Goal: Task Accomplishment & Management: Manage account settings

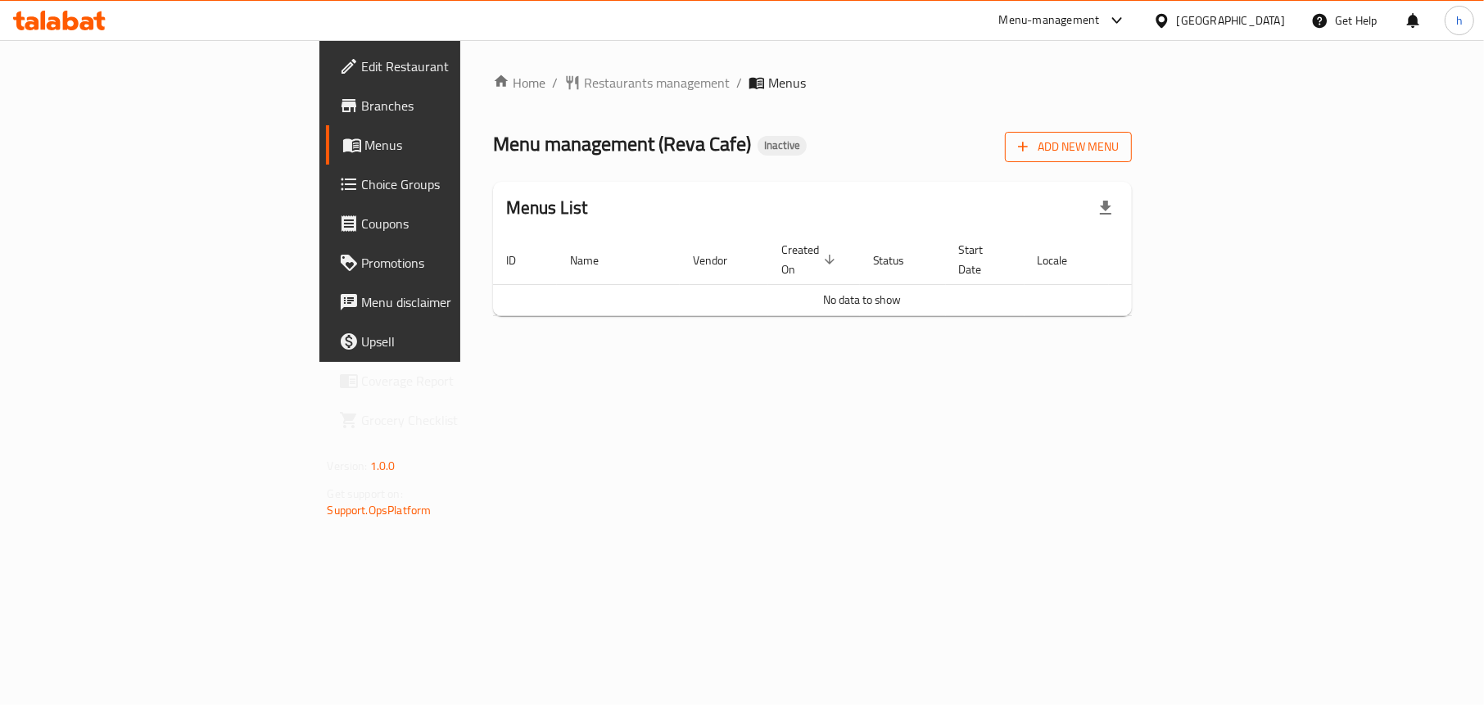
click at [1119, 137] on span "Add New Menu" at bounding box center [1068, 147] width 101 height 20
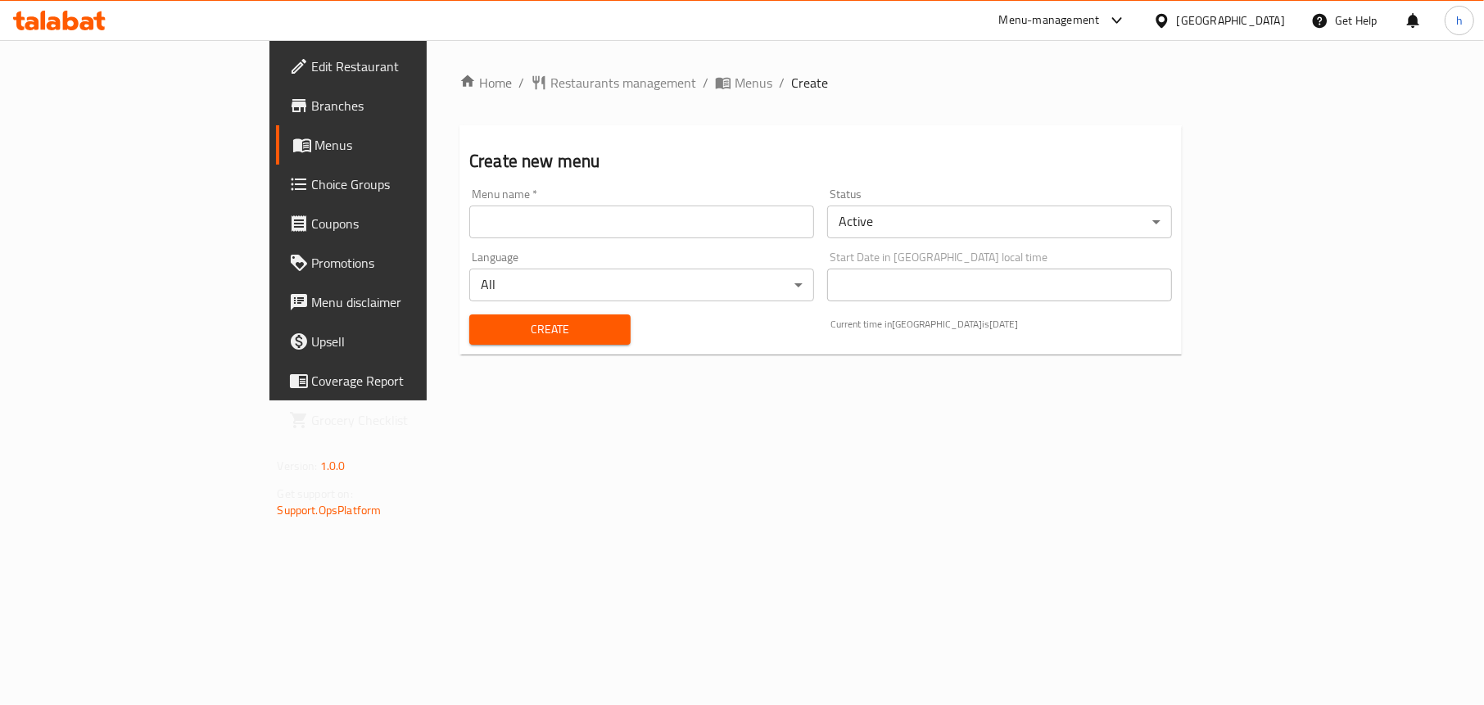
click at [494, 225] on input "text" at bounding box center [641, 222] width 345 height 33
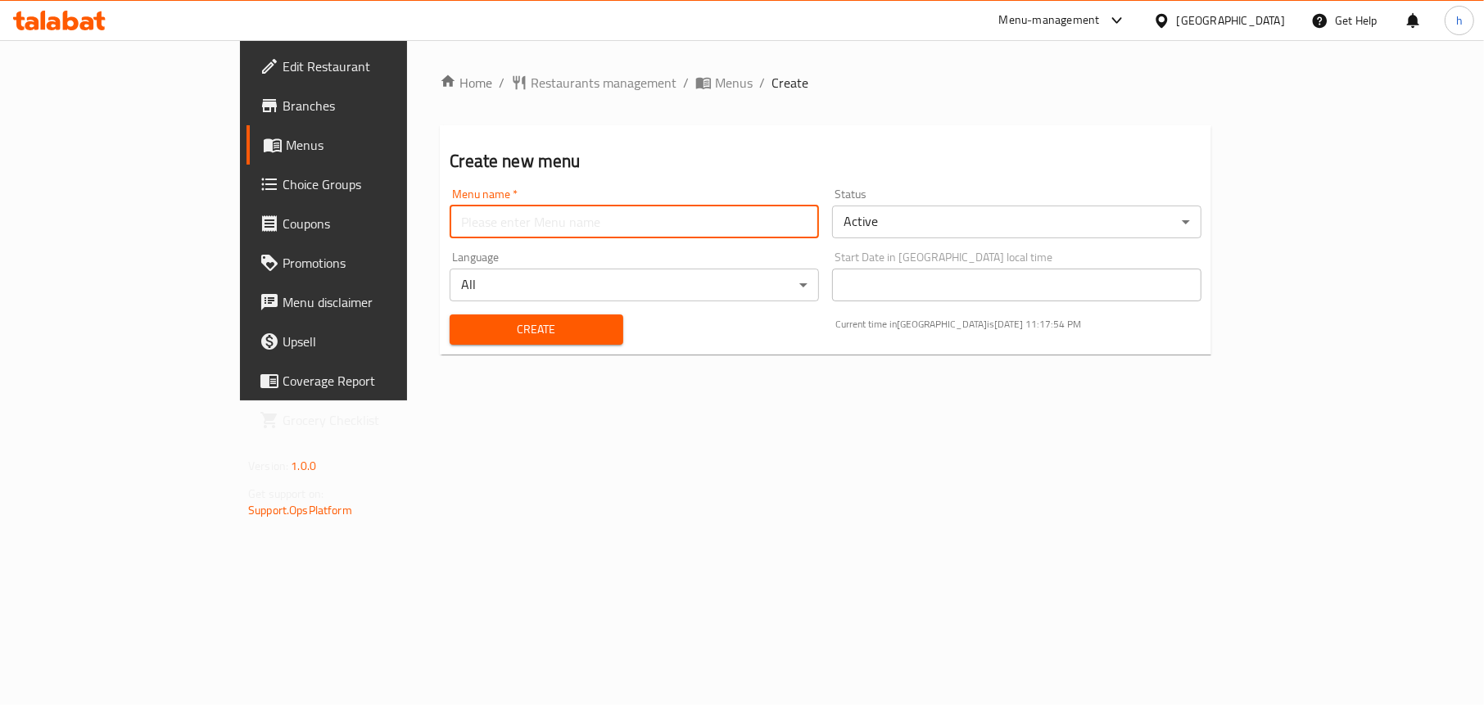
type input "Menu"
click at [463, 336] on span "Create" at bounding box center [536, 329] width 147 height 20
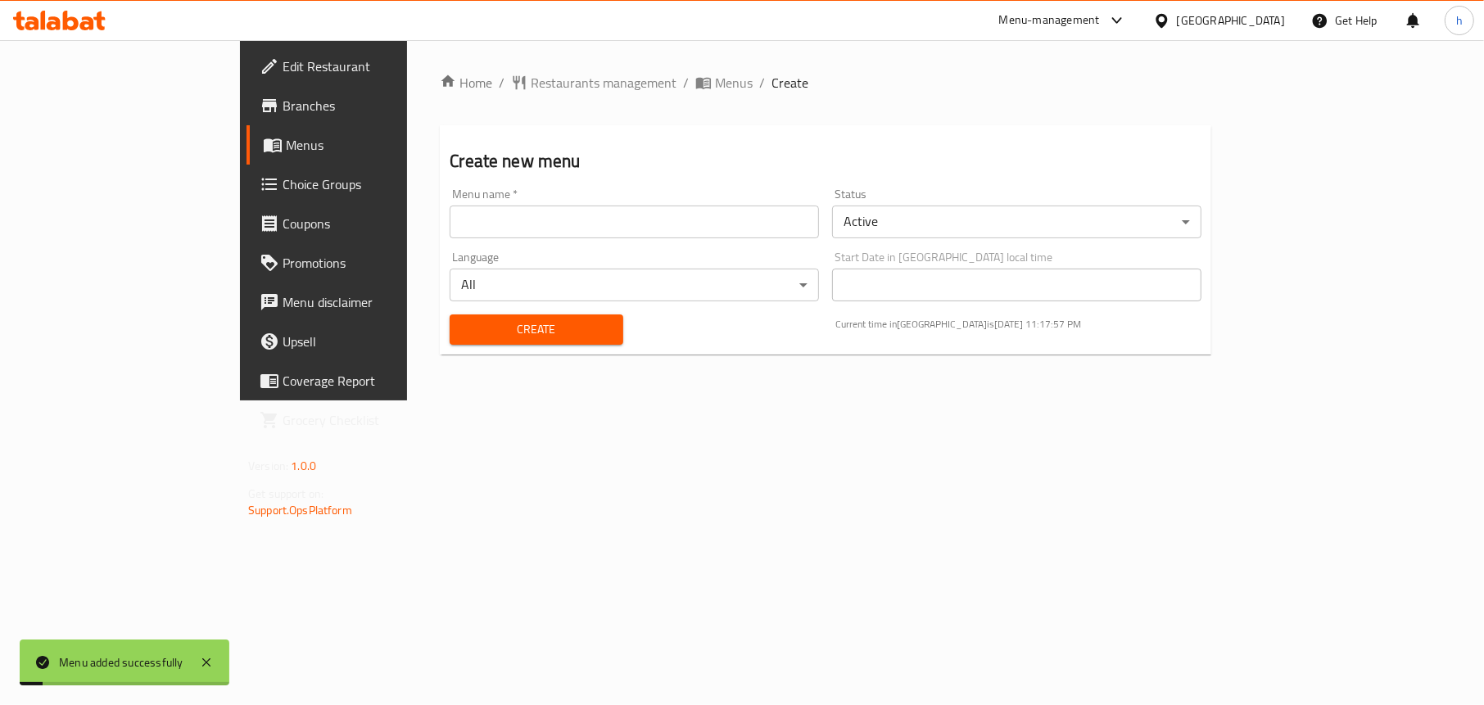
click at [286, 143] on span "Menus" at bounding box center [380, 145] width 189 height 20
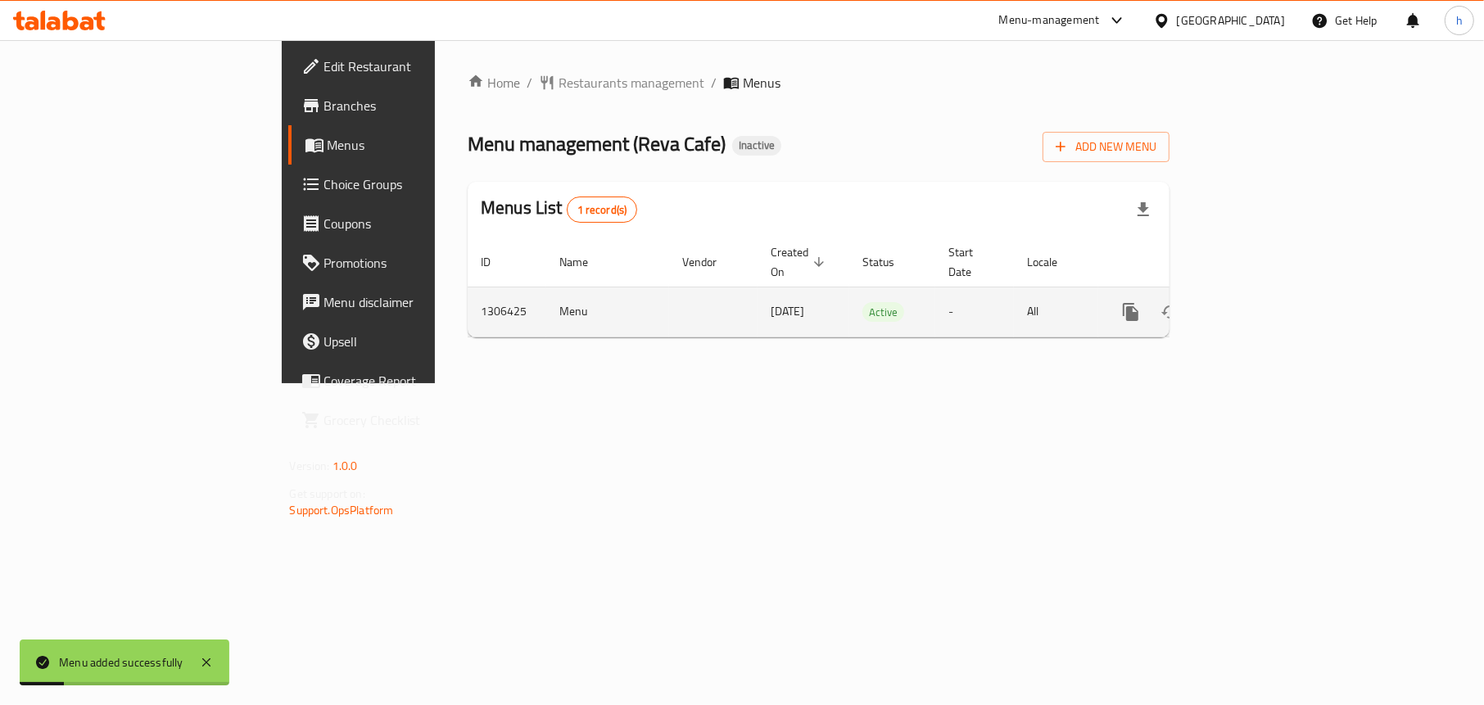
click at [1259, 302] on icon "enhanced table" at bounding box center [1249, 312] width 20 height 20
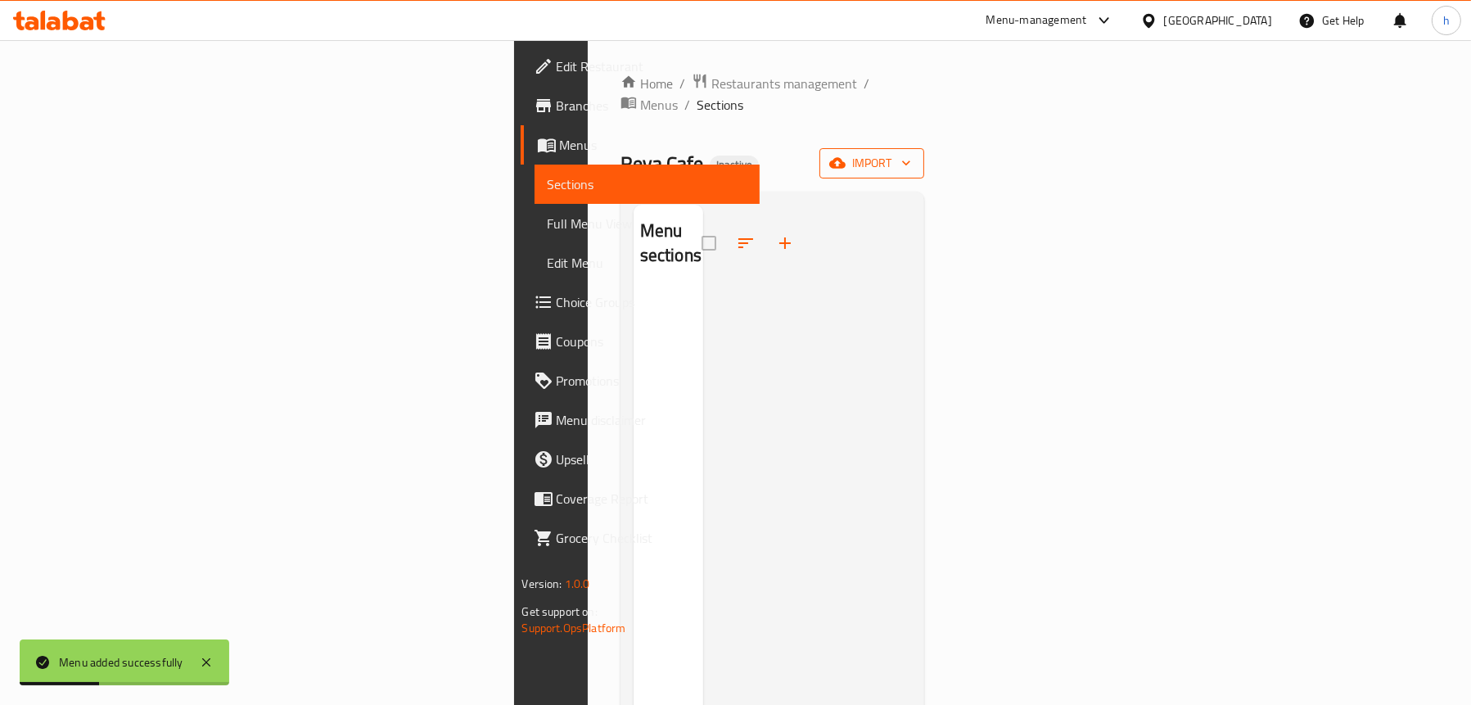
click at [846, 158] on icon "button" at bounding box center [837, 163] width 16 height 11
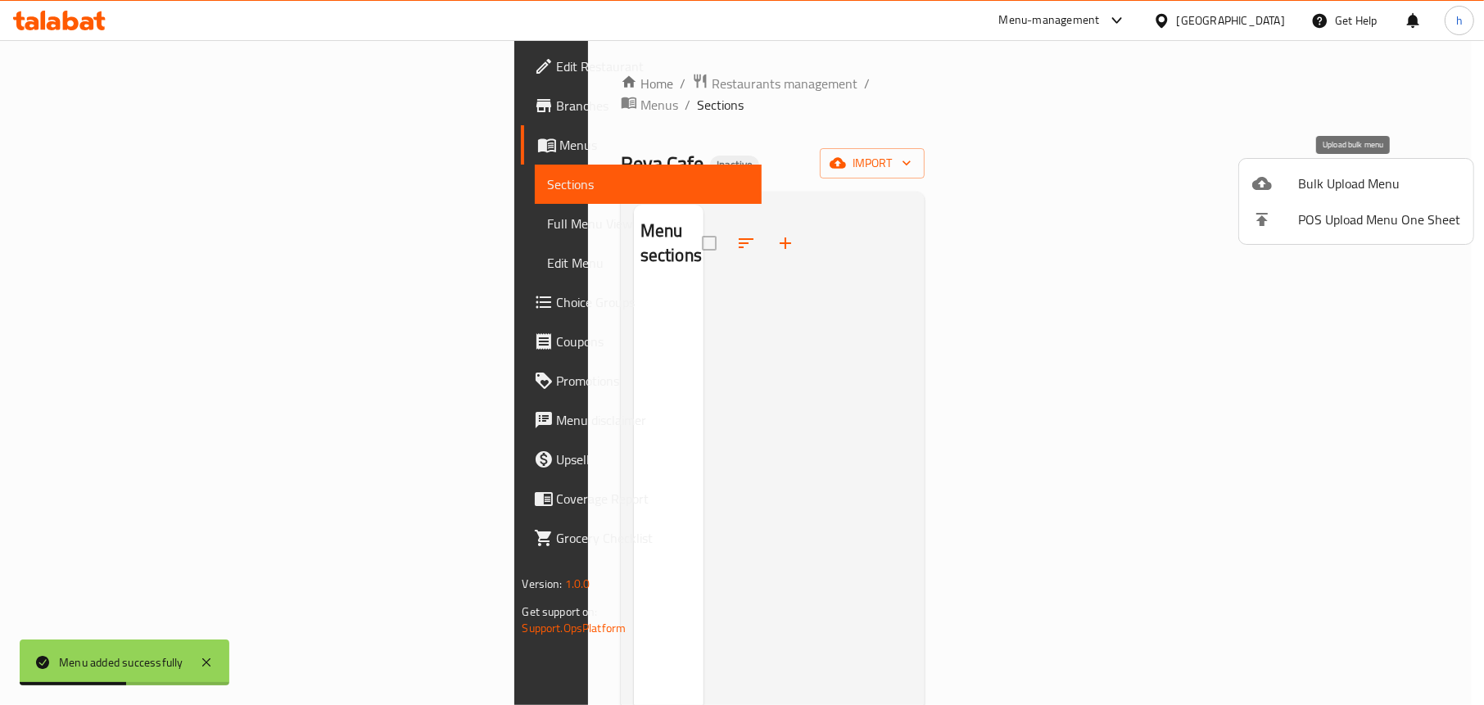
click at [1337, 174] on span "Bulk Upload Menu" at bounding box center [1379, 184] width 162 height 20
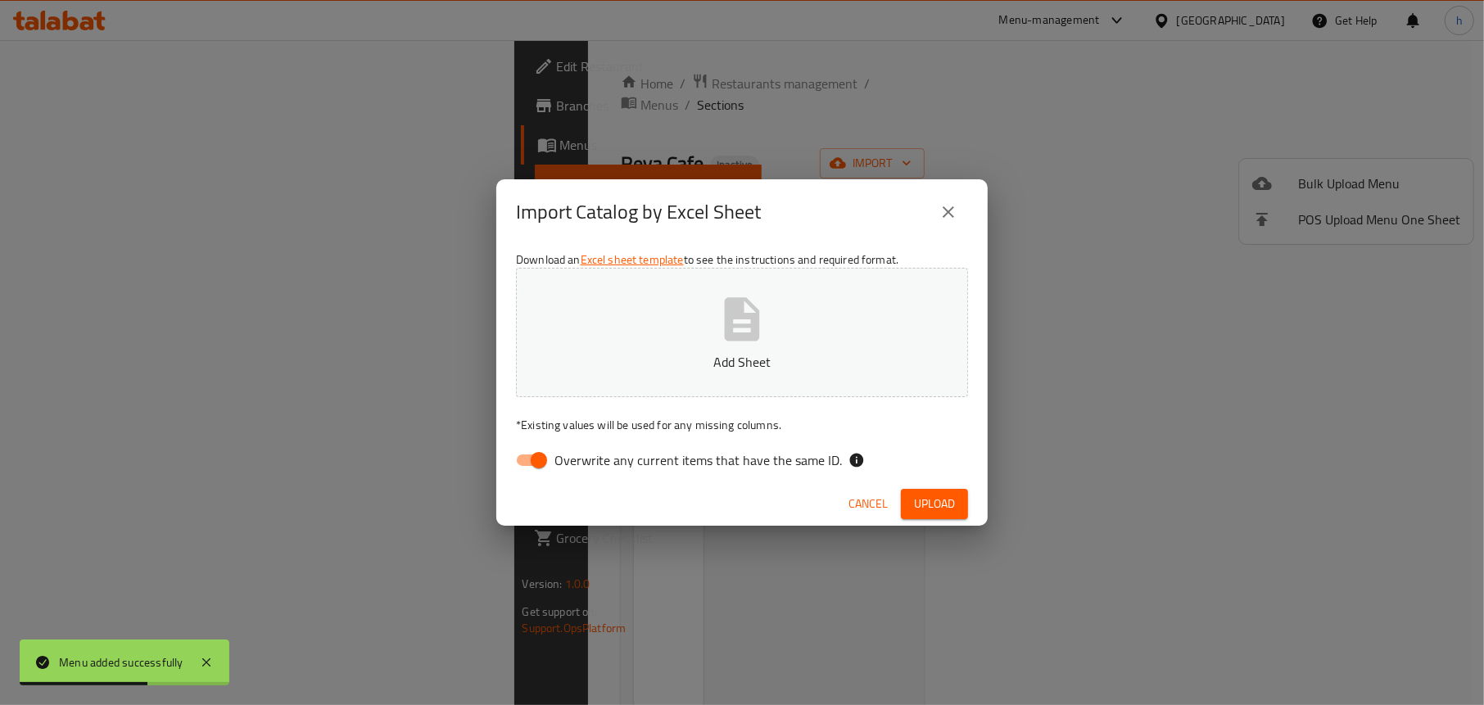
click at [533, 455] on input "Overwrite any current items that have the same ID." at bounding box center [538, 460] width 93 height 31
checkbox input "false"
click at [705, 337] on button "Add Sheet" at bounding box center [742, 332] width 452 height 129
click at [929, 510] on span "Upload" at bounding box center [934, 504] width 41 height 20
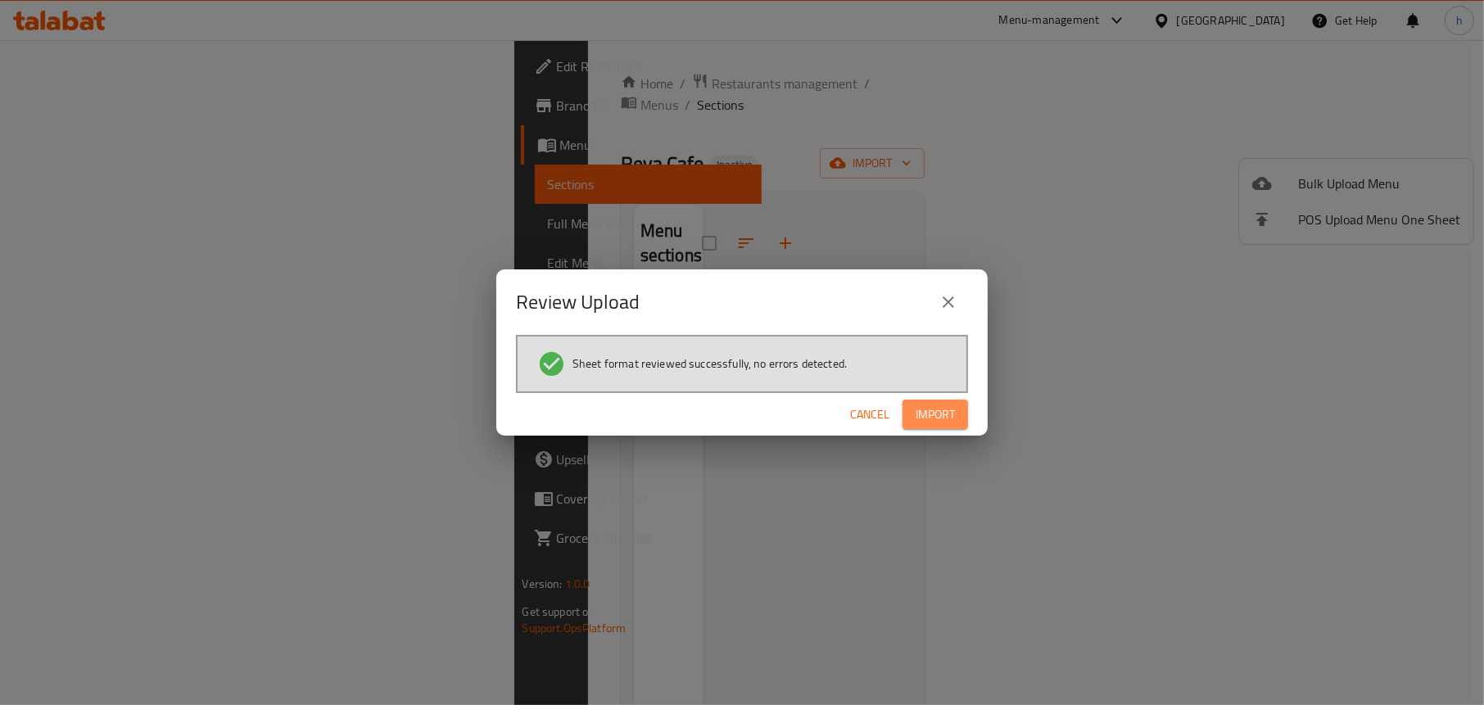
click at [927, 409] on span "Import" at bounding box center [934, 414] width 39 height 20
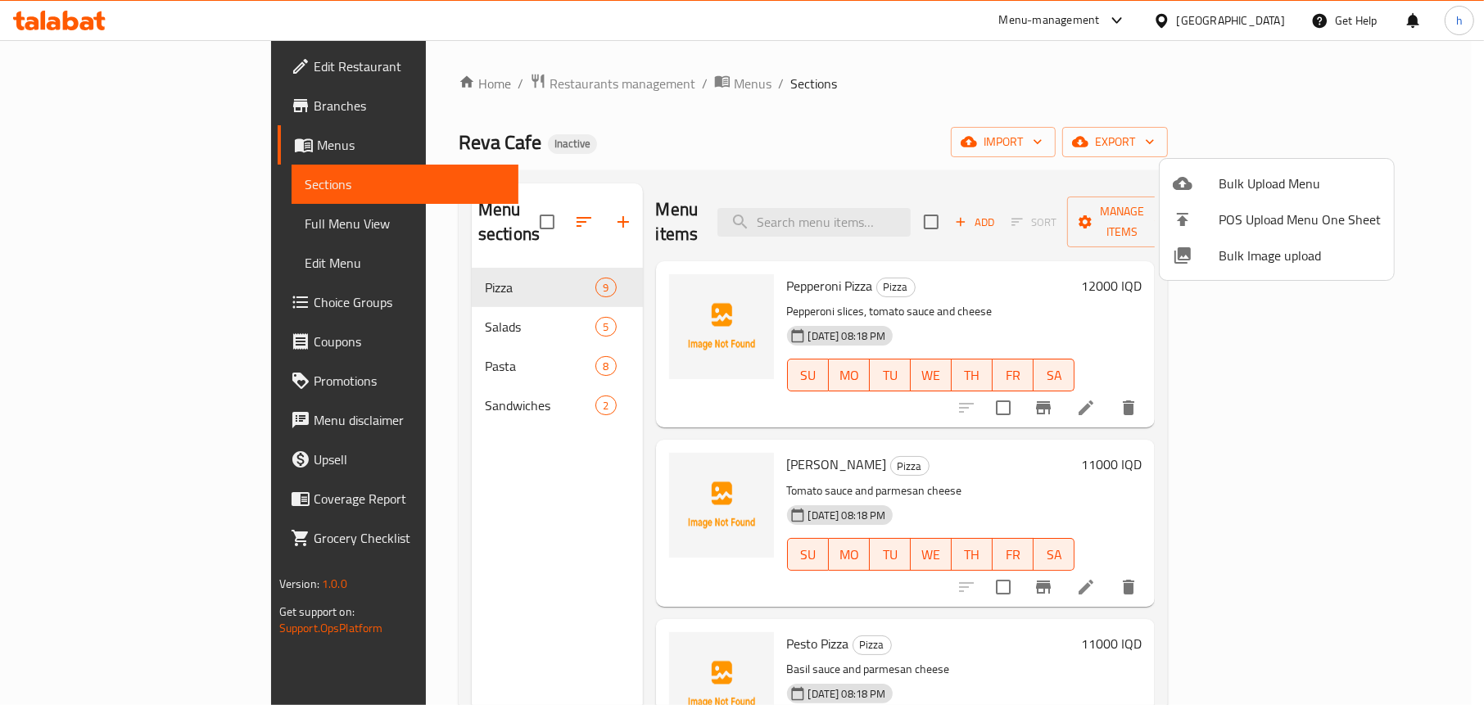
click at [627, 283] on div at bounding box center [742, 352] width 1484 height 705
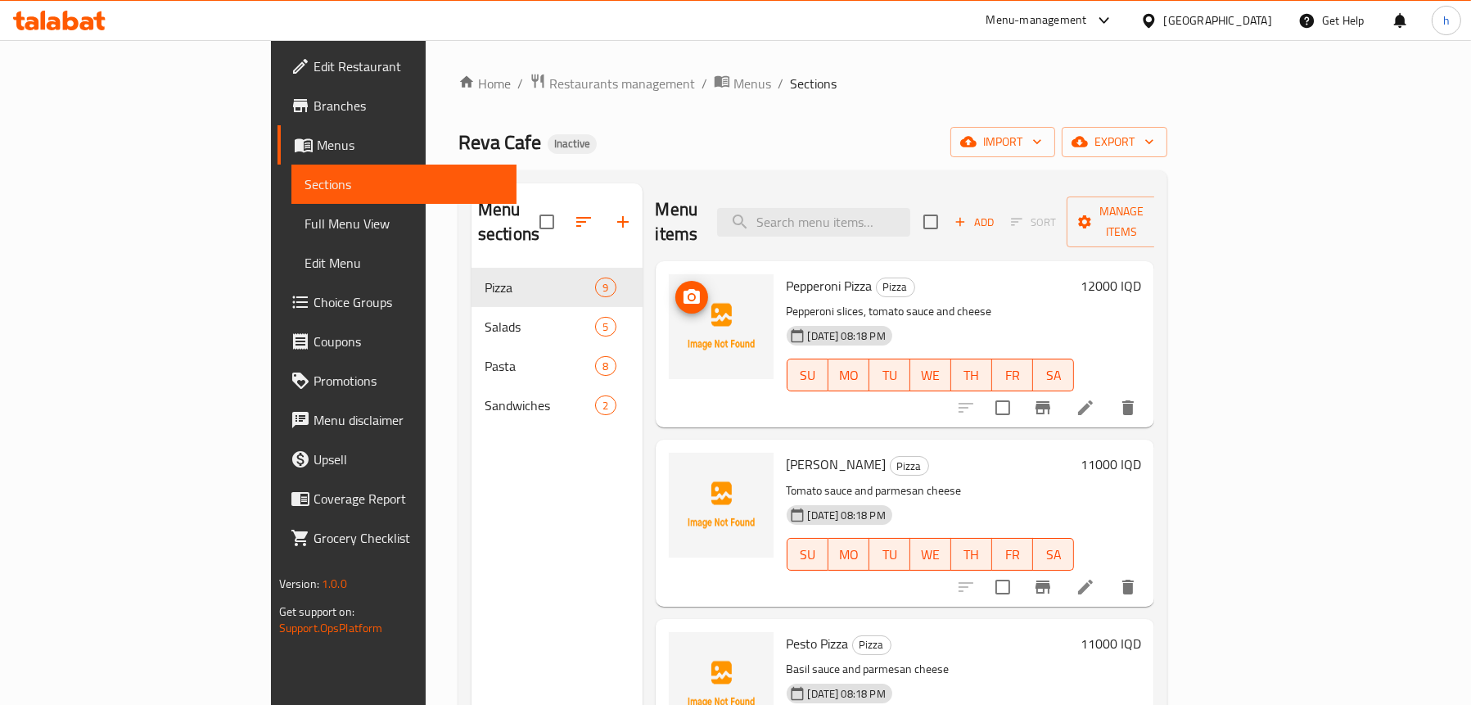
click at [682, 287] on icon "upload picture" at bounding box center [692, 297] width 20 height 20
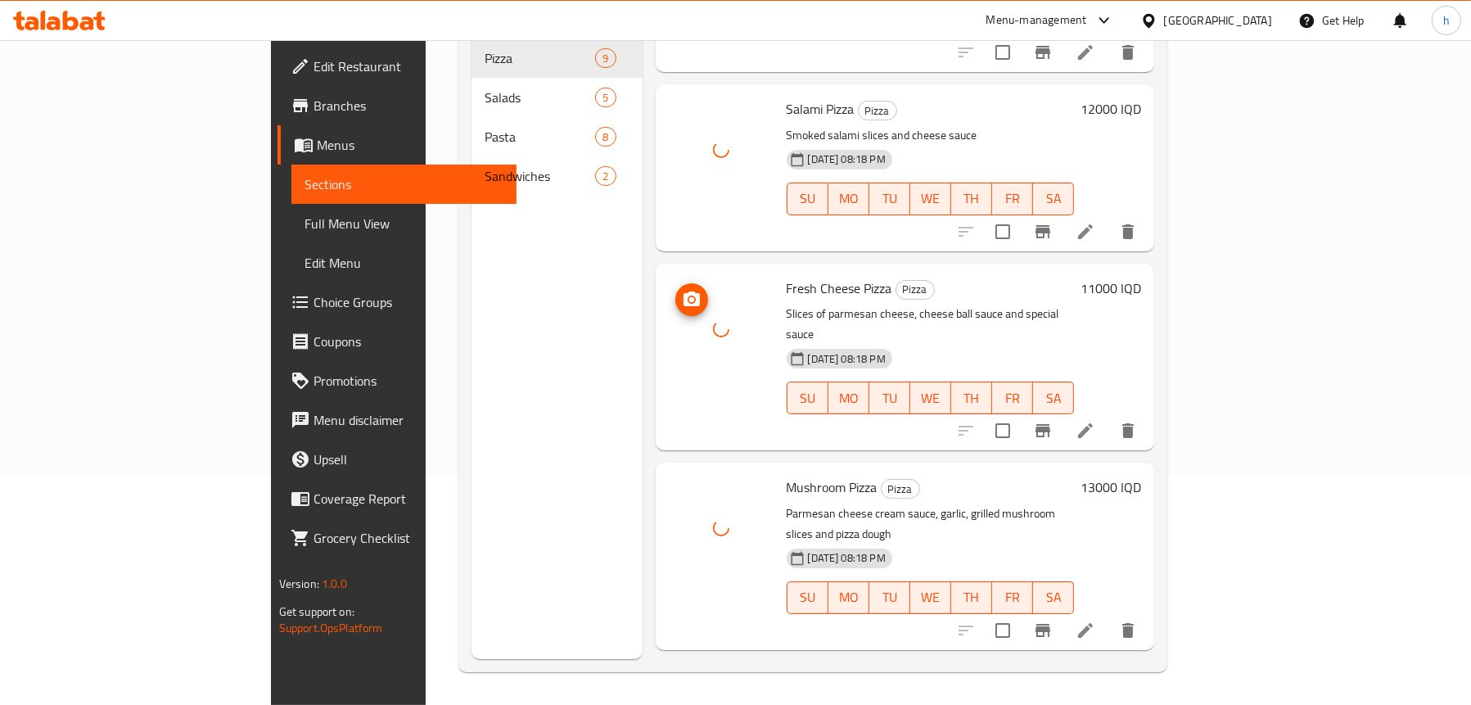
scroll to position [944, 0]
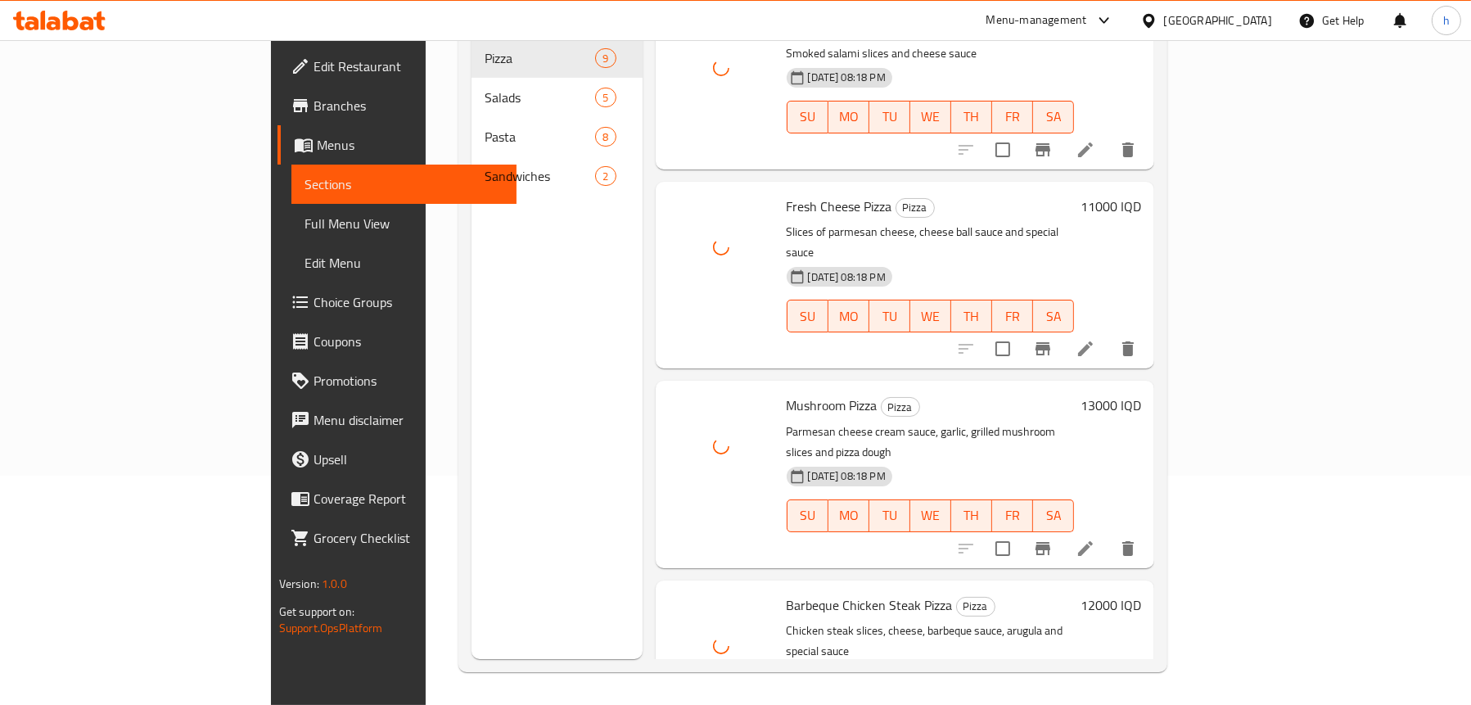
click at [472, 346] on div "Menu sections Pizza 9 Salads 5 Pasta 8 Sandwiches 2" at bounding box center [557, 306] width 171 height 705
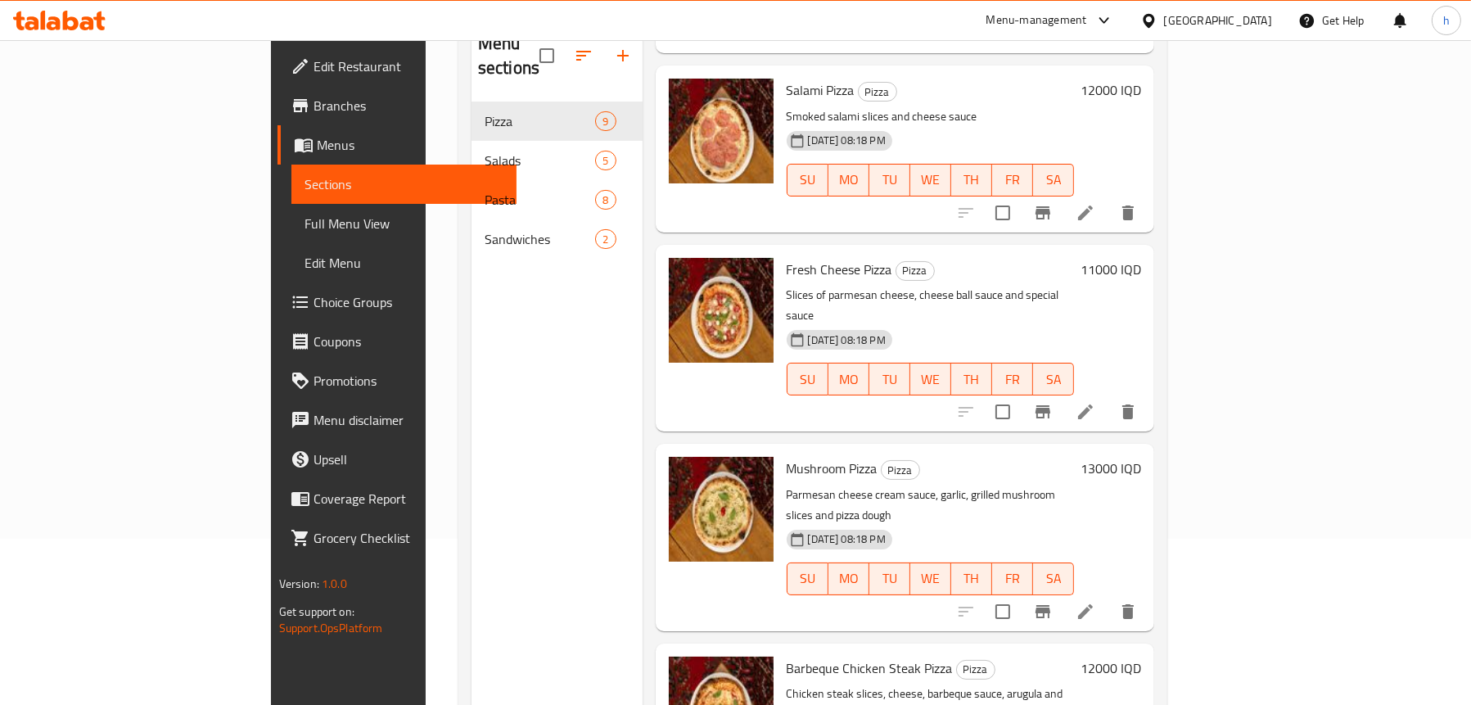
scroll to position [66, 0]
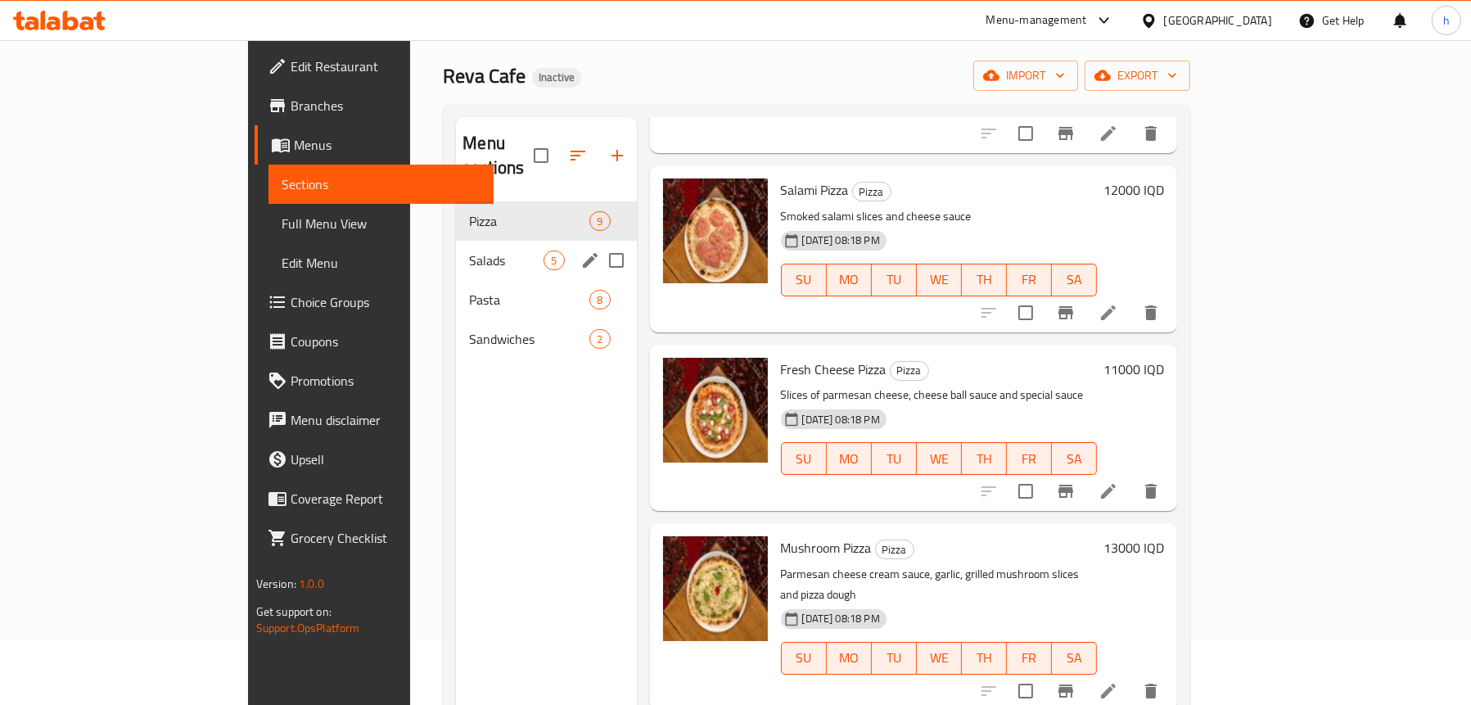
click at [466, 251] on div "Salads 5" at bounding box center [546, 260] width 180 height 39
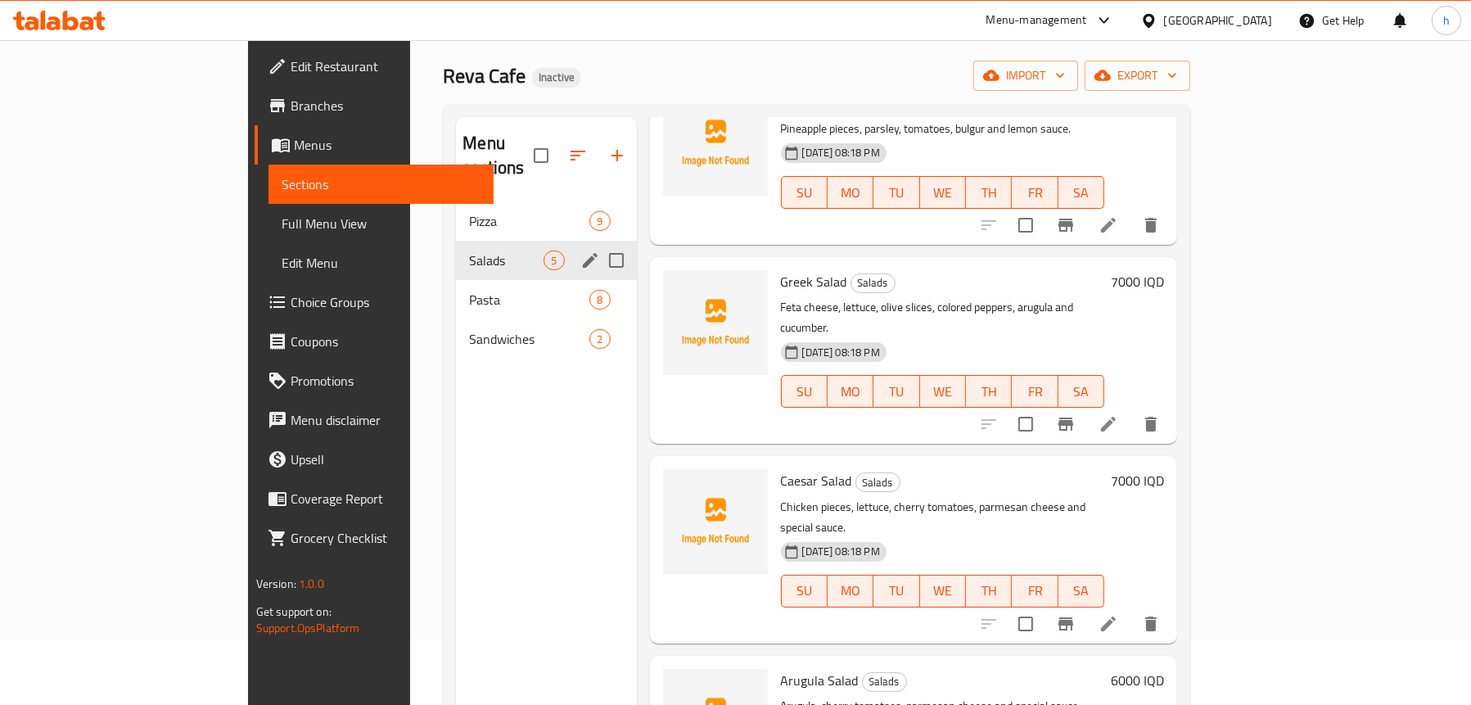
scroll to position [229, 0]
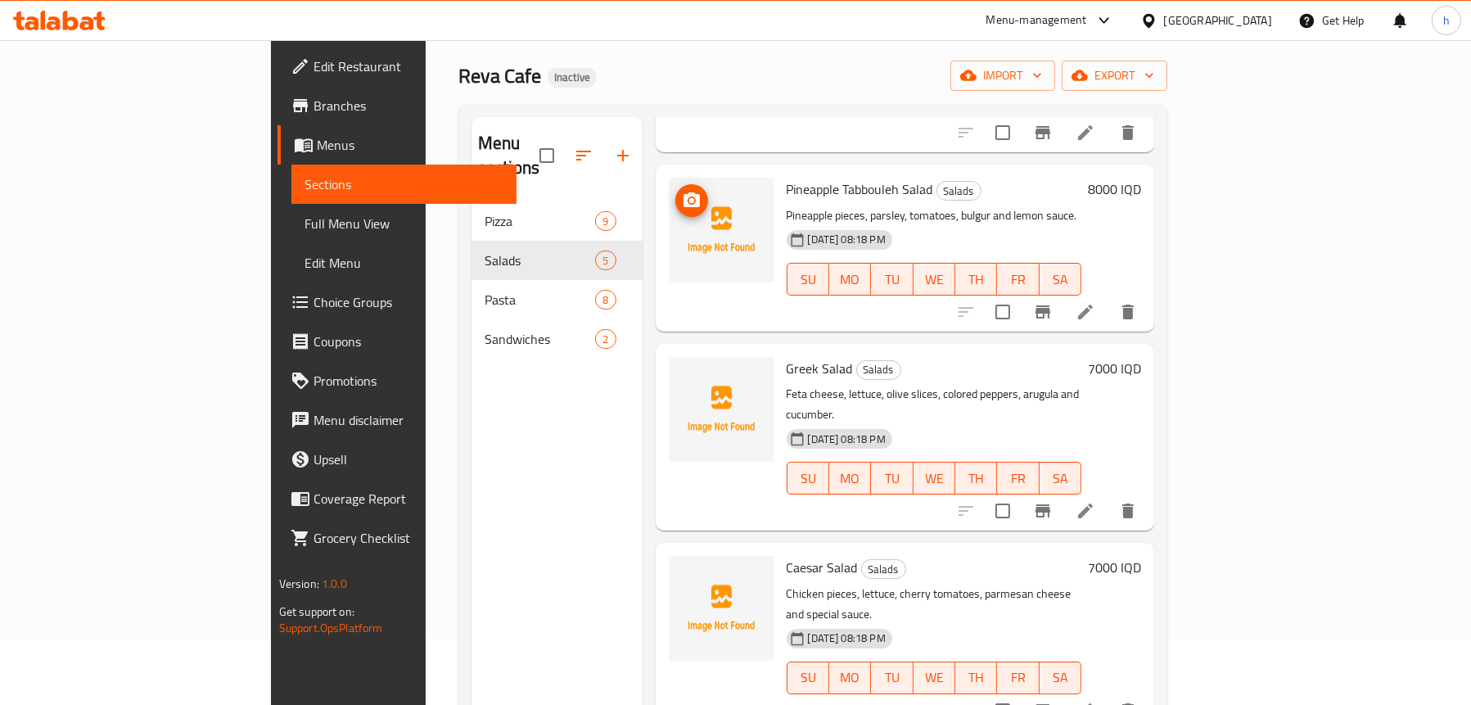
click at [669, 178] on img at bounding box center [721, 230] width 105 height 105
click at [676, 184] on button "upload picture" at bounding box center [692, 200] width 33 height 33
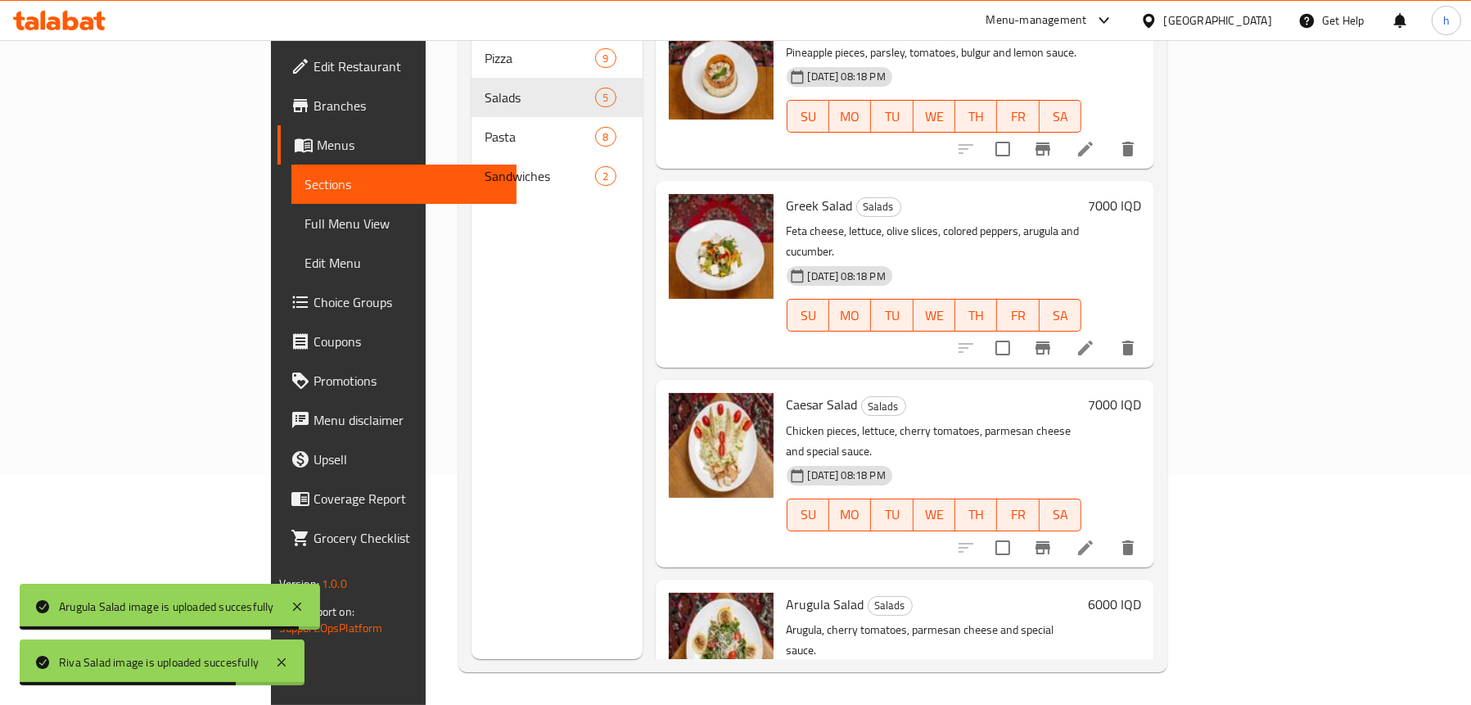
click at [472, 350] on div "Menu sections Pizza 9 Salads 5 Pasta 8 Sandwiches 2" at bounding box center [557, 306] width 171 height 705
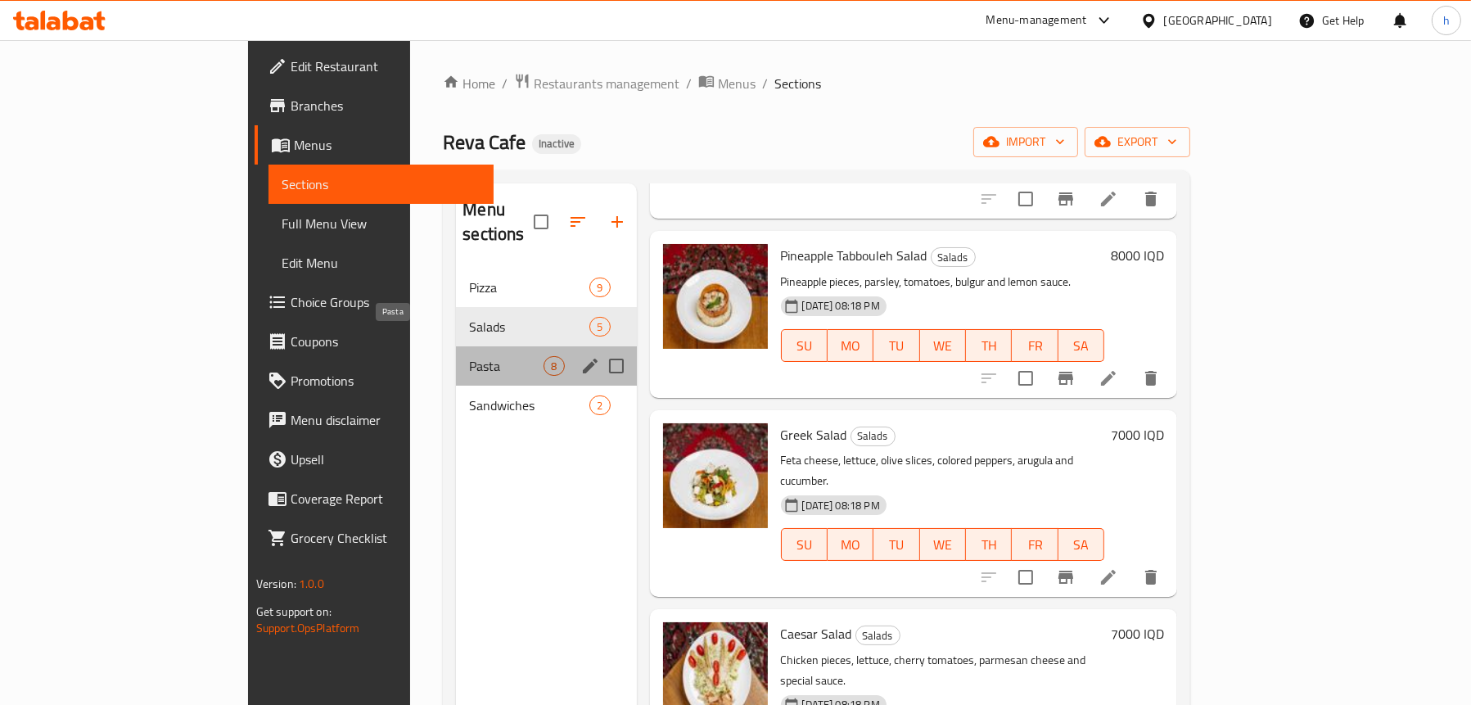
click at [469, 356] on span "Pasta" at bounding box center [506, 366] width 75 height 20
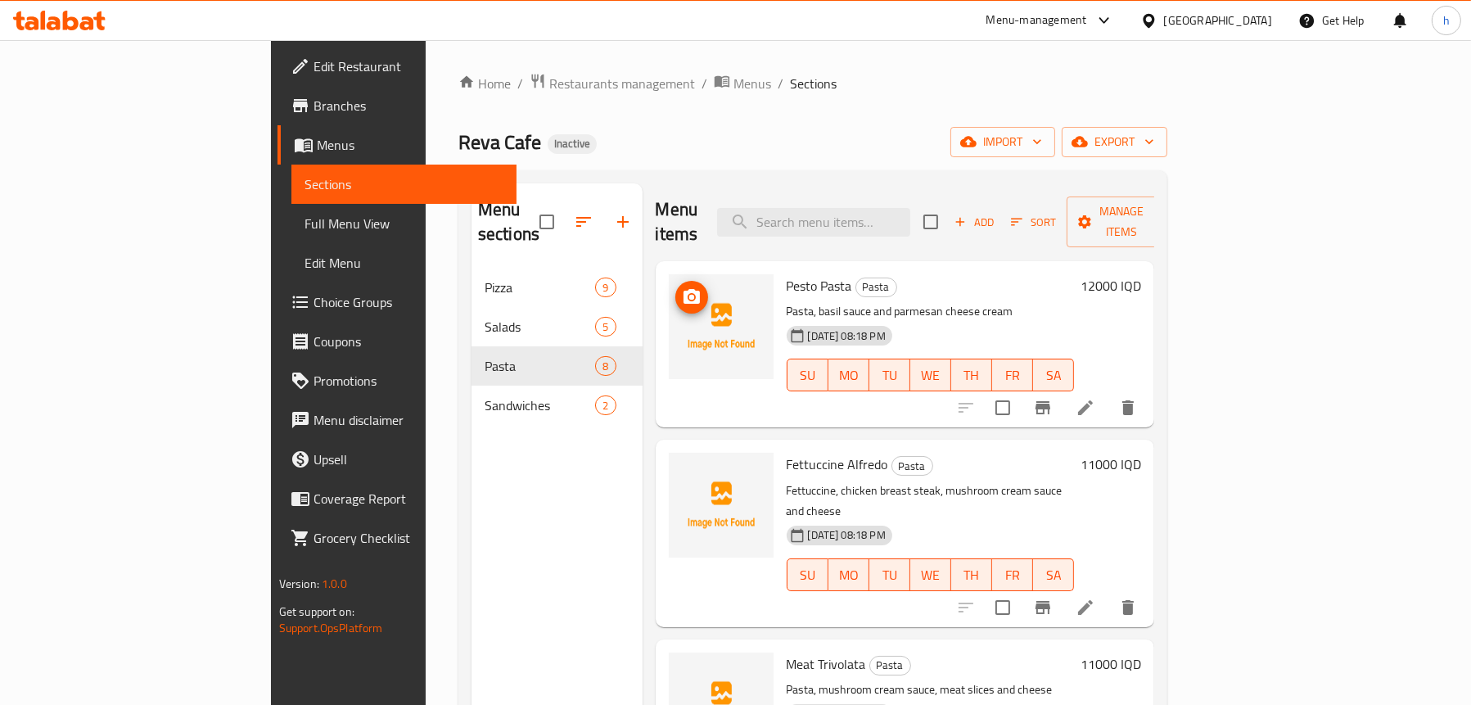
click at [682, 287] on icon "upload picture" at bounding box center [692, 297] width 20 height 20
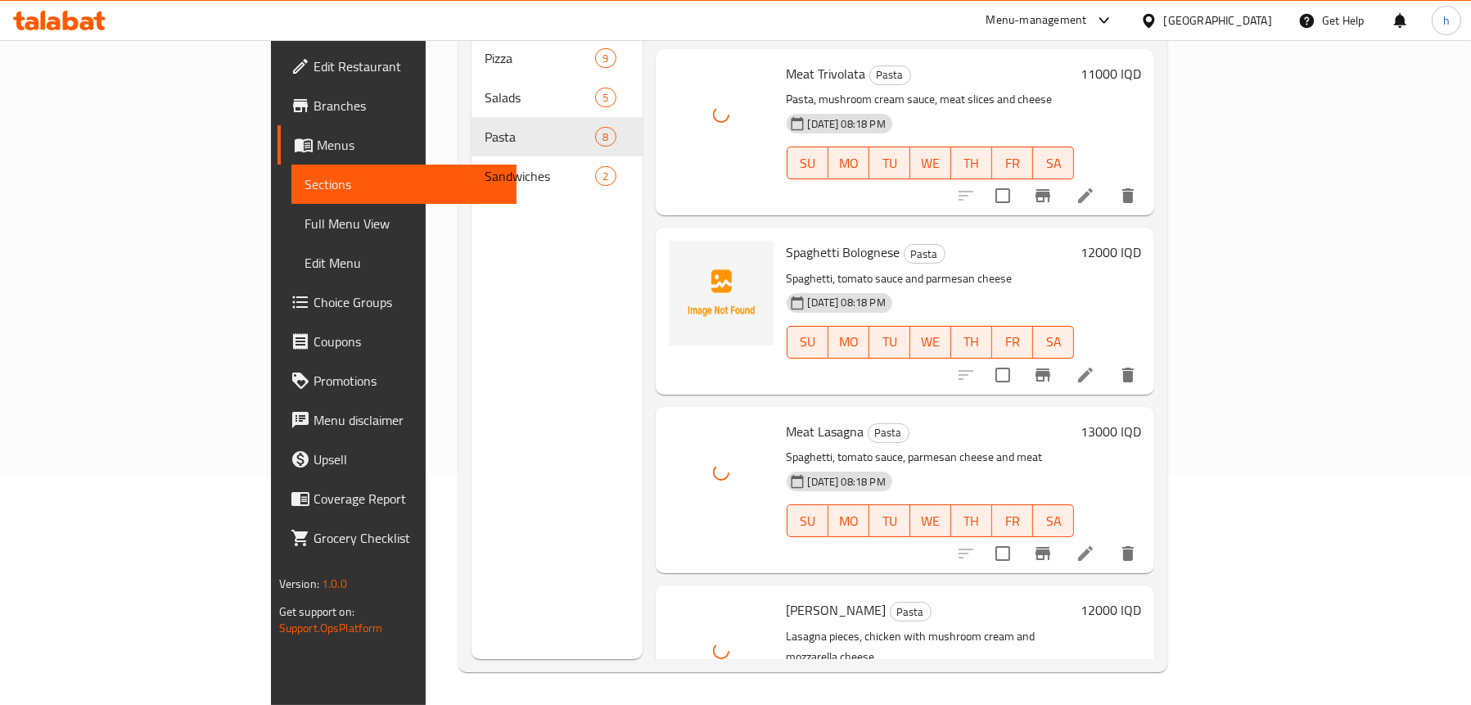
scroll to position [356, 0]
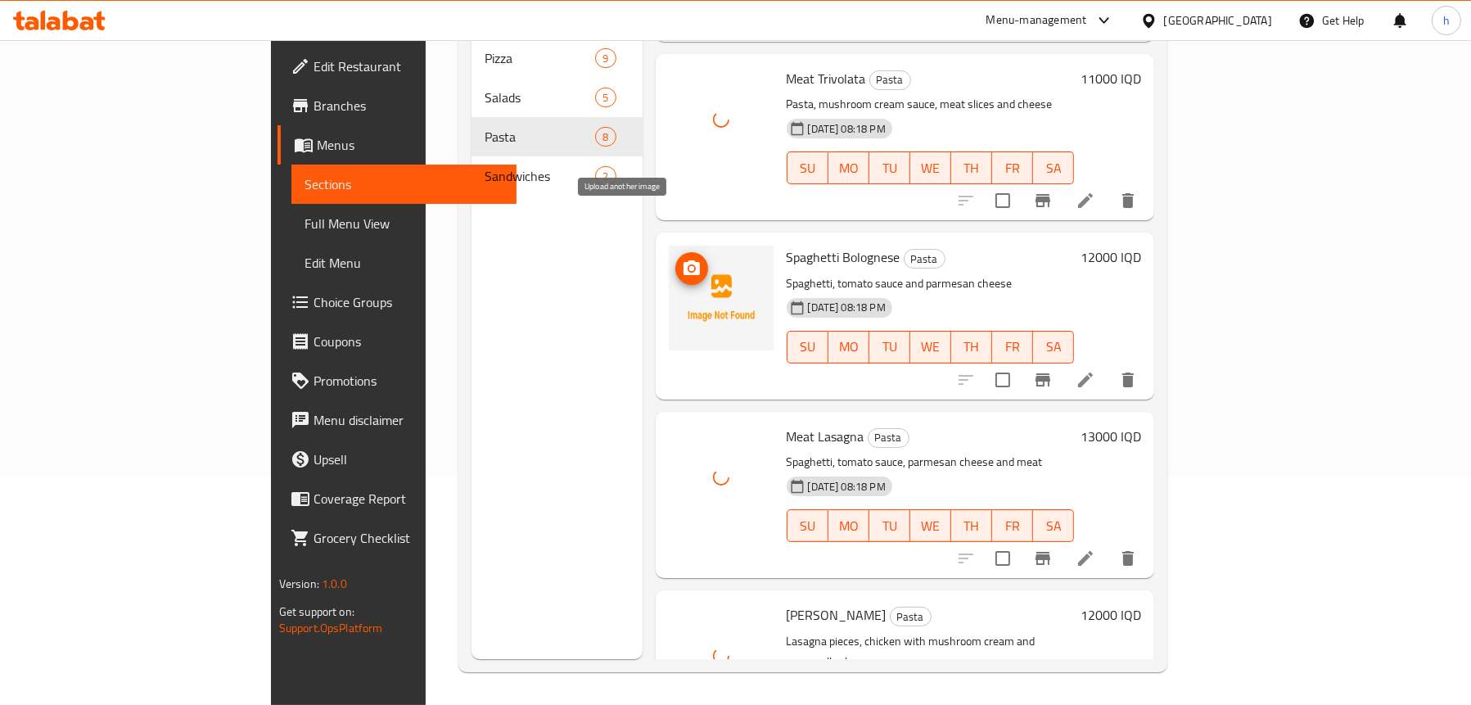
click at [684, 260] on icon "upload picture" at bounding box center [692, 267] width 16 height 15
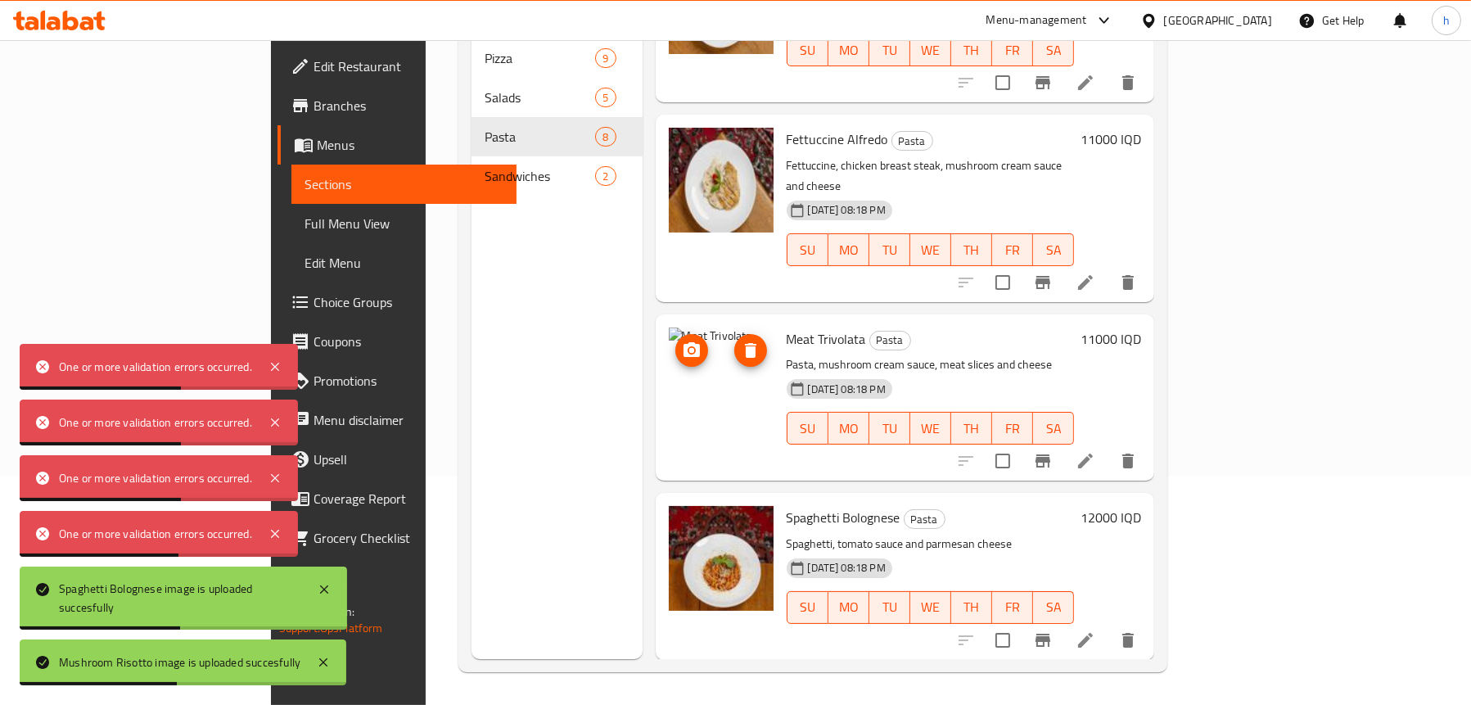
scroll to position [328, 0]
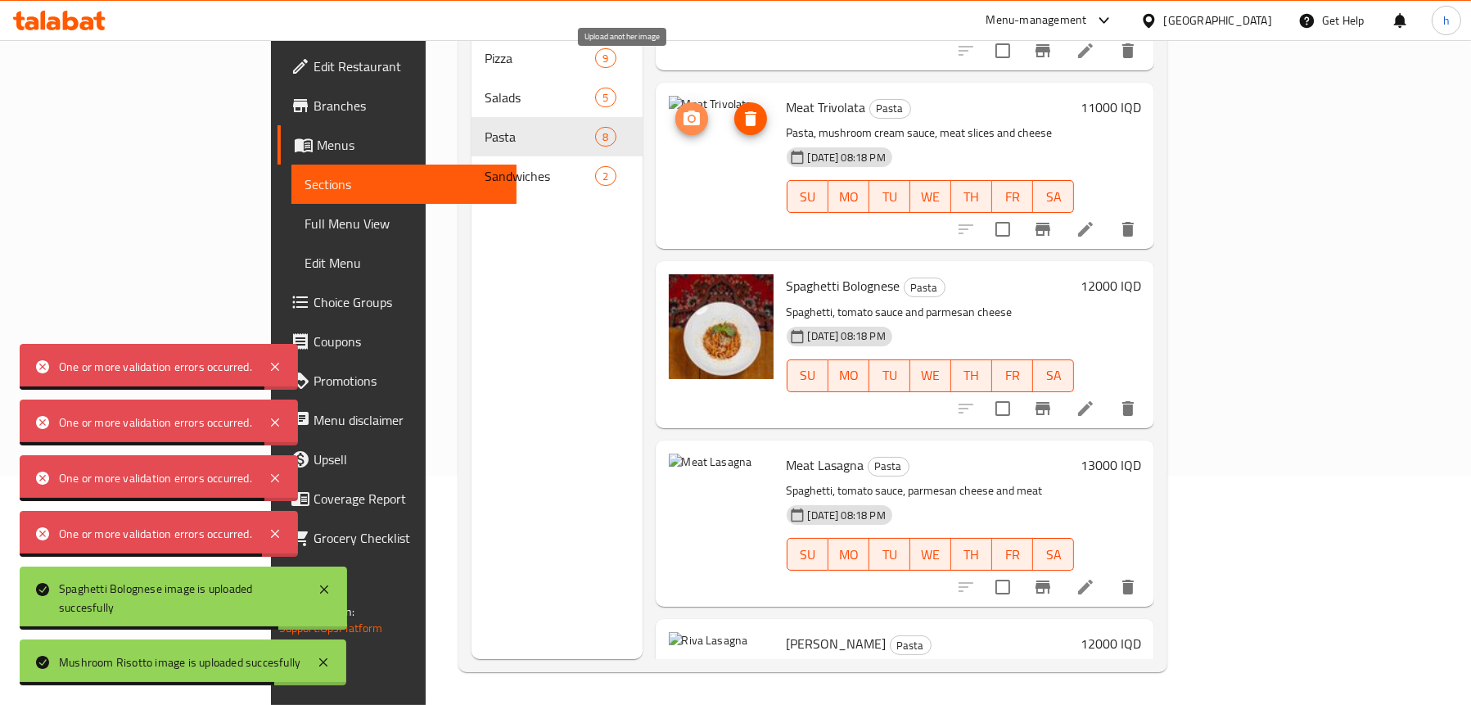
click at [684, 111] on icon "upload picture" at bounding box center [692, 118] width 16 height 15
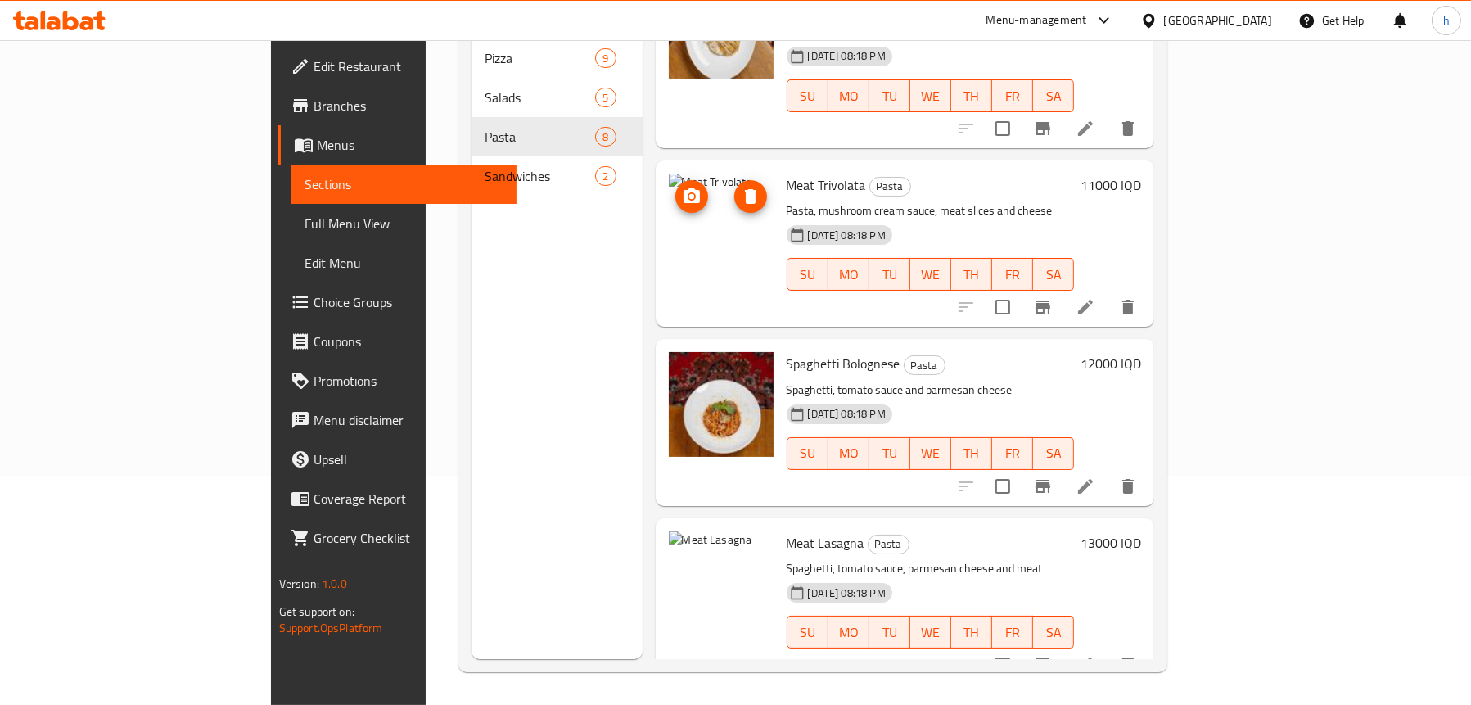
scroll to position [29, 0]
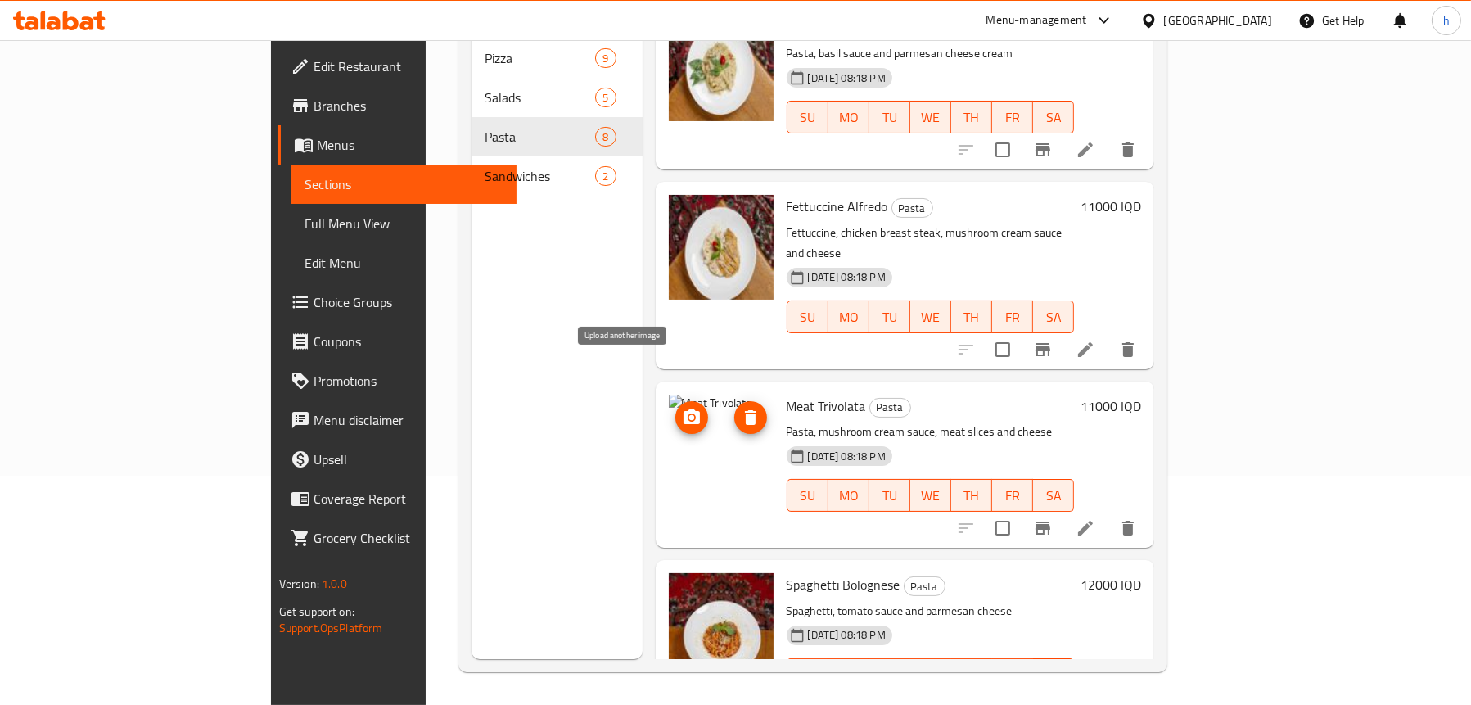
click at [684, 409] on icon "upload picture" at bounding box center [692, 416] width 16 height 15
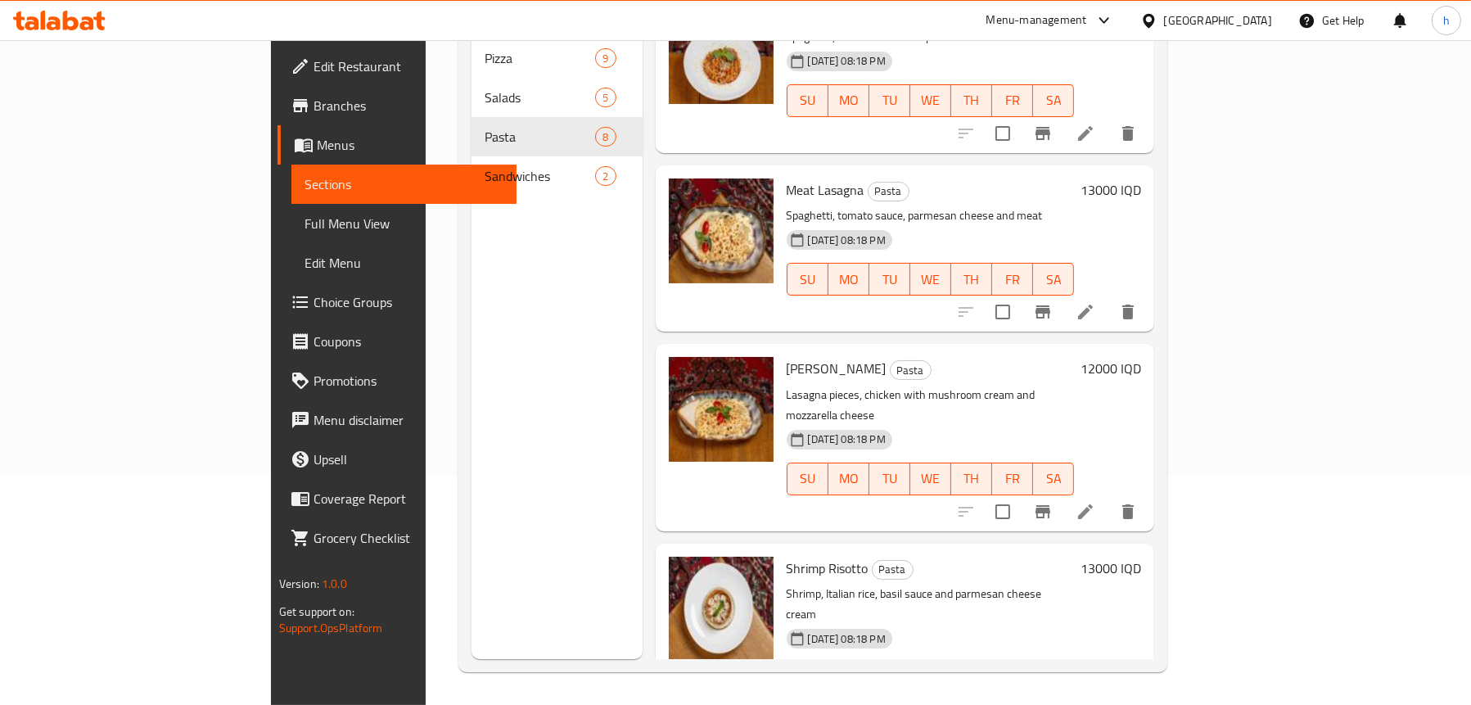
scroll to position [602, 0]
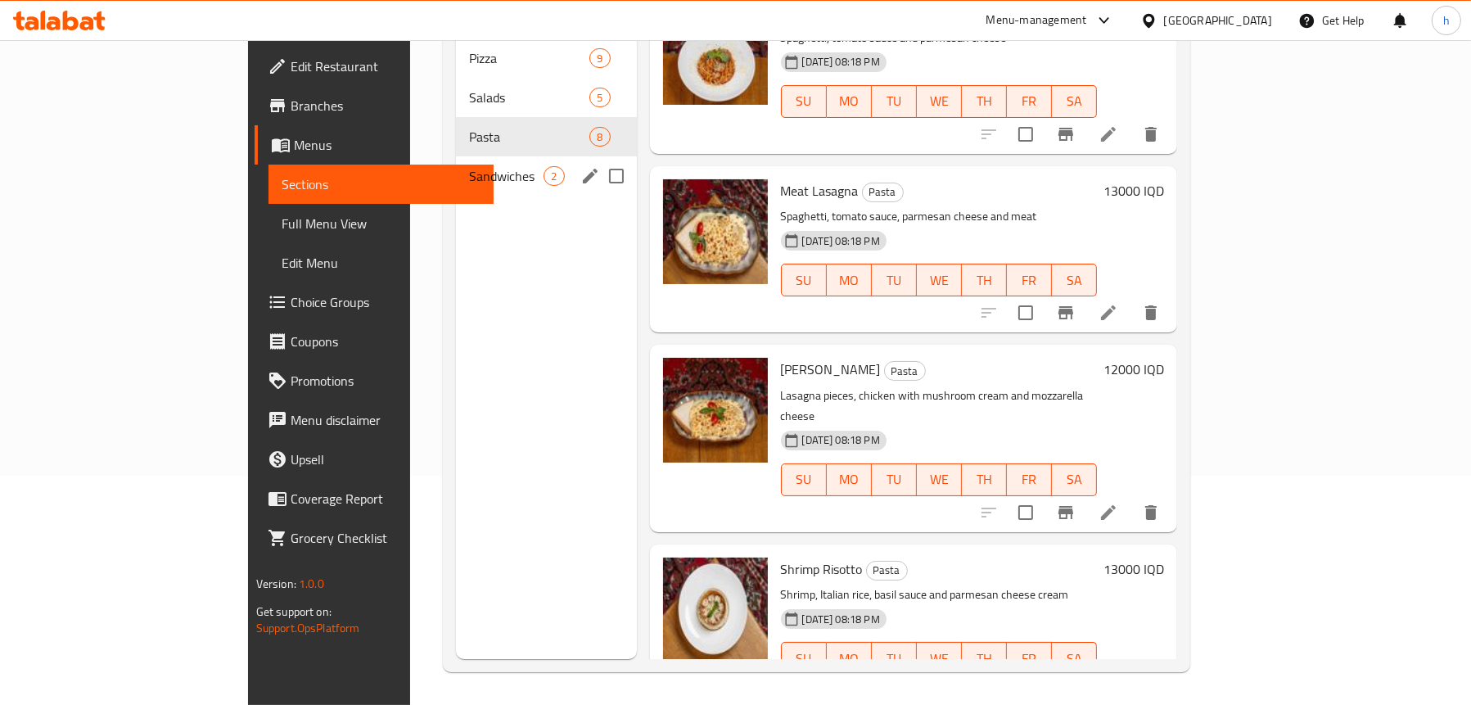
click at [469, 166] on span "Sandwiches" at bounding box center [506, 176] width 75 height 20
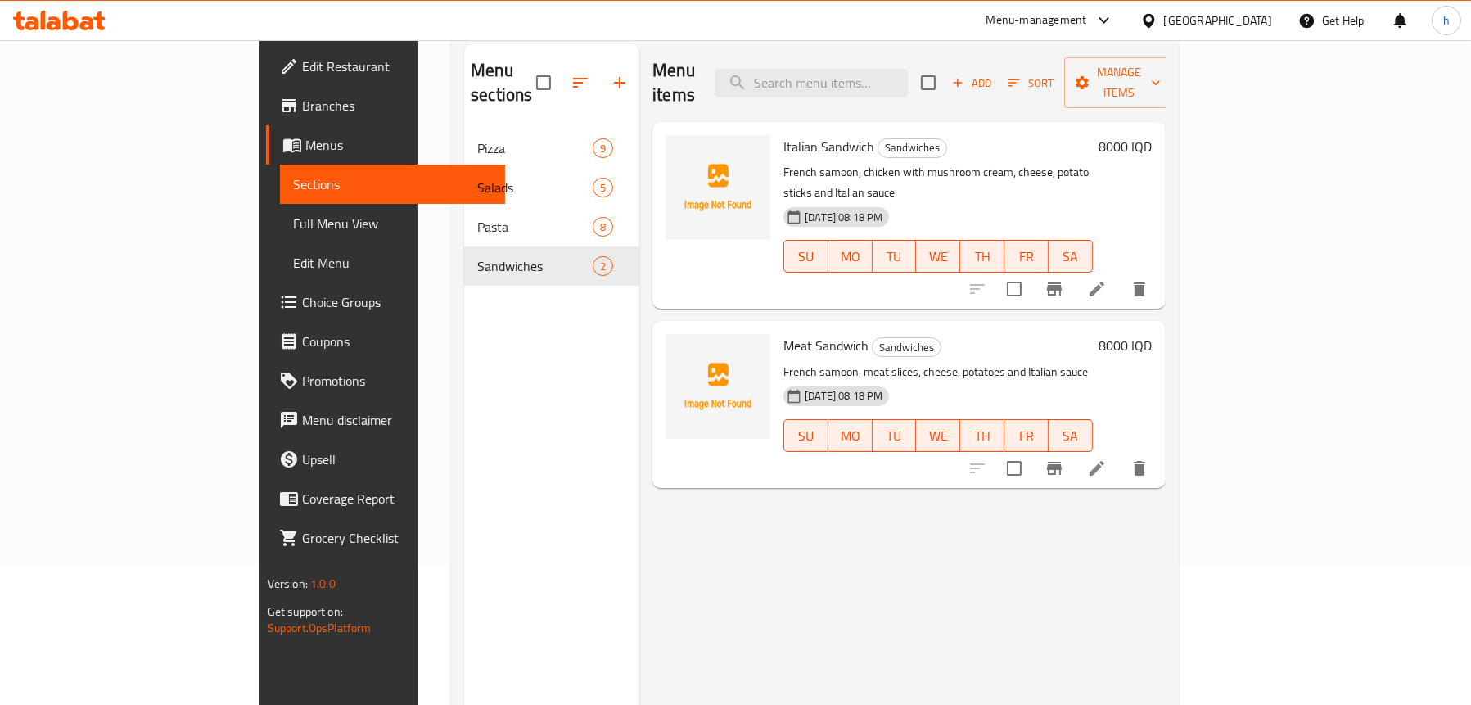
scroll to position [66, 0]
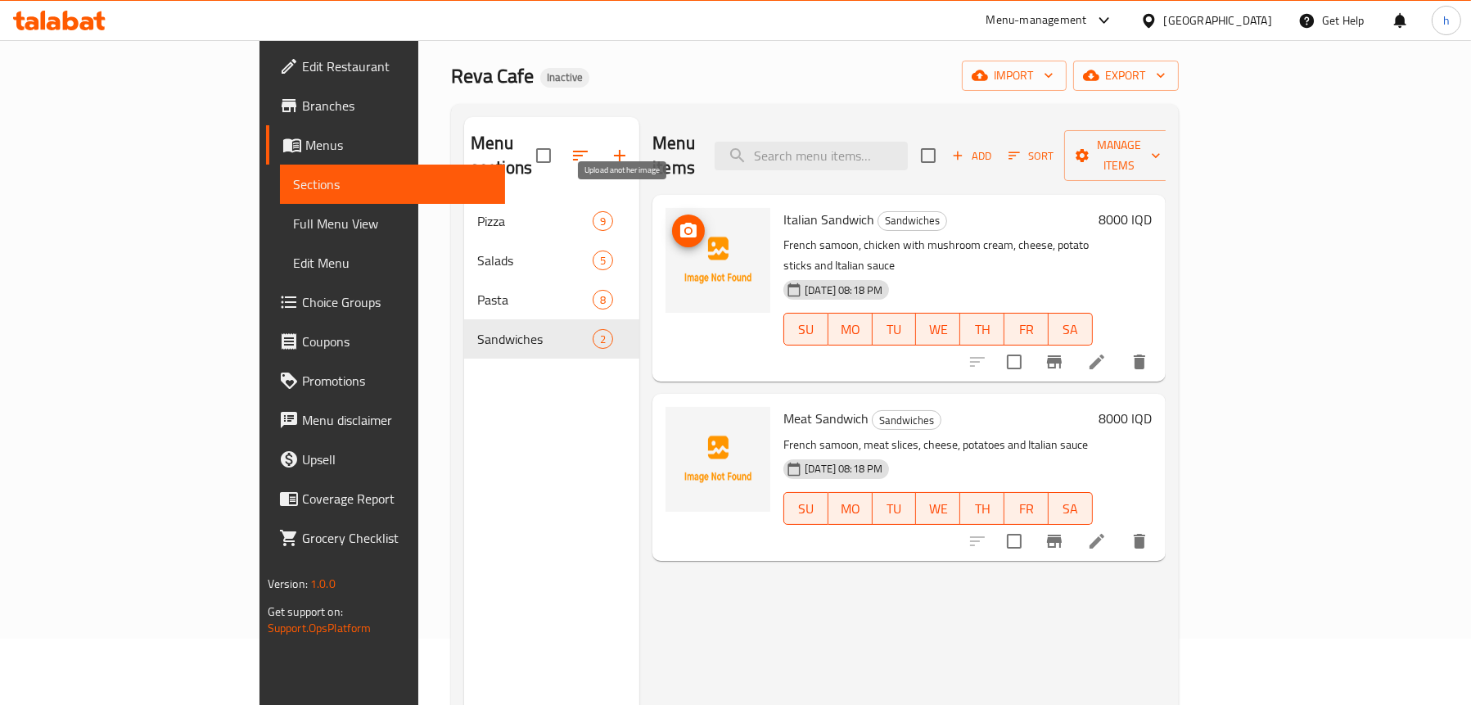
click at [679, 221] on icon "upload picture" at bounding box center [689, 231] width 20 height 20
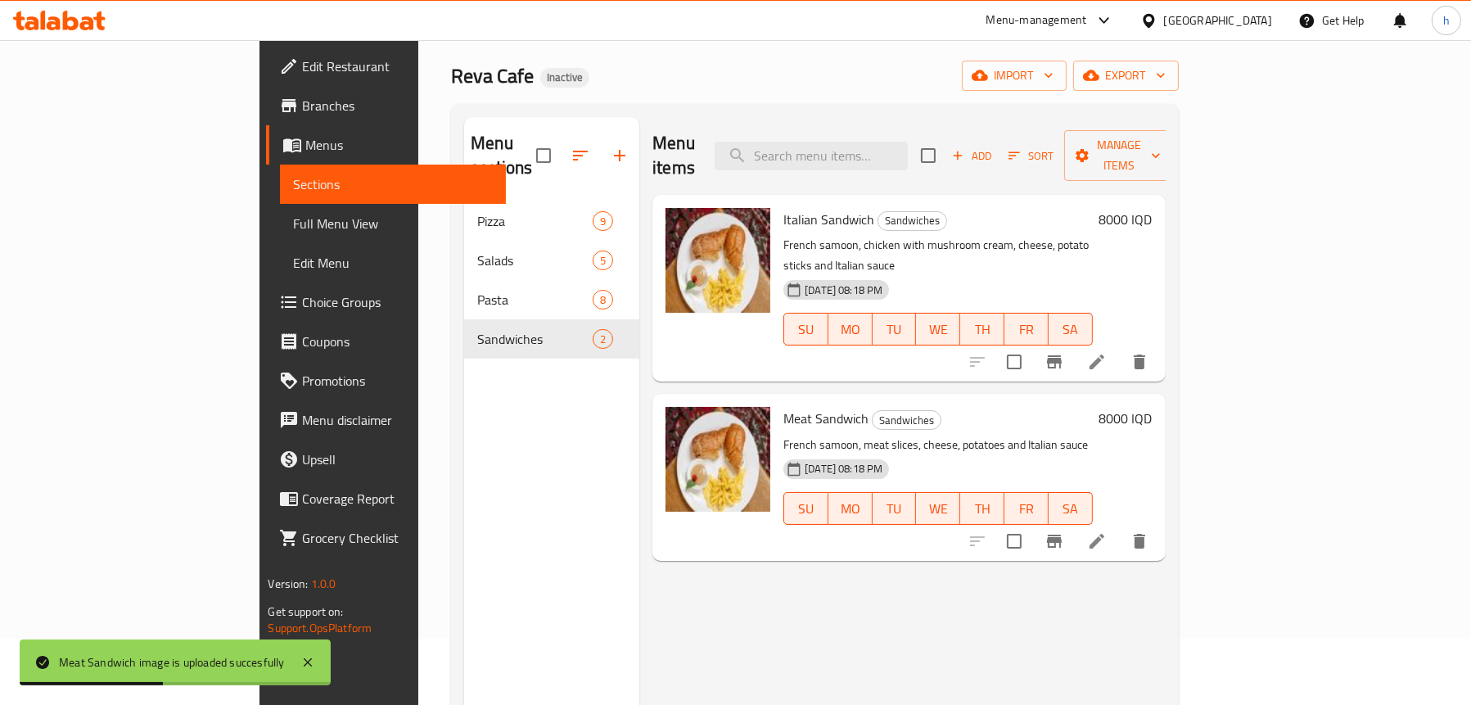
click at [1120, 347] on li at bounding box center [1097, 361] width 46 height 29
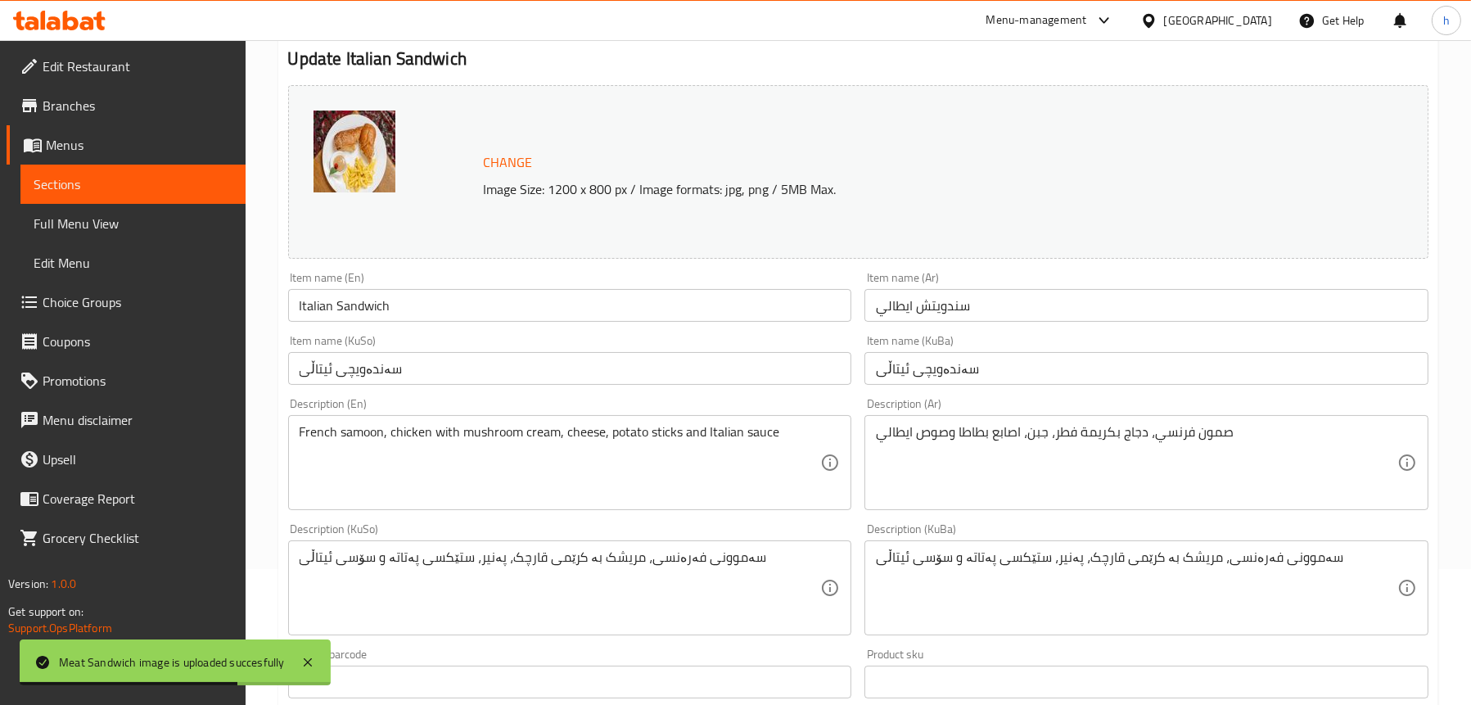
scroll to position [164, 0]
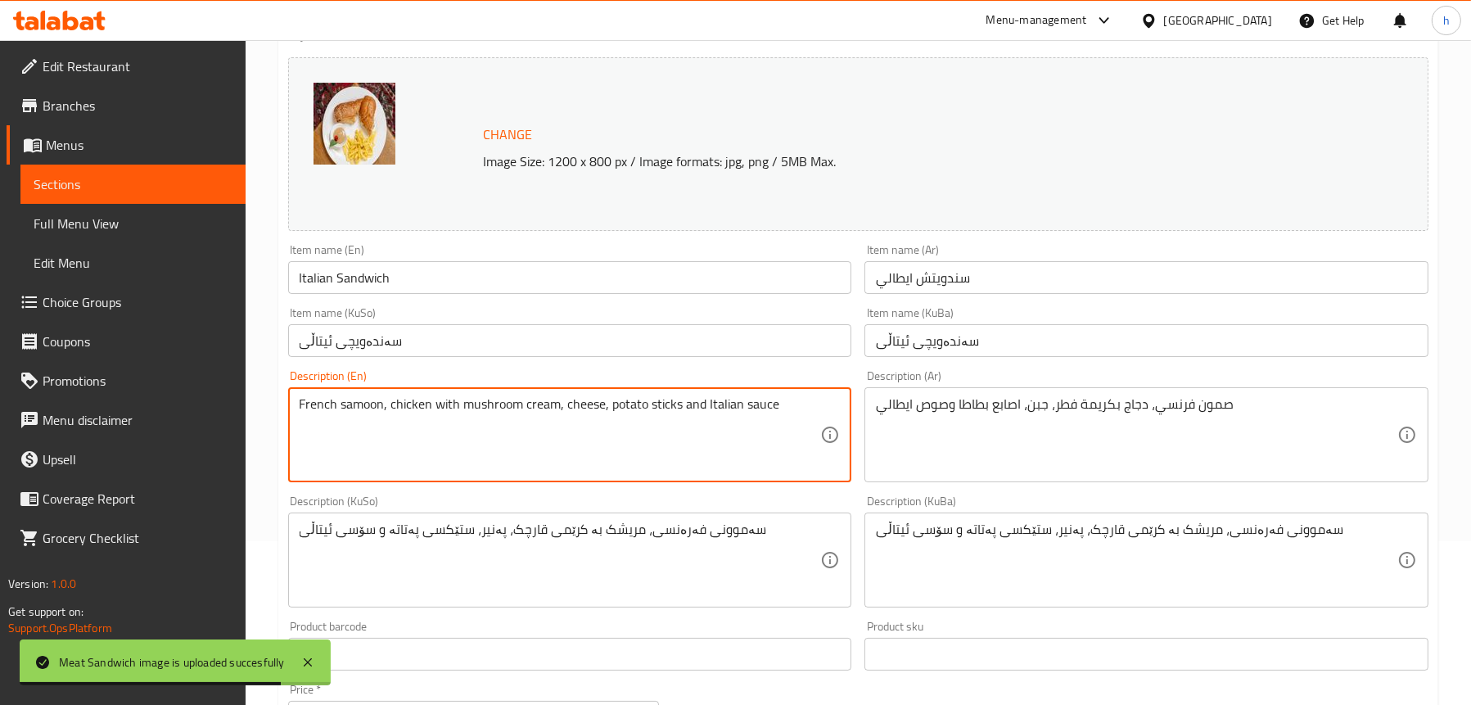
click at [624, 413] on textarea "French samoon, chicken with mushroom cream, cheese, potato sticks and Italian s…" at bounding box center [561, 435] width 522 height 78
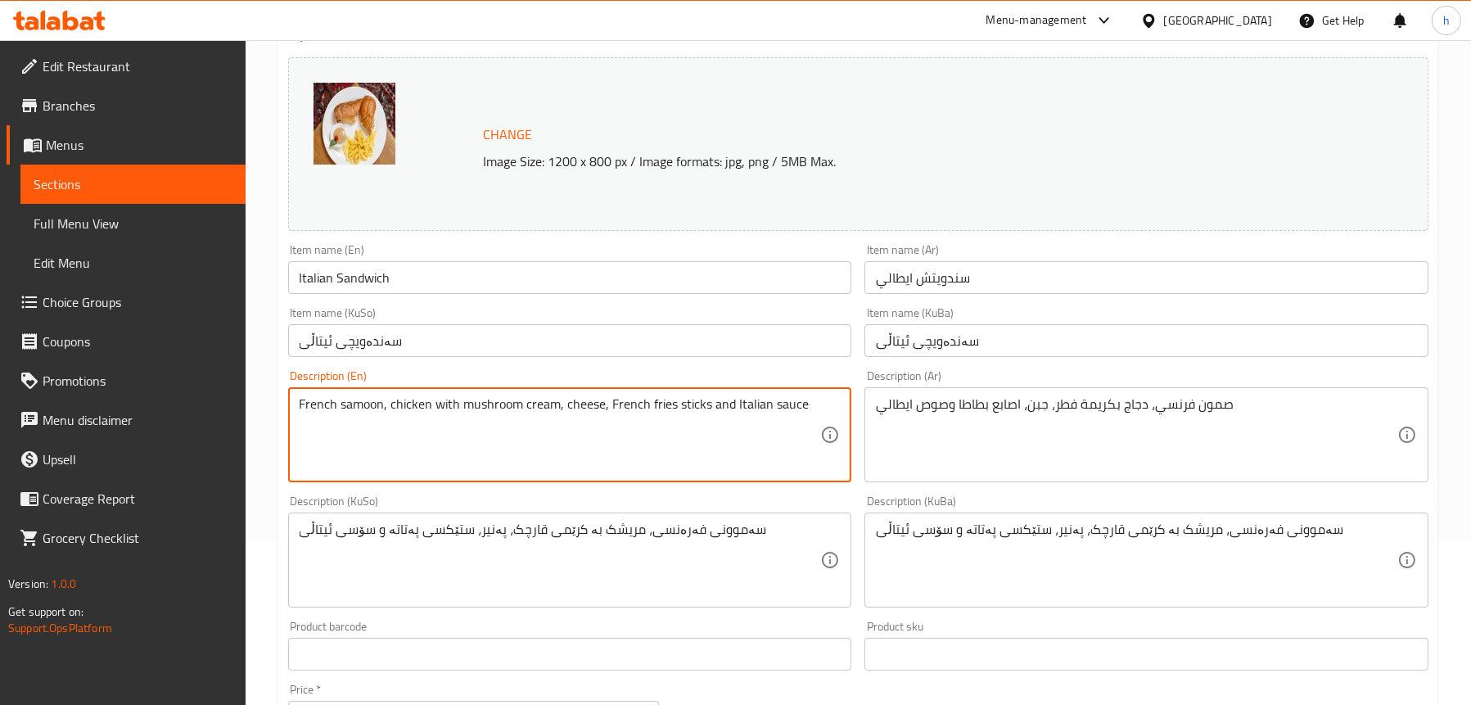
type textarea "French samoon, chicken with mushroom cream, cheese, French fries sticks and Ita…"
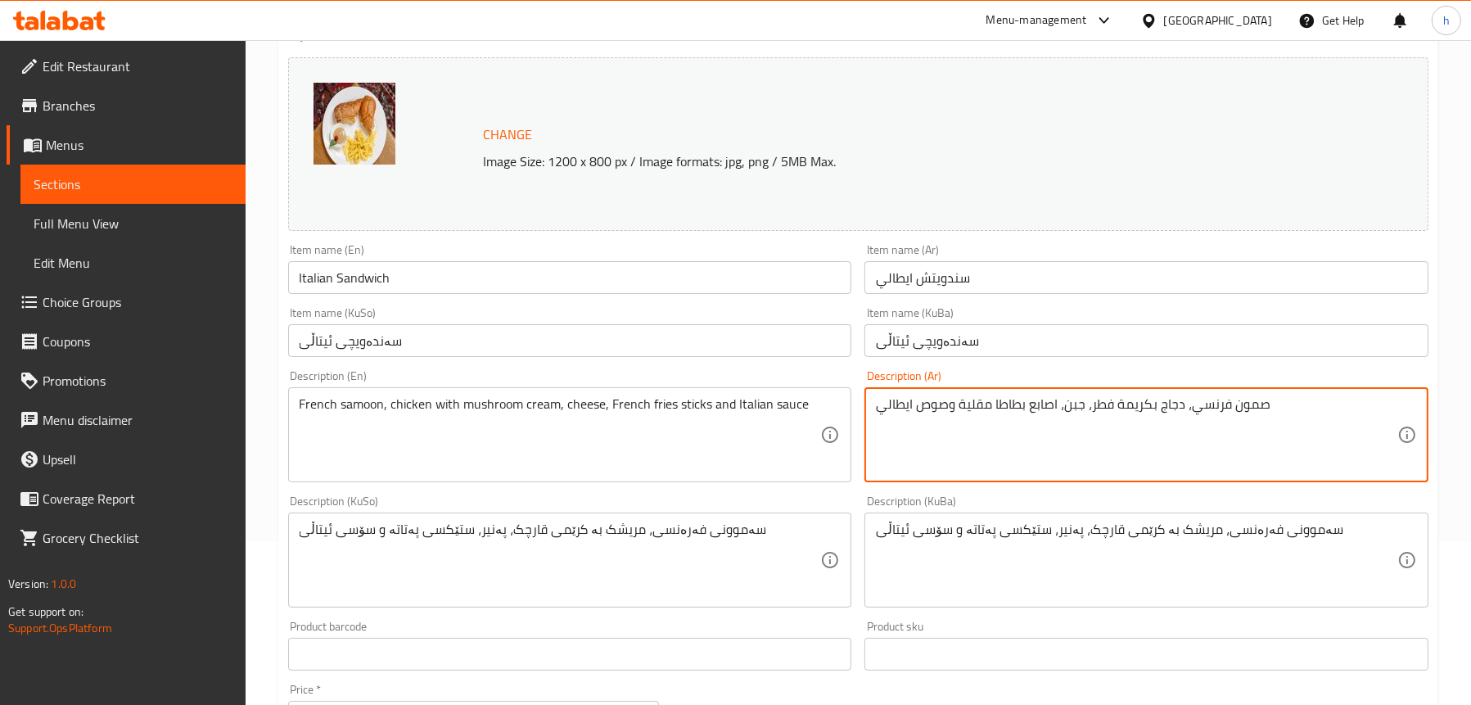
type textarea "صمون فرنسي، دجاج بكريمة فطر، جبن، اصابع بطاطا مقلية وصوص ايطالي"
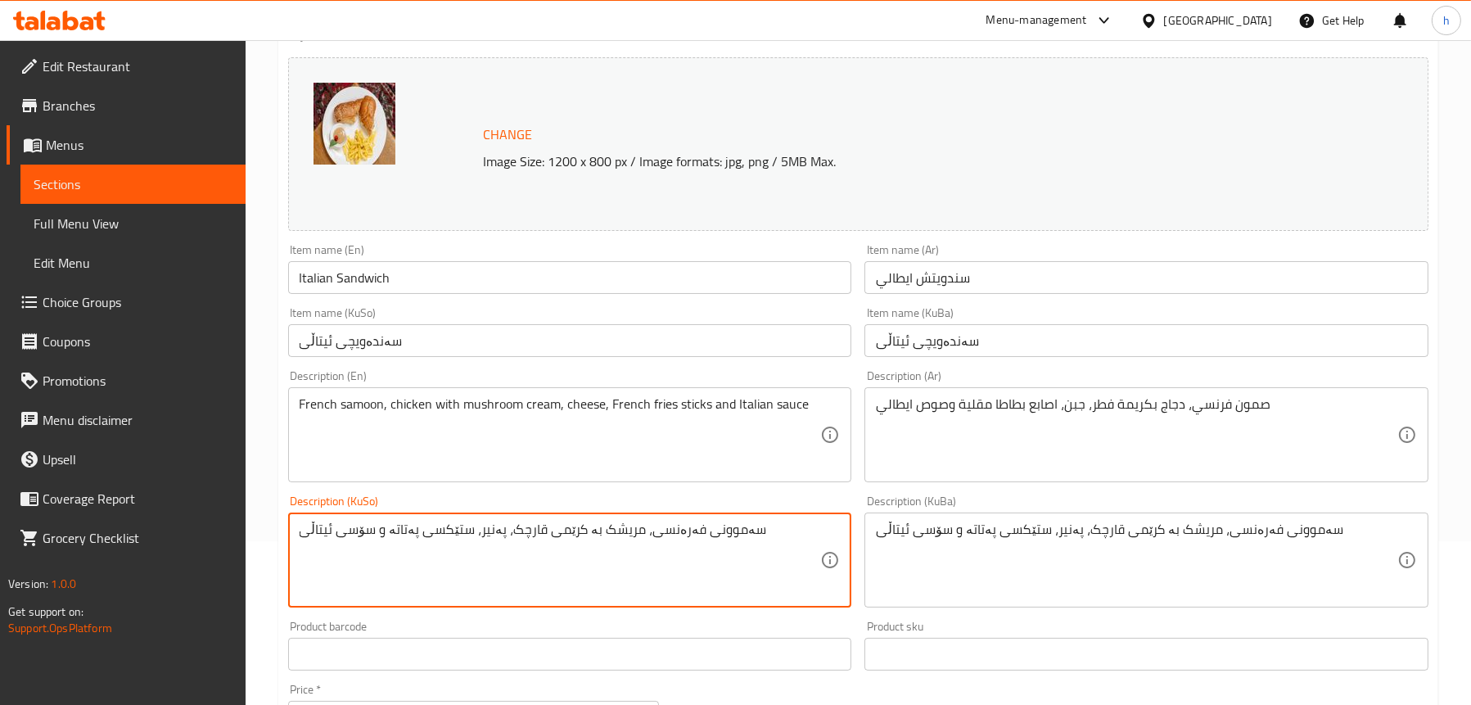
click at [400, 531] on textarea "سەموونی فەرەنسی، مریشک بە کرێمی قارچک، پەنیر، ستێکسی پەتاتە و سۆسی ئیتاڵی" at bounding box center [561, 561] width 522 height 78
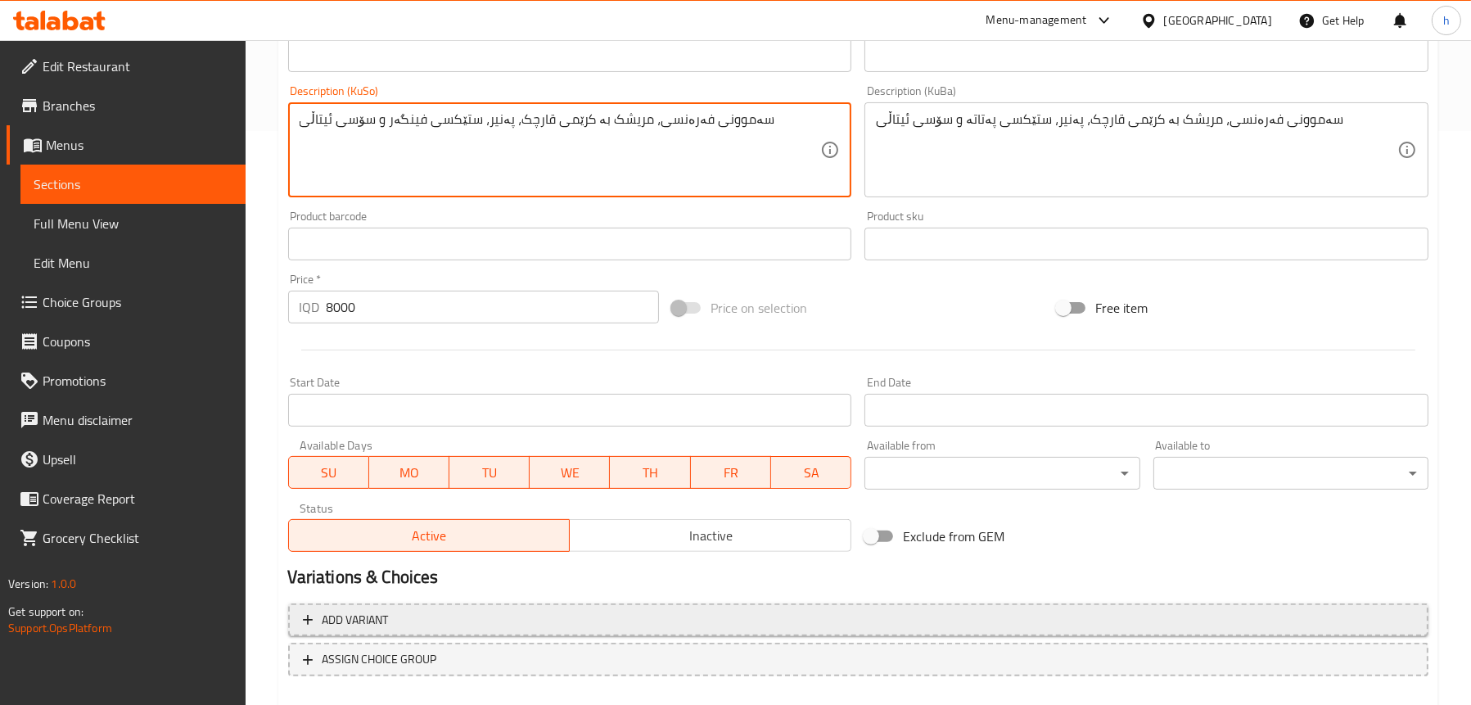
scroll to position [664, 0]
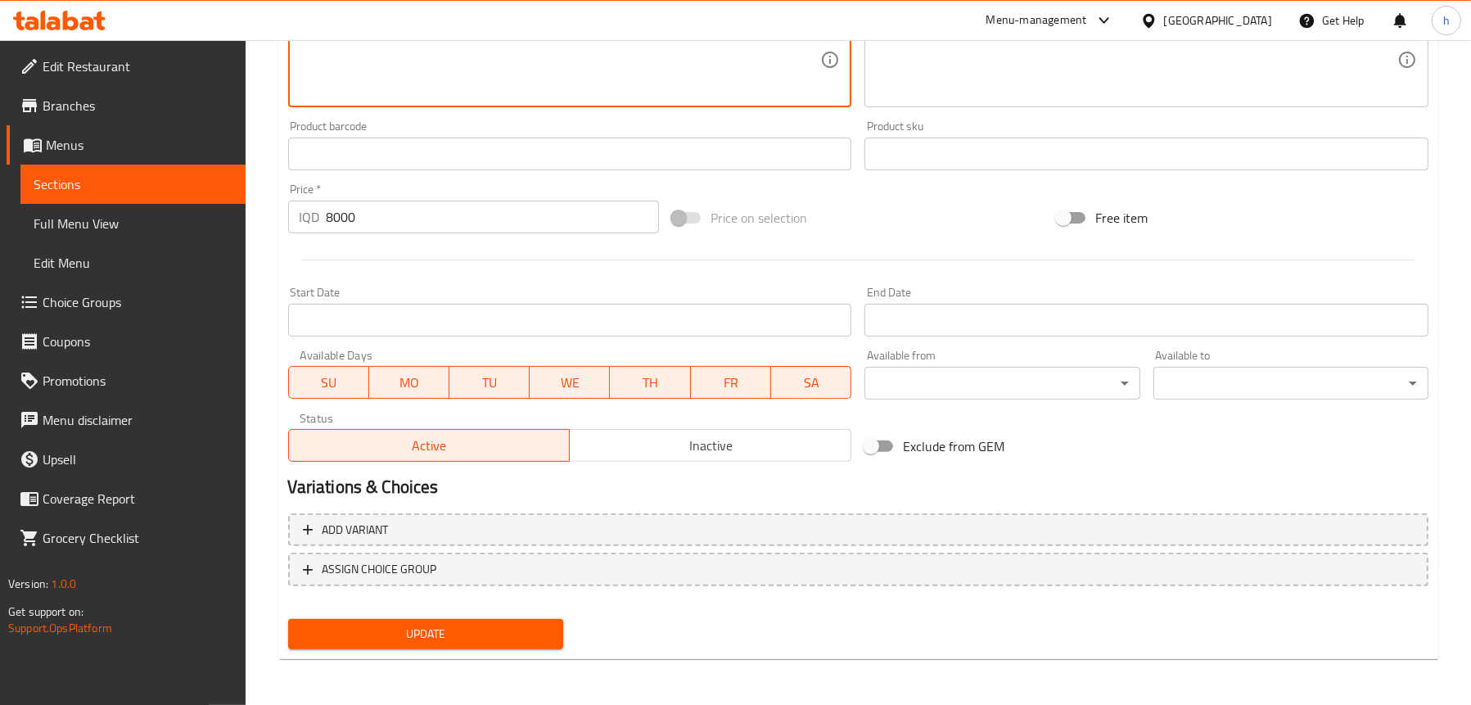
type textarea "سەموونی فەرەنسی، مریشک بە کرێمی قارچک، پەنیر، ستێکسی فینگەر و سۆسی ئیتاڵی"
click at [370, 635] on span "Update" at bounding box center [425, 634] width 249 height 20
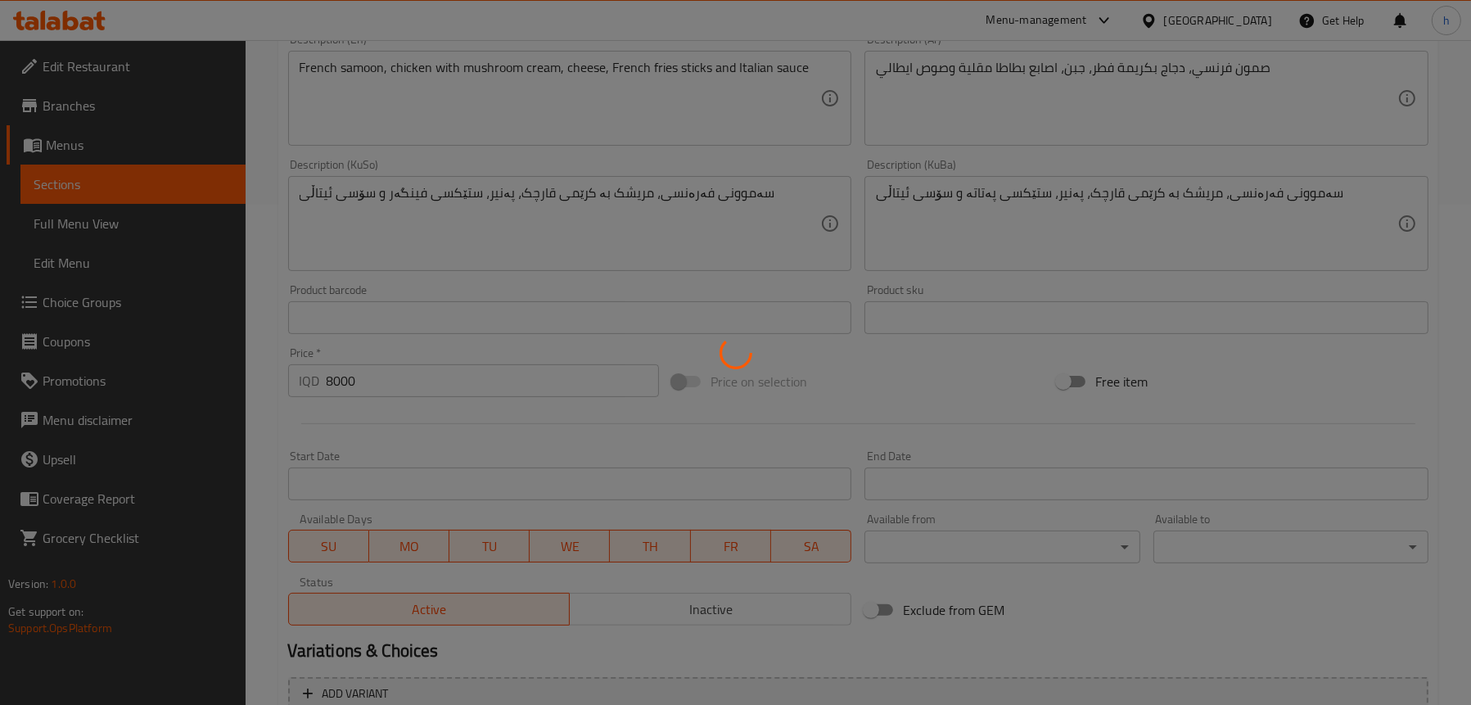
scroll to position [337, 0]
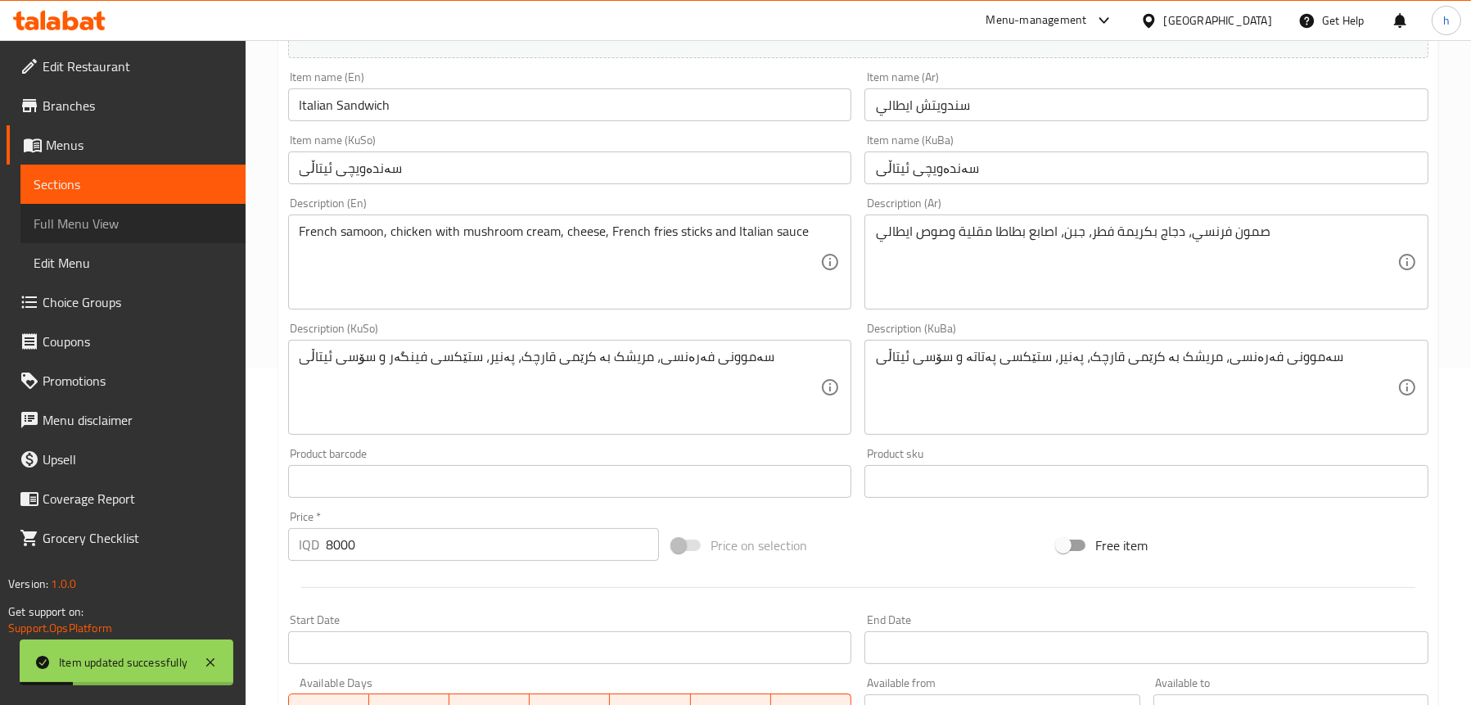
click at [78, 216] on span "Full Menu View" at bounding box center [133, 224] width 199 height 20
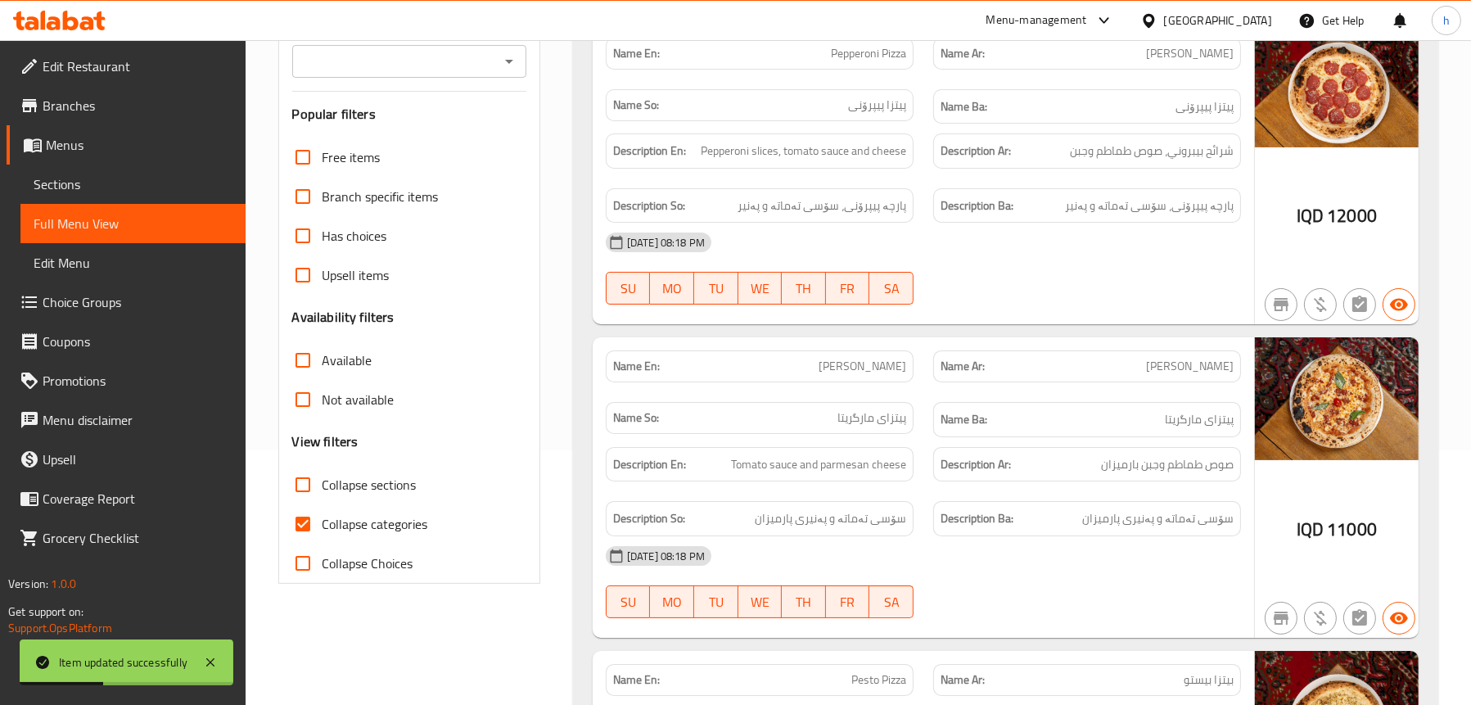
scroll to position [173, 0]
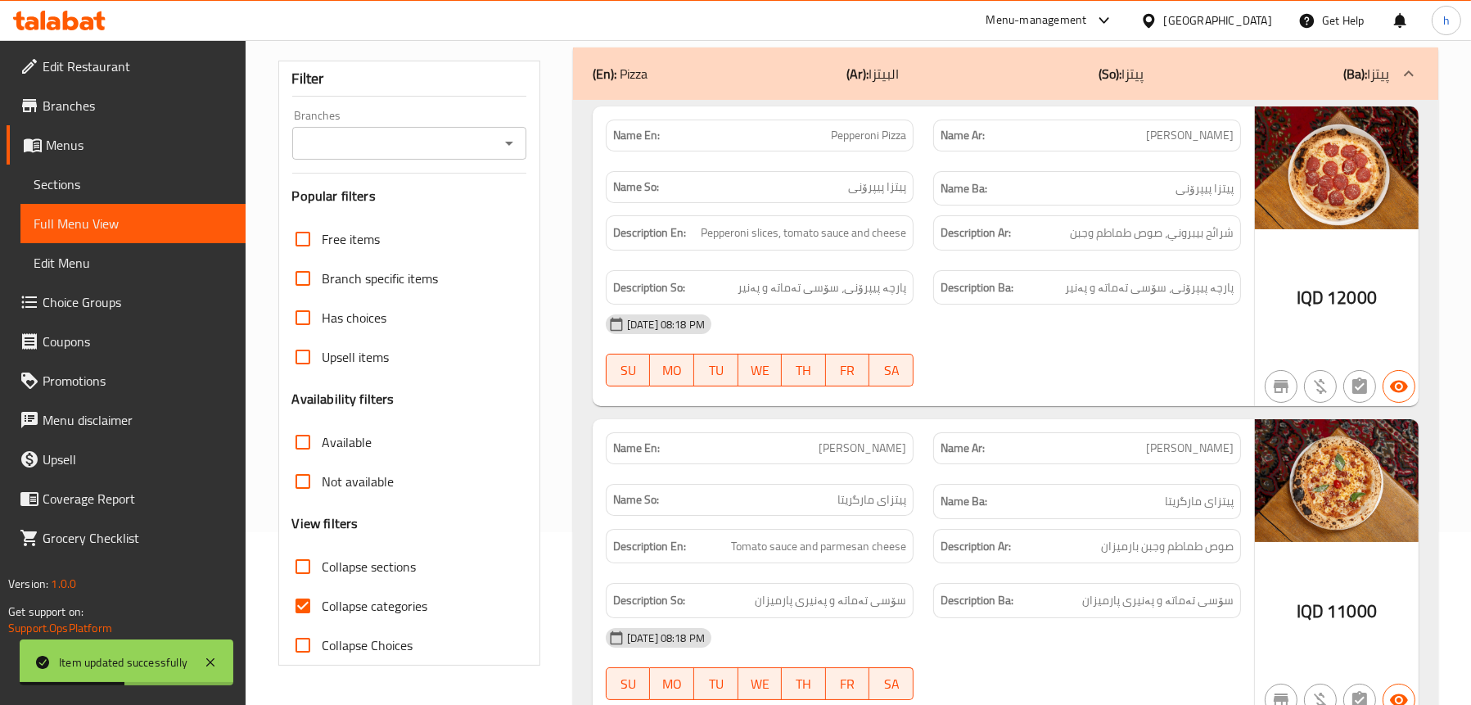
click at [510, 133] on icon "Open" at bounding box center [509, 143] width 20 height 20
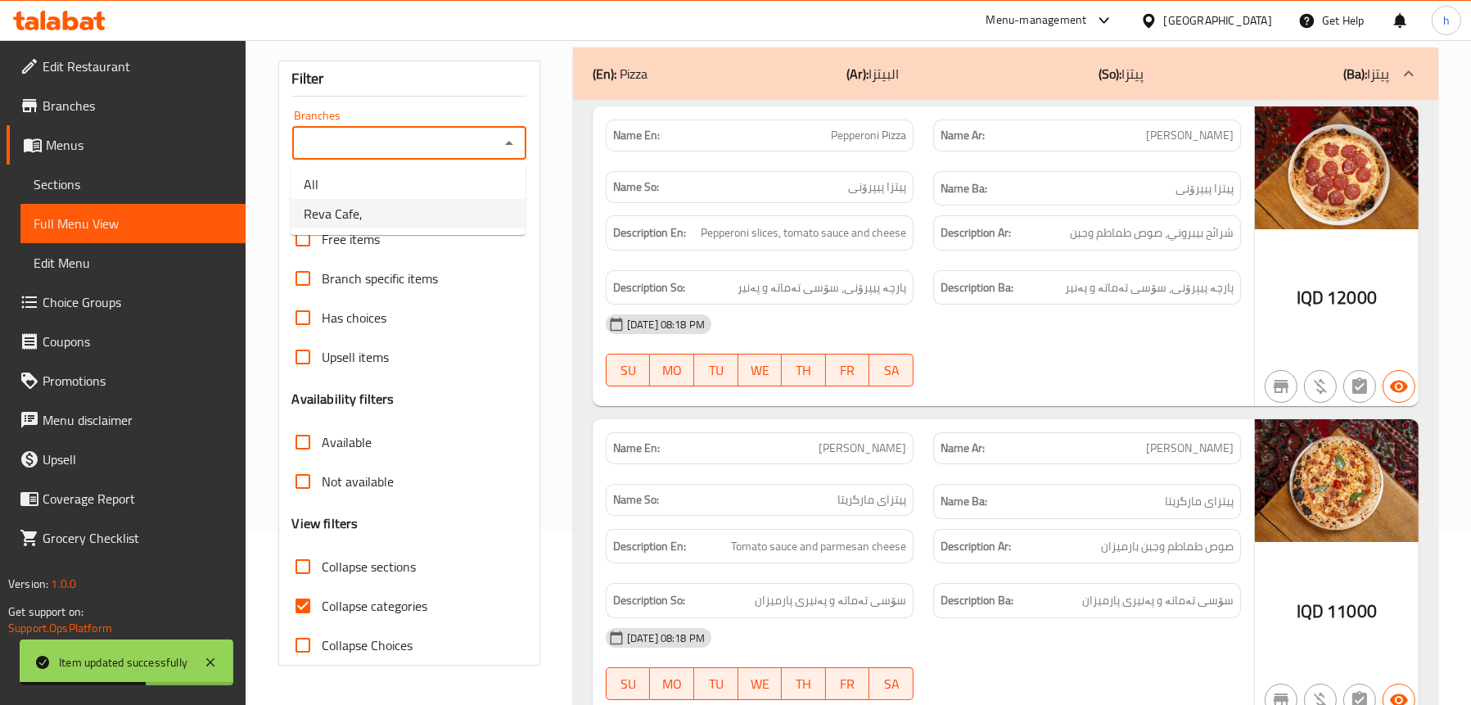
click at [417, 208] on li "Reva Cafe," at bounding box center [408, 213] width 235 height 29
type input "Reva Cafe,"
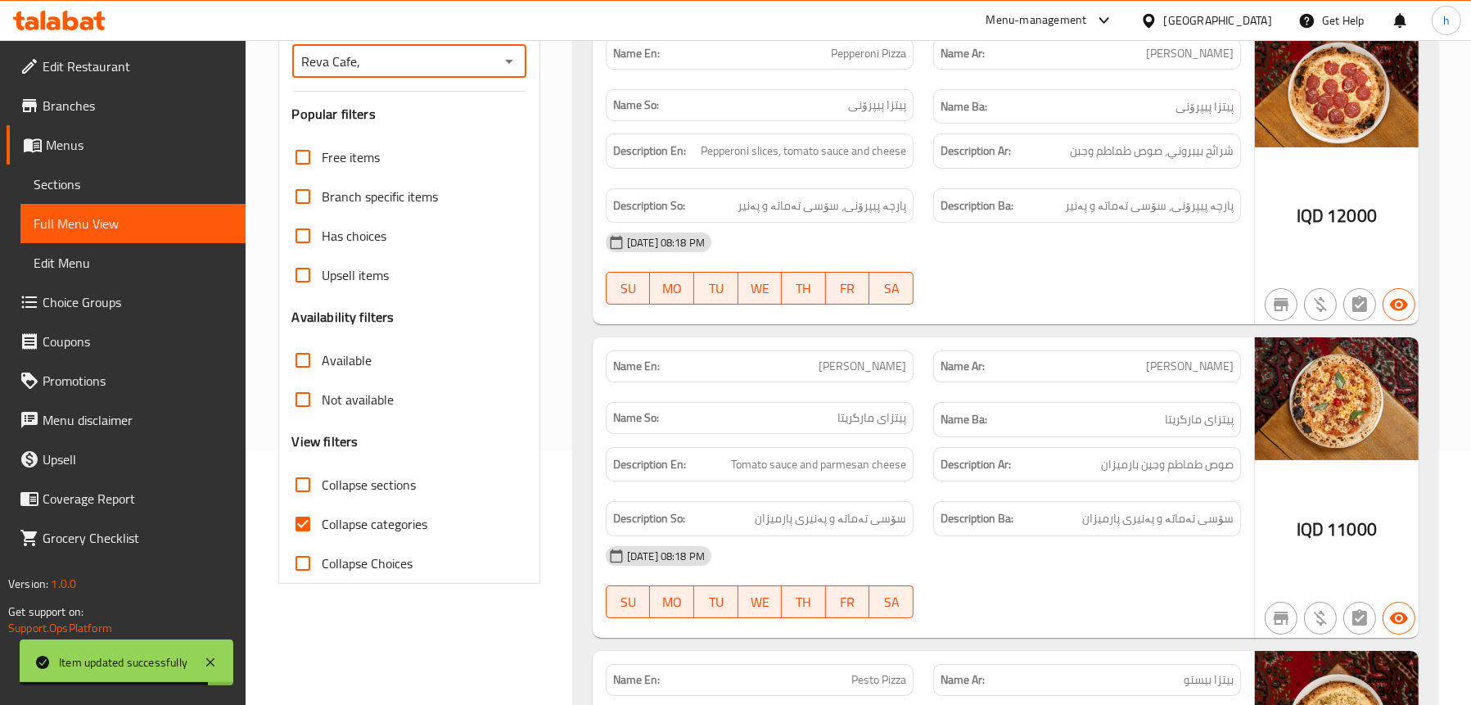
click at [385, 487] on span "Collapse sections" at bounding box center [370, 485] width 94 height 20
click at [323, 487] on input "Collapse sections" at bounding box center [302, 484] width 39 height 39
checkbox input "true"
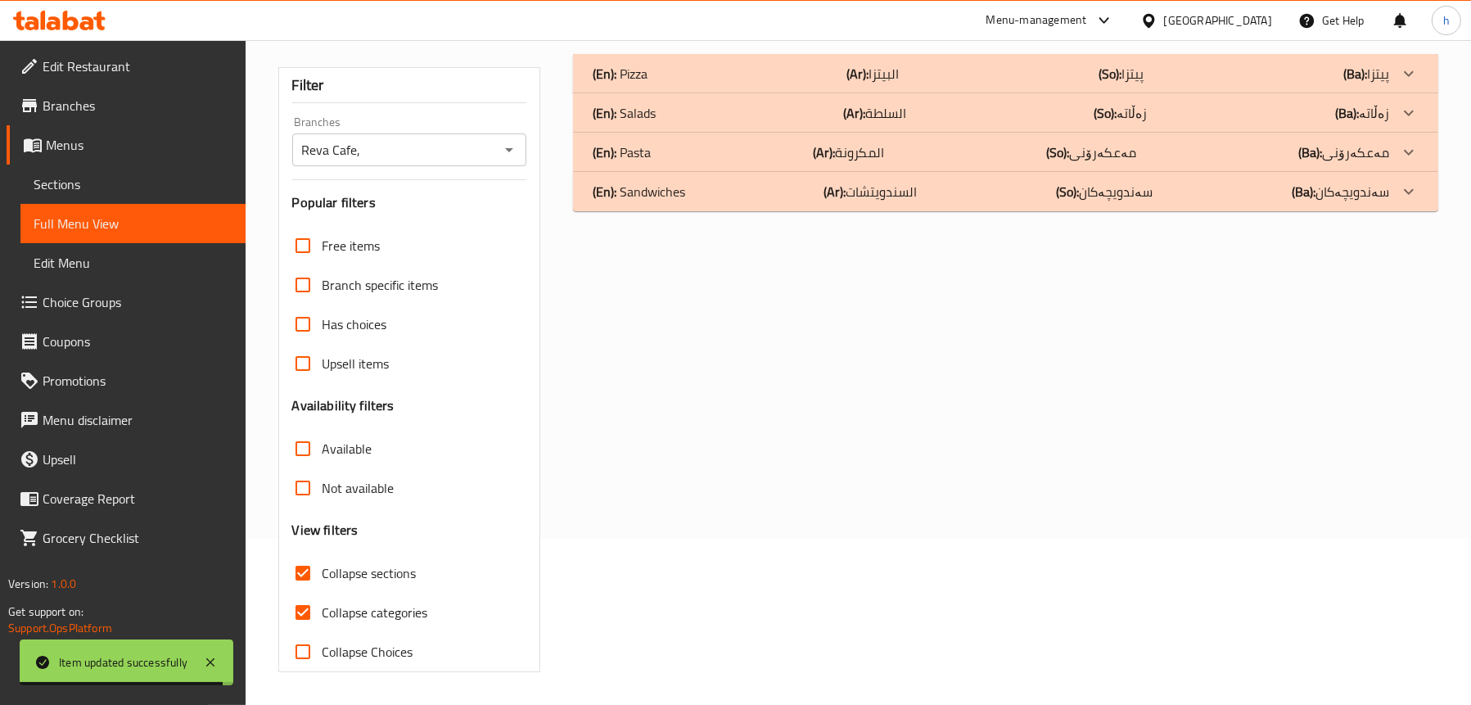
scroll to position [166, 0]
click at [366, 607] on span "Collapse categories" at bounding box center [376, 613] width 106 height 20
click at [323, 607] on input "Collapse categories" at bounding box center [302, 612] width 39 height 39
checkbox input "false"
click at [378, 571] on span "Collapse sections" at bounding box center [370, 573] width 94 height 20
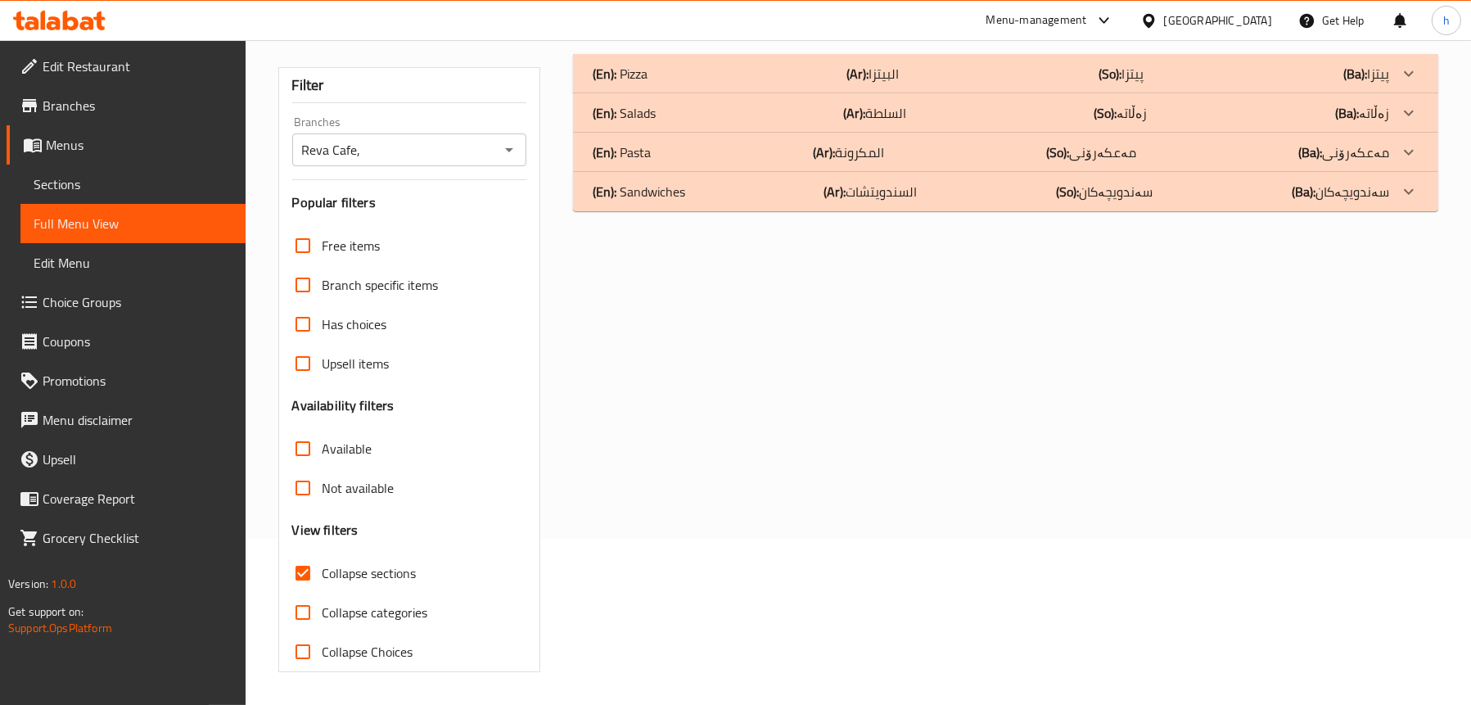
click at [323, 571] on input "Collapse sections" at bounding box center [302, 573] width 39 height 39
checkbox input "false"
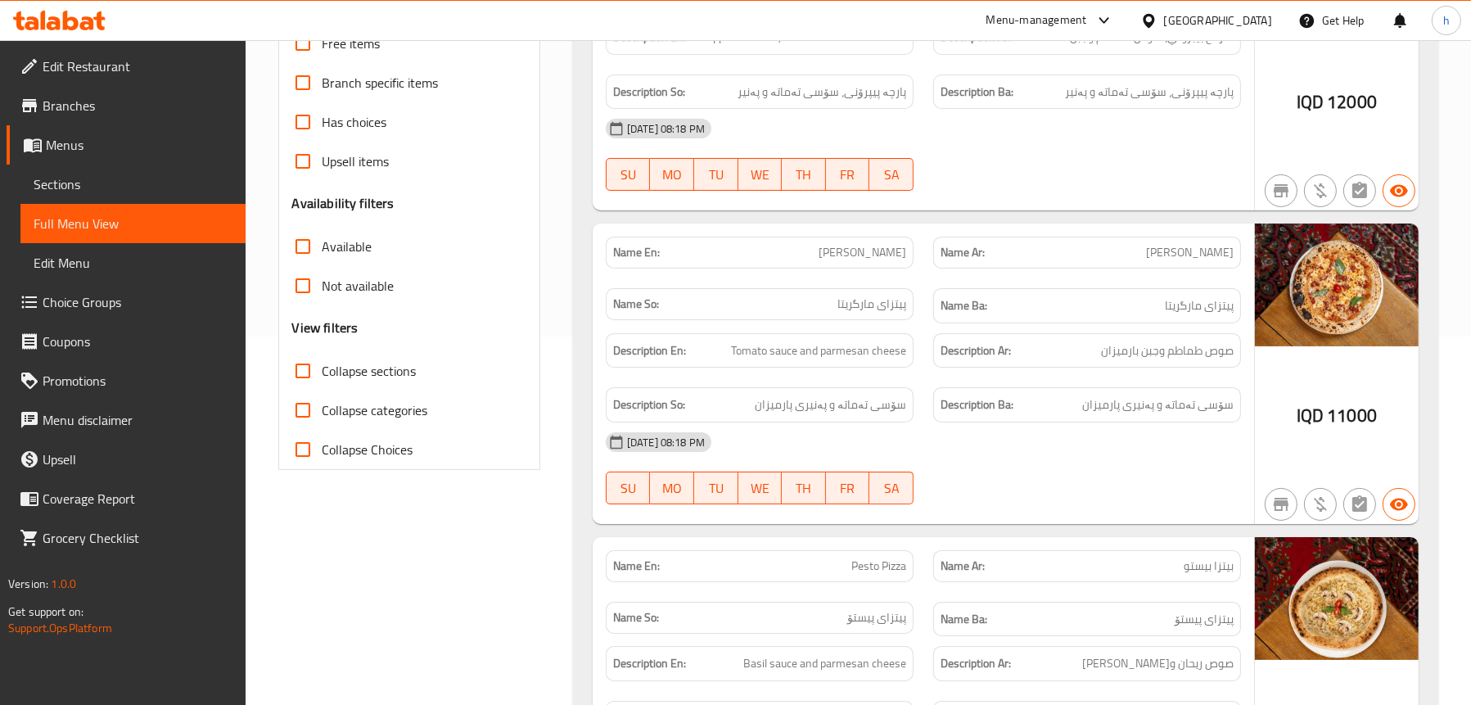
scroll to position [412, 0]
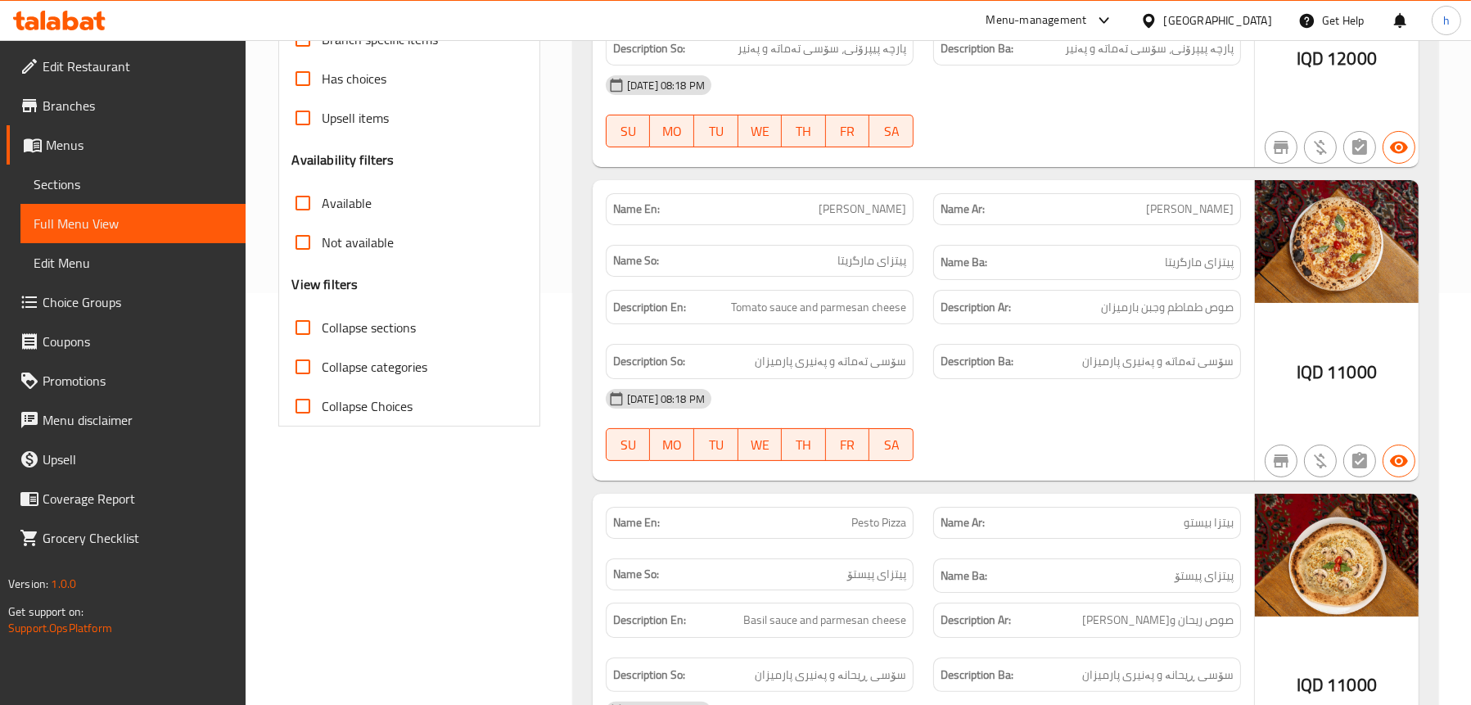
click at [959, 260] on strong "Name Ba:" at bounding box center [964, 262] width 47 height 20
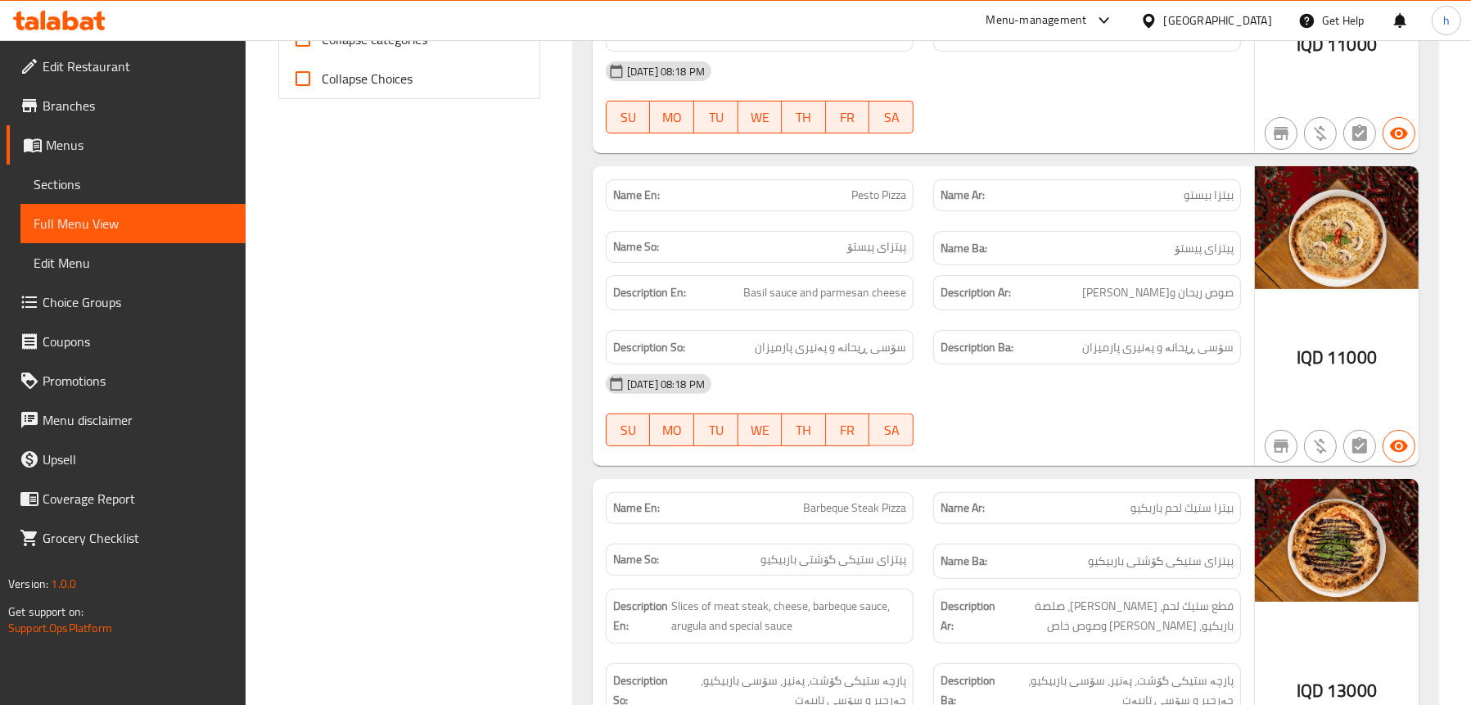
scroll to position [985, 0]
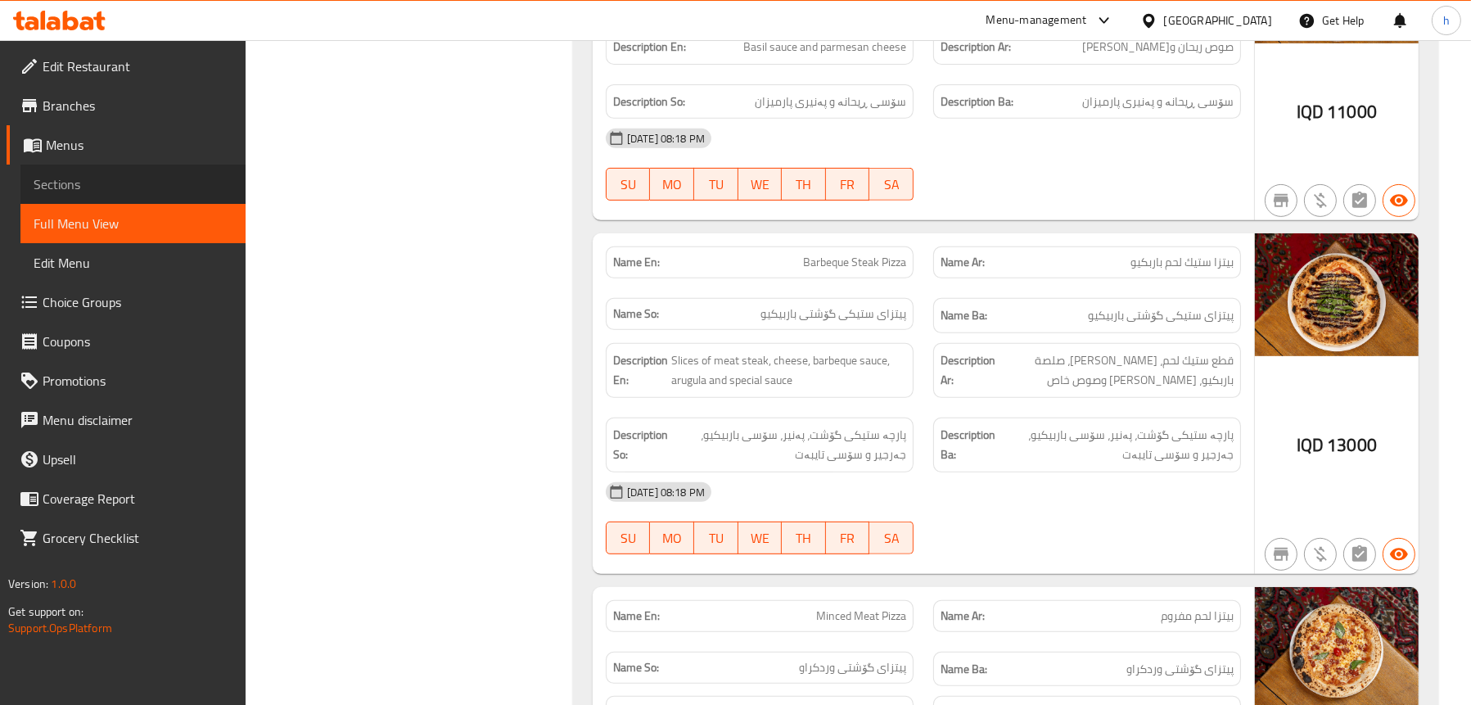
click at [130, 184] on span "Sections" at bounding box center [133, 184] width 199 height 20
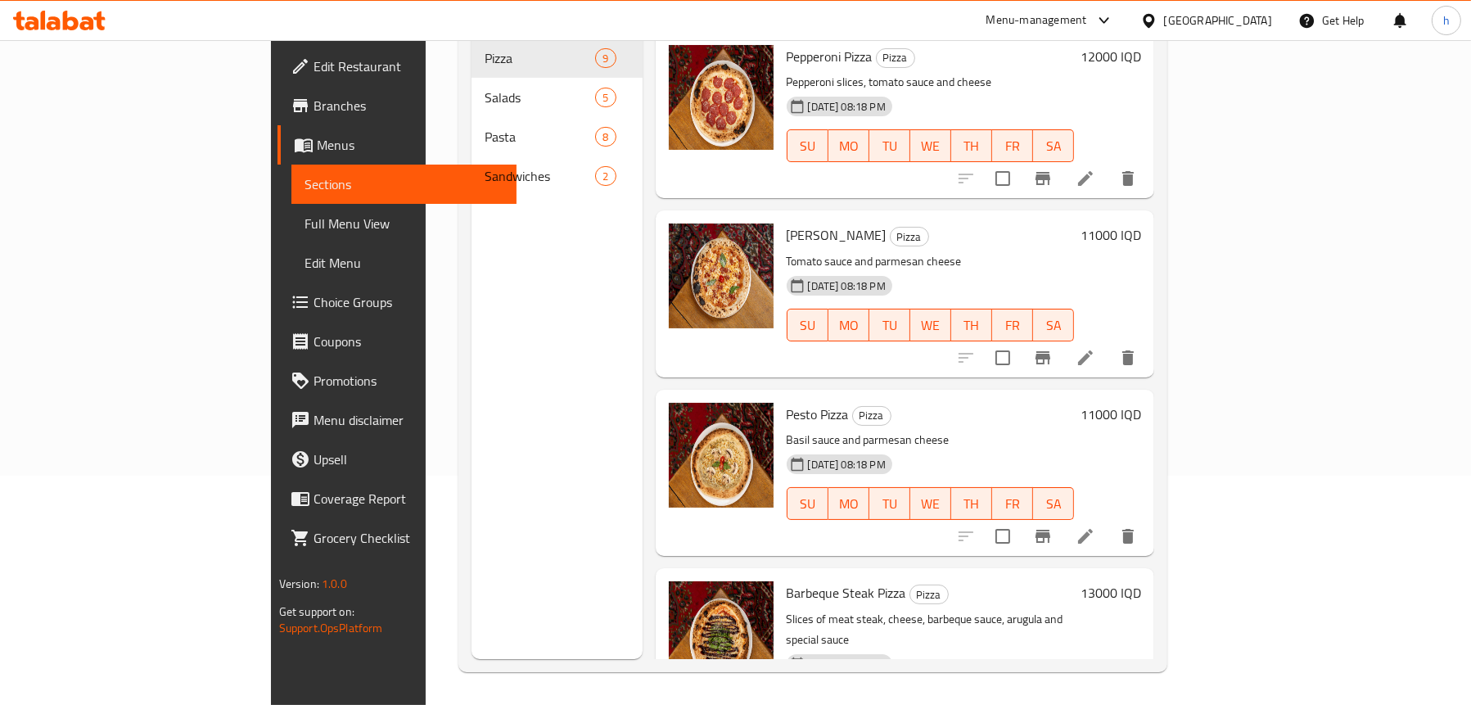
scroll to position [328, 0]
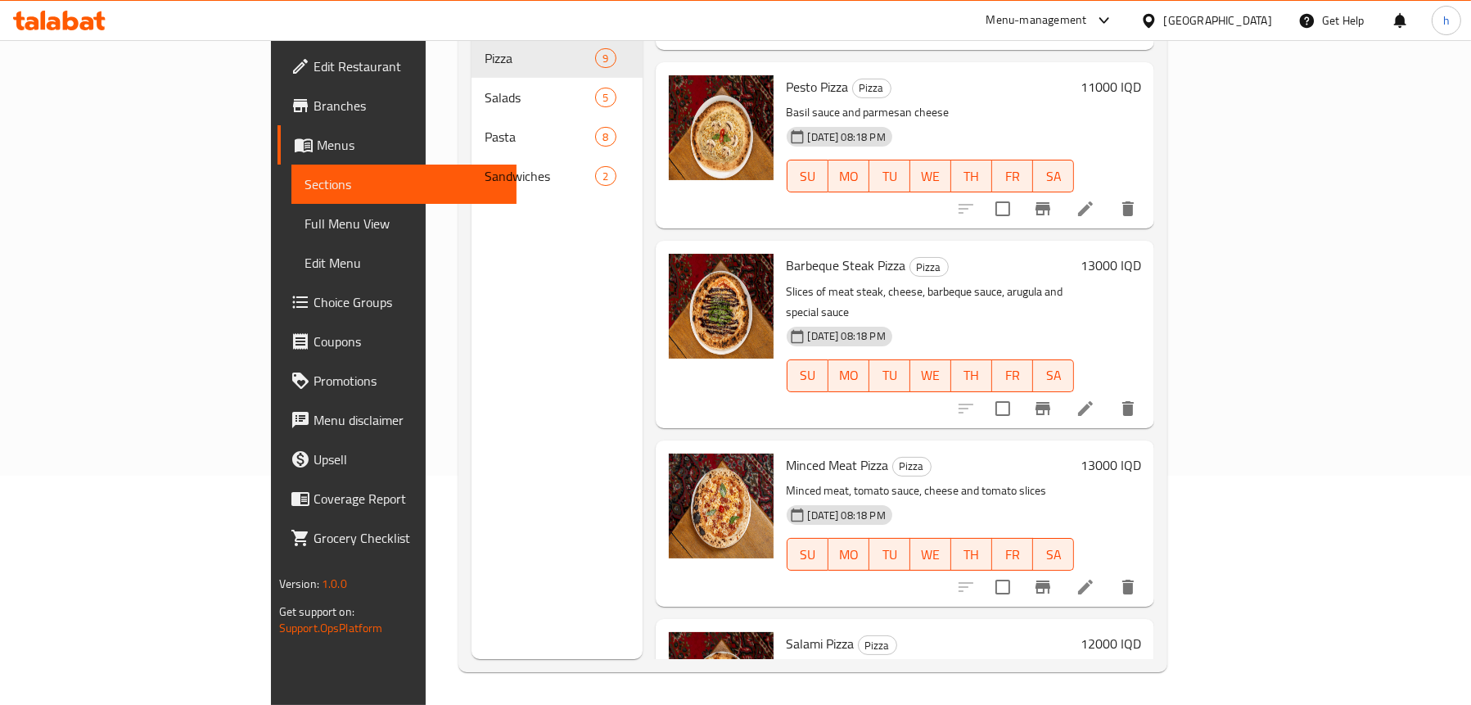
click at [1096, 399] on icon at bounding box center [1086, 409] width 20 height 20
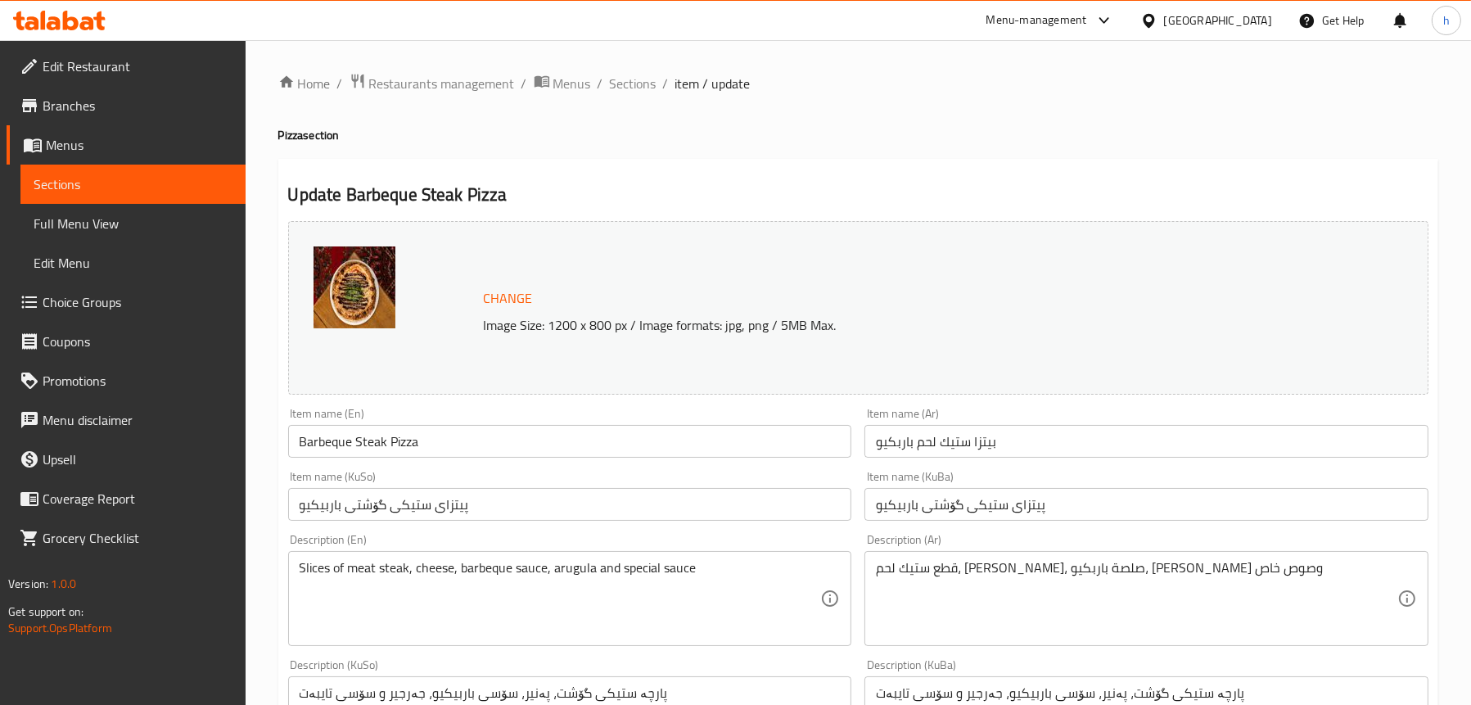
click at [355, 436] on input "Barbeque Steak Pizza" at bounding box center [570, 441] width 564 height 33
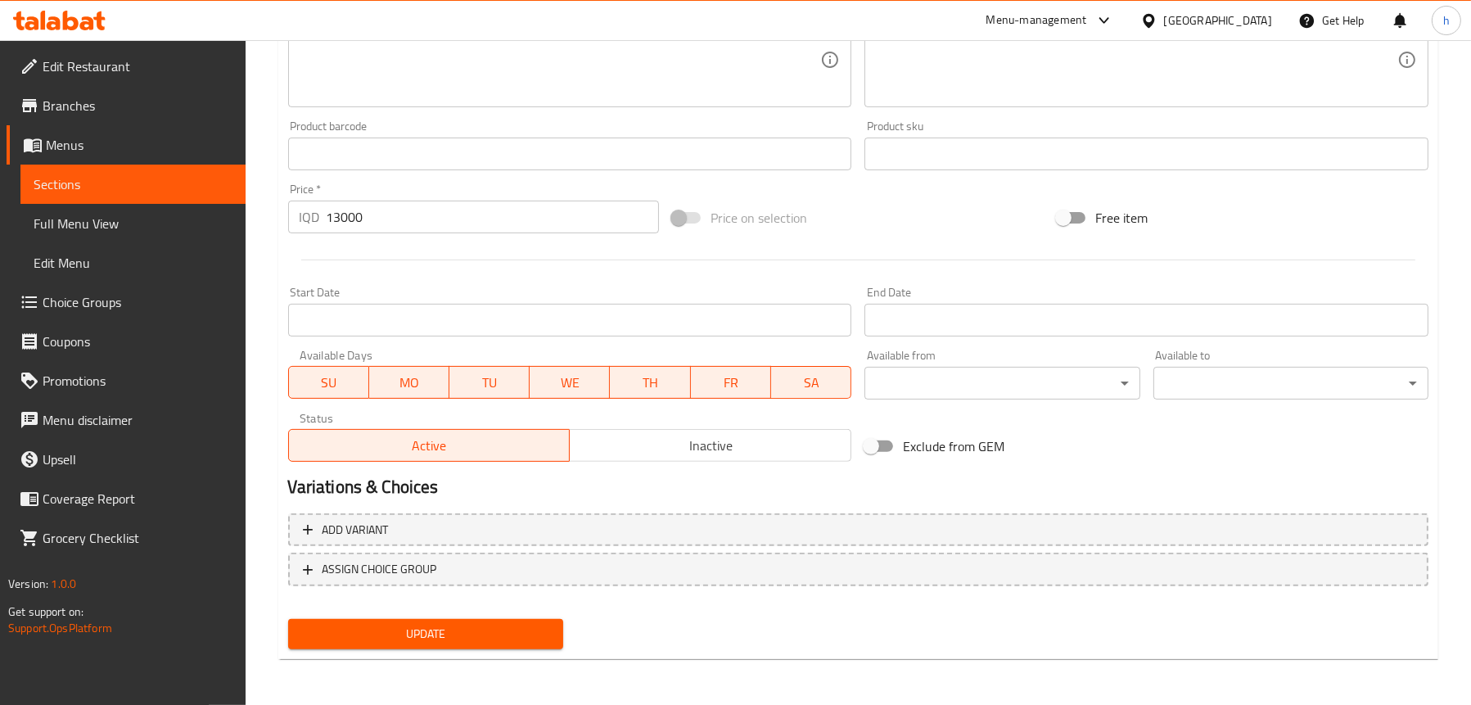
type input "Barbeque Meat Steak Pizza"
click at [420, 626] on span "Update" at bounding box center [425, 634] width 249 height 20
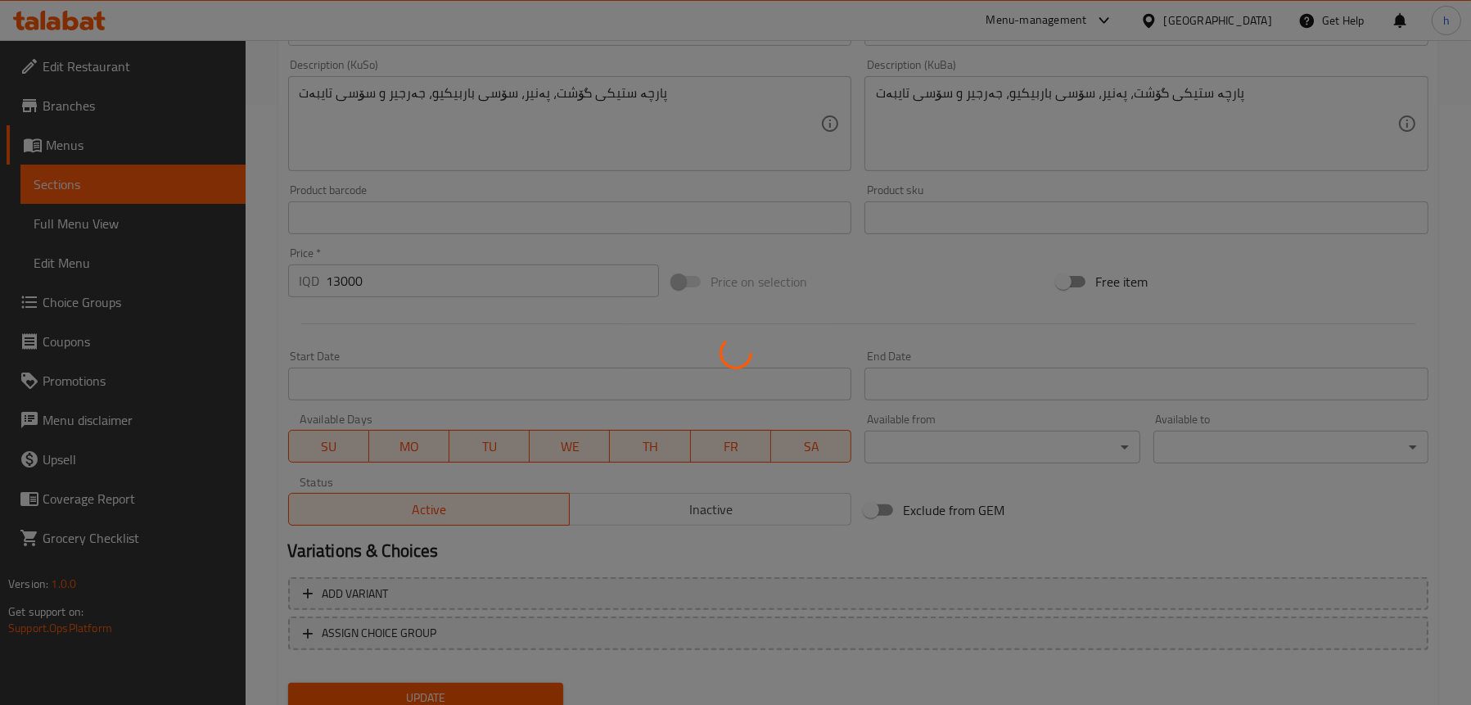
scroll to position [337, 0]
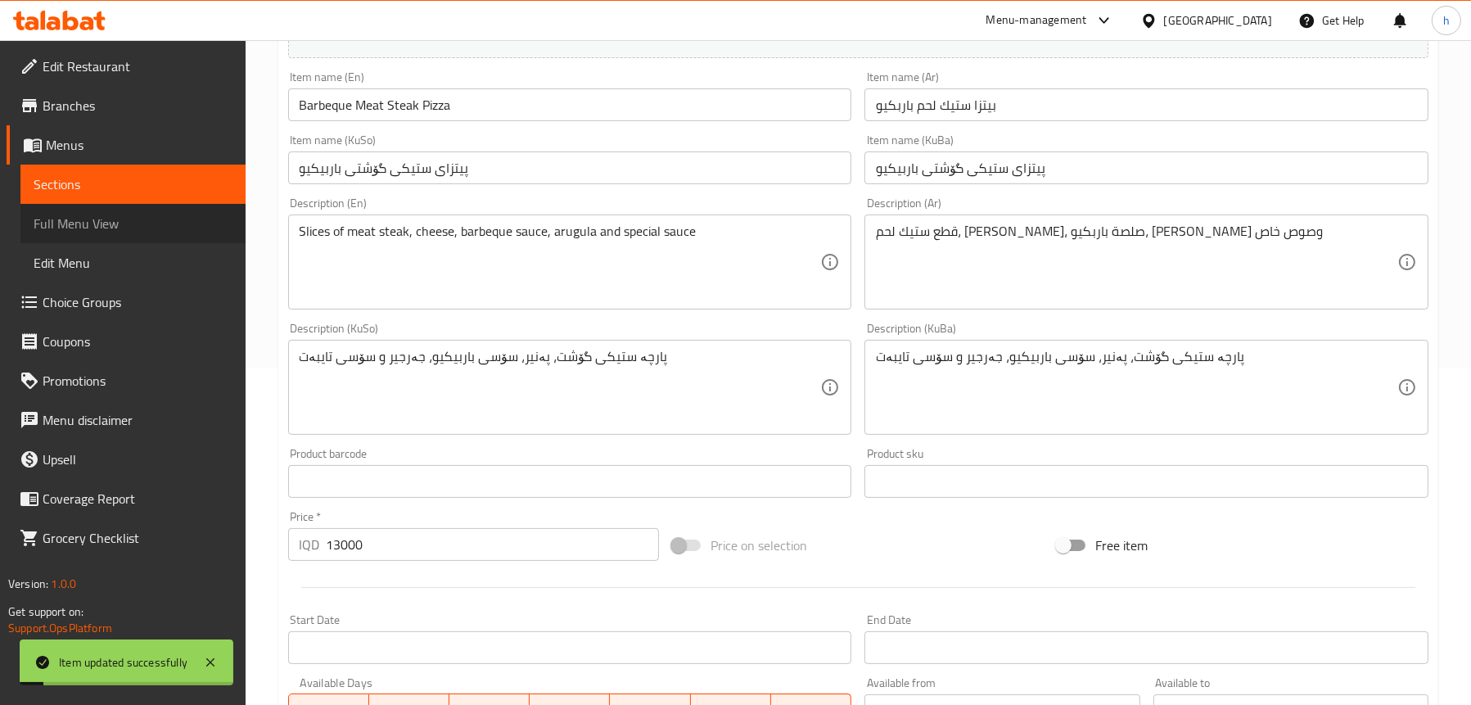
click at [88, 216] on span "Full Menu View" at bounding box center [133, 224] width 199 height 20
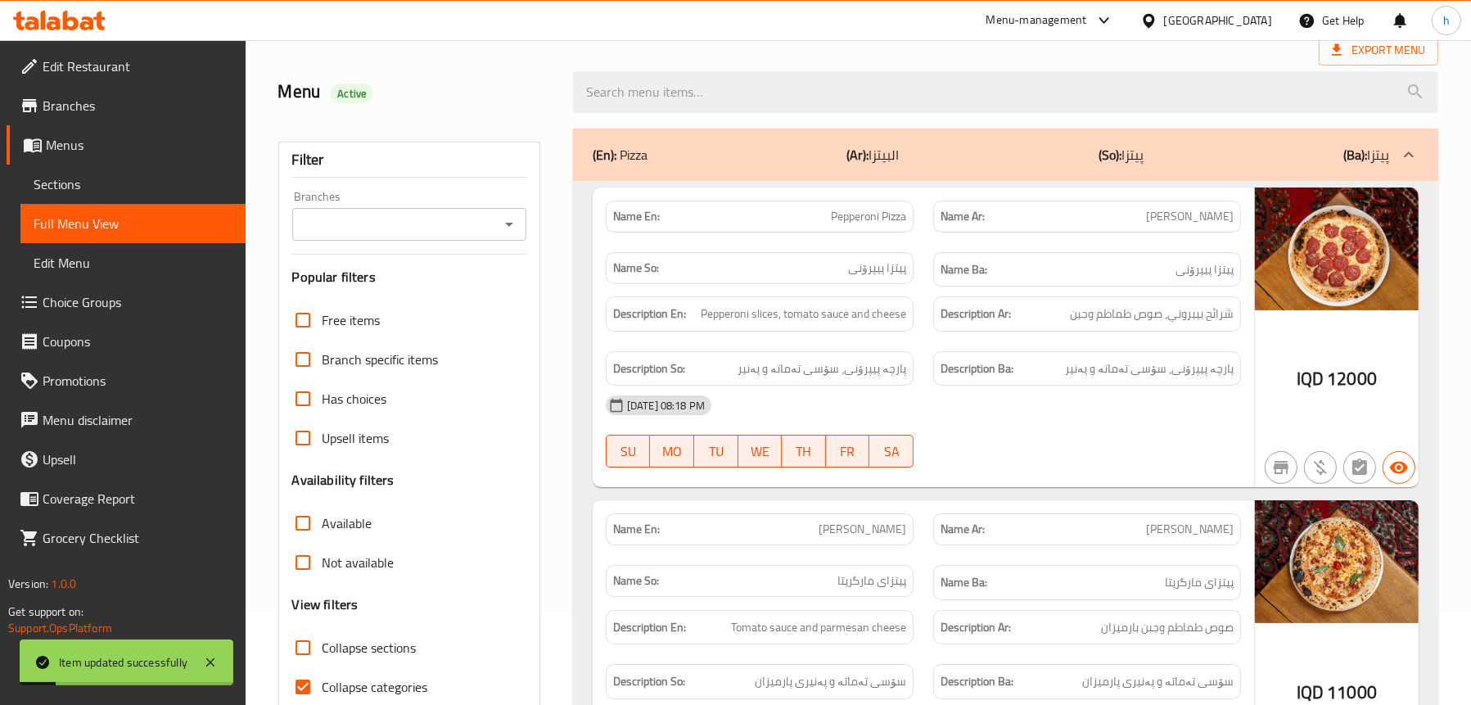
scroll to position [91, 0]
click at [504, 241] on div "Branches" at bounding box center [409, 225] width 234 height 33
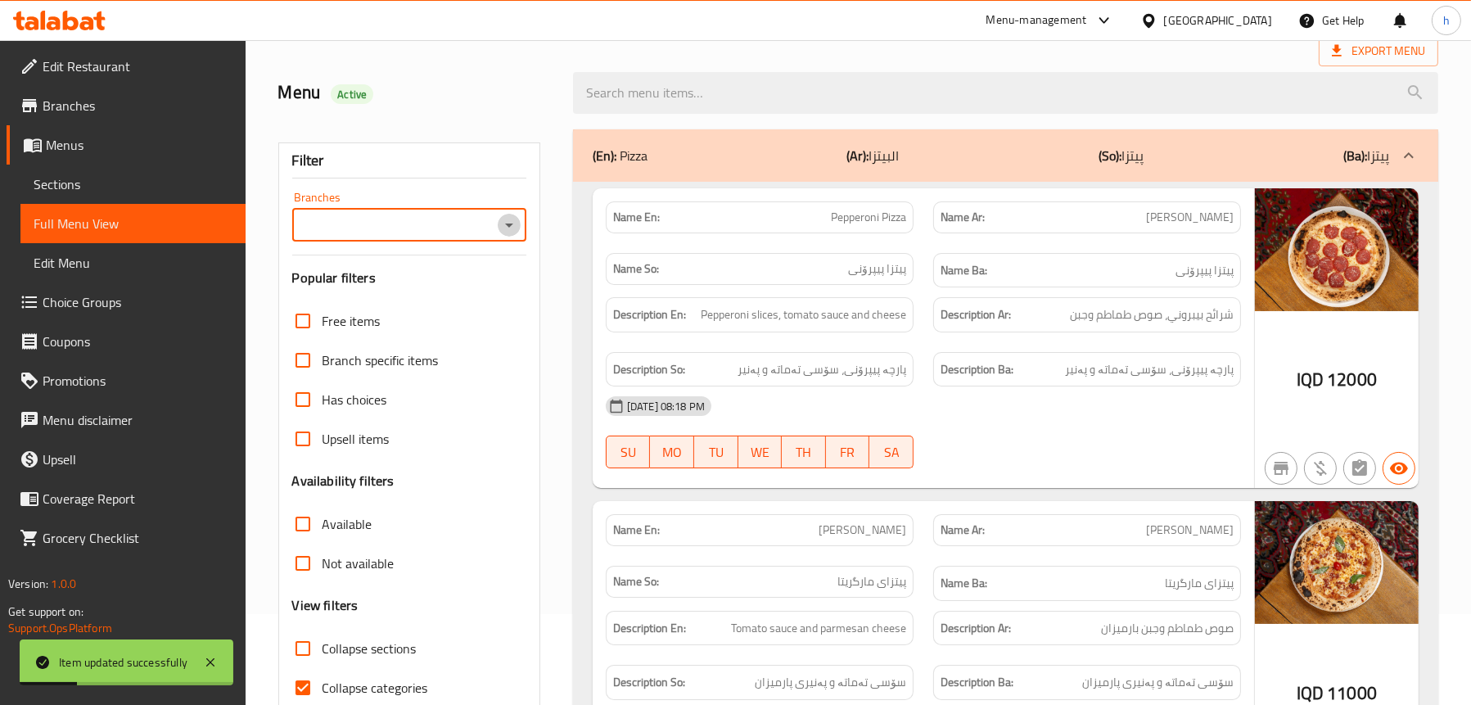
click at [511, 219] on icon "Open" at bounding box center [509, 225] width 20 height 20
click at [432, 293] on li "Reva Cafe," at bounding box center [408, 295] width 235 height 29
type input "Reva Cafe,"
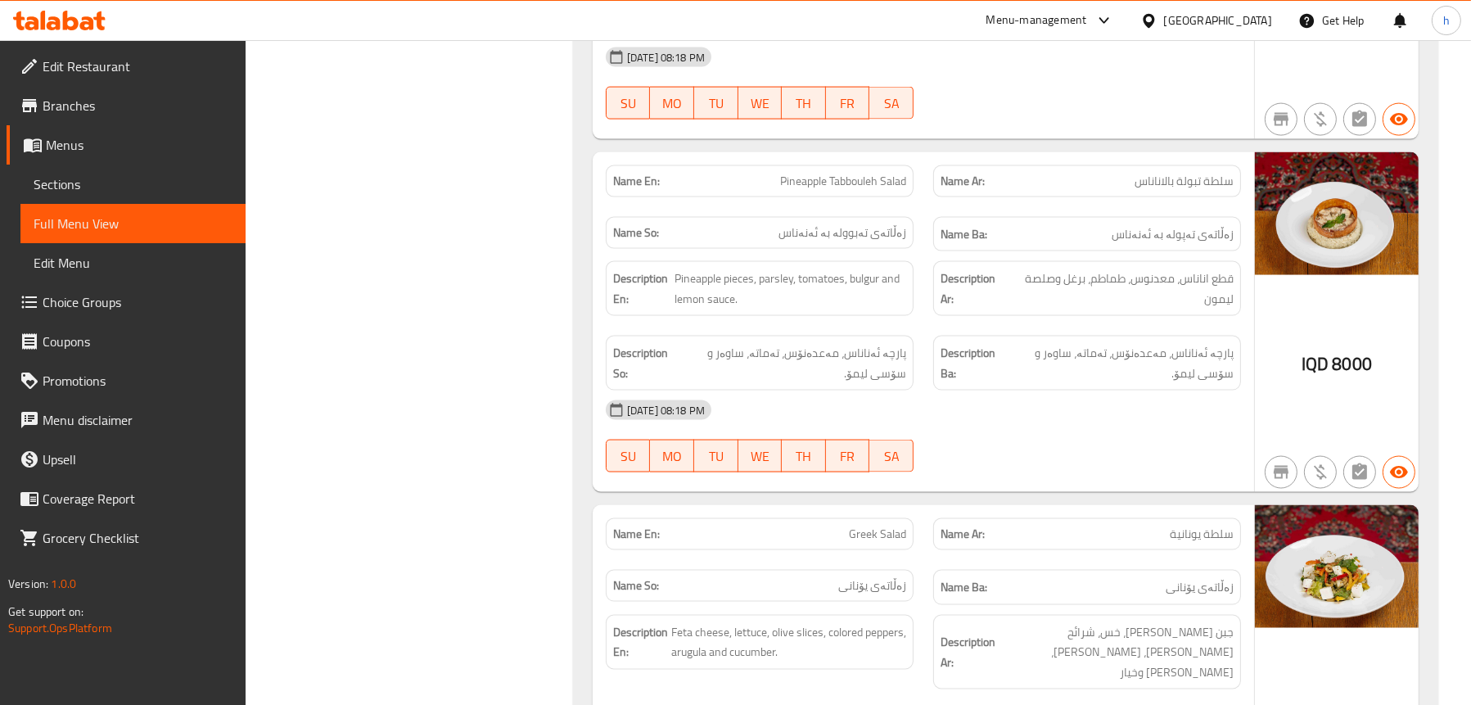
scroll to position [3612, 0]
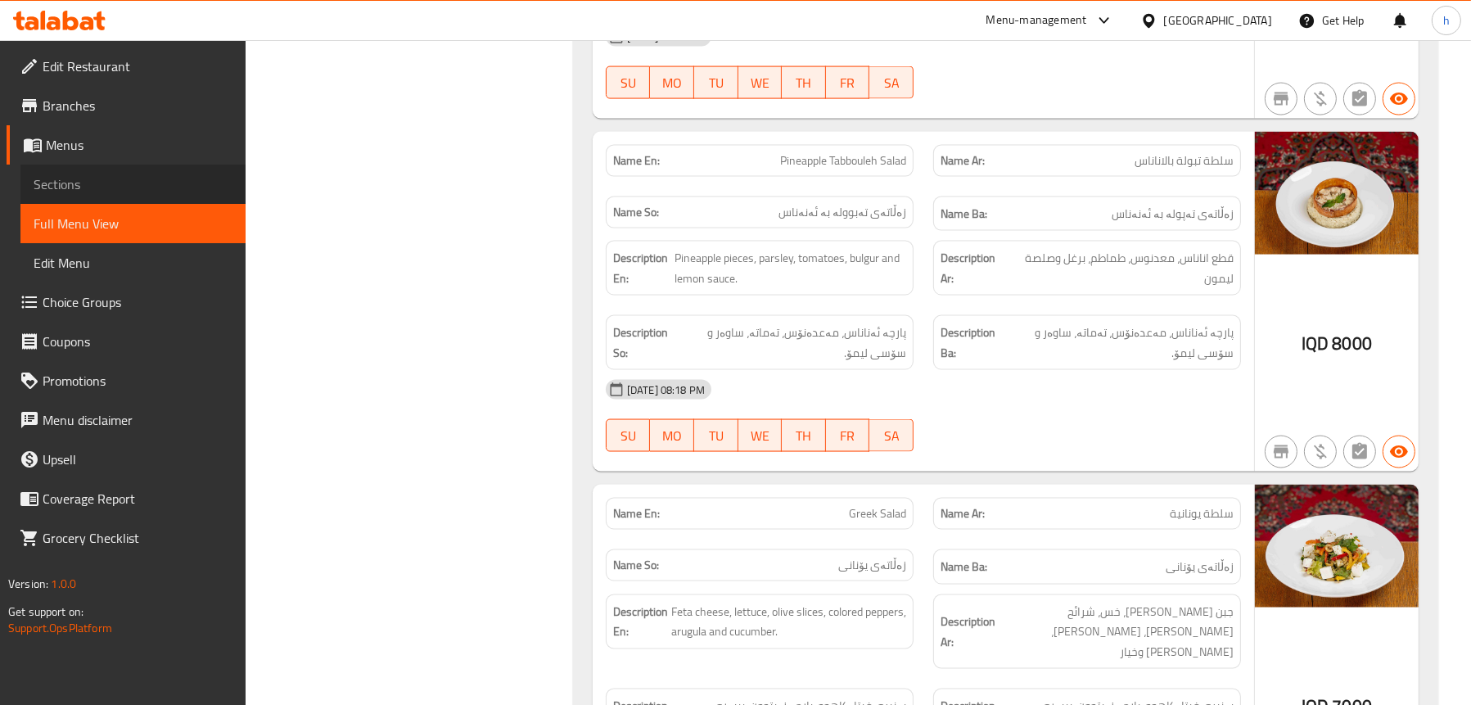
click at [66, 191] on span "Sections" at bounding box center [133, 184] width 199 height 20
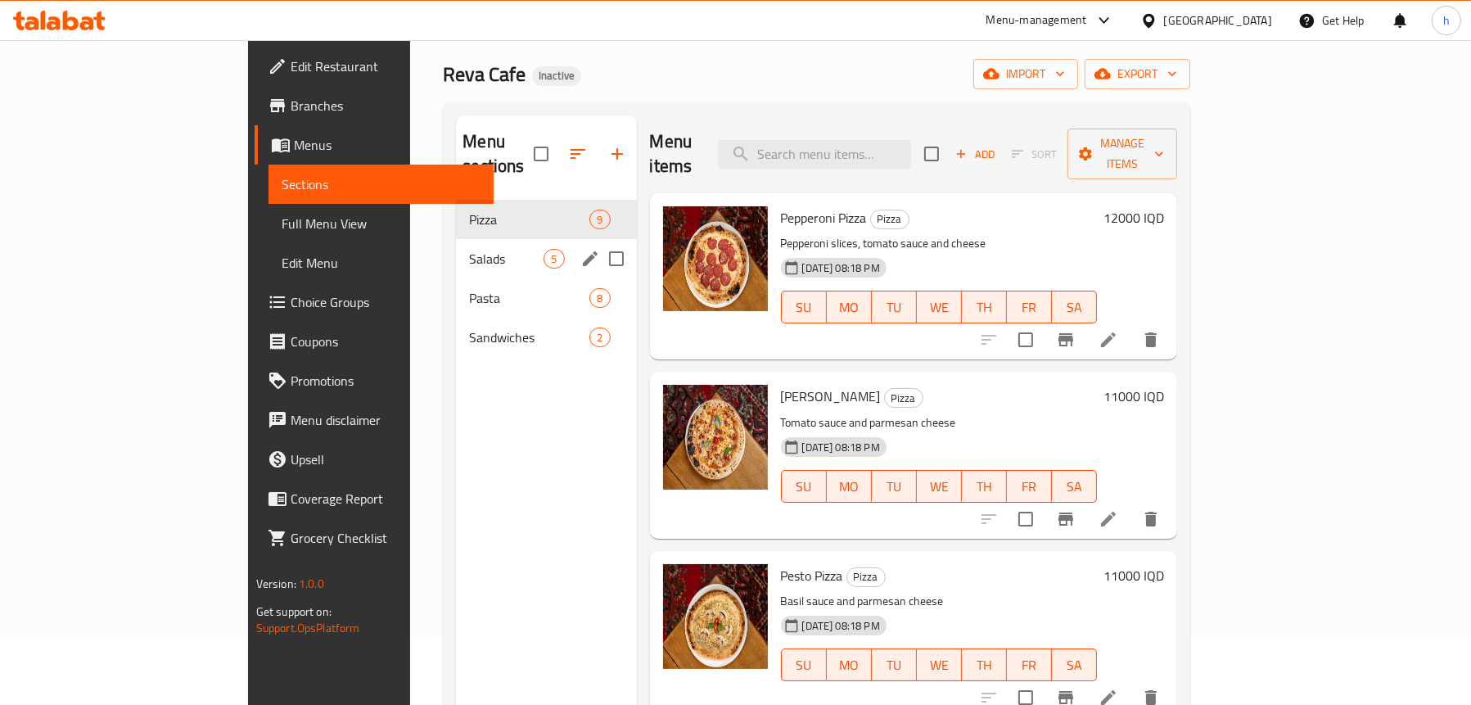
scroll to position [66, 0]
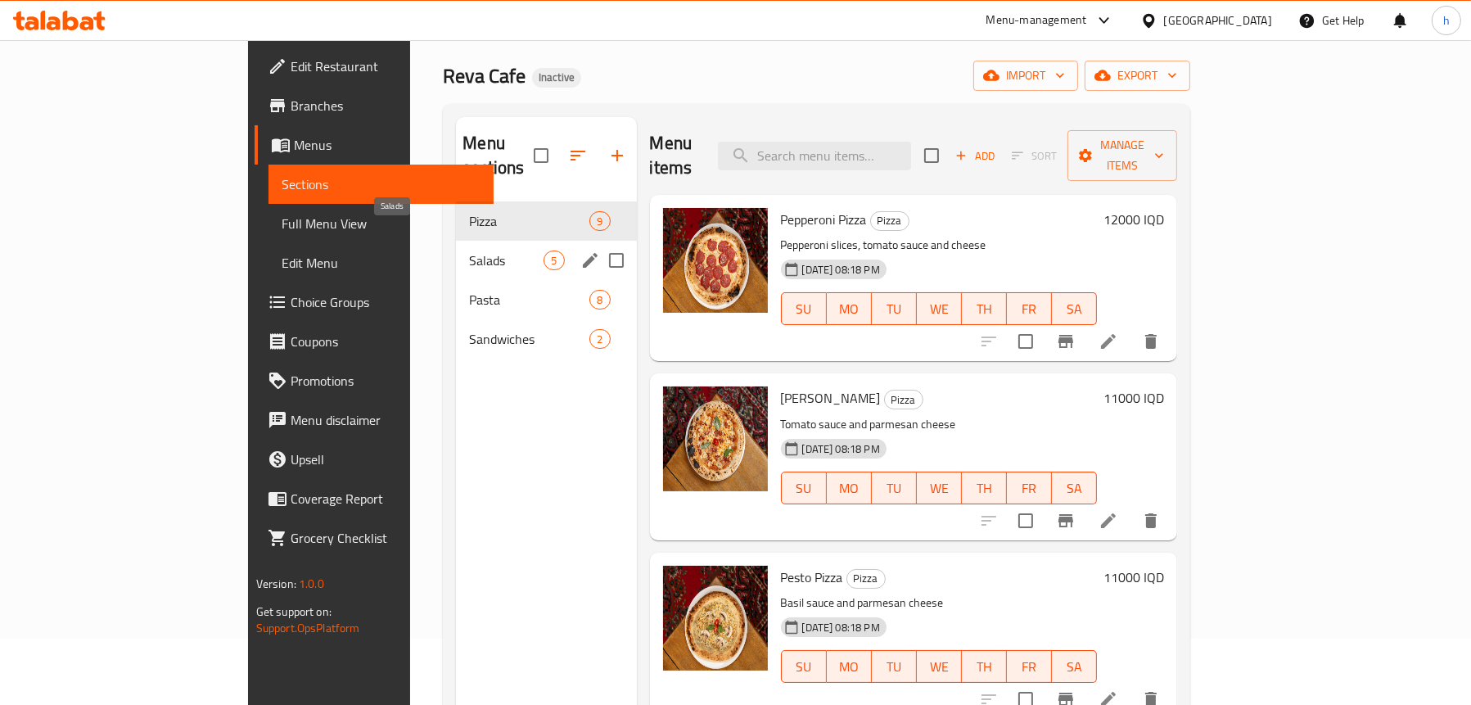
click at [469, 251] on span "Salads" at bounding box center [506, 261] width 75 height 20
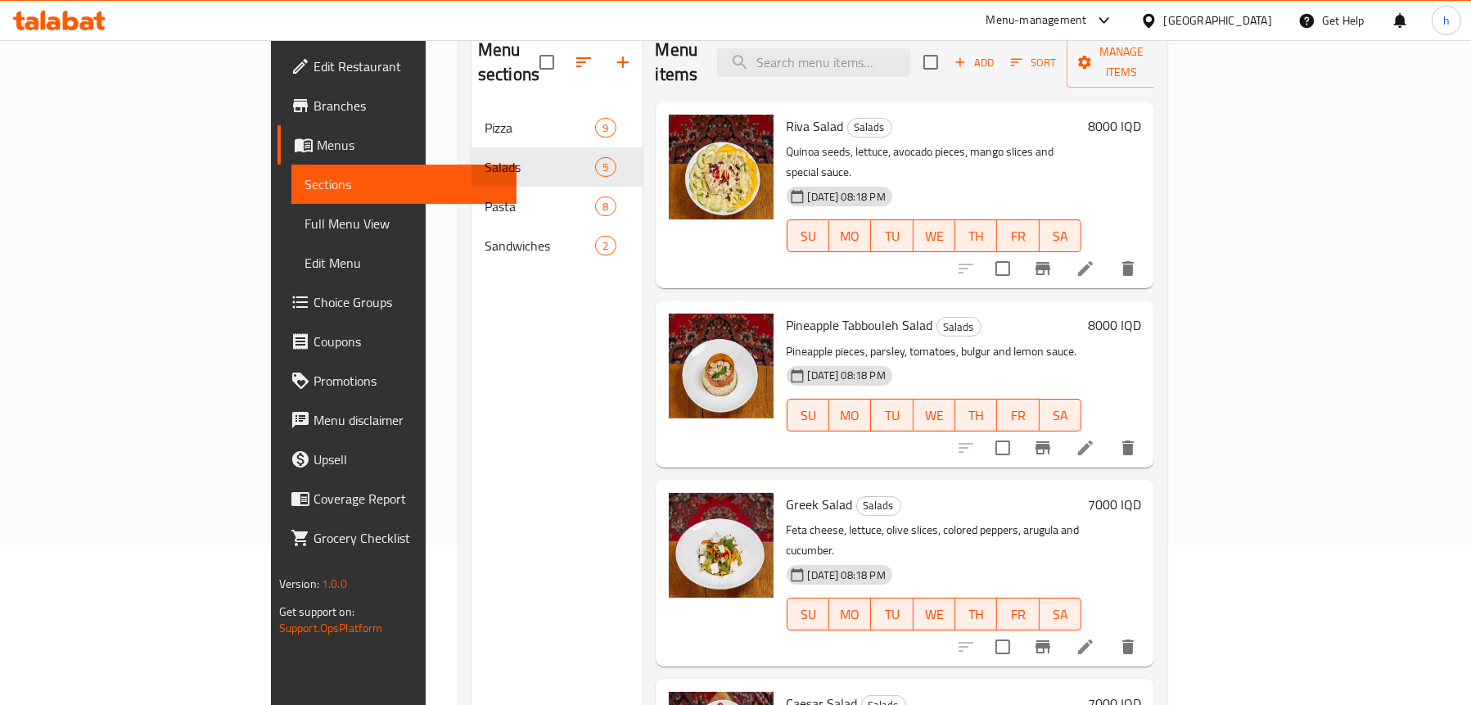
scroll to position [66, 0]
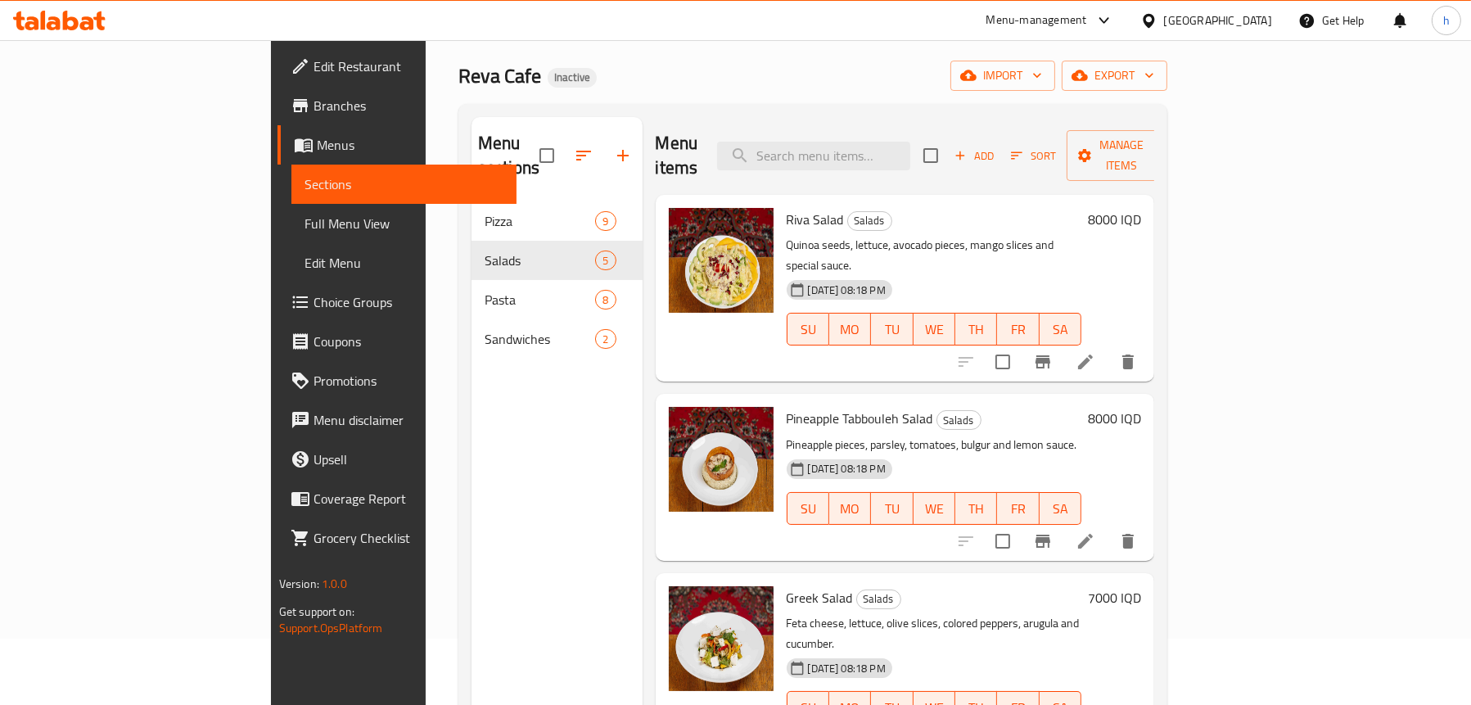
click at [1109, 527] on li at bounding box center [1086, 541] width 46 height 29
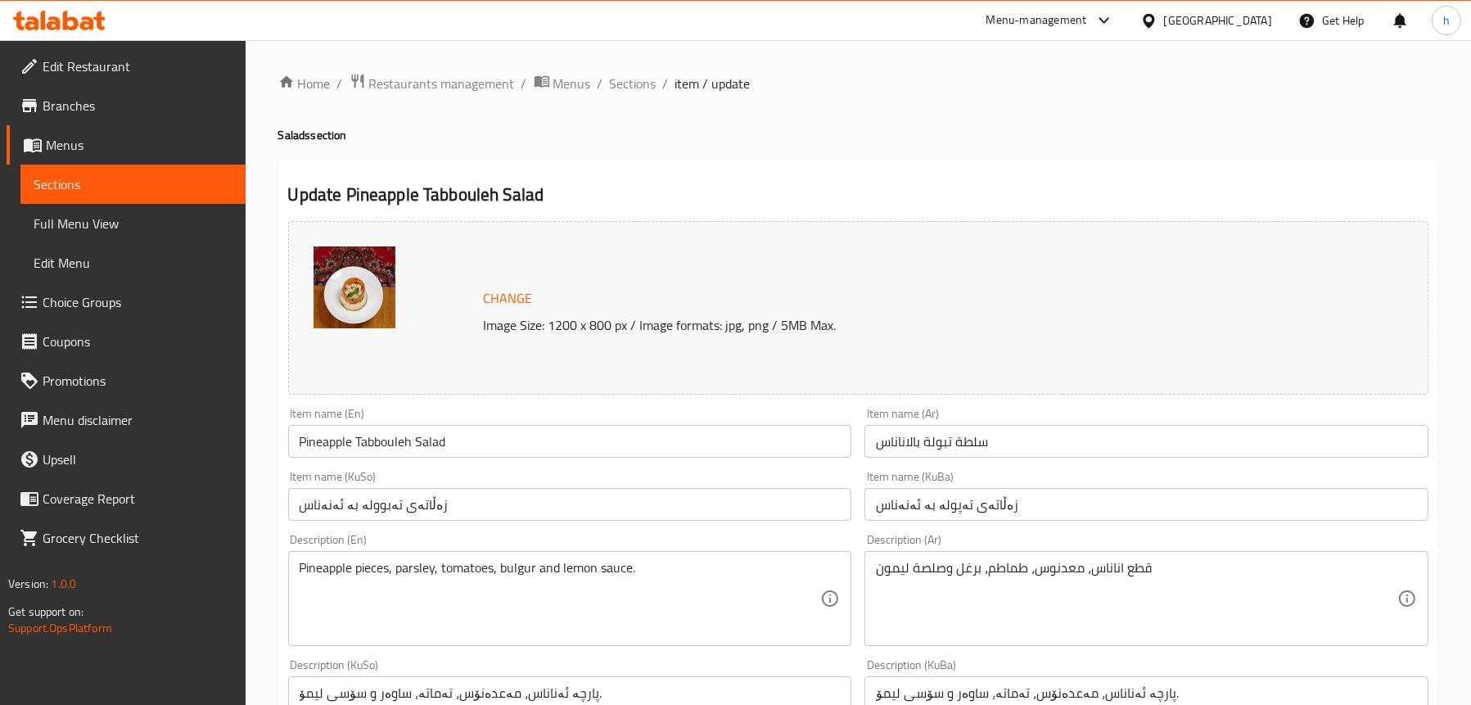
click at [897, 439] on input "سلطة تبولة بالاناناس" at bounding box center [1147, 441] width 564 height 33
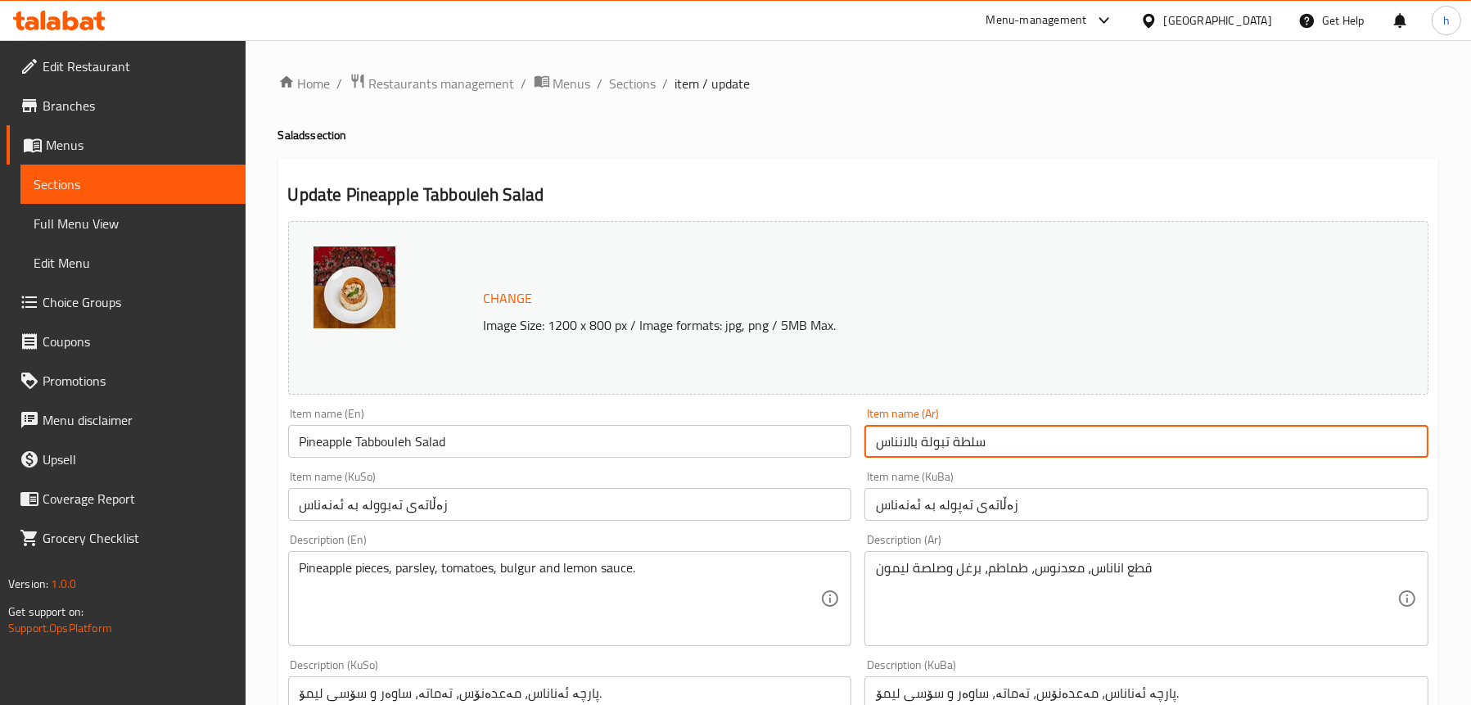
type input "سلطة تبولة بالانناس"
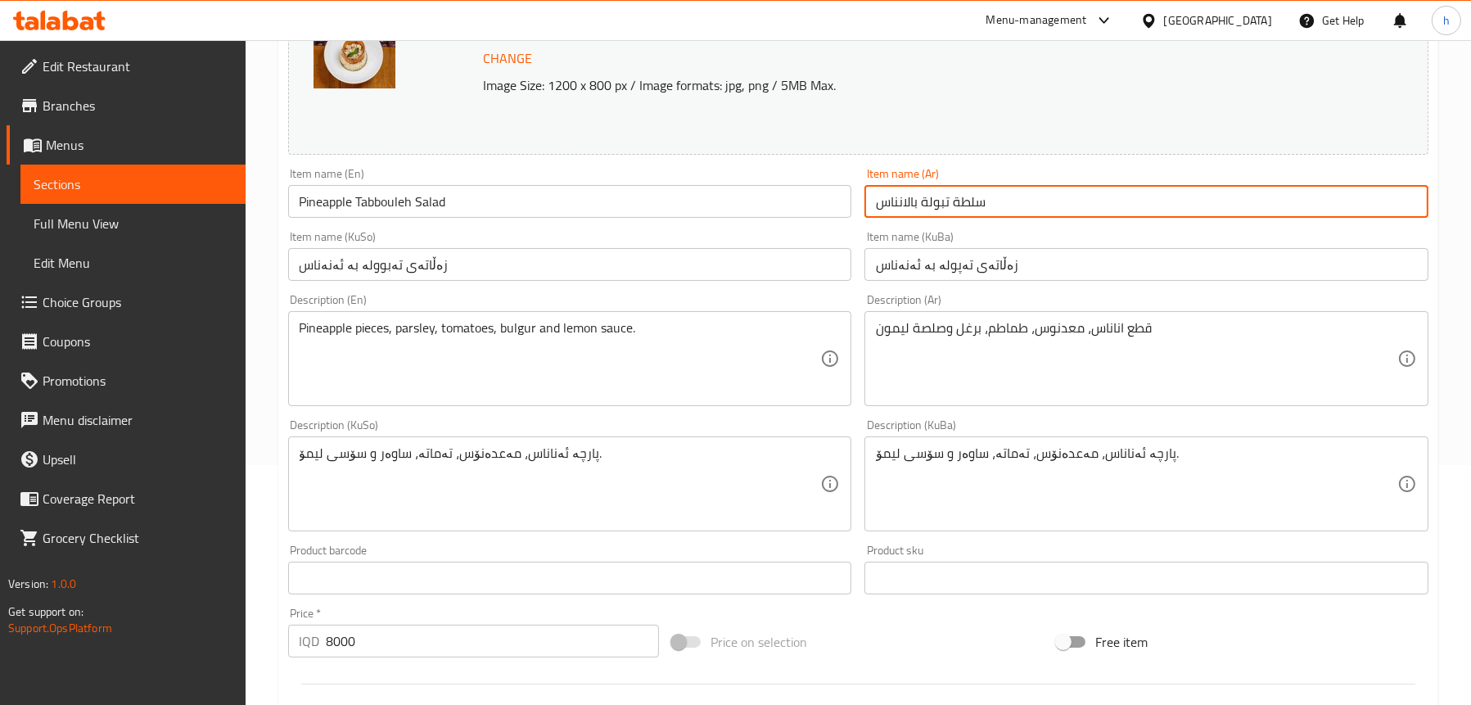
scroll to position [246, 0]
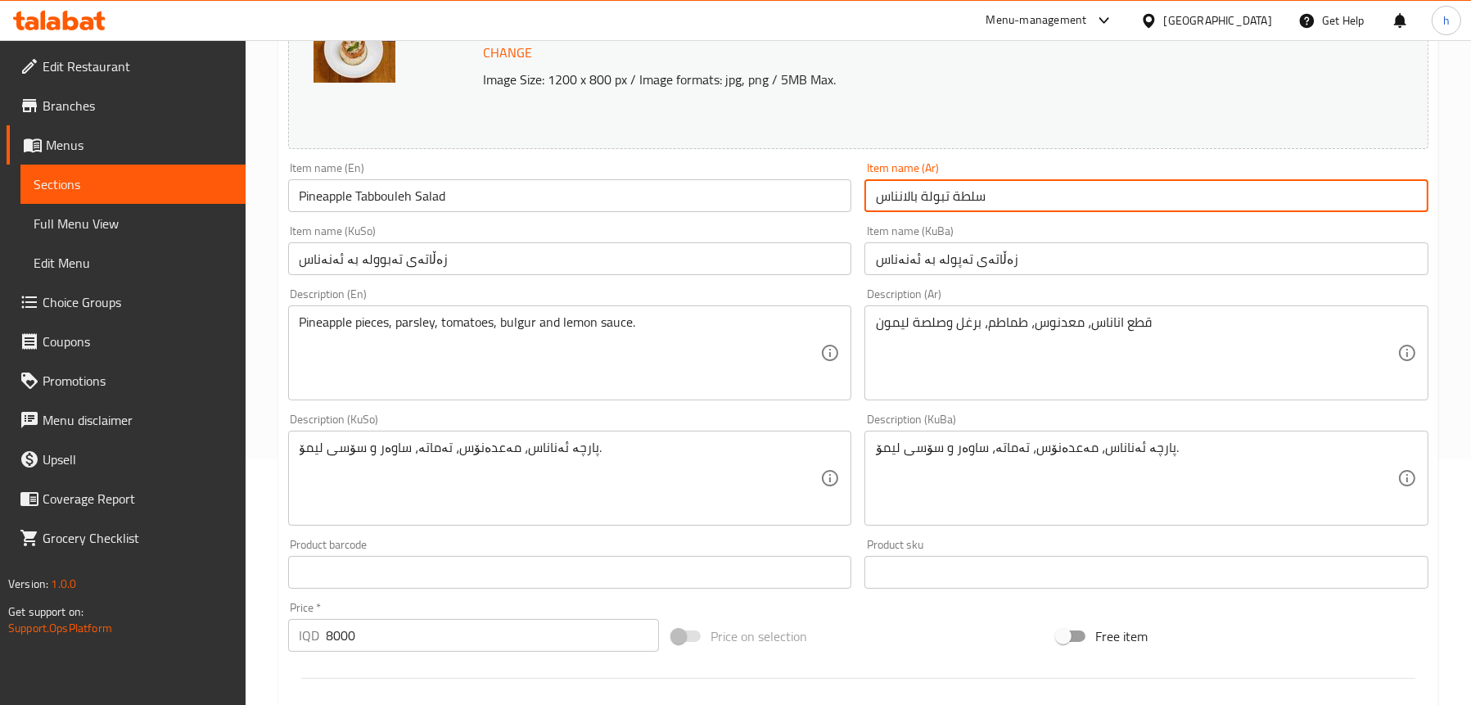
click at [105, 228] on span "Full Menu View" at bounding box center [133, 224] width 199 height 20
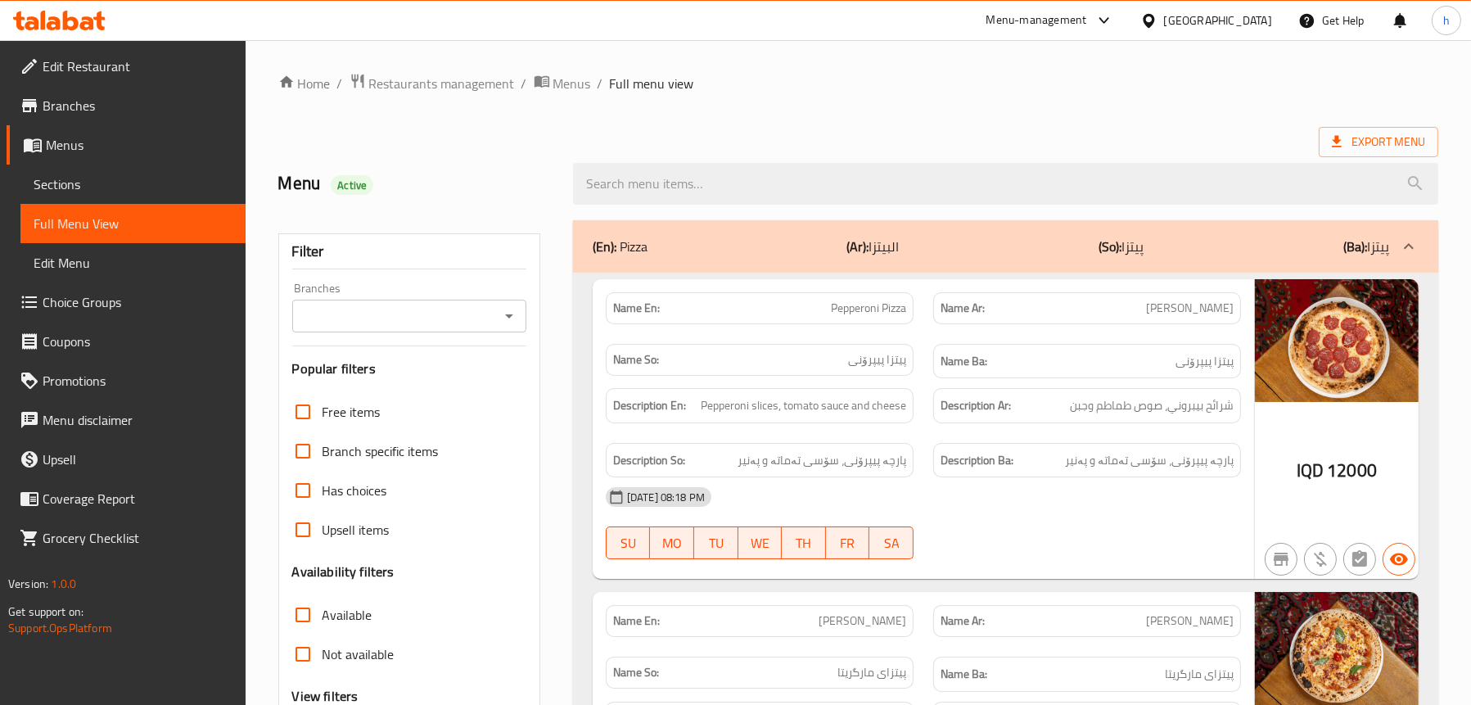
click at [499, 310] on icon "Open" at bounding box center [509, 316] width 20 height 20
click at [382, 386] on li "Reva Cafe," at bounding box center [408, 386] width 235 height 29
type input "Reva Cafe,"
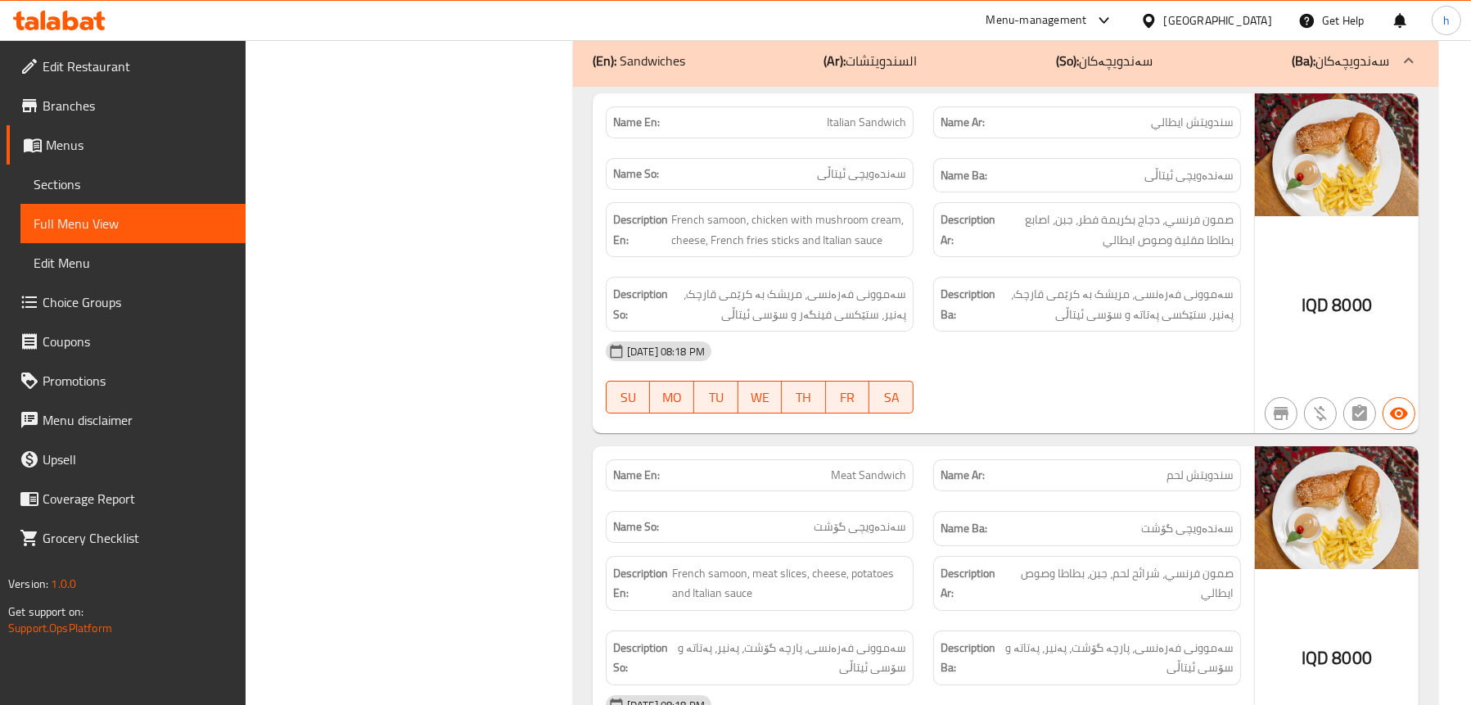
scroll to position [8149, 0]
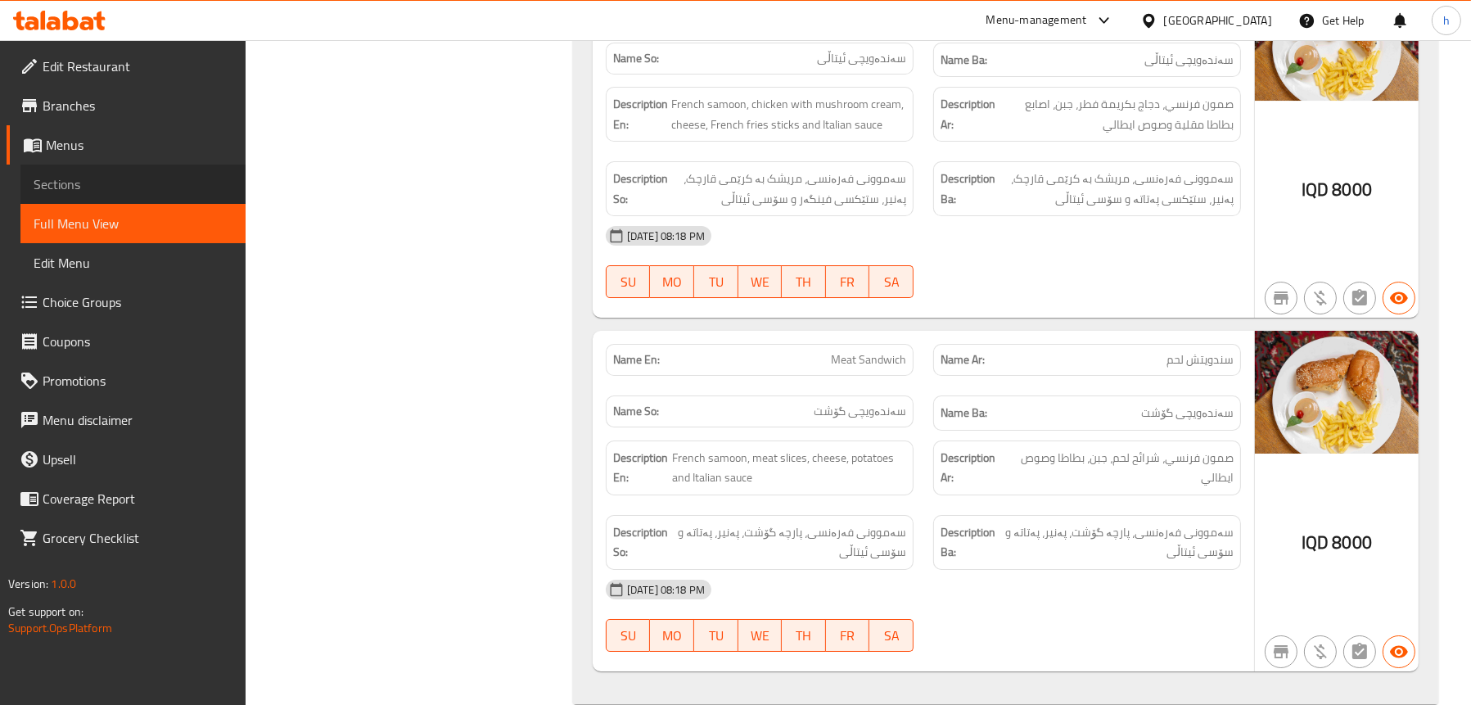
click at [72, 186] on span "Sections" at bounding box center [133, 184] width 199 height 20
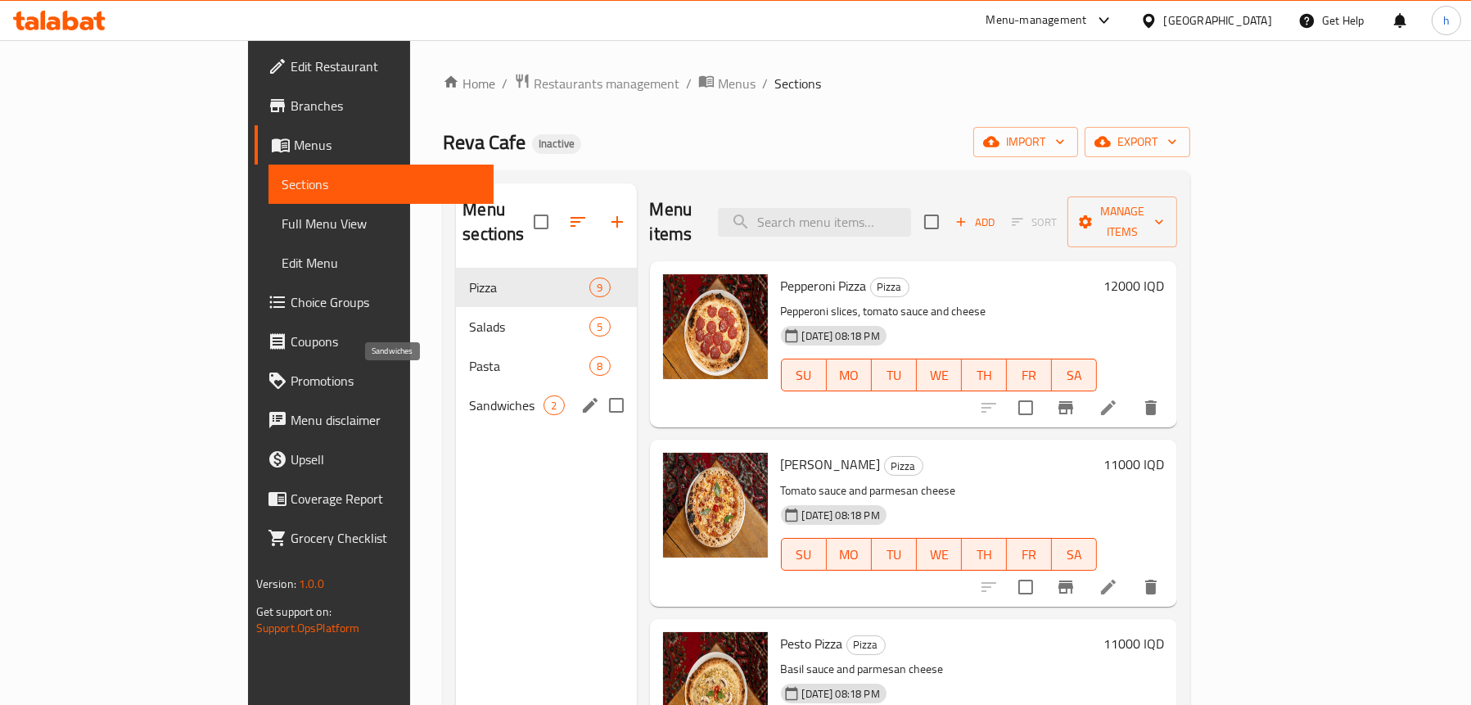
click at [469, 395] on span "Sandwiches" at bounding box center [506, 405] width 75 height 20
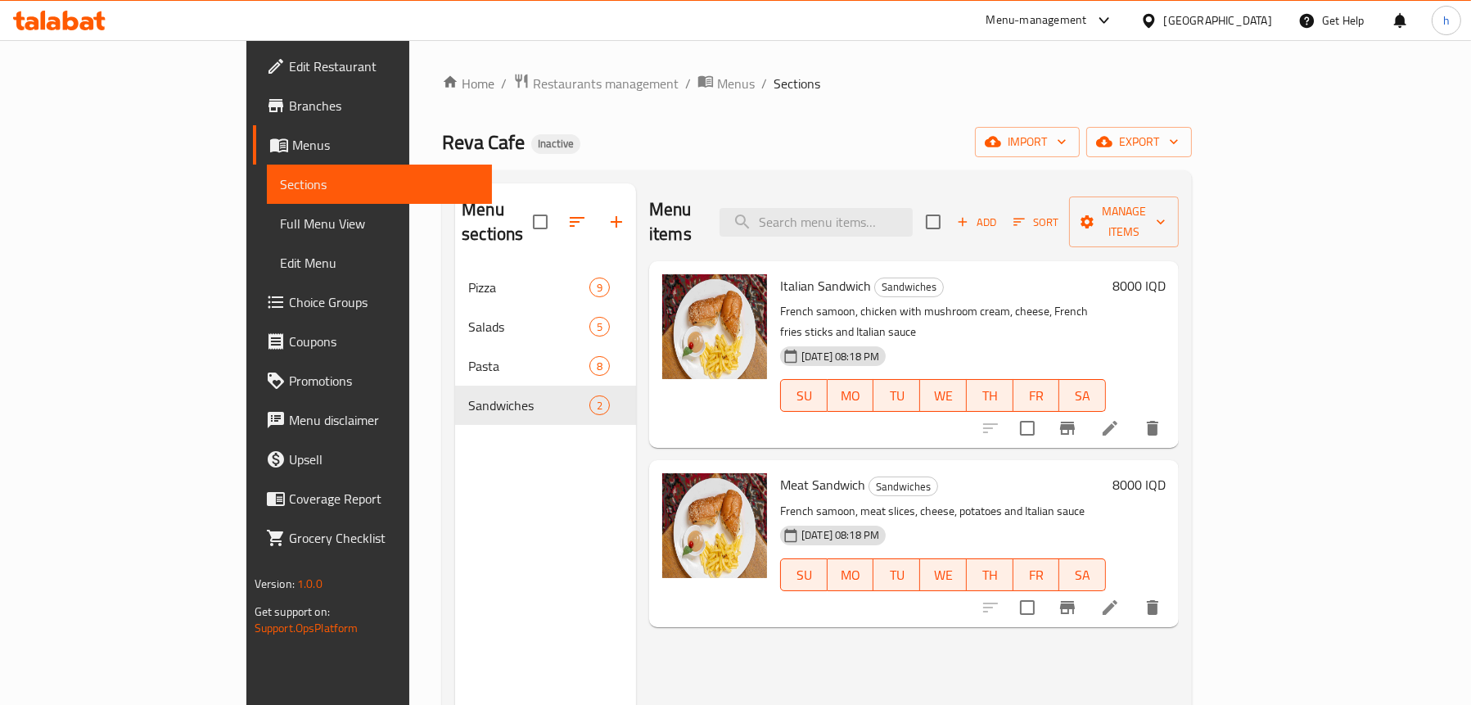
scroll to position [230, 0]
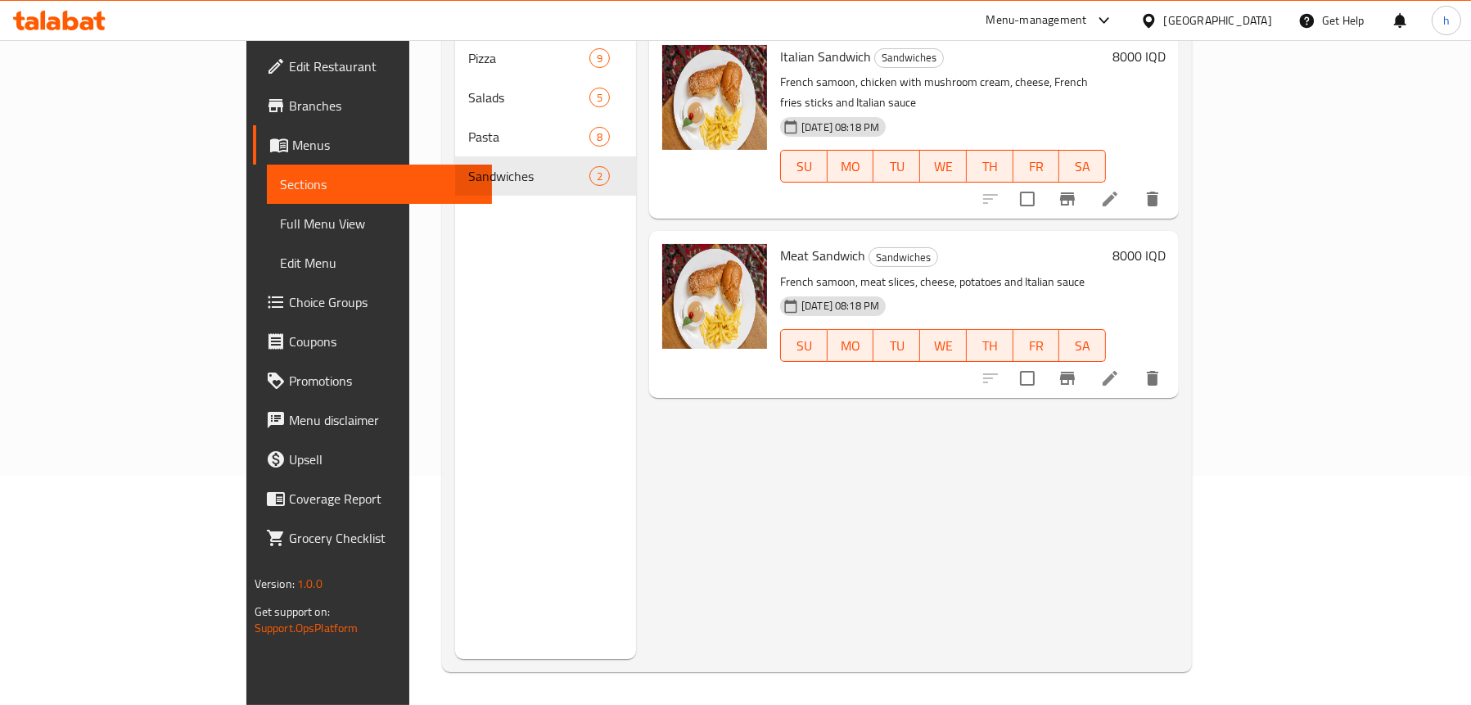
click at [1133, 364] on li at bounding box center [1110, 378] width 46 height 29
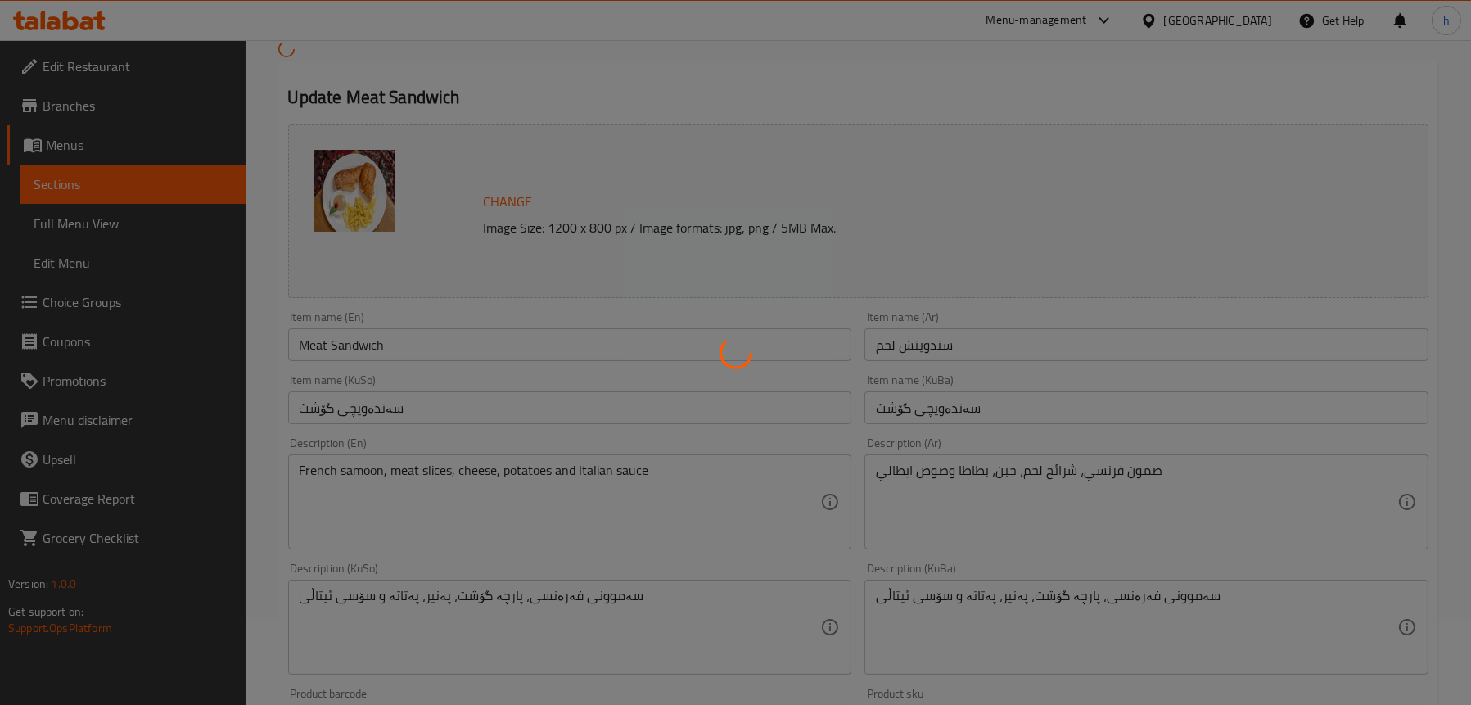
scroll to position [164, 0]
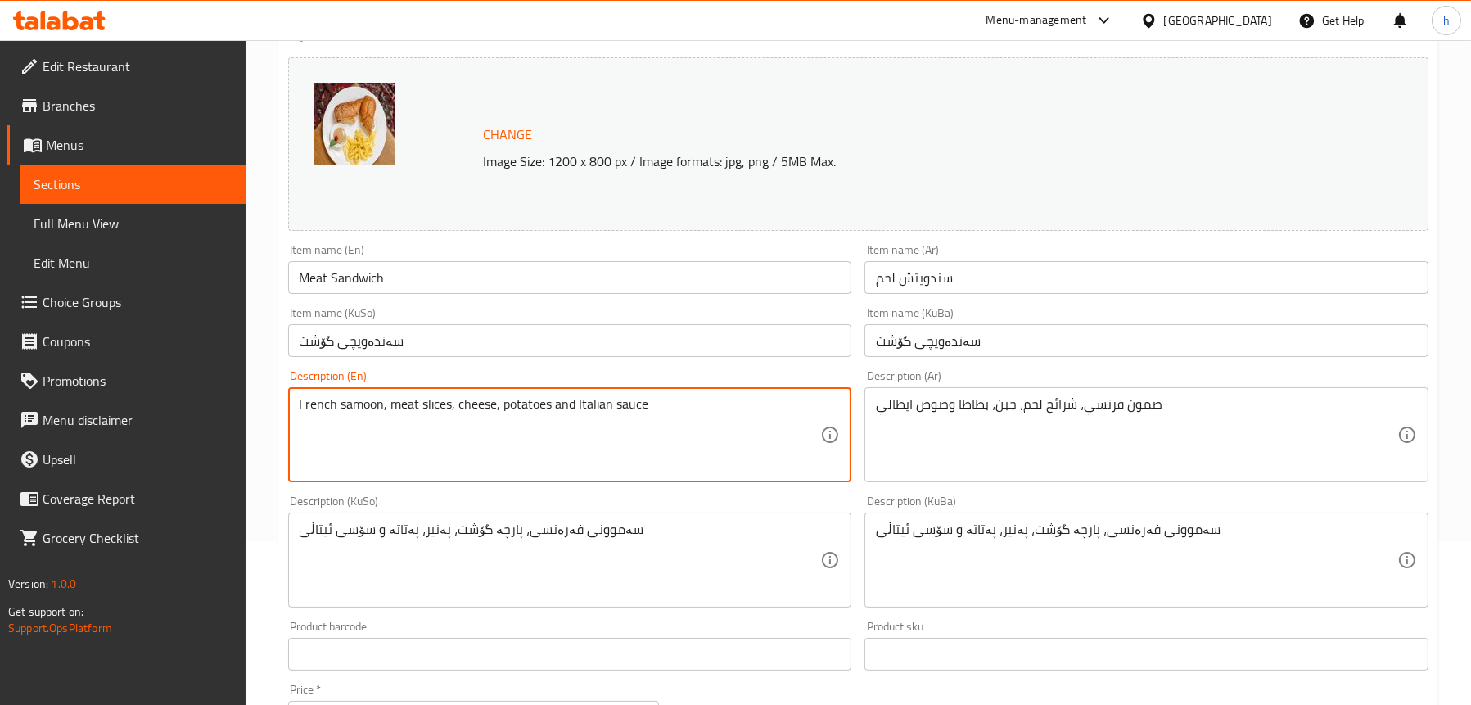
click at [517, 399] on textarea "French samoon, meat slices, cheese, potatoes and Italian sauce" at bounding box center [561, 435] width 522 height 78
click at [539, 410] on textarea "French samoon, meat slices, cheese, potatoes and Italian sauce" at bounding box center [561, 435] width 522 height 78
click at [527, 404] on textarea "French samoon, meat slices, cheese, potatoes and Italian sauce" at bounding box center [561, 435] width 522 height 78
type textarea "French samoon, meat slices, cheese, French fries and Italian sauce"
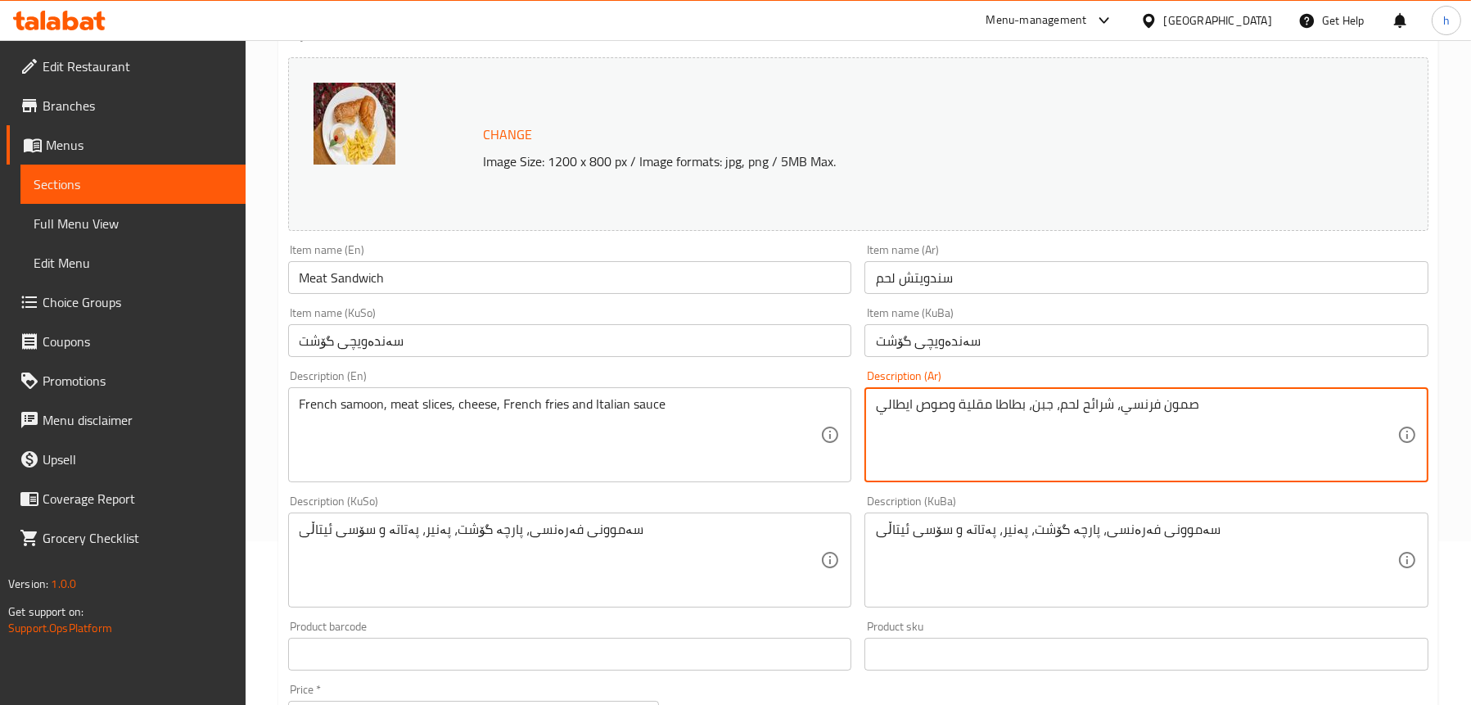
type textarea "صمون فرنسي، شرائح لحم، جبن، بطاطا مقلية وصوص ايطالي"
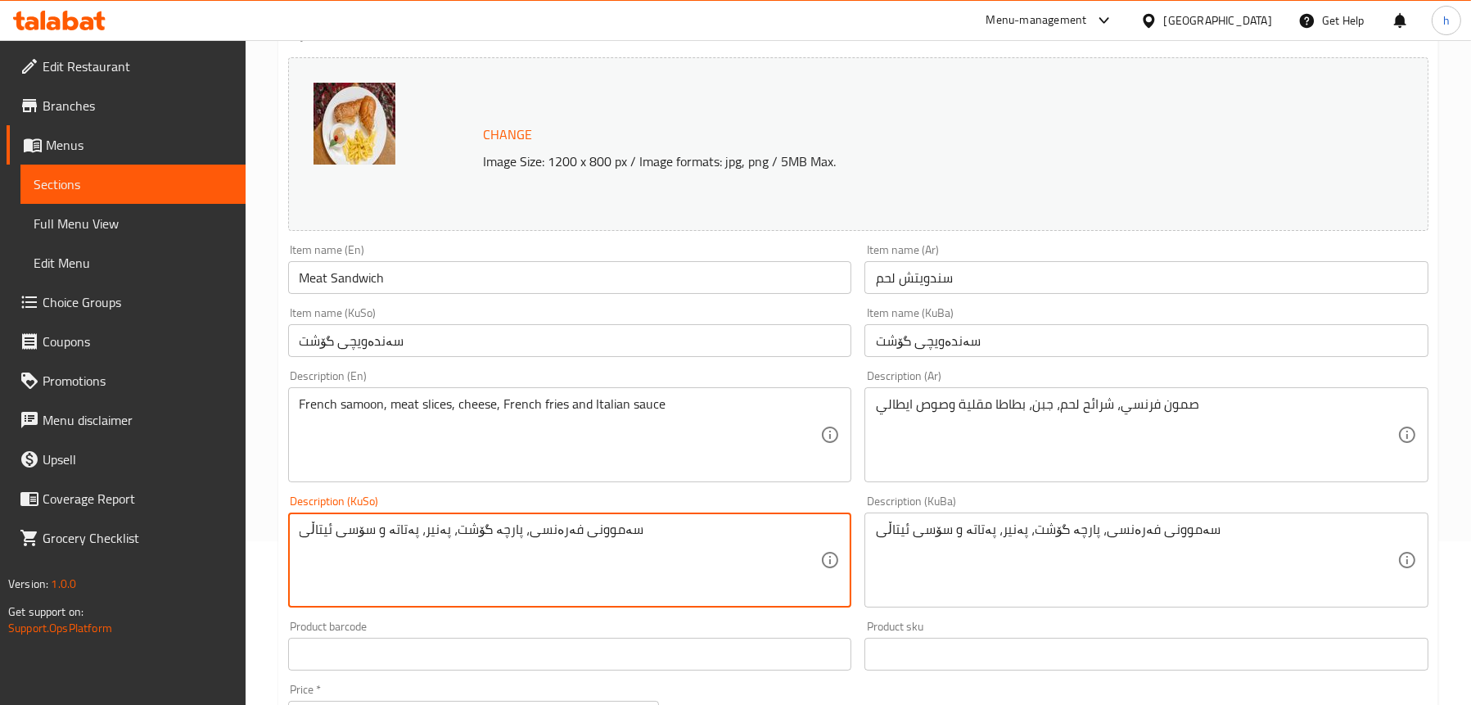
click at [391, 527] on textarea "سەموونی فەرەنسی، پارچە گۆشت، پەنیر، پەتاتە و سۆسی ئیتاڵی" at bounding box center [561, 561] width 522 height 78
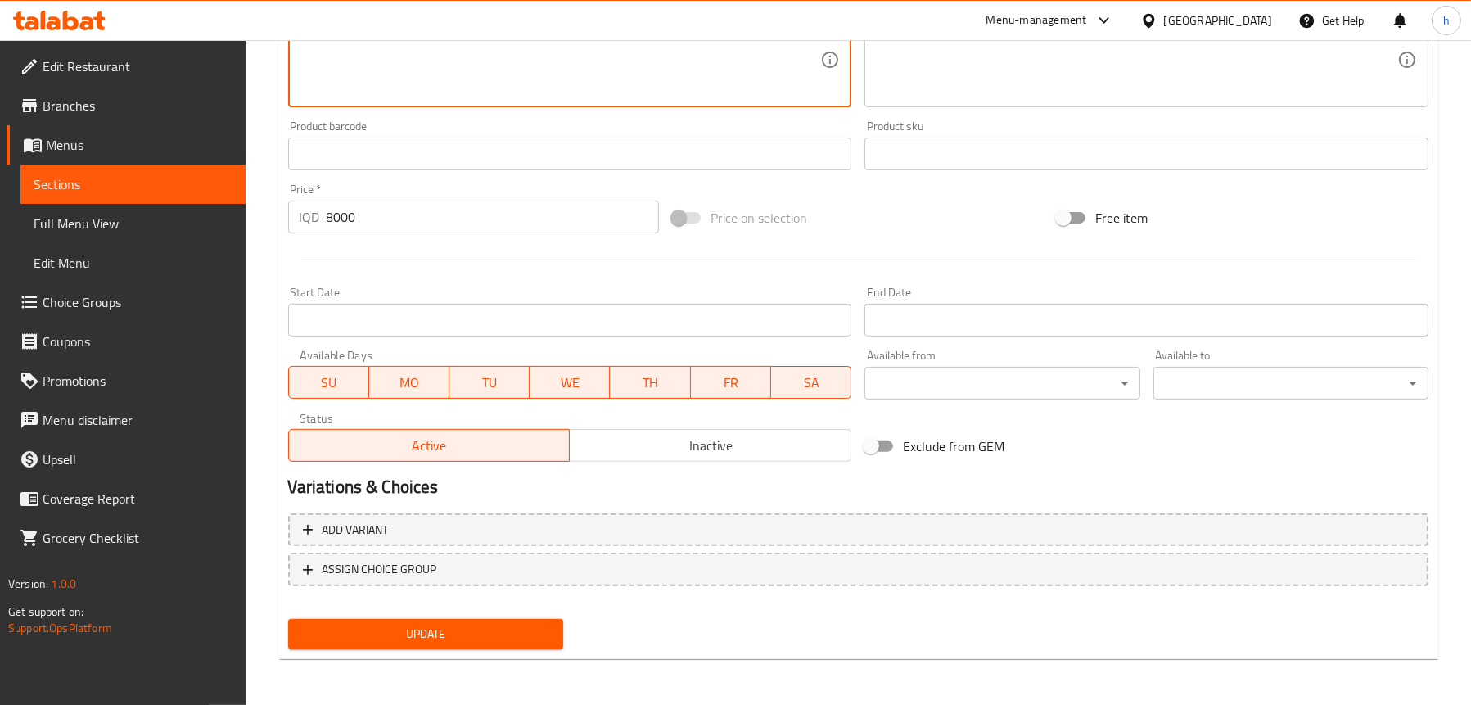
type textarea "سەموونی فەرەنسی، پارچە گۆشت، پەنیر، فینگەر و سۆسی ئیتاڵی"
click at [450, 625] on span "Update" at bounding box center [425, 634] width 249 height 20
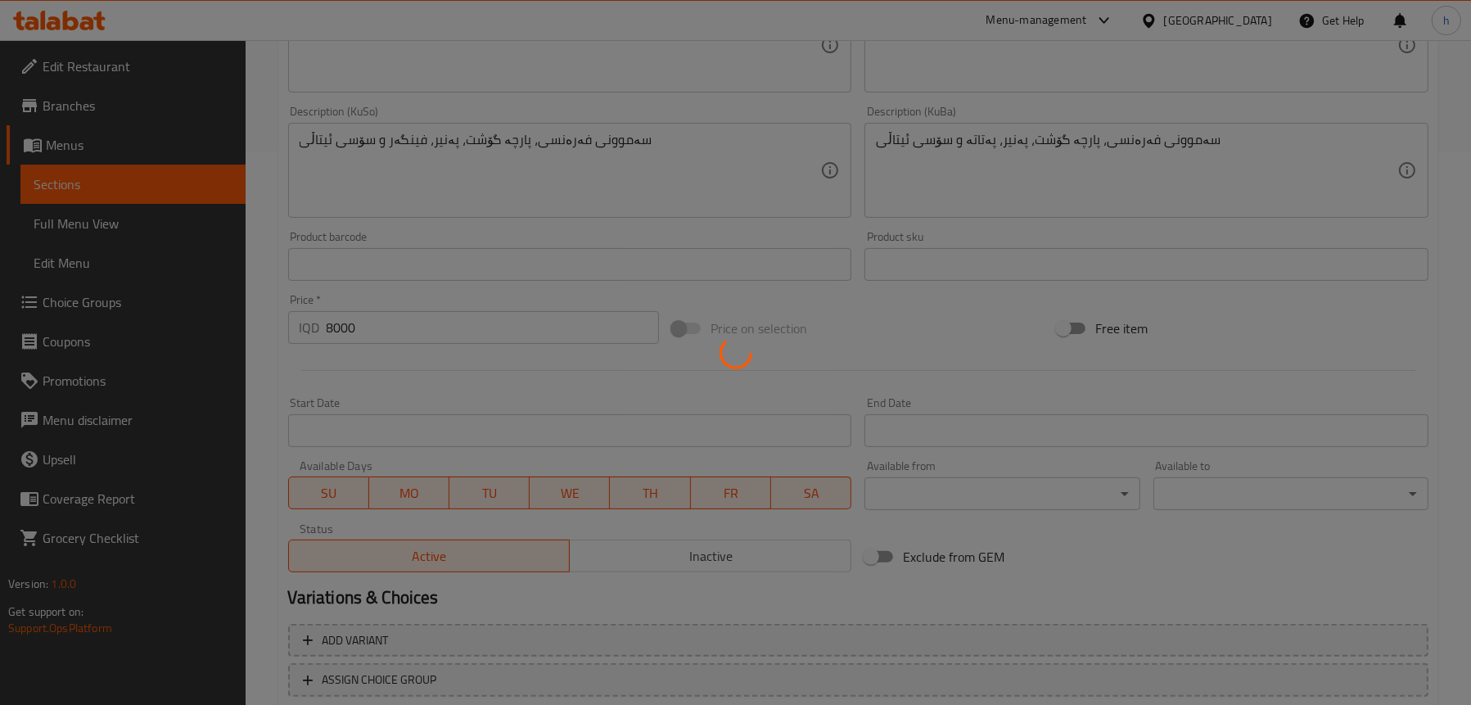
scroll to position [418, 0]
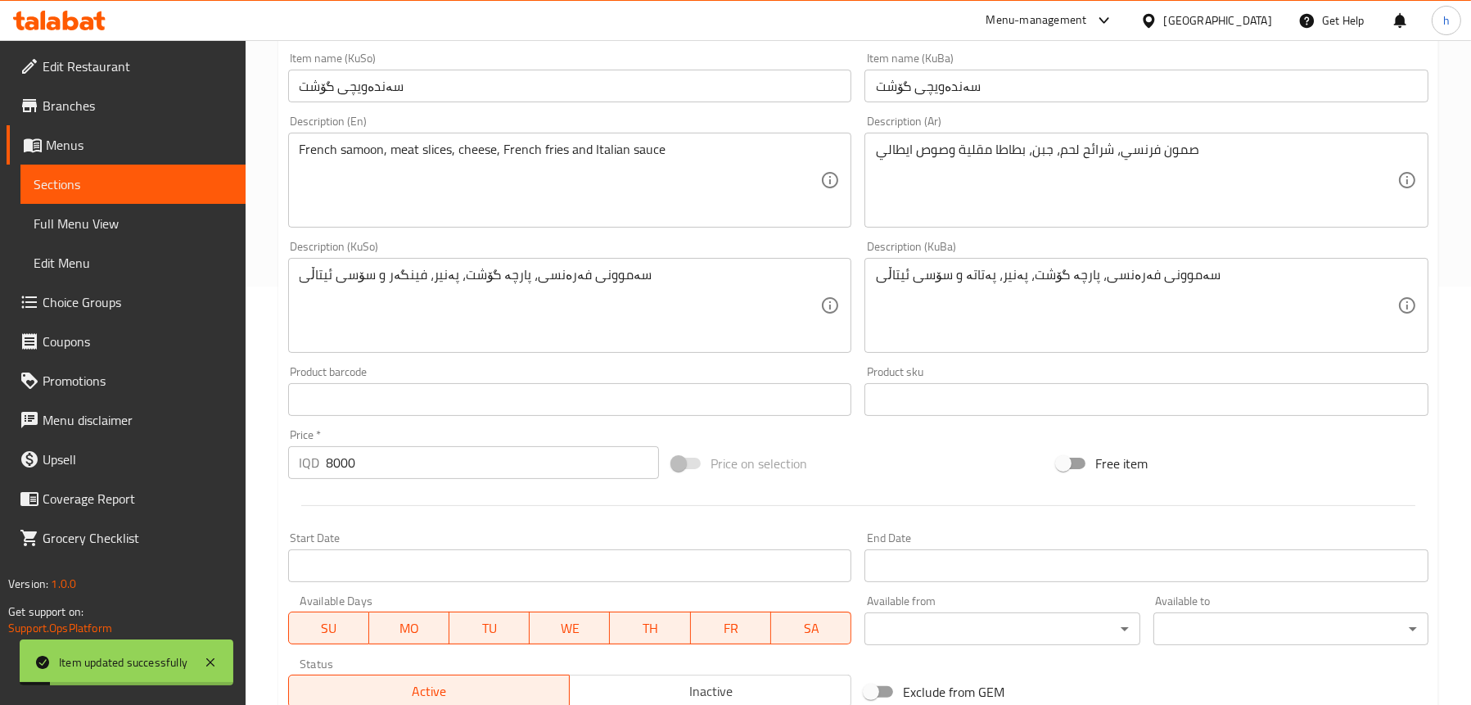
click at [115, 216] on span "Full Menu View" at bounding box center [133, 224] width 199 height 20
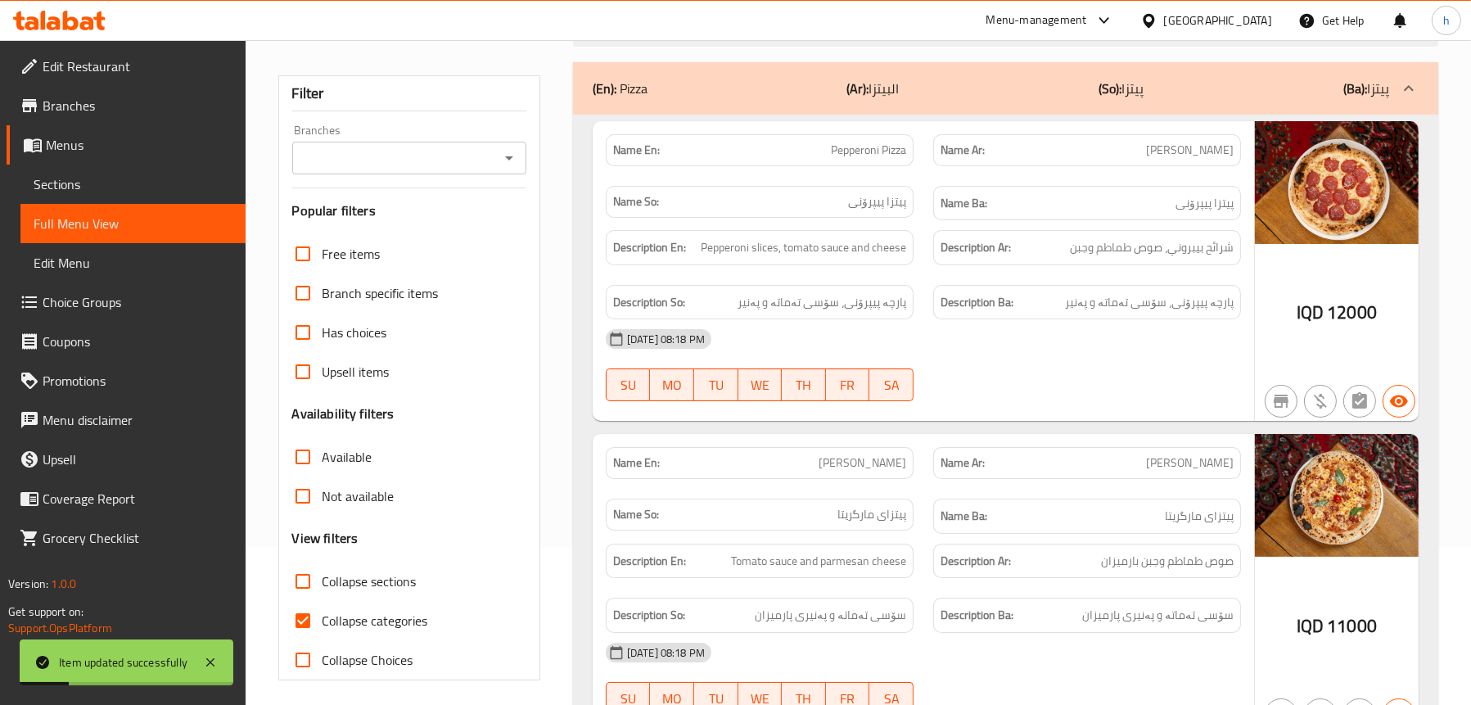
scroll to position [91, 0]
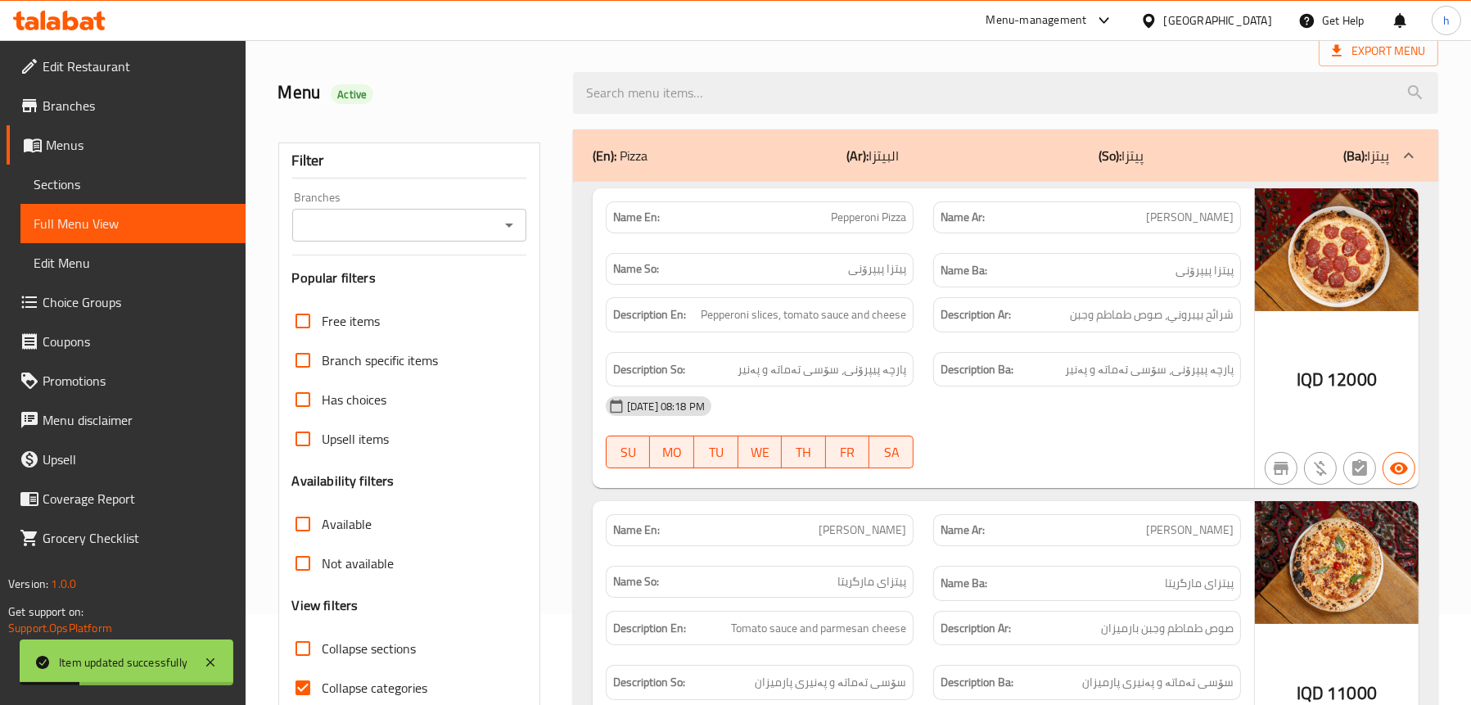
click at [513, 228] on icon "Open" at bounding box center [509, 225] width 20 height 20
click at [428, 282] on li "Reva Cafe," at bounding box center [408, 295] width 235 height 29
type input "Reva Cafe,"
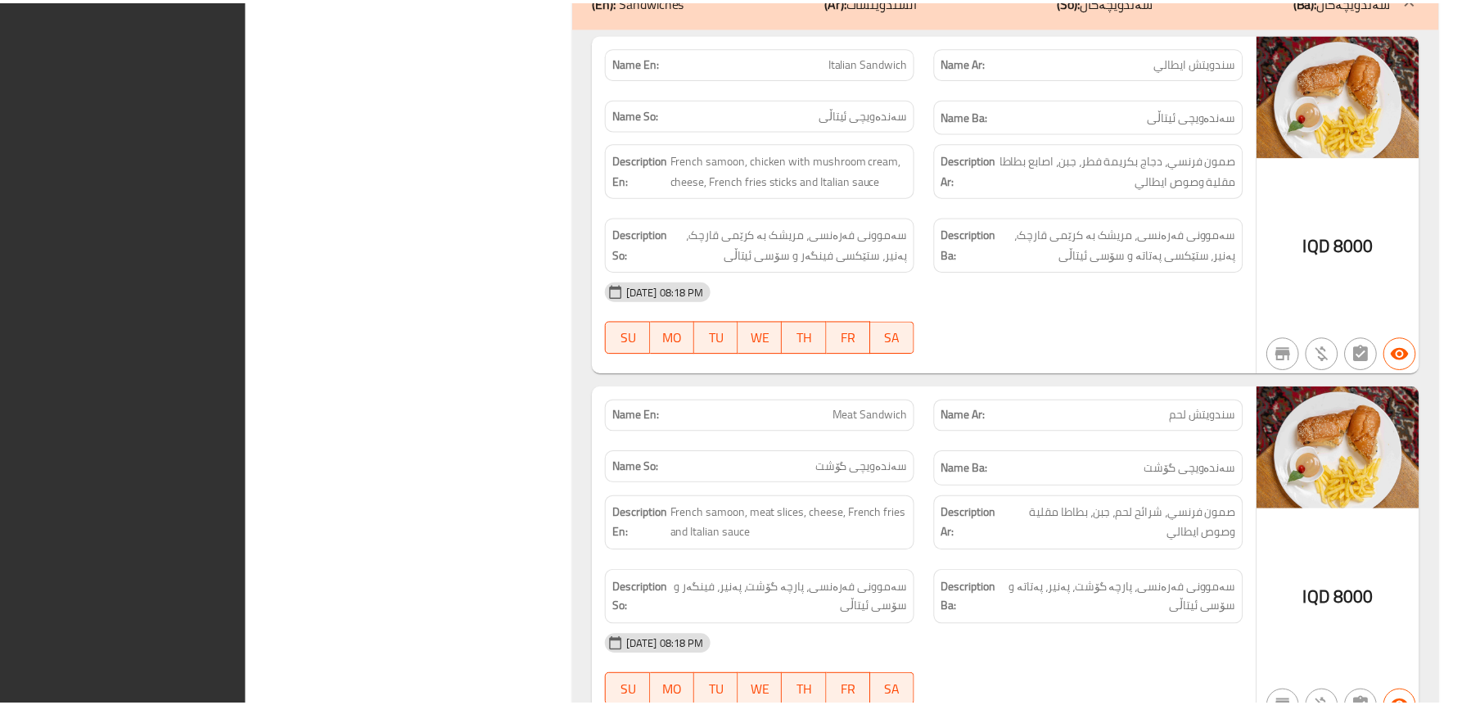
scroll to position [8149, 0]
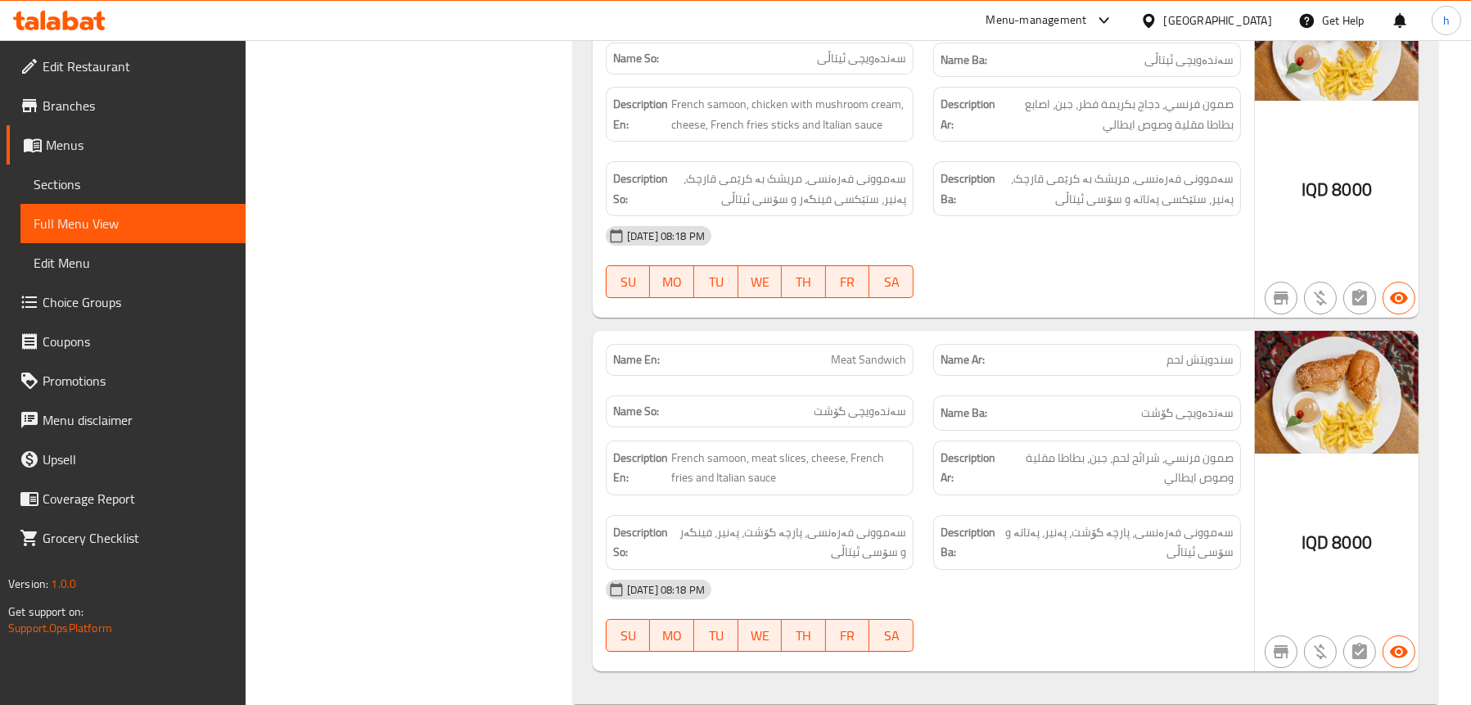
click at [82, 61] on span "Edit Restaurant" at bounding box center [138, 66] width 190 height 20
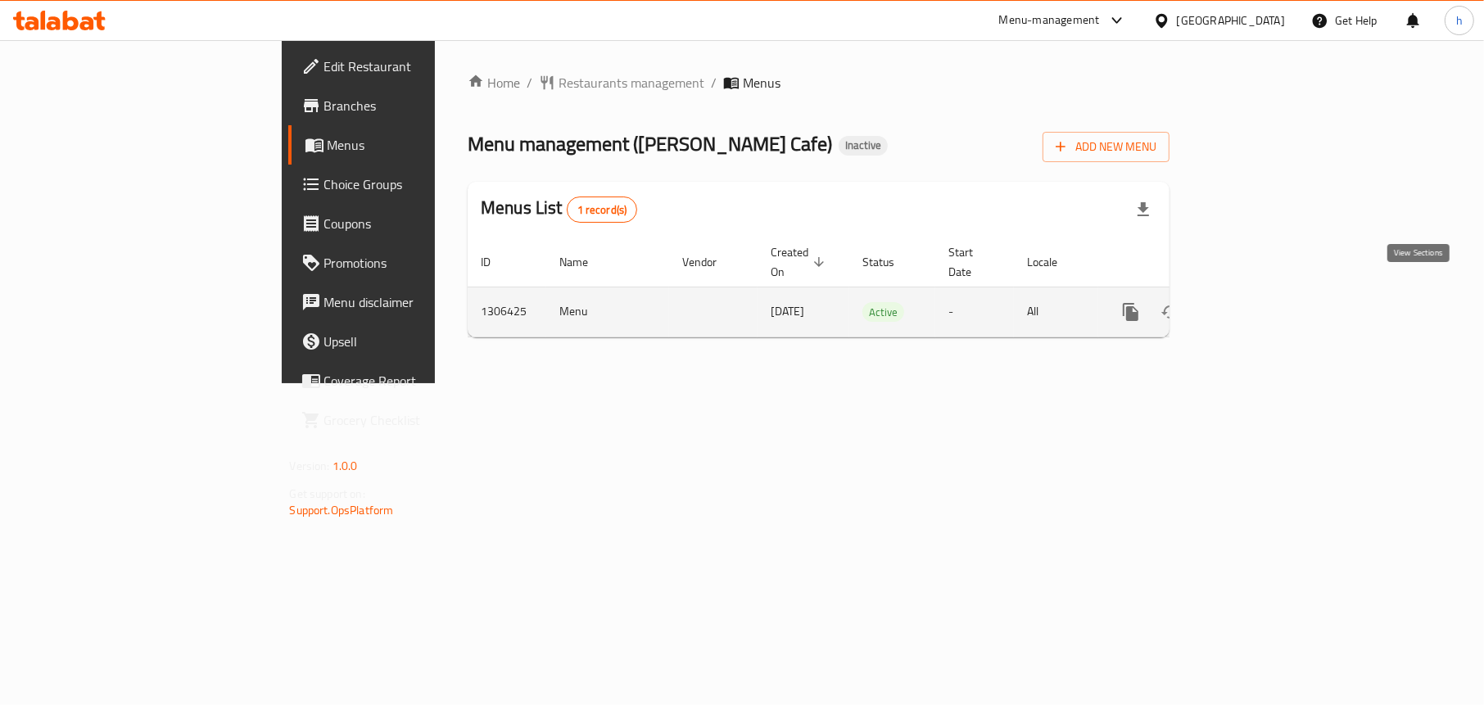
click at [1259, 302] on icon "enhanced table" at bounding box center [1249, 312] width 20 height 20
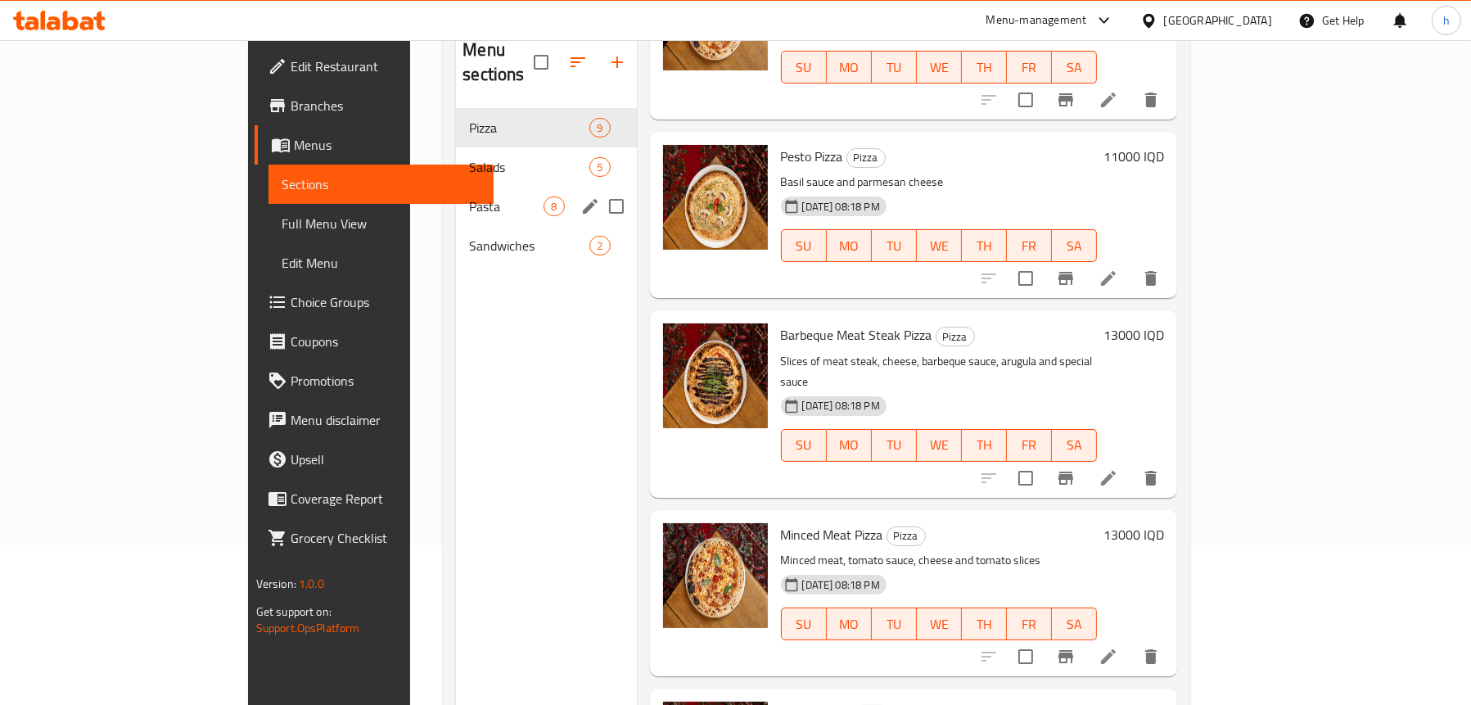
scroll to position [66, 0]
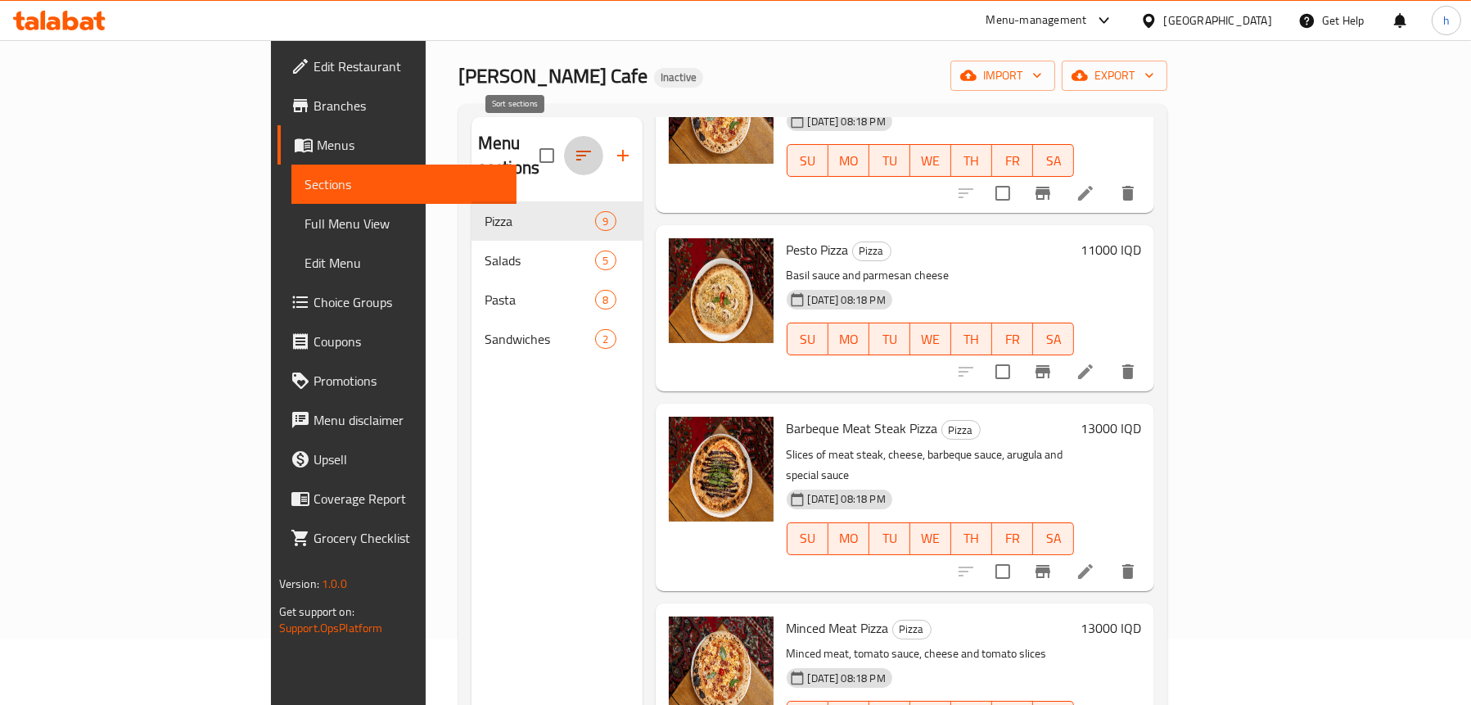
click at [574, 147] on icon "button" at bounding box center [584, 156] width 20 height 20
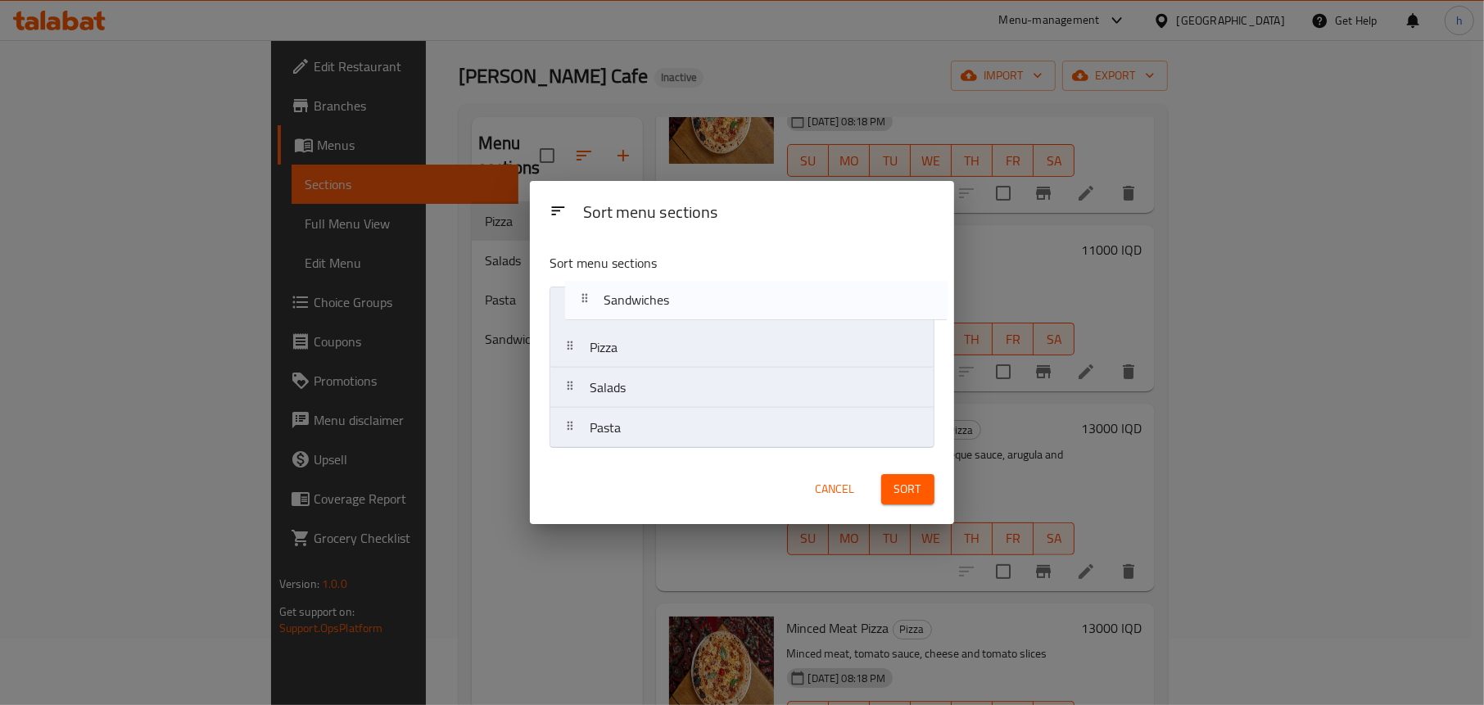
drag, startPoint x: 671, startPoint y: 439, endPoint x: 685, endPoint y: 311, distance: 128.4
click at [685, 311] on nav "Pizza Salads Pasta Sandwiches" at bounding box center [741, 368] width 384 height 162
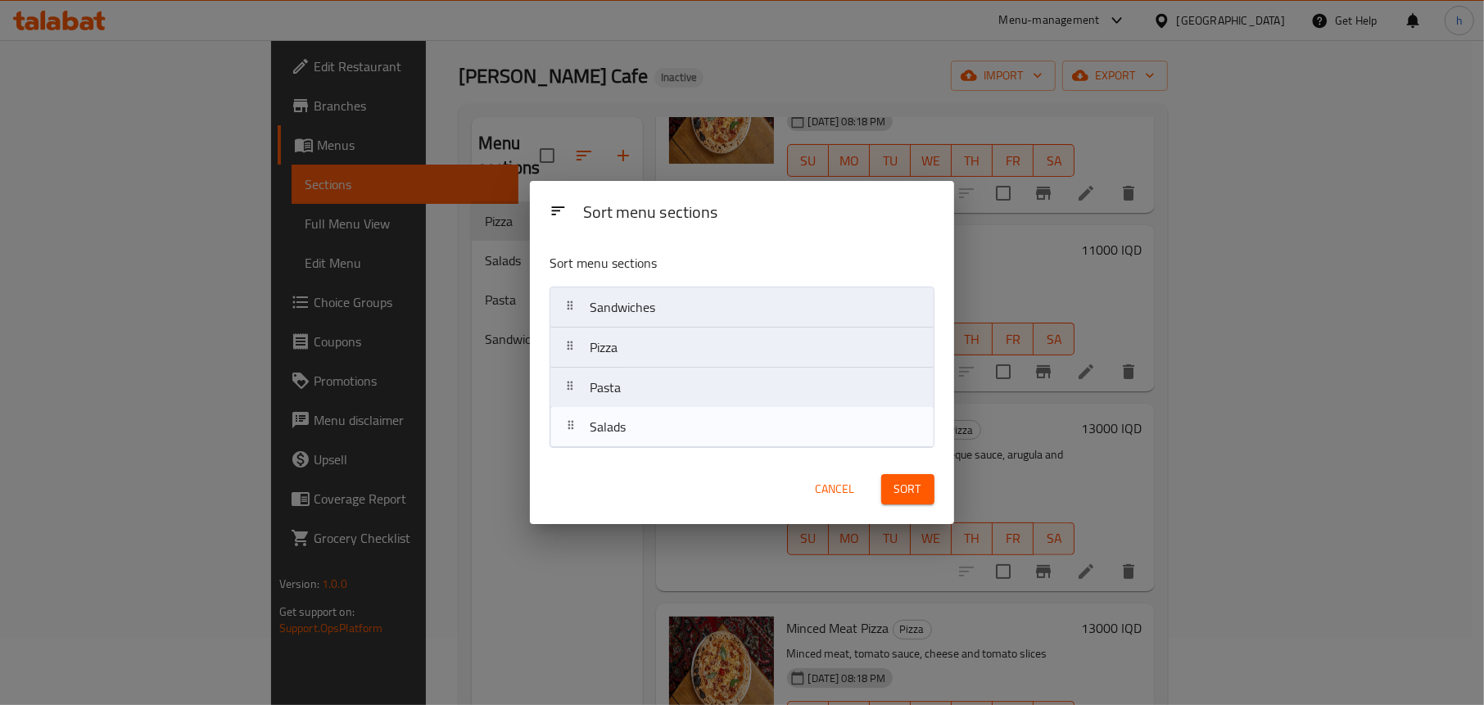
drag, startPoint x: 630, startPoint y: 396, endPoint x: 630, endPoint y: 445, distance: 48.3
click at [630, 445] on nav "Sandwiches Pizza Salads Pasta" at bounding box center [741, 368] width 384 height 162
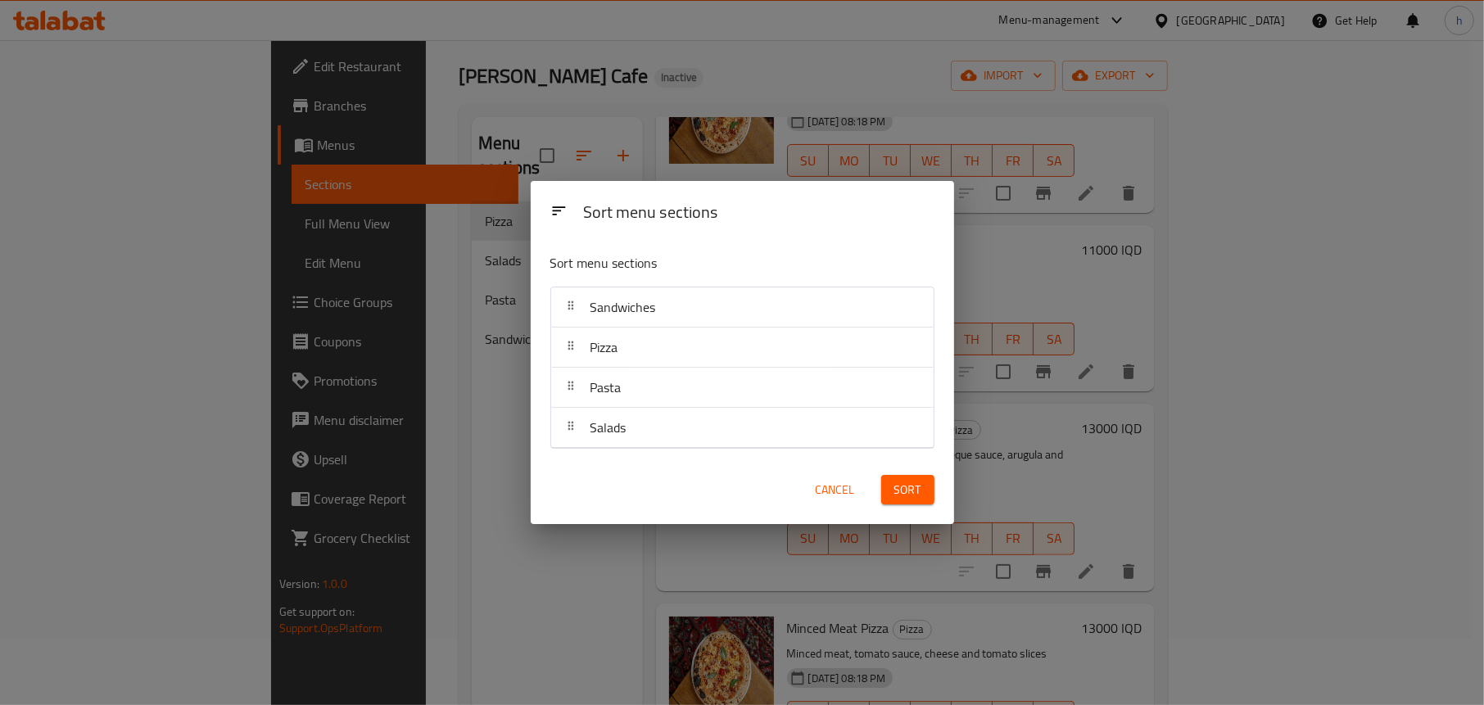
click at [894, 488] on span "Sort" at bounding box center [907, 490] width 27 height 20
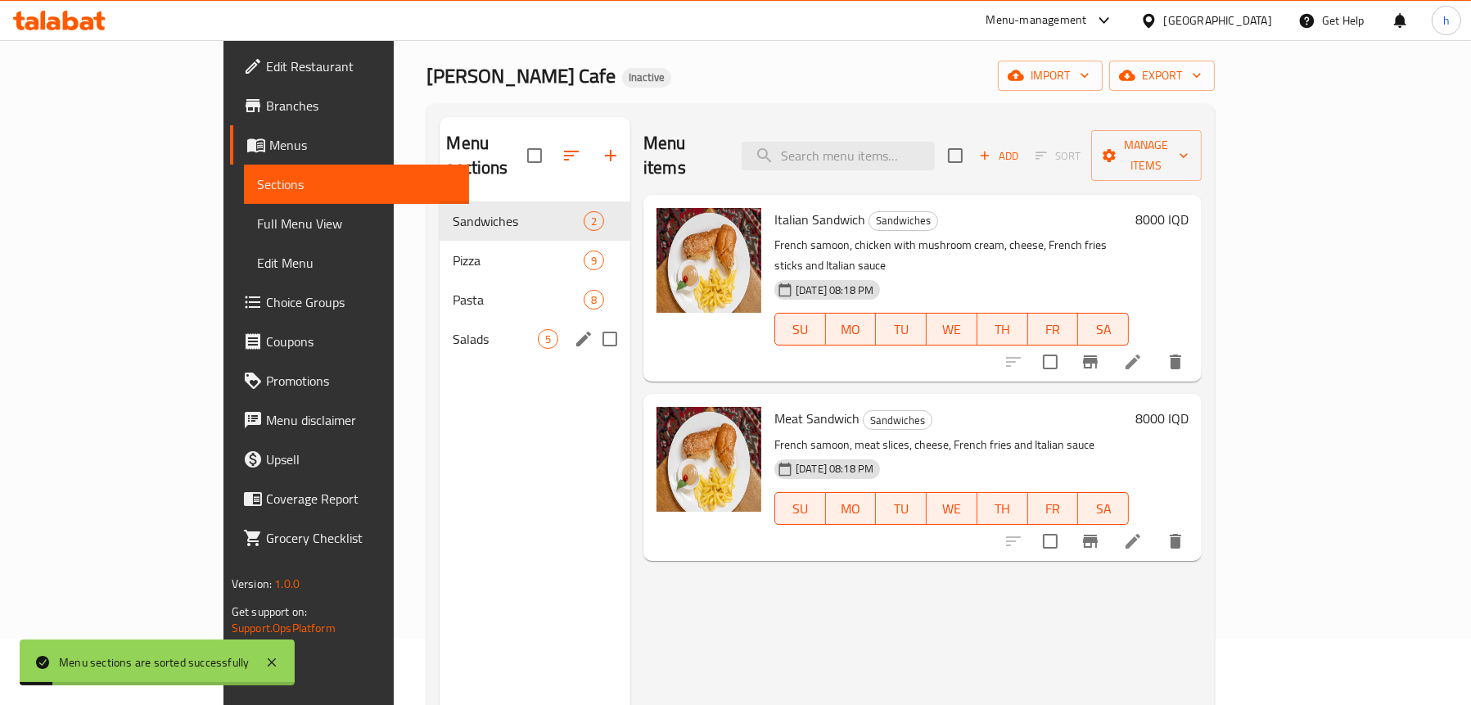
scroll to position [0, 0]
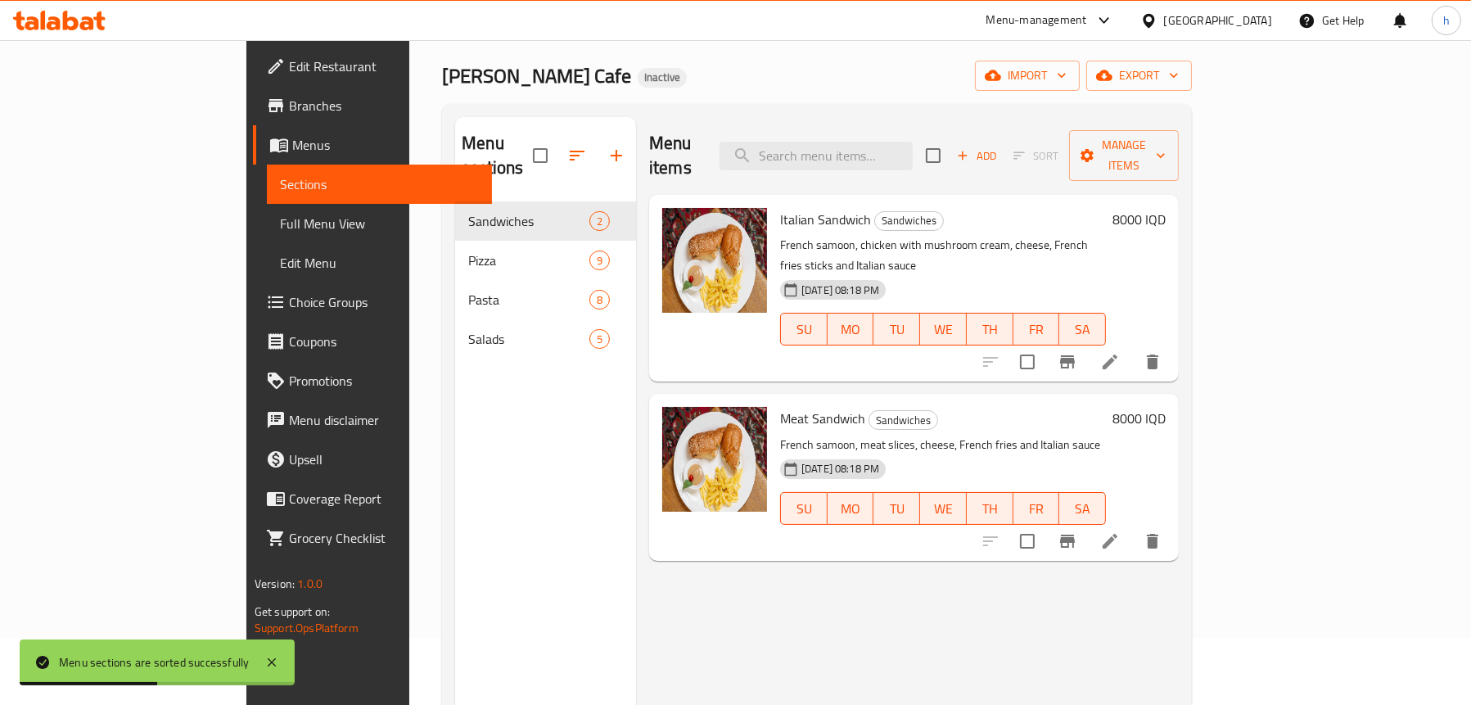
click at [280, 223] on span "Full Menu View" at bounding box center [379, 224] width 199 height 20
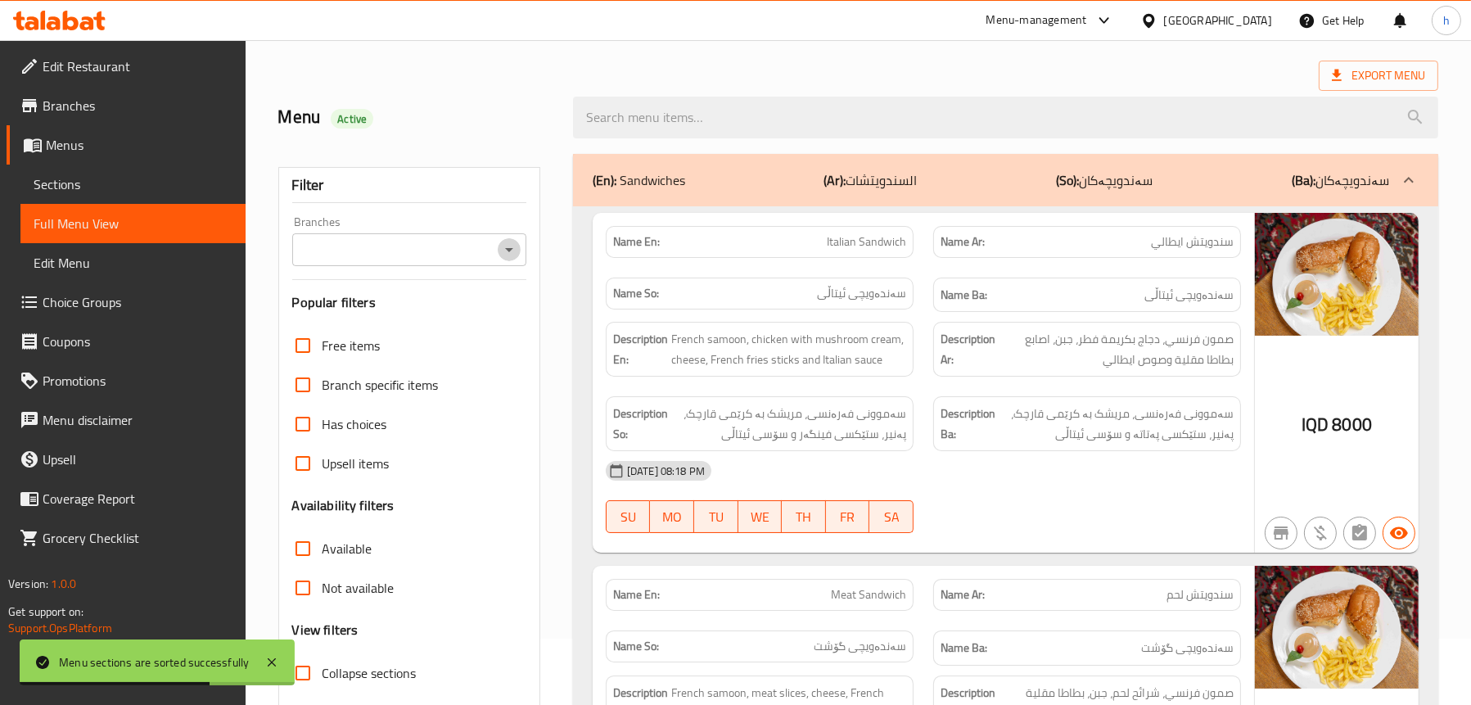
click at [509, 248] on icon "Open" at bounding box center [509, 250] width 8 height 4
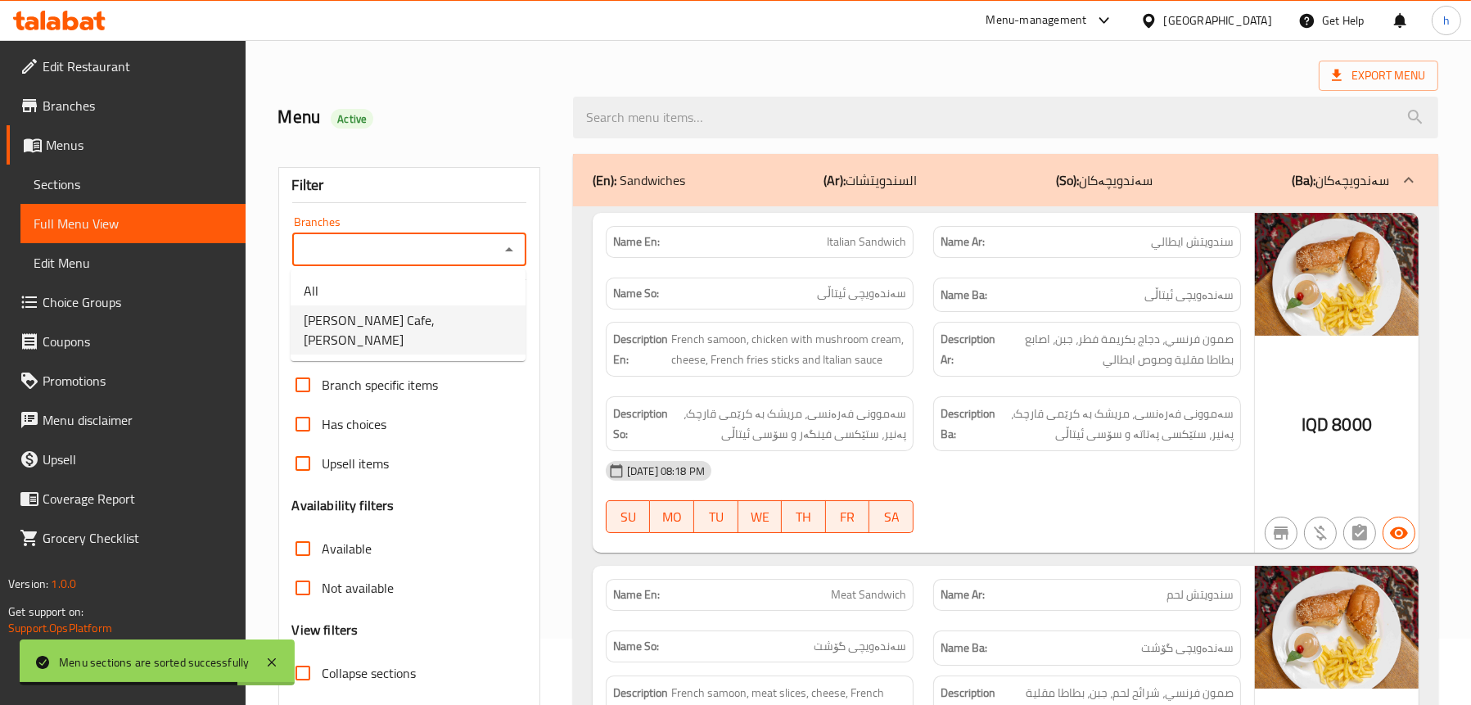
click at [420, 313] on li "Reva Cafe, Al Ashar" at bounding box center [408, 329] width 235 height 49
type input "Reva Cafe, Al Ashar"
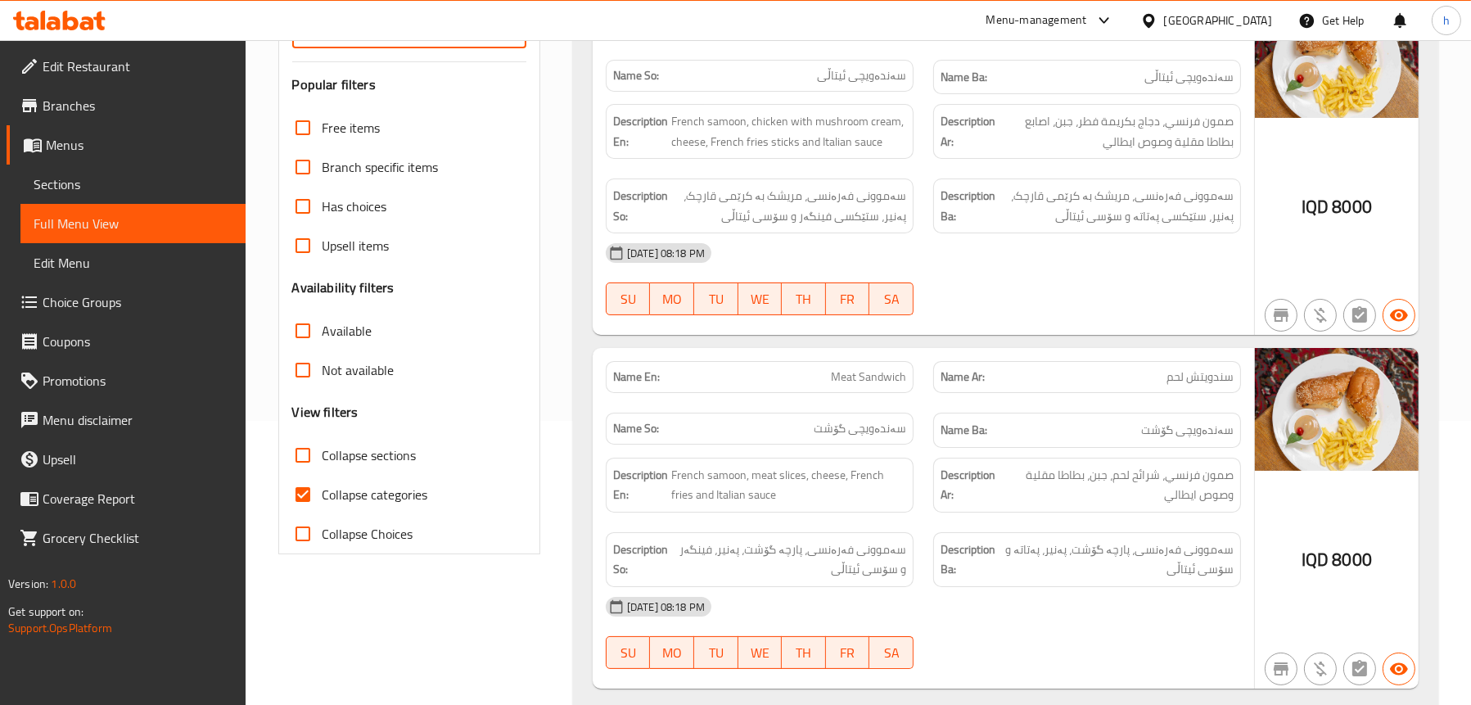
scroll to position [394, 0]
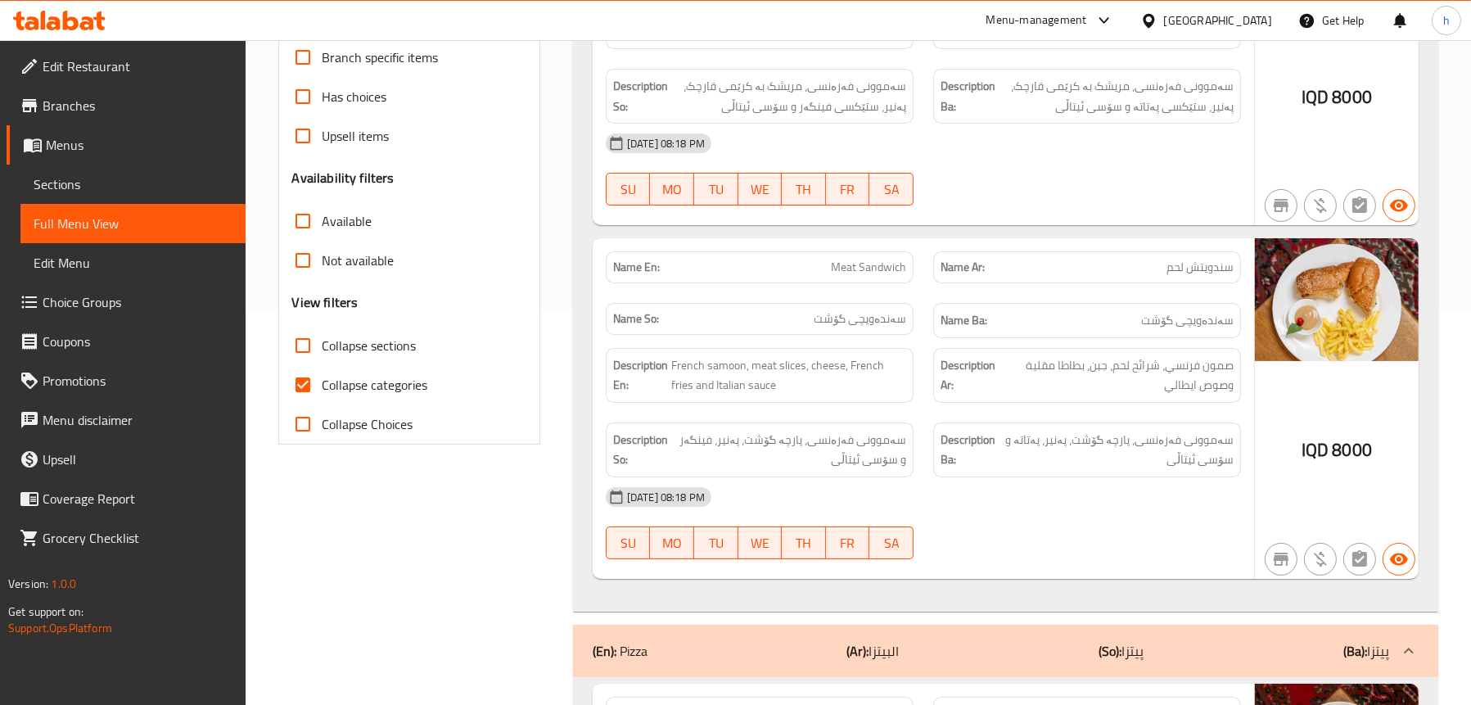
click at [384, 326] on label "Collapse sections" at bounding box center [349, 345] width 133 height 39
click at [323, 326] on input "Collapse sections" at bounding box center [302, 345] width 39 height 39
checkbox input "true"
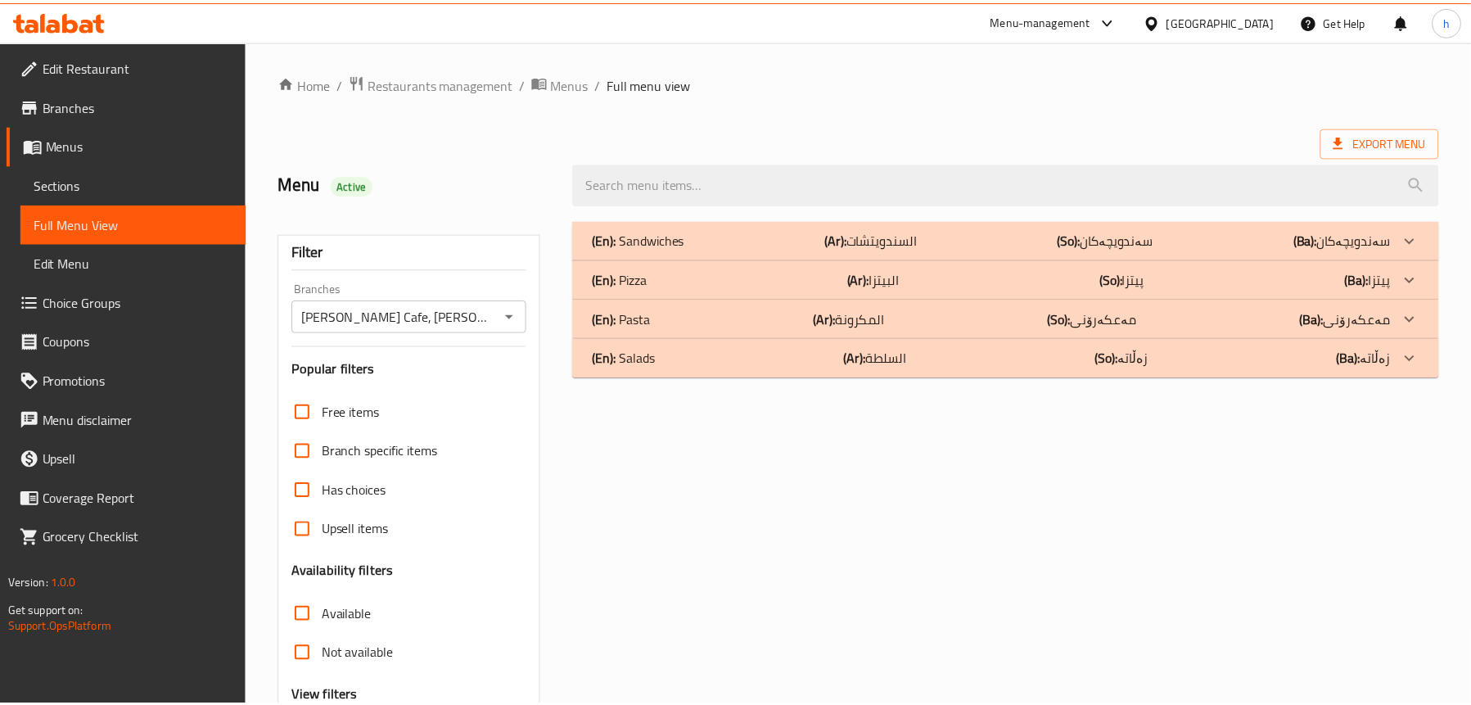
scroll to position [166, 0]
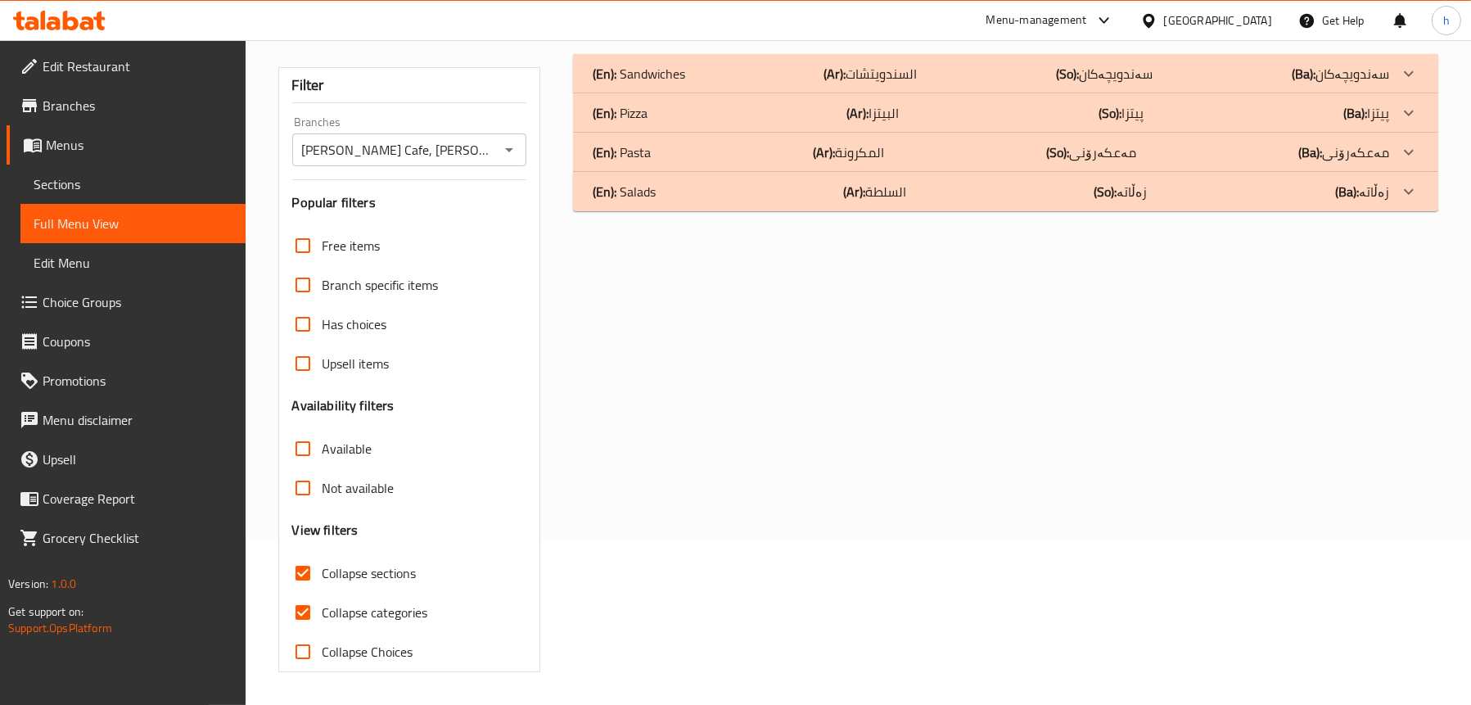
click at [64, 14] on icon at bounding box center [71, 21] width 16 height 20
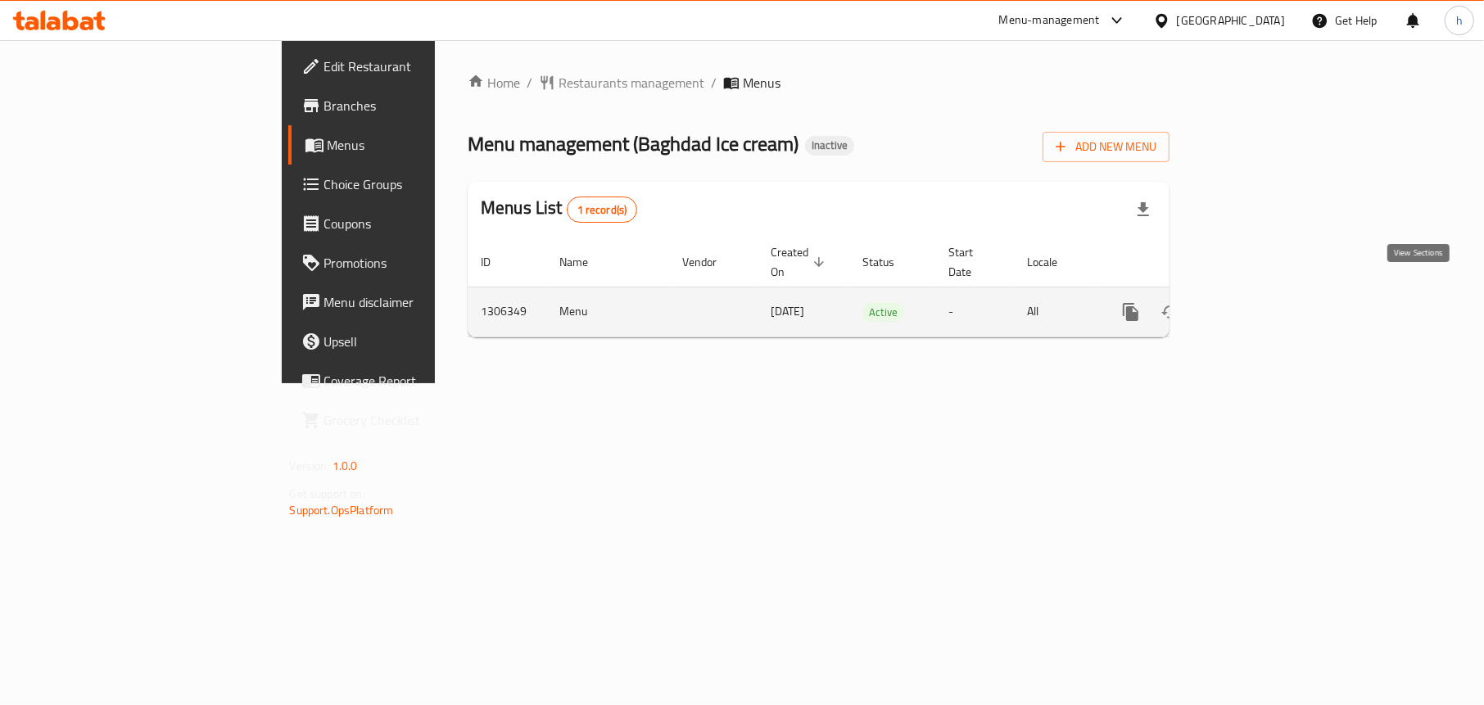
click at [1259, 302] on icon "enhanced table" at bounding box center [1249, 312] width 20 height 20
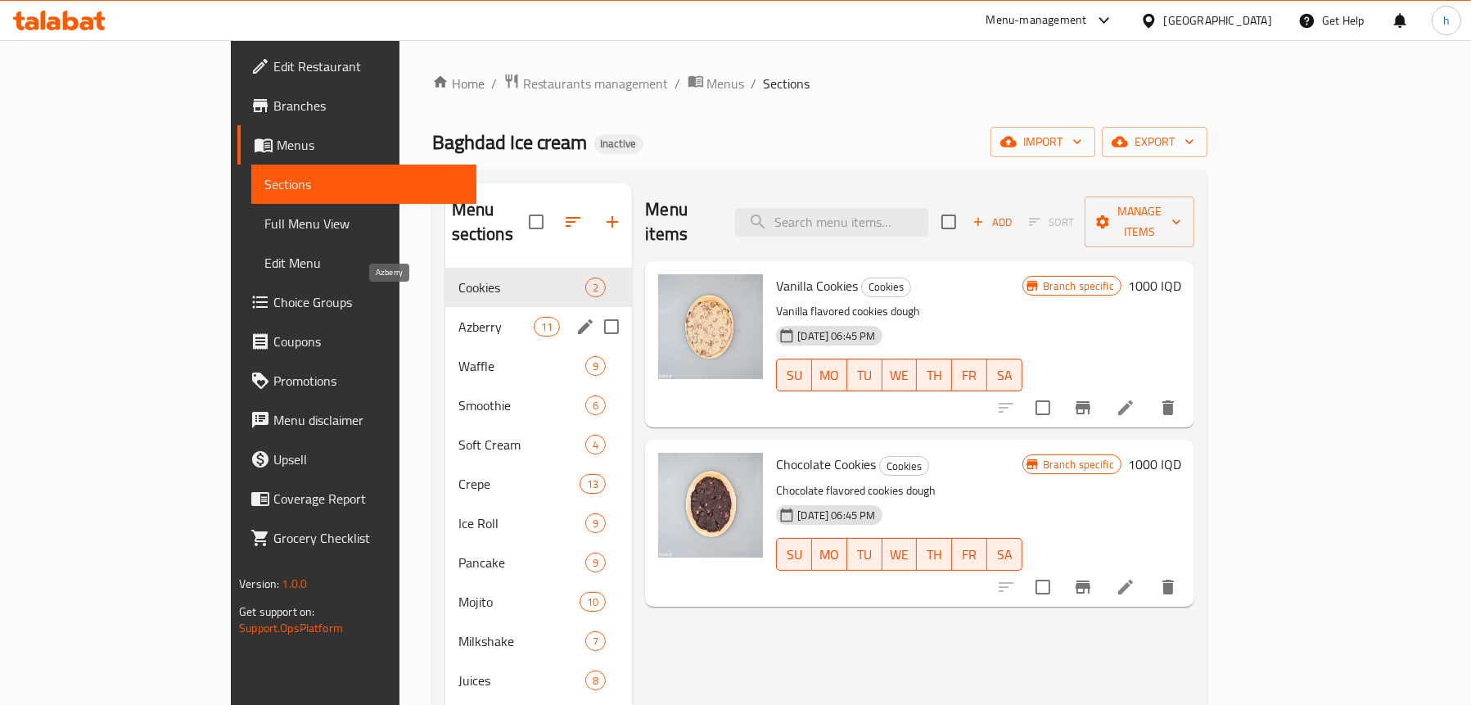
click at [459, 317] on span "Azberry" at bounding box center [497, 327] width 76 height 20
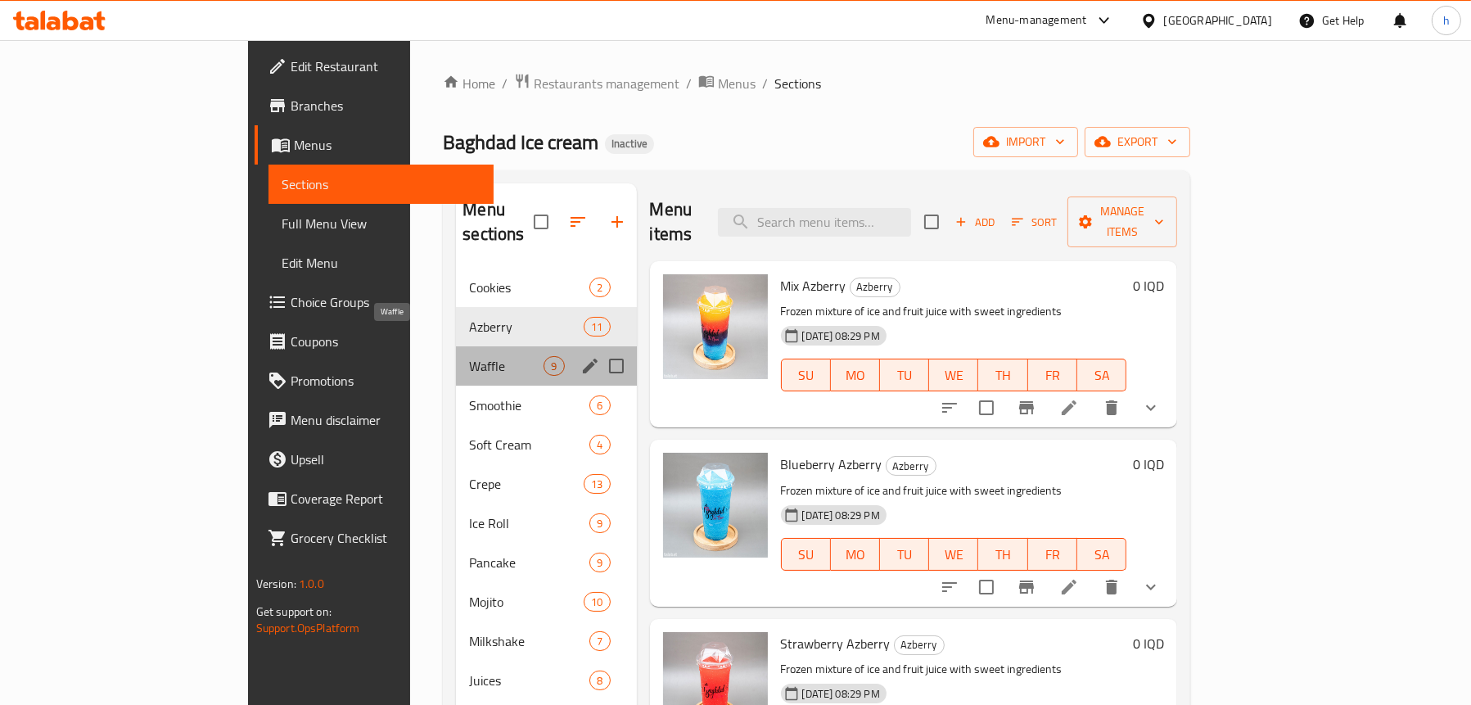
click at [469, 356] on span "Waffle" at bounding box center [506, 366] width 75 height 20
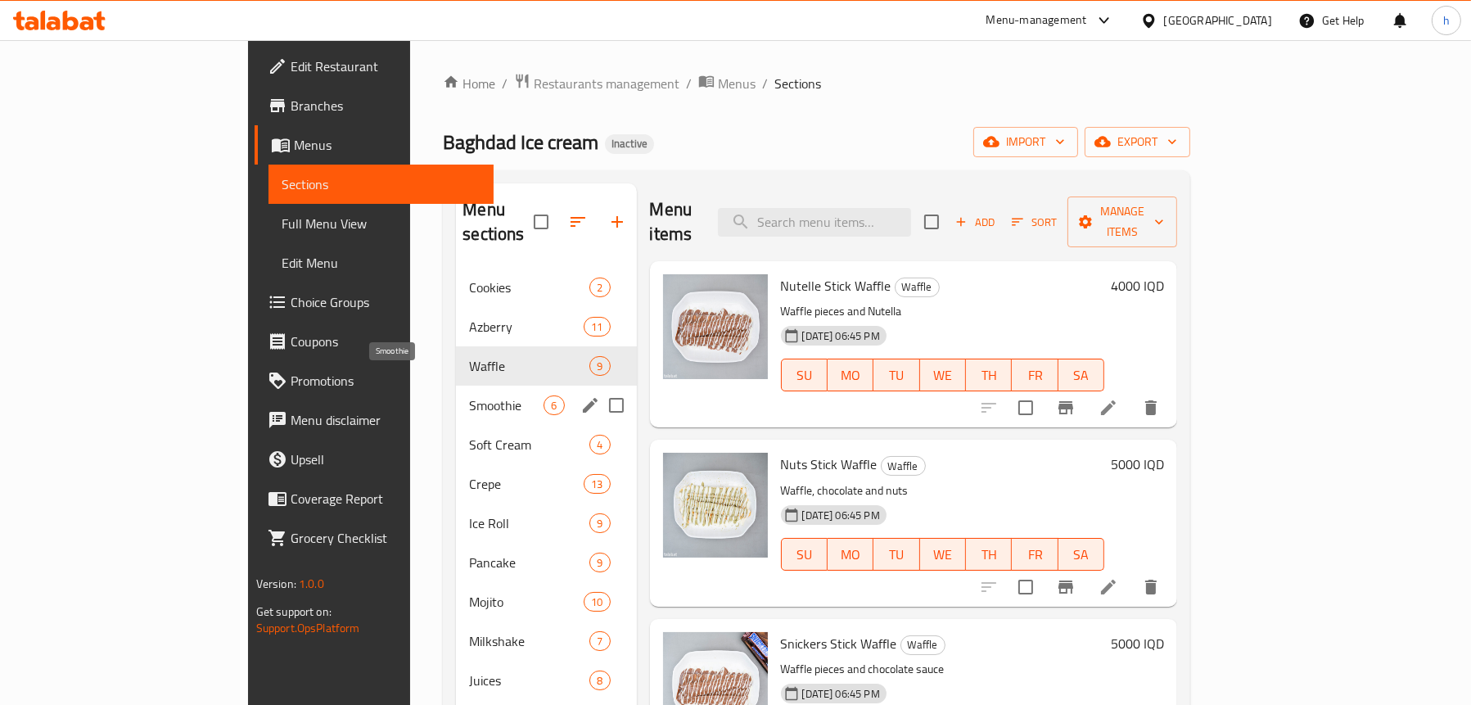
click at [469, 395] on span "Smoothie" at bounding box center [506, 405] width 75 height 20
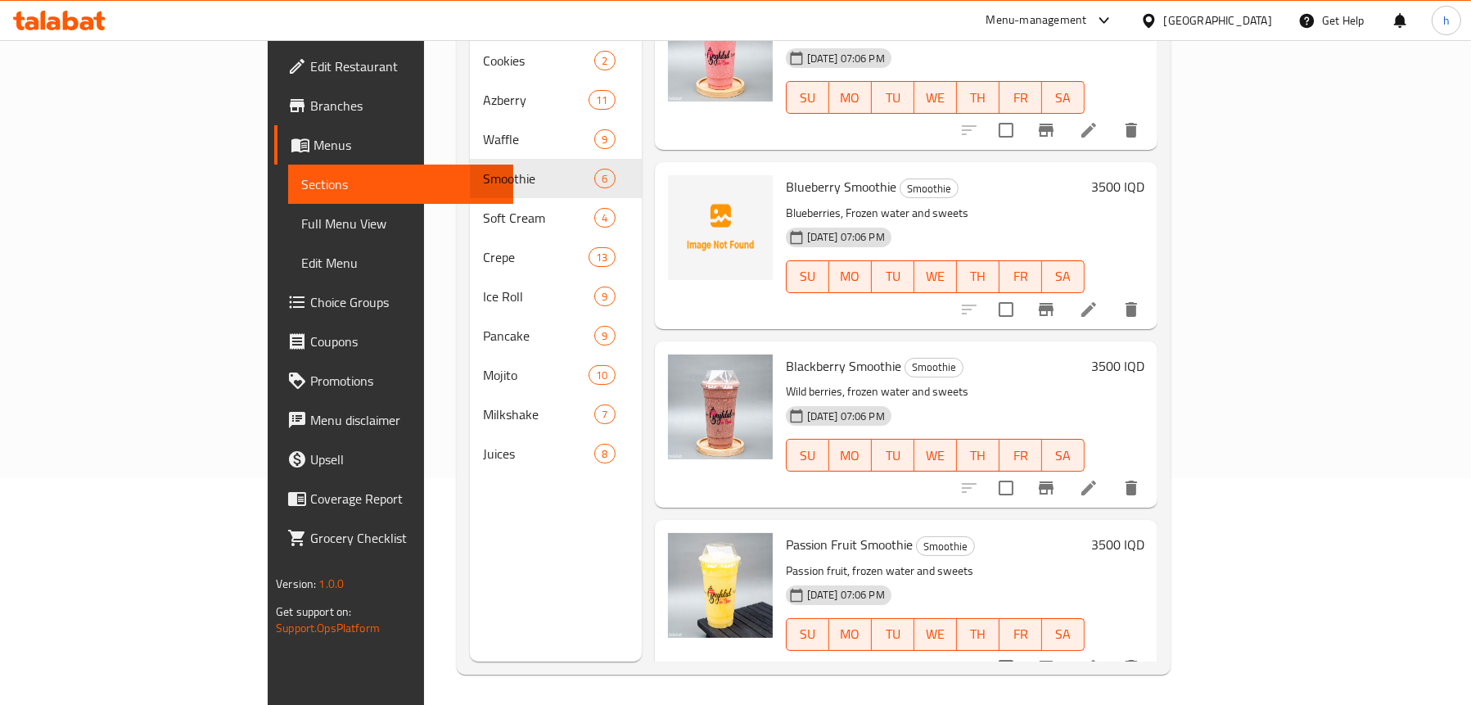
scroll to position [230, 0]
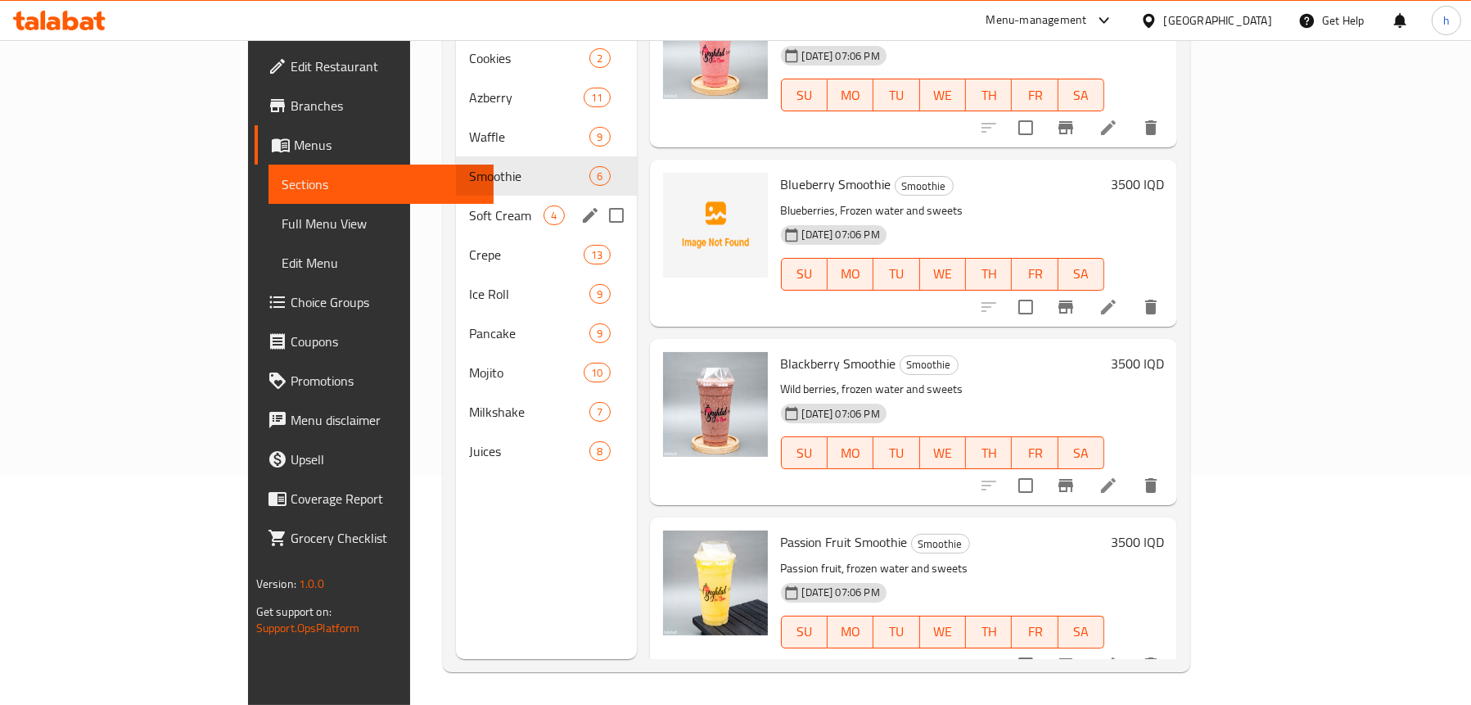
click at [456, 196] on div "Soft Cream 4" at bounding box center [546, 215] width 180 height 39
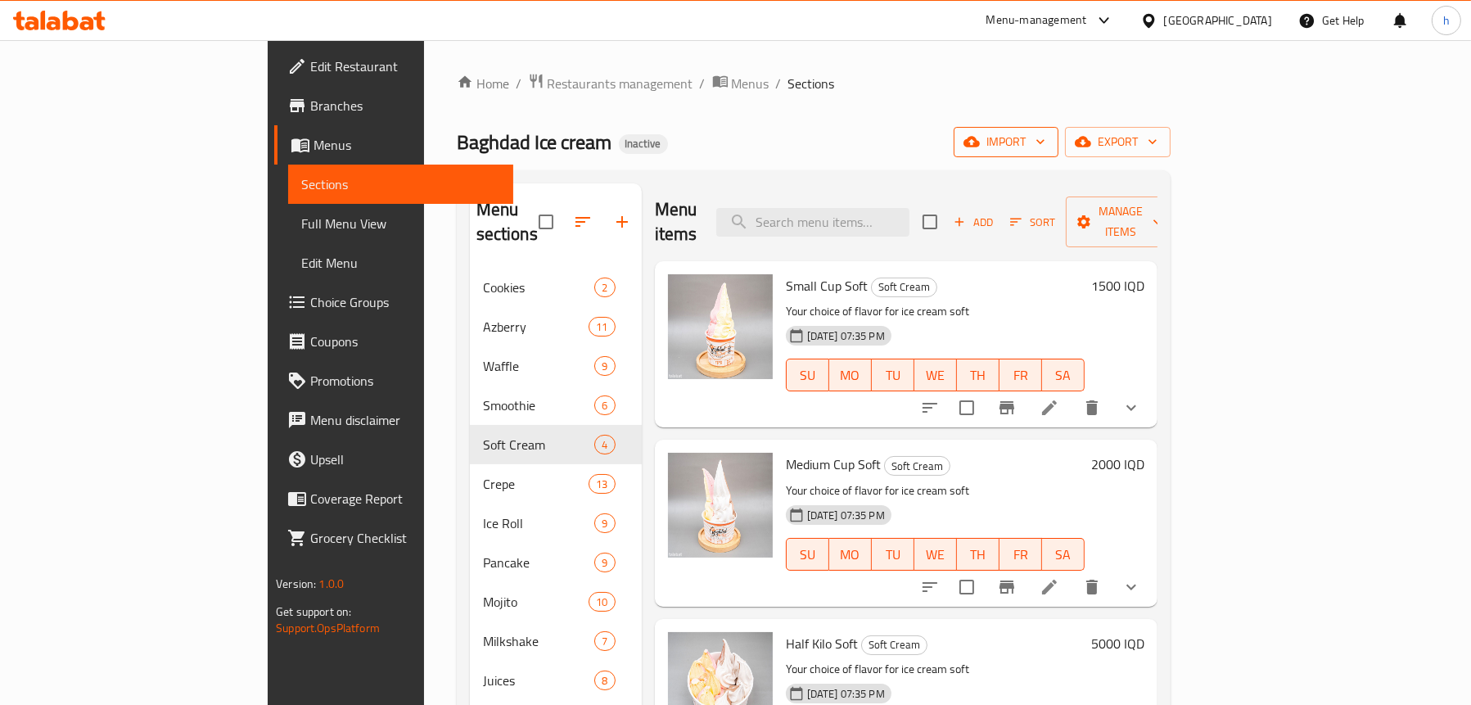
click at [1046, 147] on span "import" at bounding box center [1006, 142] width 79 height 20
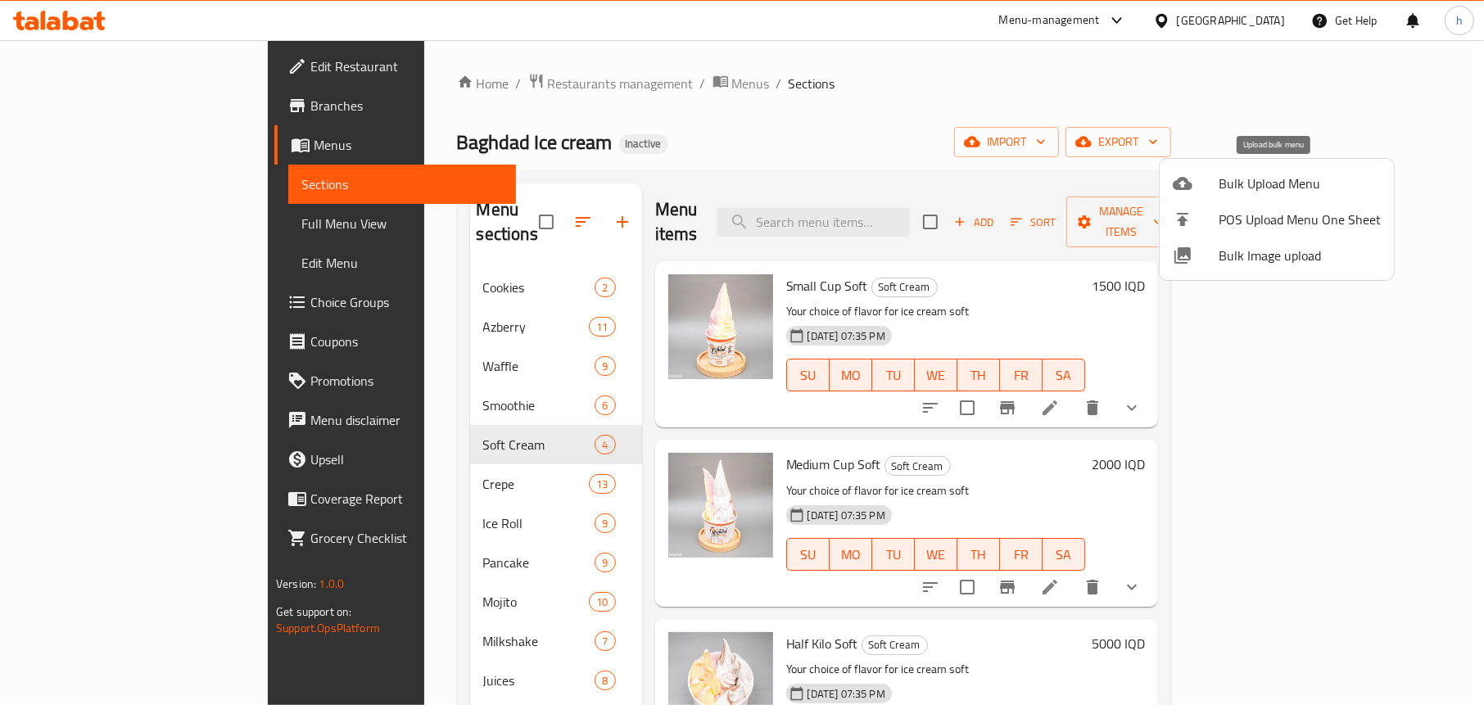
click at [1201, 184] on div at bounding box center [1196, 184] width 46 height 20
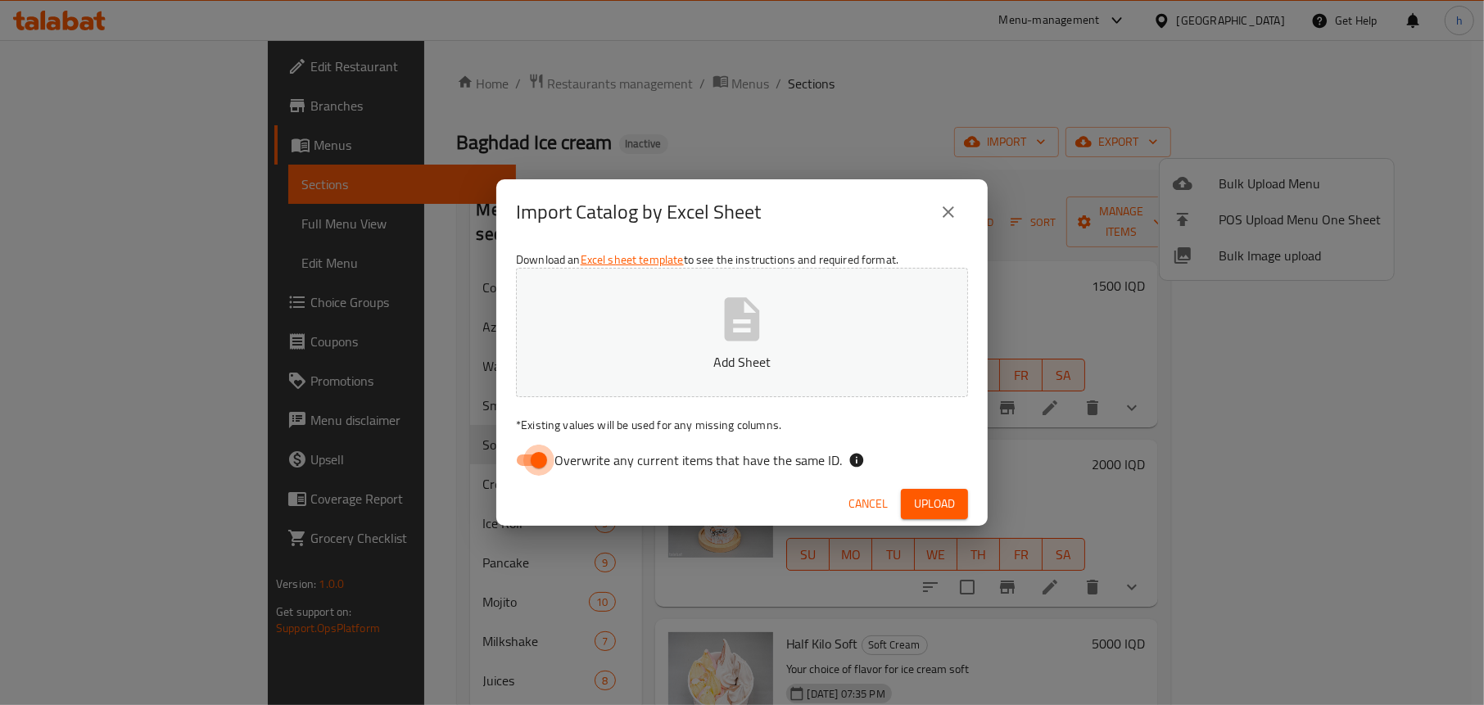
click at [524, 465] on input "Overwrite any current items that have the same ID." at bounding box center [538, 460] width 93 height 31
checkbox input "false"
click at [763, 333] on icon "button" at bounding box center [742, 319] width 52 height 52
click at [911, 490] on button "Upload" at bounding box center [934, 504] width 67 height 30
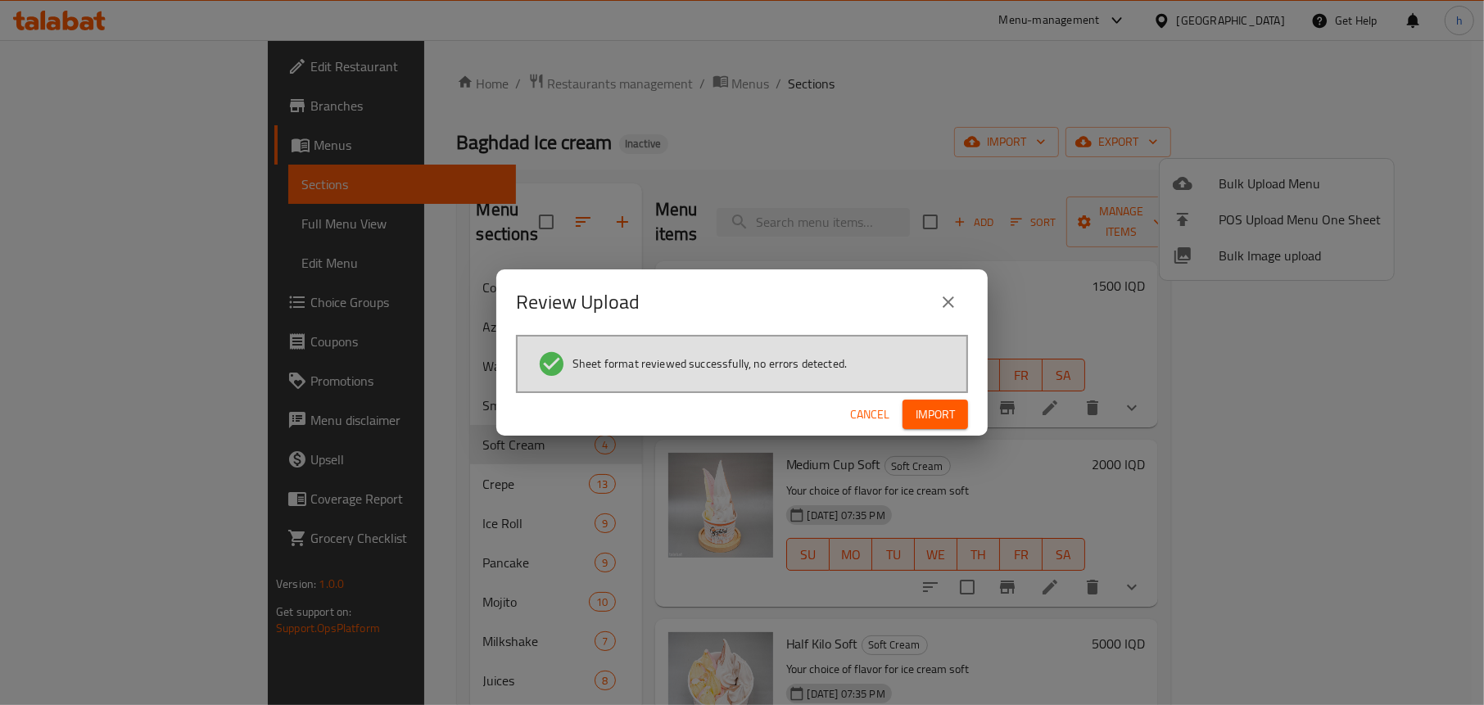
click at [942, 402] on button "Import" at bounding box center [935, 415] width 66 height 30
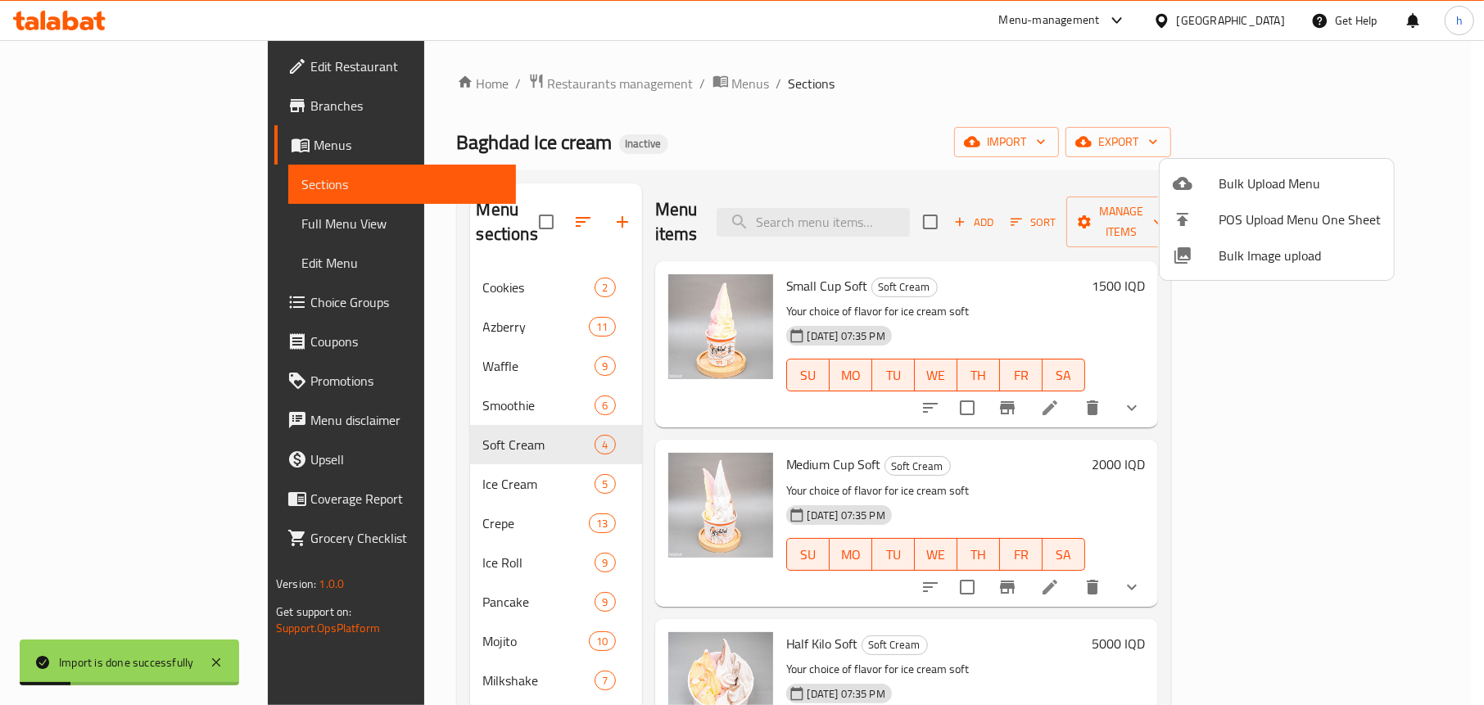
click at [593, 123] on div at bounding box center [742, 352] width 1484 height 705
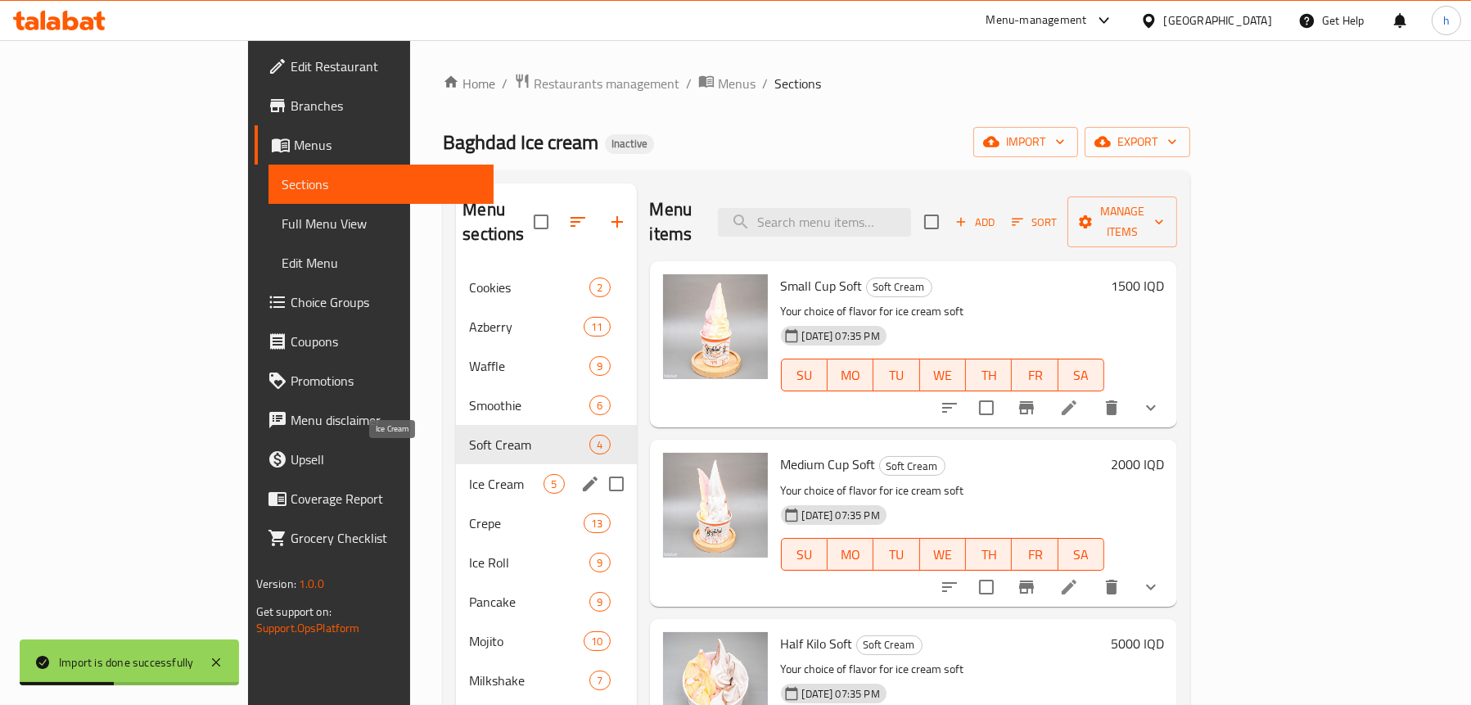
click at [469, 474] on span "Ice Cream" at bounding box center [506, 484] width 75 height 20
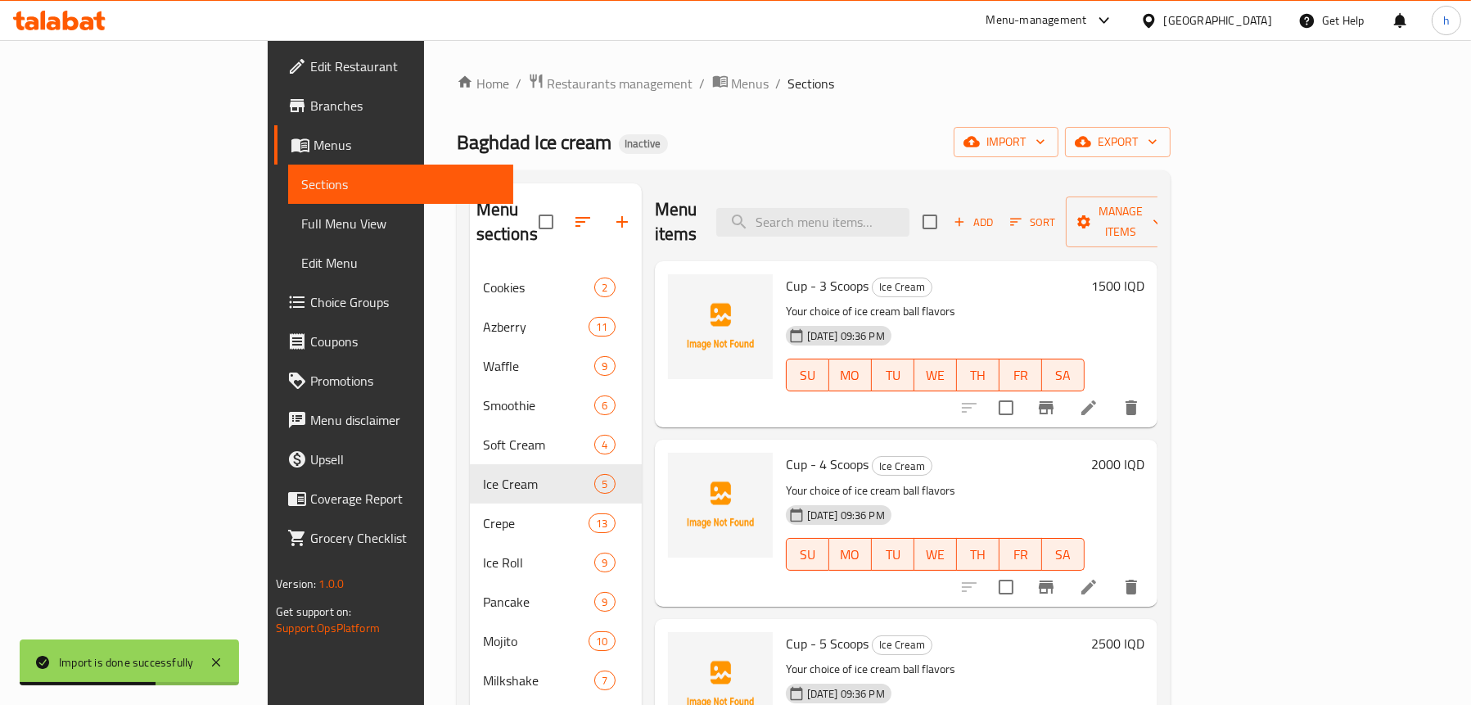
click at [310, 309] on span "Choice Groups" at bounding box center [405, 302] width 190 height 20
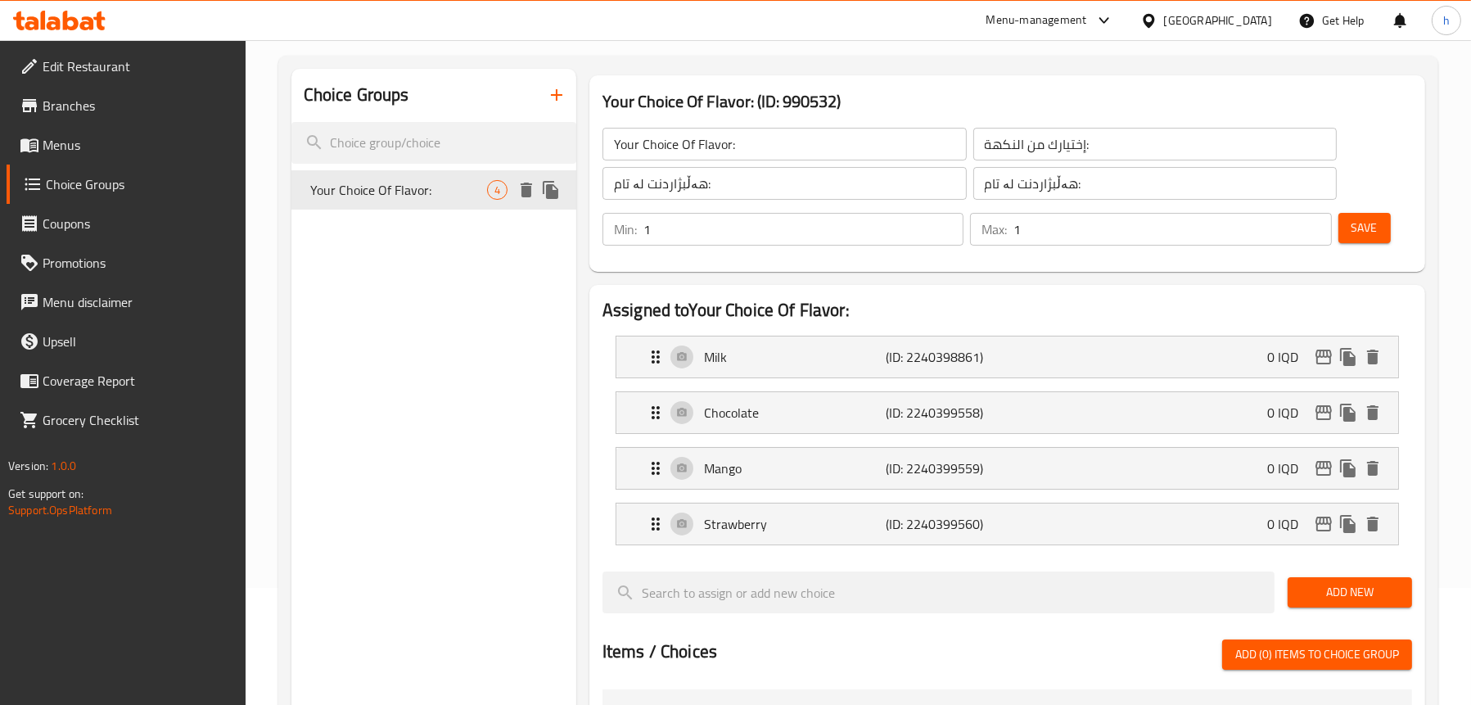
scroll to position [82, 0]
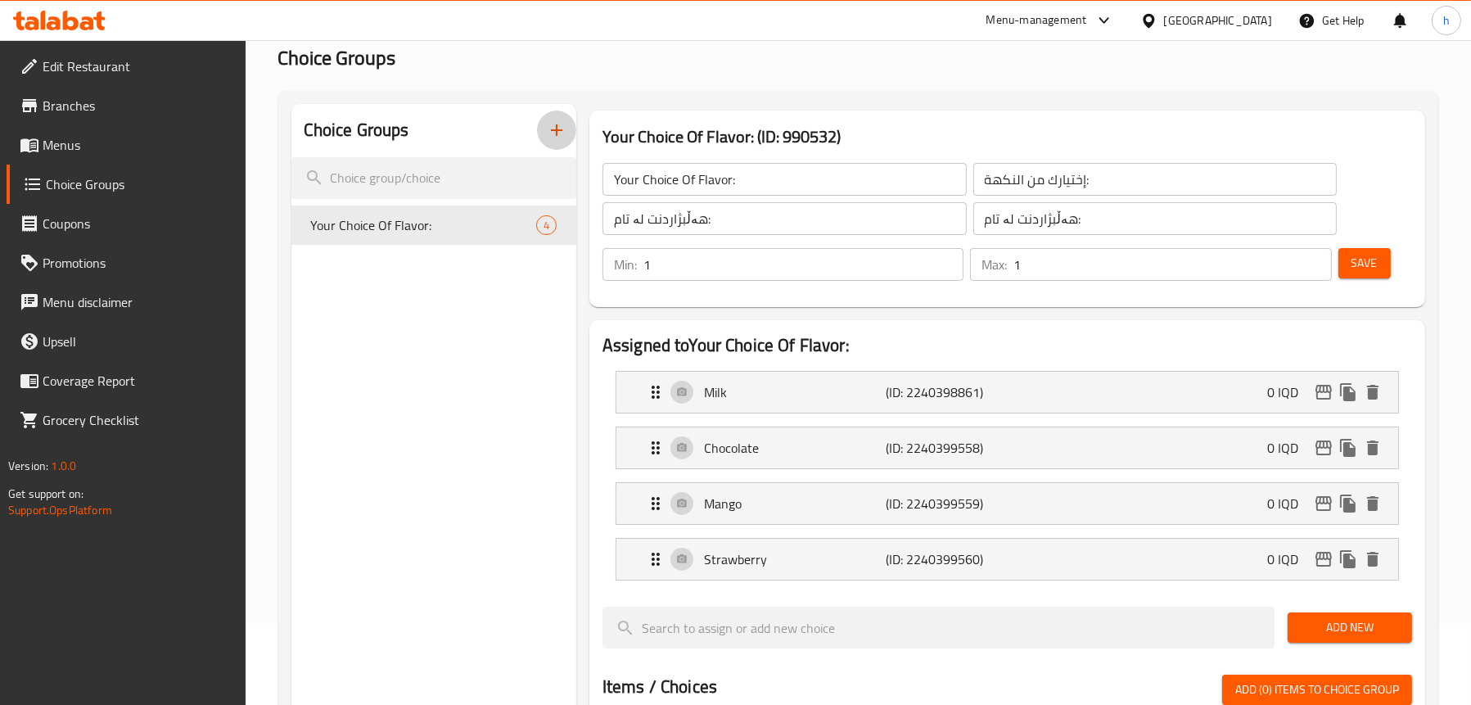
click at [554, 132] on icon "button" at bounding box center [556, 129] width 11 height 11
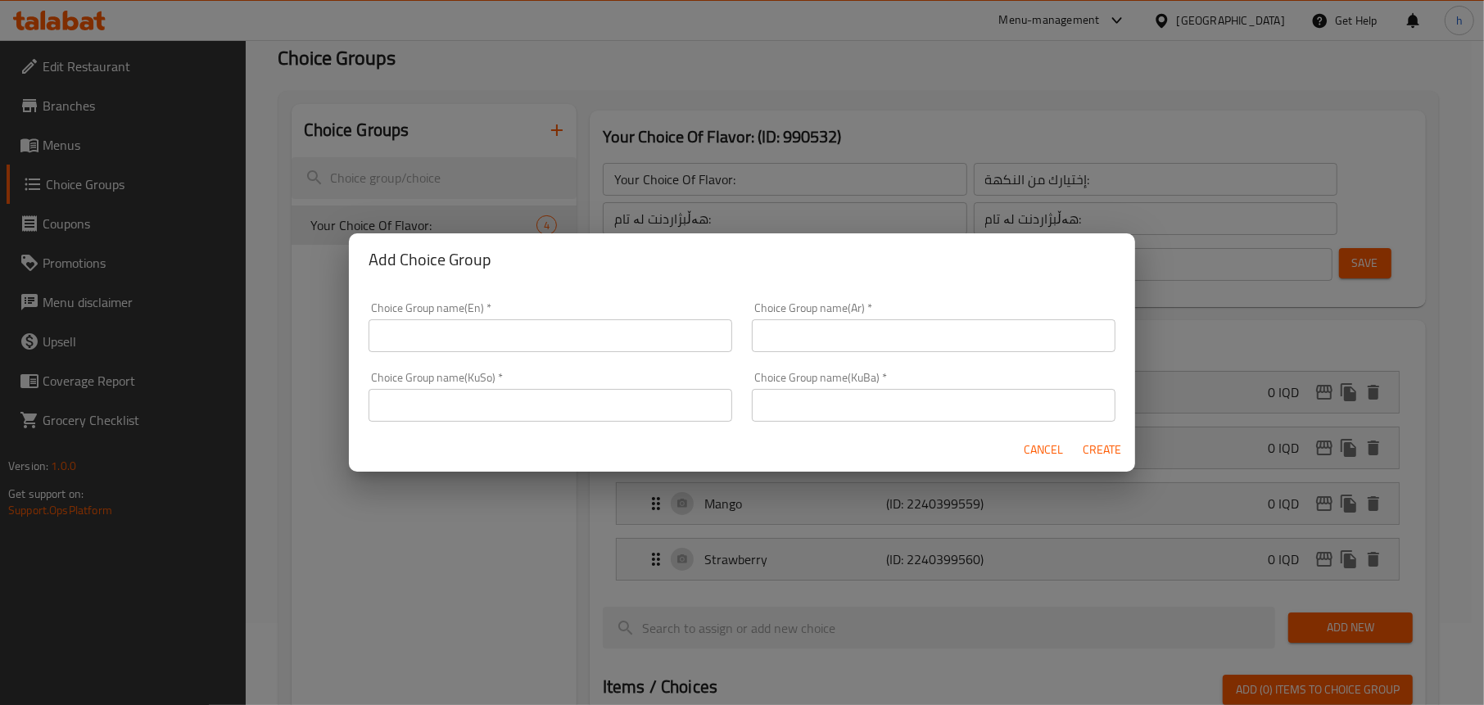
click at [473, 341] on input "text" at bounding box center [550, 335] width 364 height 33
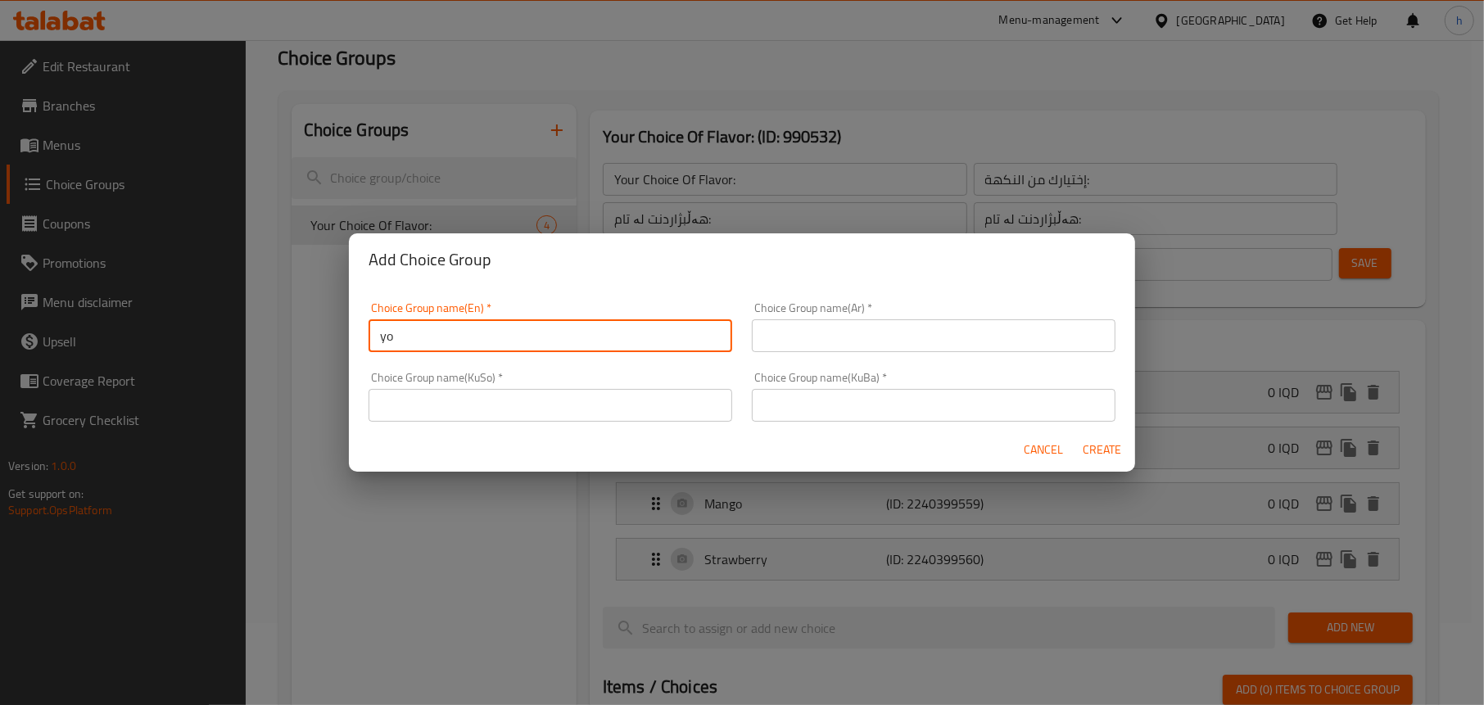
type input "y"
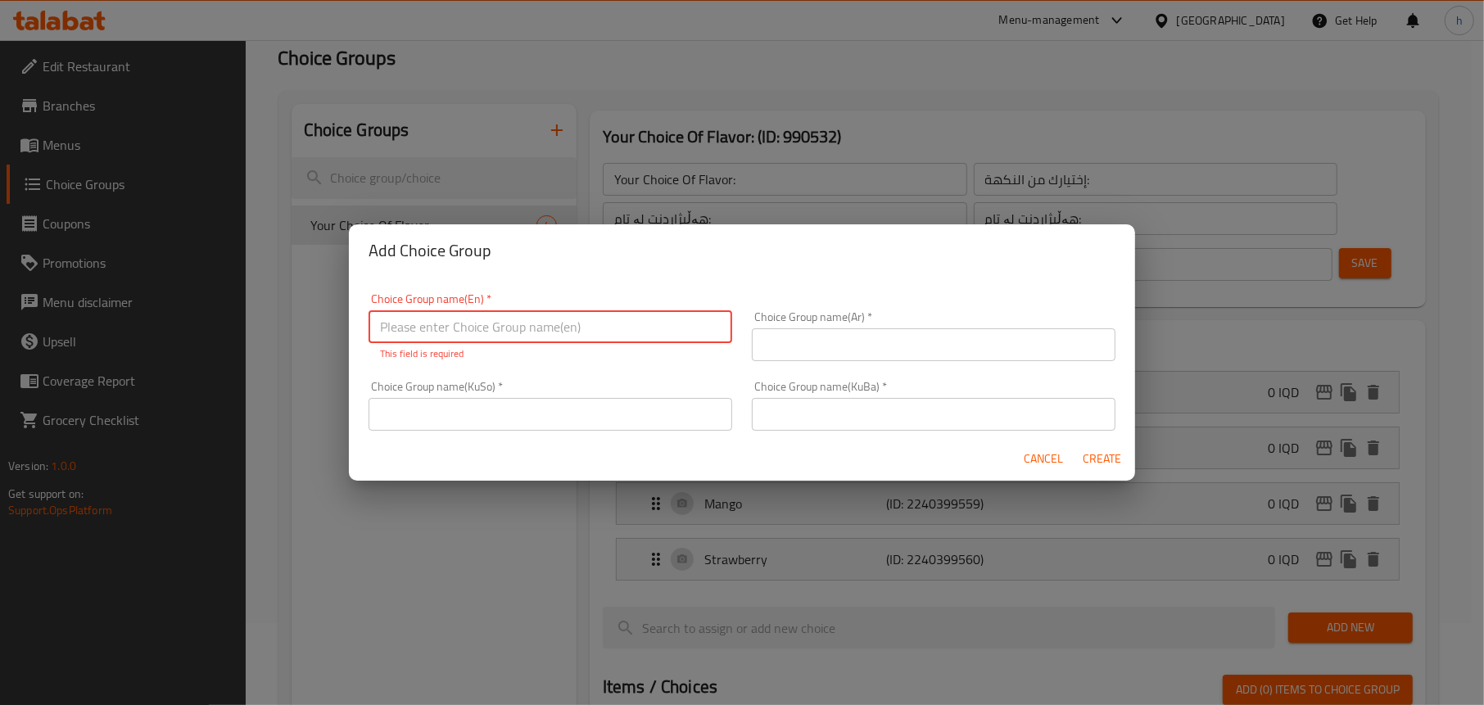
paste input "Your Choice Of Flavor:"
type input "Your Choice Of Flavor:"
click at [825, 341] on input "text" at bounding box center [934, 344] width 364 height 33
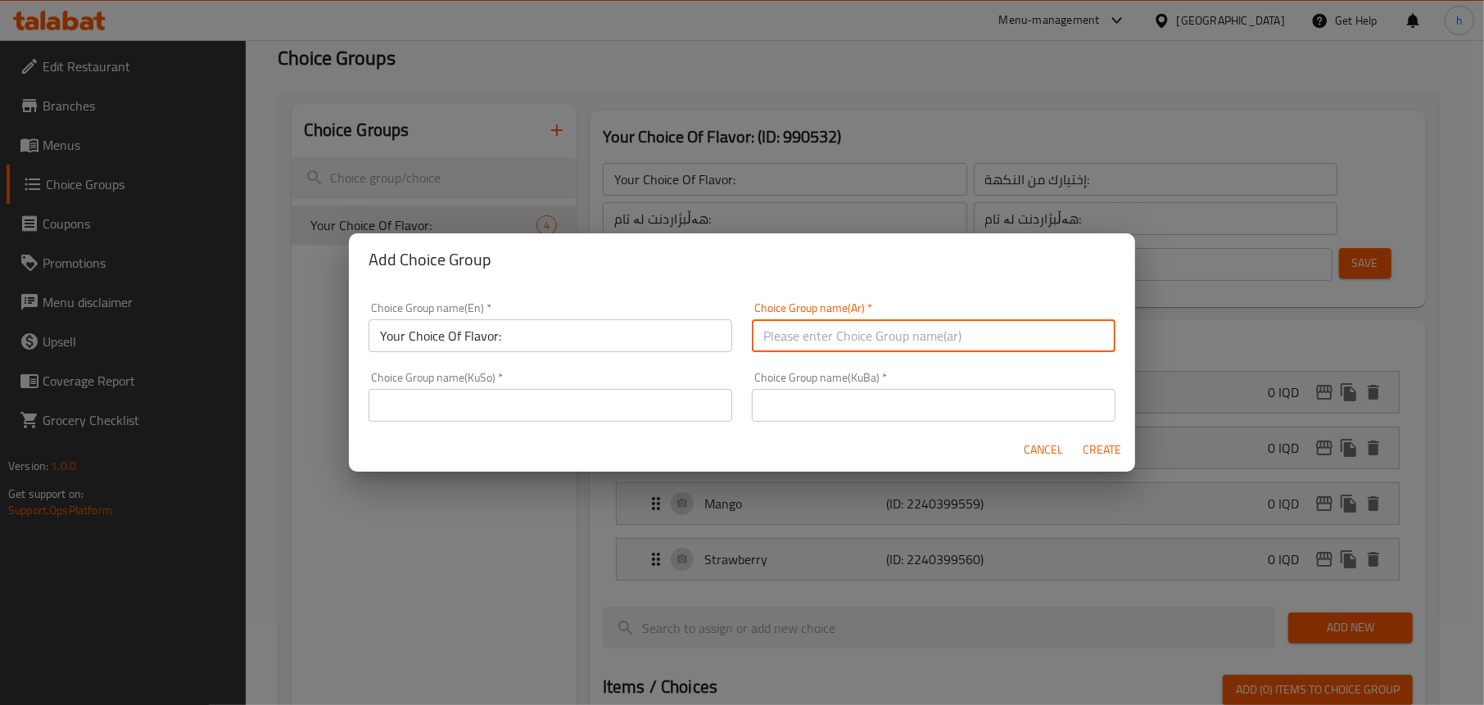
paste input "إختيارك من النكهة:"
type input "إختيارك من النكهة:"
click at [572, 401] on input "text" at bounding box center [550, 405] width 364 height 33
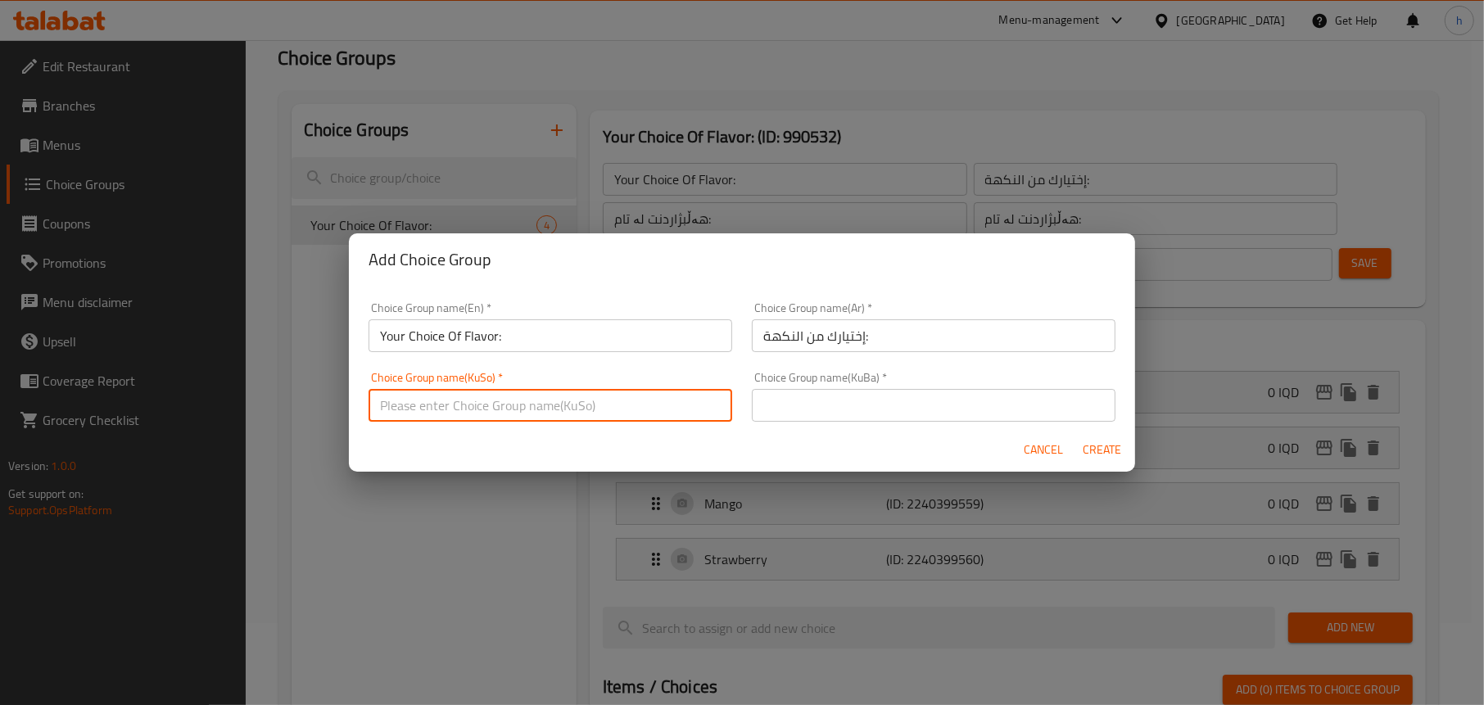
paste input "هەڵبژاردنت لە تام:"
type input "هەڵبژاردنت لە تام:"
click at [832, 399] on input "text" at bounding box center [934, 405] width 364 height 33
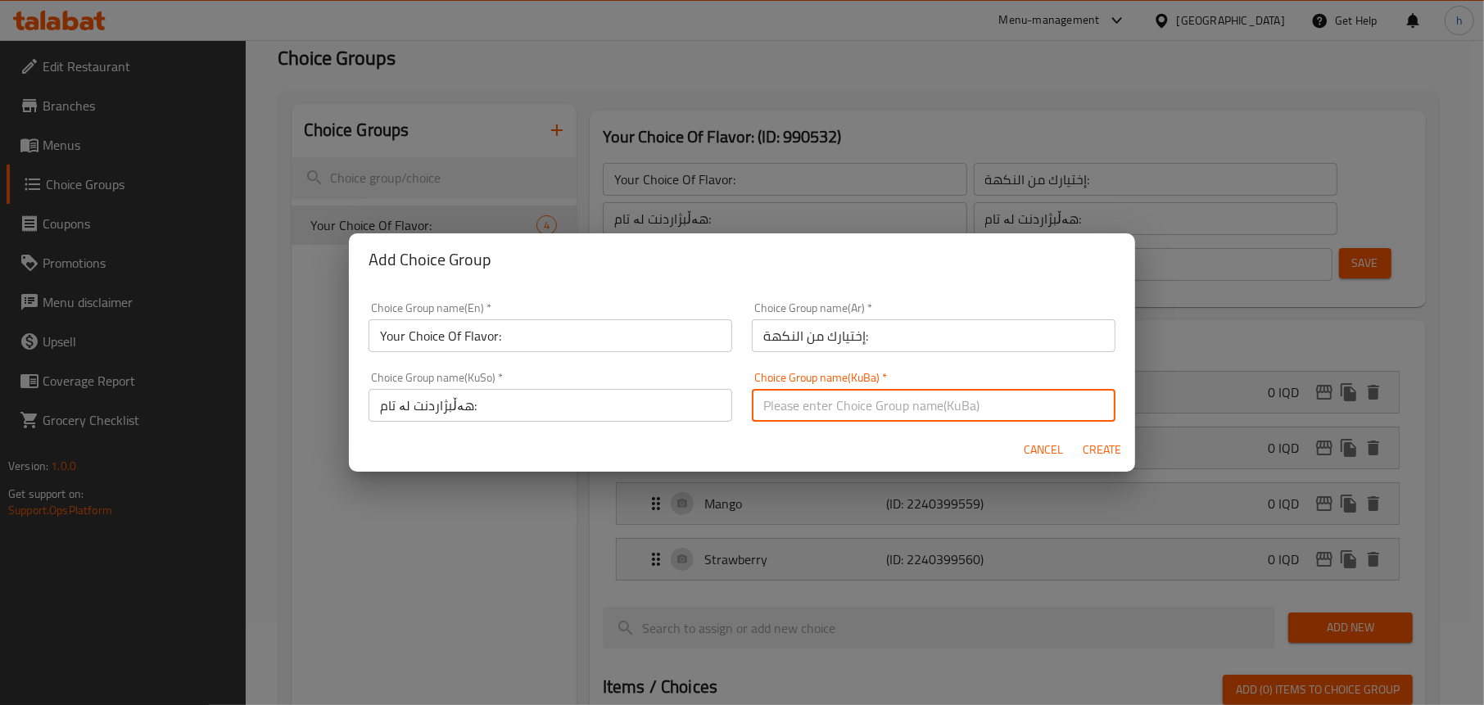
paste input "هەڵبژاردنت لە تام:"
type input "هەڵبژاردنت لە تام:"
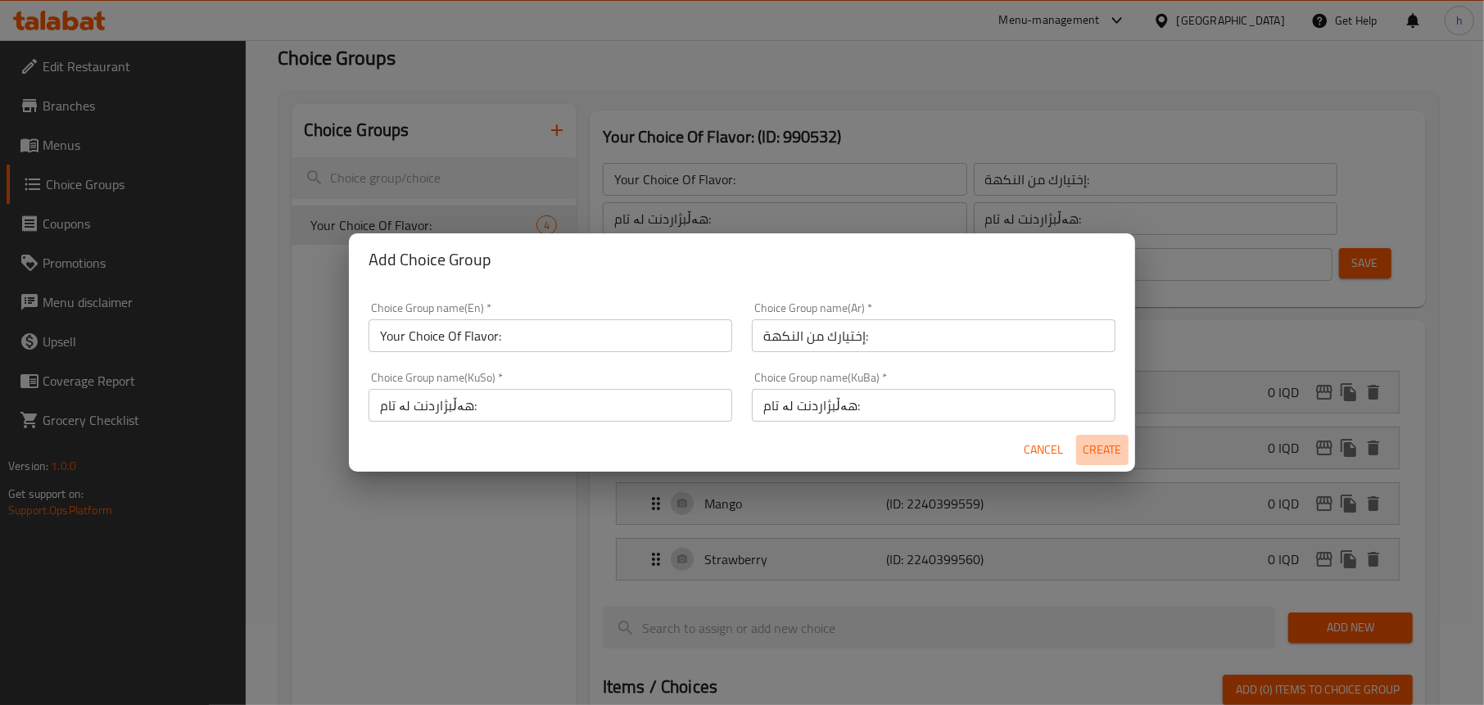
click at [1098, 448] on span "Create" at bounding box center [1101, 450] width 39 height 20
type input "Your Choice Of Flavor:"
type input "0"
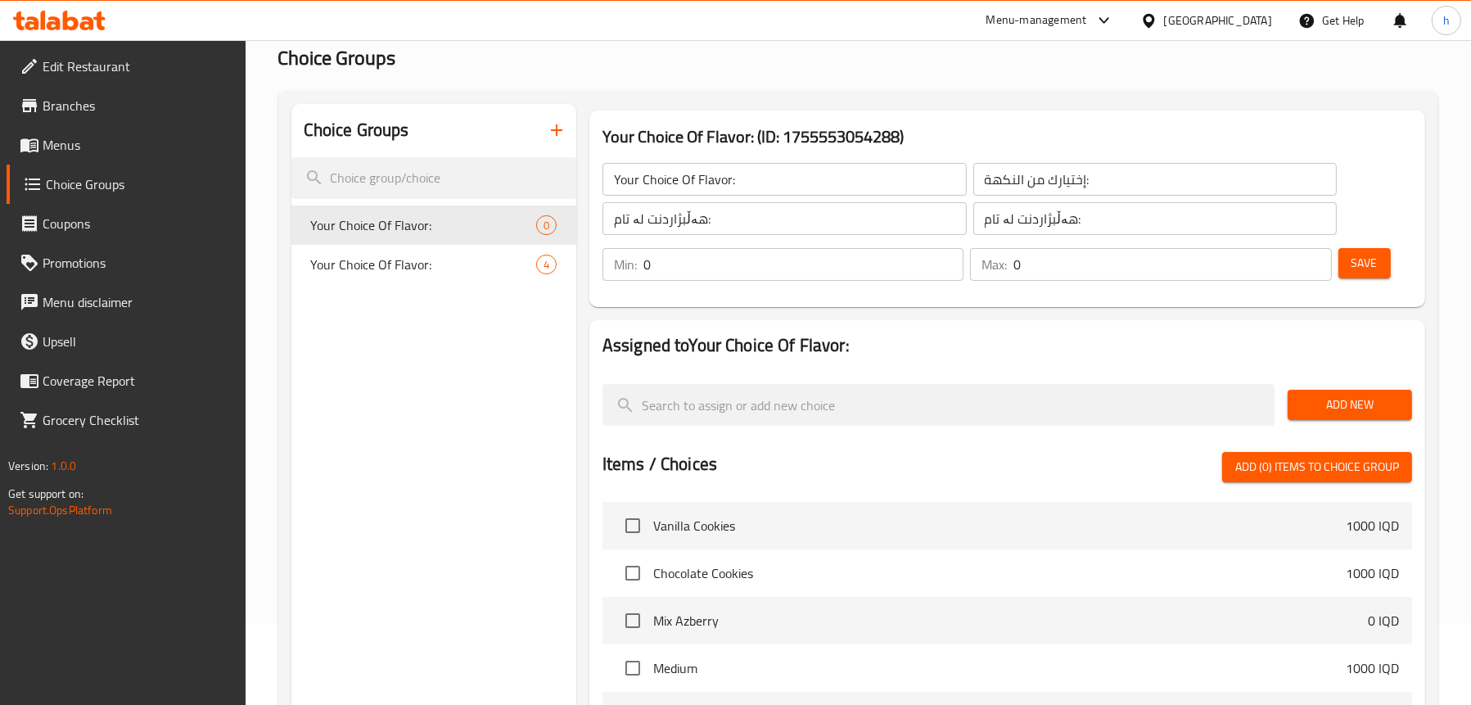
click at [1331, 408] on span "Add New" at bounding box center [1350, 405] width 98 height 20
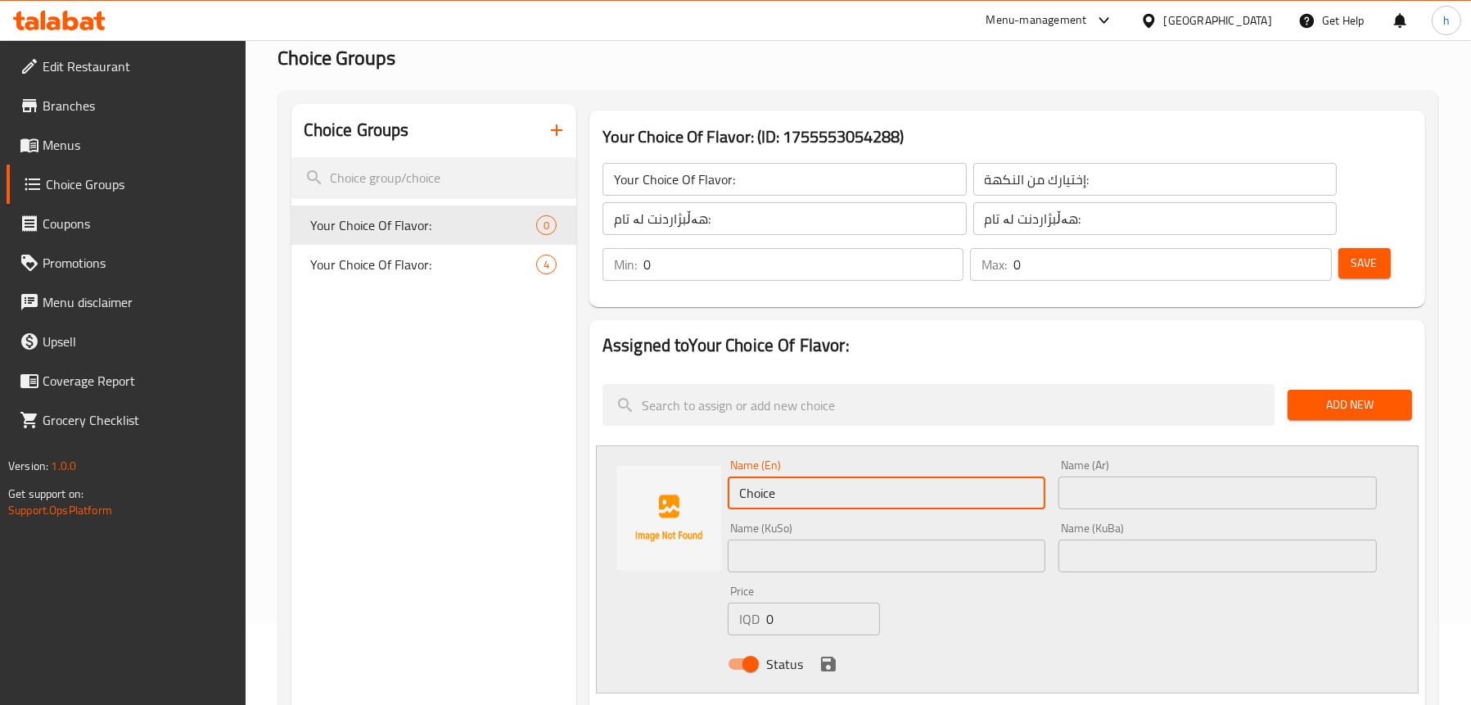
click at [793, 484] on input "Choice" at bounding box center [887, 493] width 319 height 33
click at [1105, 486] on input "text" at bounding box center [1218, 493] width 319 height 33
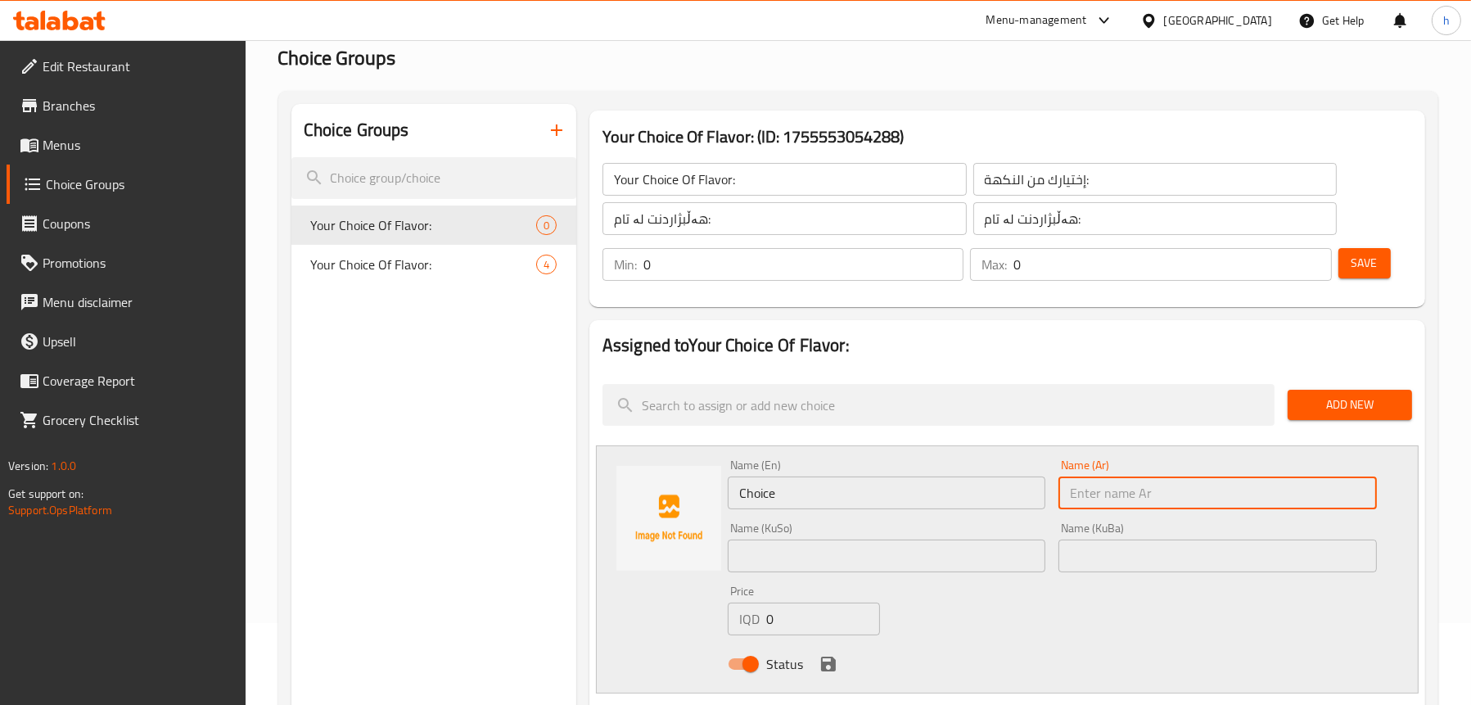
click at [1105, 486] on input "text" at bounding box center [1218, 493] width 319 height 33
click at [1129, 499] on input "v" at bounding box center [1218, 493] width 319 height 33
paste input "حلیب"
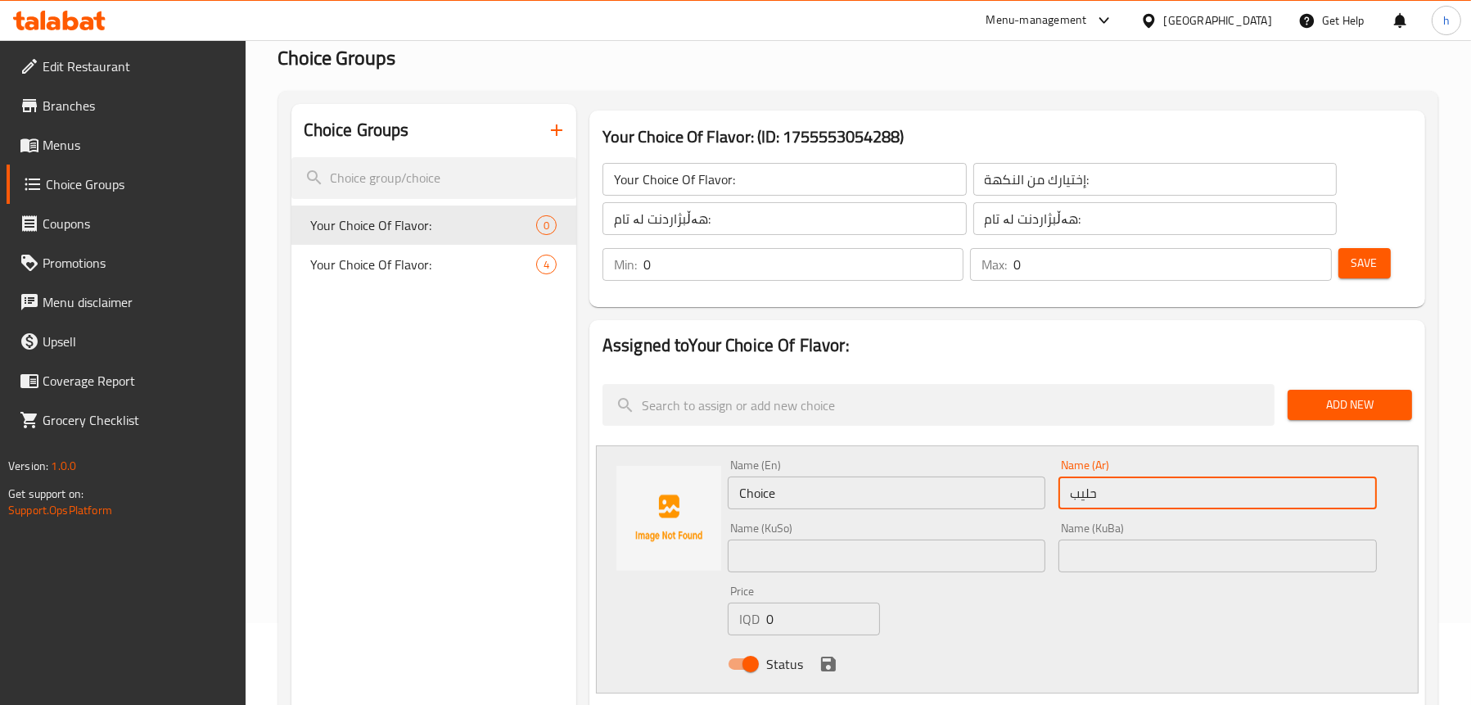
type input "حلیب"
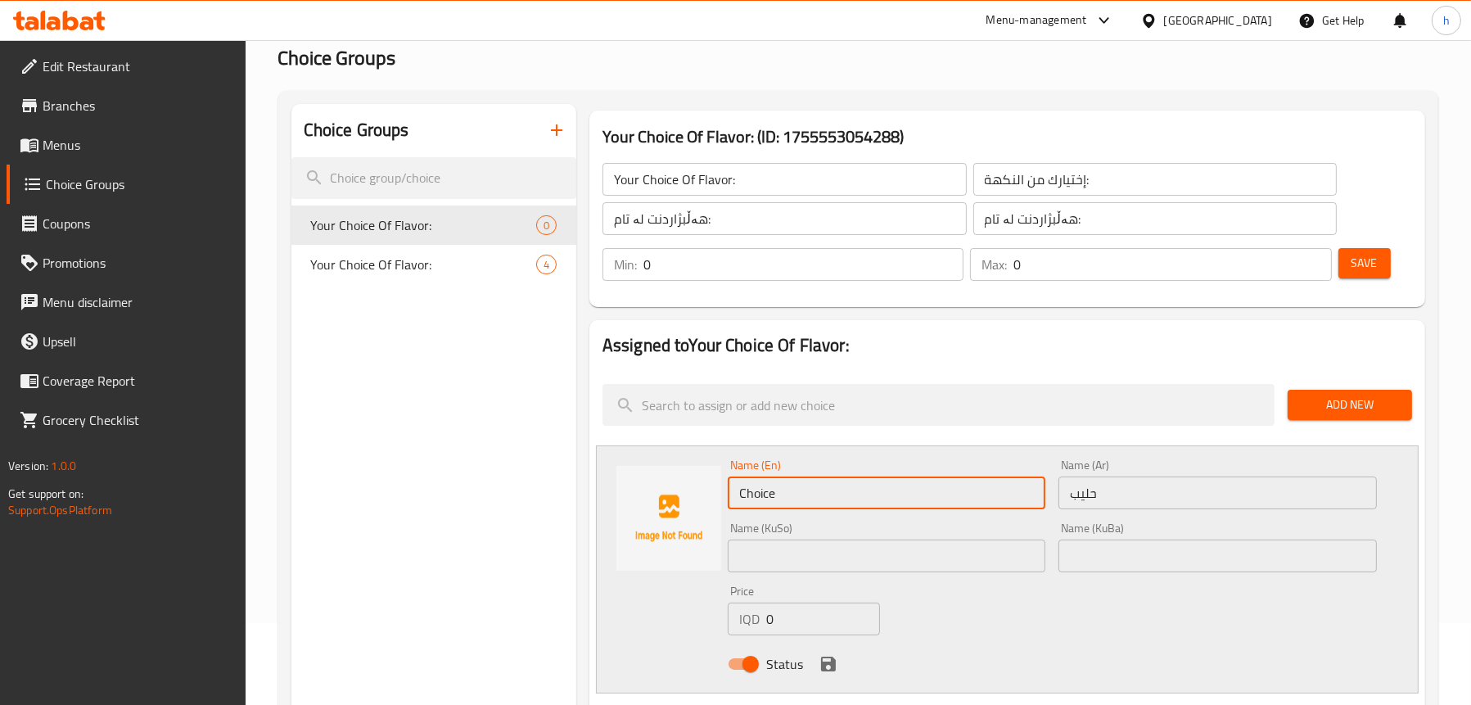
drag, startPoint x: 853, startPoint y: 483, endPoint x: 710, endPoint y: 492, distance: 143.6
click at [710, 492] on div "Name (En) Choice Name (En) Name (Ar) حلیب Name (Ar) Name (KuSo) Name (KuSo) Nam…" at bounding box center [1007, 569] width 823 height 248
type input "Milk"
click at [819, 554] on input "text" at bounding box center [887, 556] width 319 height 33
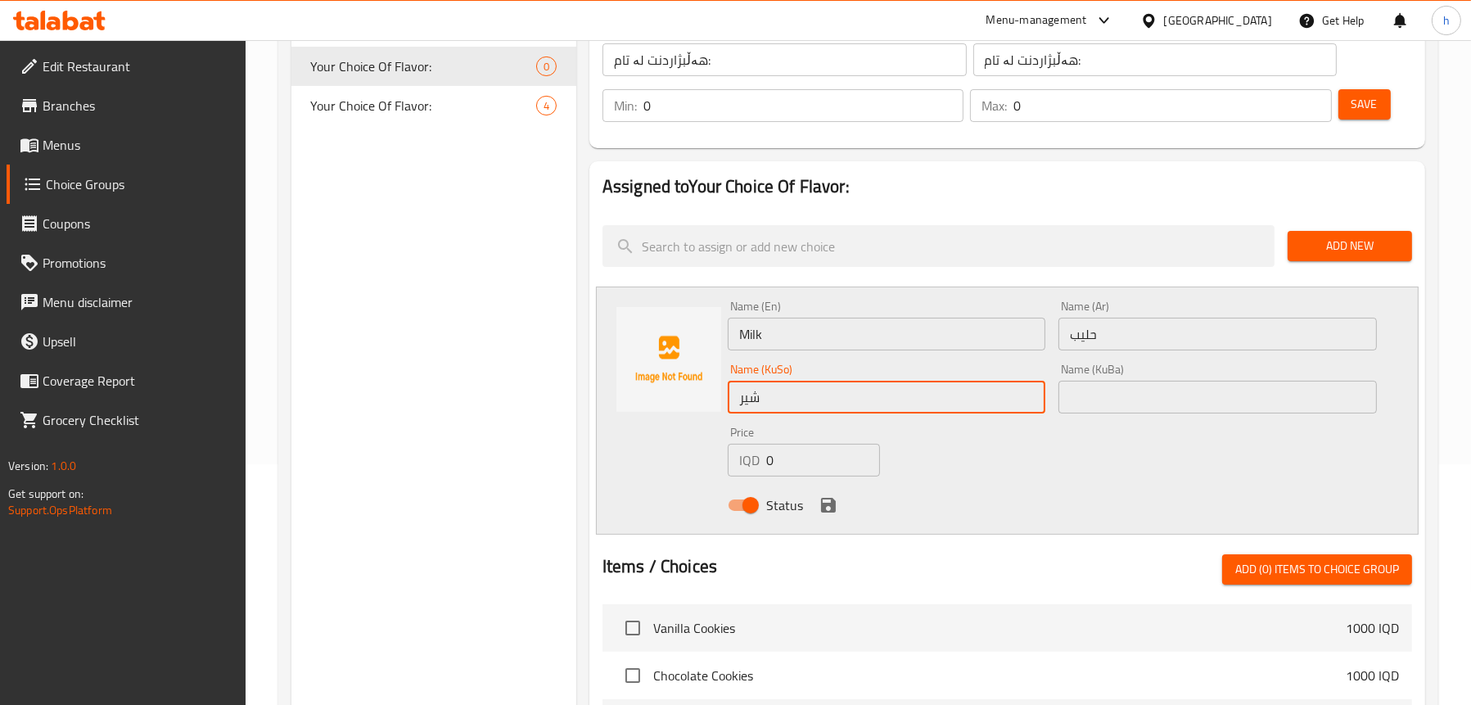
scroll to position [246, 0]
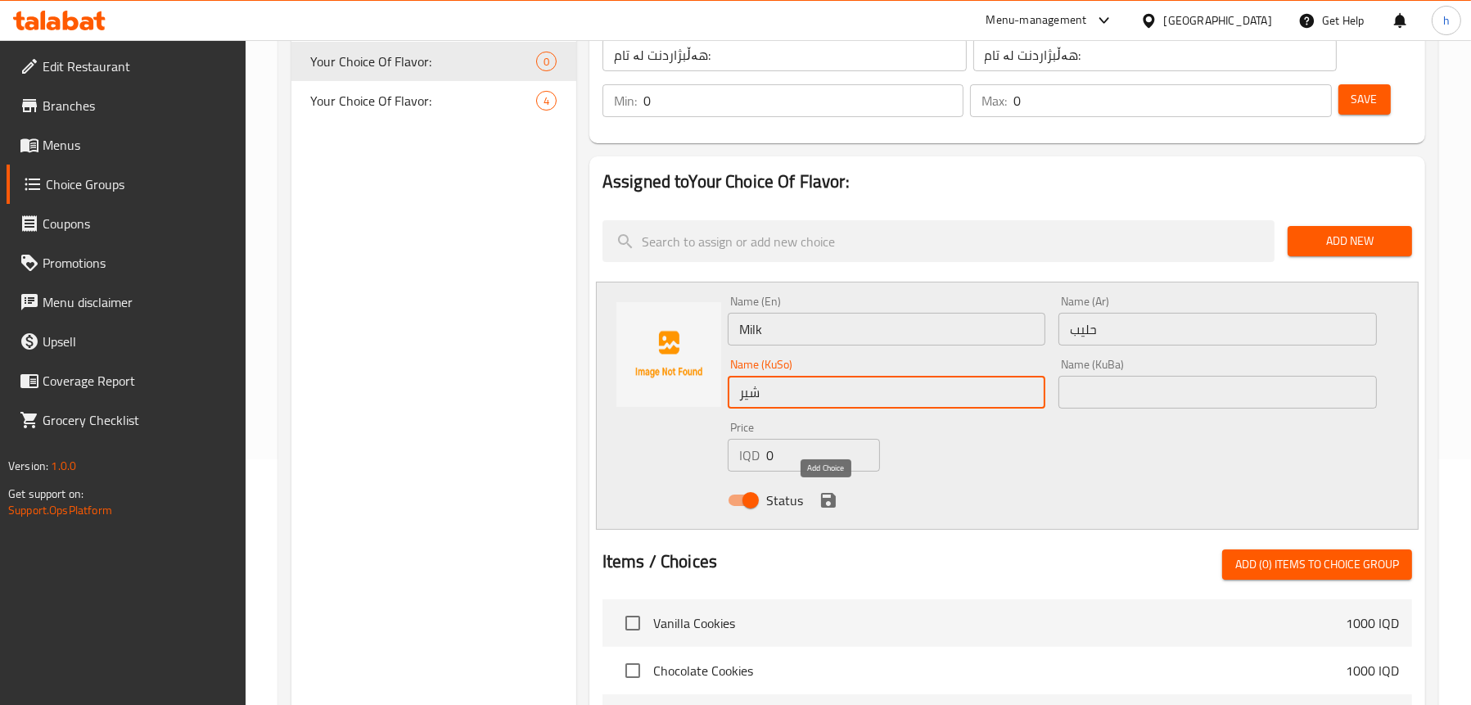
type input "شیر"
click at [826, 497] on icon "save" at bounding box center [829, 500] width 20 height 20
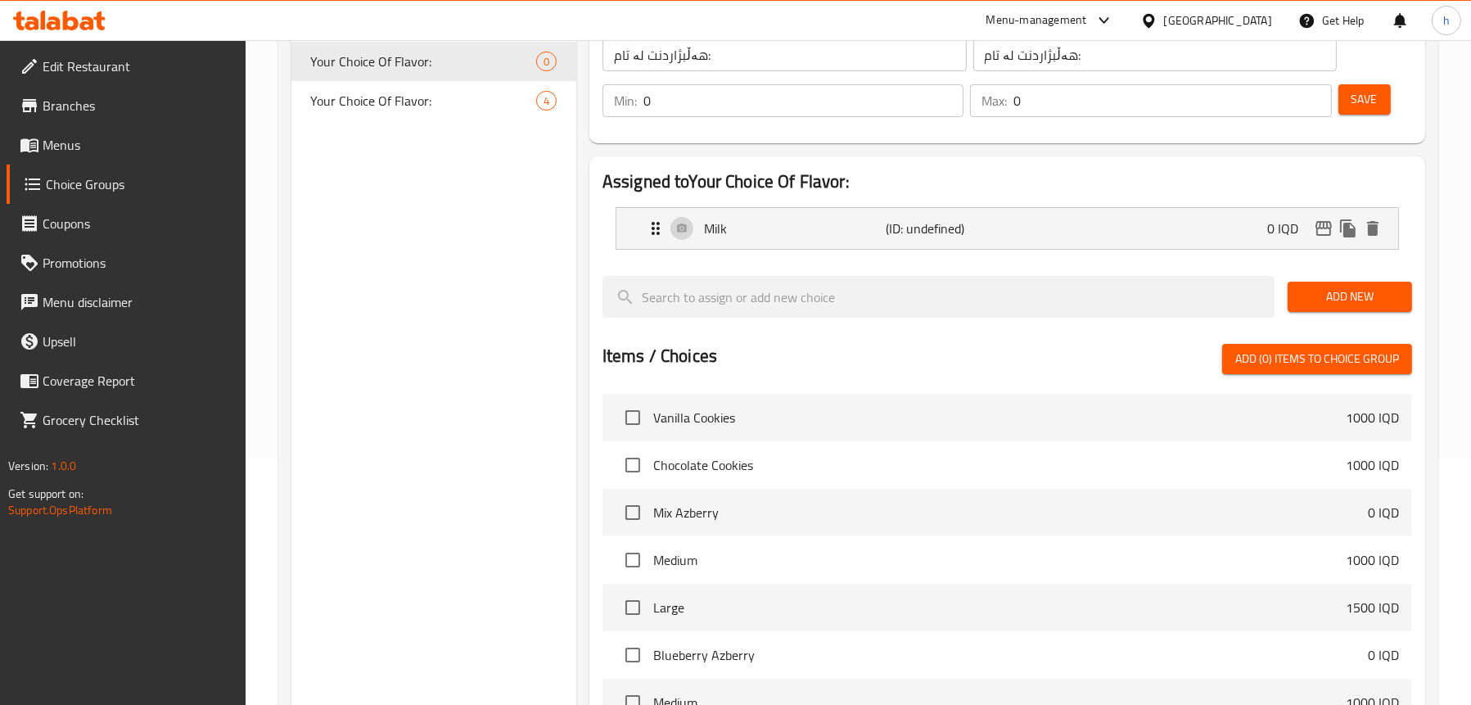
click at [1347, 302] on span "Add New" at bounding box center [1350, 297] width 98 height 20
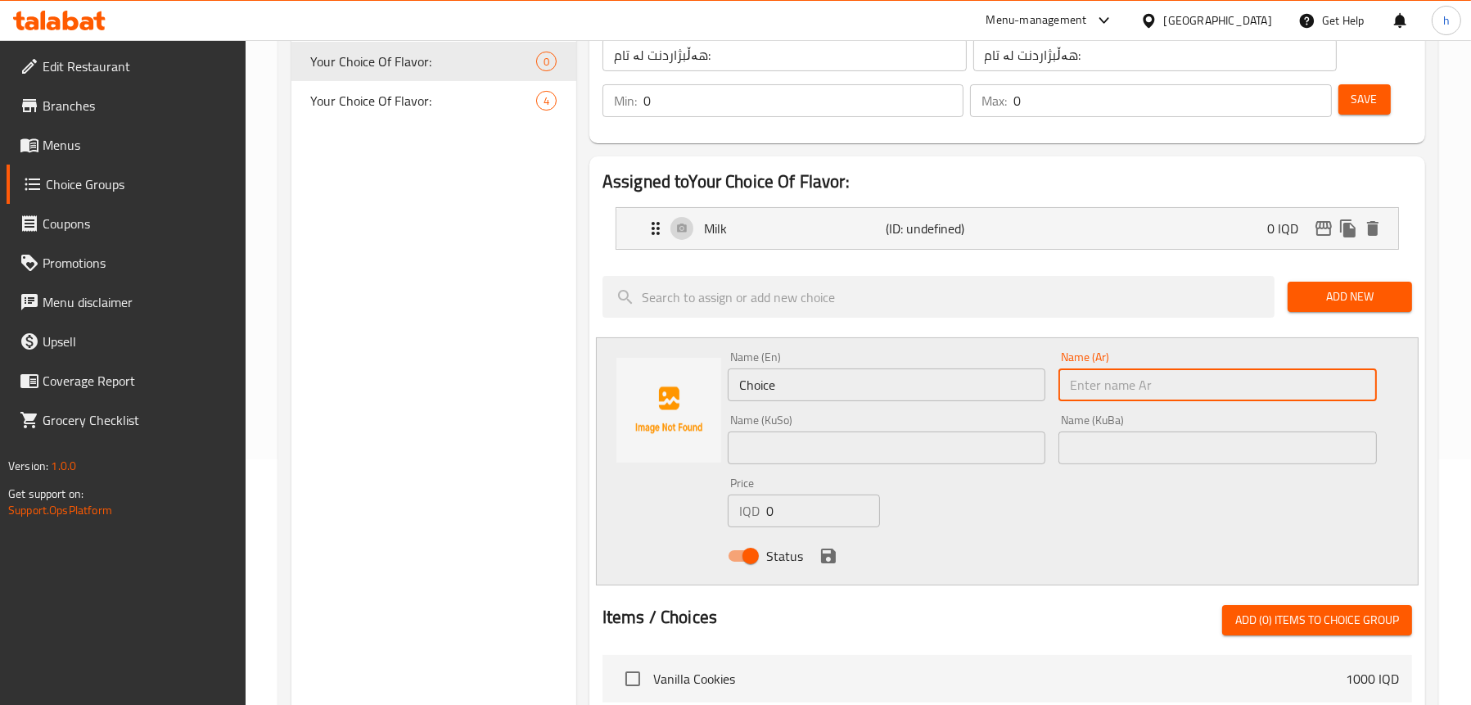
click at [1102, 378] on input "text" at bounding box center [1218, 384] width 319 height 33
paste input "شوكولاتة"
type input "شوكولاتة"
click at [825, 377] on input "Choice" at bounding box center [887, 384] width 319 height 33
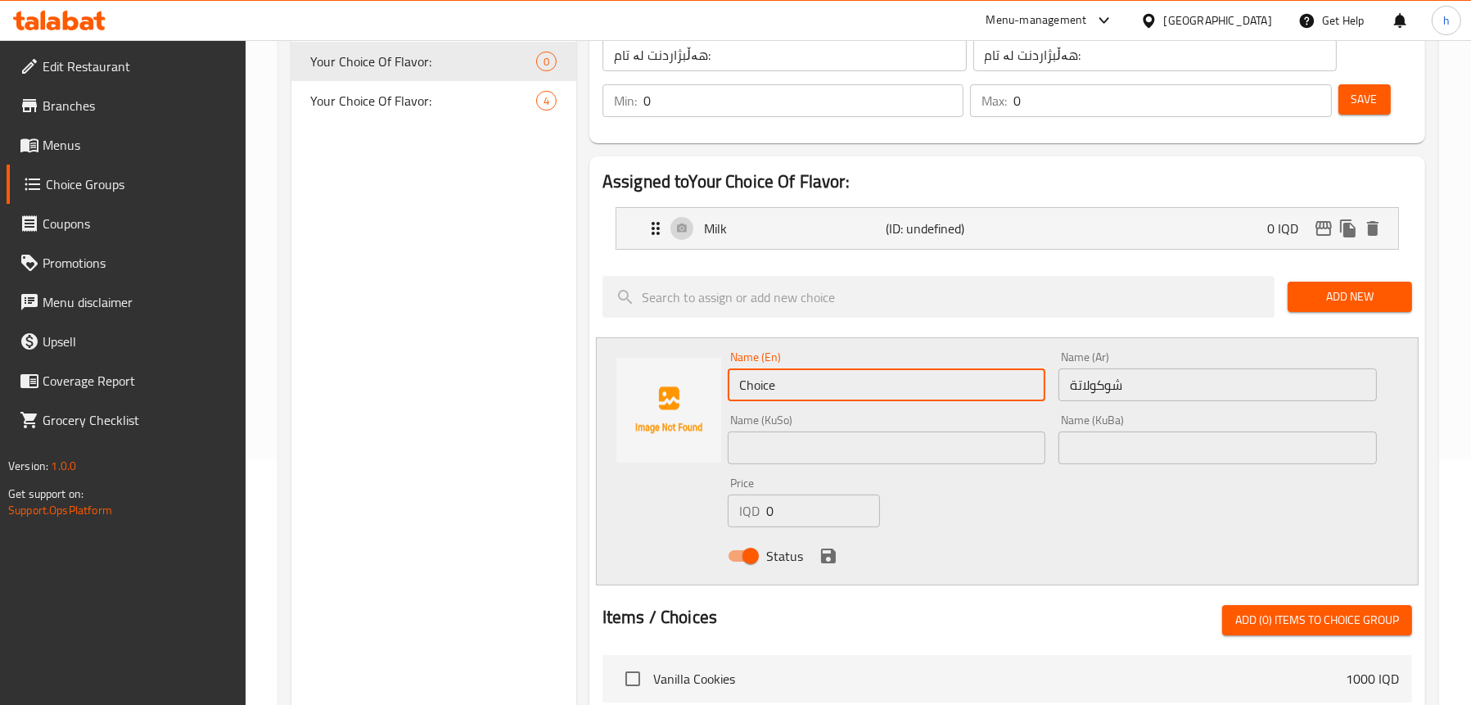
click at [825, 377] on input "Choice" at bounding box center [887, 384] width 319 height 33
paste input "chocolat"
type input "chocolate"
click at [754, 460] on input "text" at bounding box center [887, 448] width 319 height 33
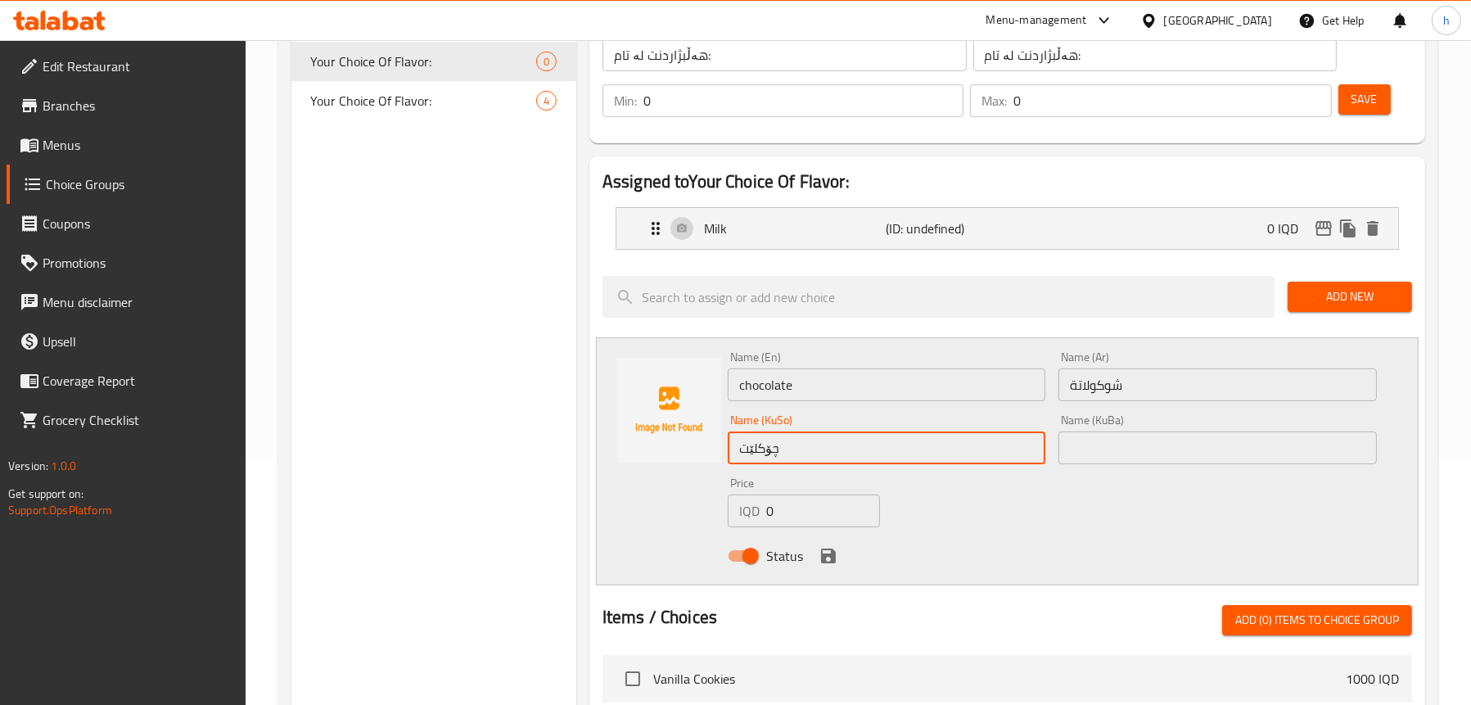
type input "چۆکلێت"
click at [741, 382] on input "chocolate" at bounding box center [887, 384] width 319 height 33
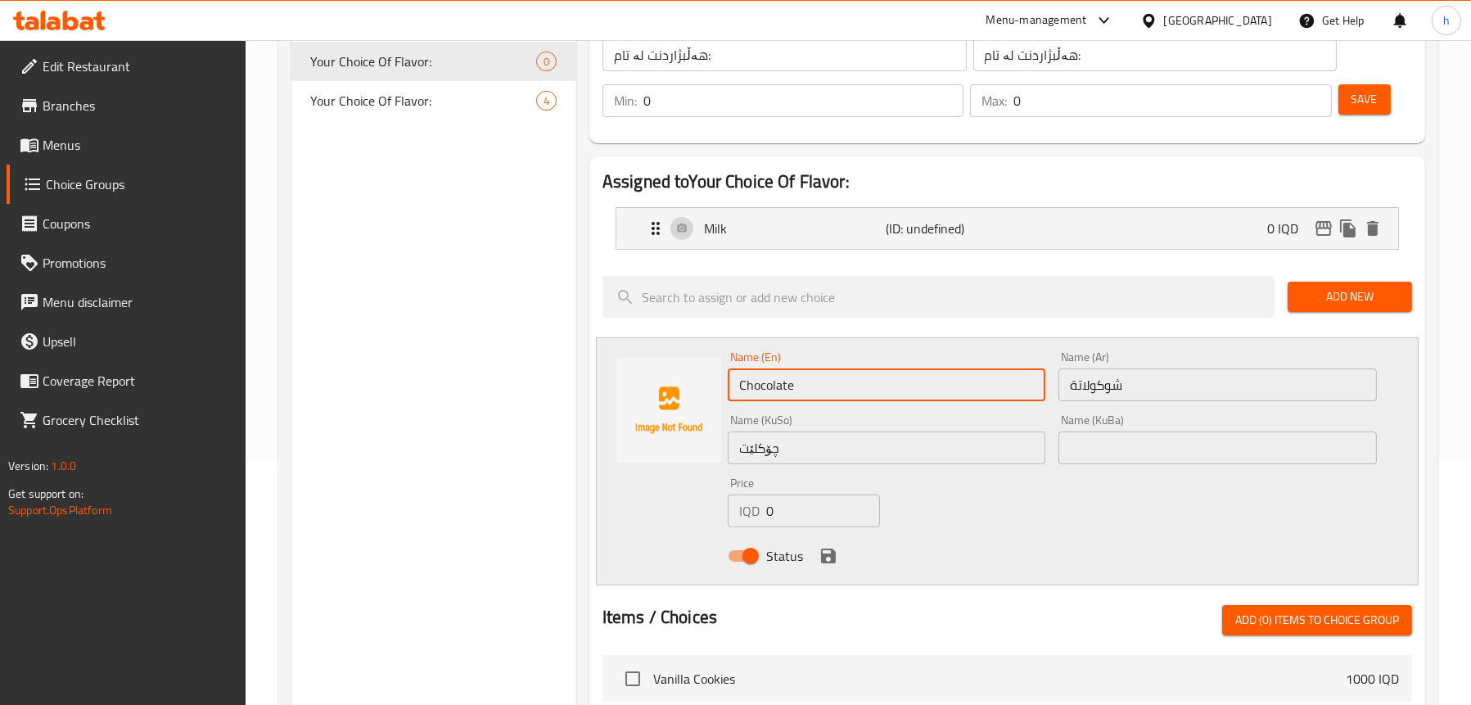
type input "Chocolate"
click at [836, 558] on icon "save" at bounding box center [829, 556] width 20 height 20
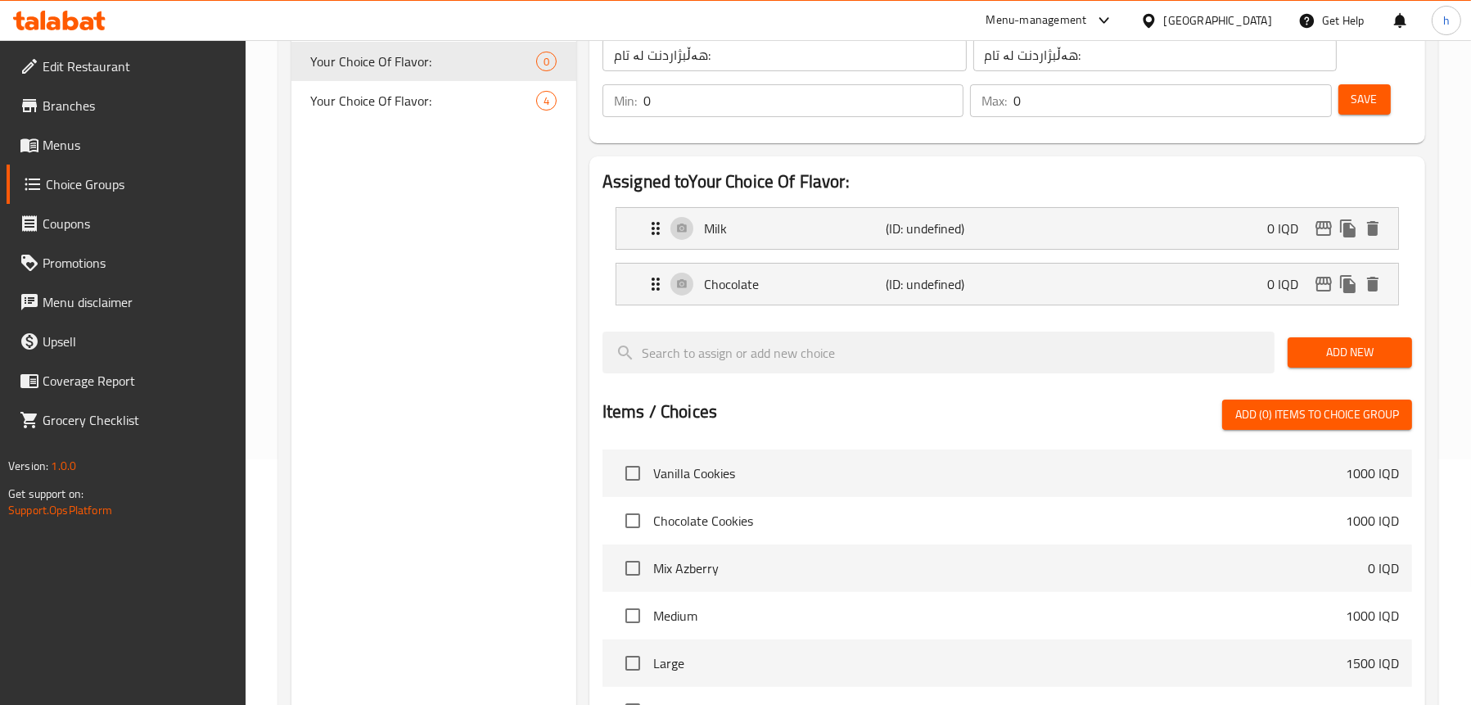
click at [1310, 345] on span "Add New" at bounding box center [1350, 352] width 98 height 20
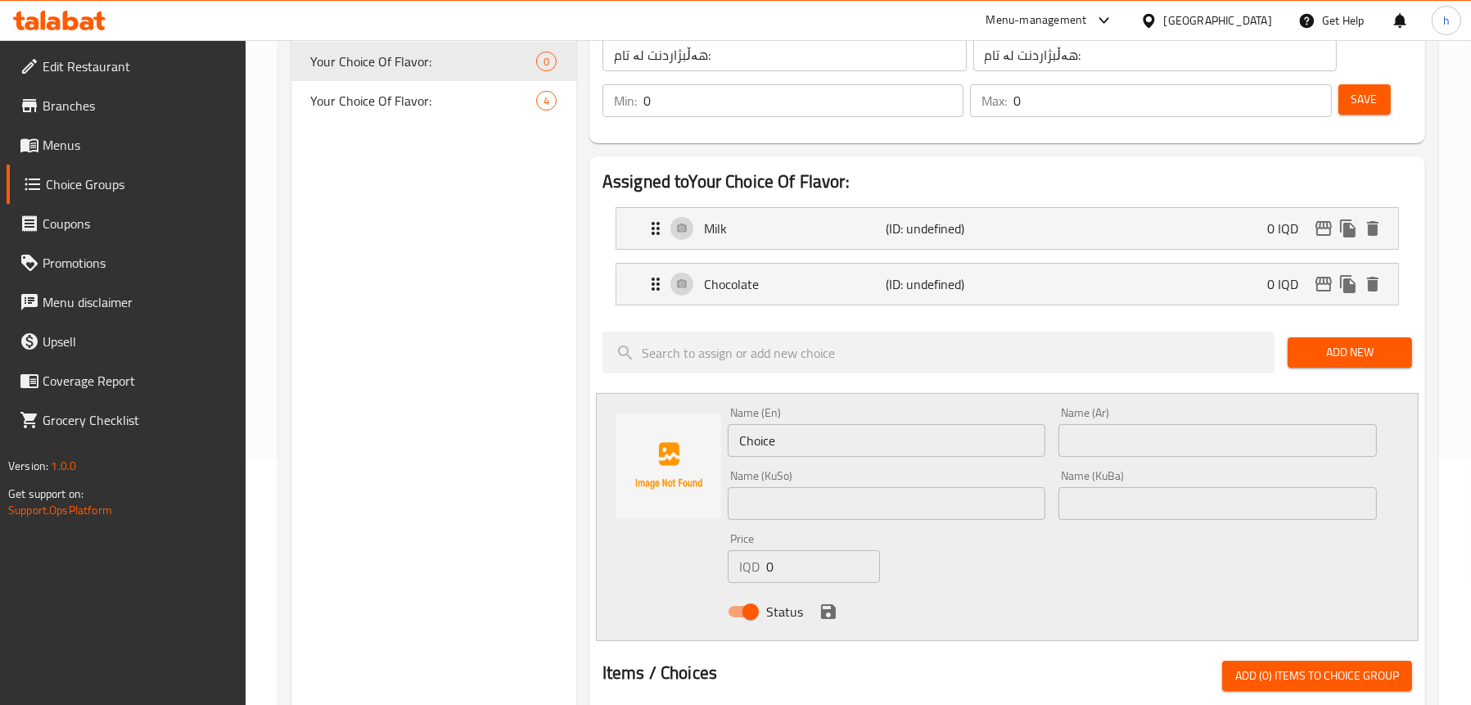
click at [767, 448] on input "Choice" at bounding box center [887, 440] width 319 height 33
click at [1087, 439] on input "text" at bounding box center [1218, 440] width 319 height 33
paste input "لوتس"
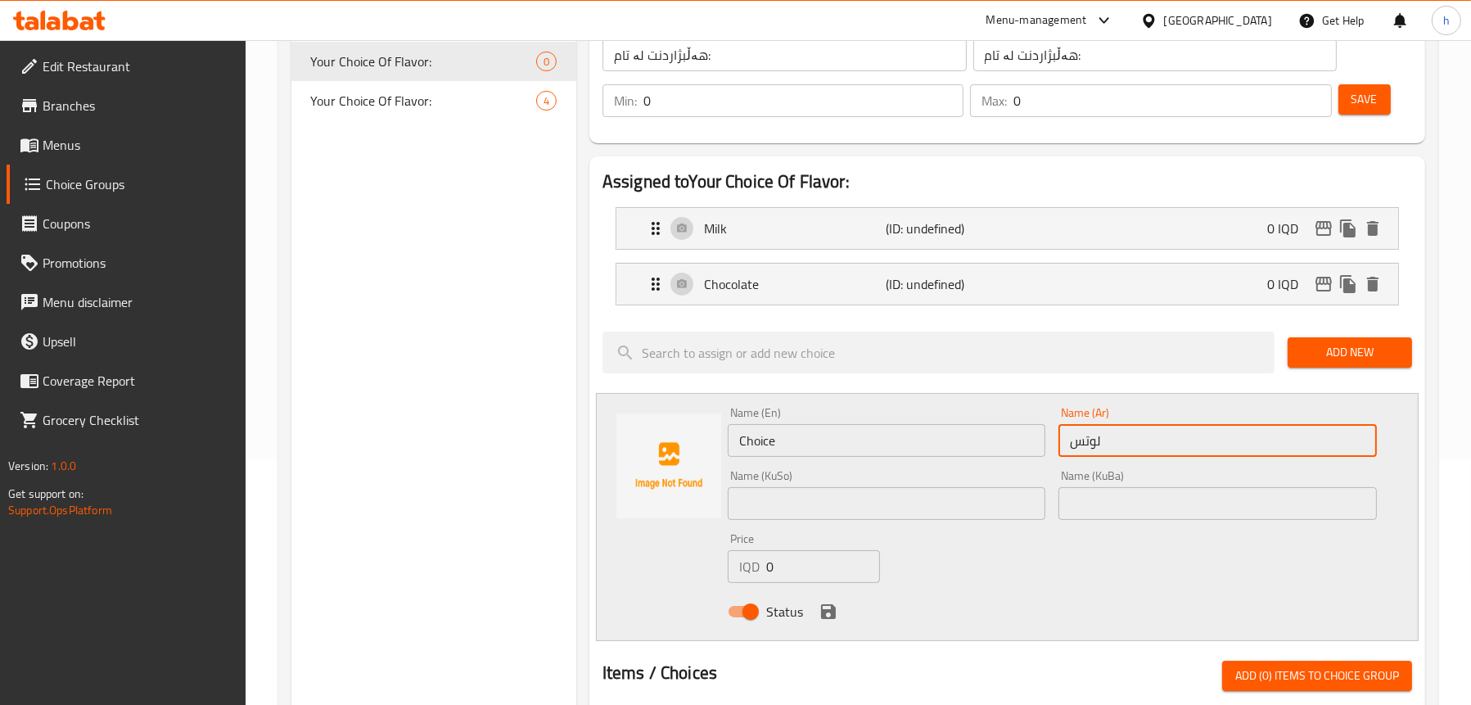
type input "لوتس"
click at [833, 452] on input "Choice" at bounding box center [887, 440] width 319 height 33
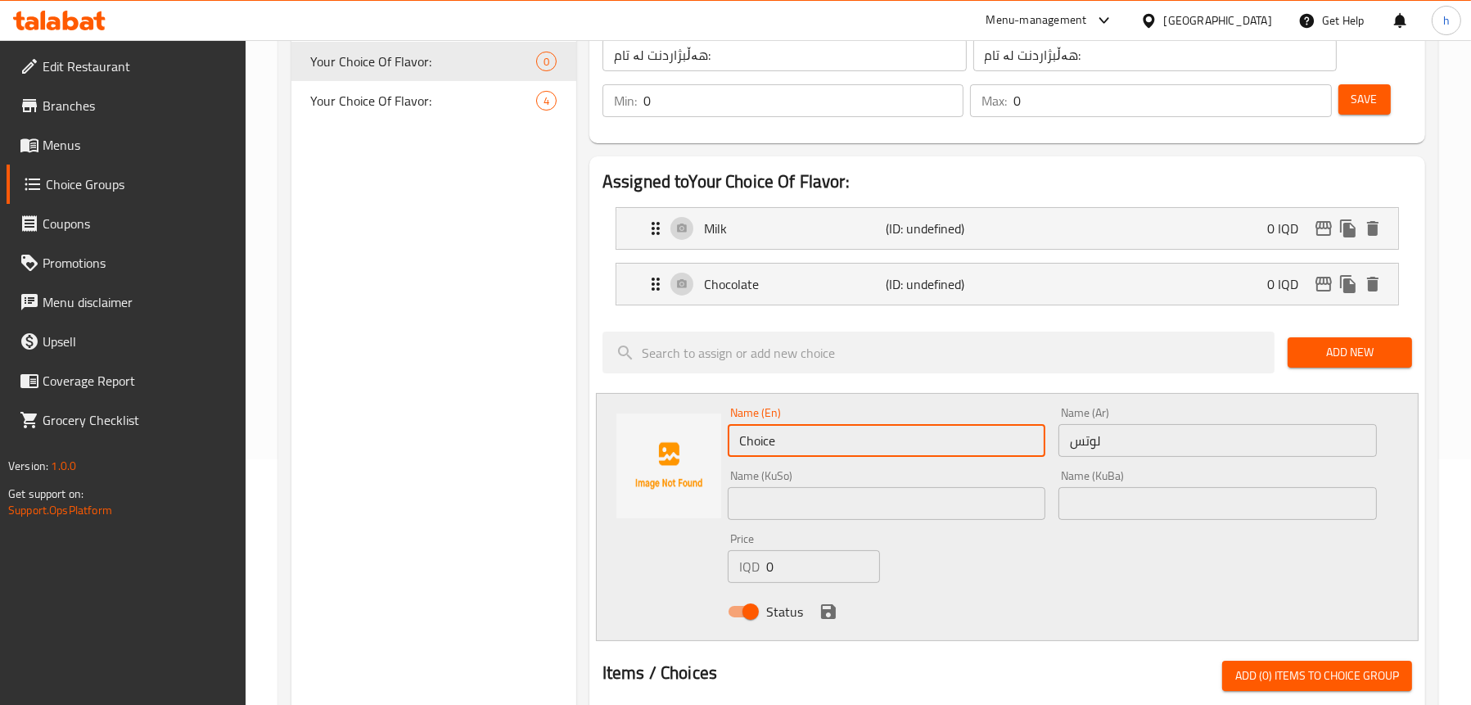
click at [833, 452] on input "Choice" at bounding box center [887, 440] width 319 height 33
paste input "Lotus"
type input "Lotus"
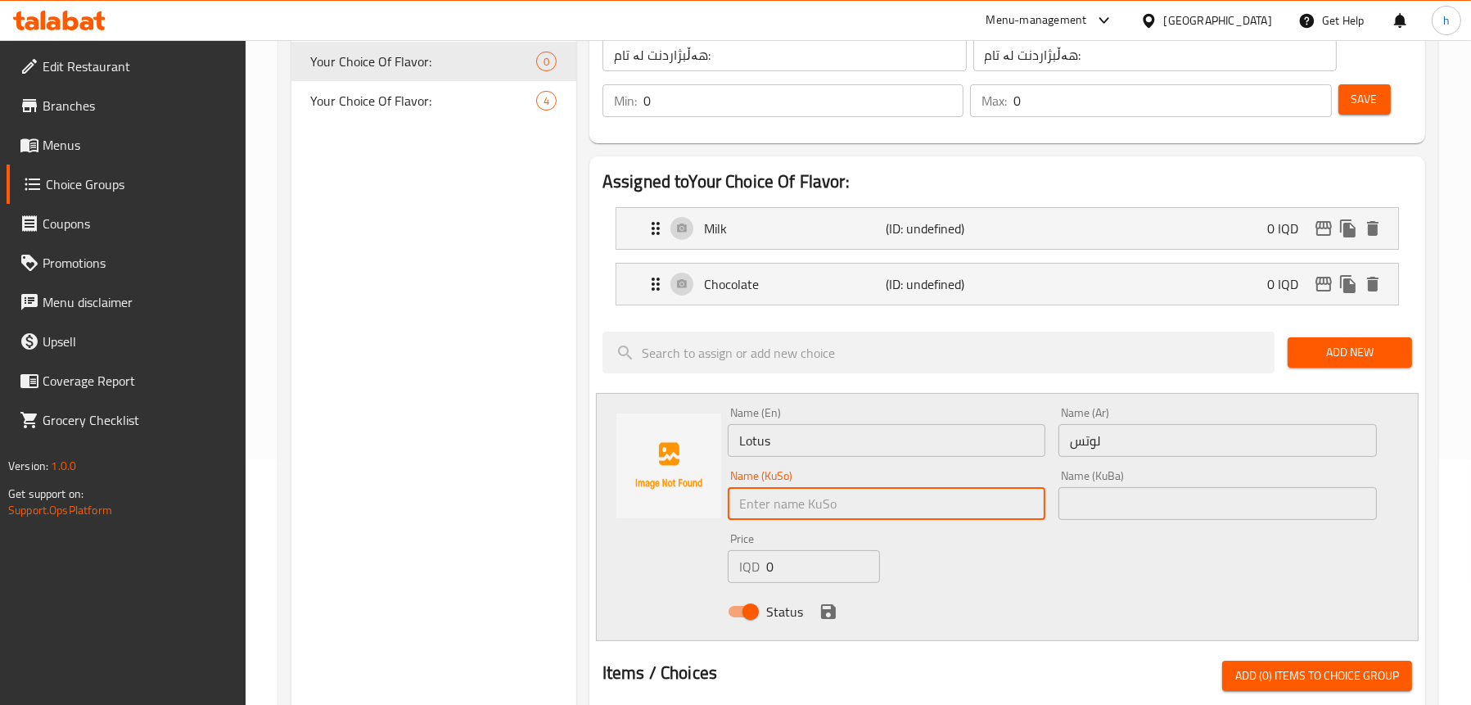
drag, startPoint x: 765, startPoint y: 494, endPoint x: 767, endPoint y: 511, distance: 17.4
click at [765, 494] on input "text" at bounding box center [887, 503] width 319 height 33
type input "لۆتس"
click at [825, 612] on icon "save" at bounding box center [828, 611] width 15 height 15
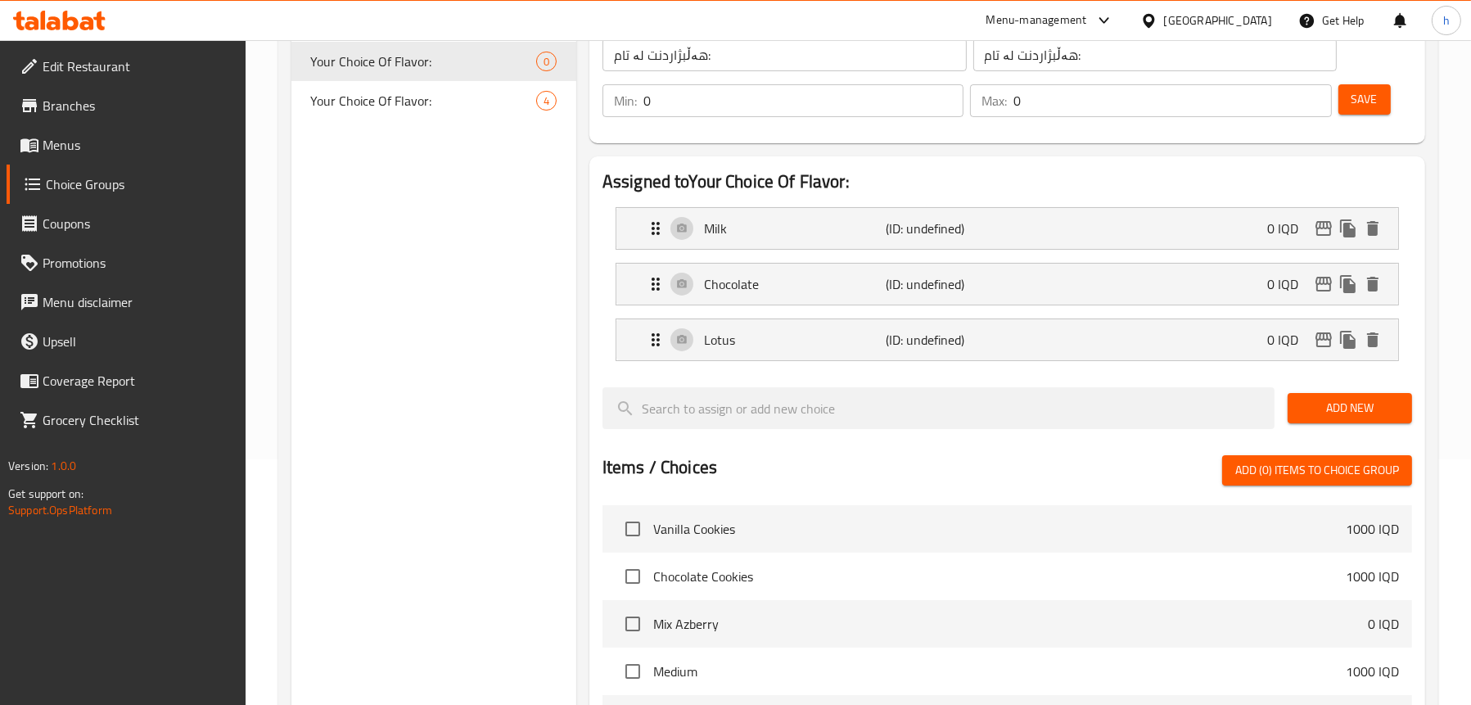
click at [1372, 408] on span "Add New" at bounding box center [1350, 408] width 98 height 20
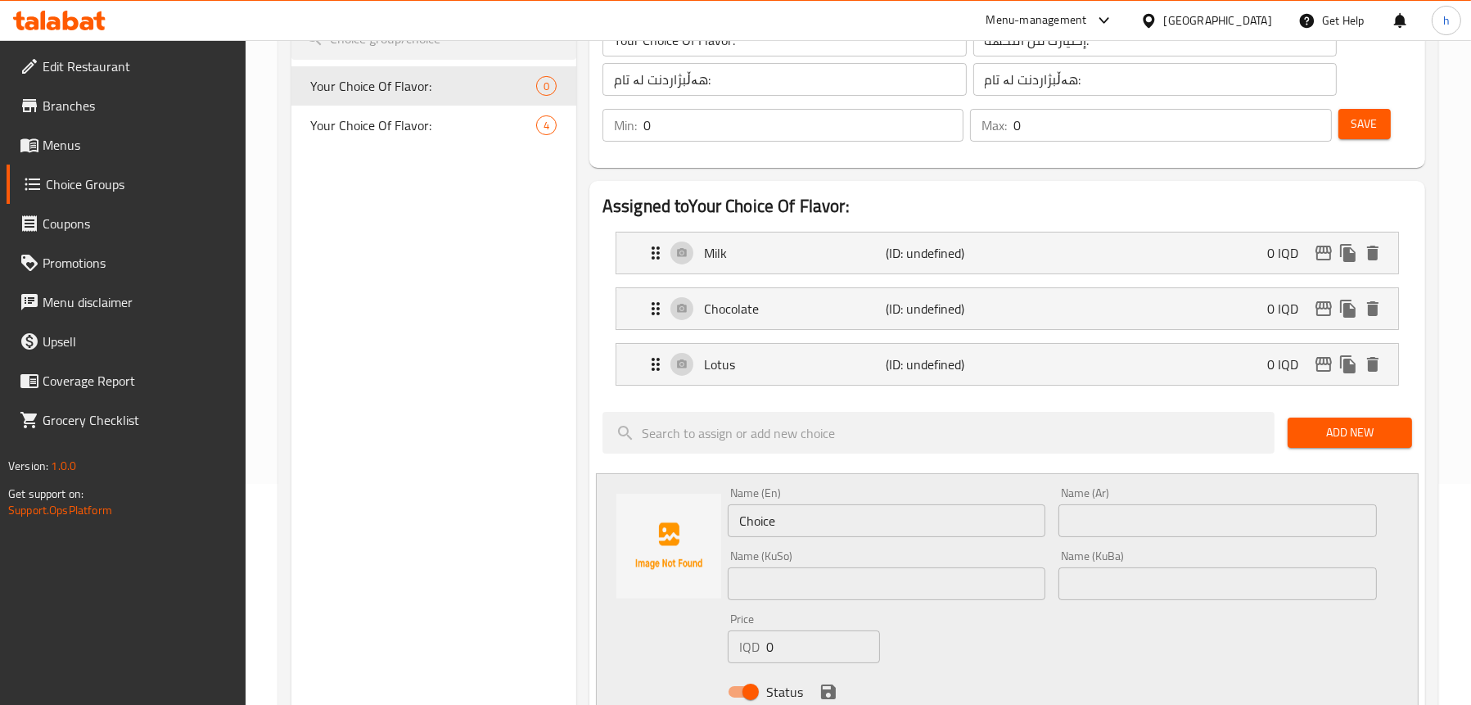
scroll to position [0, 0]
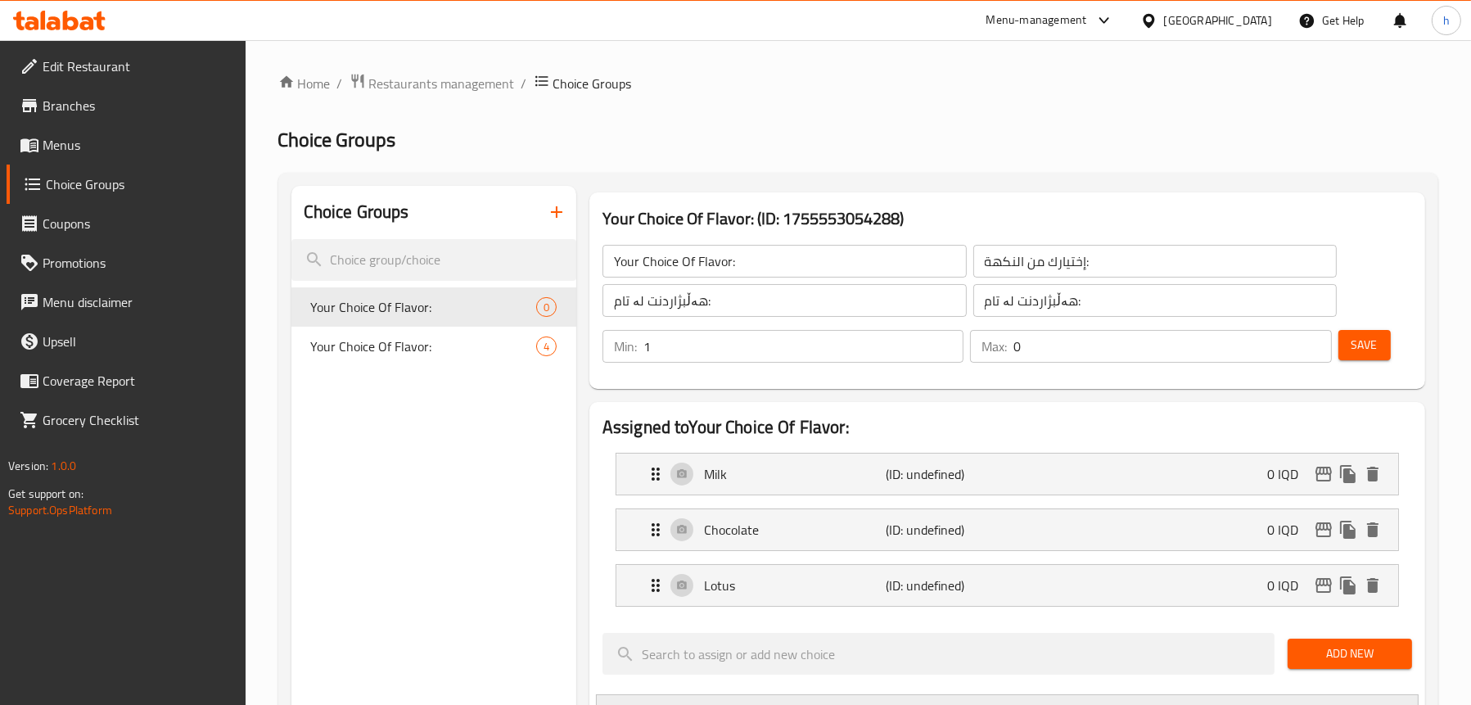
type input "1"
click at [947, 343] on input "1" at bounding box center [804, 346] width 320 height 33
type input "1"
click at [1310, 339] on input "1" at bounding box center [1173, 346] width 318 height 33
click at [1349, 337] on button "Save" at bounding box center [1365, 345] width 52 height 30
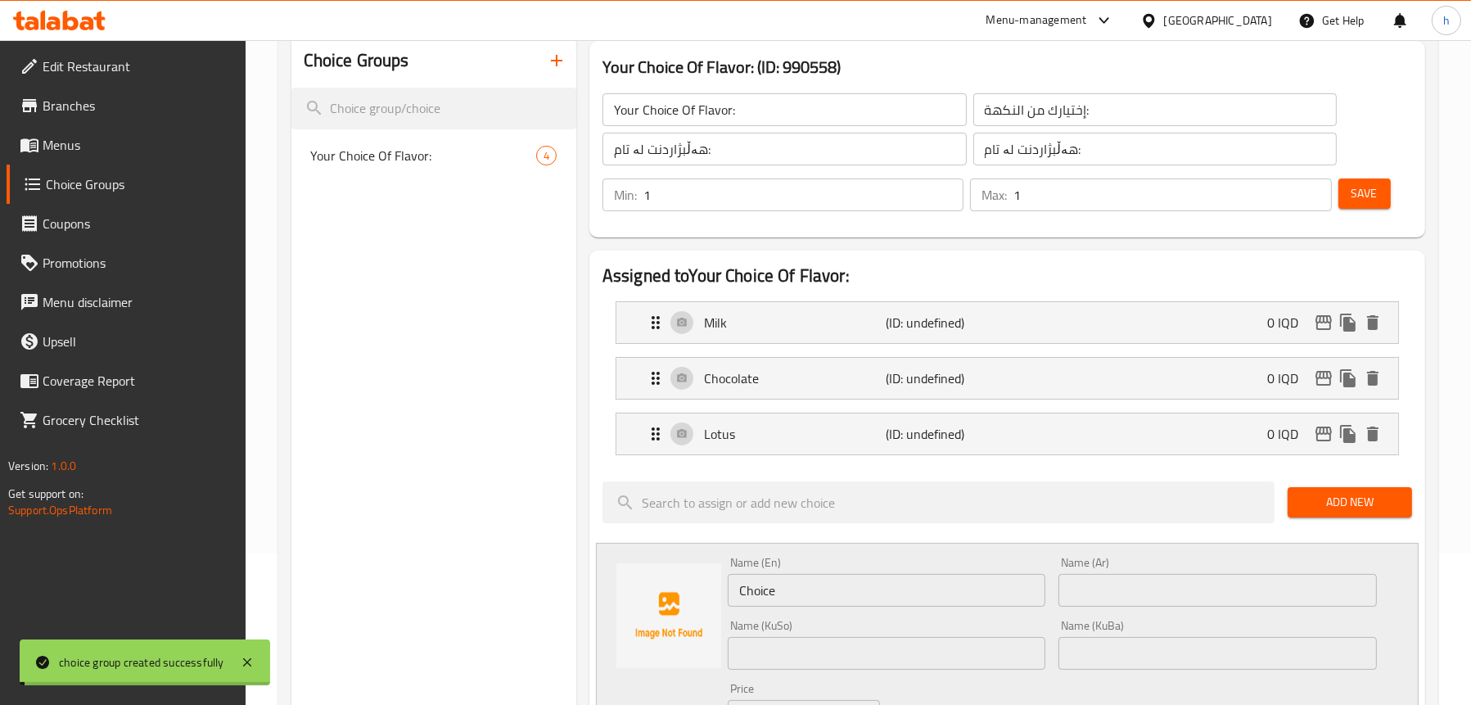
scroll to position [164, 0]
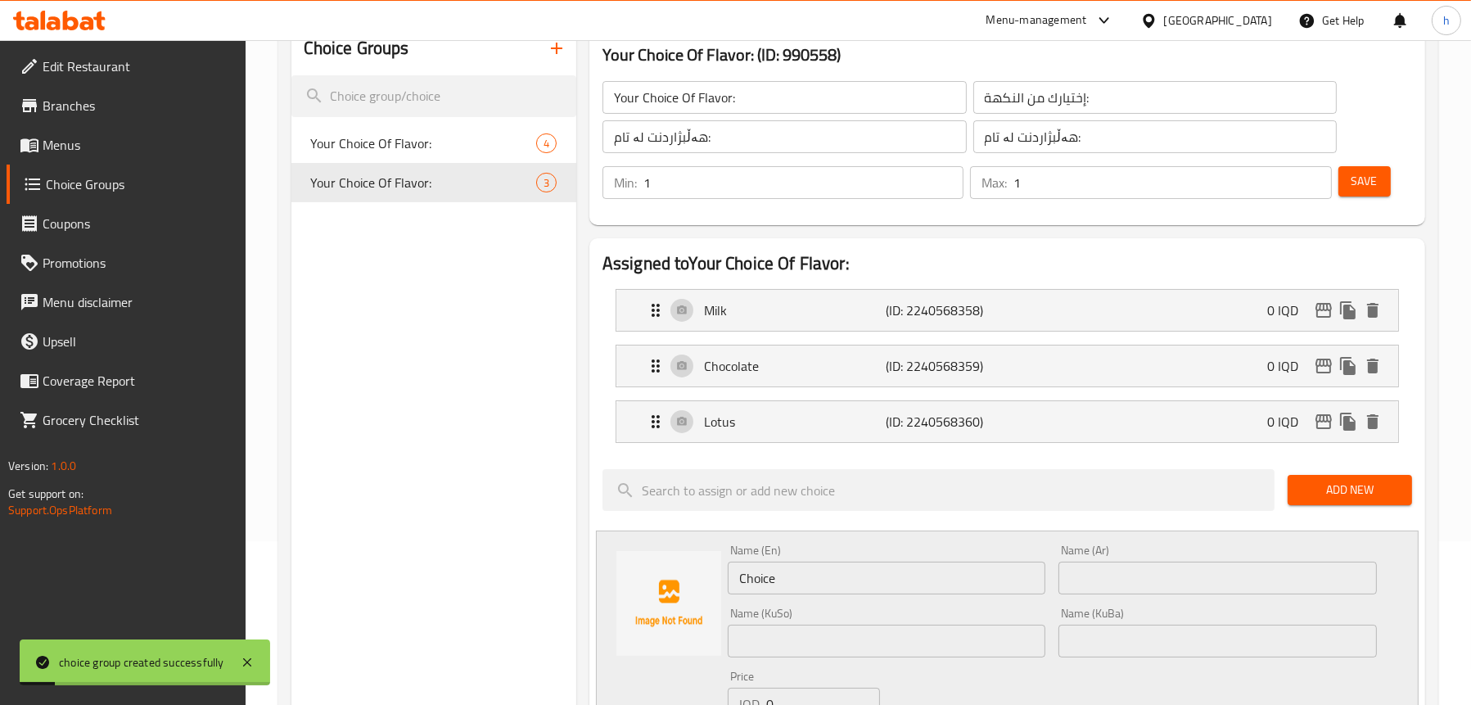
click at [1340, 487] on span "Add New" at bounding box center [1350, 490] width 98 height 20
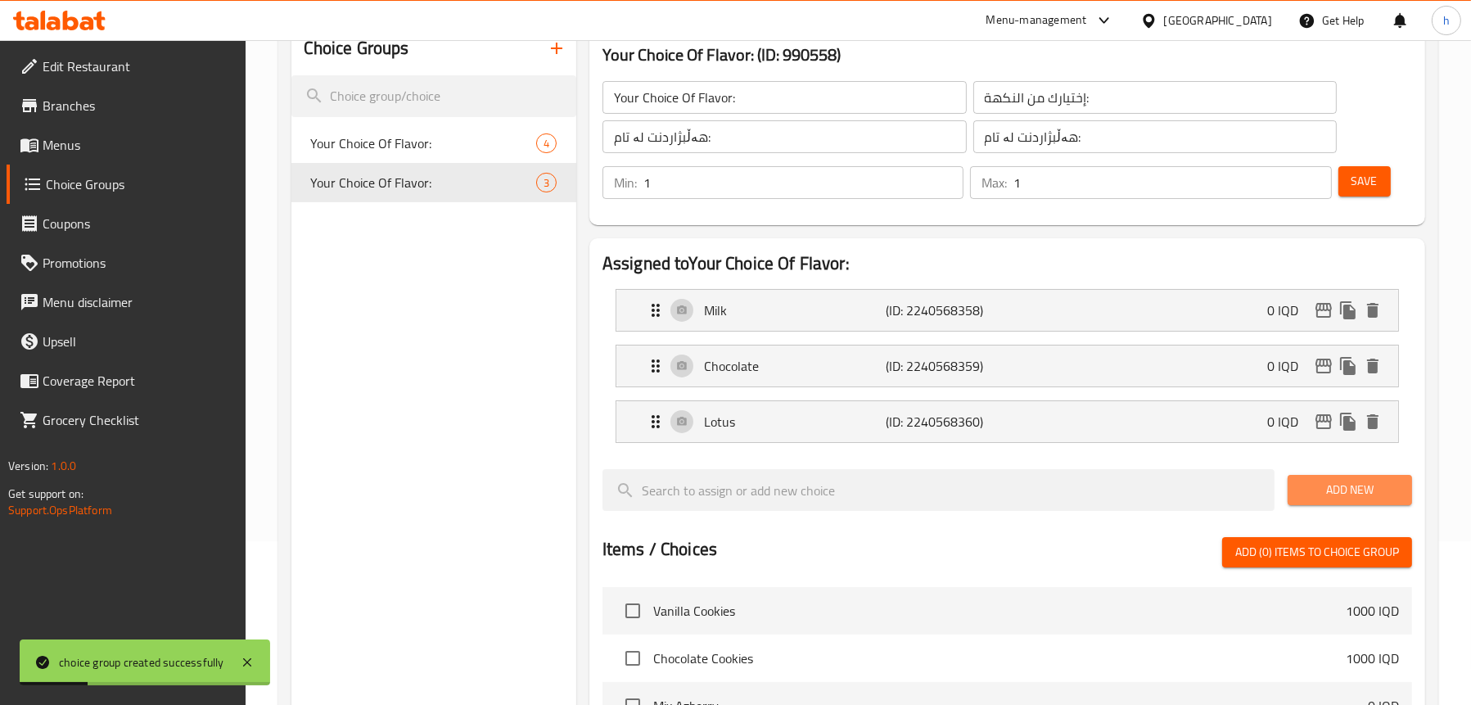
click at [1363, 491] on span "Add New" at bounding box center [1350, 490] width 98 height 20
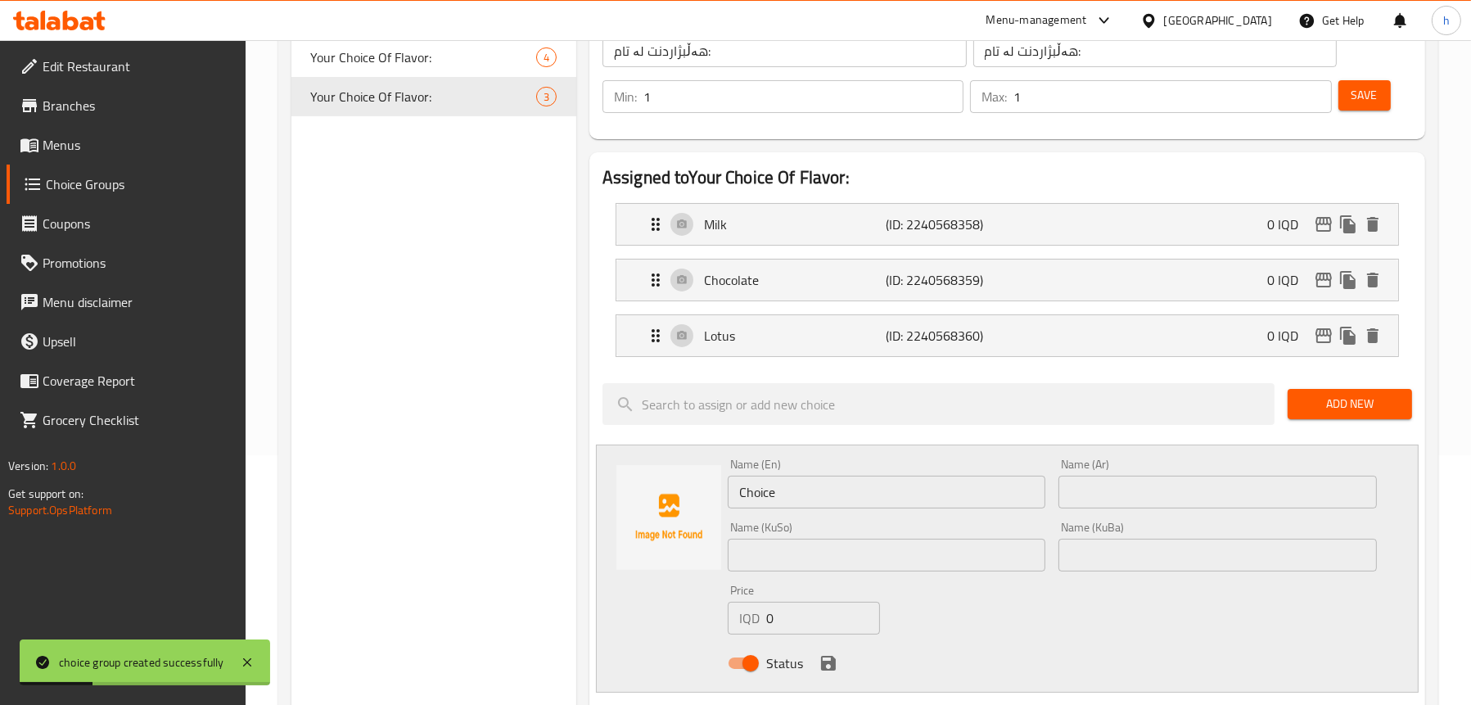
scroll to position [328, 0]
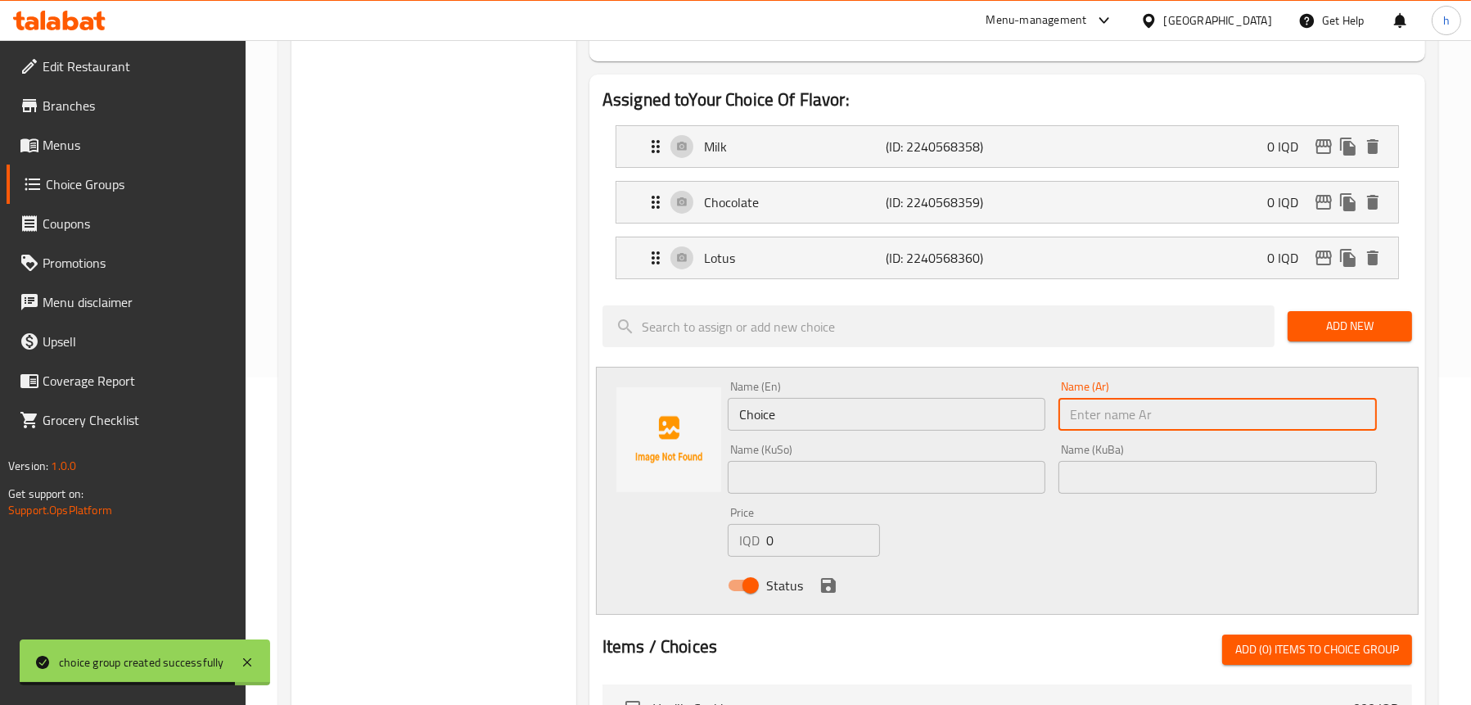
click at [1140, 404] on input "text" at bounding box center [1218, 414] width 319 height 33
paste input "راشي"
type input "راشي"
click at [902, 419] on input "Choice" at bounding box center [887, 414] width 319 height 33
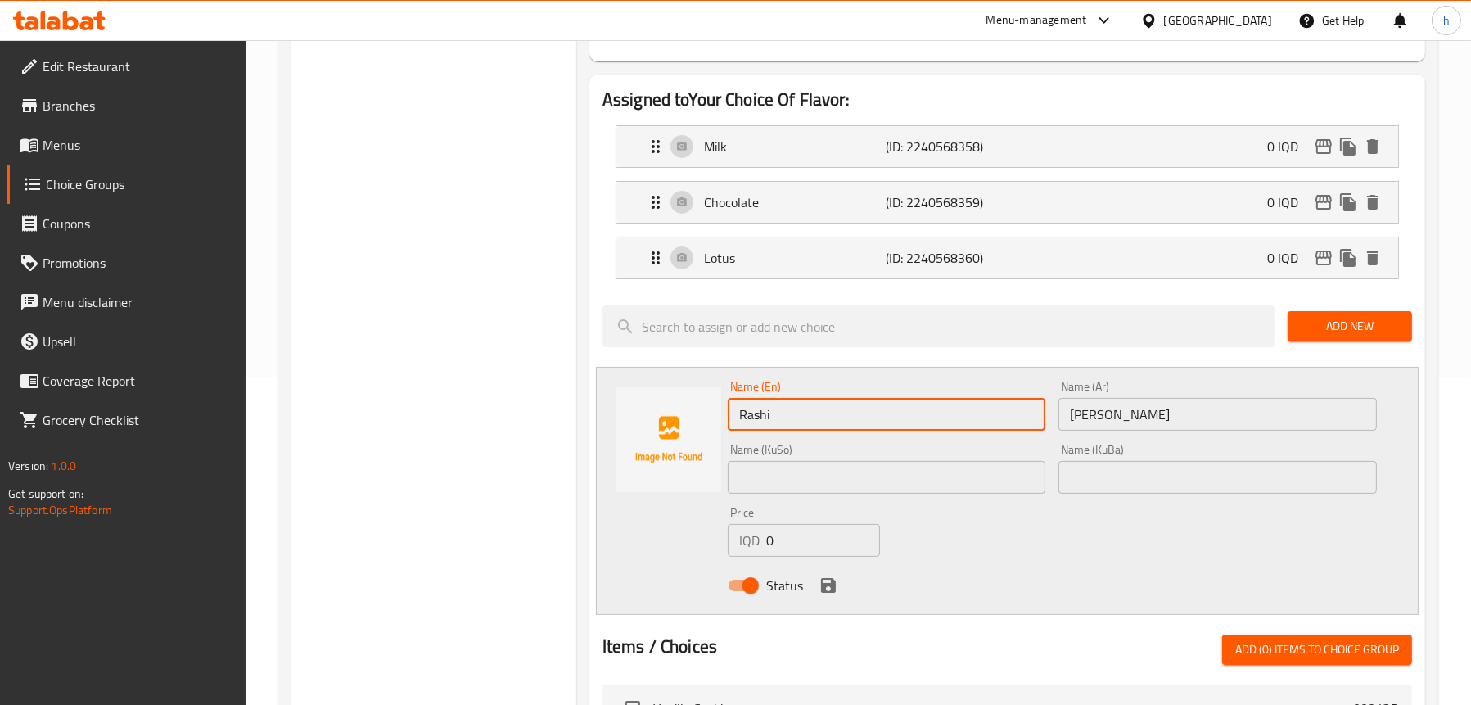
type input "Rashi"
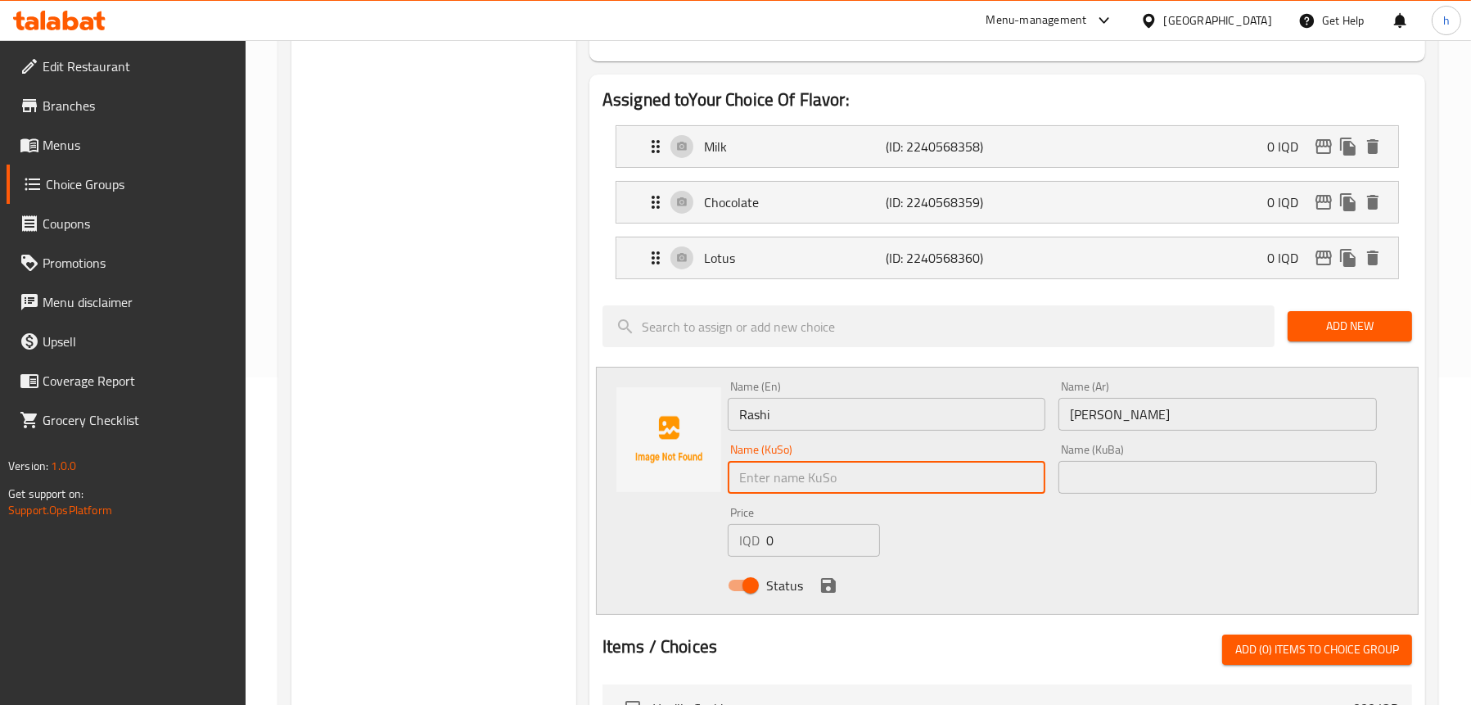
click at [893, 474] on input "text" at bounding box center [887, 477] width 319 height 33
type input "ڤ"
type input "راشی"
click at [824, 588] on icon "save" at bounding box center [828, 585] width 15 height 15
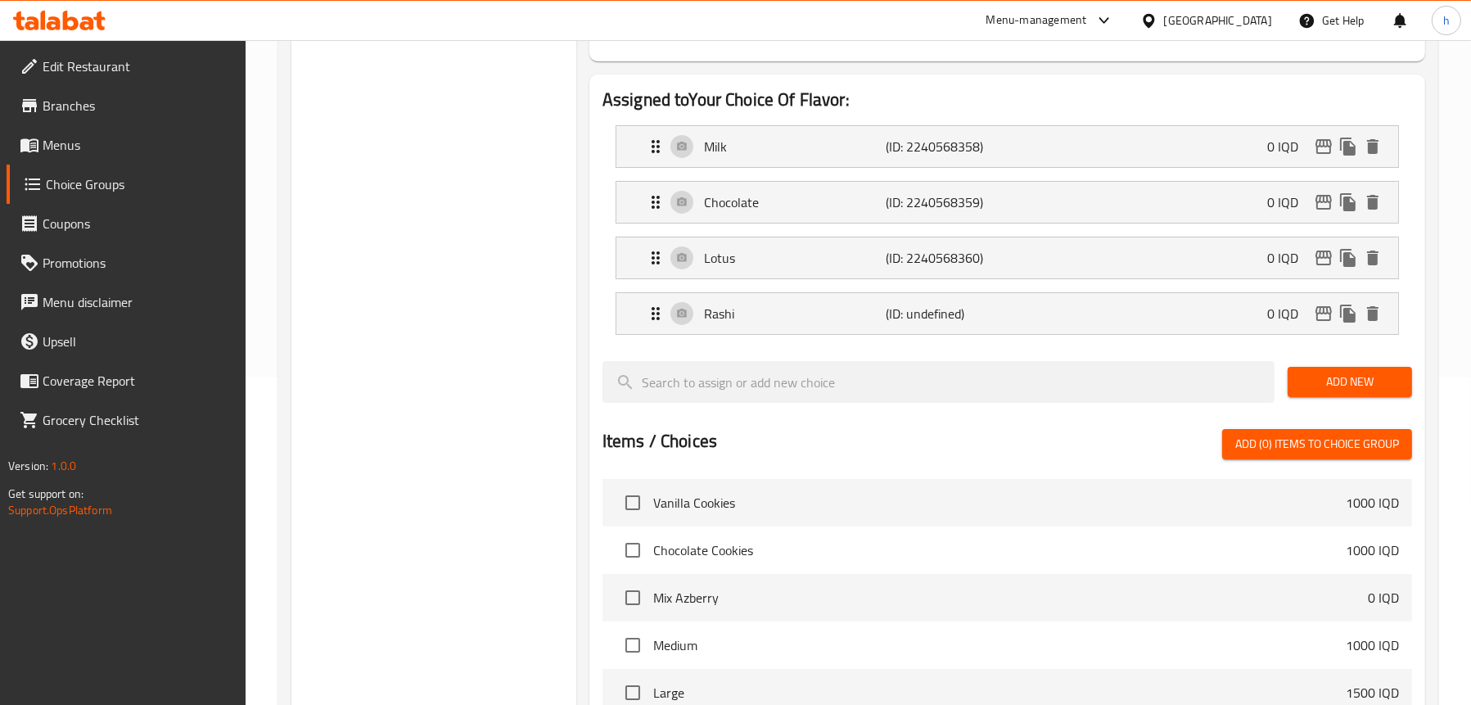
click at [1326, 386] on span "Add New" at bounding box center [1350, 382] width 98 height 20
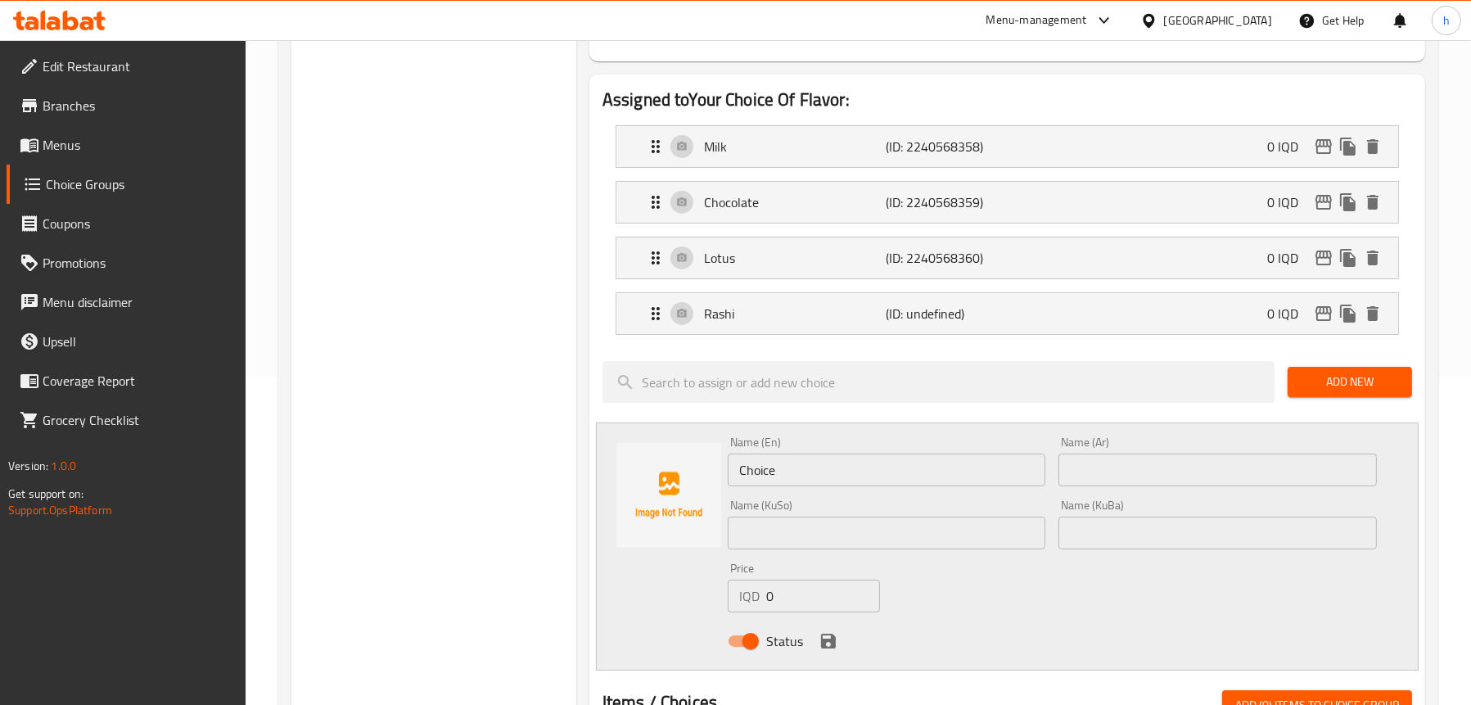
click at [873, 468] on input "Choice" at bounding box center [887, 470] width 319 height 33
click at [1096, 459] on input "text" at bounding box center [1218, 470] width 319 height 33
paste input "كرامیل"
click at [1093, 470] on input "كرامیل" at bounding box center [1218, 470] width 319 height 33
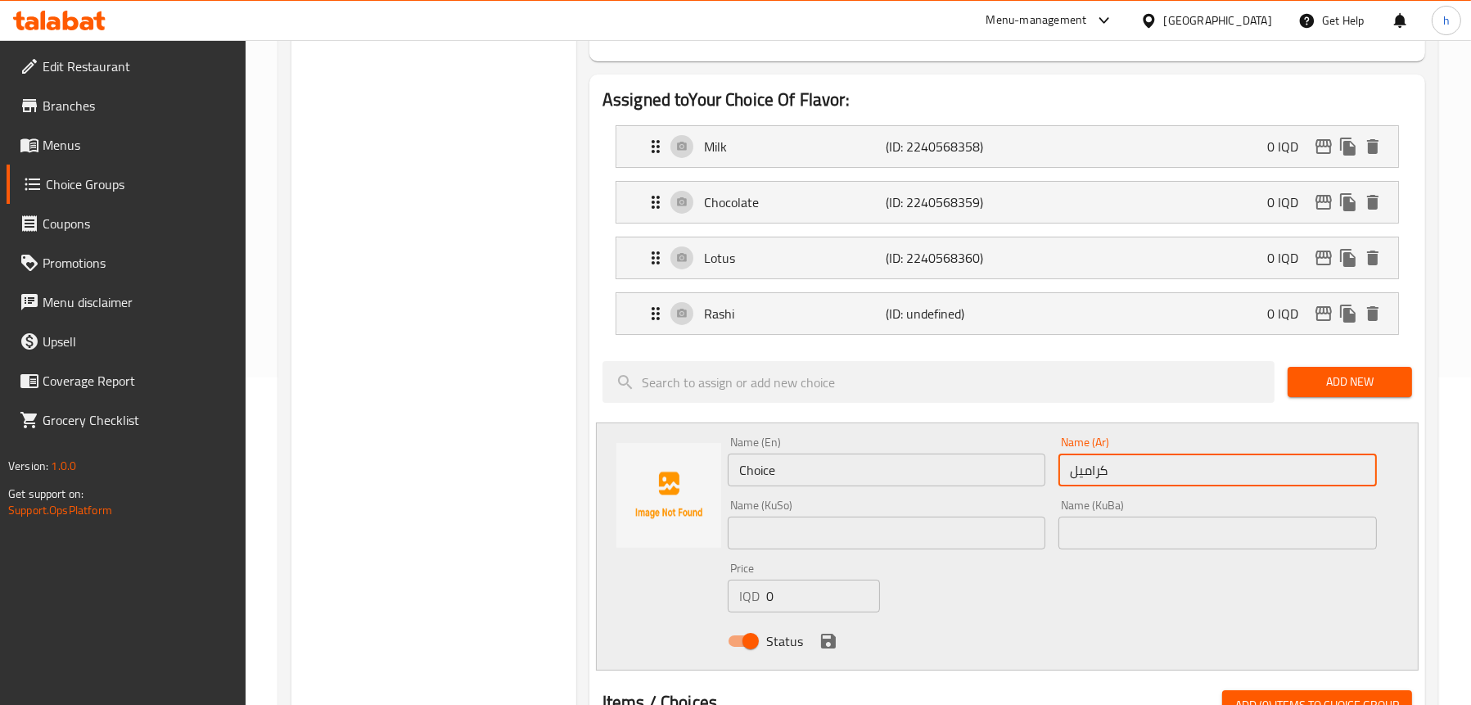
type input "كرامیل"
click at [878, 466] on input "Choice" at bounding box center [887, 470] width 319 height 33
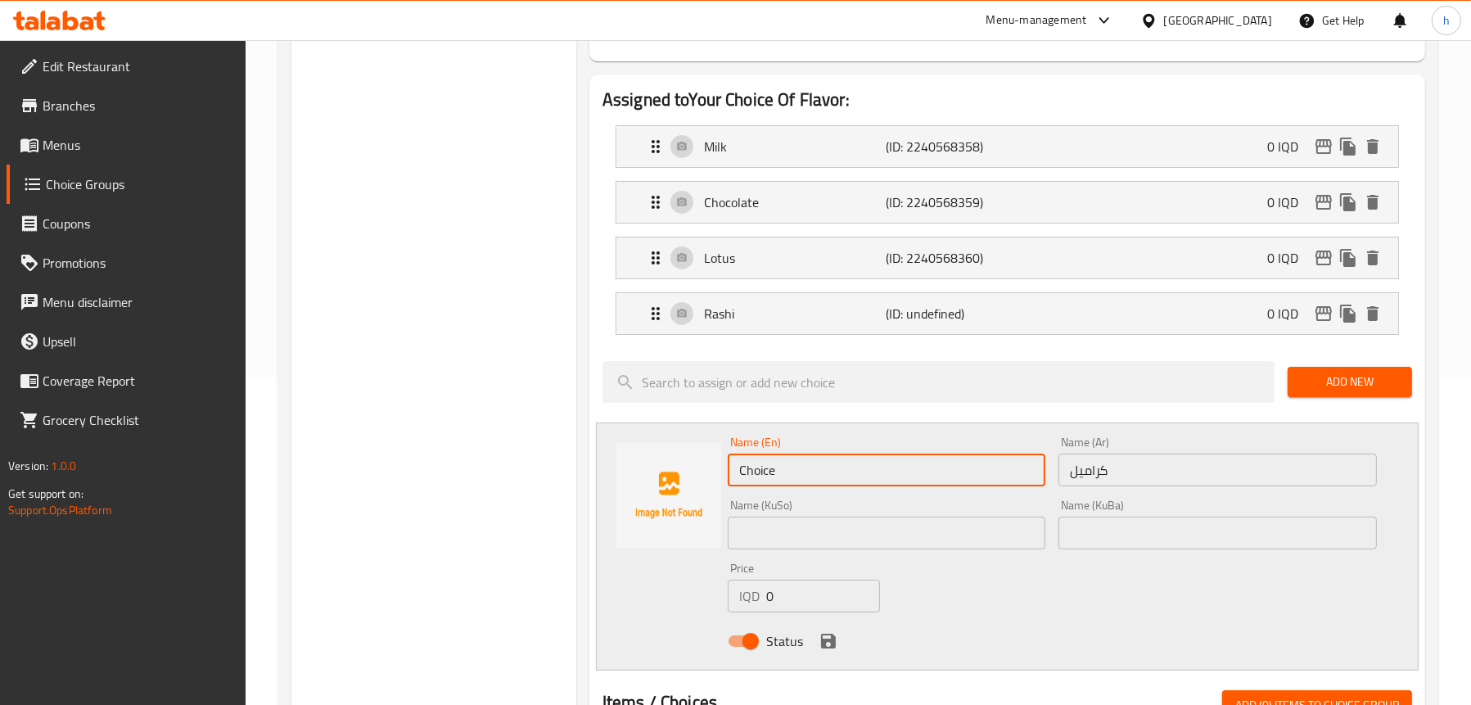
click at [878, 466] on input "Choice" at bounding box center [887, 470] width 319 height 33
type input "Caramel"
click at [769, 532] on input "text" at bounding box center [887, 533] width 319 height 33
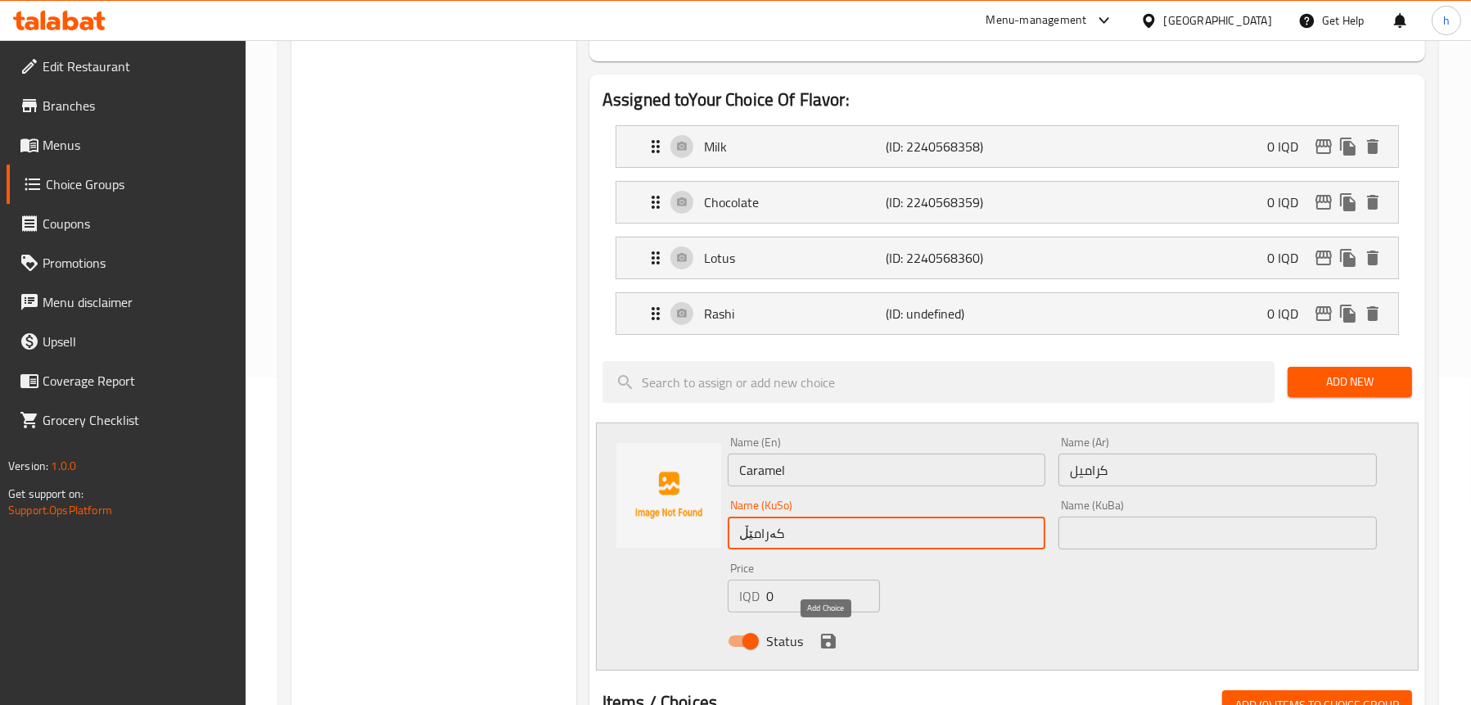
type input "کەرامێڵ"
click at [826, 638] on icon "save" at bounding box center [829, 641] width 20 height 20
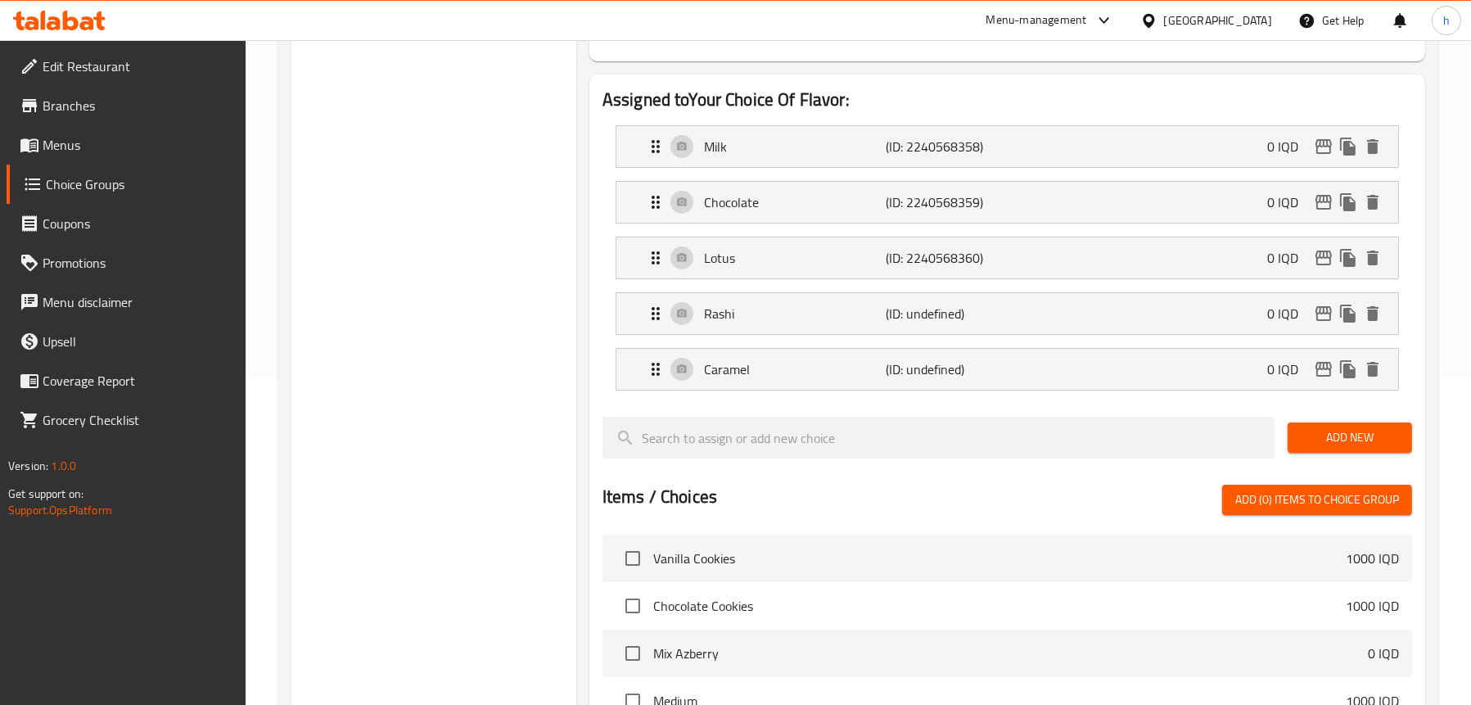
click at [1359, 440] on span "Add New" at bounding box center [1350, 437] width 98 height 20
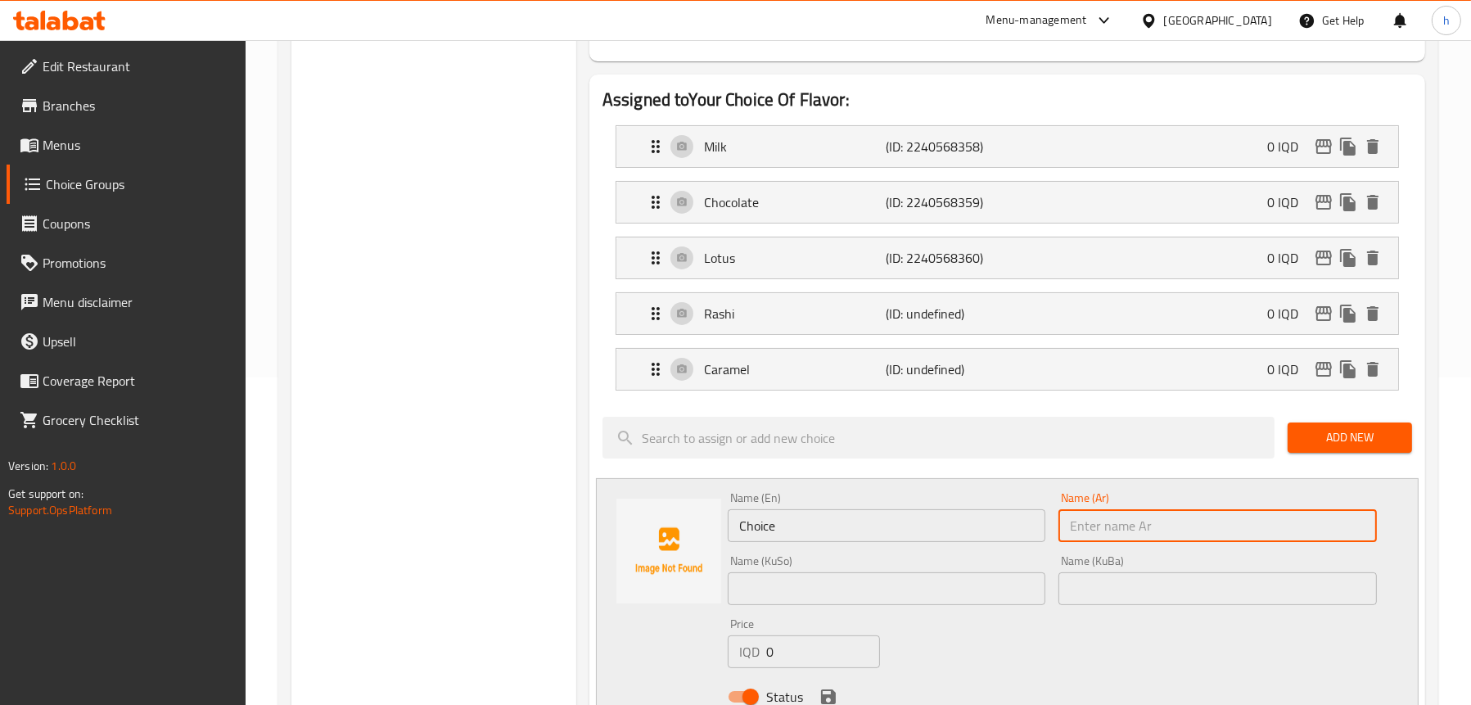
click at [1131, 527] on input "text" at bounding box center [1218, 525] width 319 height 33
paste input "بستاشیو"
type input "بستاشیو"
click at [790, 536] on input "Choice" at bounding box center [887, 525] width 319 height 33
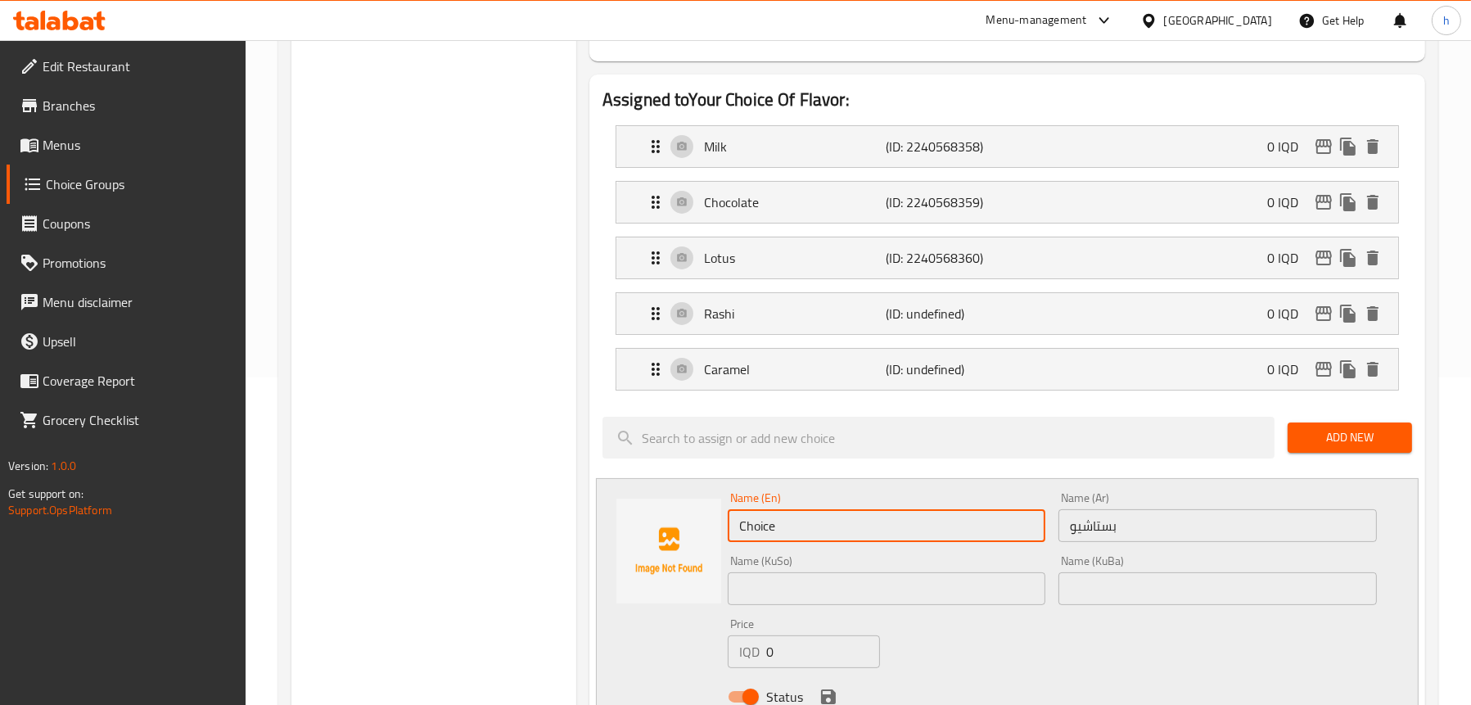
click at [790, 536] on input "Choice" at bounding box center [887, 525] width 319 height 33
paste input "Pistachios"
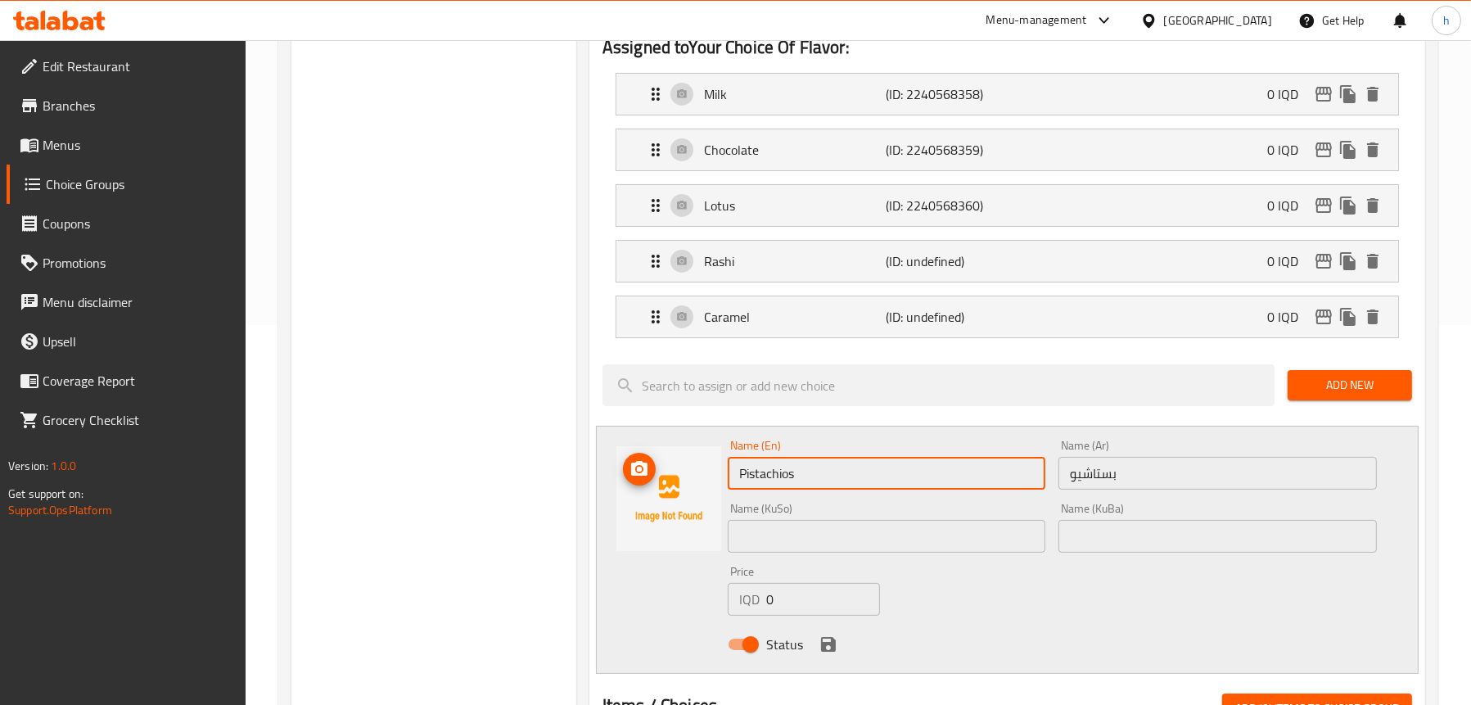
scroll to position [409, 0]
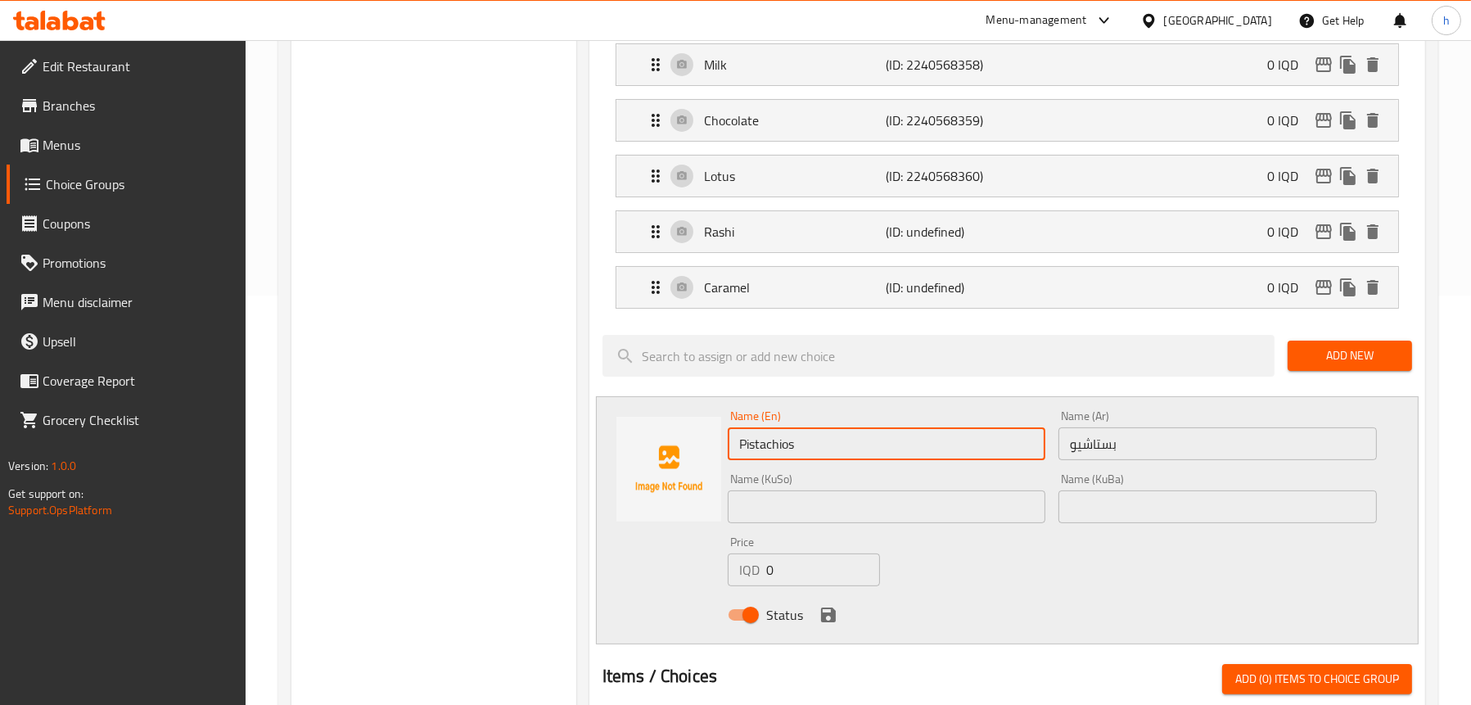
type input "Pistachios"
click at [873, 521] on input "text" at bounding box center [887, 506] width 319 height 33
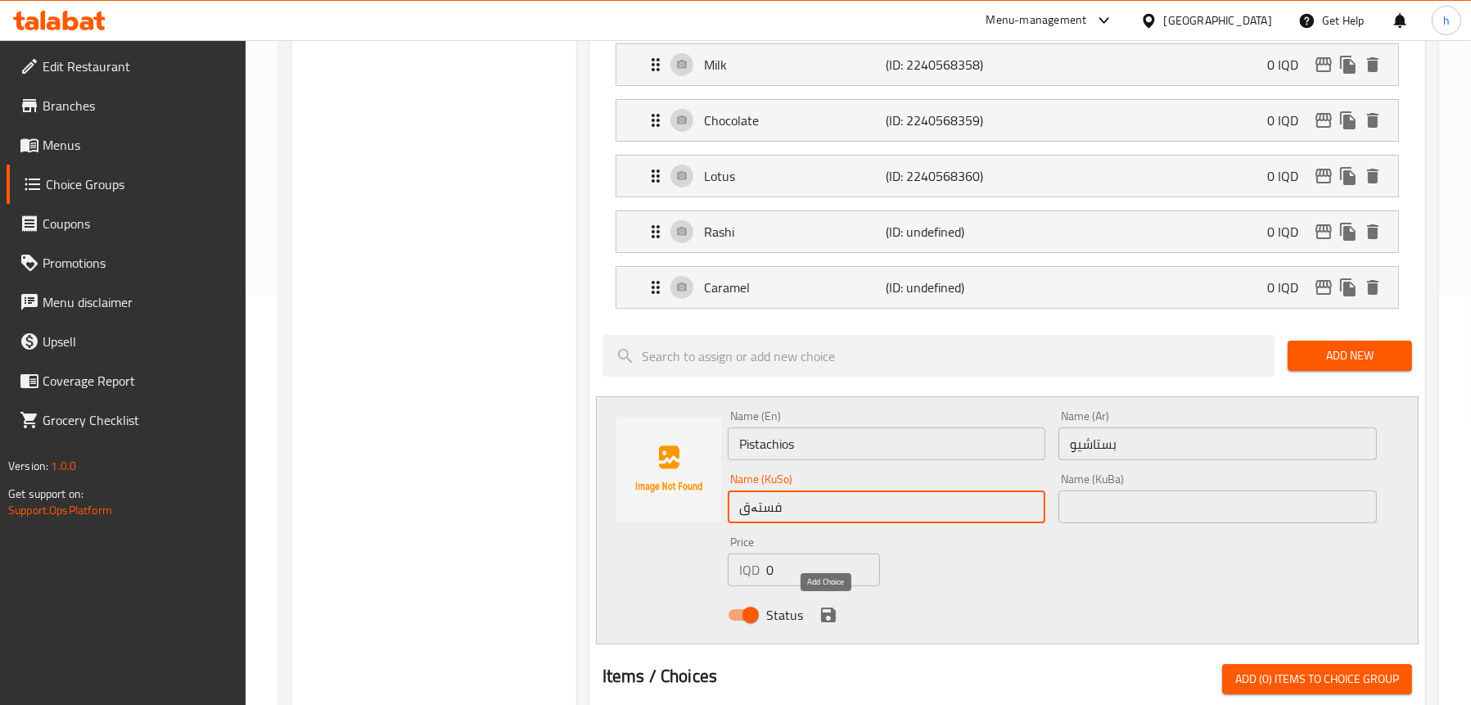
type input "فستەق"
click at [829, 613] on icon "save" at bounding box center [828, 615] width 15 height 15
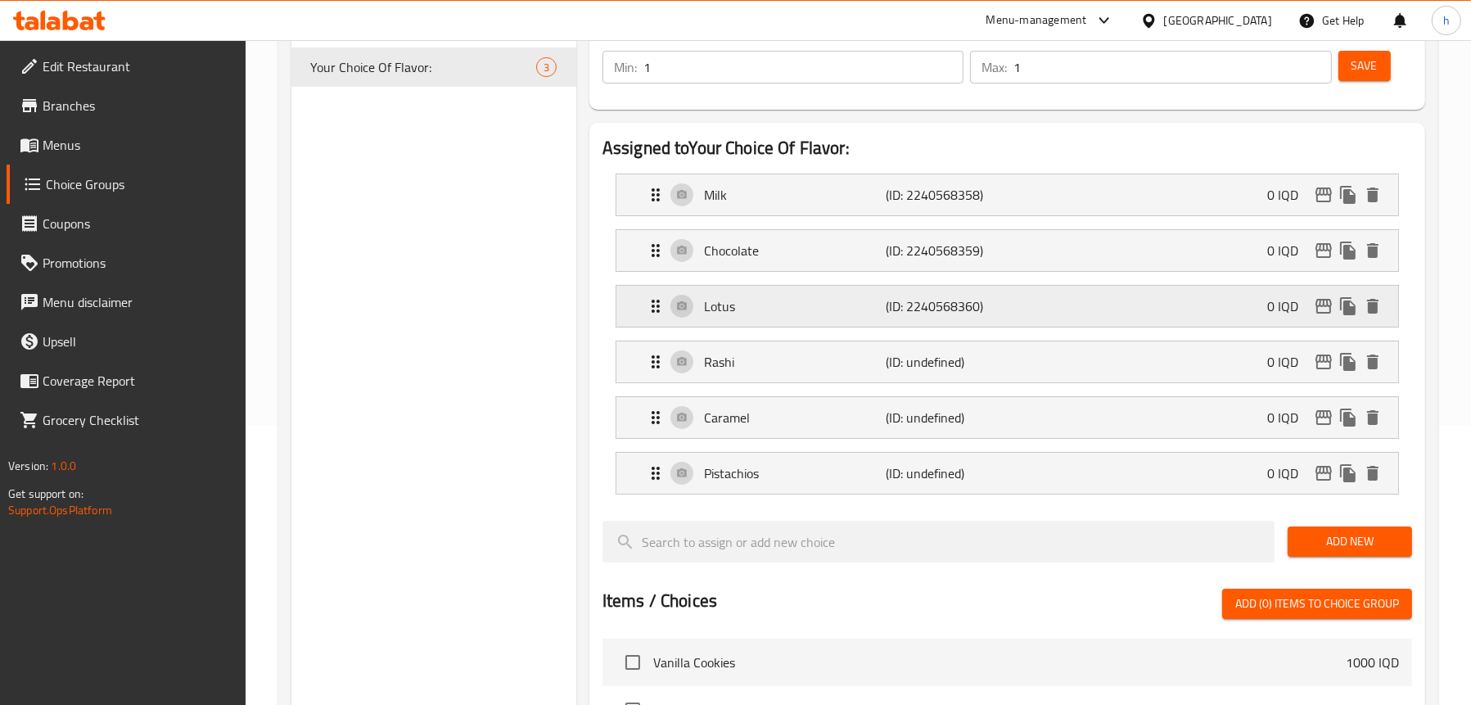
scroll to position [164, 0]
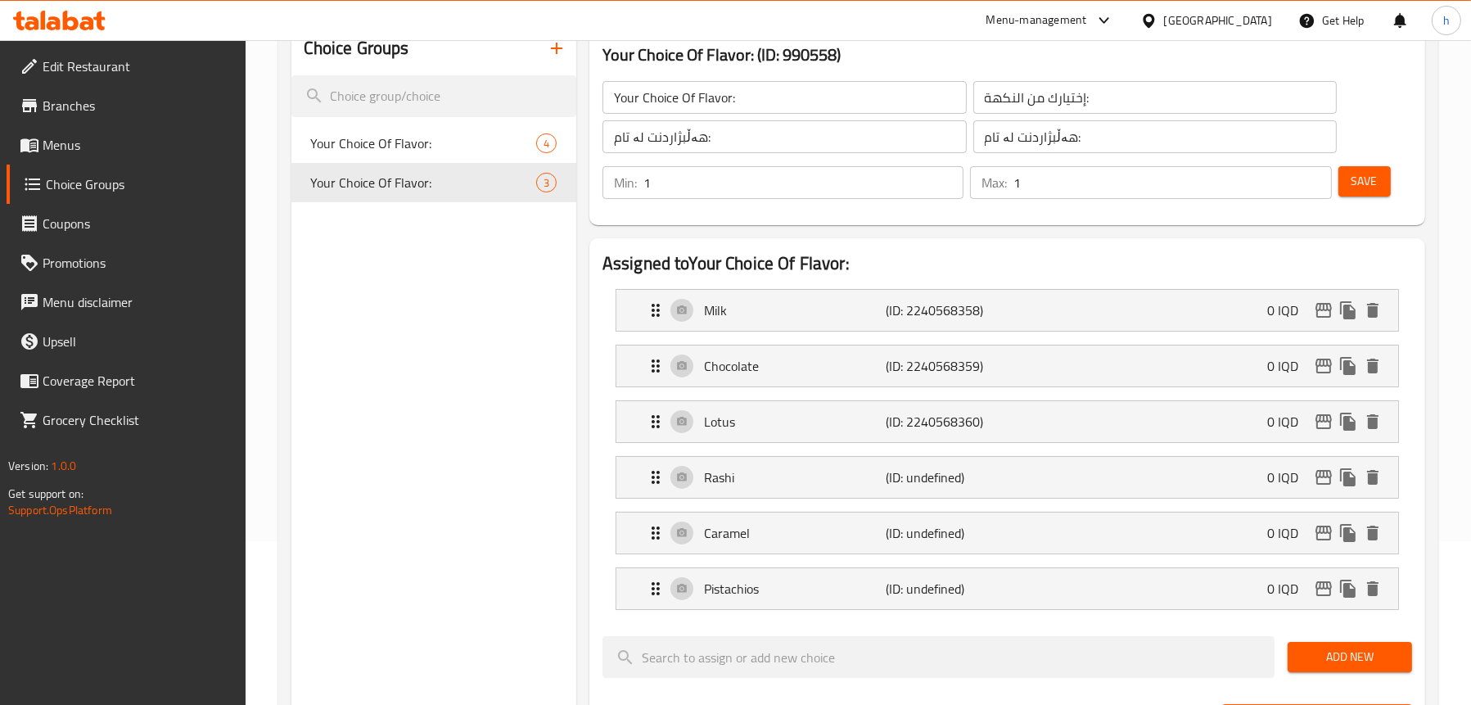
click at [1381, 188] on button "Save" at bounding box center [1365, 181] width 52 height 30
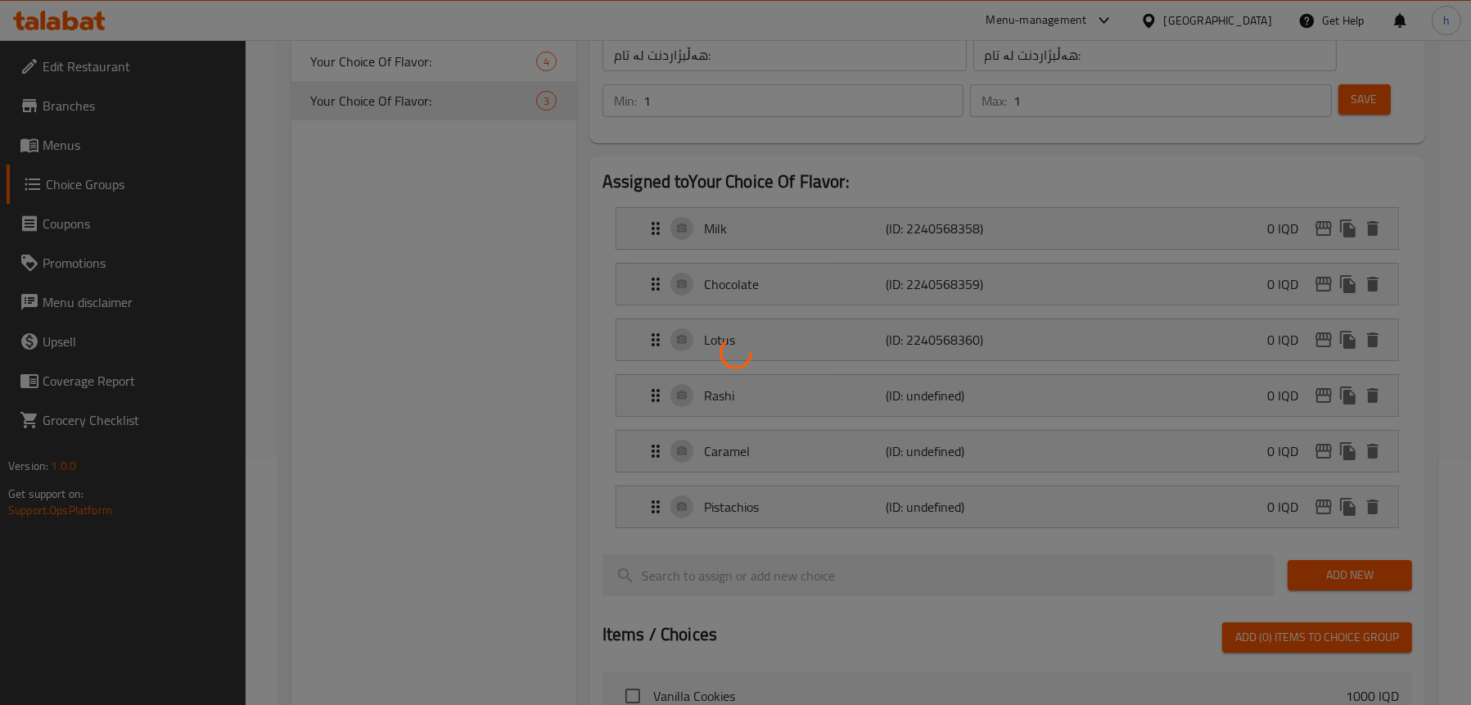
scroll to position [409, 0]
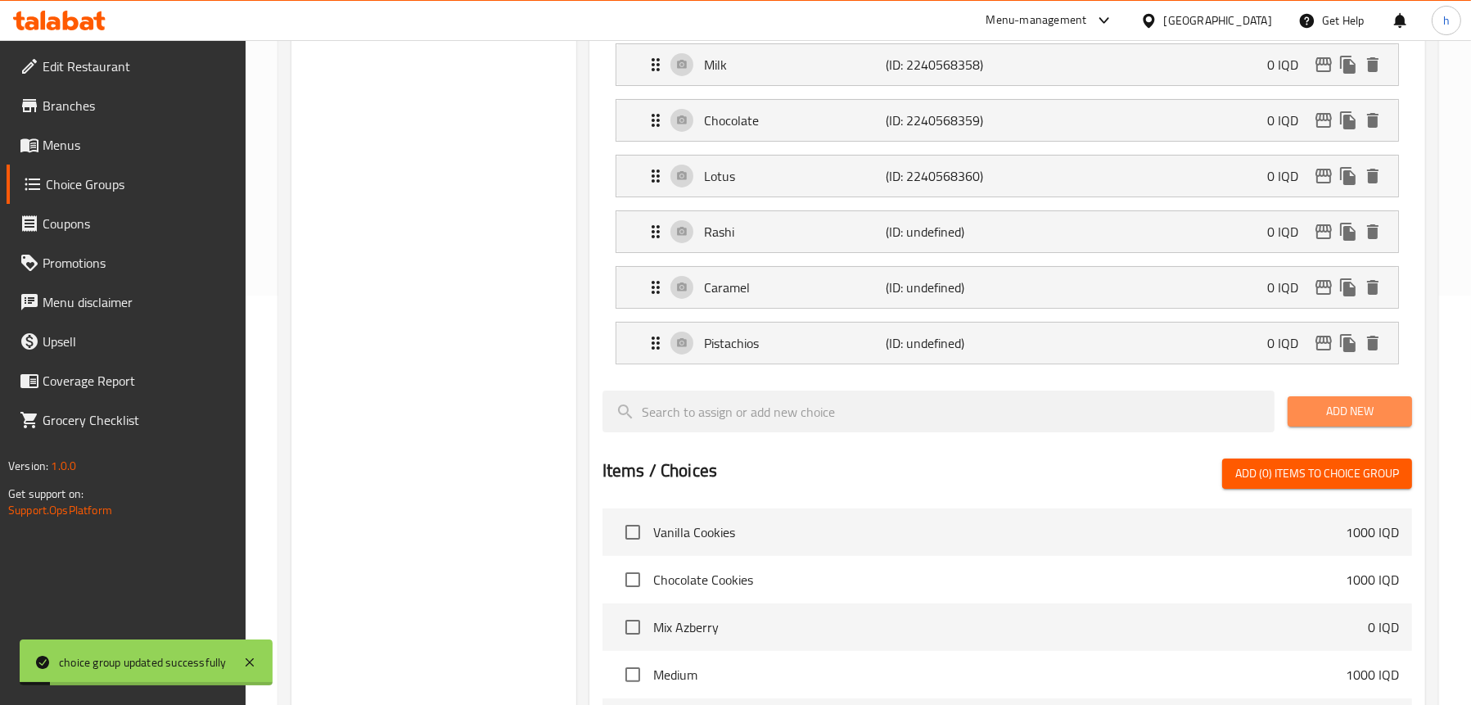
click at [1322, 410] on span "Add New" at bounding box center [1350, 411] width 98 height 20
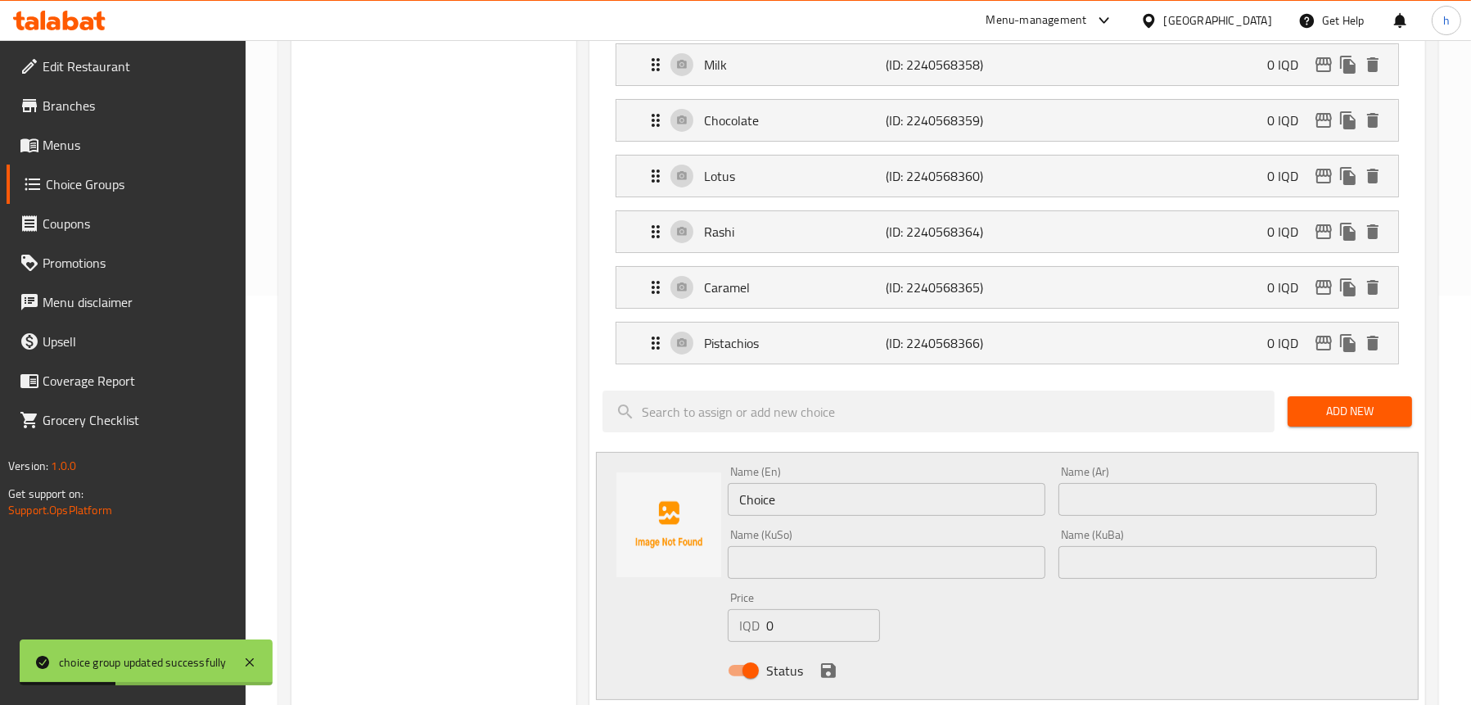
click at [1127, 486] on input "text" at bounding box center [1218, 499] width 319 height 33
paste input "اوریو"
type input "اوریو"
click at [834, 490] on input "Choice" at bounding box center [887, 499] width 319 height 33
type input "C"
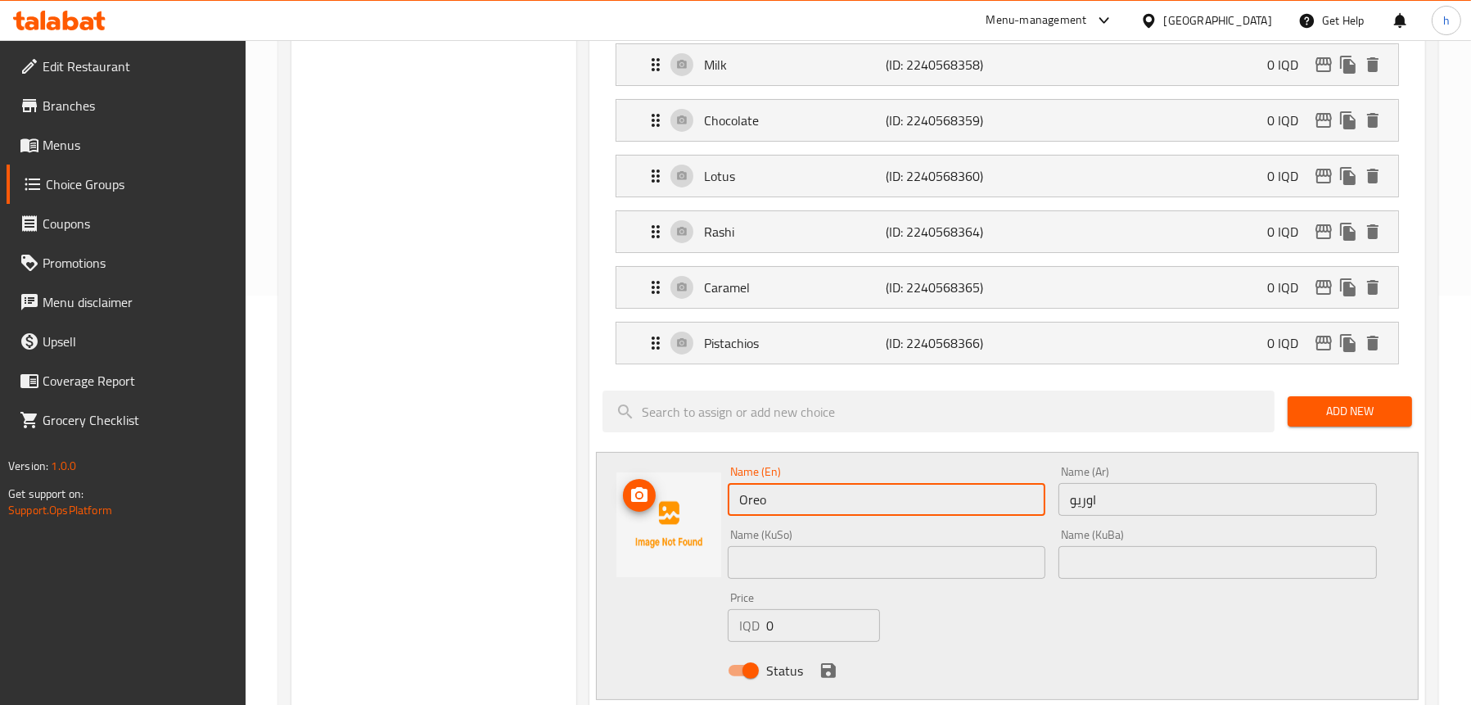
type input "Oreo"
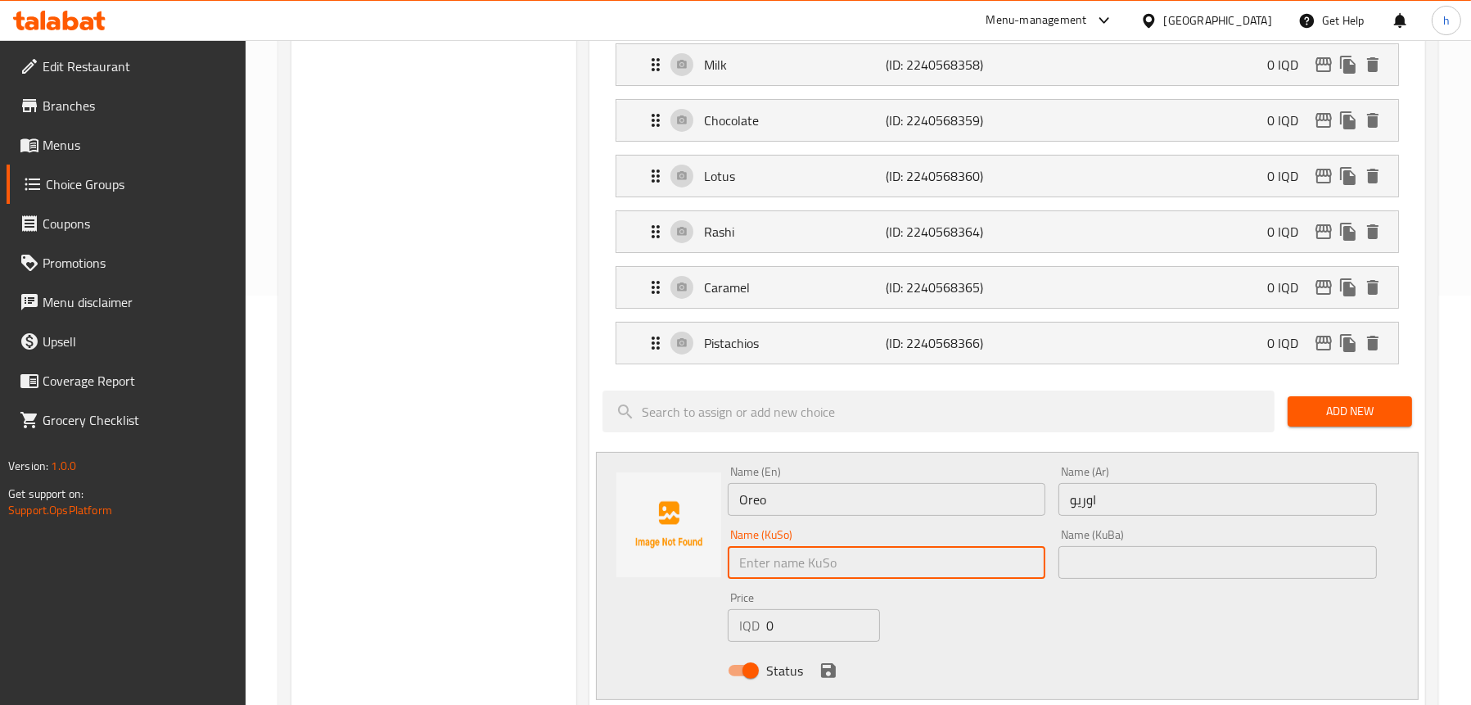
click at [766, 558] on input "text" at bounding box center [887, 562] width 319 height 33
type input "ئۆریۆ"
click at [829, 675] on icon "save" at bounding box center [828, 670] width 15 height 15
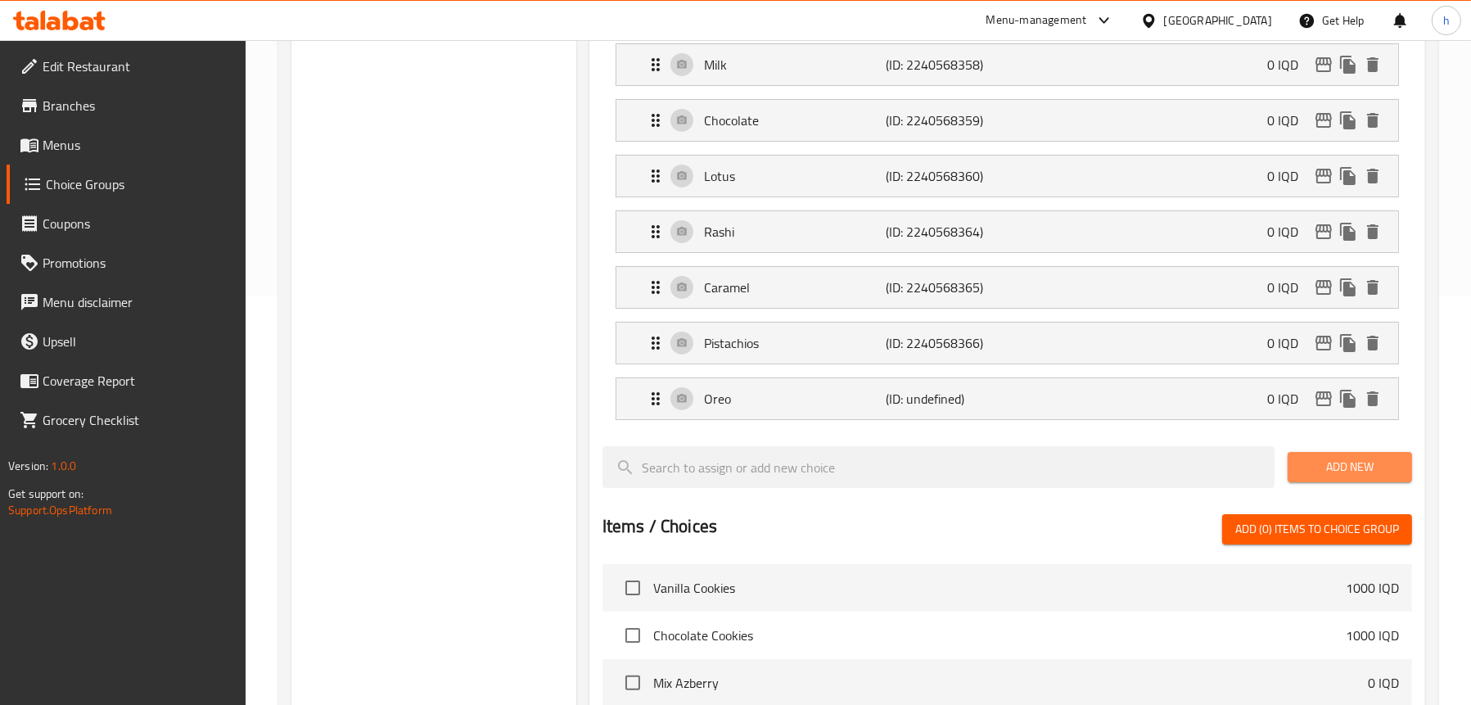
click at [1379, 472] on span "Add New" at bounding box center [1350, 467] width 98 height 20
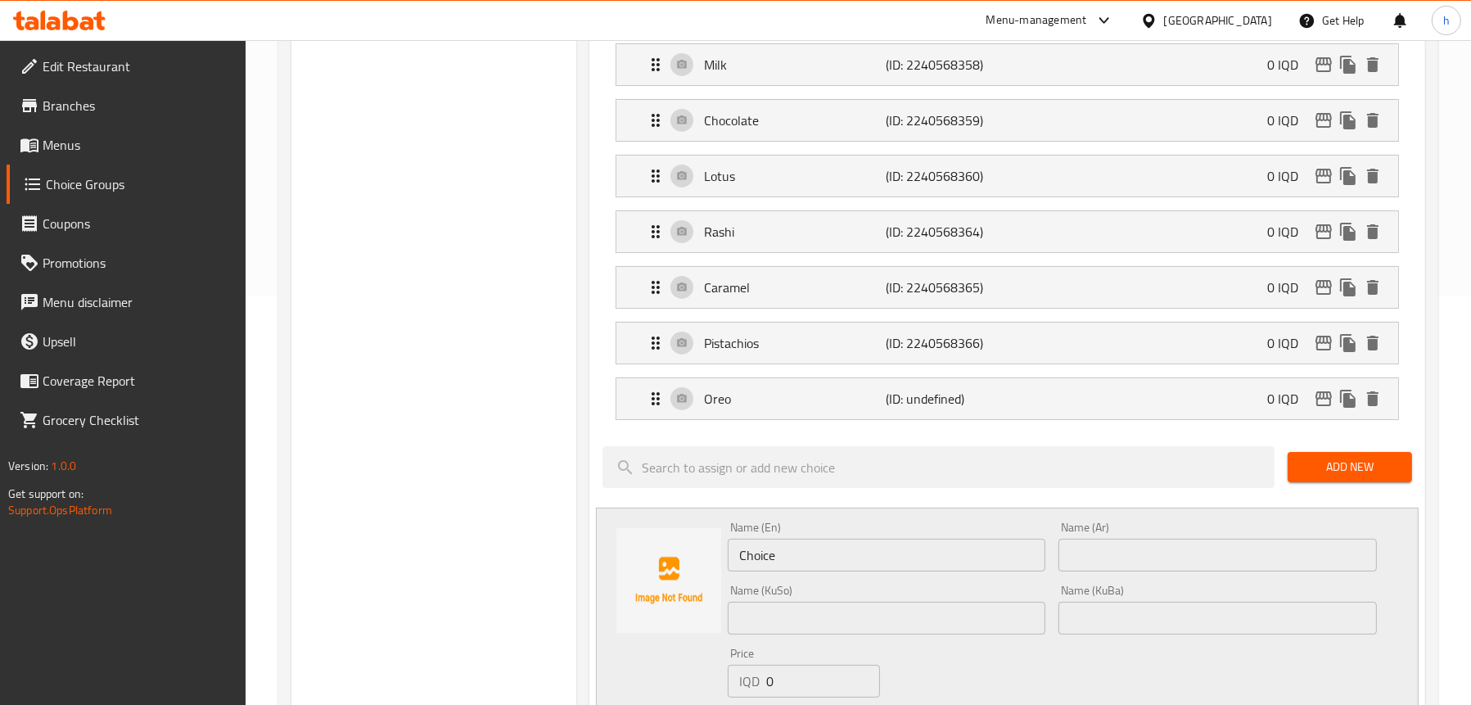
click at [1129, 561] on input "text" at bounding box center [1218, 555] width 319 height 33
paste input "فستق حلبي"
type input "فستق حلبي"
click at [825, 562] on input "Choice" at bounding box center [887, 555] width 319 height 33
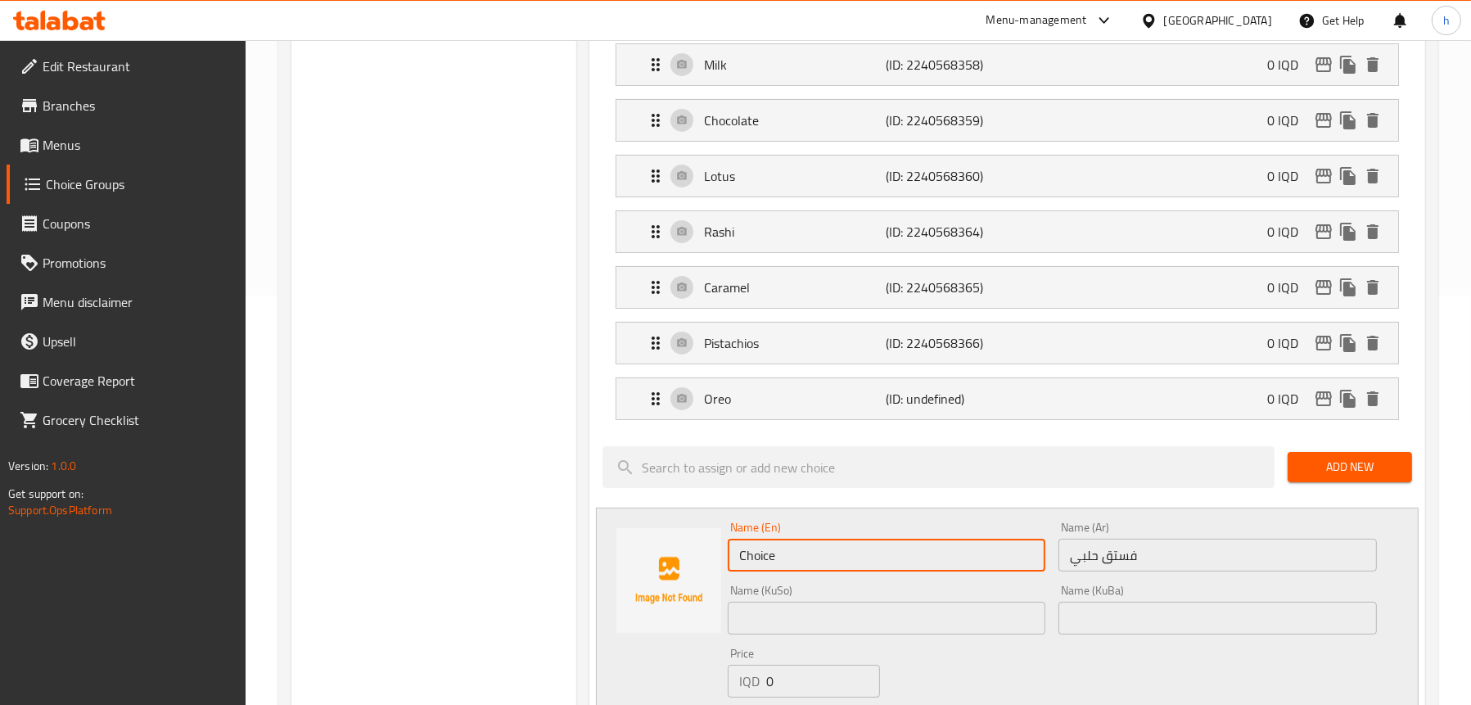
click at [825, 562] on input "Choice" at bounding box center [887, 555] width 319 height 33
paste input "Pistachios"
click at [730, 548] on input "Pistachios" at bounding box center [887, 555] width 319 height 33
type input "Halabi Pistachios"
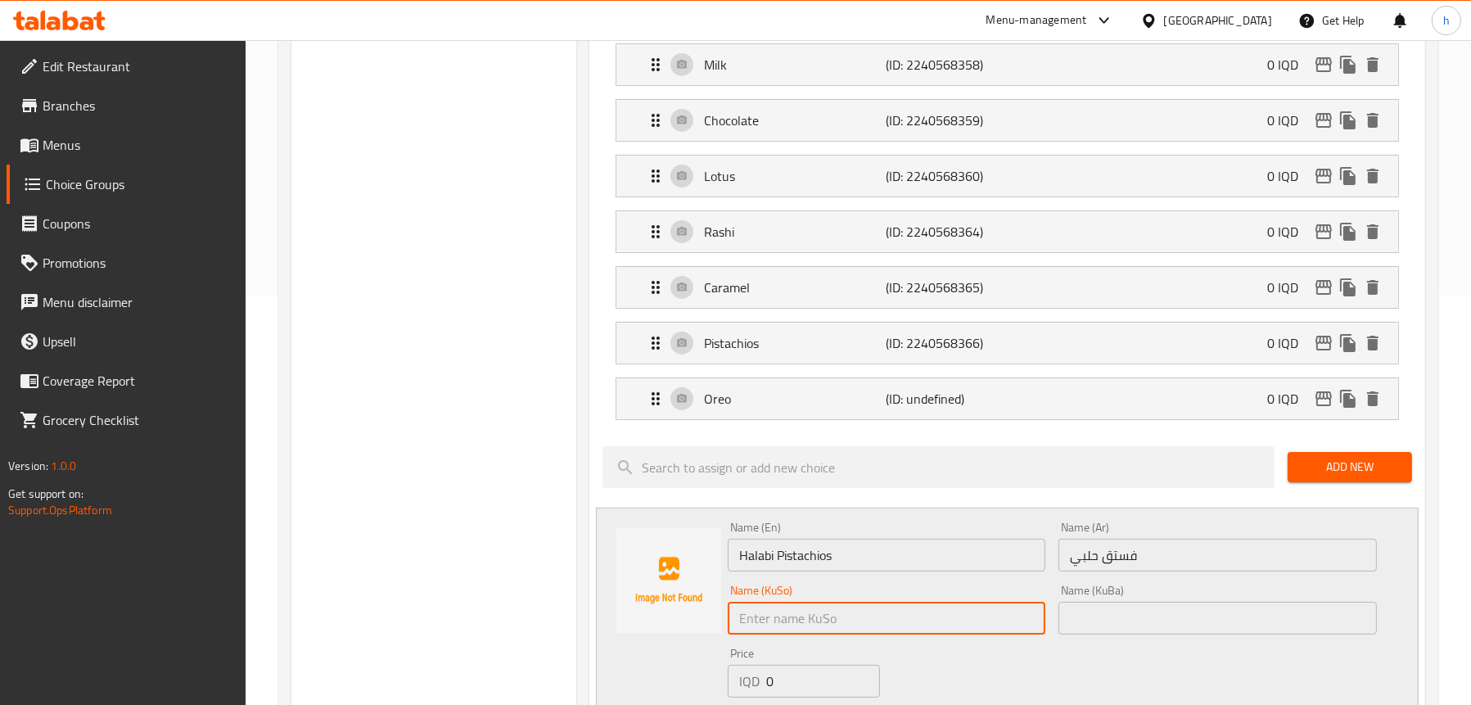
click at [804, 625] on input "text" at bounding box center [887, 618] width 319 height 33
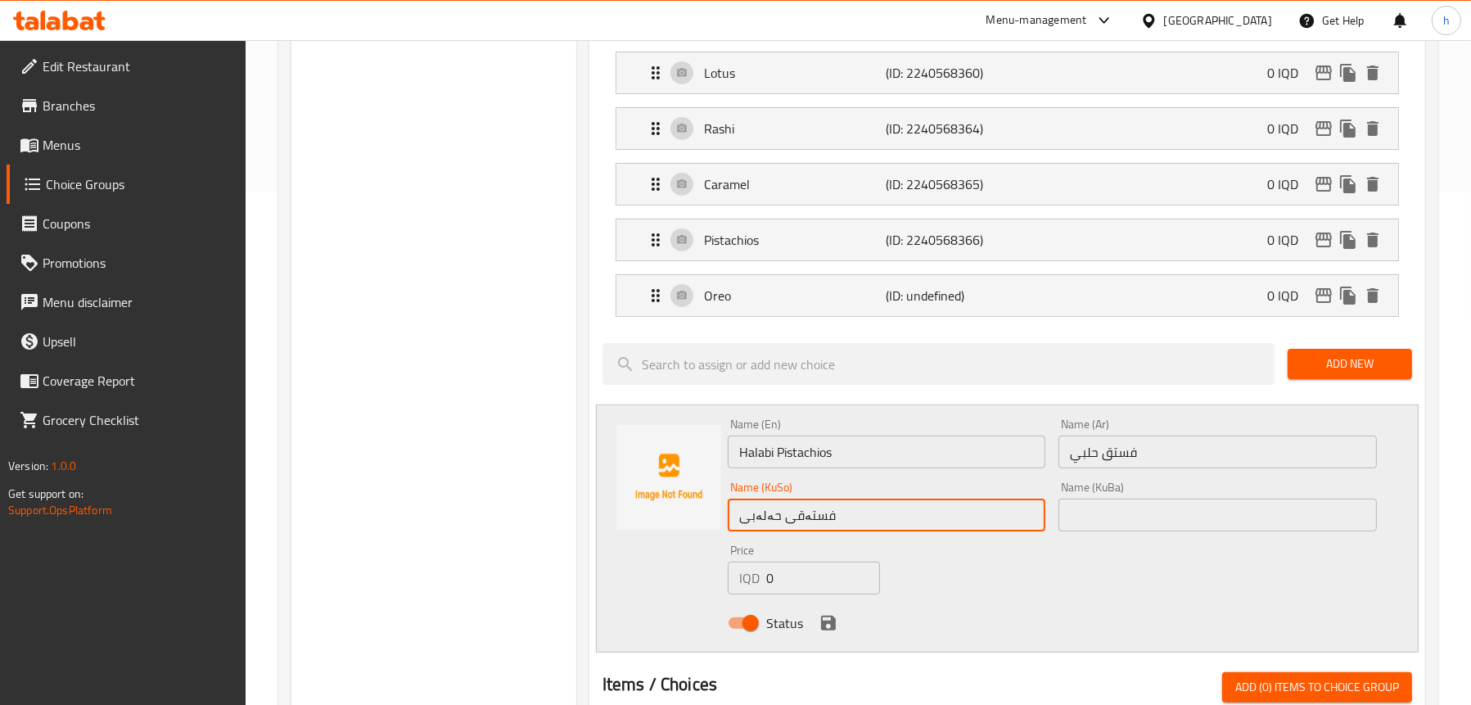
scroll to position [737, 0]
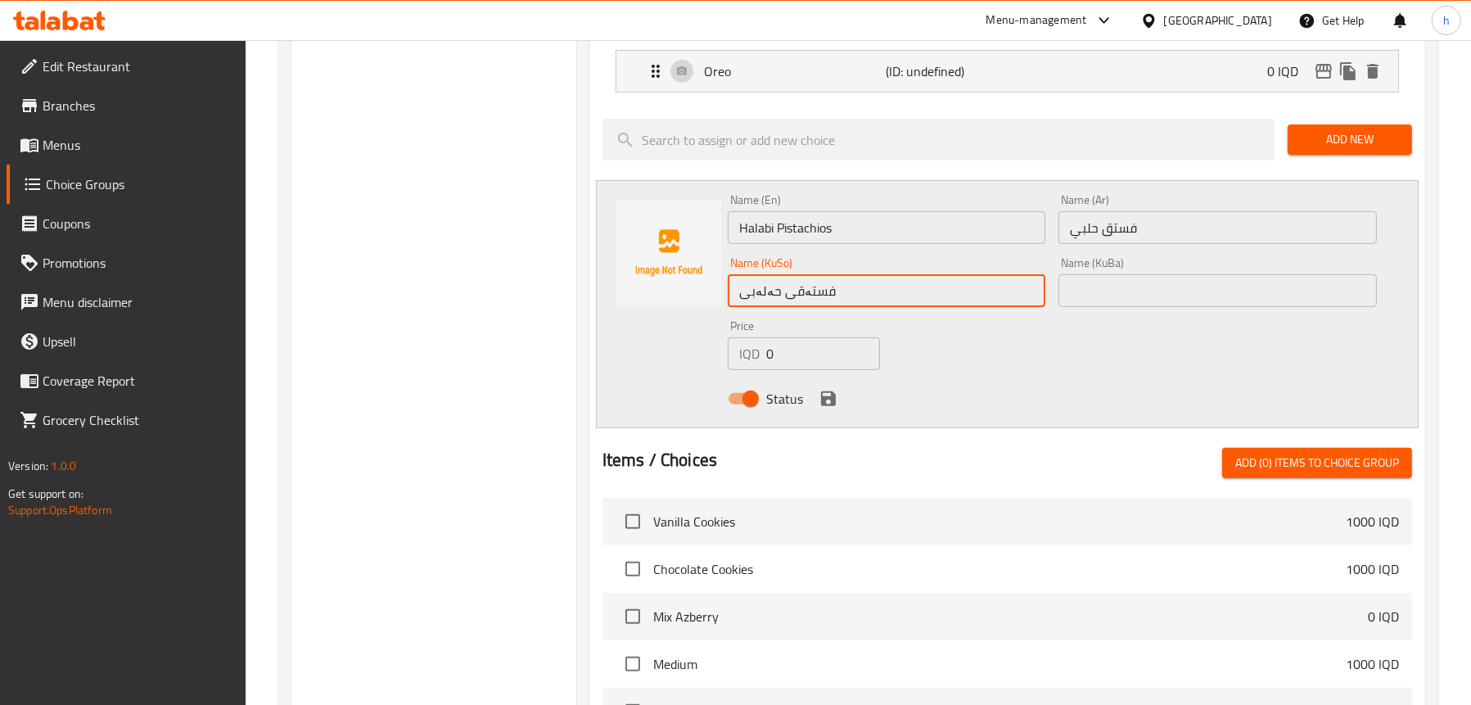
type input "فستەقی حەلەبی"
click at [830, 390] on icon "save" at bounding box center [829, 399] width 20 height 20
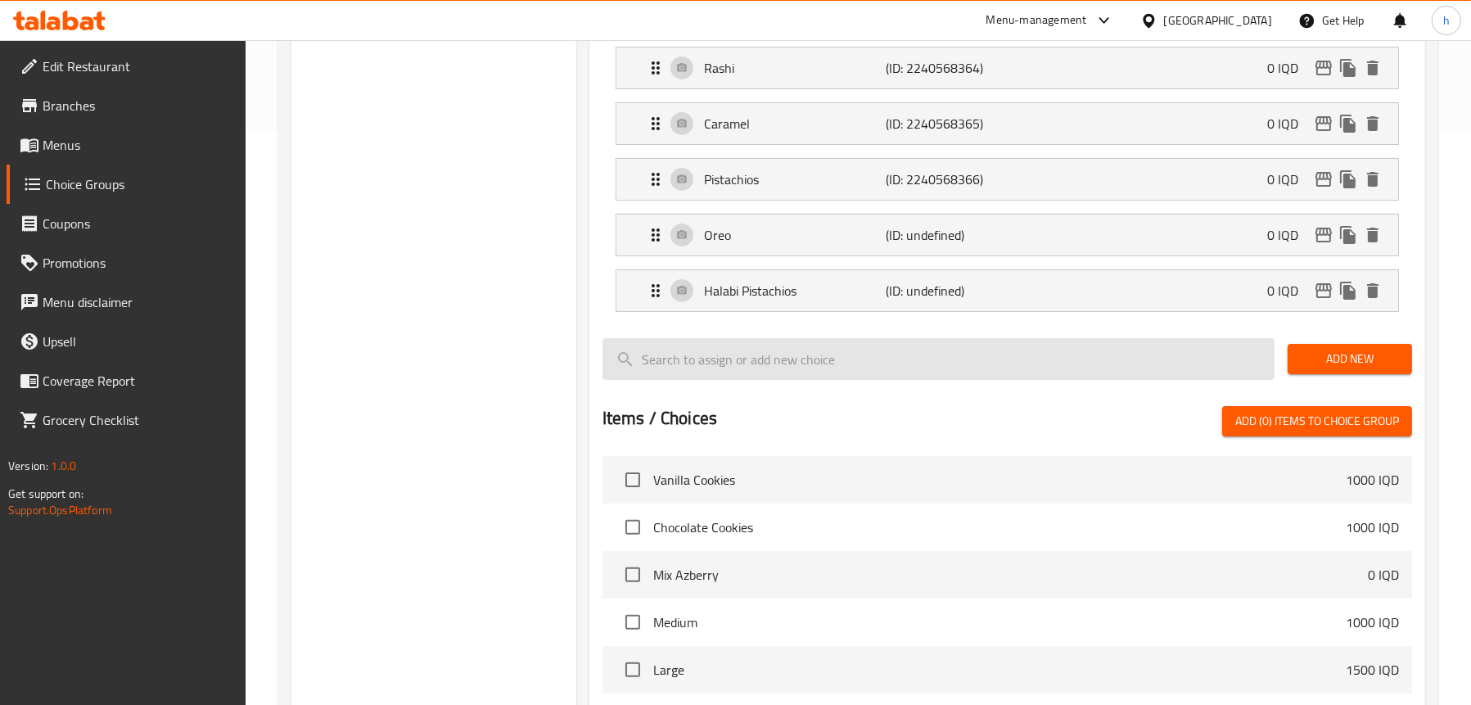
scroll to position [573, 0]
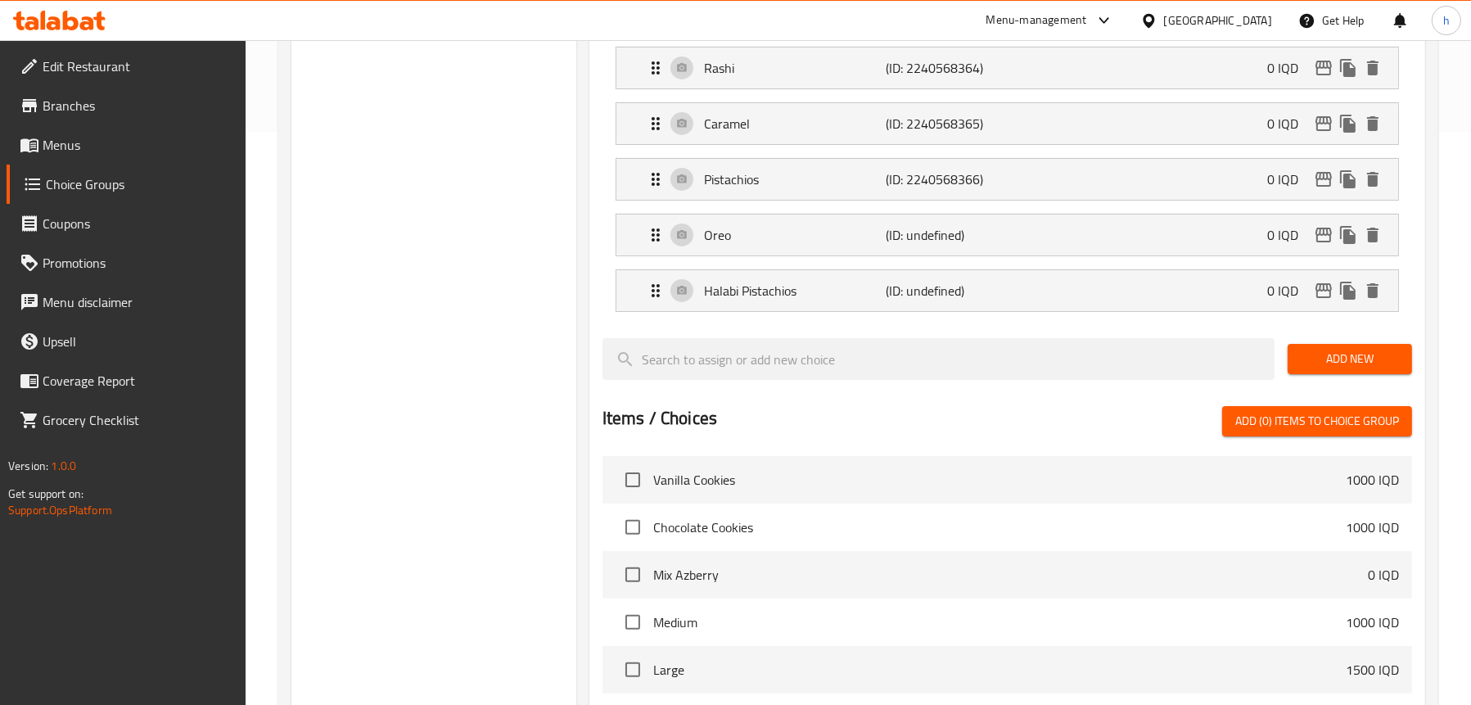
click at [1342, 364] on span "Add New" at bounding box center [1350, 359] width 98 height 20
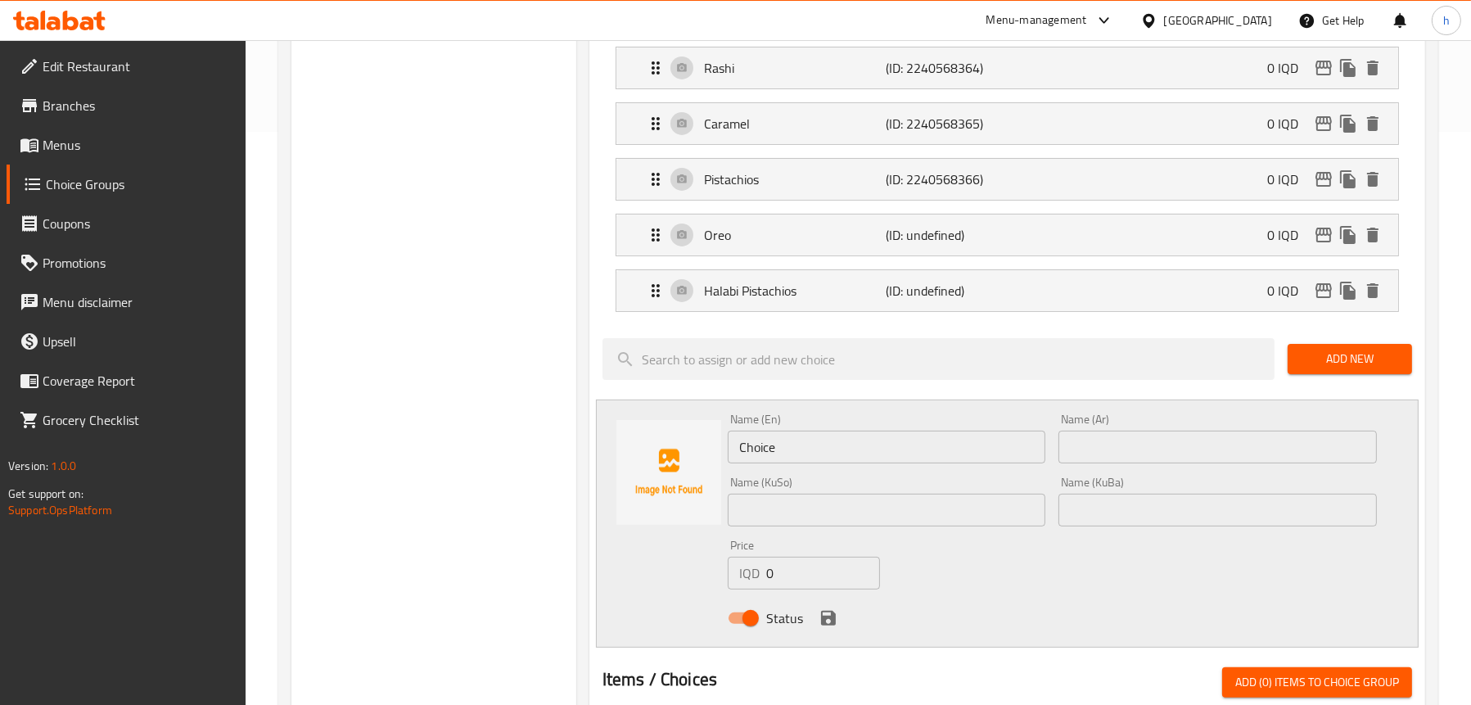
click at [1123, 440] on input "text" at bounding box center [1218, 447] width 319 height 33
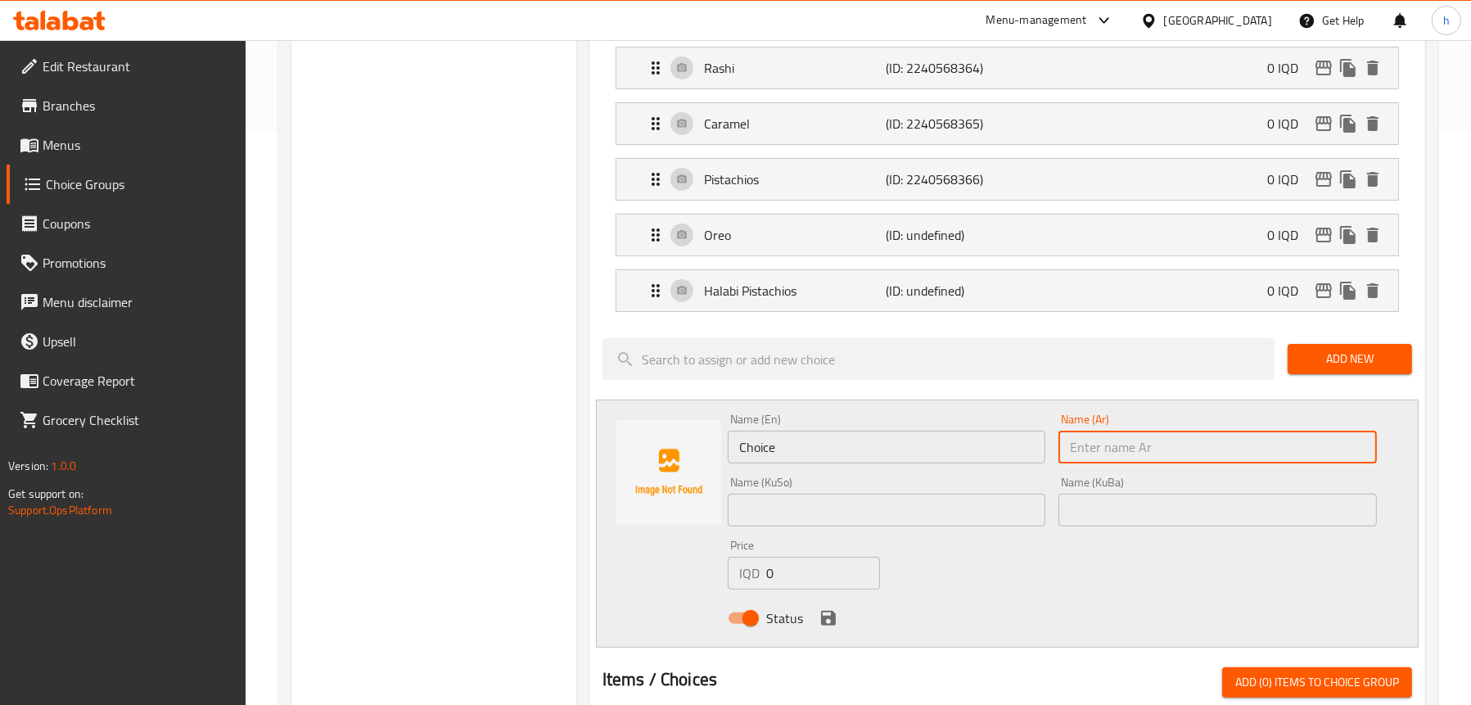
paste input "مشمش"
type input "مشمش"
click at [786, 450] on input "Choice" at bounding box center [887, 447] width 319 height 33
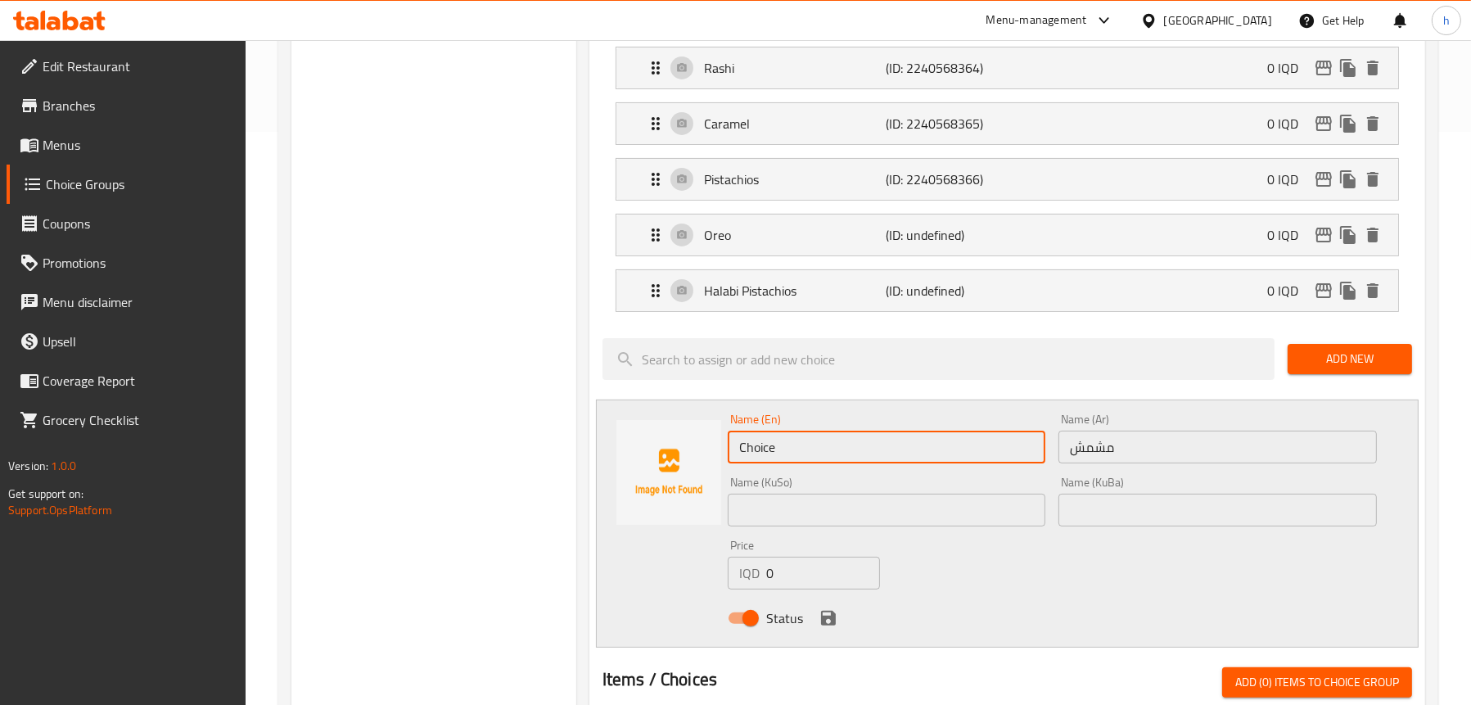
click at [786, 450] on input "Choice" at bounding box center [887, 447] width 319 height 33
paste input "apricot"
click at [764, 447] on input "apricot" at bounding box center [887, 447] width 319 height 33
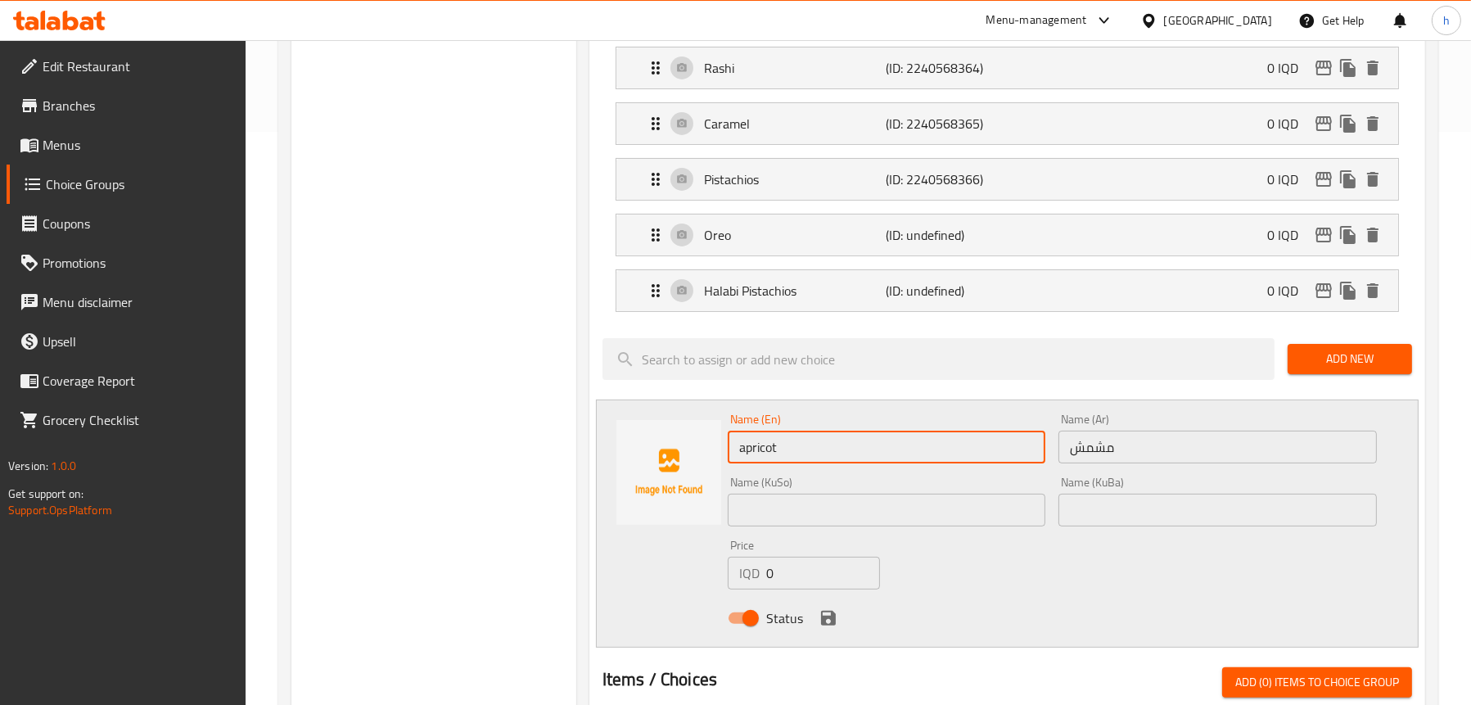
type input "apricot"
click at [782, 507] on input "text" at bounding box center [887, 510] width 319 height 33
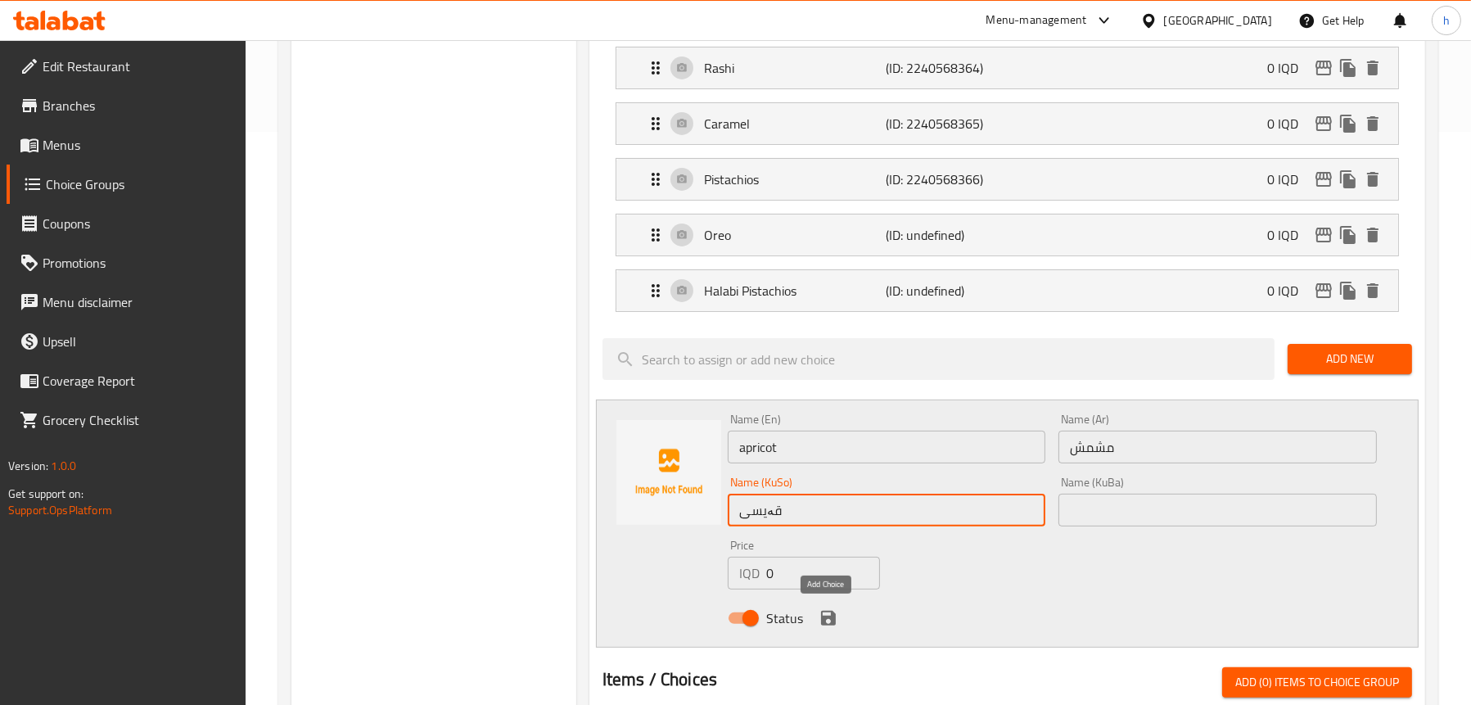
type input "قەیسی"
click at [825, 611] on icon "save" at bounding box center [828, 618] width 15 height 15
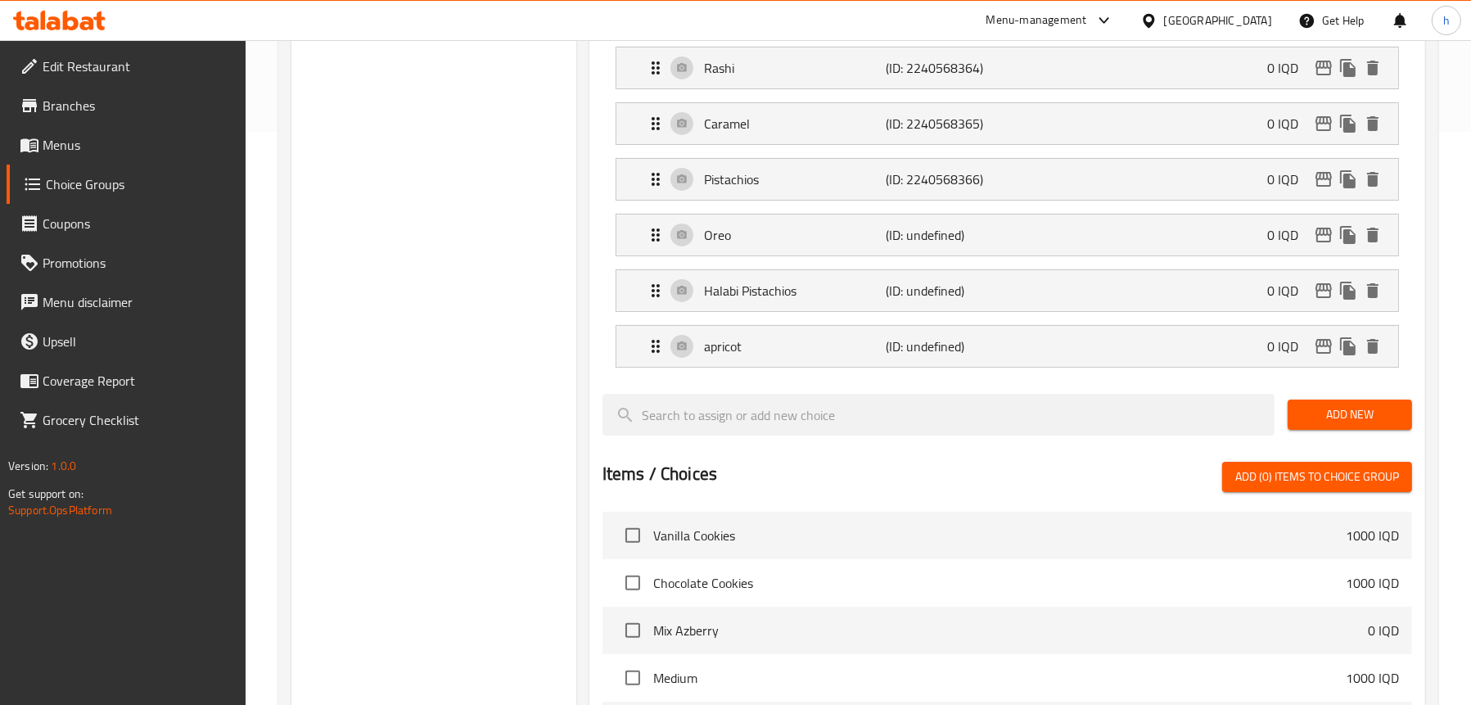
click at [1313, 414] on span "Add New" at bounding box center [1350, 414] width 98 height 20
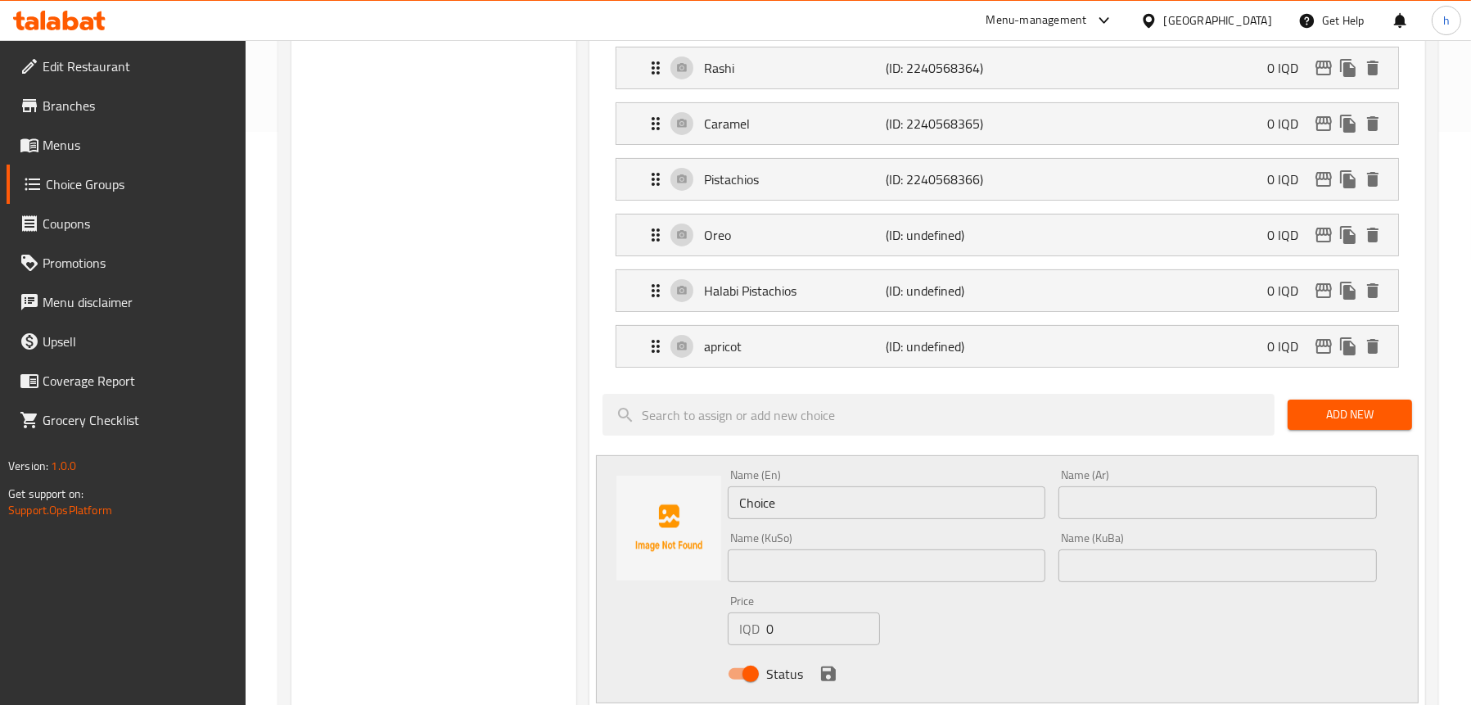
click at [1102, 499] on input "text" at bounding box center [1218, 502] width 319 height 33
paste input "فراولة"
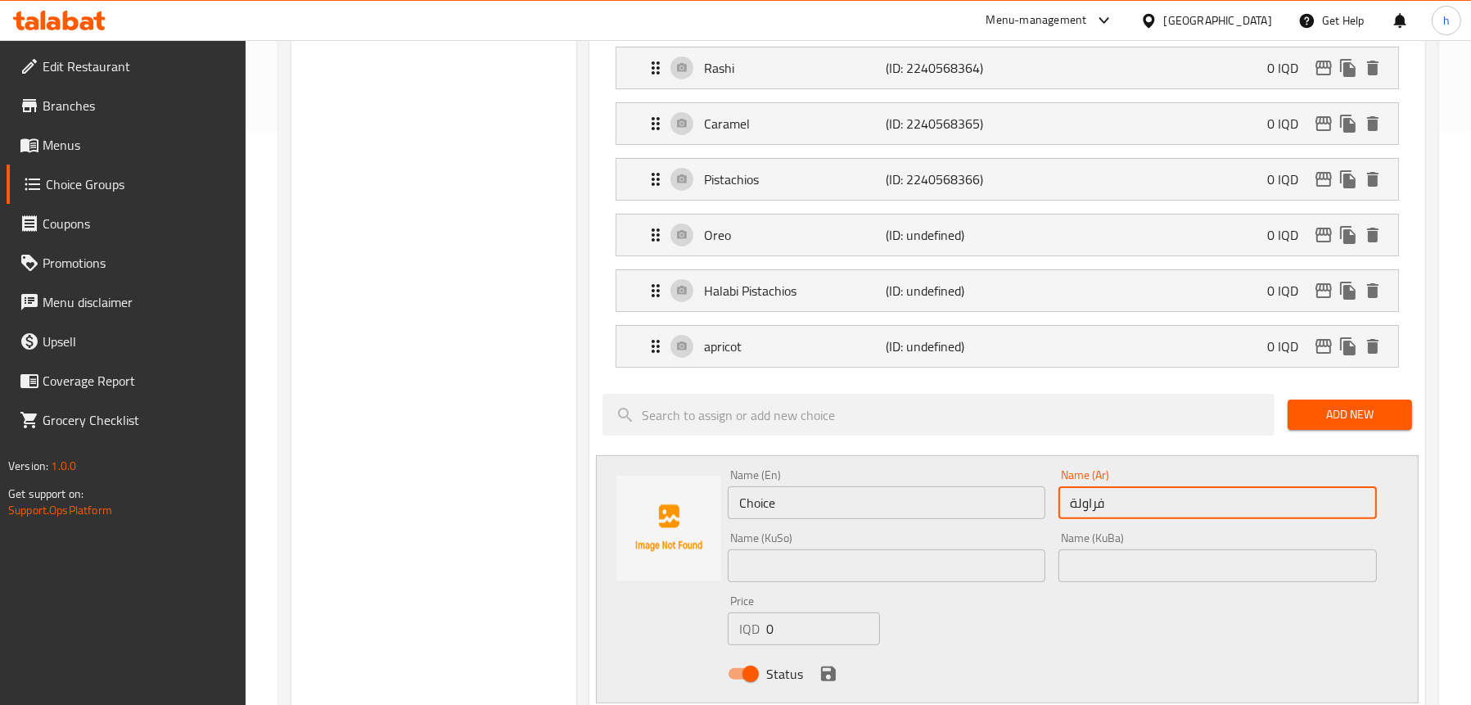
type input "فراولة"
click at [805, 509] on input "Choice" at bounding box center [887, 502] width 319 height 33
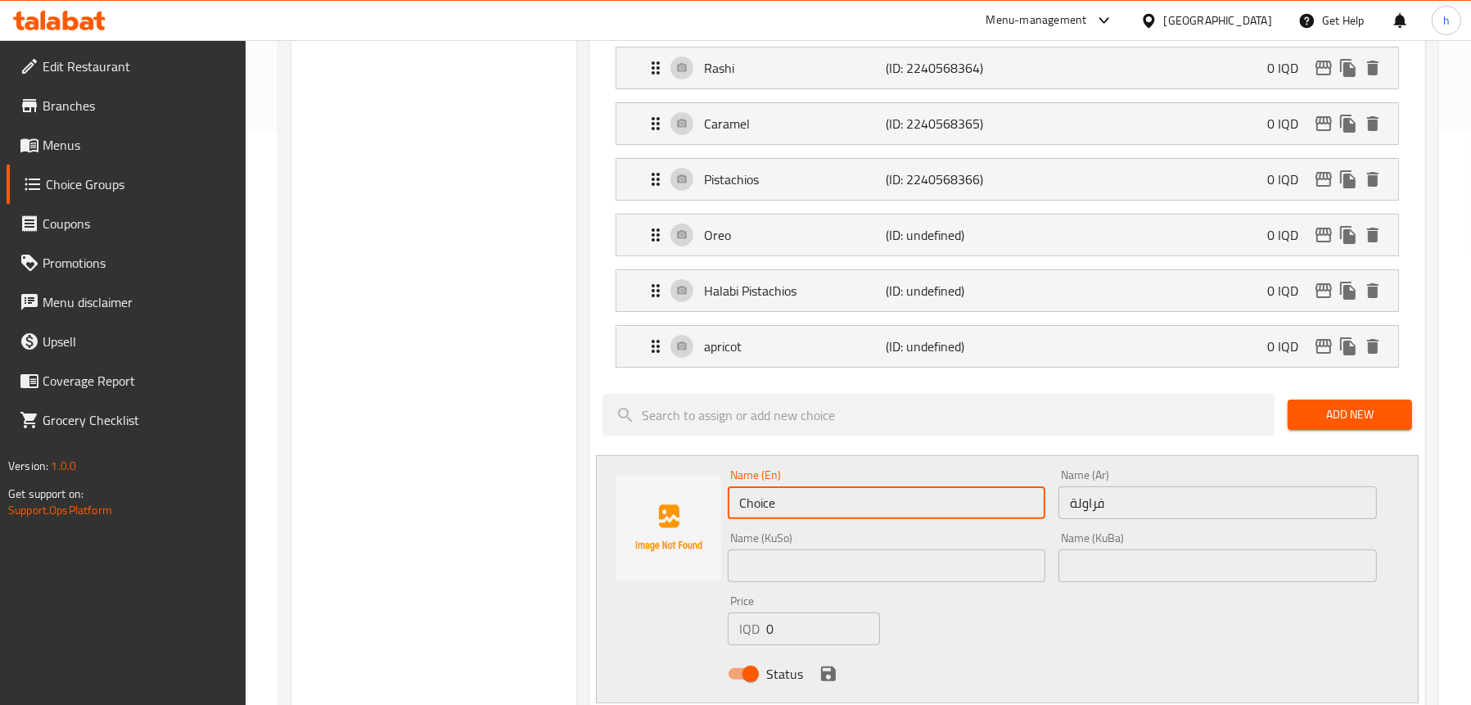
click at [805, 509] on input "Choice" at bounding box center [887, 502] width 319 height 33
paste input "Strawberry"
type input "Strawberry"
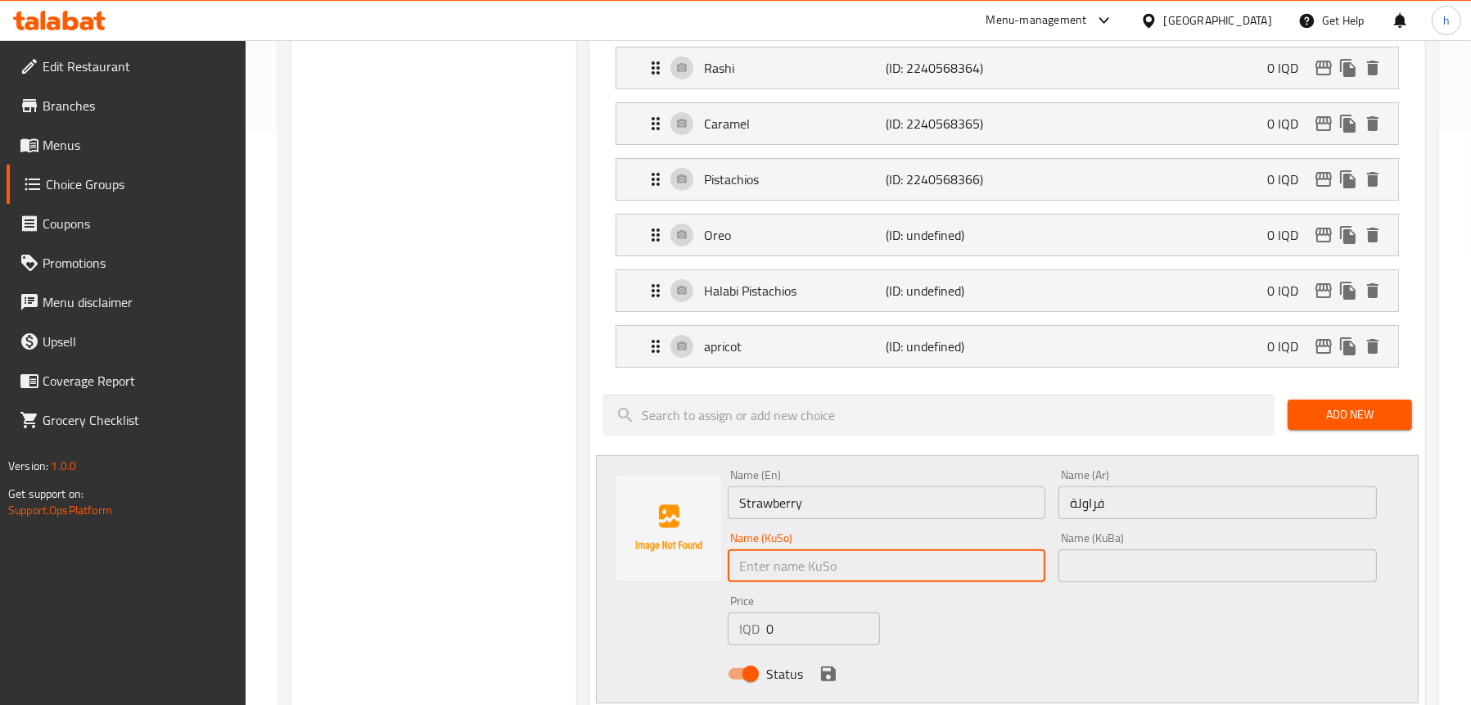
click at [738, 558] on input "text" at bounding box center [887, 565] width 319 height 33
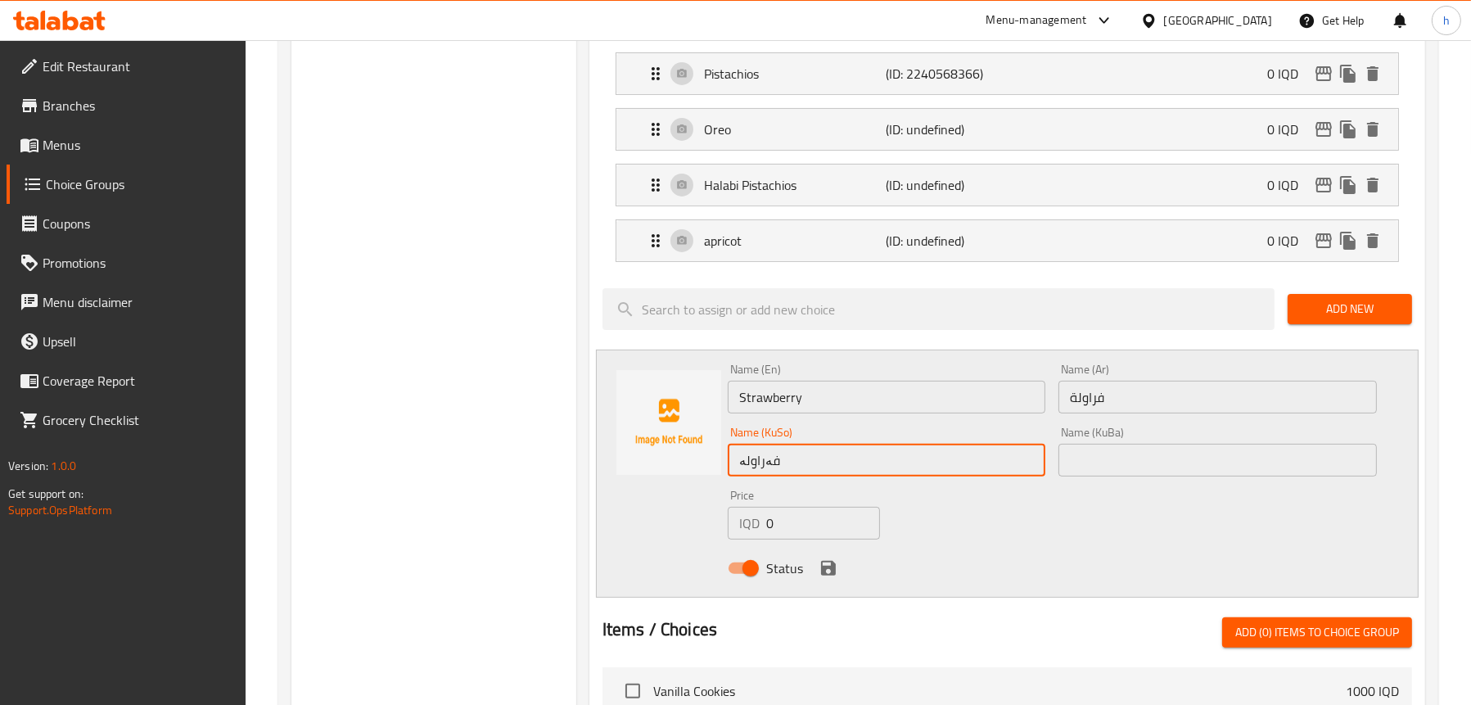
scroll to position [819, 0]
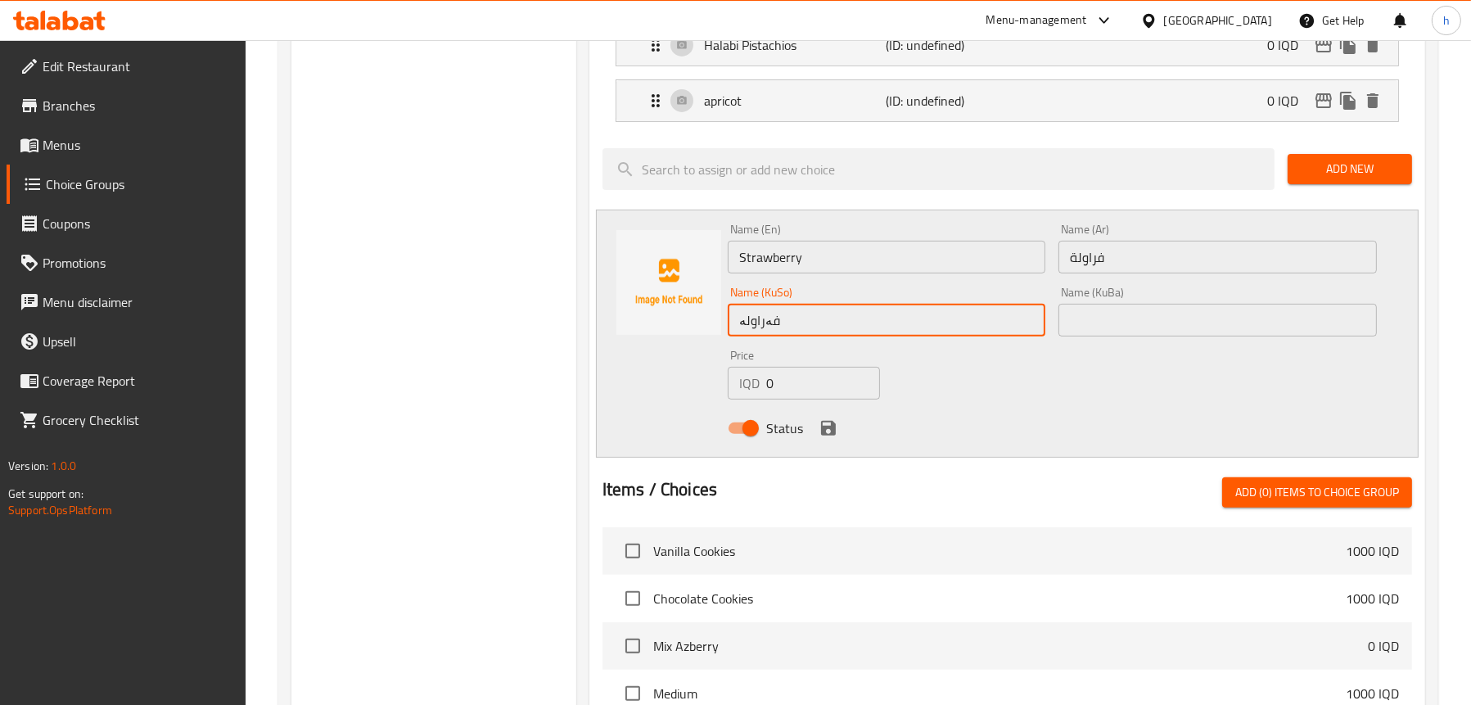
type input "فەراولە"
click at [829, 423] on icon "save" at bounding box center [829, 428] width 20 height 20
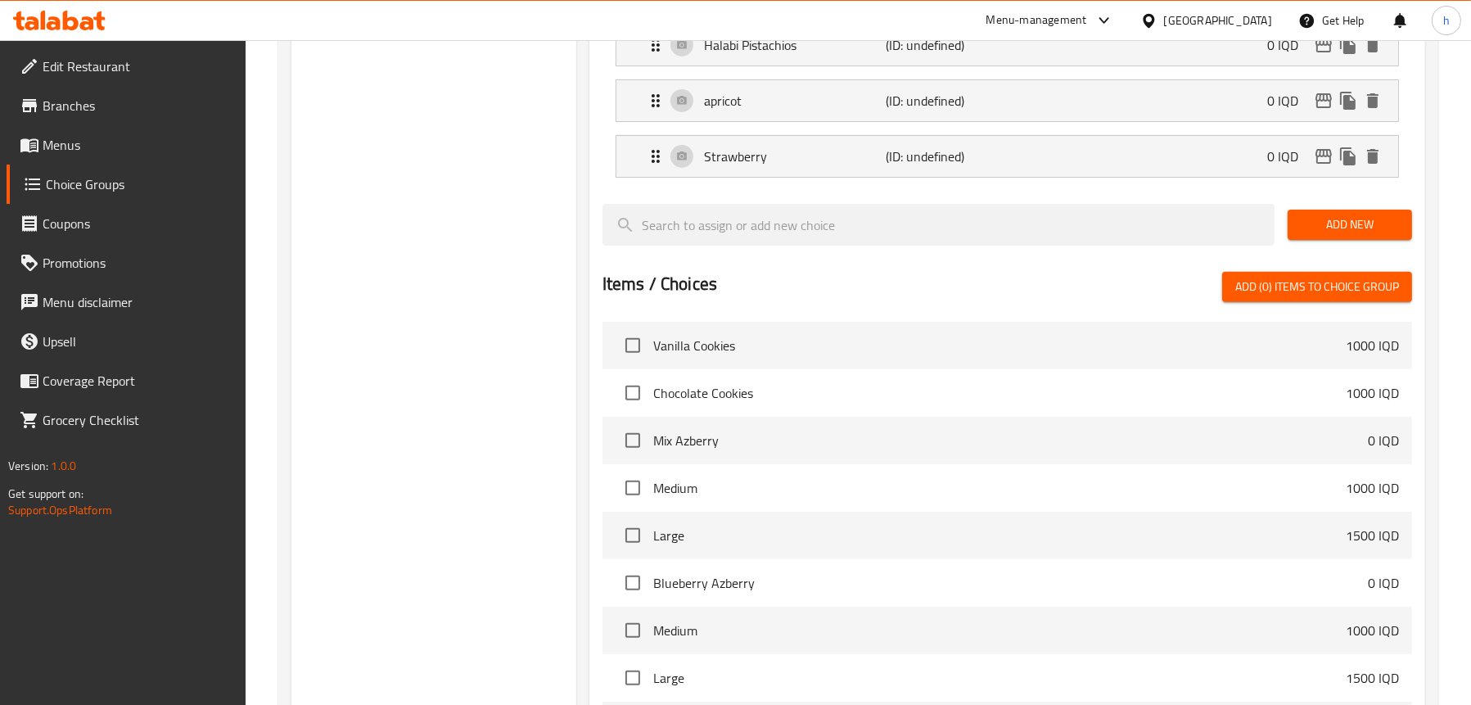
click at [1345, 216] on span "Add New" at bounding box center [1350, 225] width 98 height 20
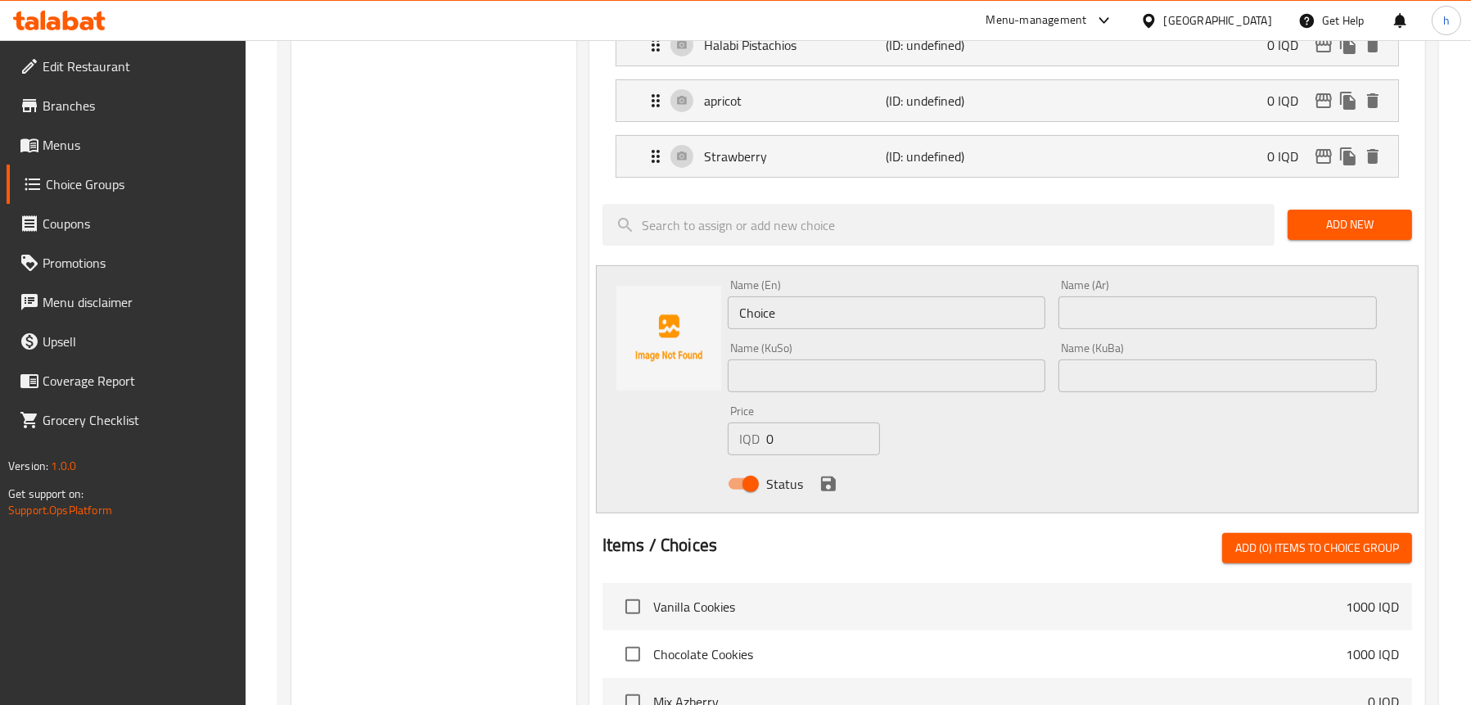
click at [798, 297] on input "Choice" at bounding box center [887, 312] width 319 height 33
paste input "Lemon"
type input "Lemon"
click at [1127, 305] on input "text" at bounding box center [1218, 312] width 319 height 33
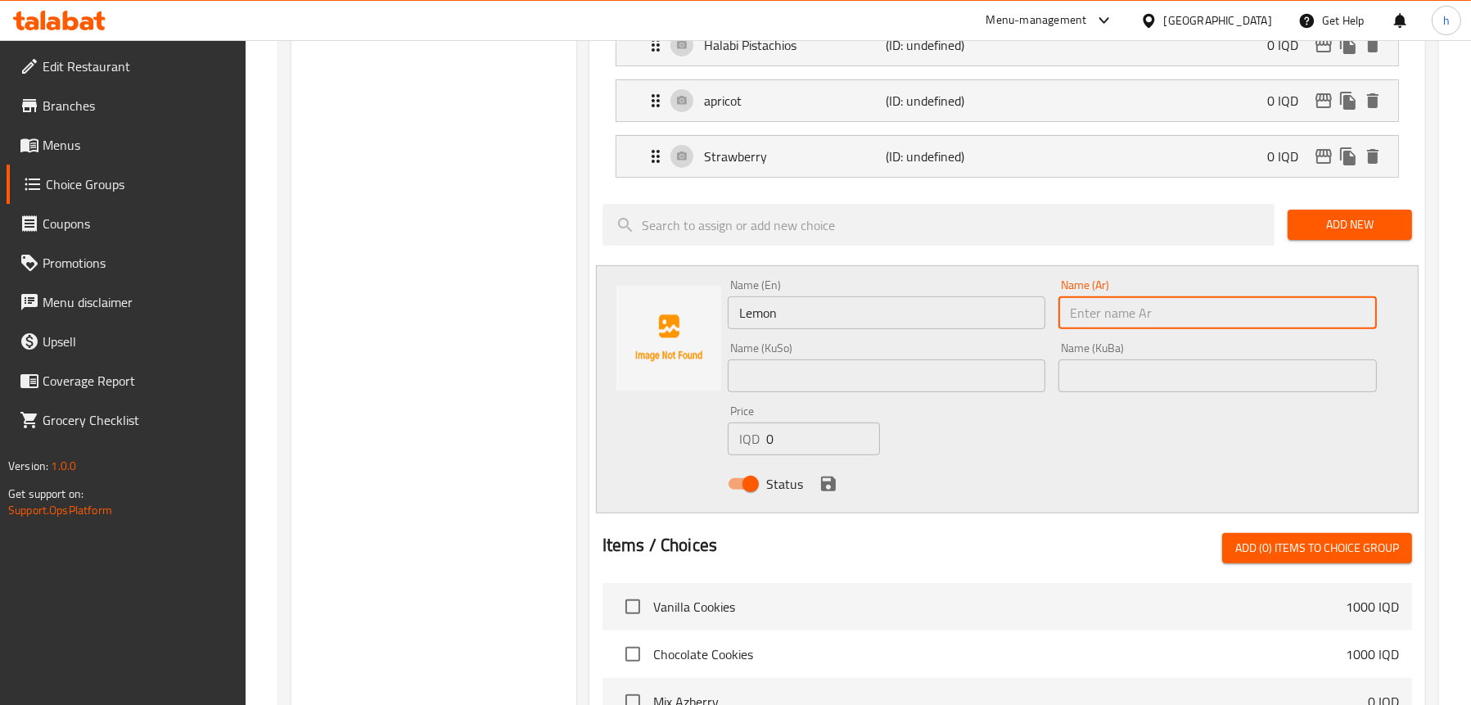
paste input "لیمون"
type input "لیمون"
click at [876, 378] on input "text" at bounding box center [887, 375] width 319 height 33
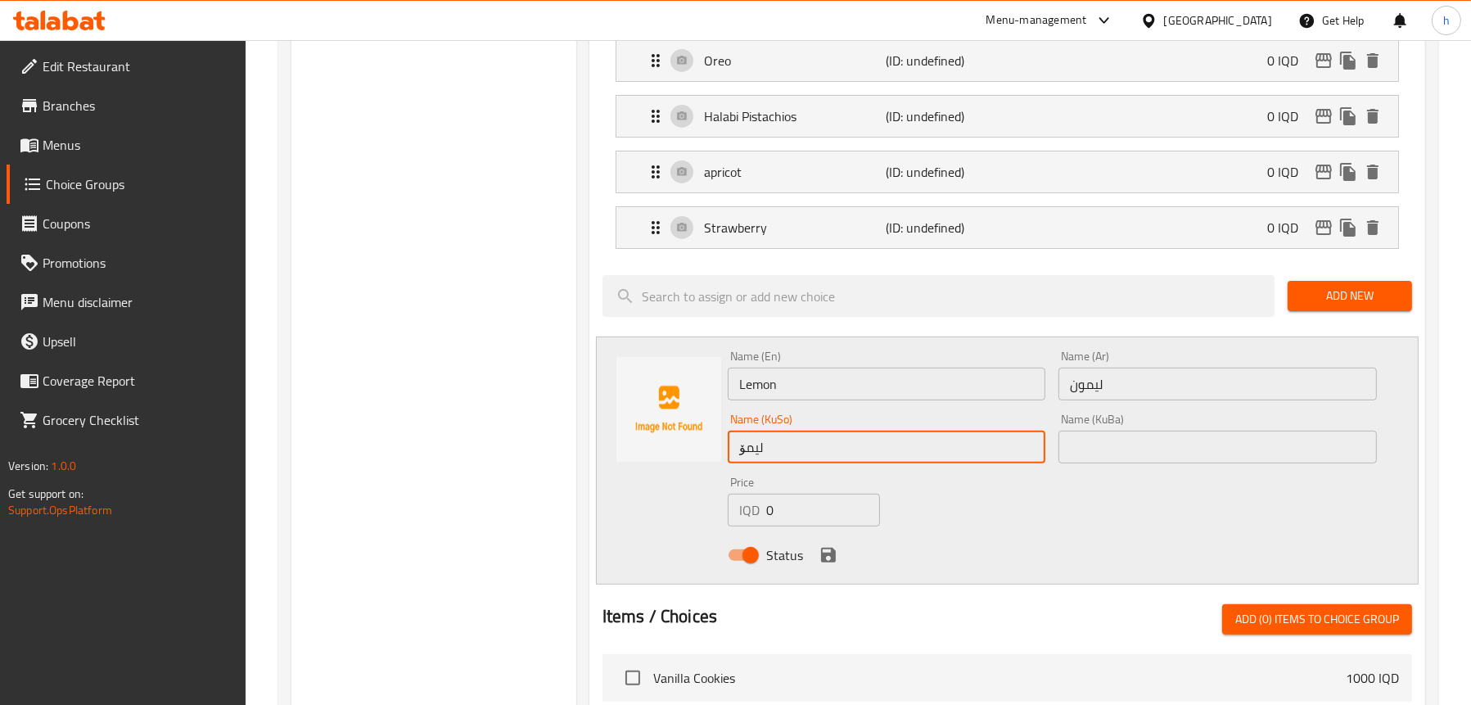
scroll to position [655, 0]
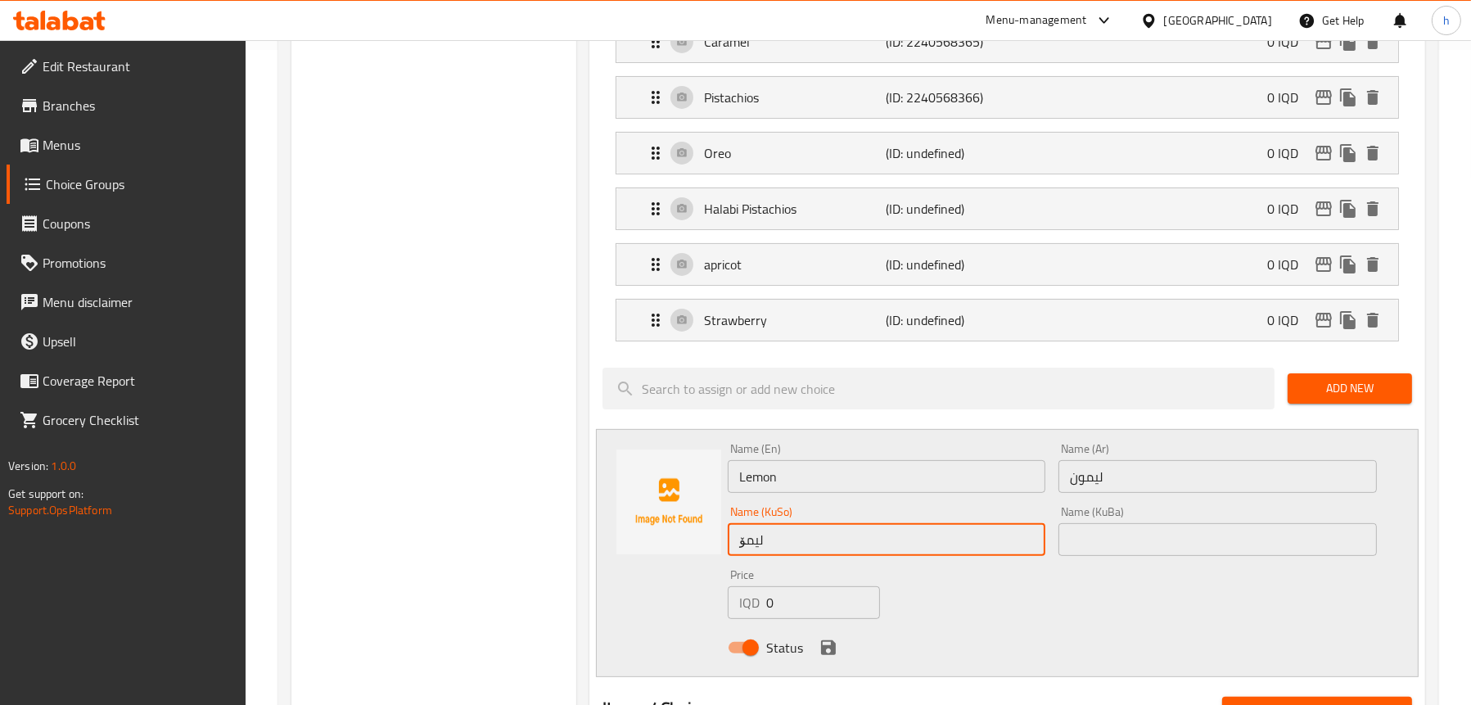
type input "لیمۆ"
click at [821, 645] on icon "save" at bounding box center [828, 647] width 15 height 15
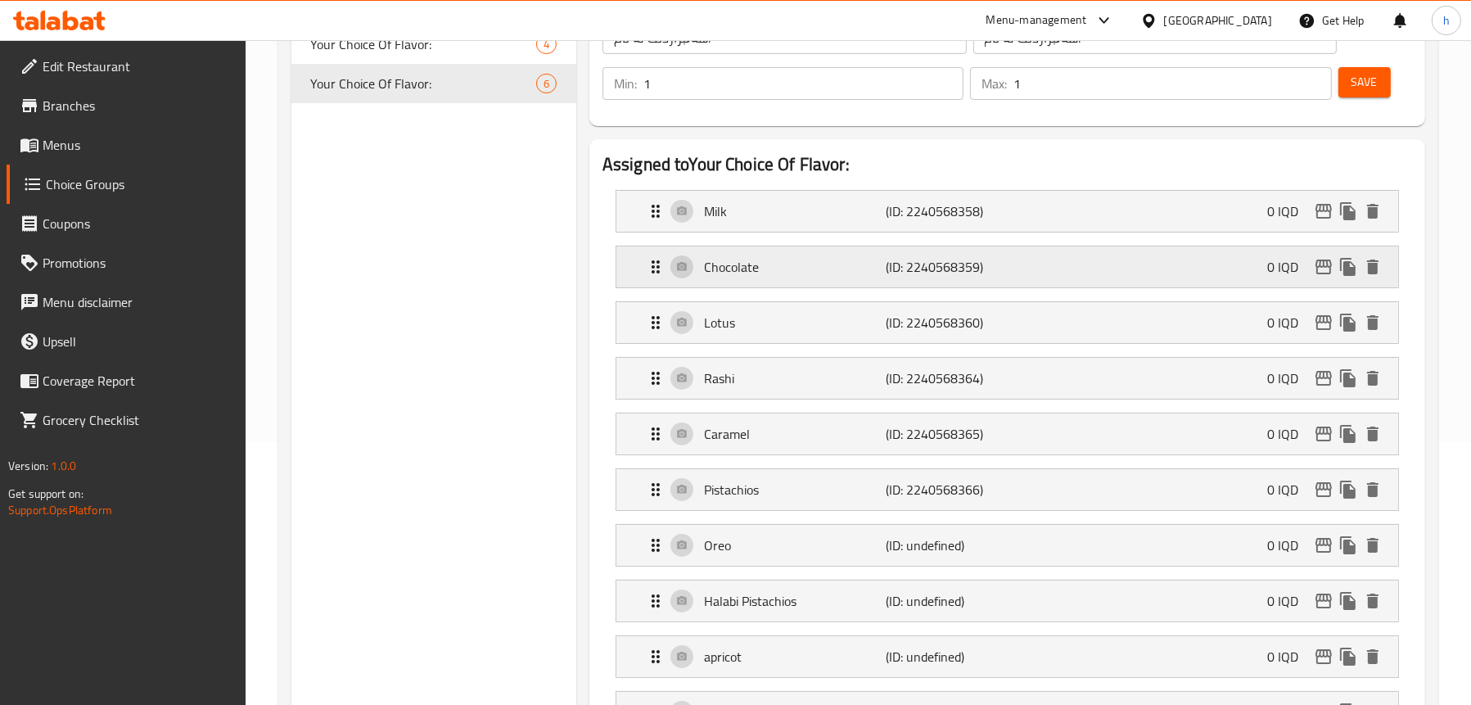
scroll to position [246, 0]
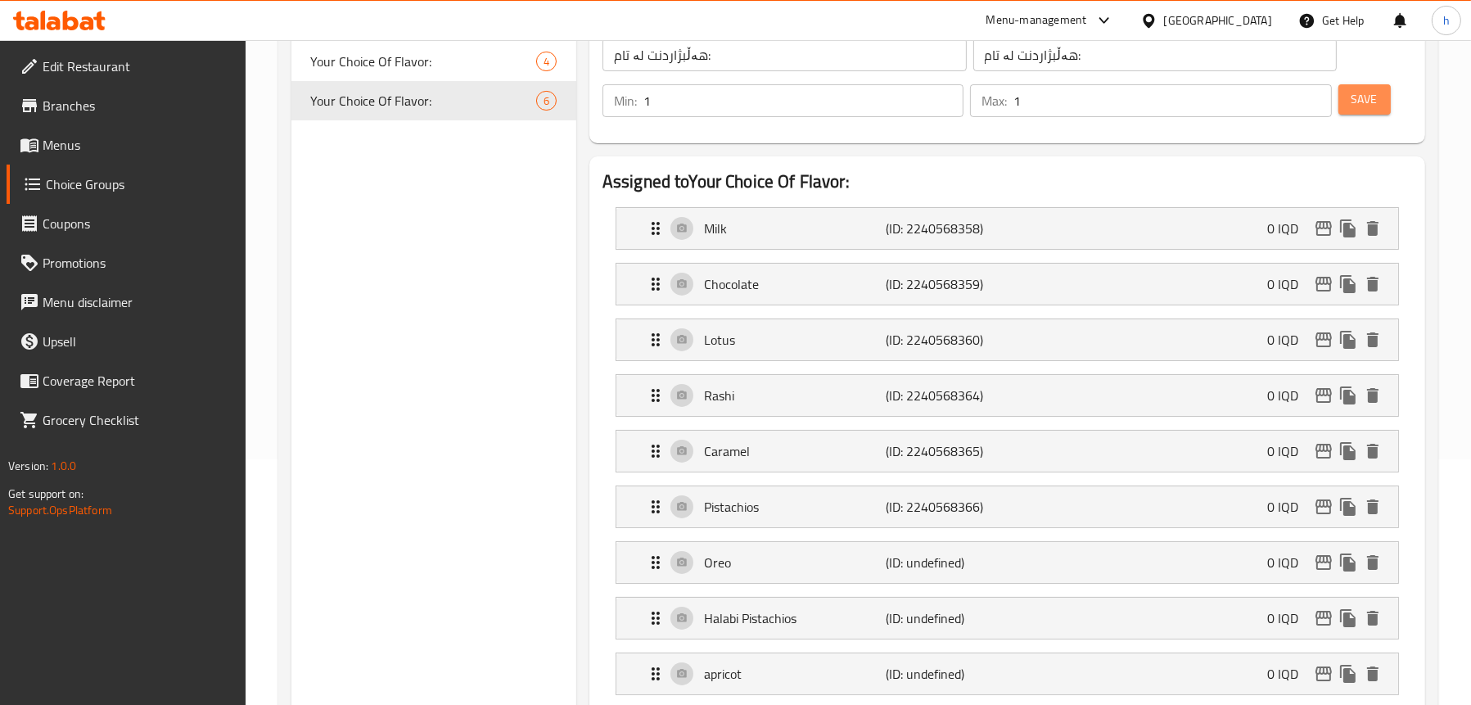
click at [1376, 98] on span "Save" at bounding box center [1365, 99] width 26 height 20
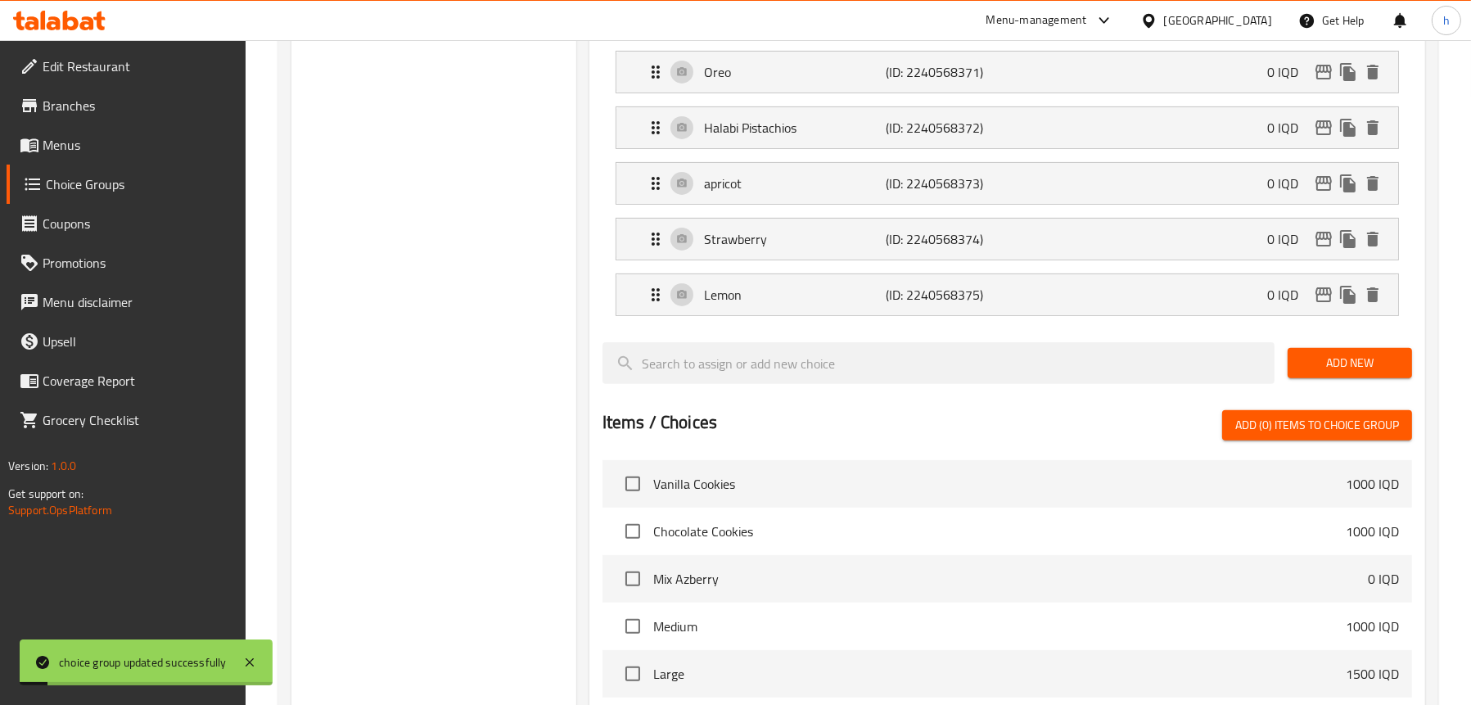
scroll to position [737, 0]
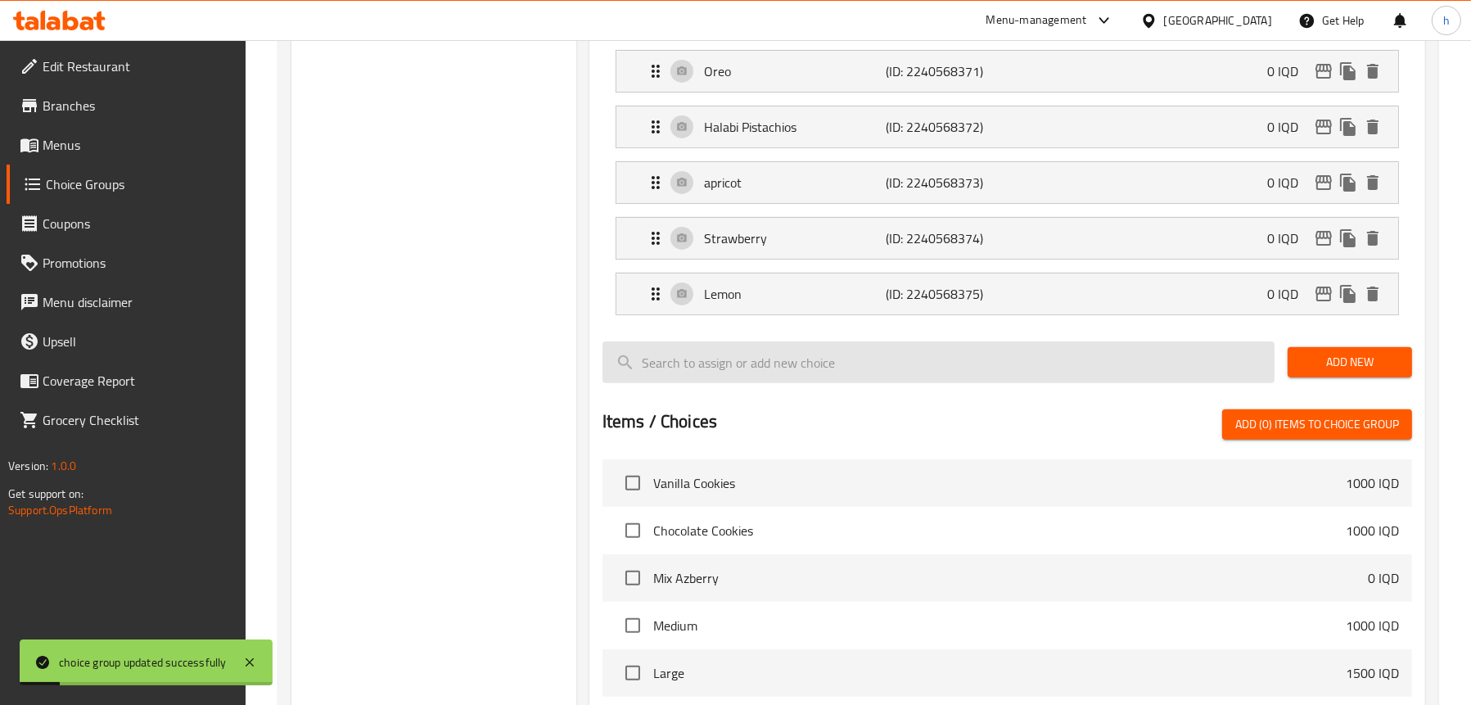
click at [1322, 364] on span "Add New" at bounding box center [1350, 362] width 98 height 20
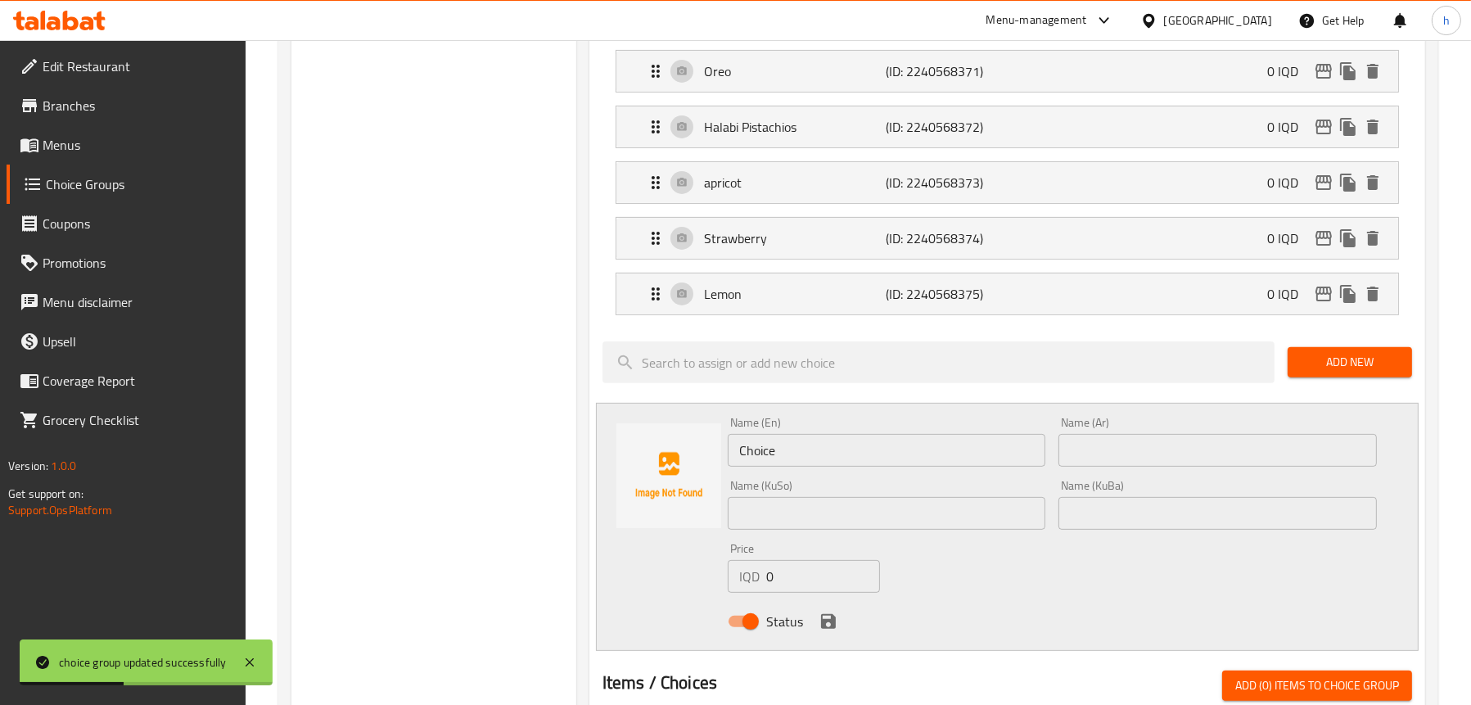
click at [812, 453] on input "Choice" at bounding box center [887, 450] width 319 height 33
paste input "pineappl"
type input "pineapple"
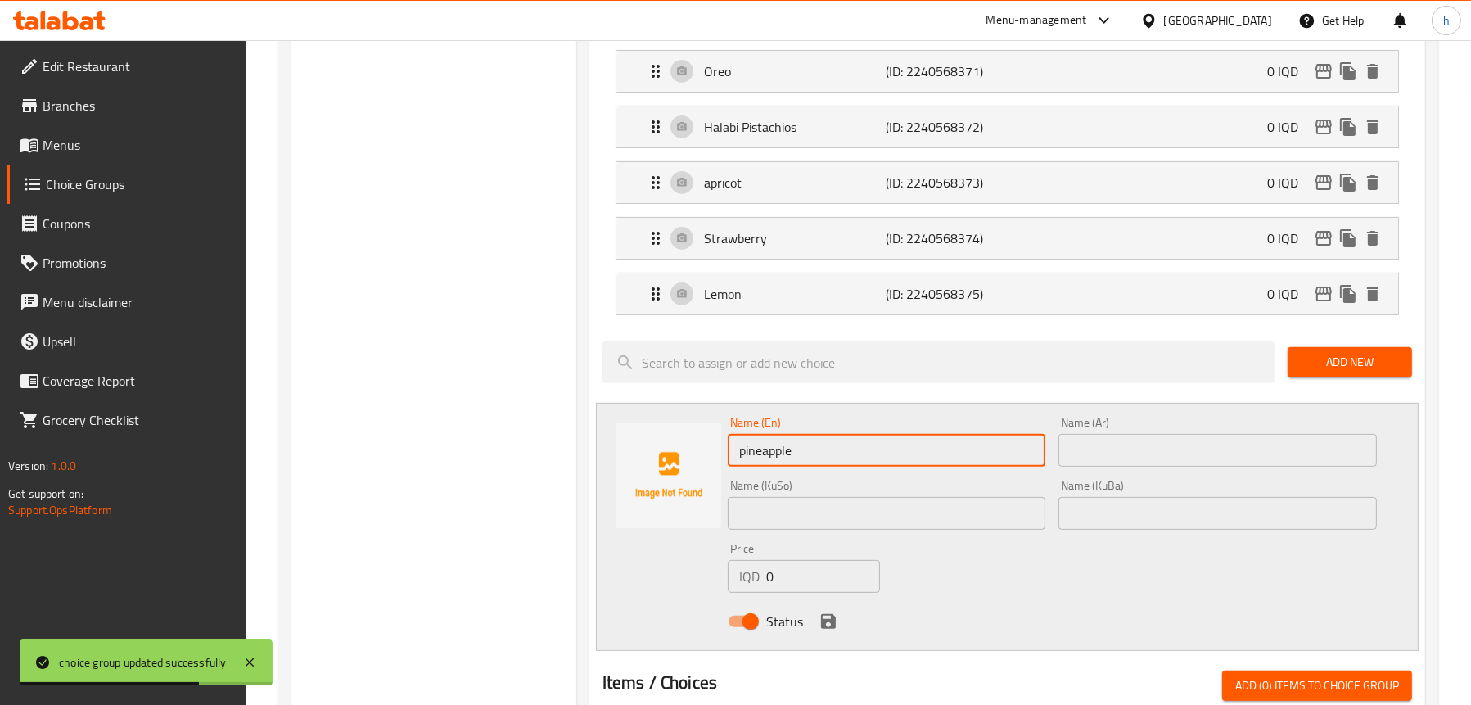
click at [1111, 454] on input "text" at bounding box center [1218, 450] width 319 height 33
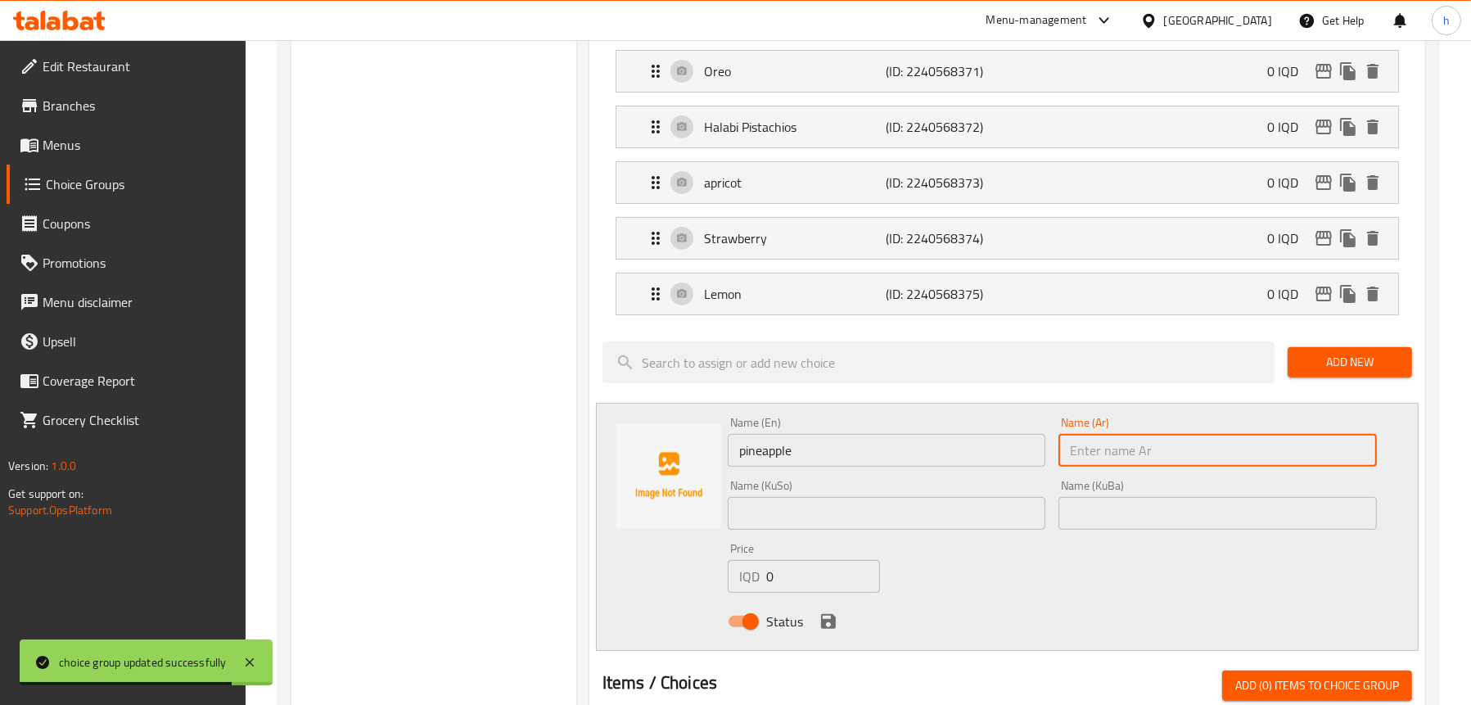
paste input "اناناس"
type input "اناناس"
click at [793, 507] on input "text" at bounding box center [887, 513] width 319 height 33
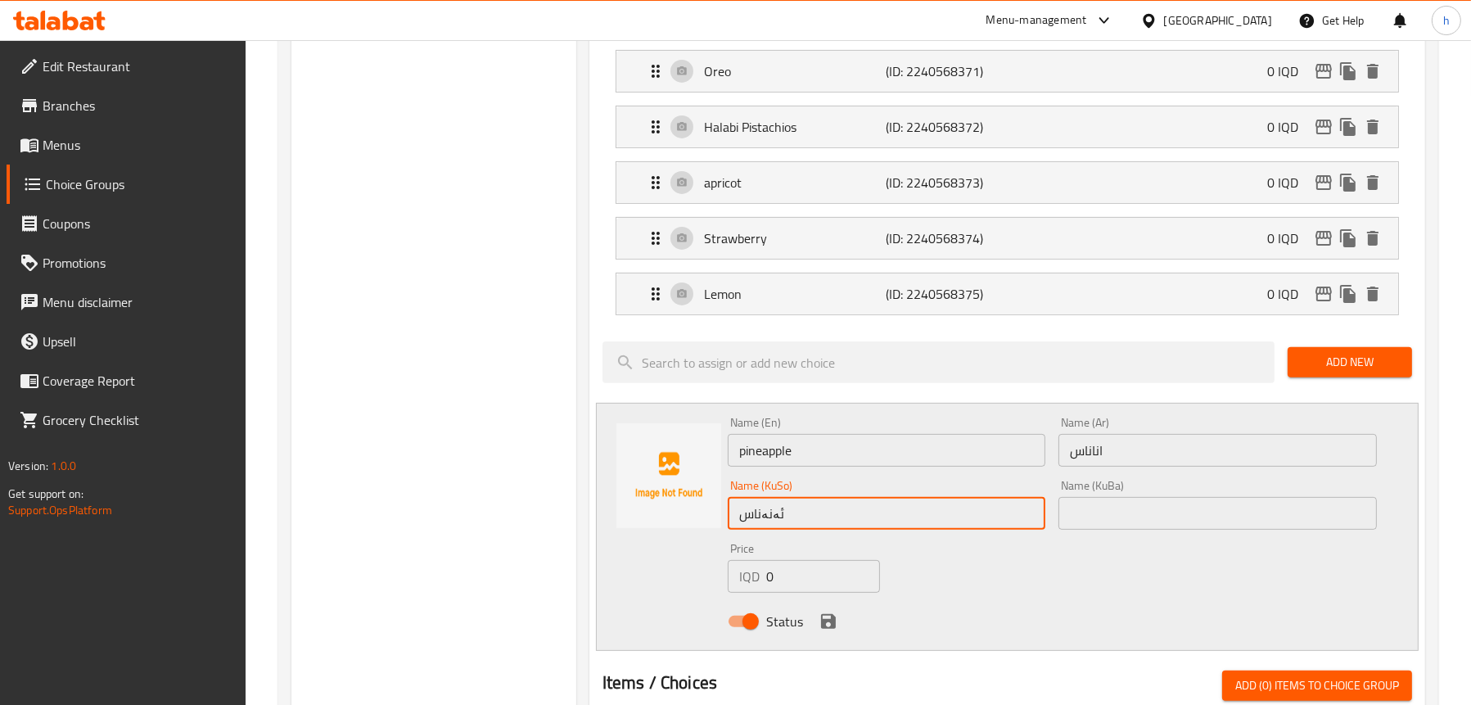
type input "ئەنەناس"
click at [745, 450] on input "pineapple" at bounding box center [887, 450] width 319 height 33
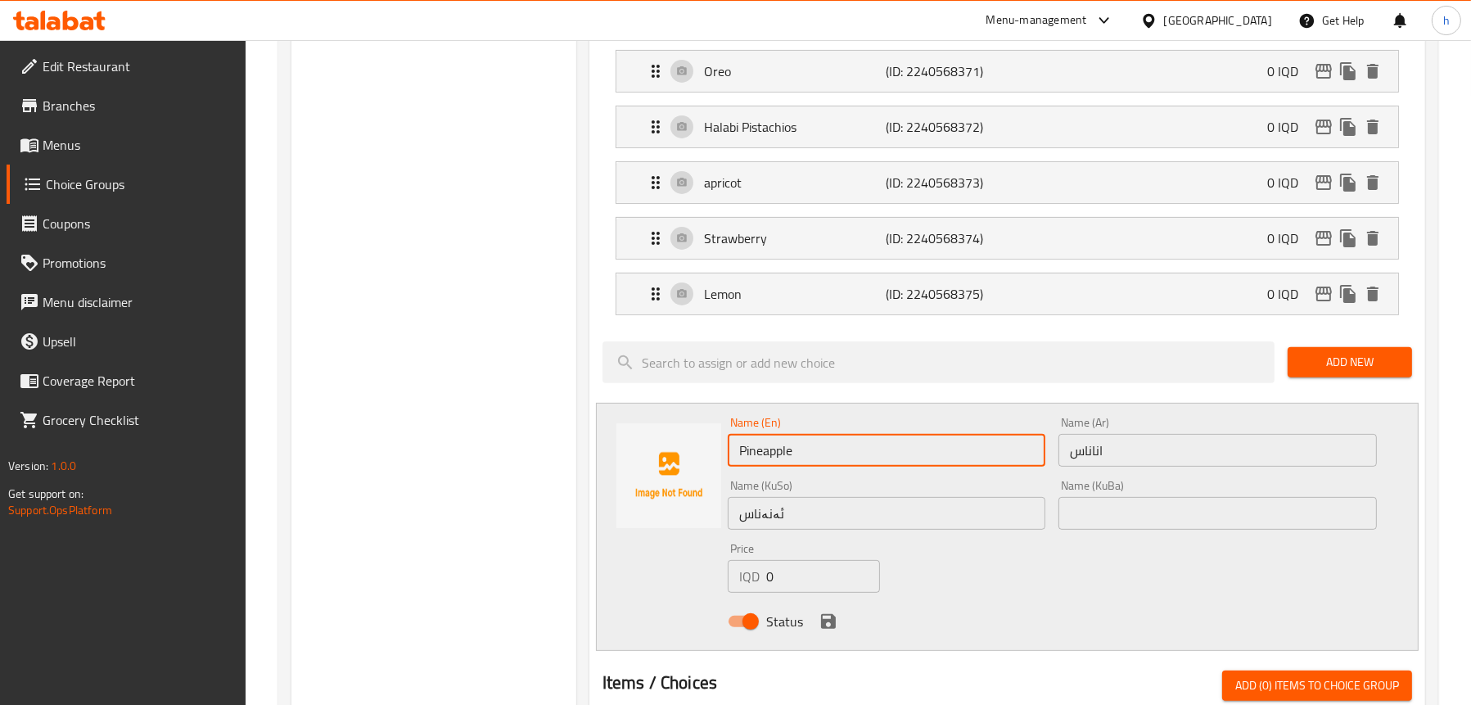
type input "Pineapple"
click at [830, 618] on icon "save" at bounding box center [828, 621] width 15 height 15
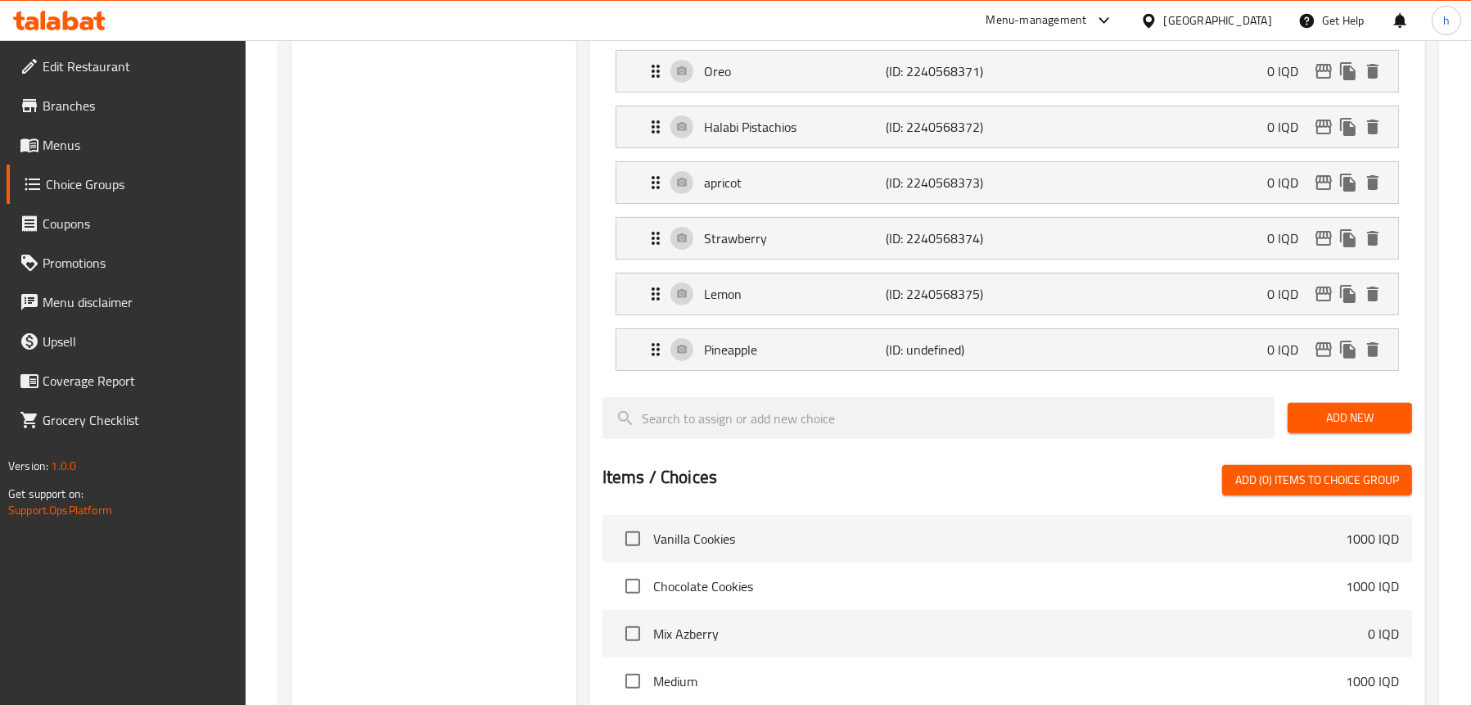
click at [1386, 412] on span "Add New" at bounding box center [1350, 418] width 98 height 20
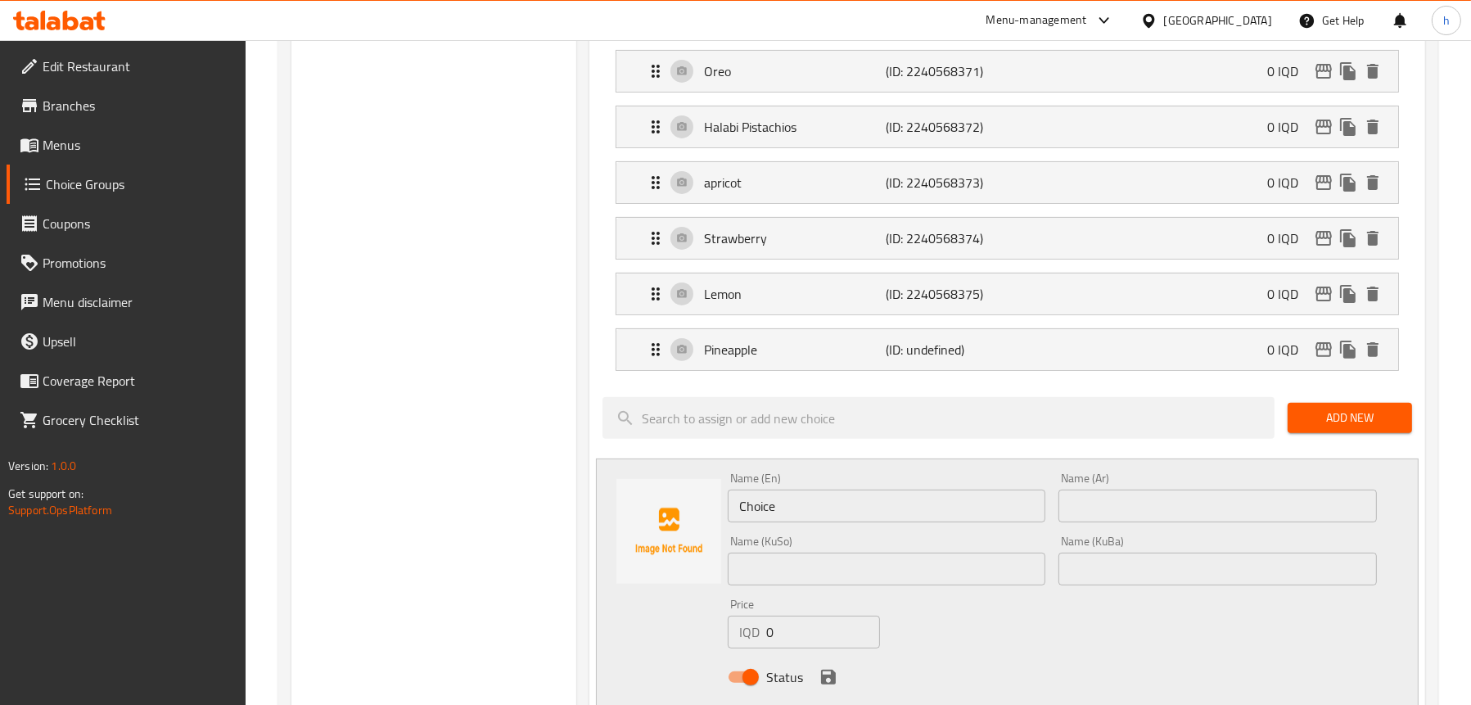
click at [778, 517] on input "Choice" at bounding box center [887, 506] width 319 height 33
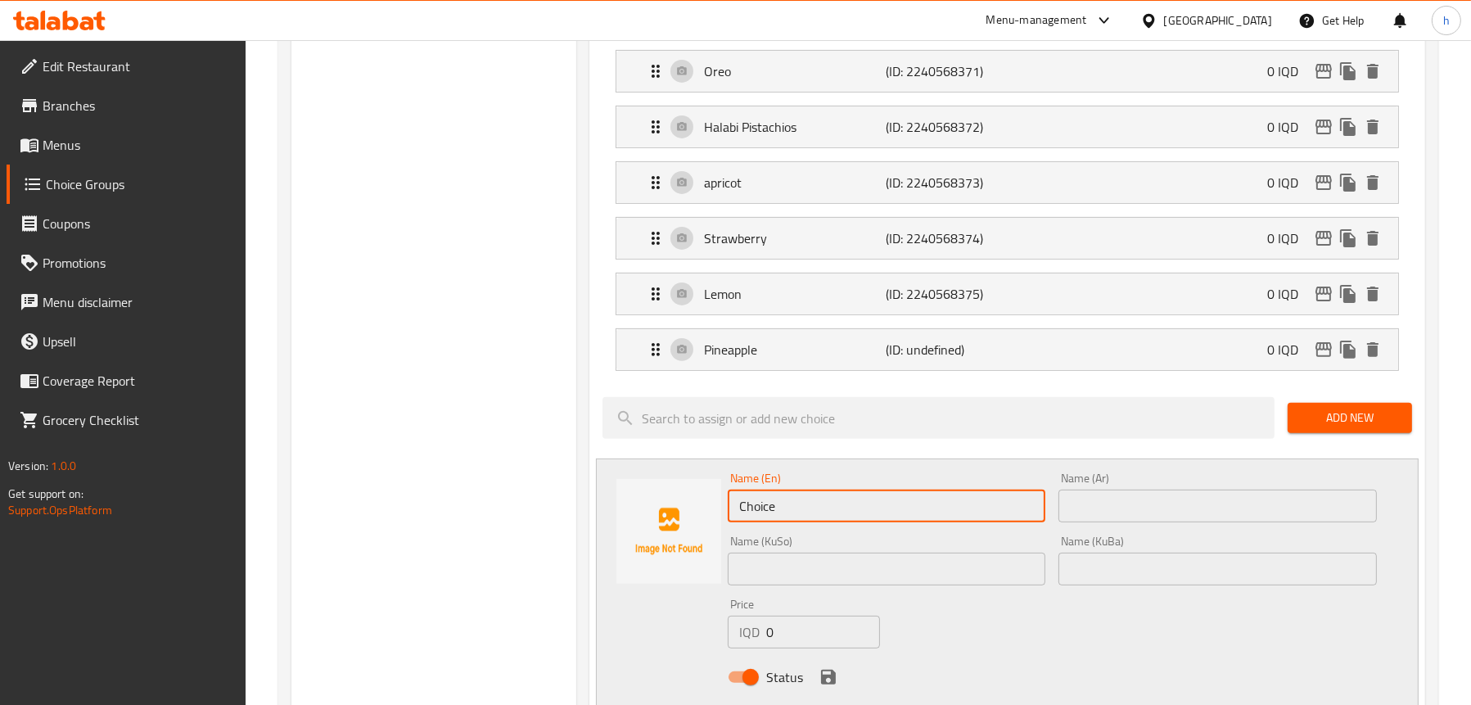
click at [778, 517] on input "Choice" at bounding box center [887, 506] width 319 height 33
paste input "banana"
type input "banana"
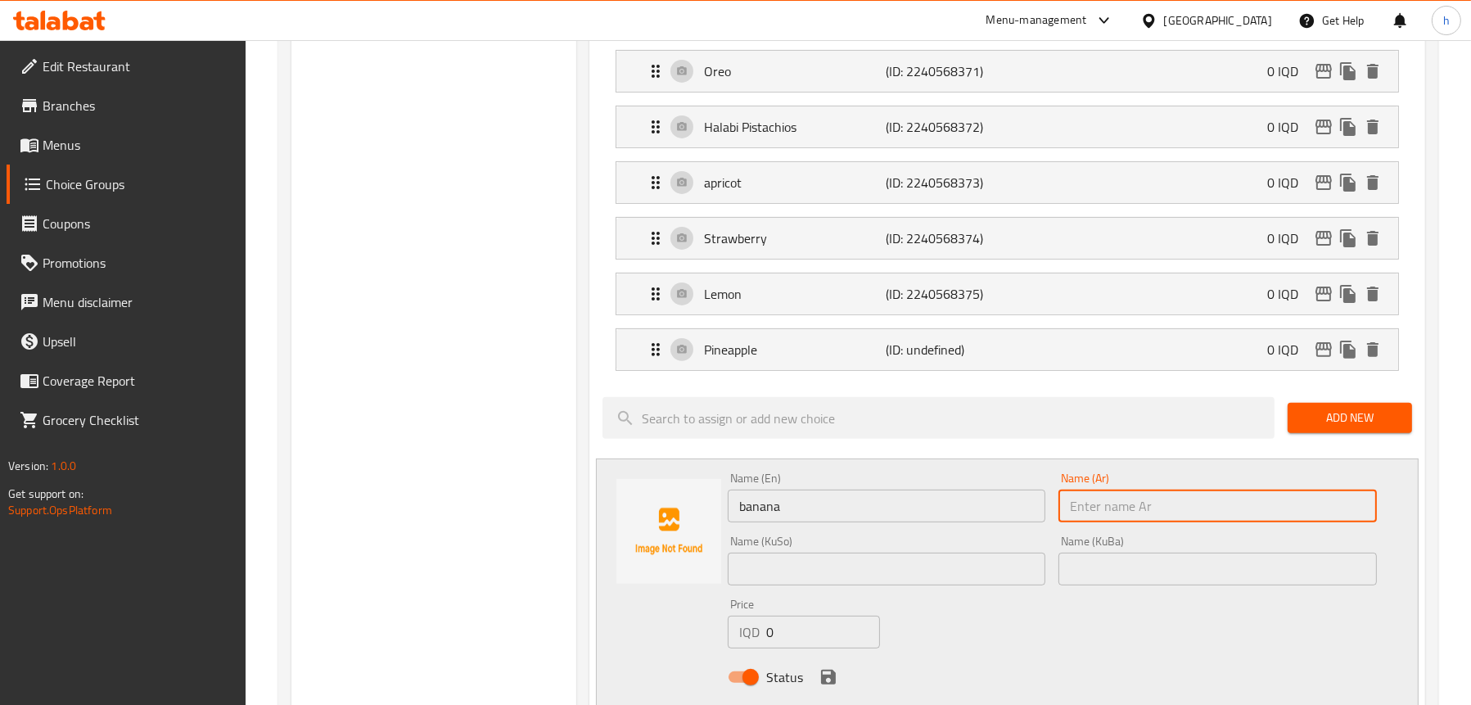
click at [1118, 503] on input "text" at bounding box center [1218, 506] width 319 height 33
paste input "موز"
type input "موز"
drag, startPoint x: 742, startPoint y: 500, endPoint x: 780, endPoint y: 546, distance: 59.9
click at [742, 500] on input "banana" at bounding box center [887, 506] width 319 height 33
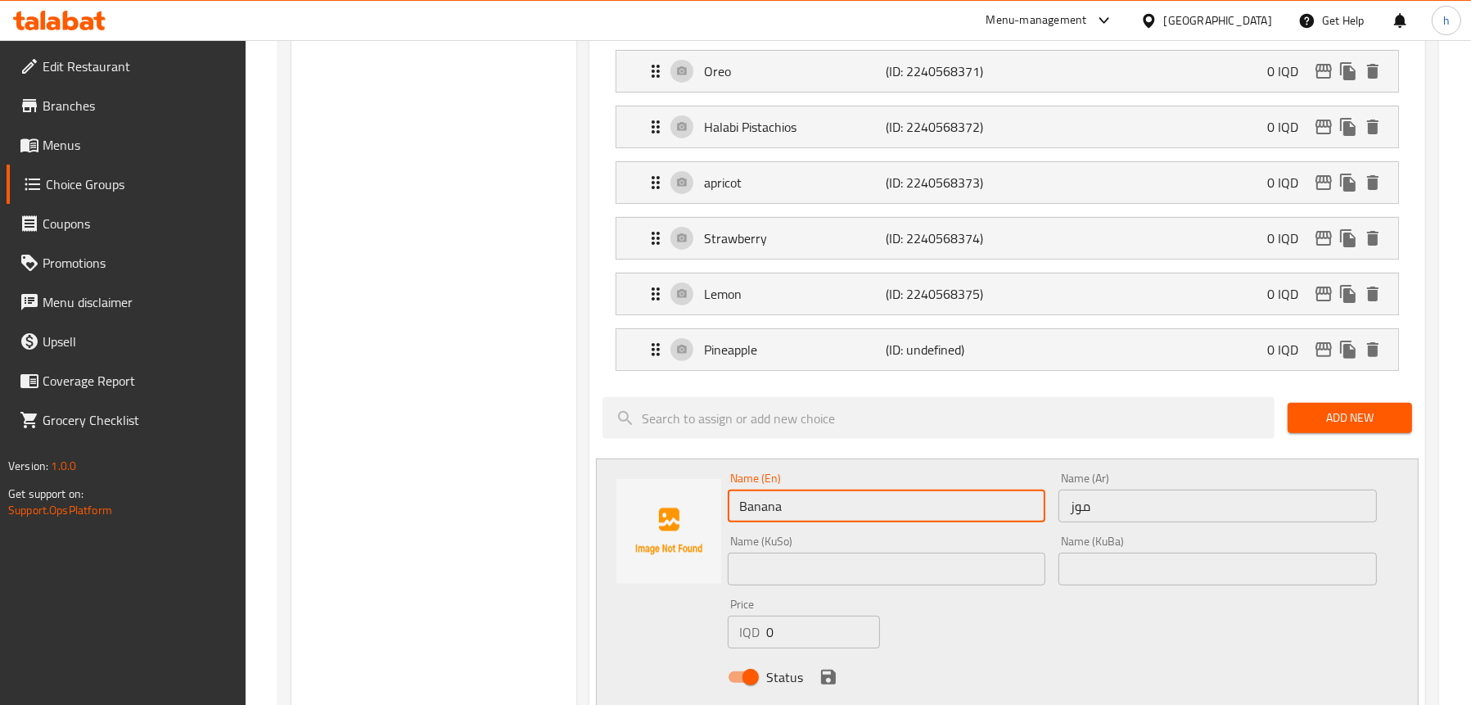
type input "Banana"
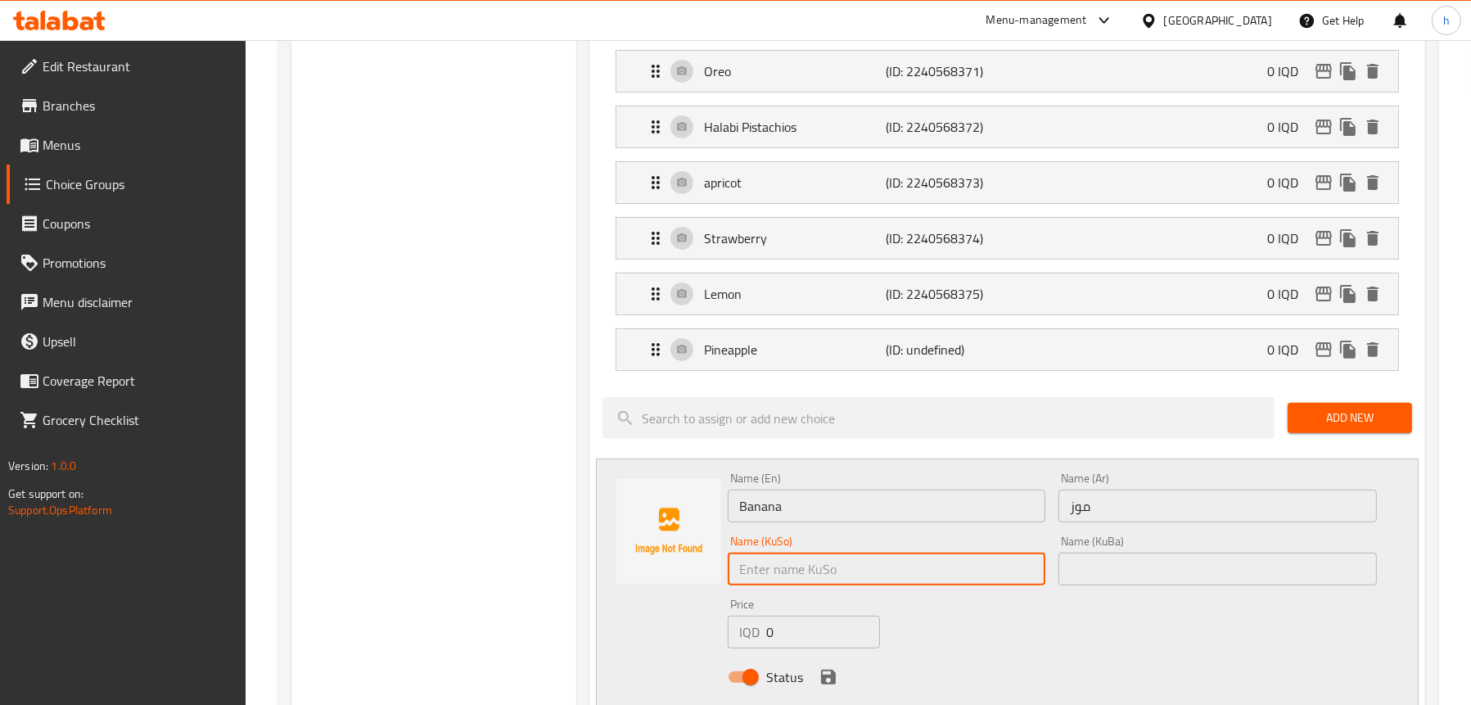
click at [814, 554] on input "text" at bounding box center [887, 569] width 319 height 33
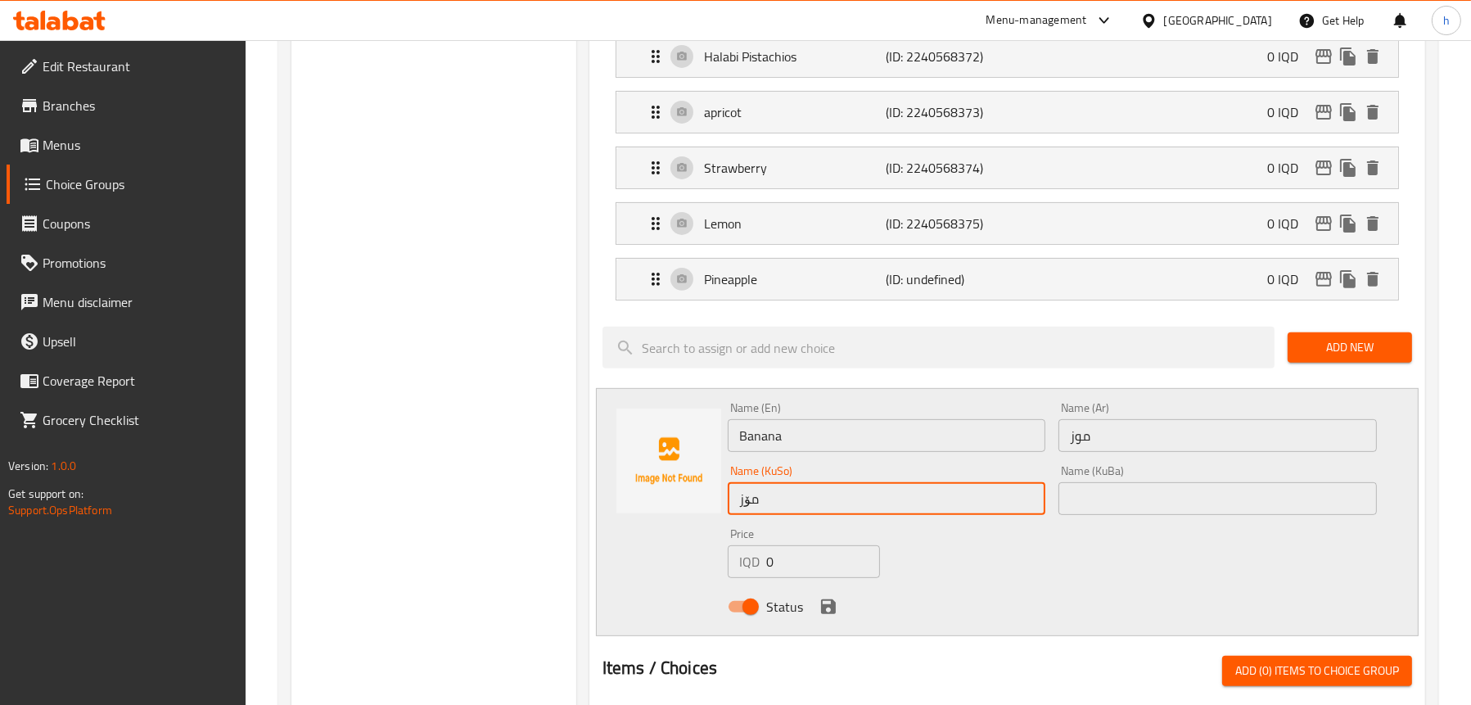
scroll to position [983, 0]
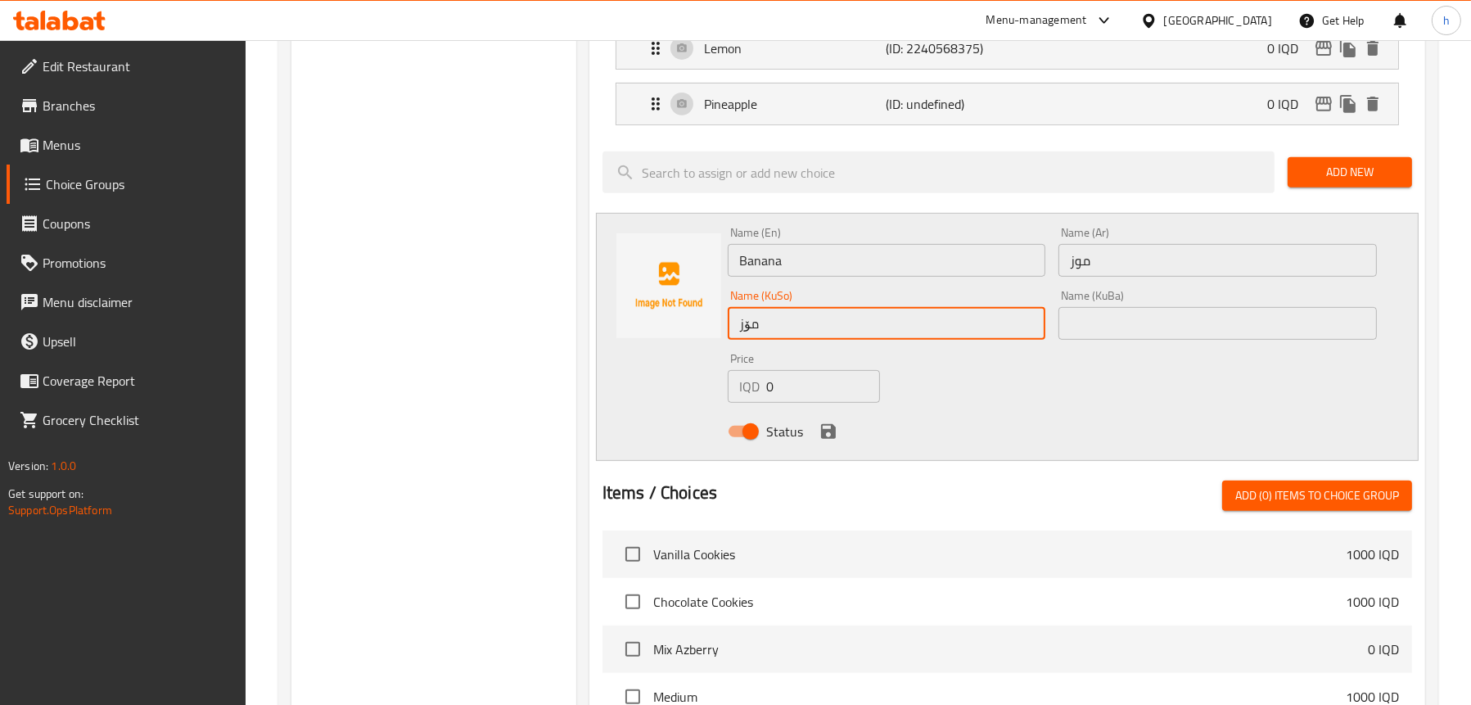
type input "مۆز"
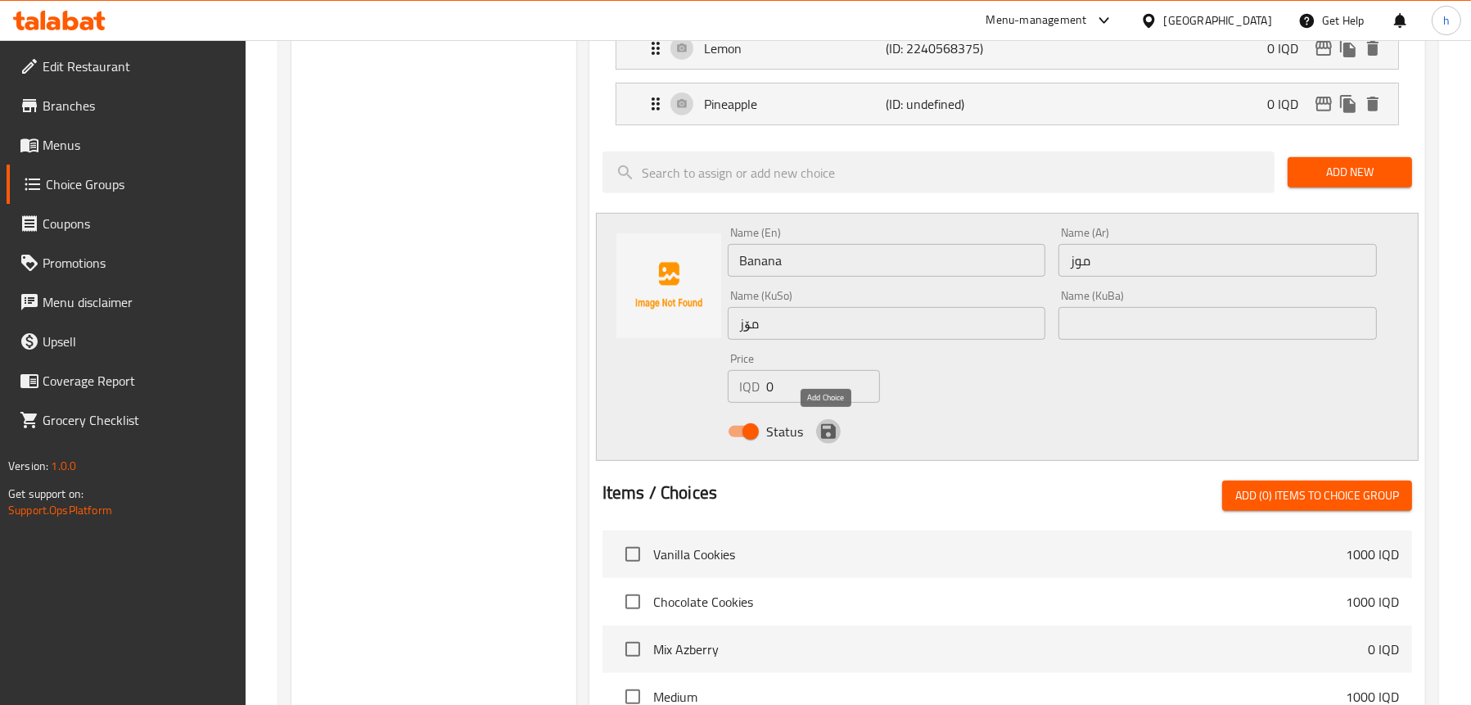
click at [829, 426] on icon "save" at bounding box center [829, 432] width 20 height 20
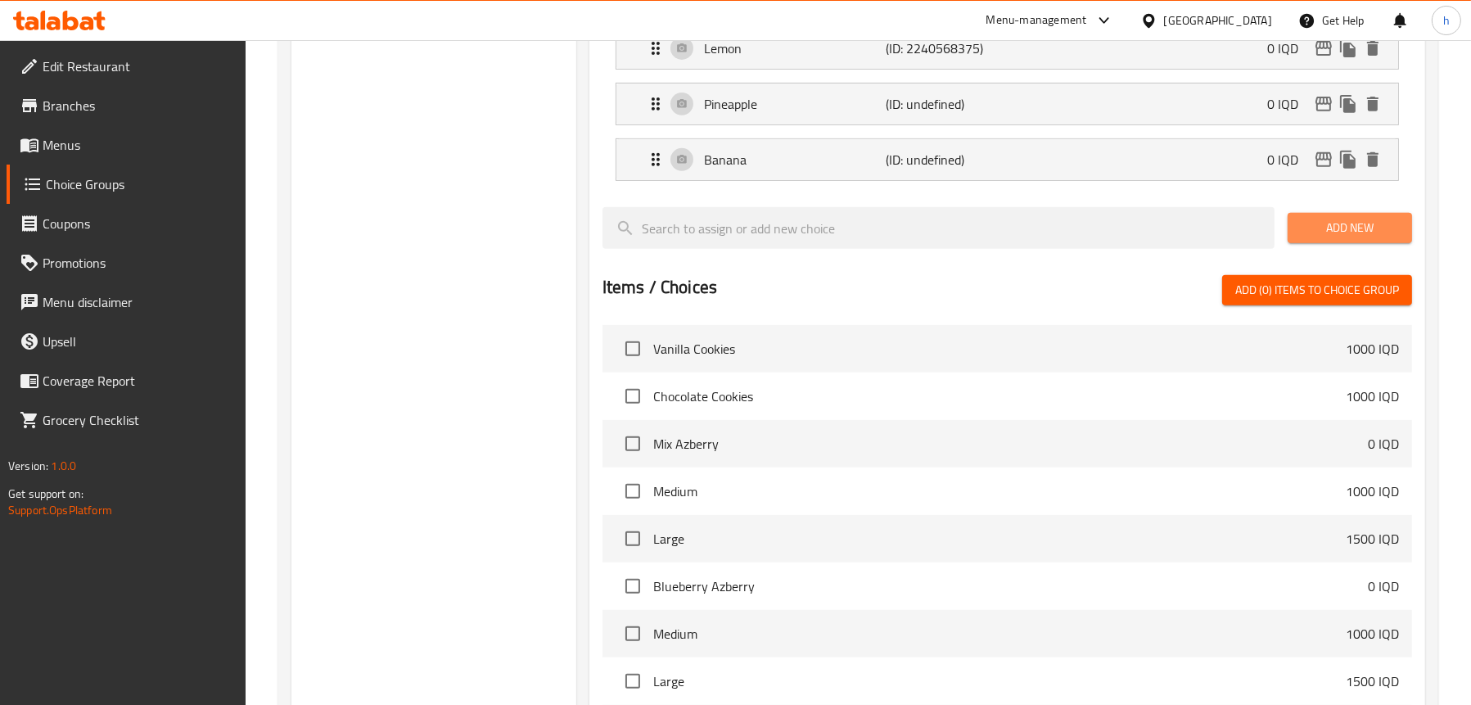
click at [1308, 227] on span "Add New" at bounding box center [1350, 228] width 98 height 20
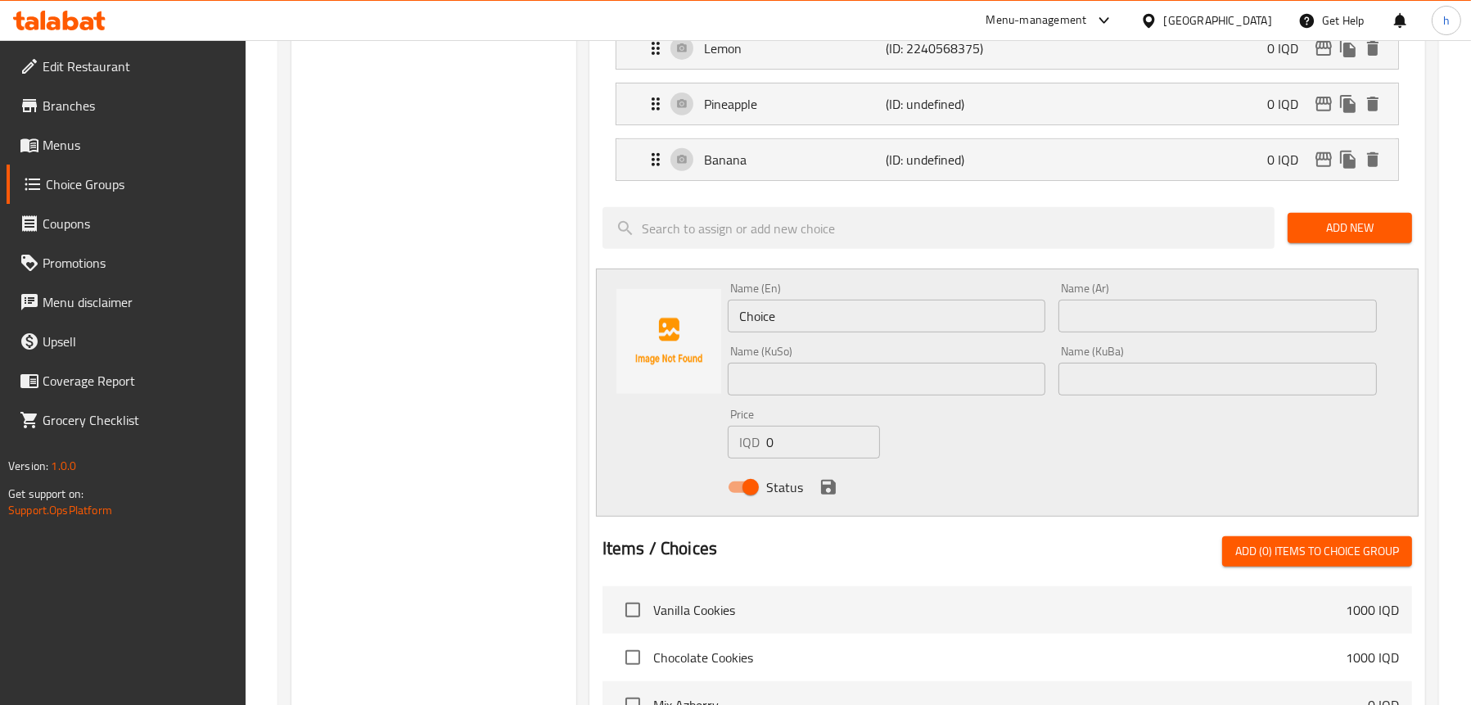
click at [1113, 296] on div "Name (Ar) Name (Ar)" at bounding box center [1218, 307] width 319 height 50
click at [804, 315] on input "Choice" at bounding box center [887, 316] width 319 height 33
paste input "Watermelon"
type input "Watermelon"
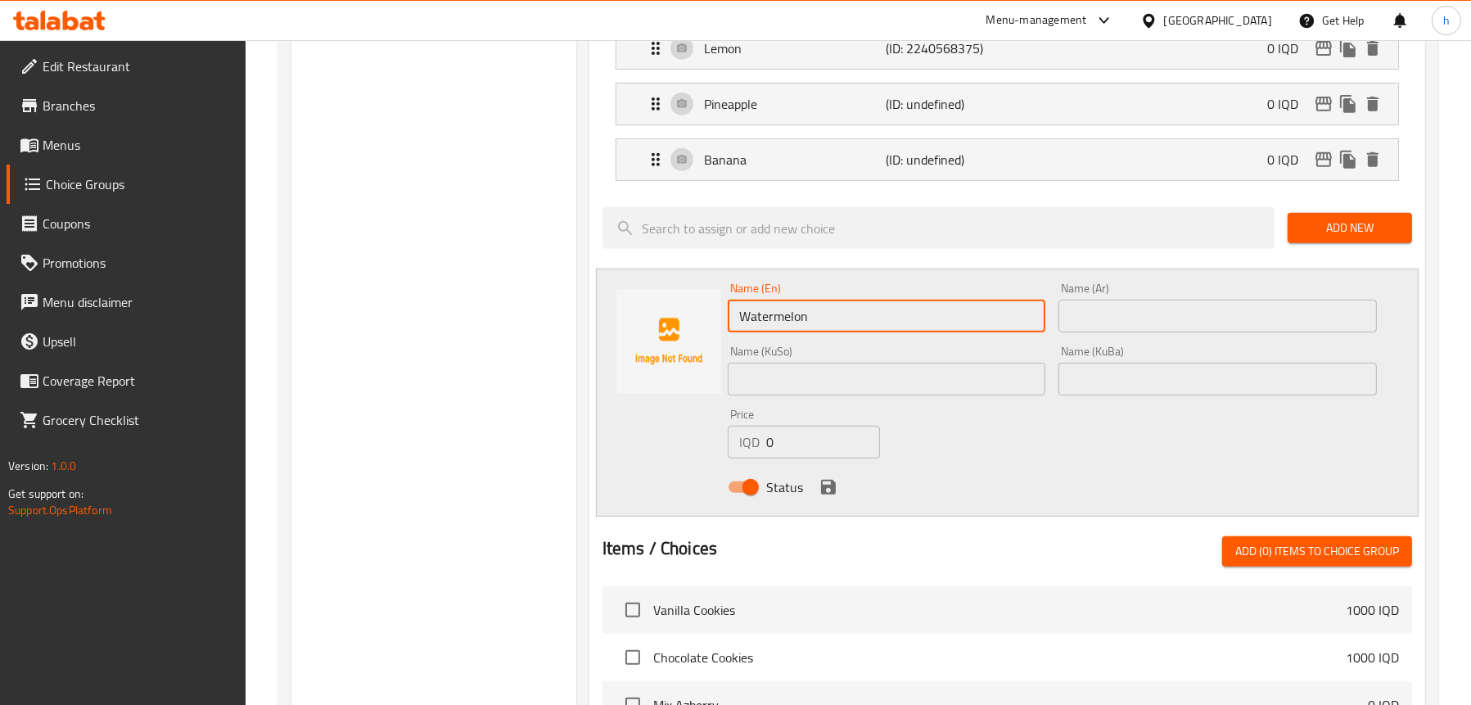
click at [1103, 307] on input "text" at bounding box center [1218, 316] width 319 height 33
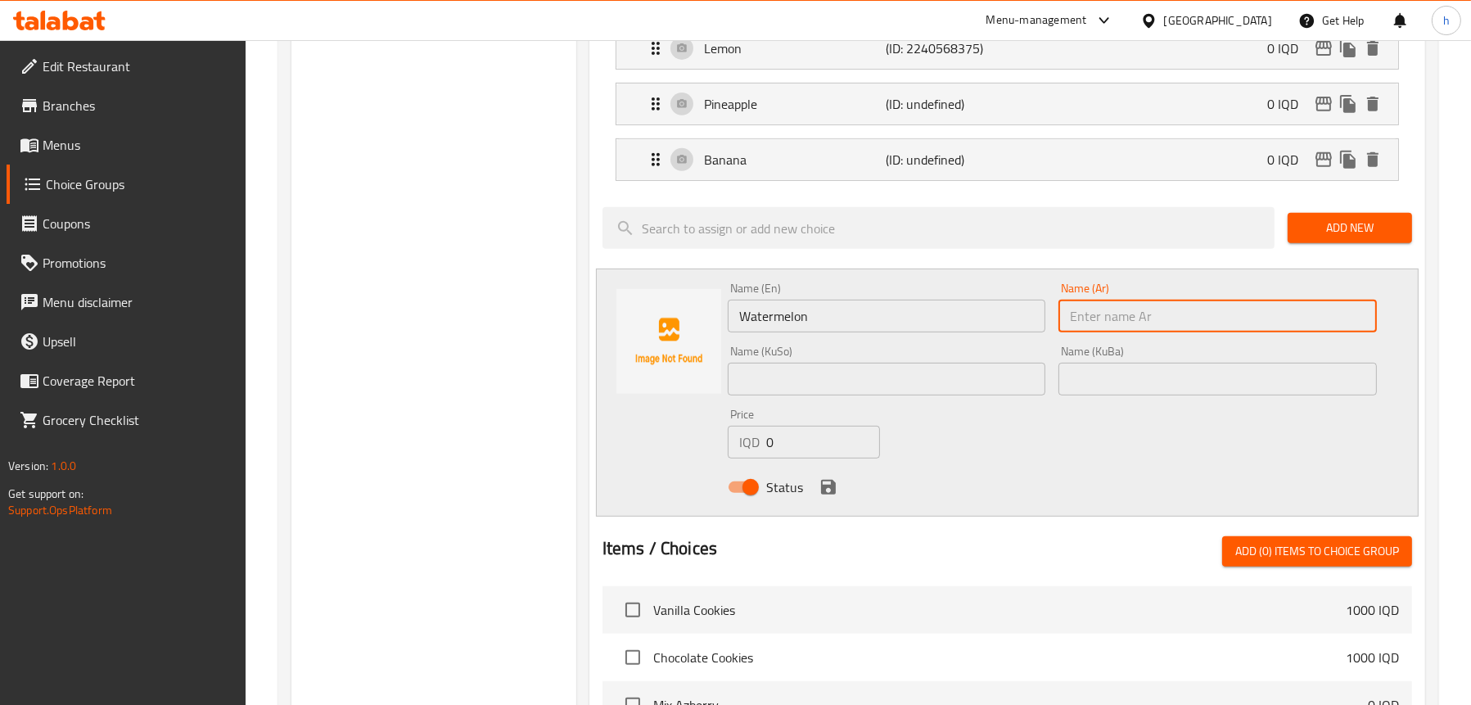
paste input "بطیخ"
type input "بطیخ"
click at [830, 364] on input "text" at bounding box center [887, 379] width 319 height 33
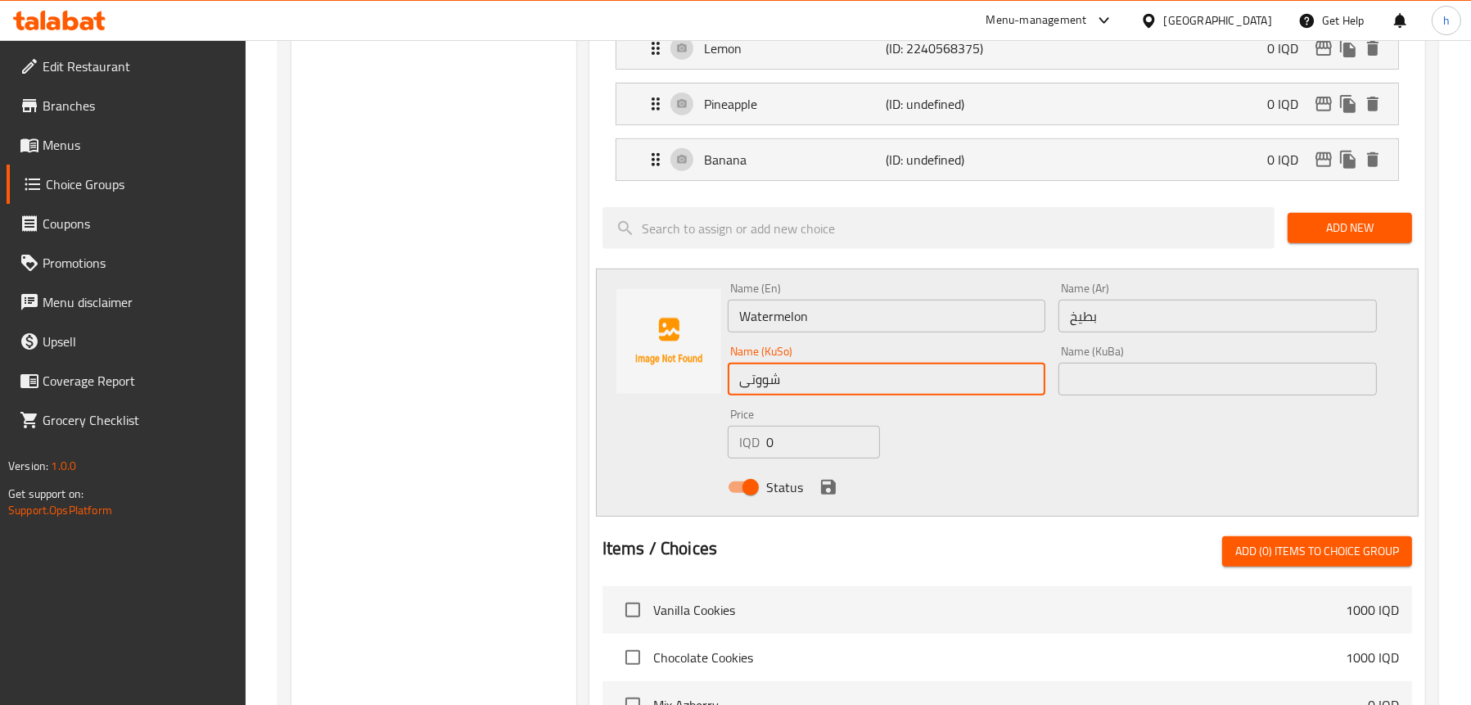
type input "شووتی"
click at [1108, 310] on input "بطیخ" at bounding box center [1218, 316] width 319 height 33
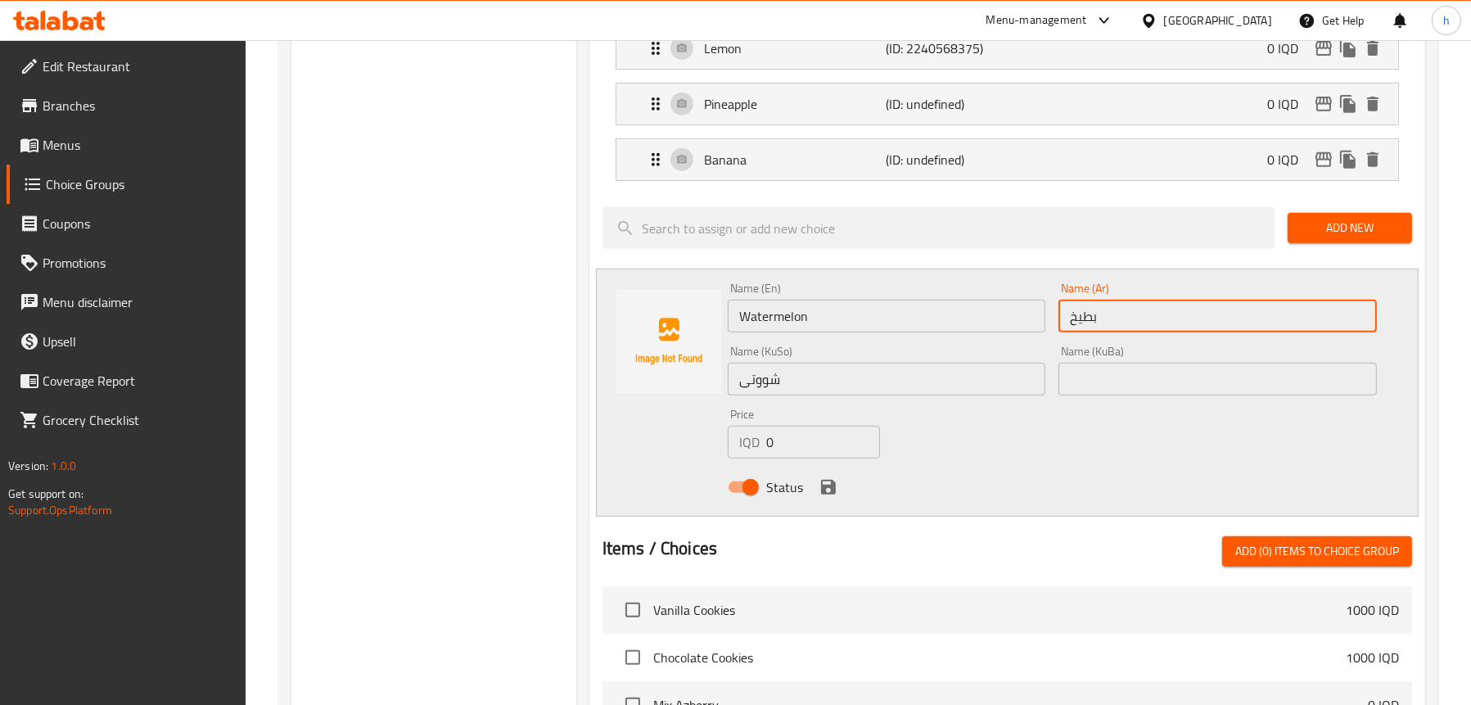
click at [1108, 310] on input "بطیخ" at bounding box center [1218, 316] width 319 height 33
click at [839, 384] on input "شووتی" at bounding box center [887, 379] width 319 height 33
click at [823, 493] on icon "save" at bounding box center [828, 487] width 15 height 15
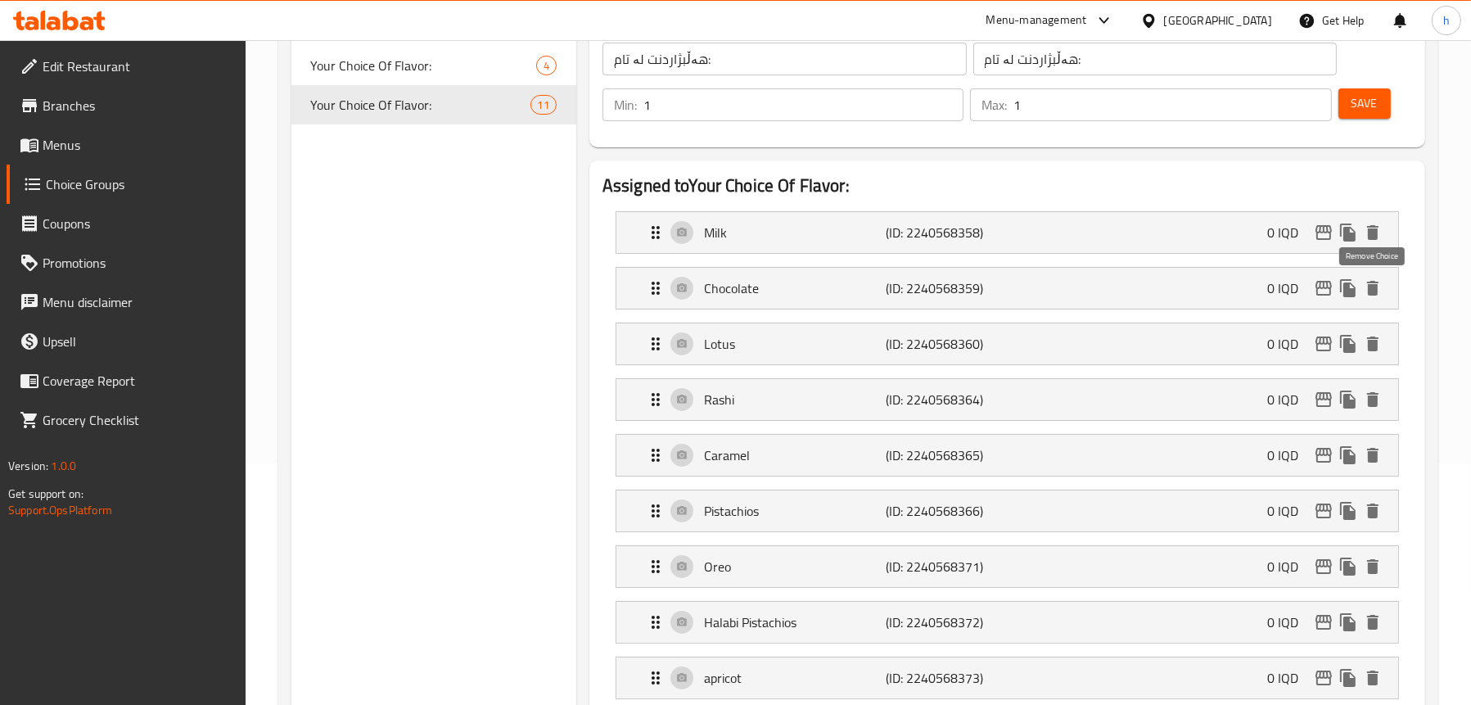
scroll to position [164, 0]
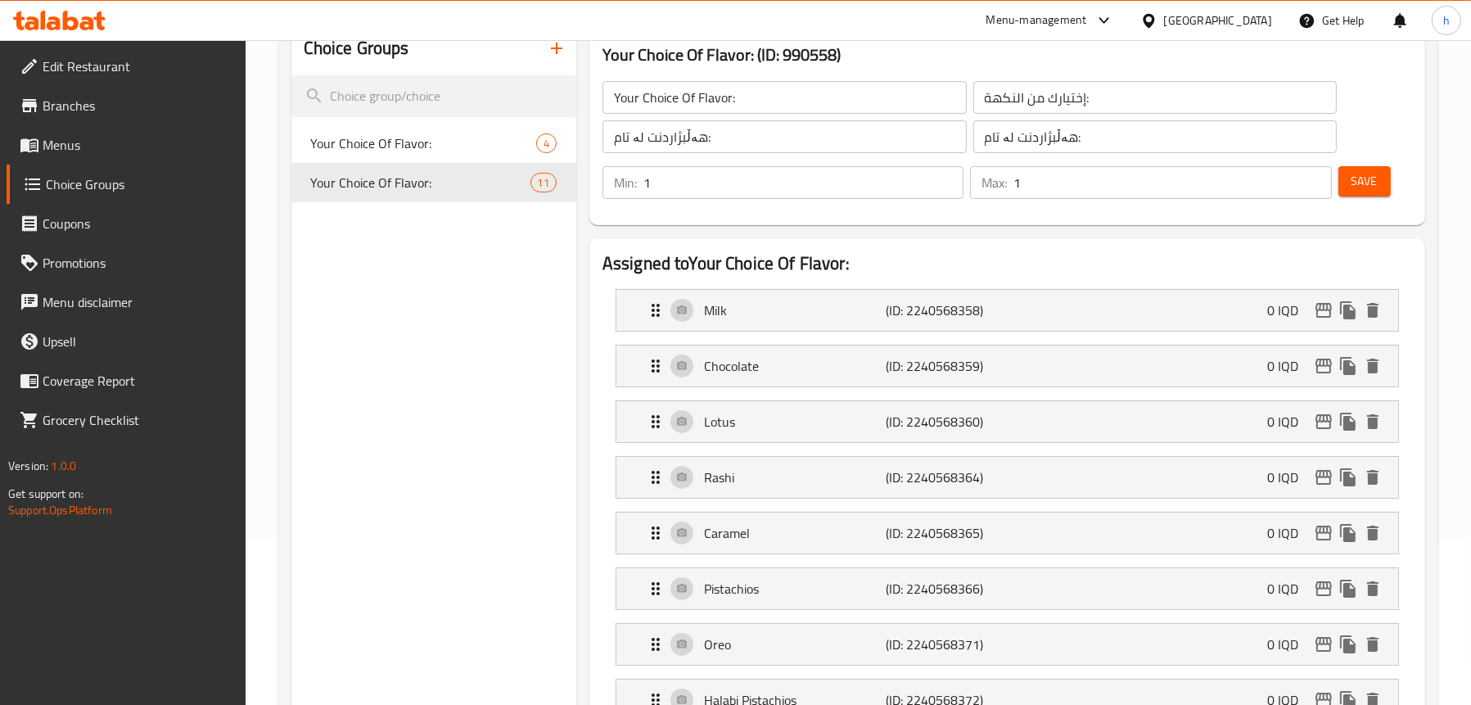
click at [1364, 169] on button "Save" at bounding box center [1365, 181] width 52 height 30
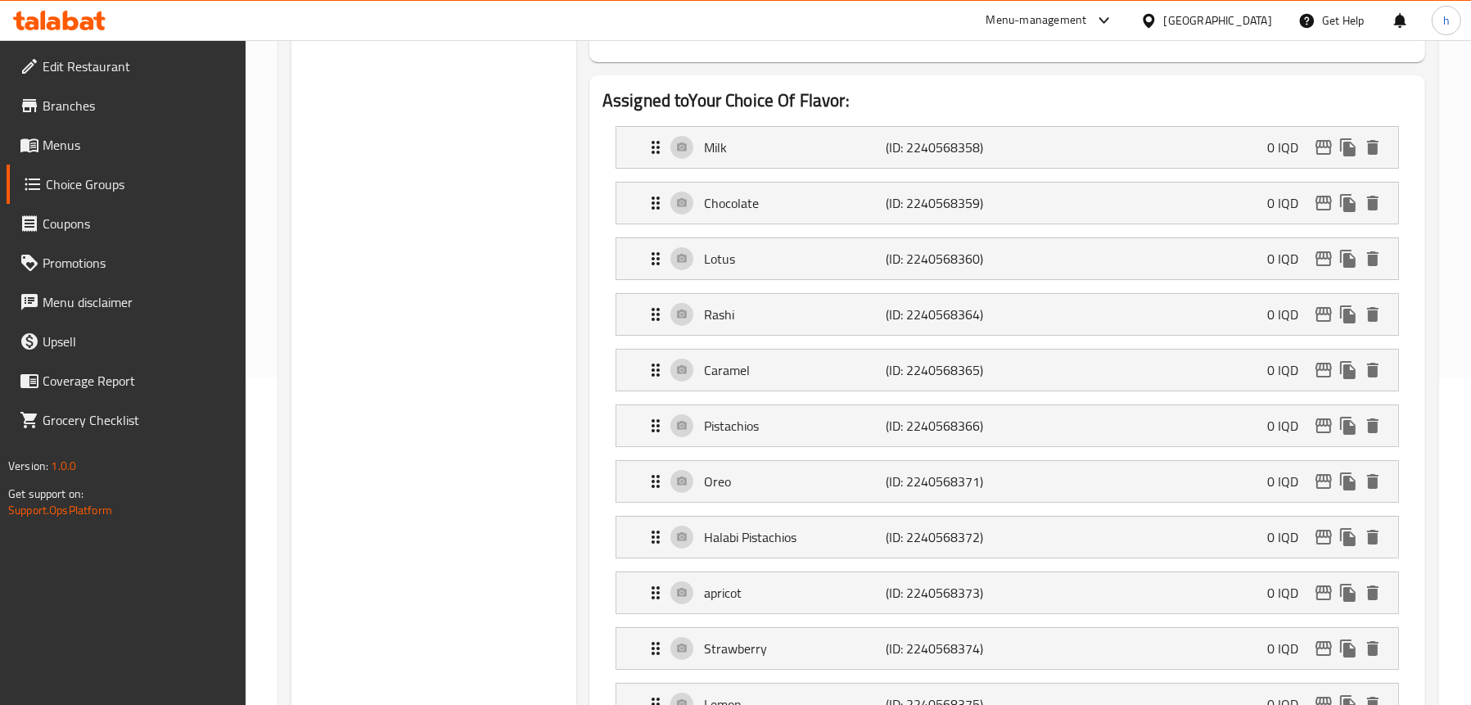
scroll to position [0, 0]
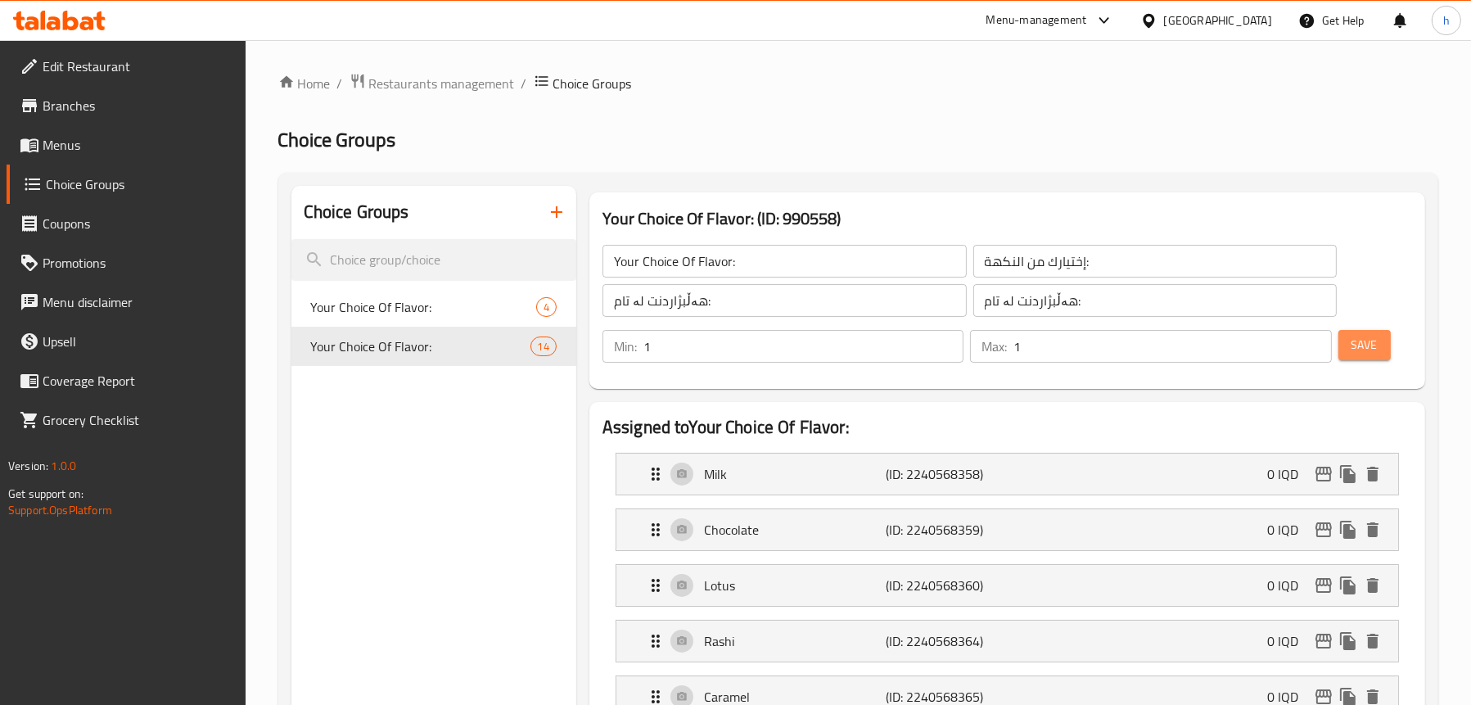
click at [1379, 344] on button "Save" at bounding box center [1365, 345] width 52 height 30
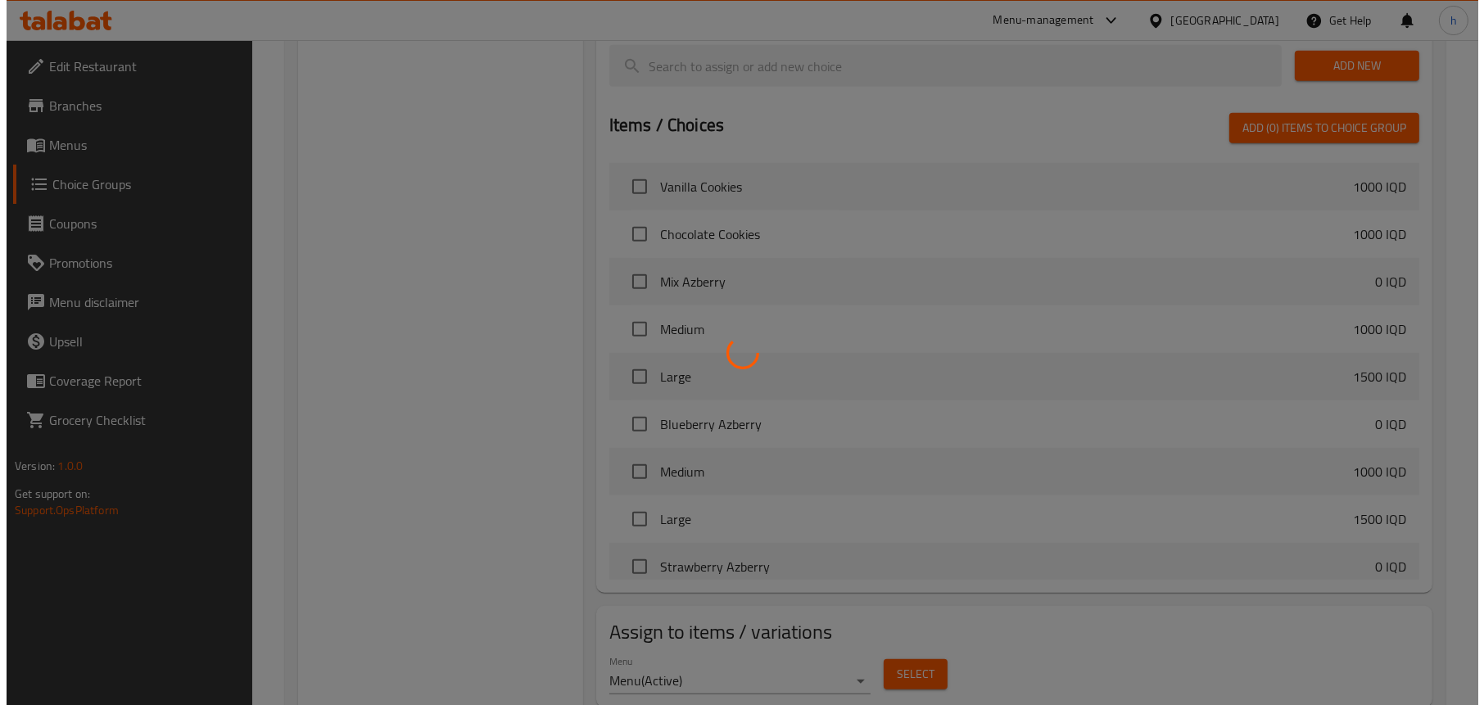
scroll to position [1254, 0]
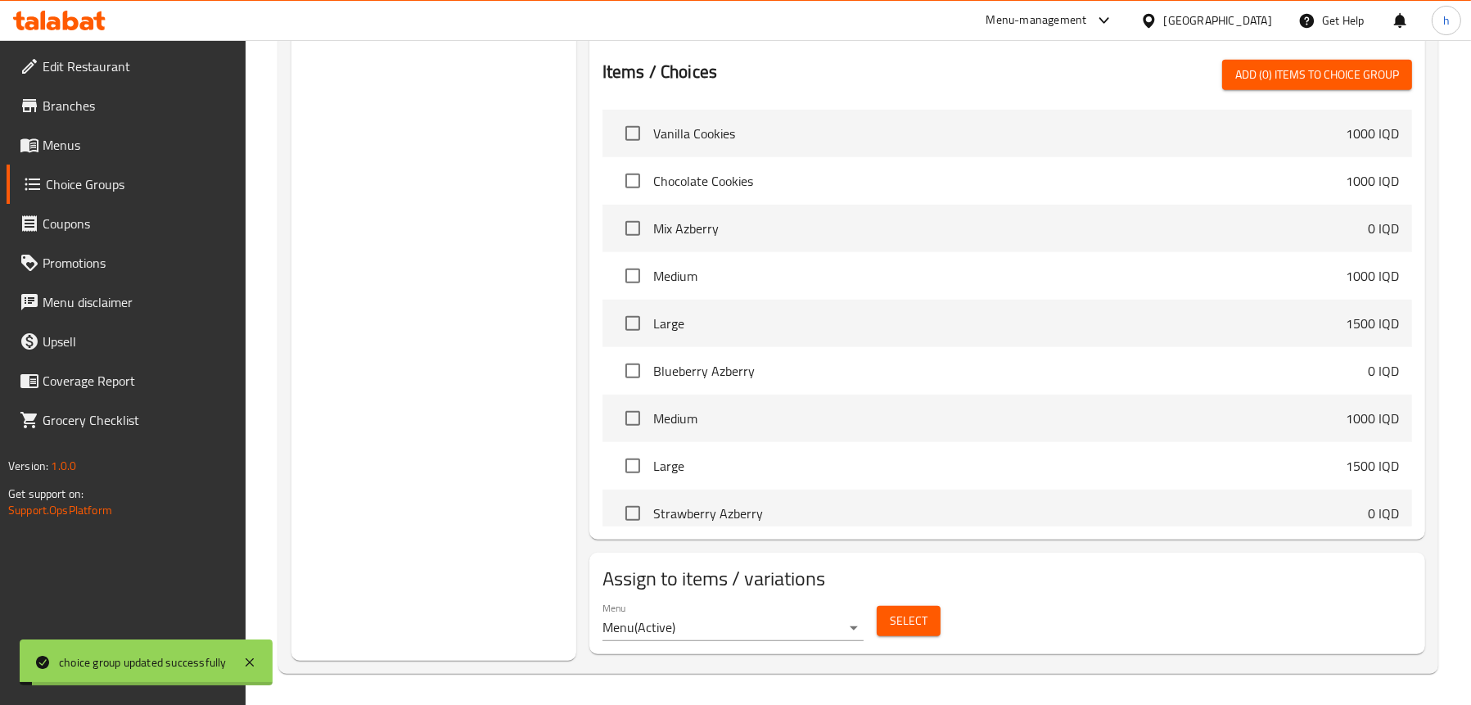
click at [924, 617] on span "Select" at bounding box center [909, 621] width 38 height 20
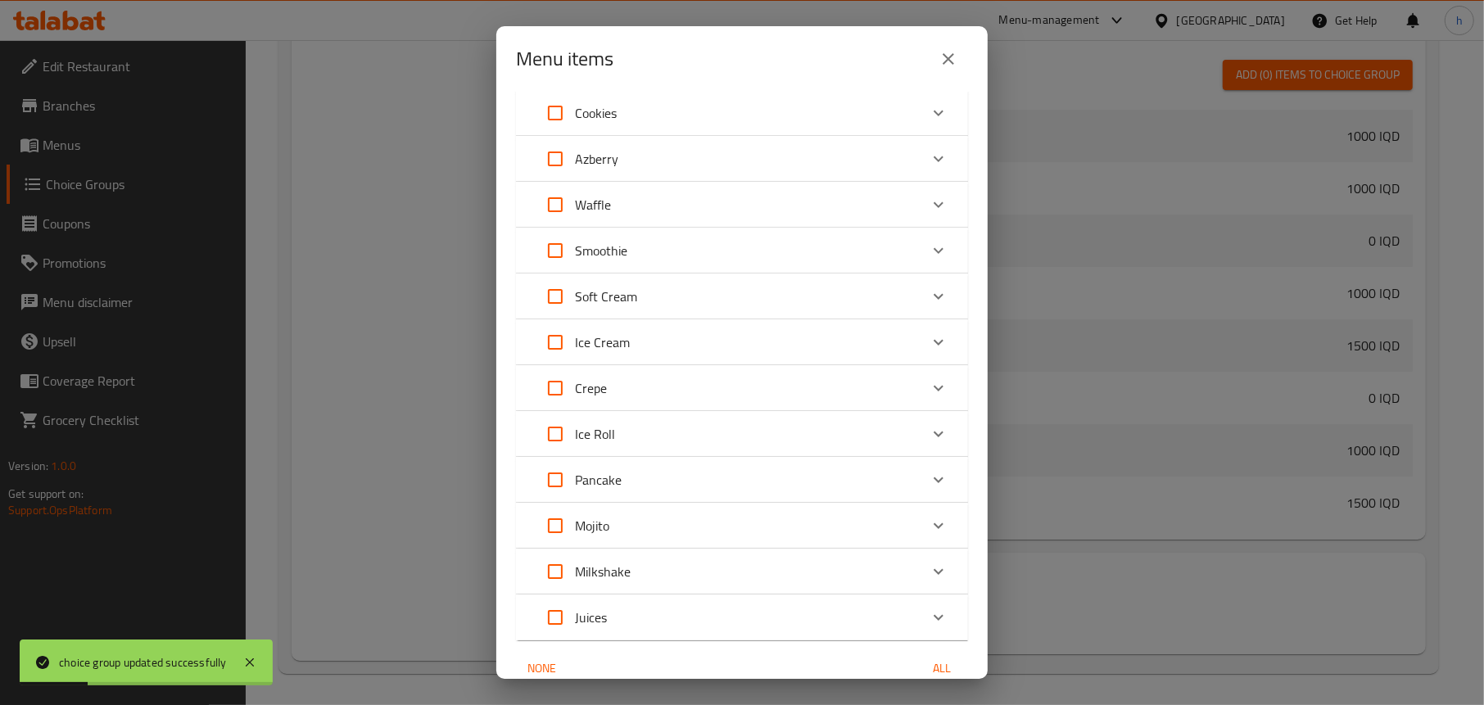
scroll to position [82, 0]
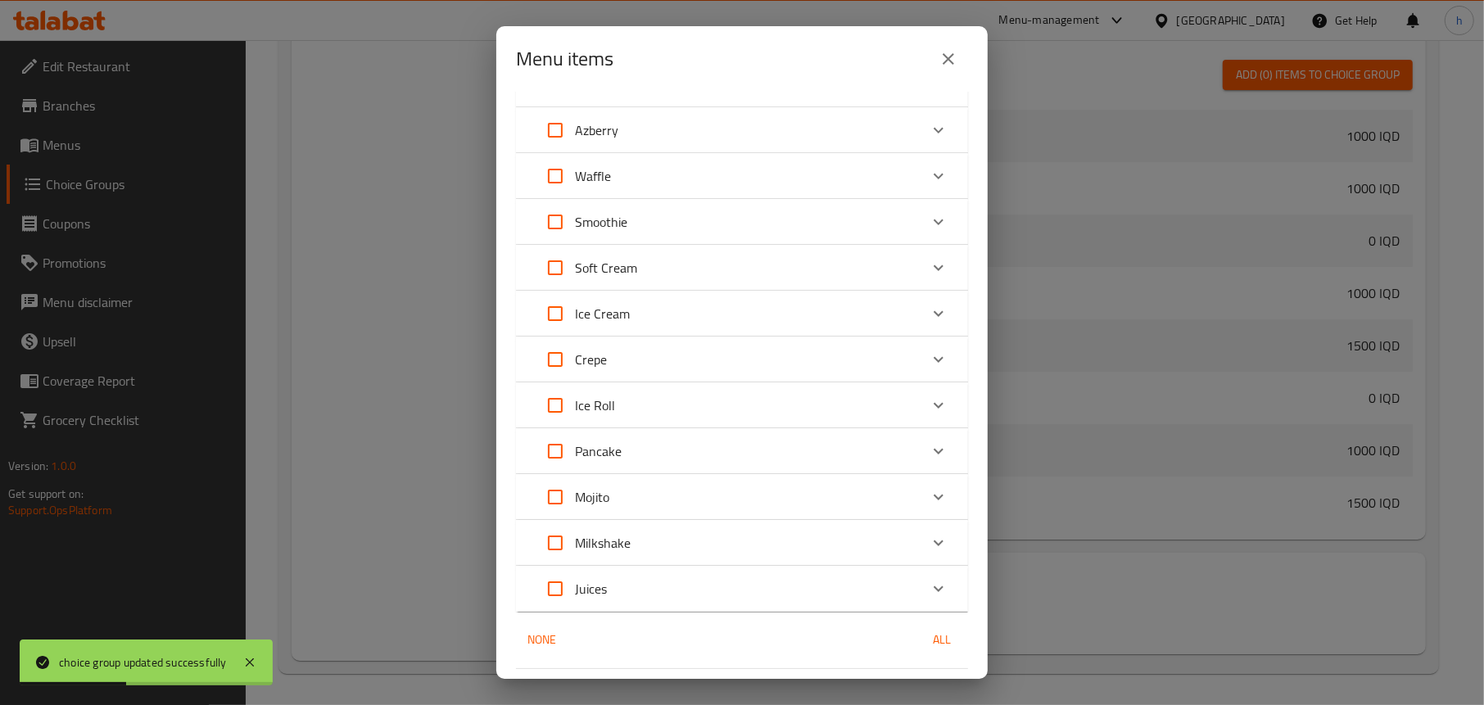
click at [614, 317] on p "Ice Cream" at bounding box center [602, 314] width 55 height 20
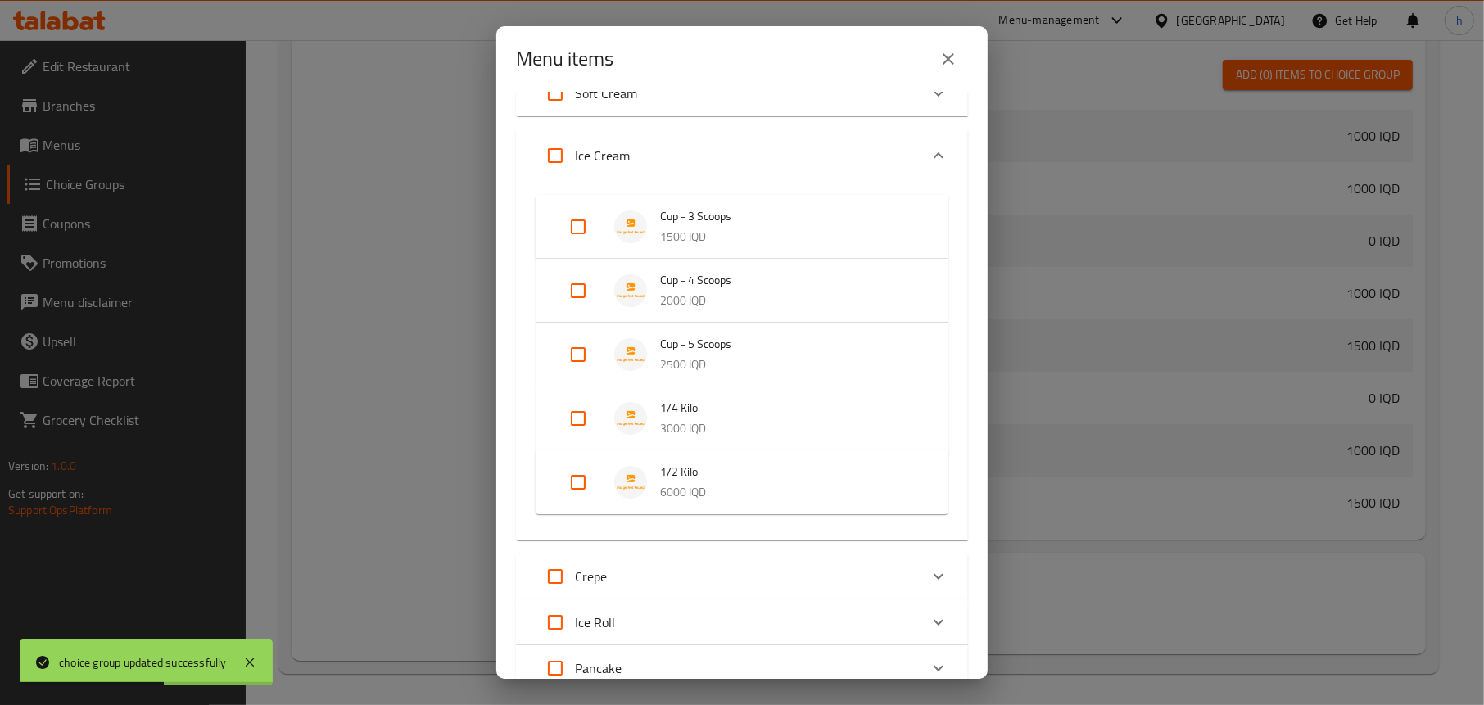
scroll to position [164, 0]
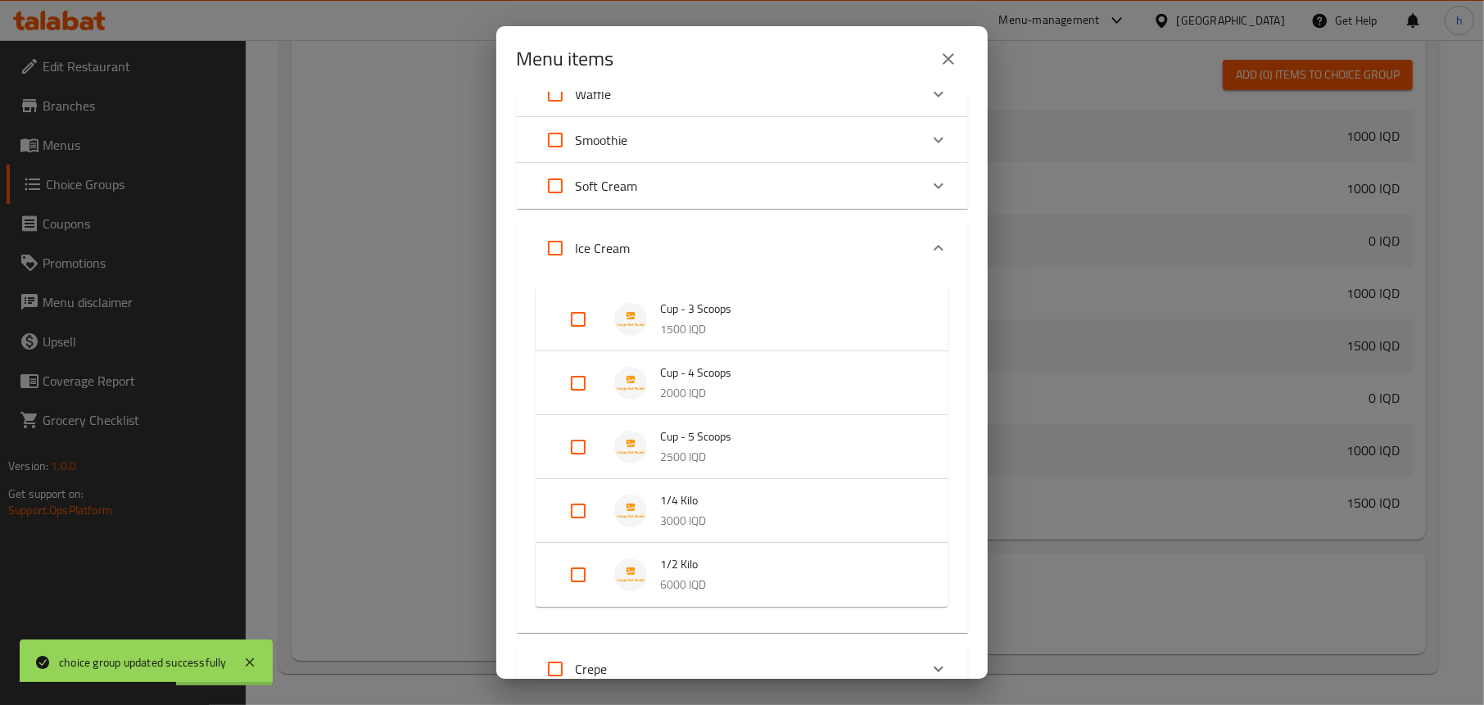
click at [556, 240] on input "Expand" at bounding box center [555, 247] width 39 height 39
checkbox input "true"
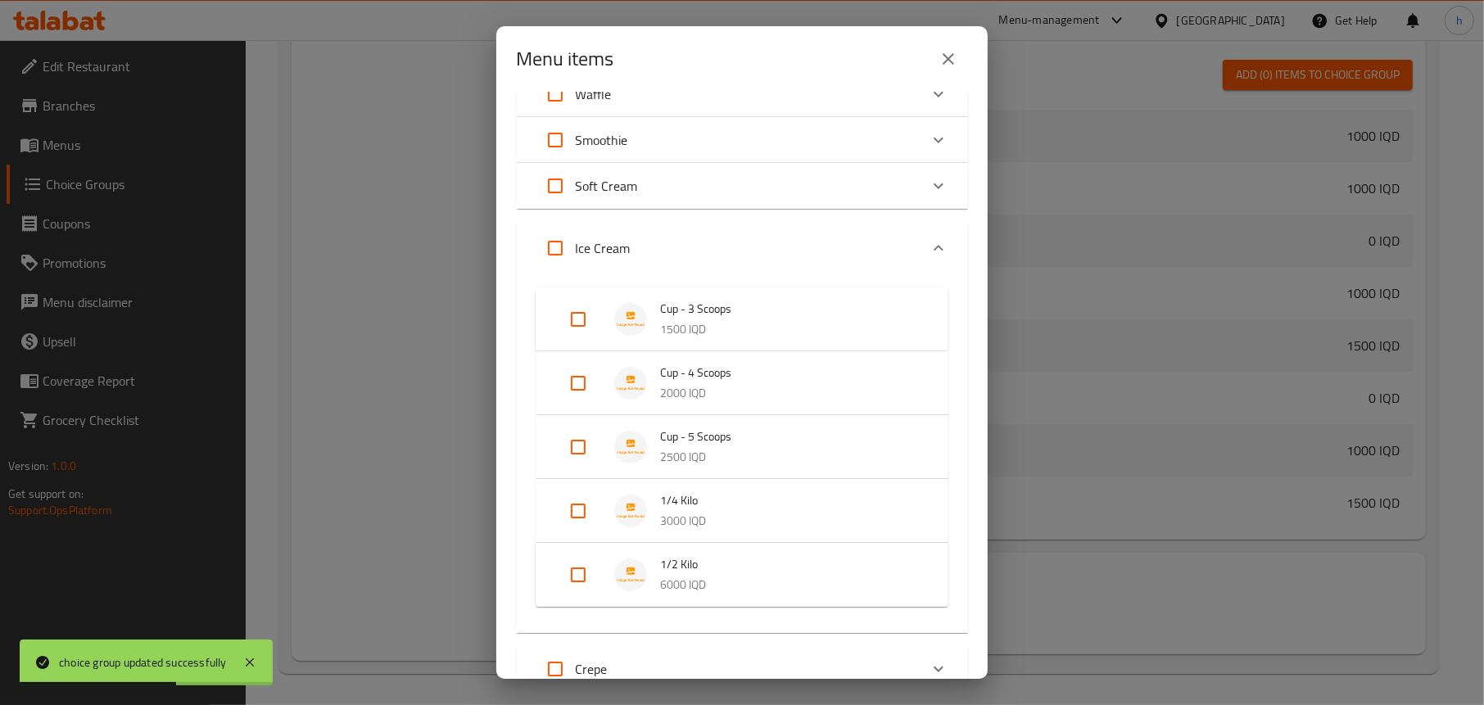
checkbox input "true"
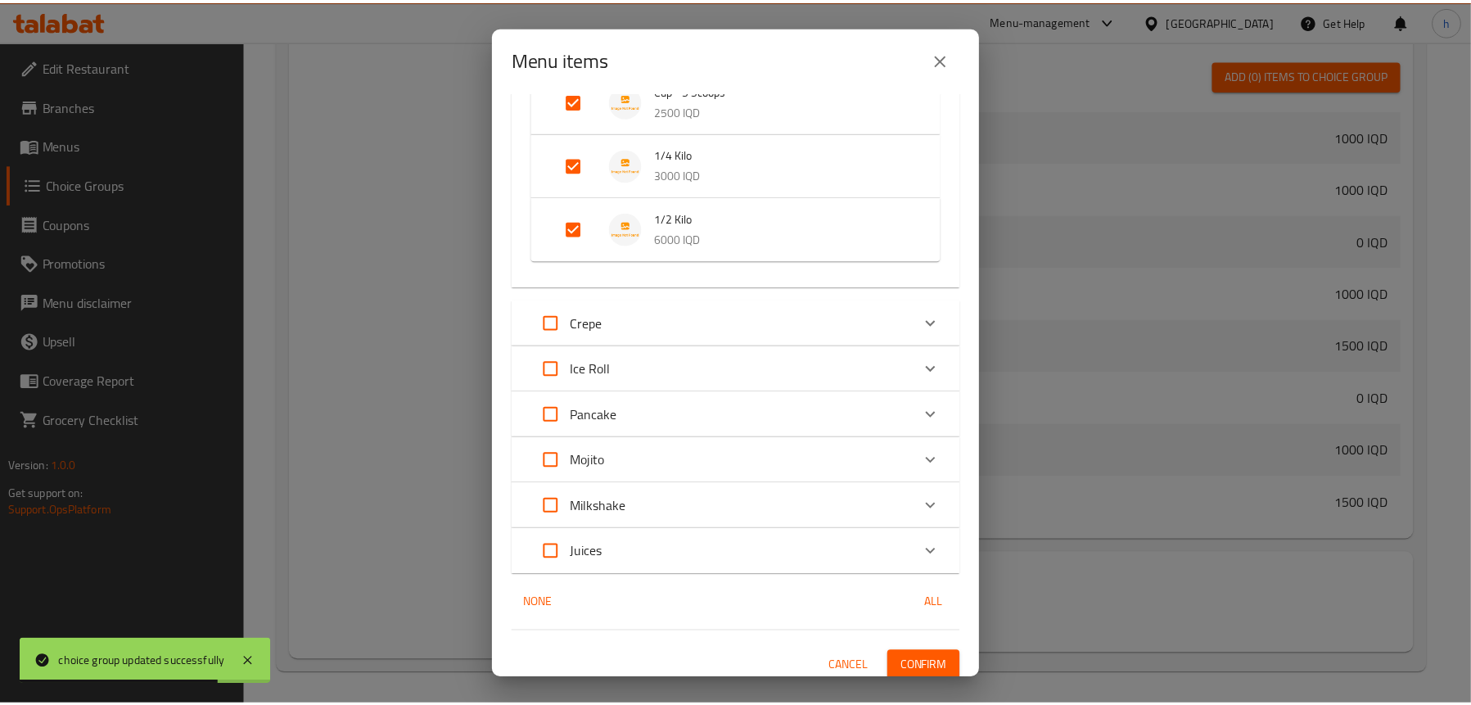
scroll to position [519, 0]
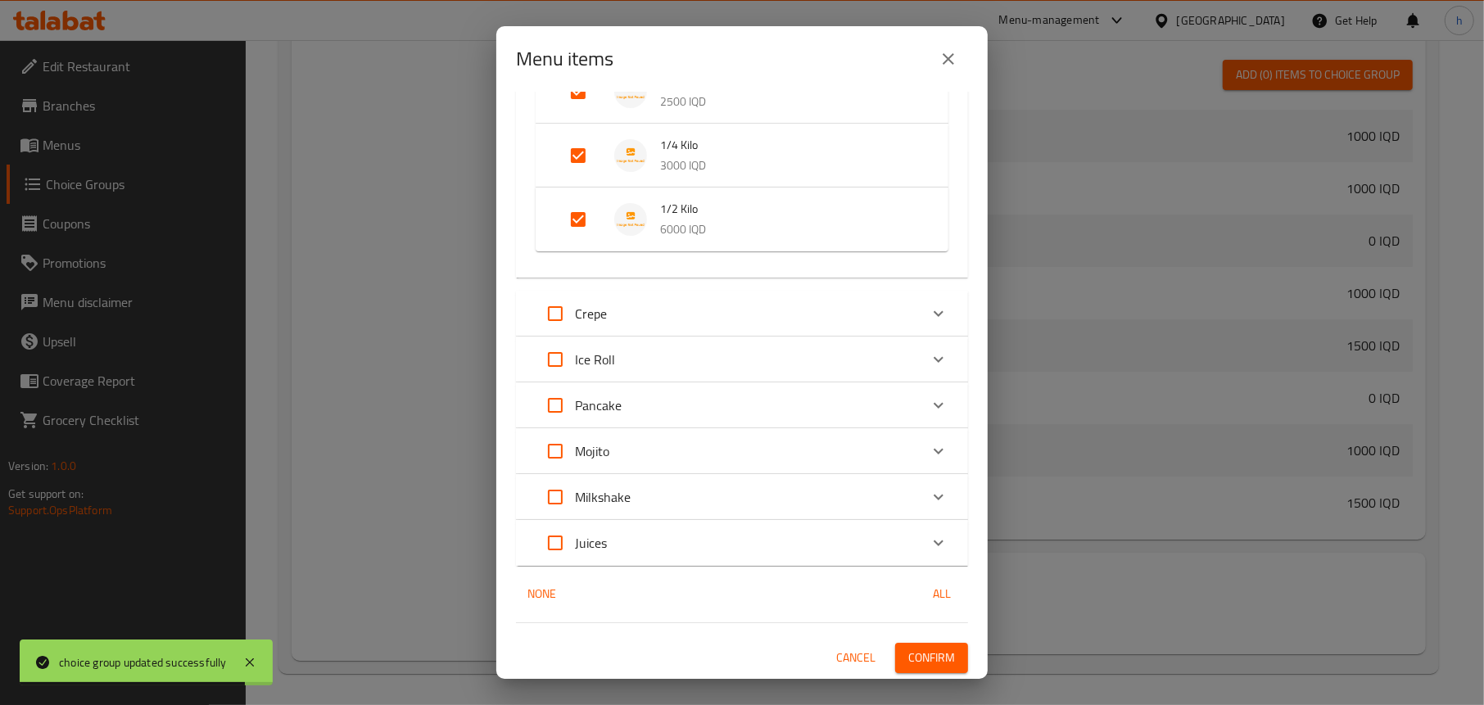
click at [920, 658] on span "Confirm" at bounding box center [931, 658] width 47 height 20
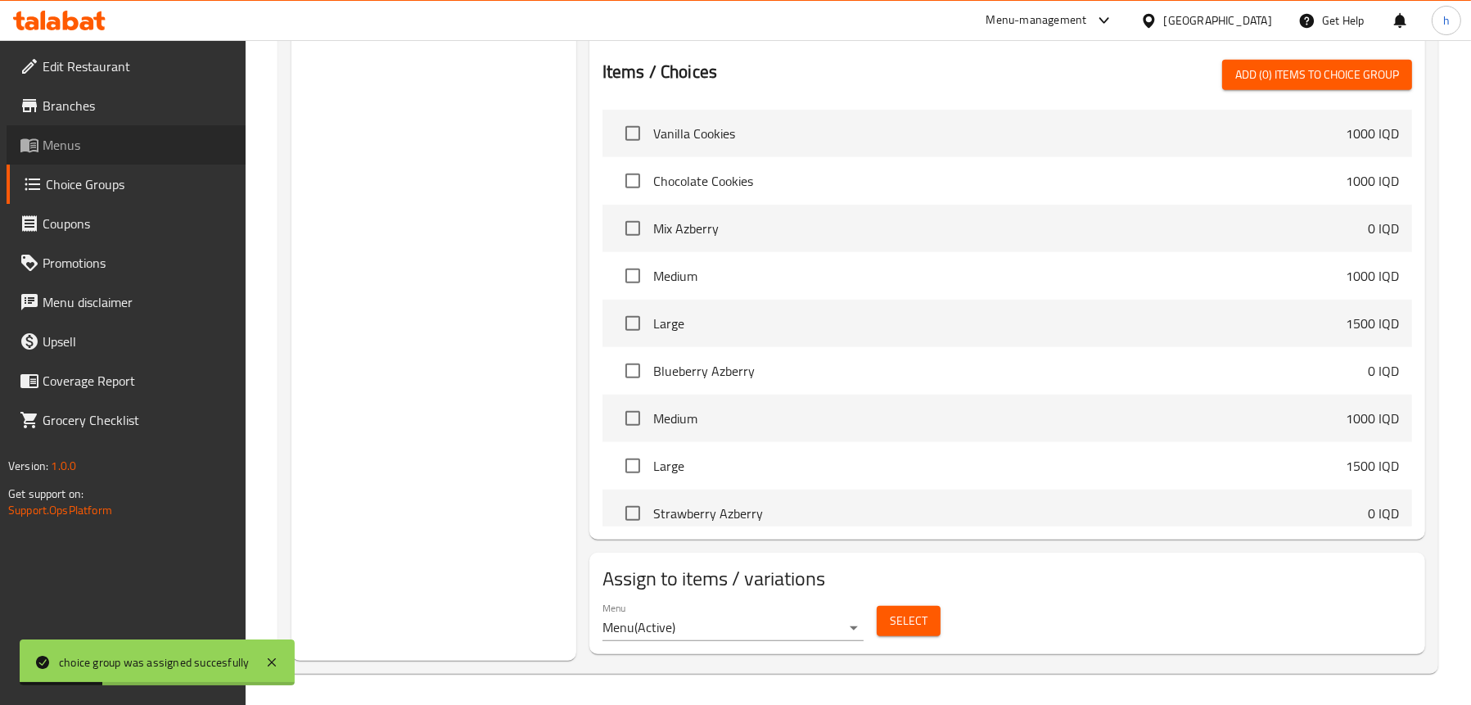
click at [105, 147] on span "Menus" at bounding box center [138, 145] width 190 height 20
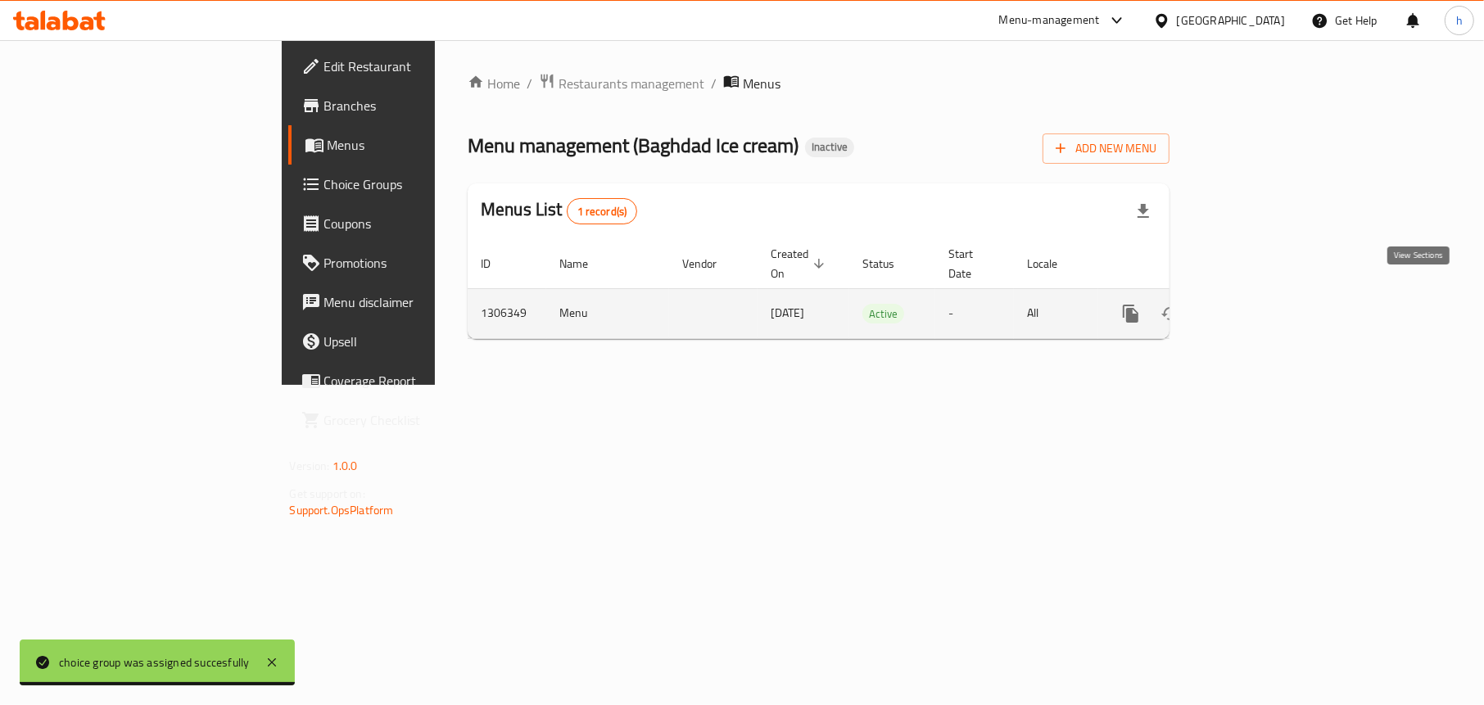
click at [1259, 304] on icon "enhanced table" at bounding box center [1249, 314] width 20 height 20
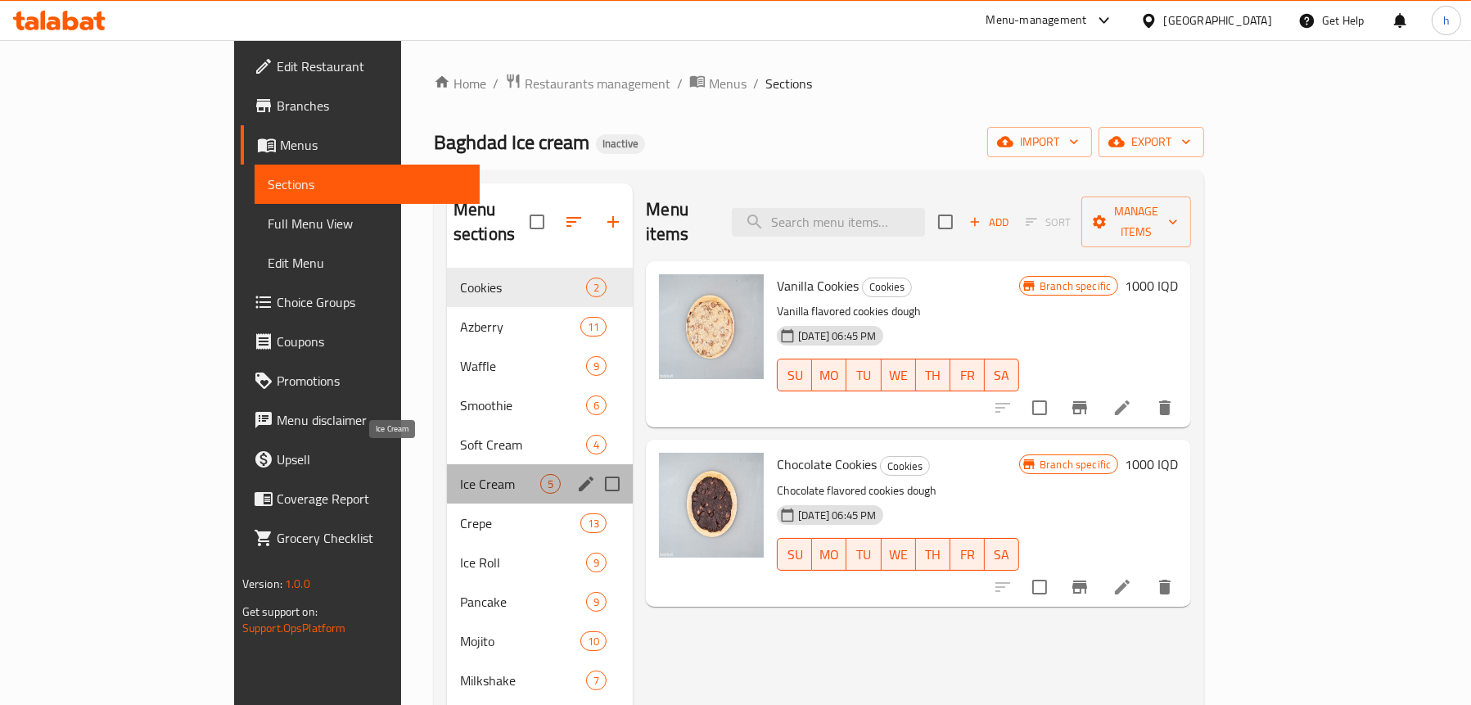
click at [460, 474] on span "Ice Cream" at bounding box center [500, 484] width 80 height 20
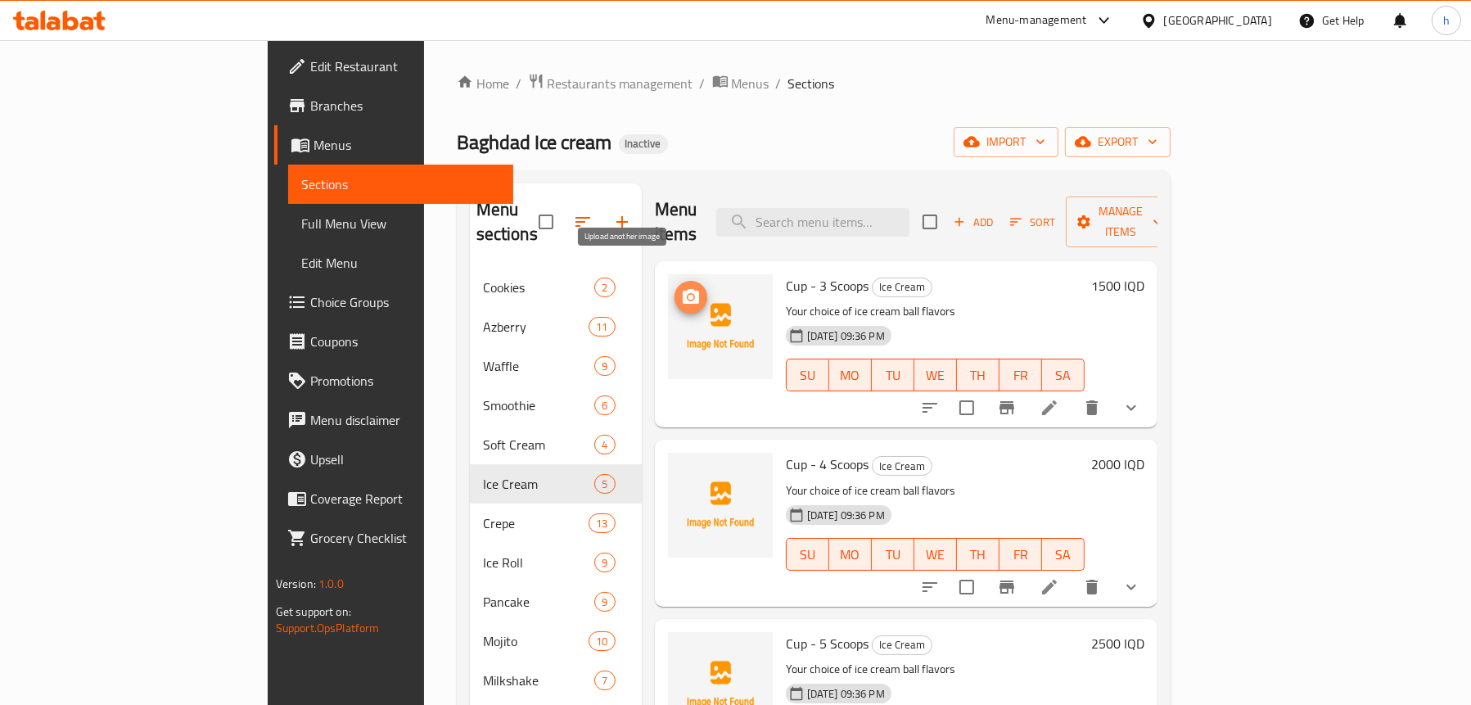
click at [681, 287] on icon "upload picture" at bounding box center [691, 297] width 20 height 20
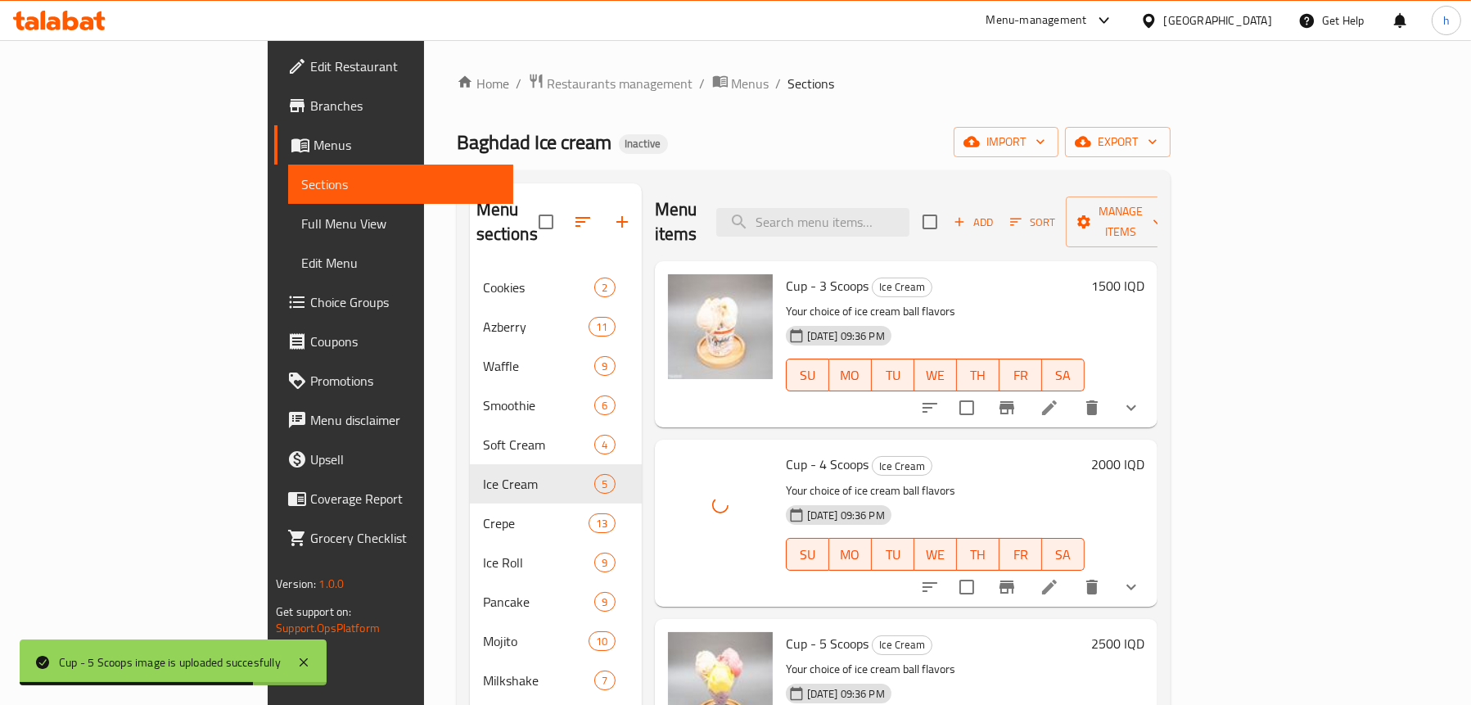
click at [1141, 398] on icon "show more" at bounding box center [1132, 408] width 20 height 20
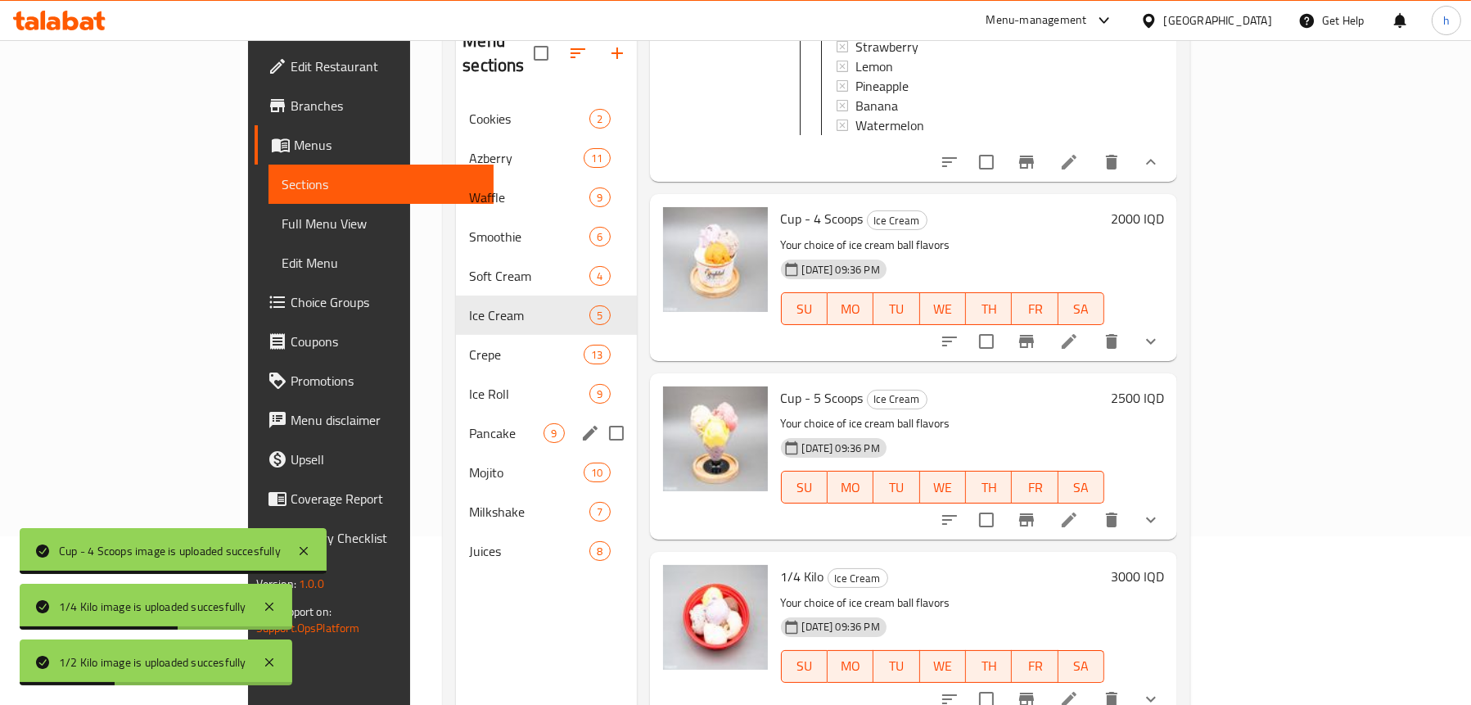
scroll to position [230, 0]
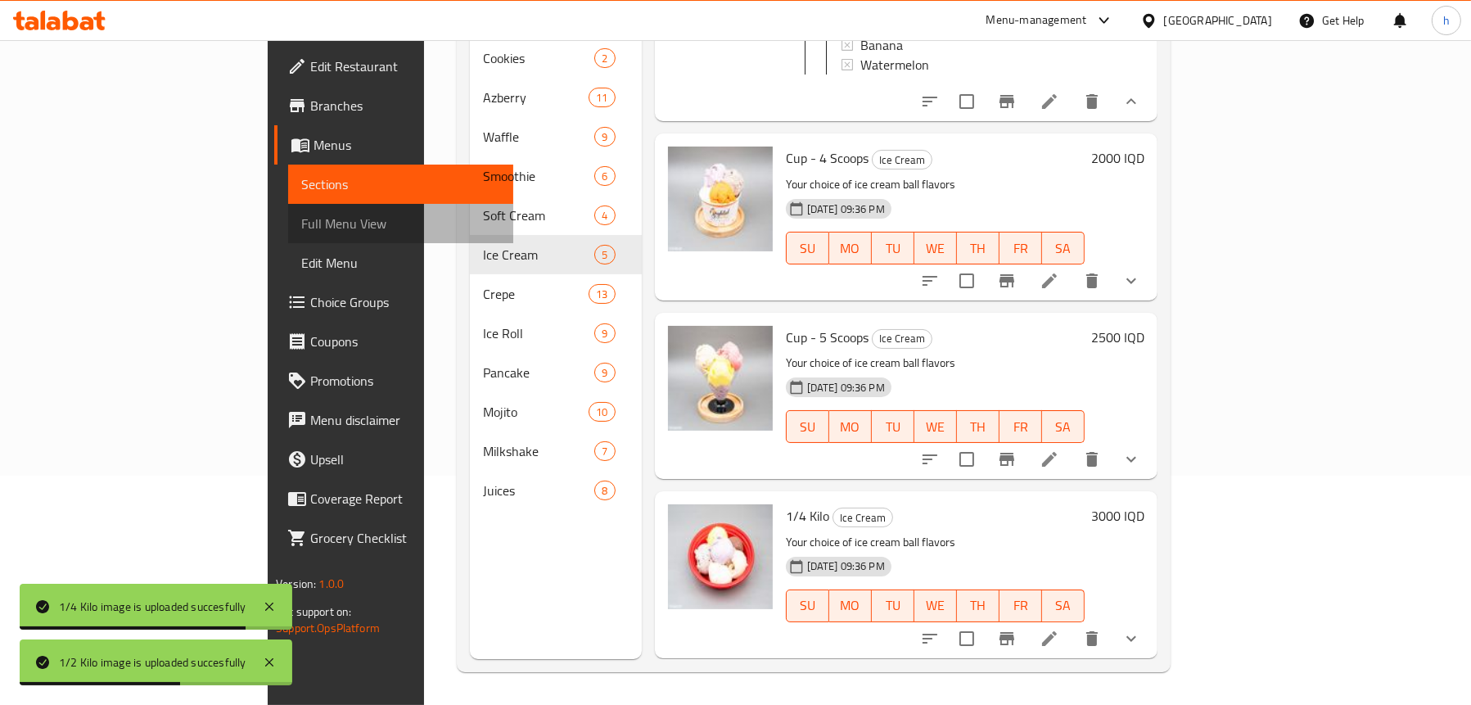
click at [301, 221] on span "Full Menu View" at bounding box center [400, 224] width 199 height 20
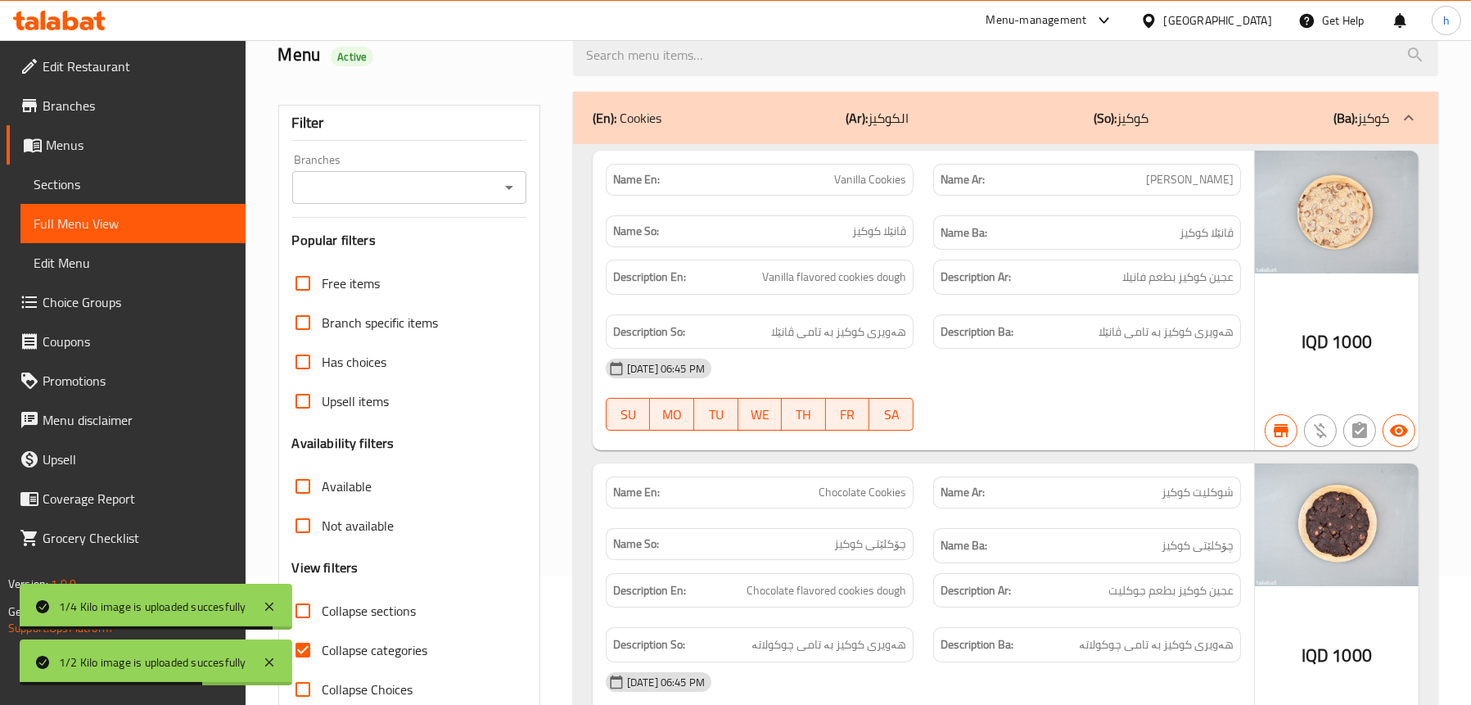
scroll to position [66, 0]
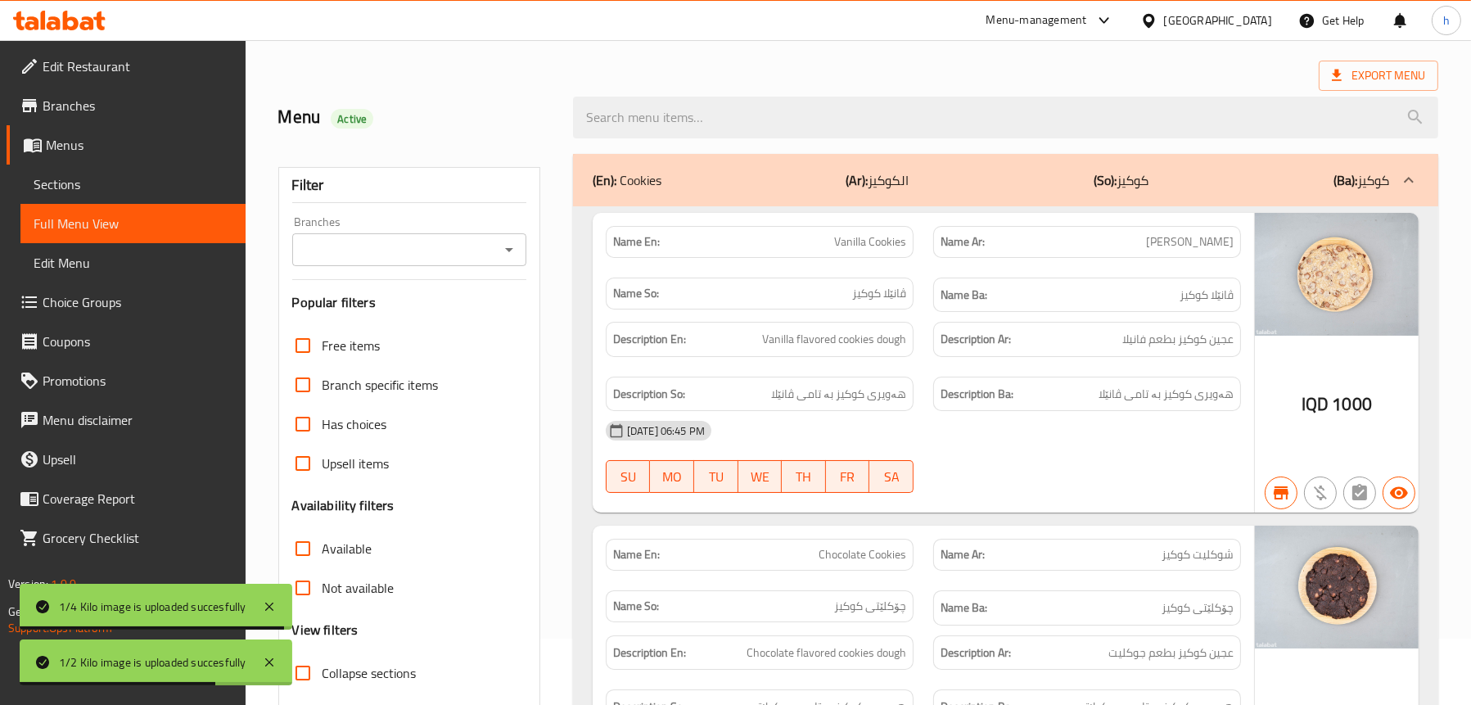
click at [500, 247] on icon "Open" at bounding box center [509, 250] width 20 height 20
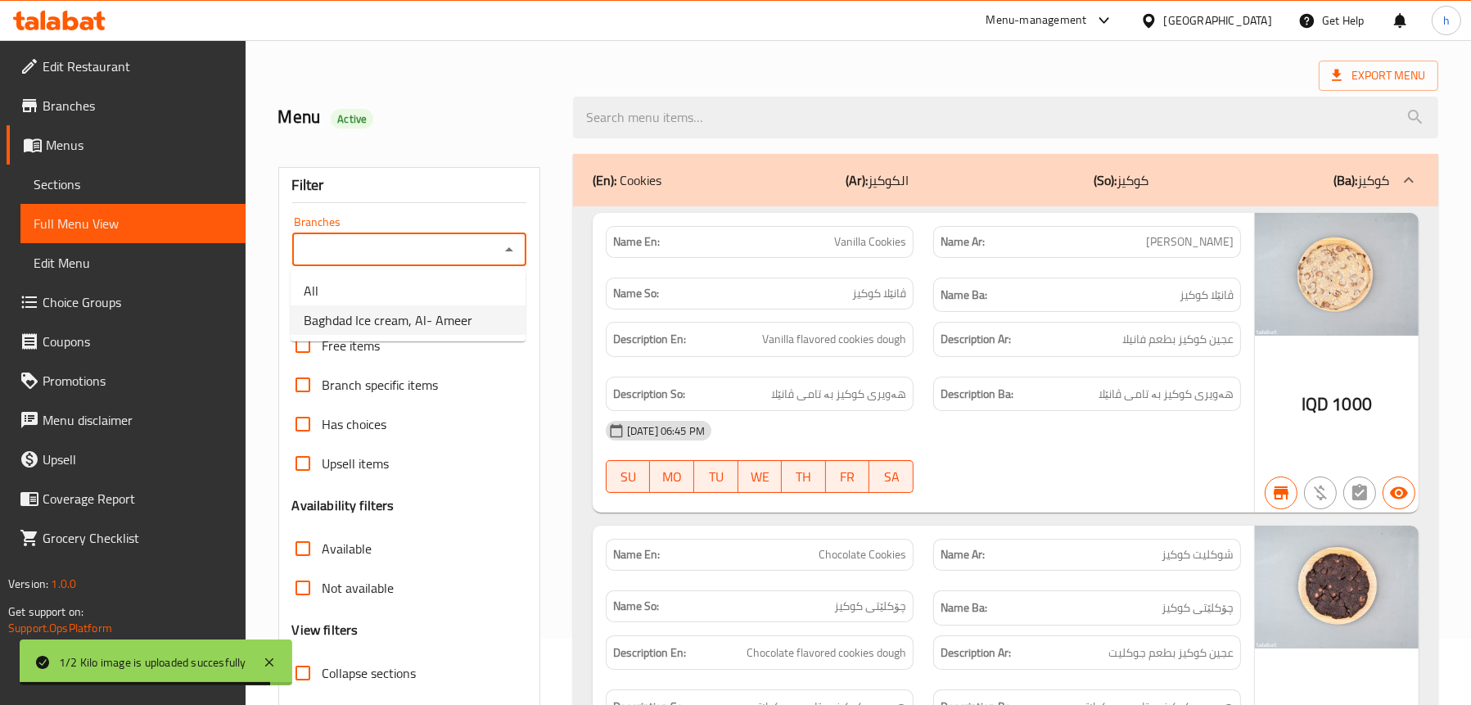
click at [408, 314] on span "Baghdad Ice cream, Al- Ameer" at bounding box center [388, 320] width 169 height 20
type input "Baghdad Ice cream, Al- Ameer"
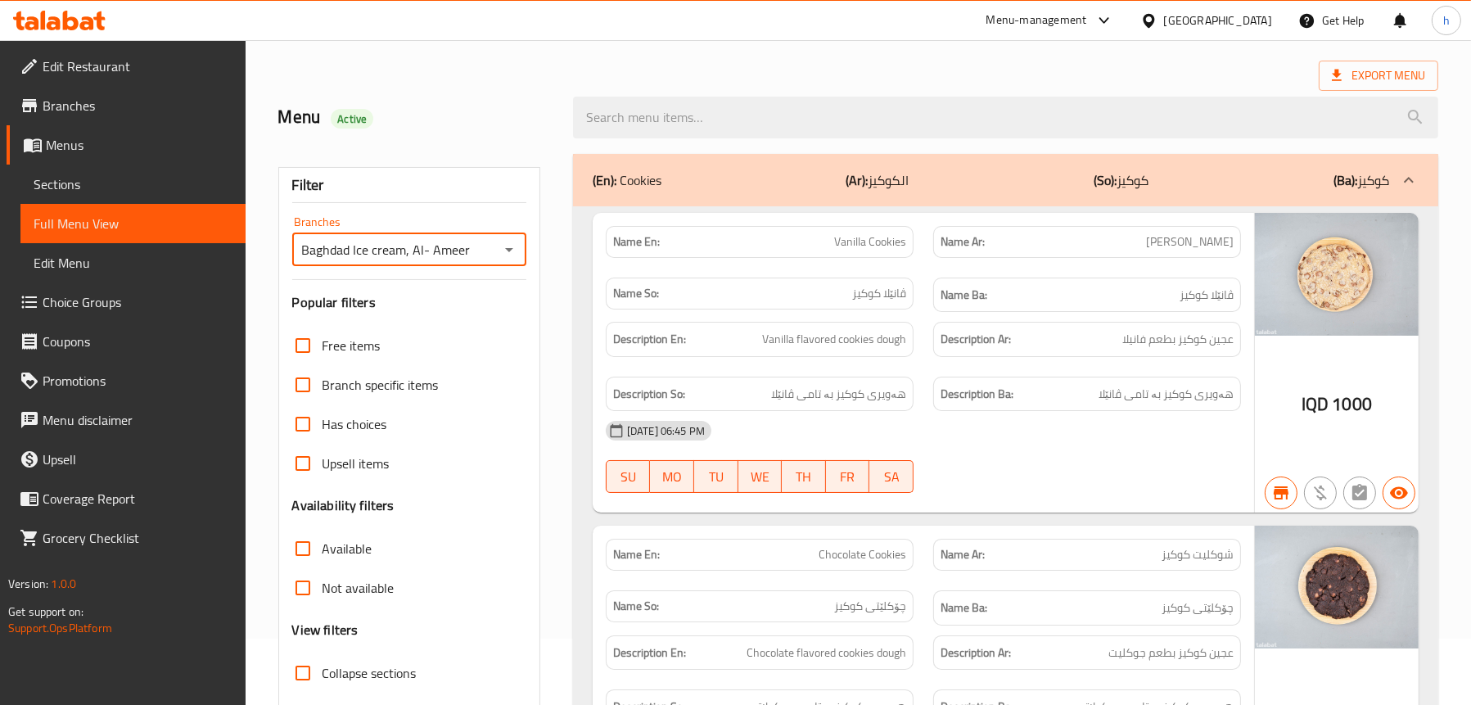
scroll to position [312, 0]
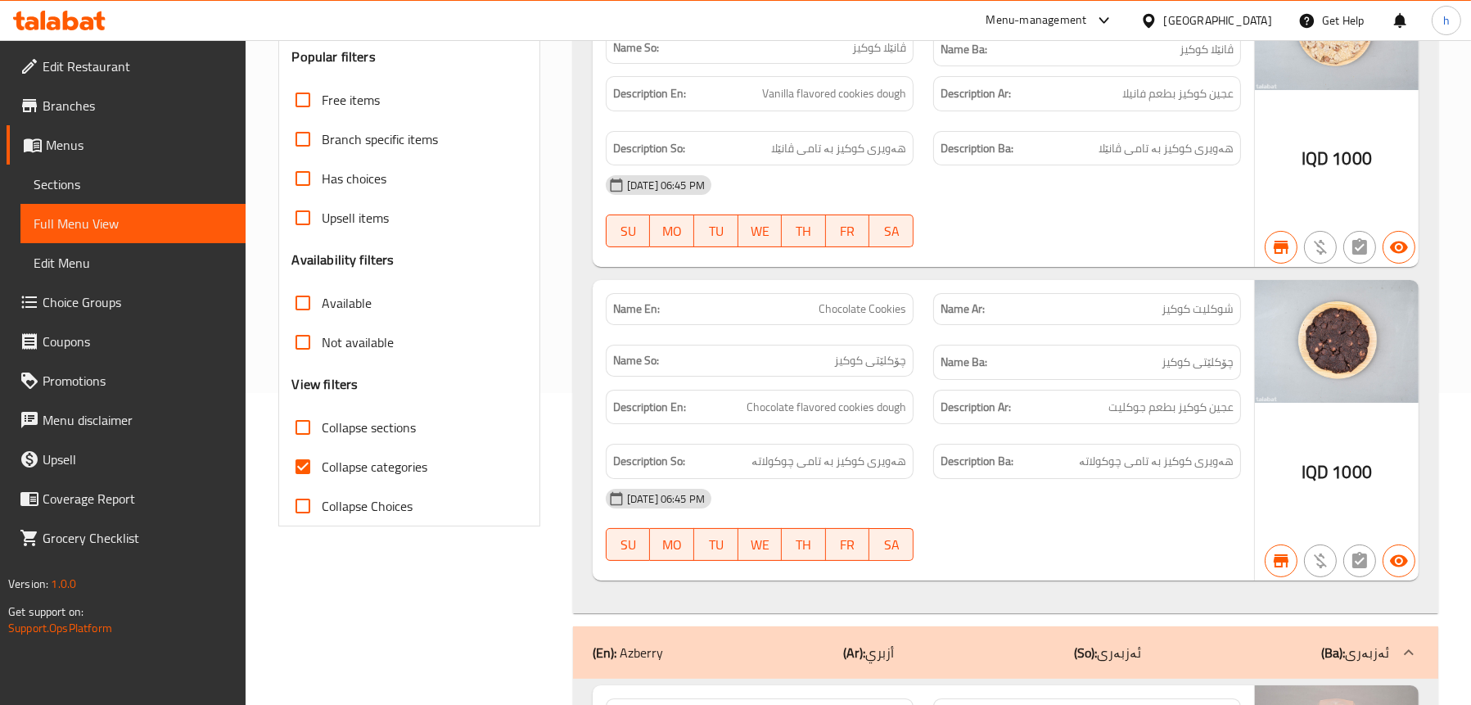
click at [406, 418] on span "Collapse sections" at bounding box center [370, 428] width 94 height 20
click at [323, 418] on input "Collapse sections" at bounding box center [302, 427] width 39 height 39
checkbox input "true"
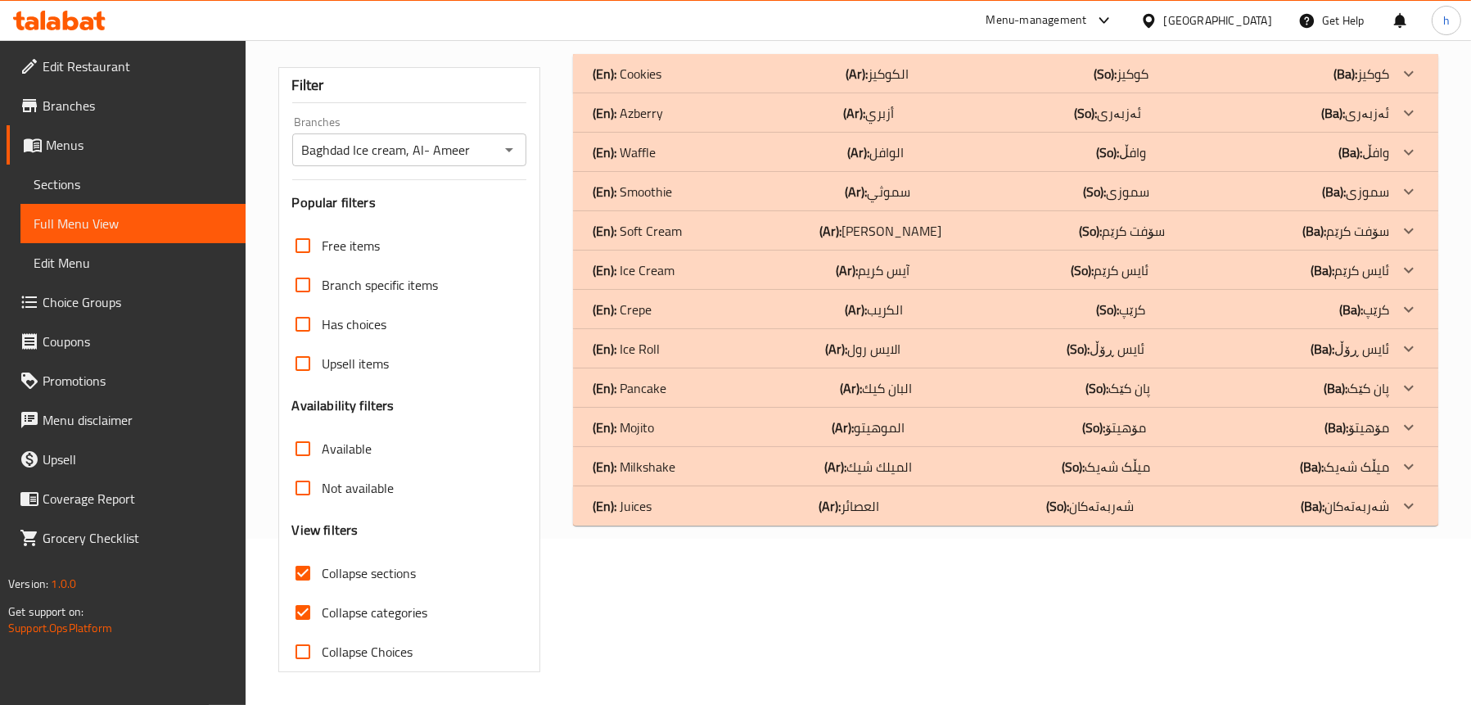
scroll to position [166, 0]
click at [685, 84] on div "(En): Ice Cream (Ar): آيس كريم (So): ئایس کرێم (Ba): ئایس کرێم" at bounding box center [991, 74] width 797 height 20
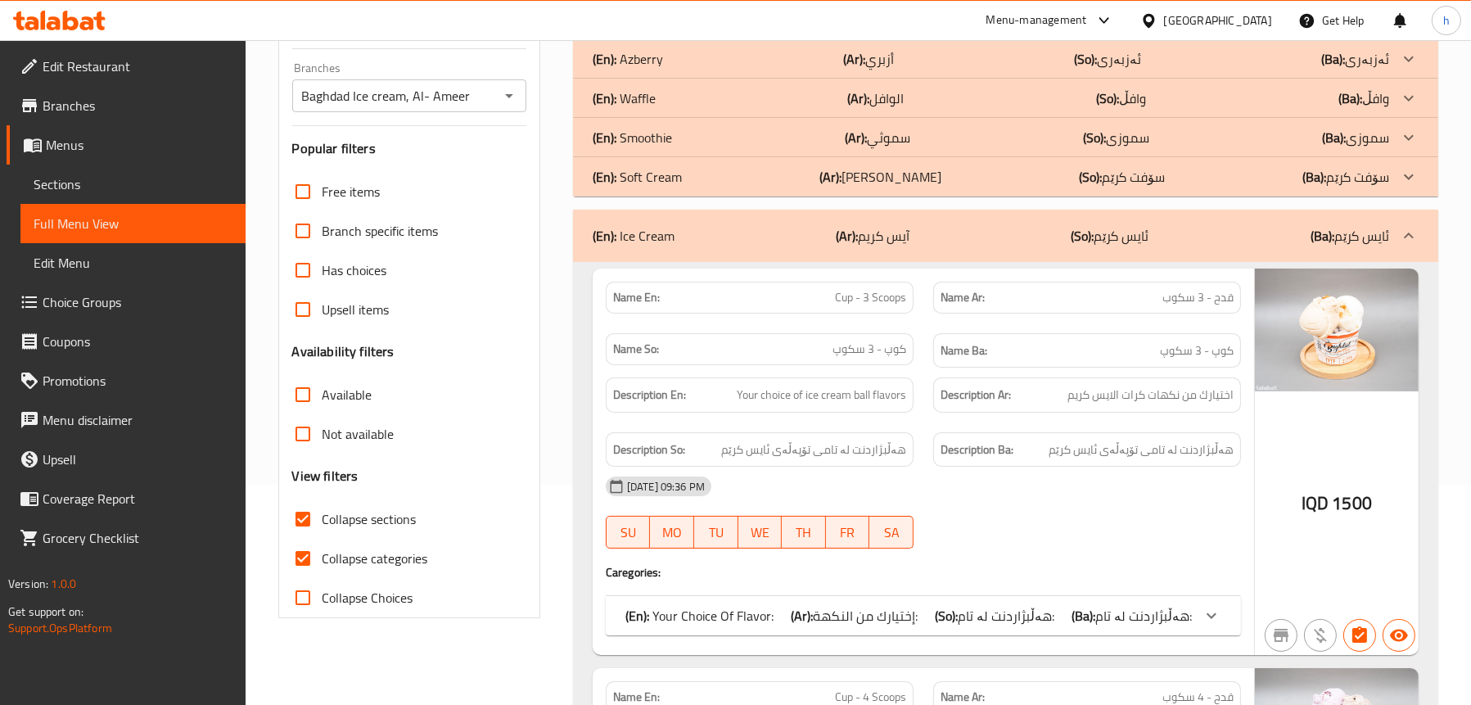
scroll to position [248, 0]
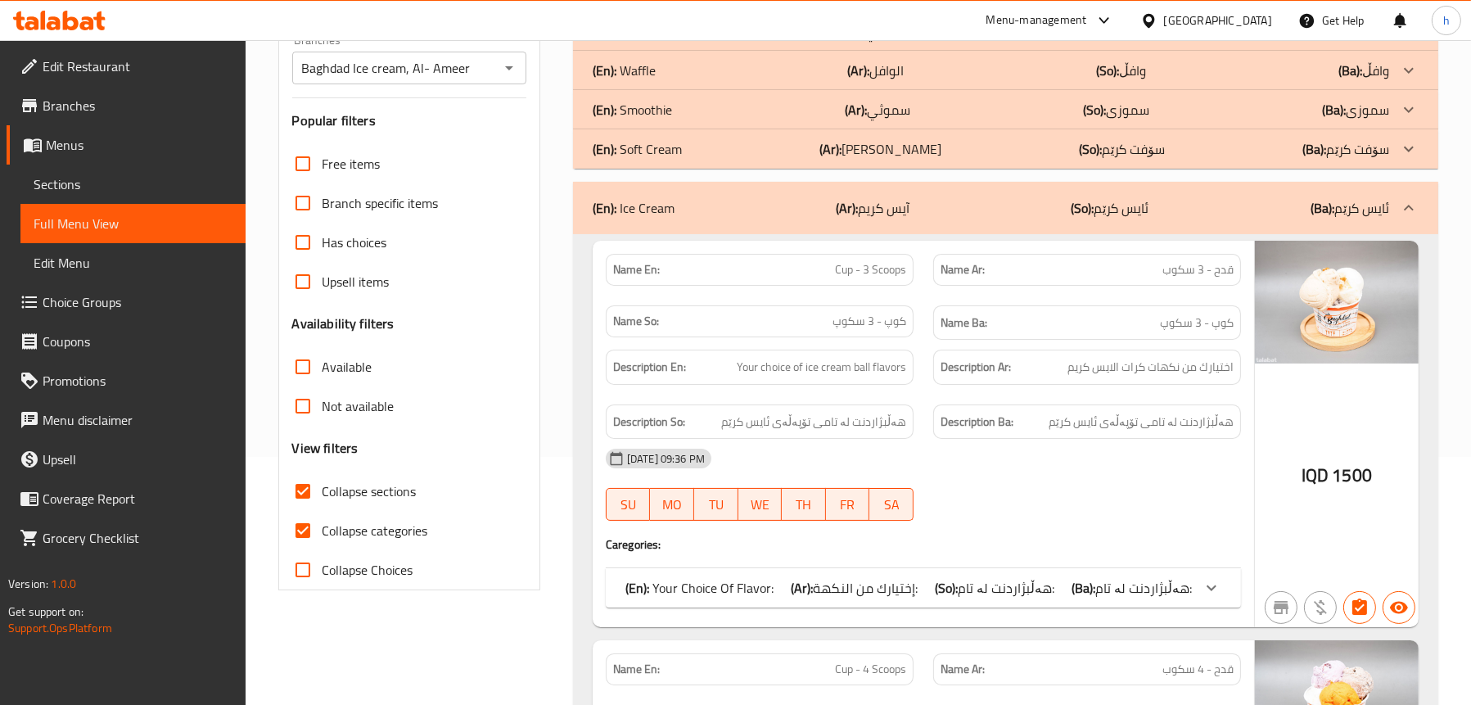
click at [56, 178] on span "Sections" at bounding box center [133, 184] width 199 height 20
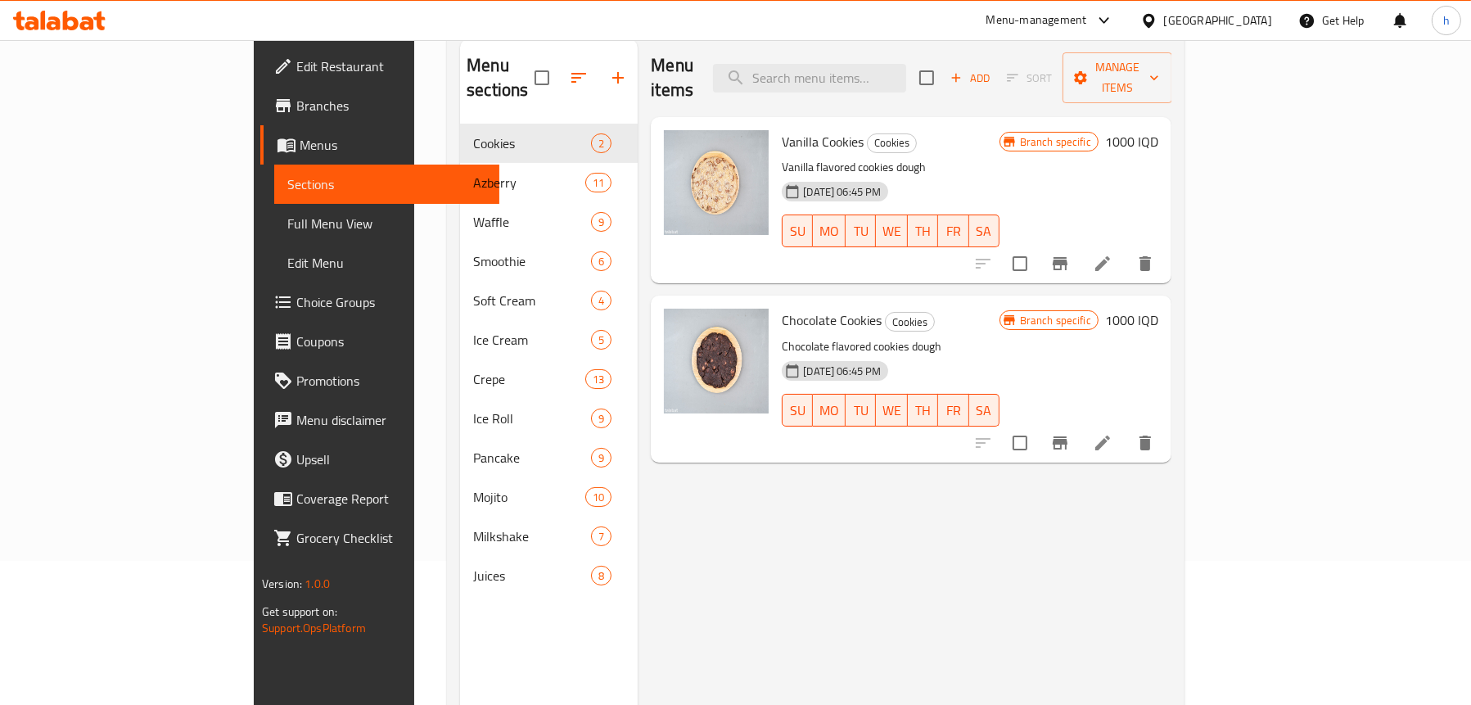
scroll to position [66, 0]
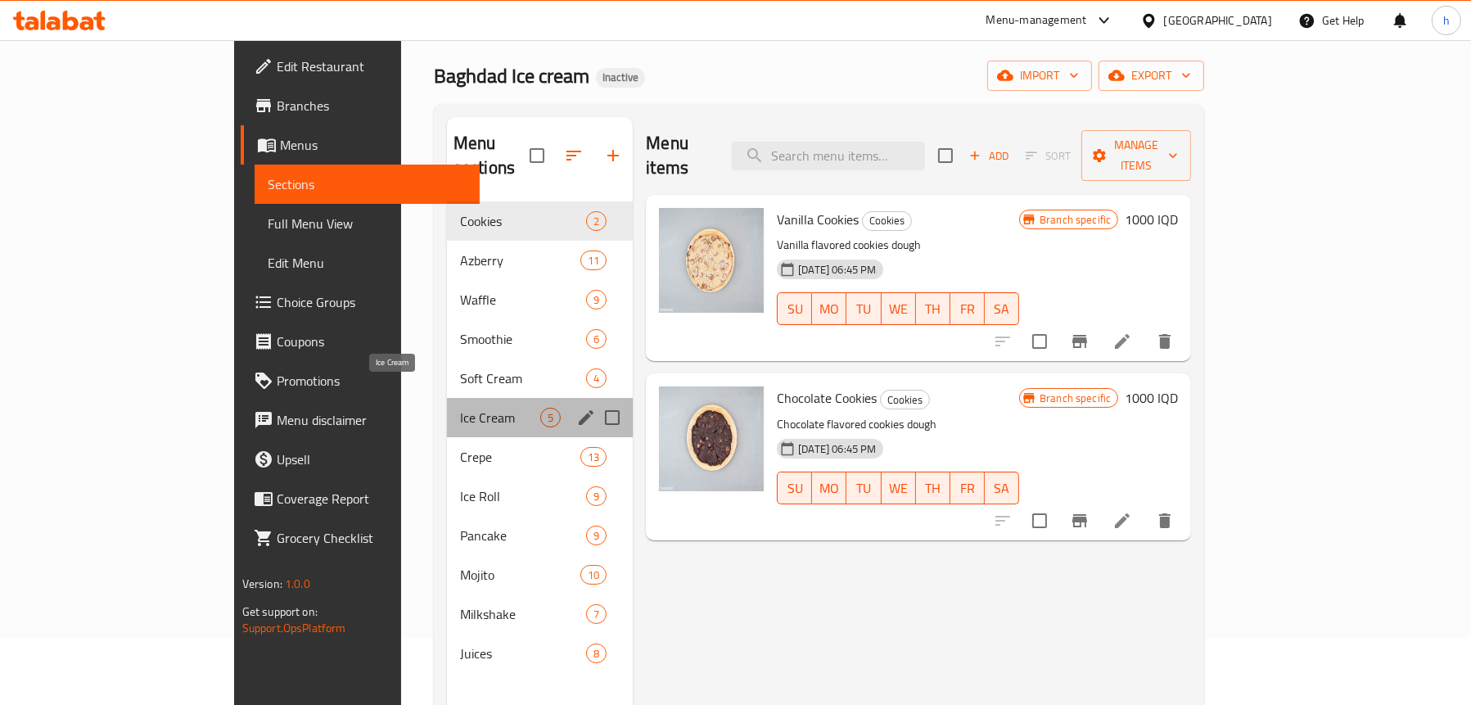
click at [460, 408] on span "Ice Cream" at bounding box center [500, 418] width 80 height 20
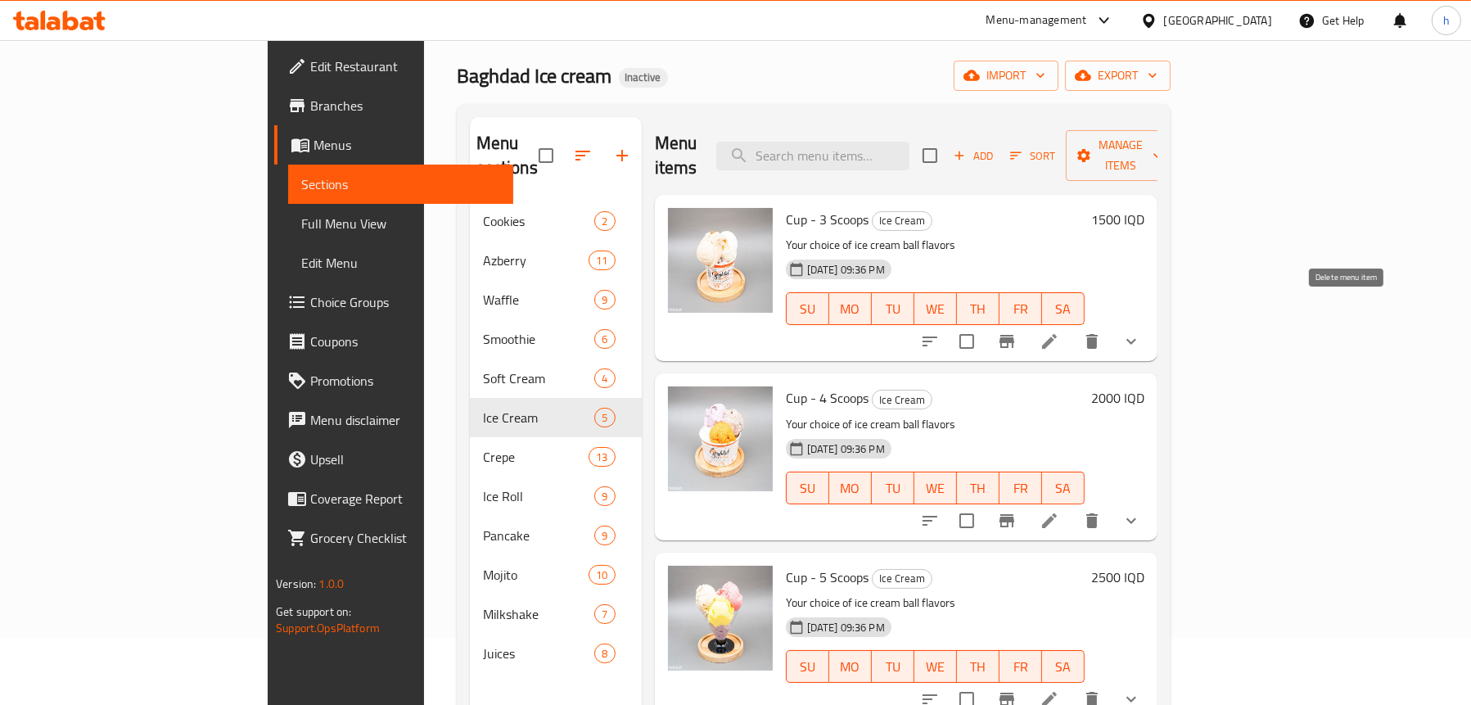
click at [1060, 332] on icon at bounding box center [1050, 342] width 20 height 20
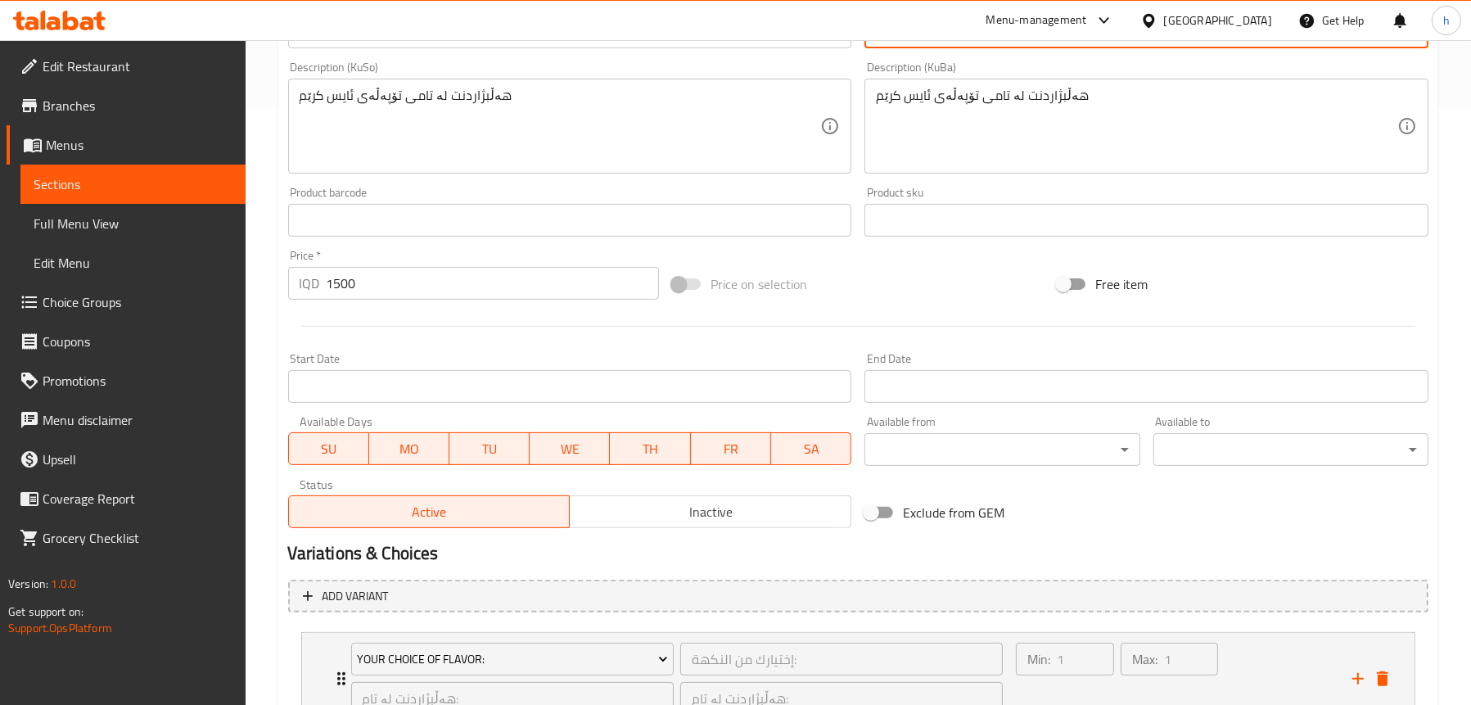
scroll to position [730, 0]
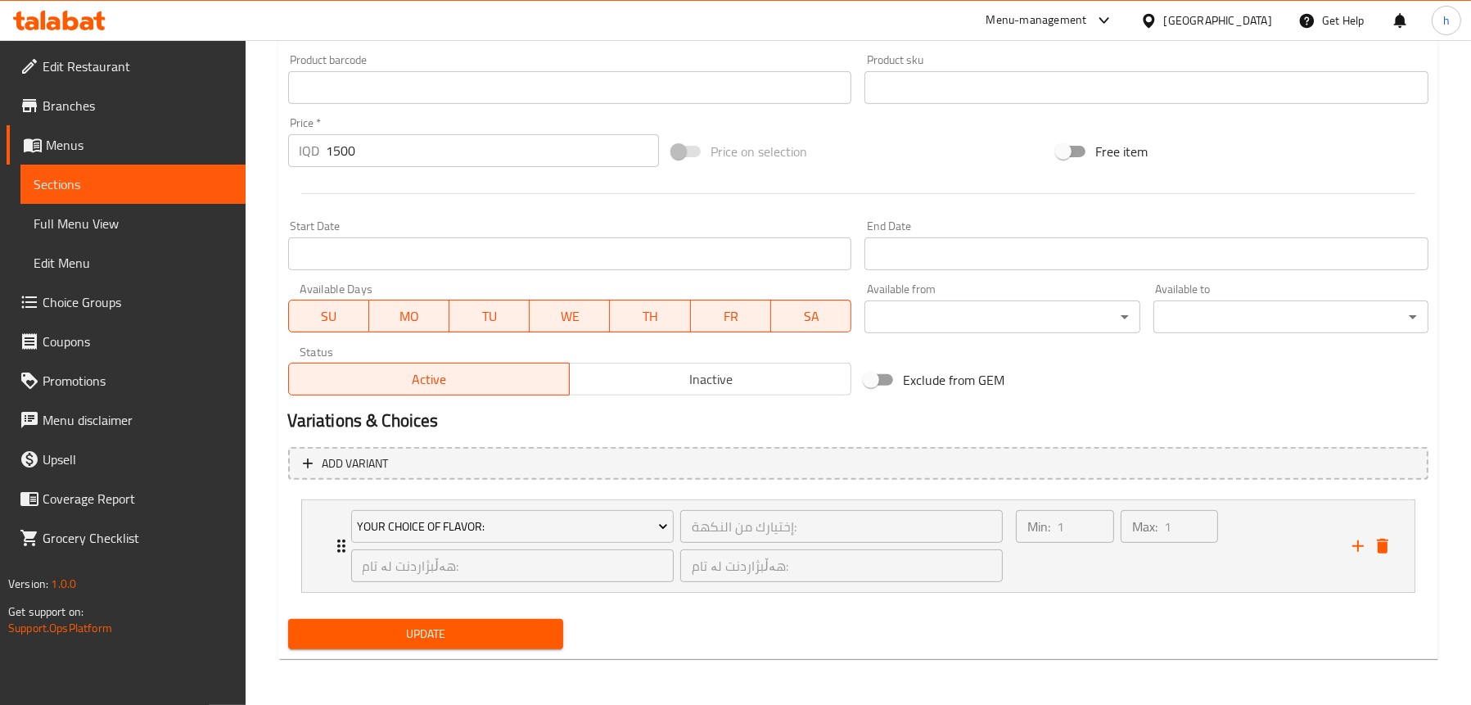
click at [459, 636] on div "Update" at bounding box center [426, 633] width 288 height 43
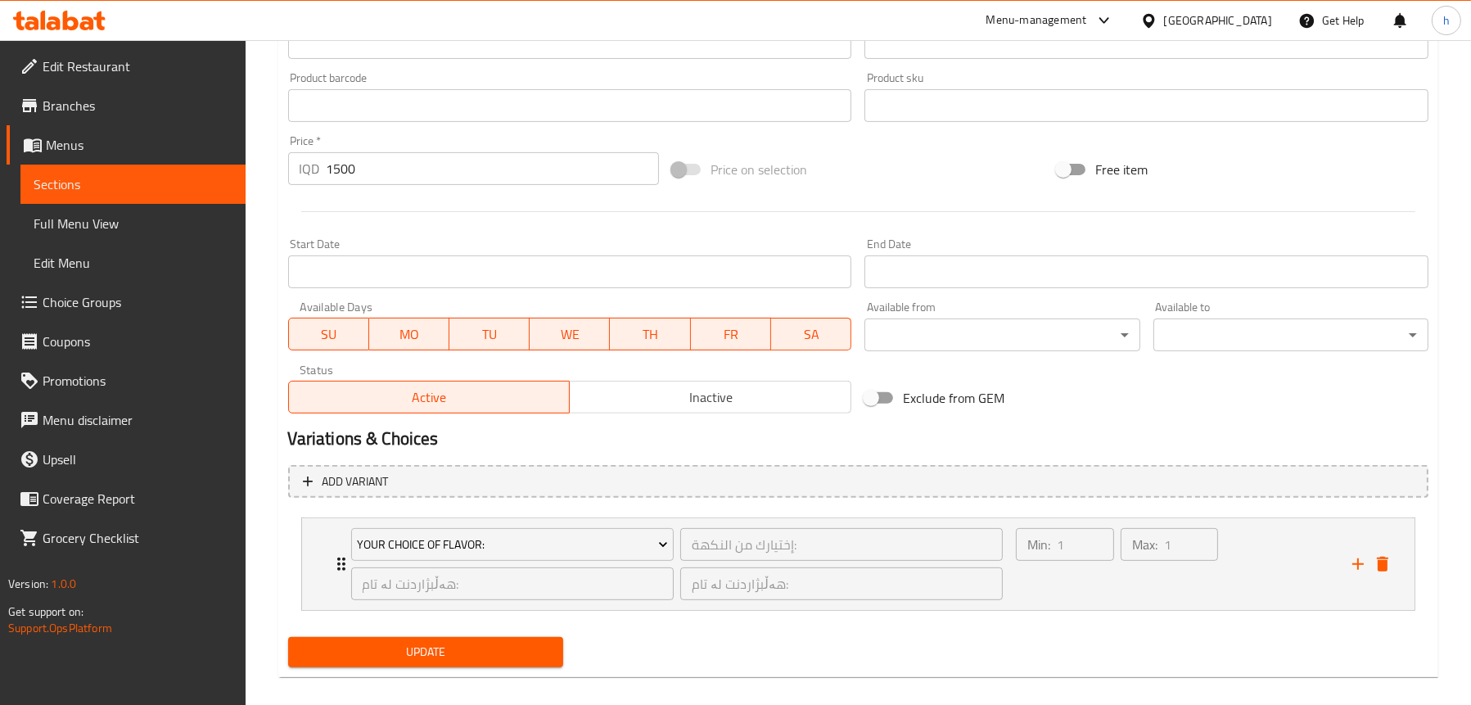
click at [474, 649] on span "Update" at bounding box center [425, 652] width 249 height 20
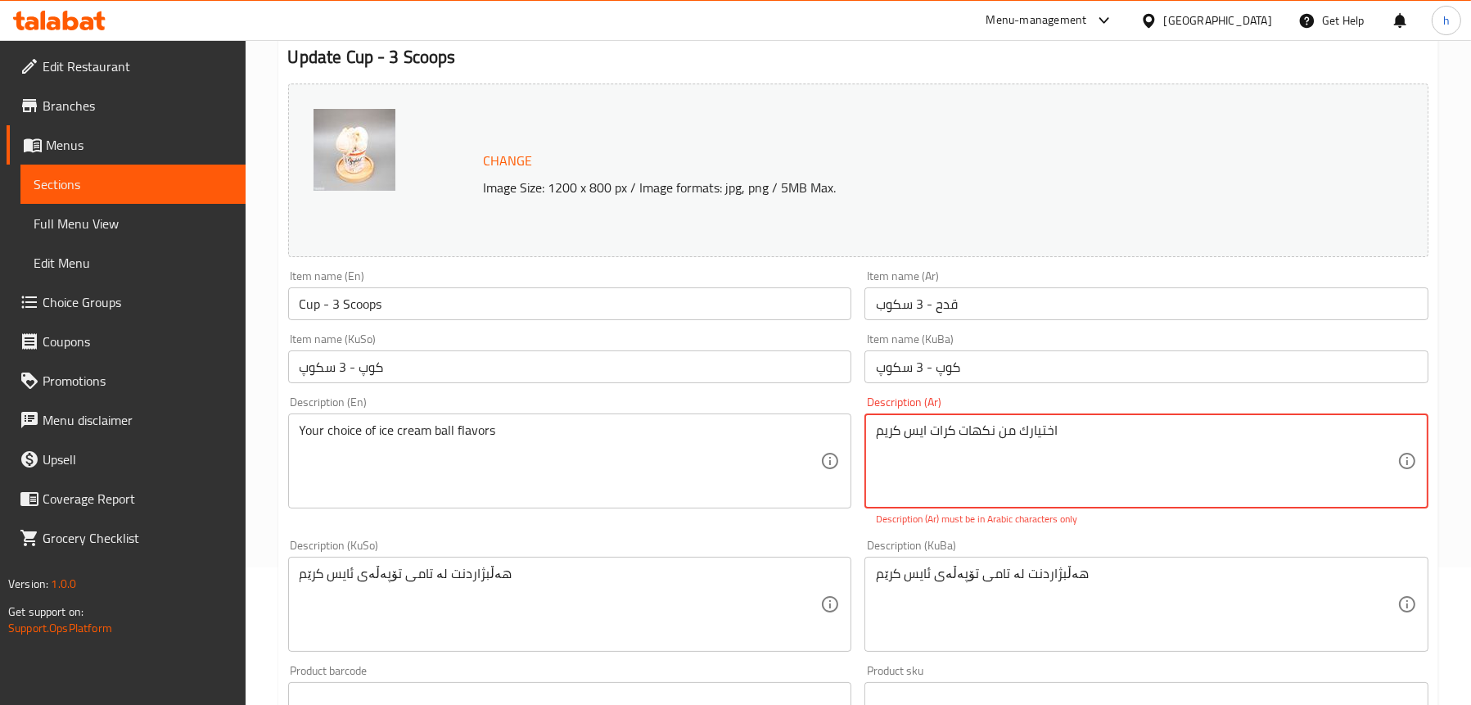
scroll to position [164, 0]
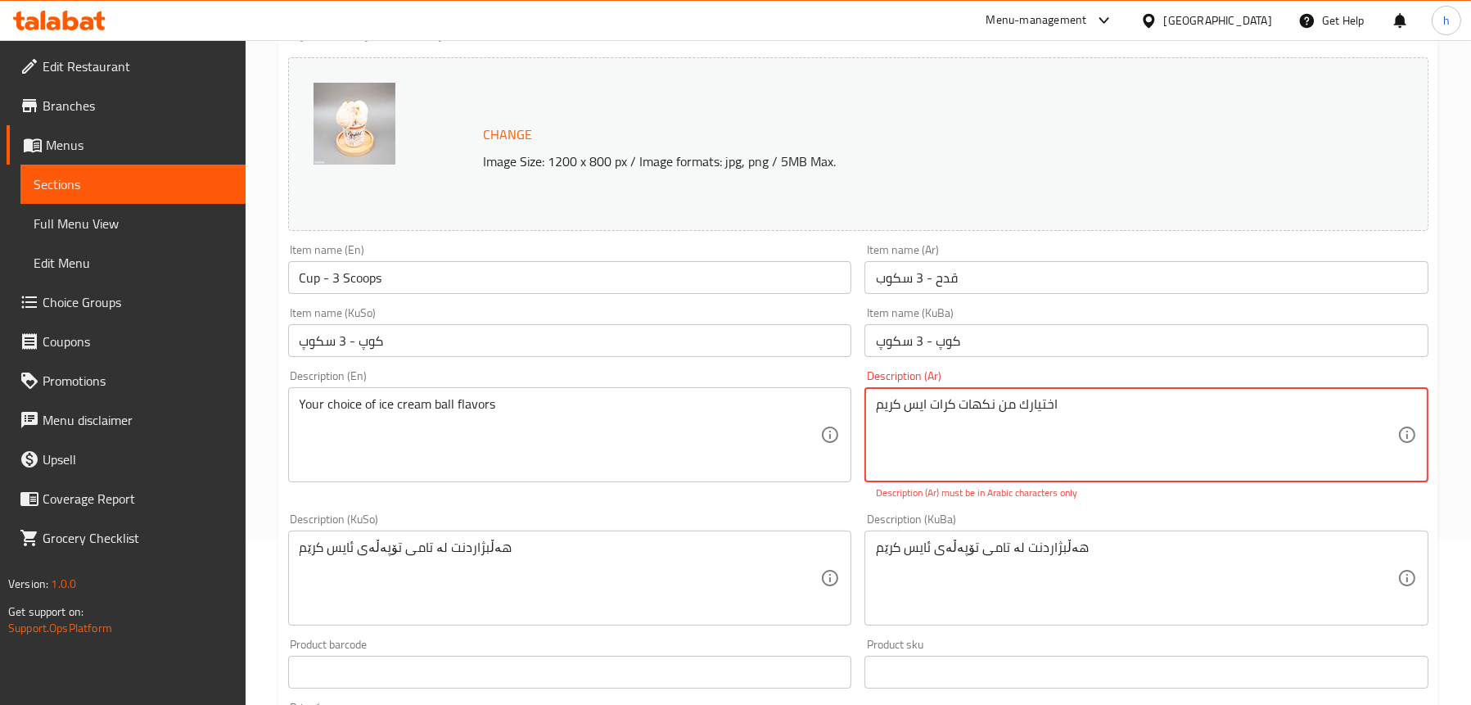
click at [992, 424] on textarea "اختیارك من نكھات كرات ایس كریم" at bounding box center [1137, 435] width 522 height 78
click at [1090, 424] on textarea "اختیارك من نكھات كرات ایس كریم" at bounding box center [1137, 435] width 522 height 78
click at [978, 425] on textarea "اختیارك من نكھات كرات ایس كریم اختيارك من نكهات كرات ايس كريم" at bounding box center [1137, 435] width 522 height 78
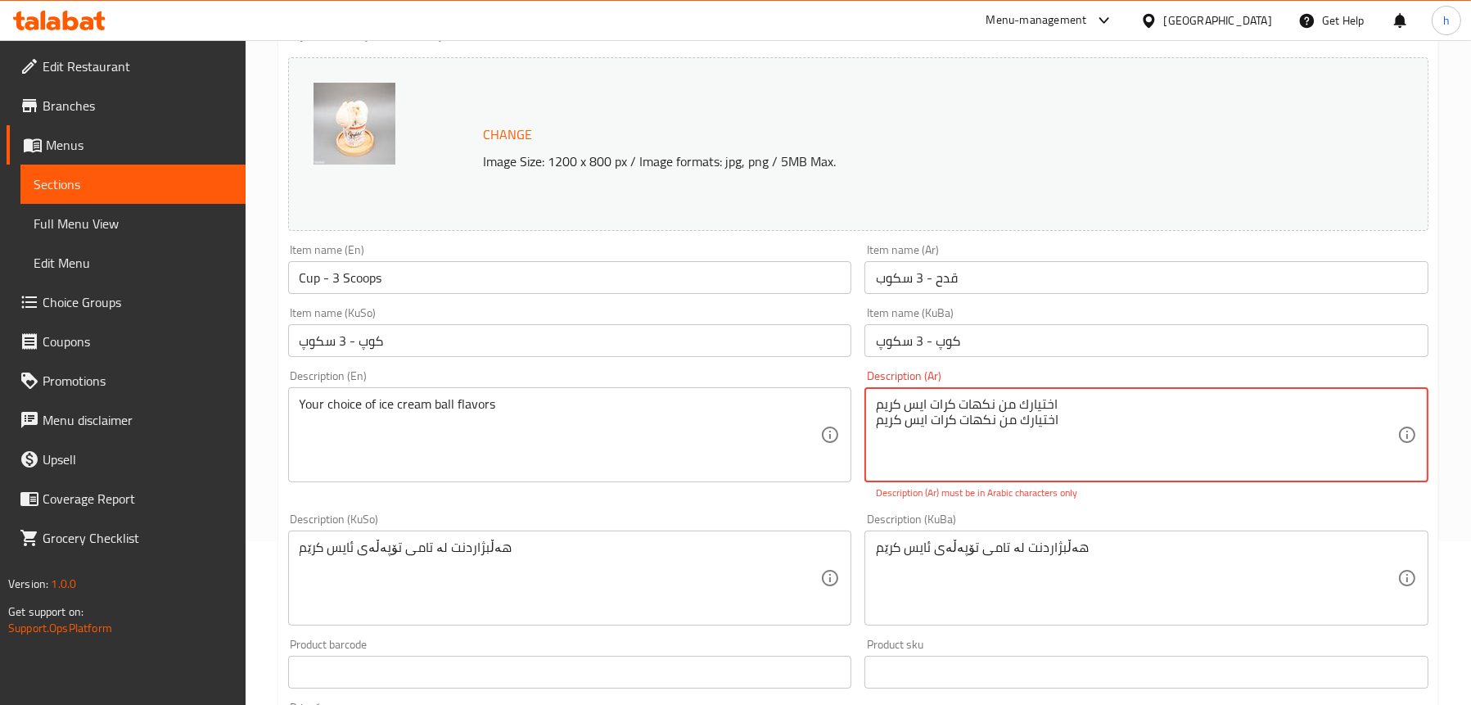
click at [1010, 398] on textarea "اختیارك من نكھات كرات ایس كریم اختيارك من نكهات كرات ايس كريم" at bounding box center [1137, 435] width 522 height 78
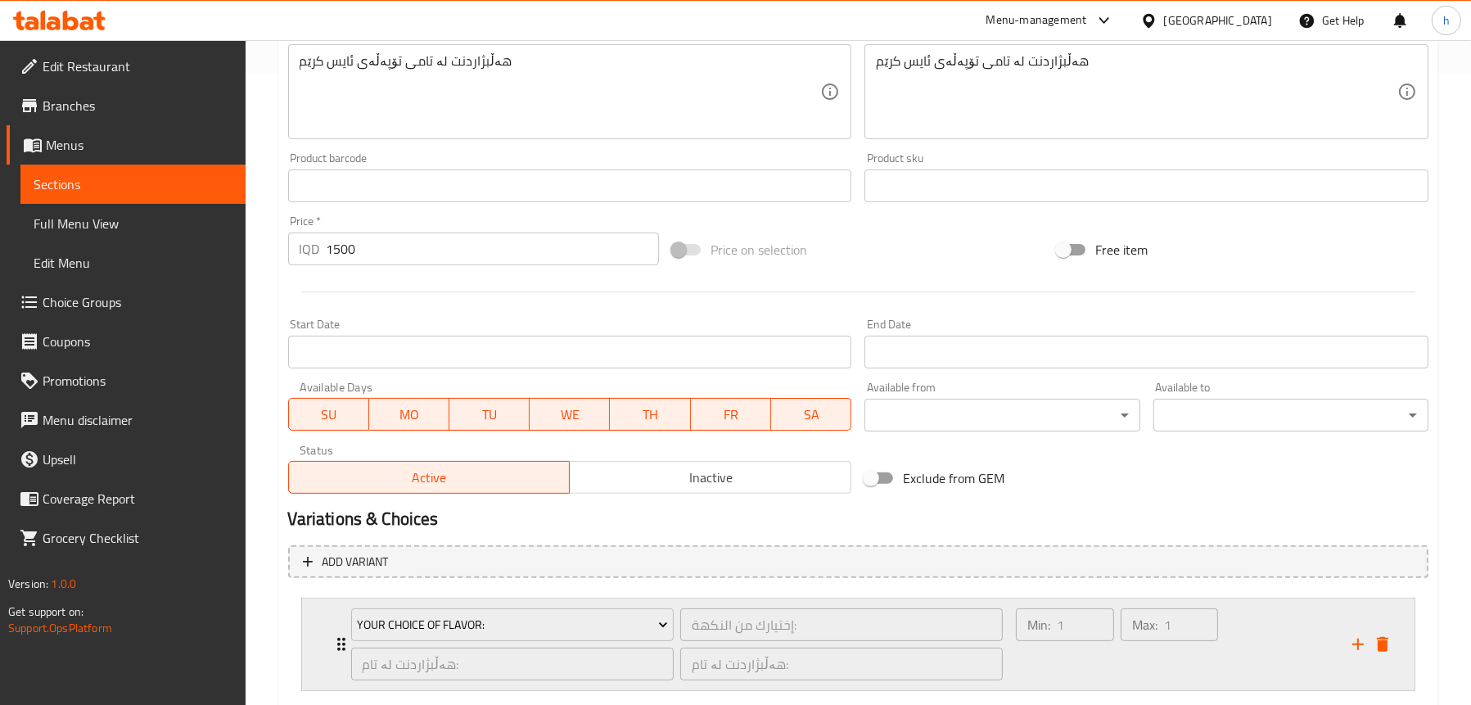
scroll to position [730, 0]
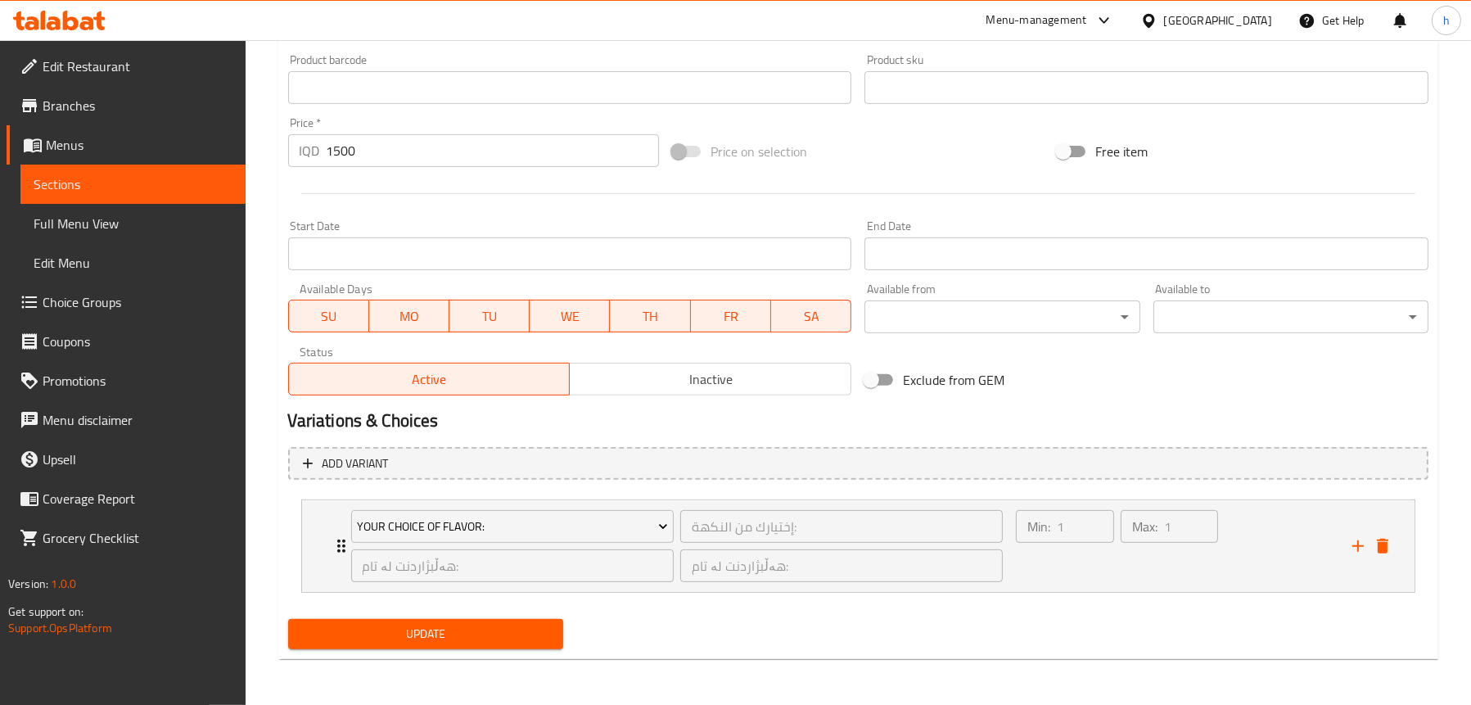
type textarea "اختيارك من نكهات كرات ايس كريم"
click at [444, 630] on span "Update" at bounding box center [425, 634] width 249 height 20
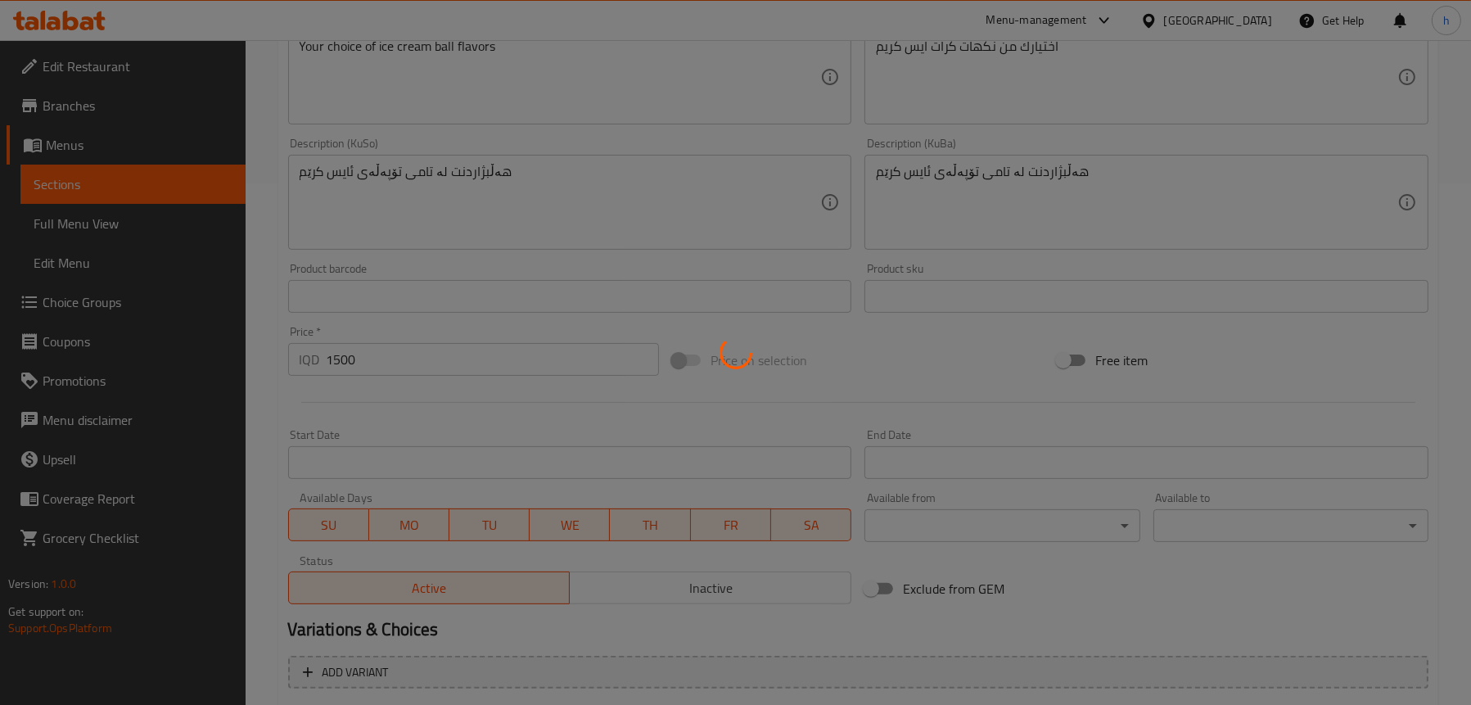
scroll to position [485, 0]
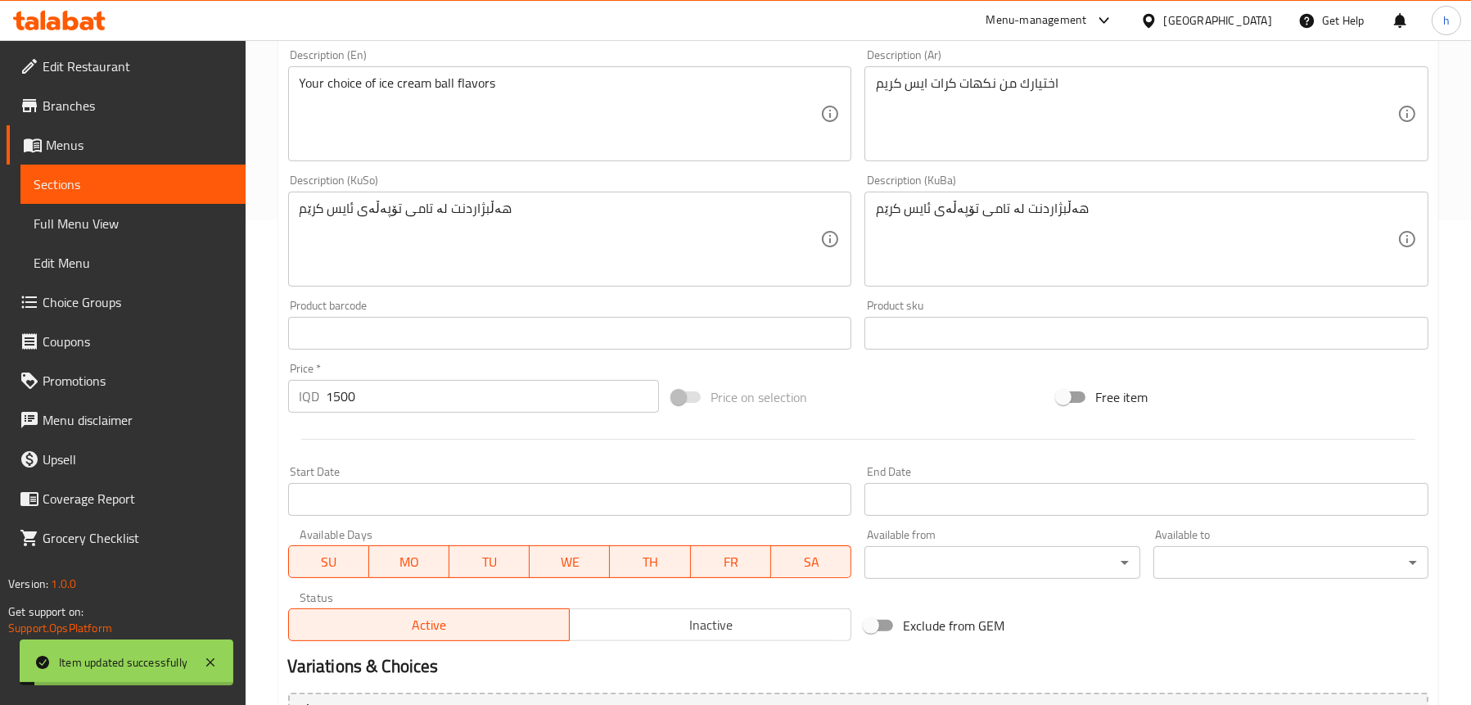
click at [164, 190] on span "Sections" at bounding box center [133, 184] width 199 height 20
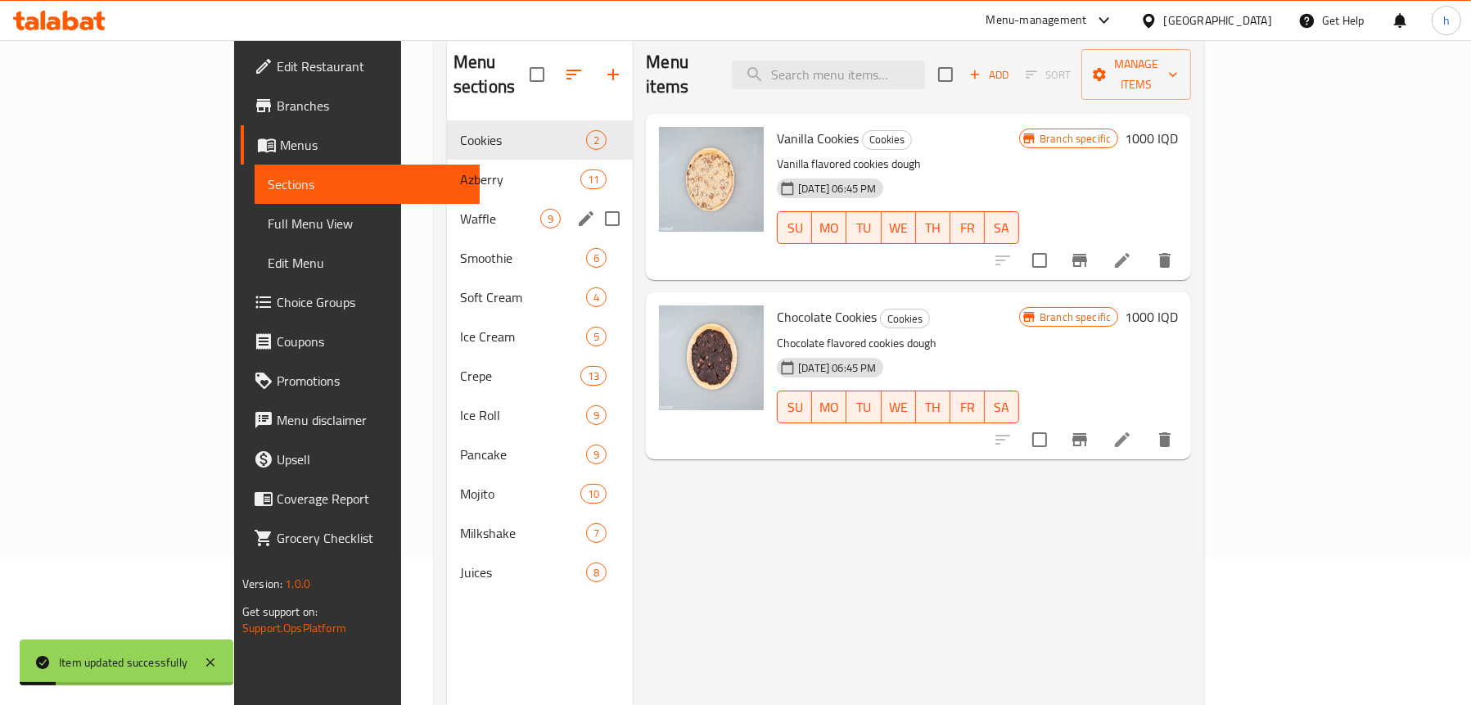
scroll to position [148, 0]
click at [447, 285] on div "Soft Cream 4" at bounding box center [540, 296] width 186 height 39
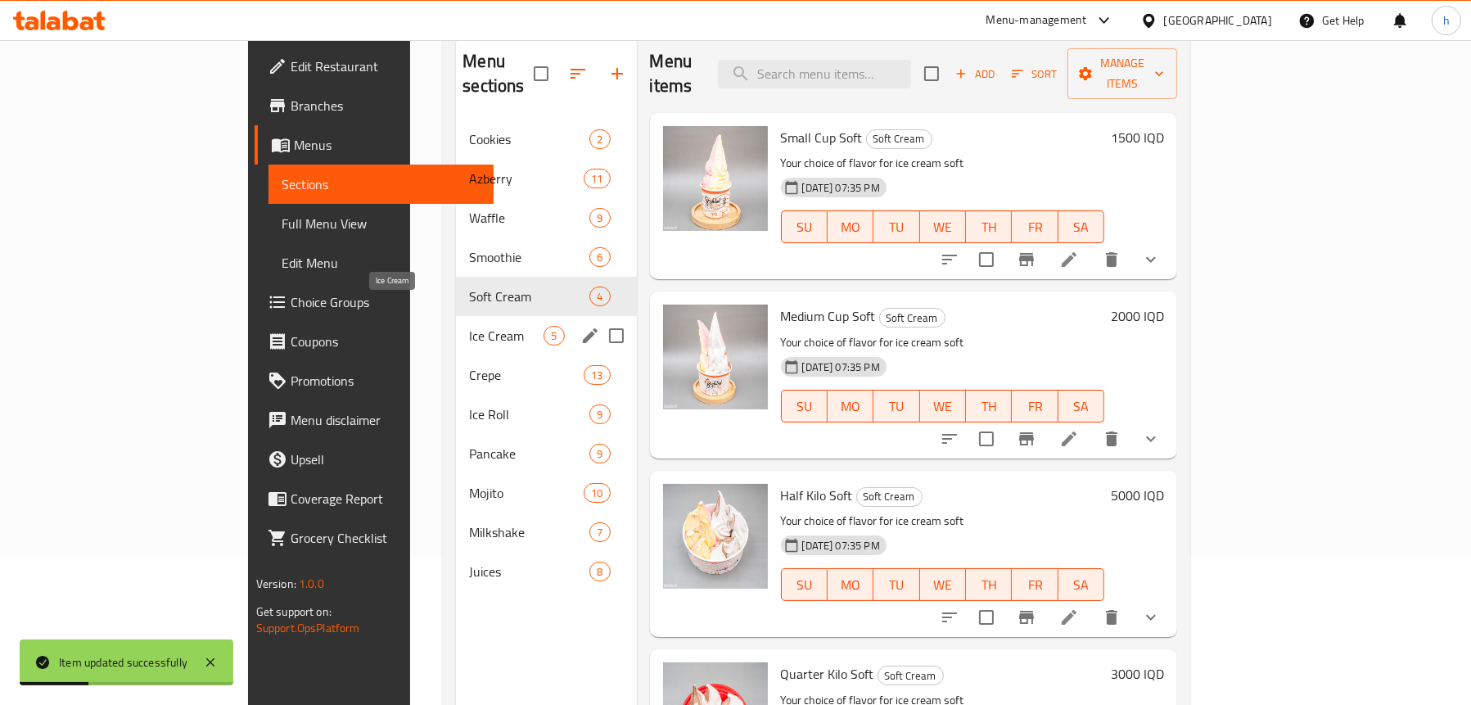
click at [469, 326] on span "Ice Cream" at bounding box center [506, 336] width 75 height 20
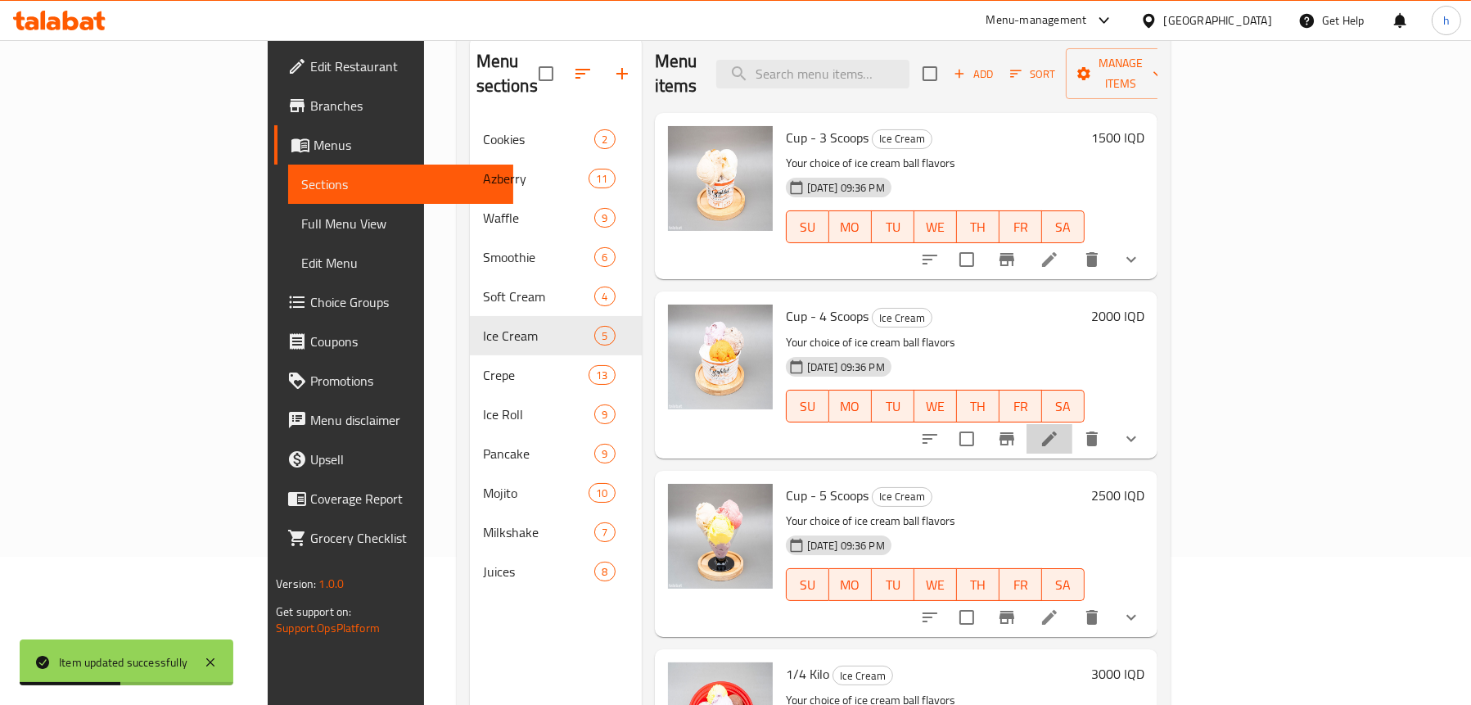
click at [1073, 424] on li at bounding box center [1050, 438] width 46 height 29
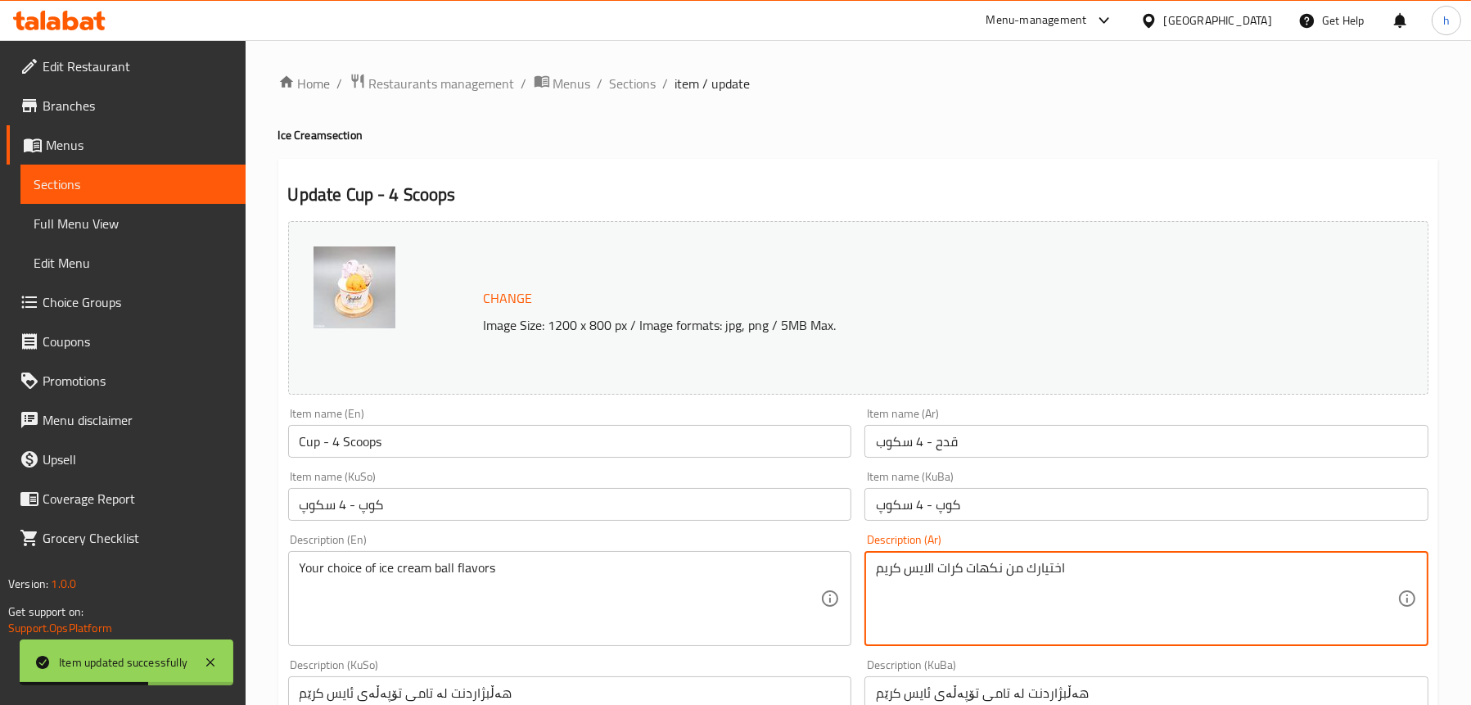
click at [974, 569] on textarea "اختیارك من نكھات كرات الایس كریم" at bounding box center [1137, 599] width 522 height 78
paste textarea "يارك من نكهات كرات ايس كري"
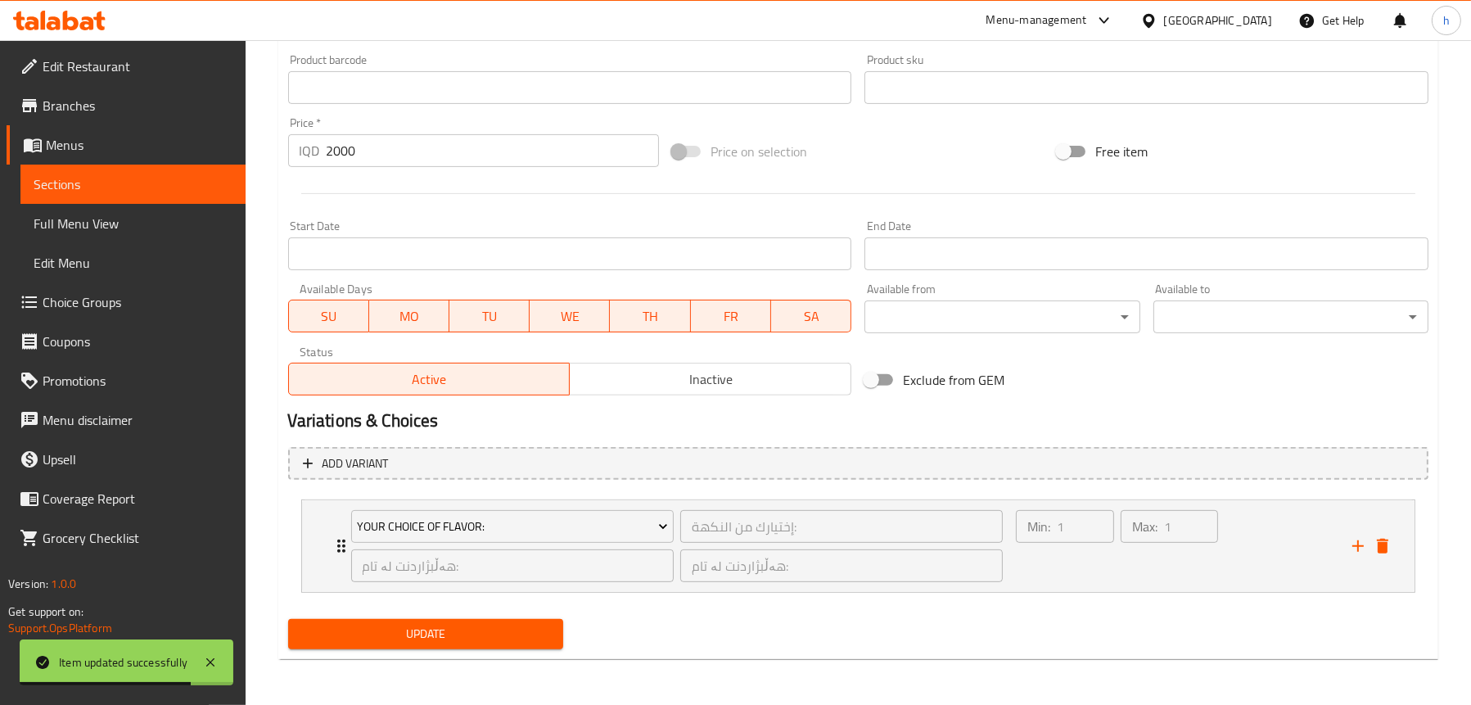
type textarea "اختيارك من نكهات كرات ايس كريم"
click at [436, 638] on span "Update" at bounding box center [425, 634] width 249 height 20
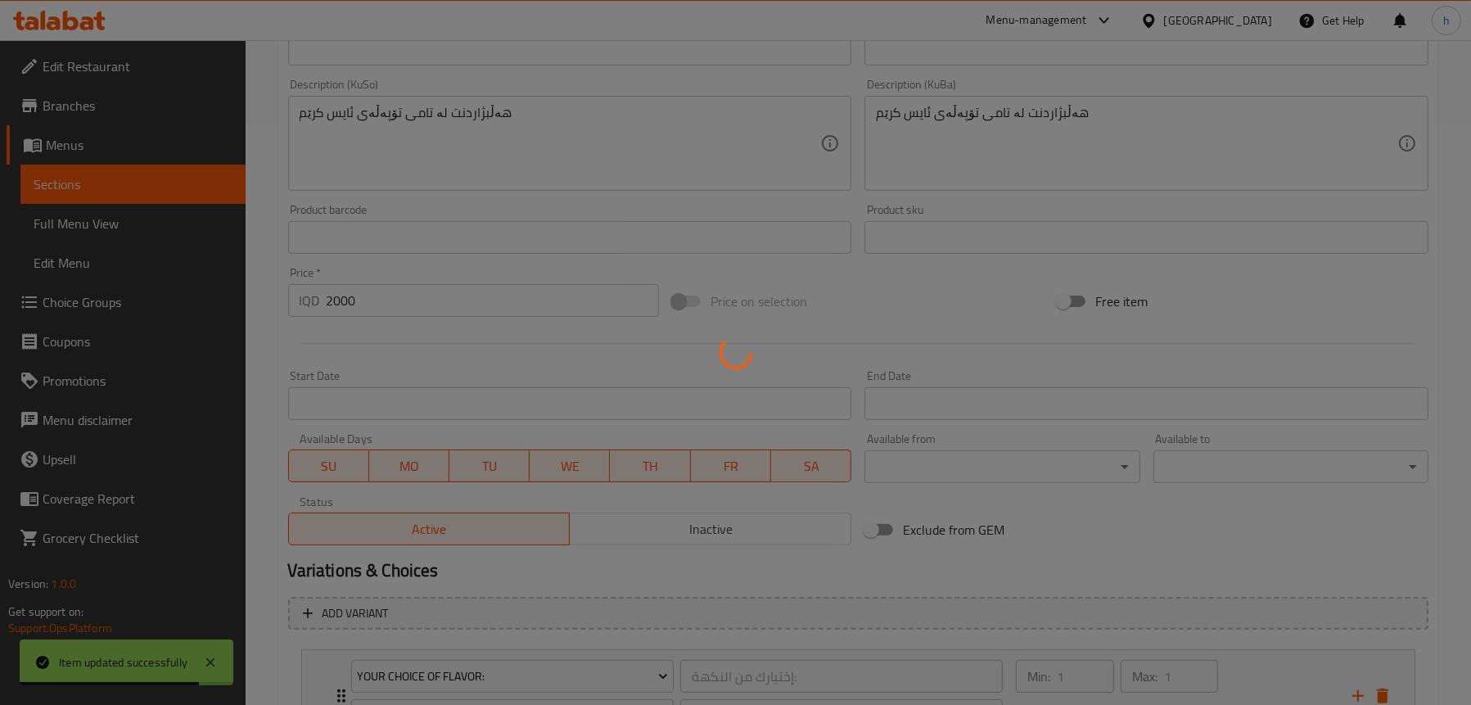
scroll to position [403, 0]
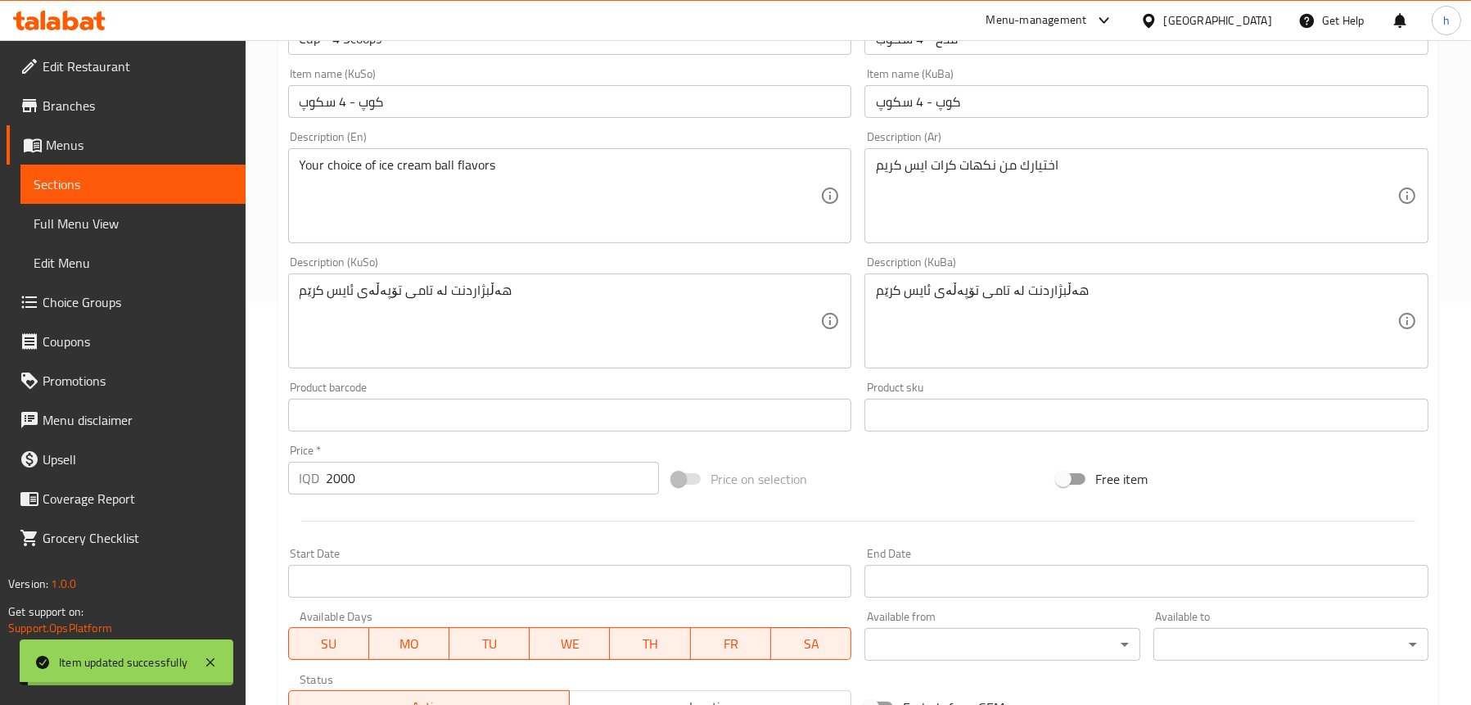
click at [137, 196] on link "Sections" at bounding box center [132, 184] width 225 height 39
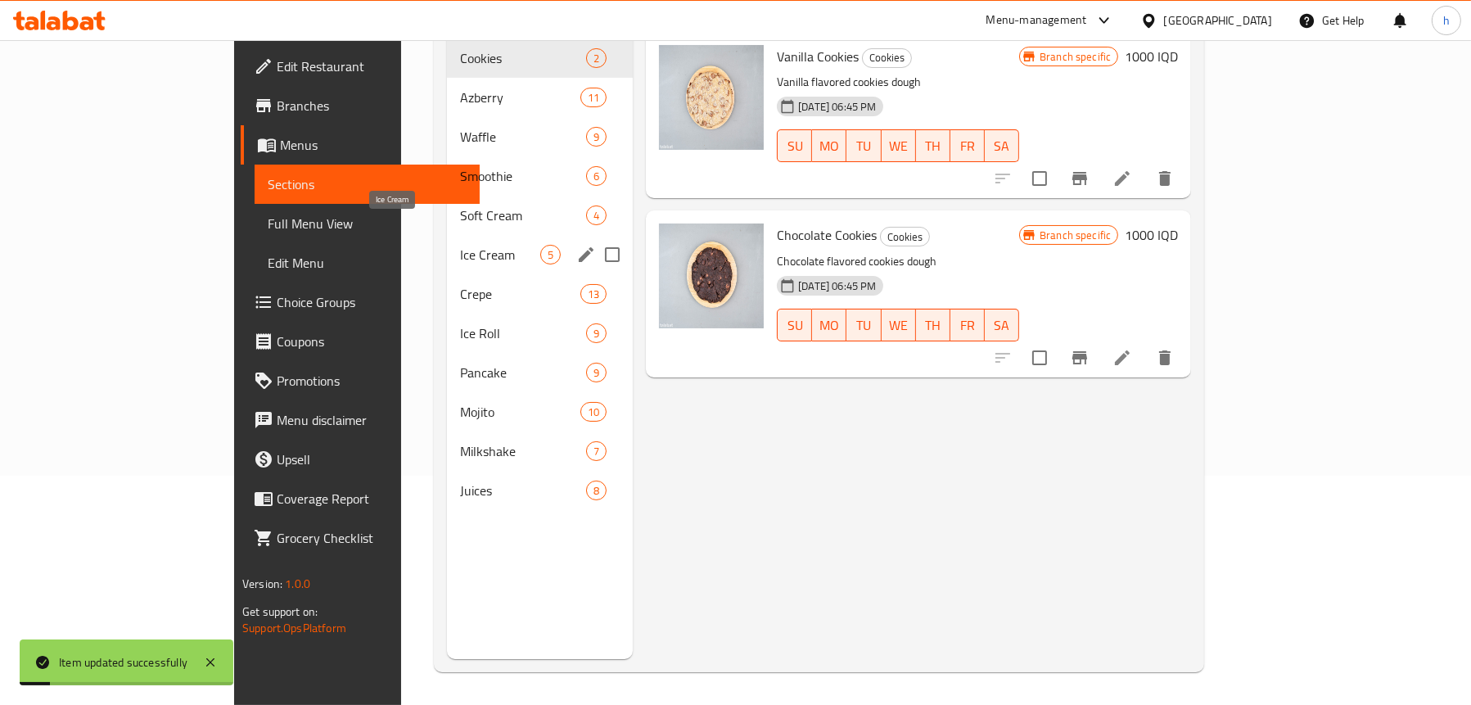
click at [460, 245] on span "Ice Cream" at bounding box center [500, 255] width 80 height 20
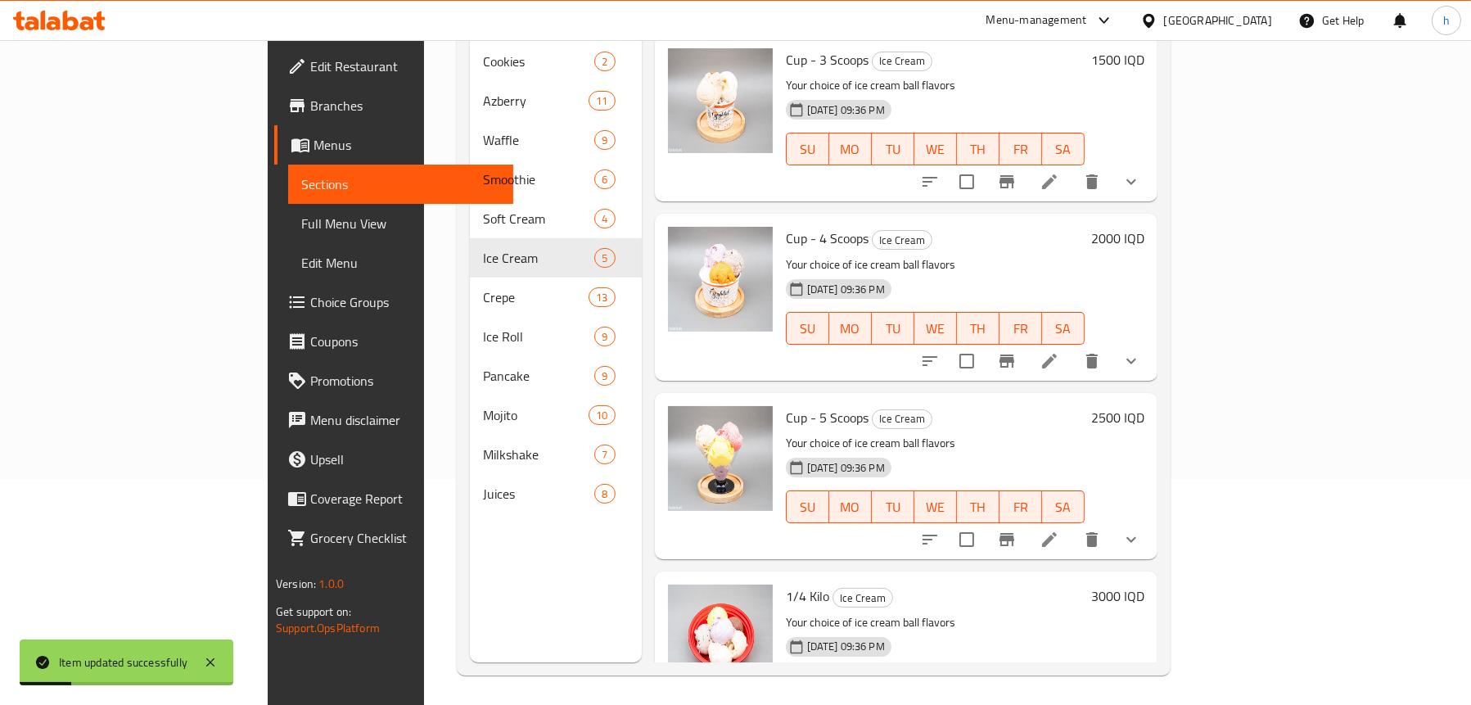
scroll to position [230, 0]
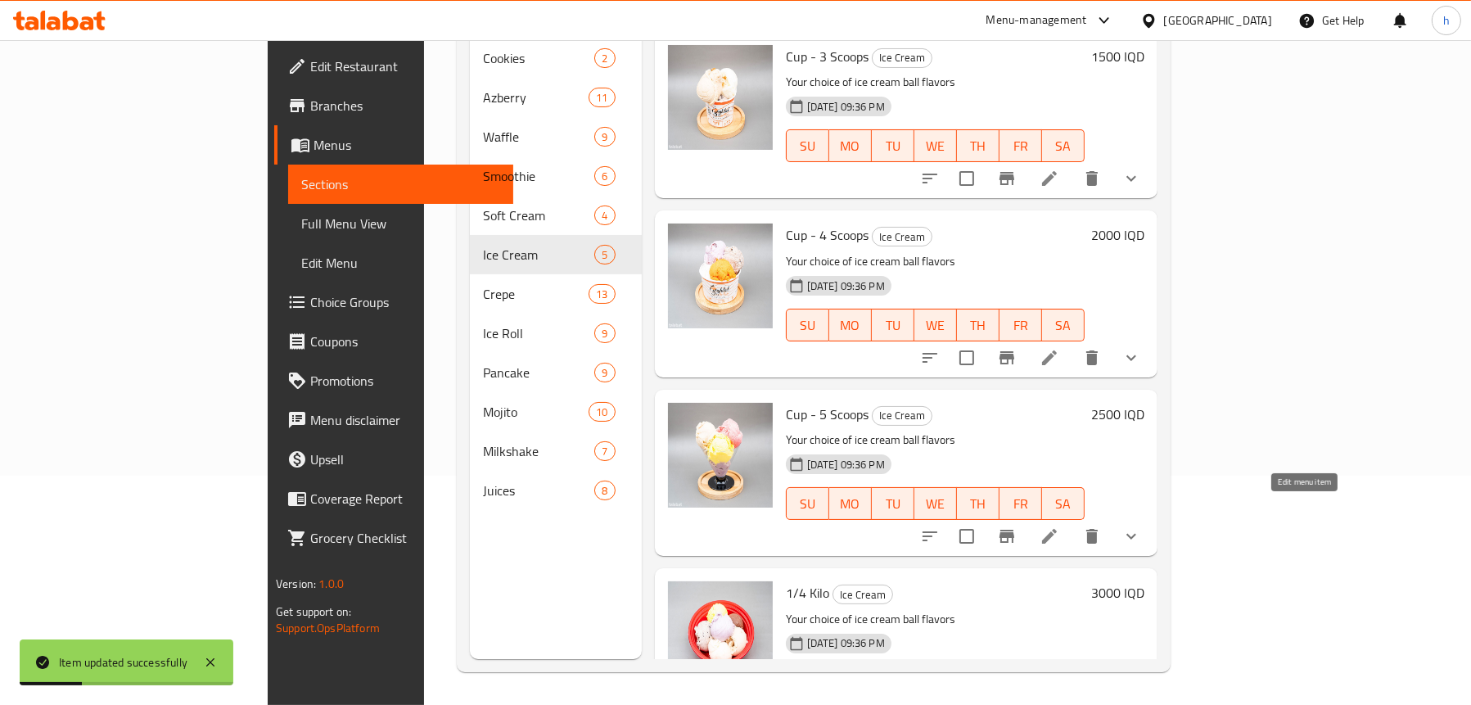
click at [1060, 527] on icon at bounding box center [1050, 537] width 20 height 20
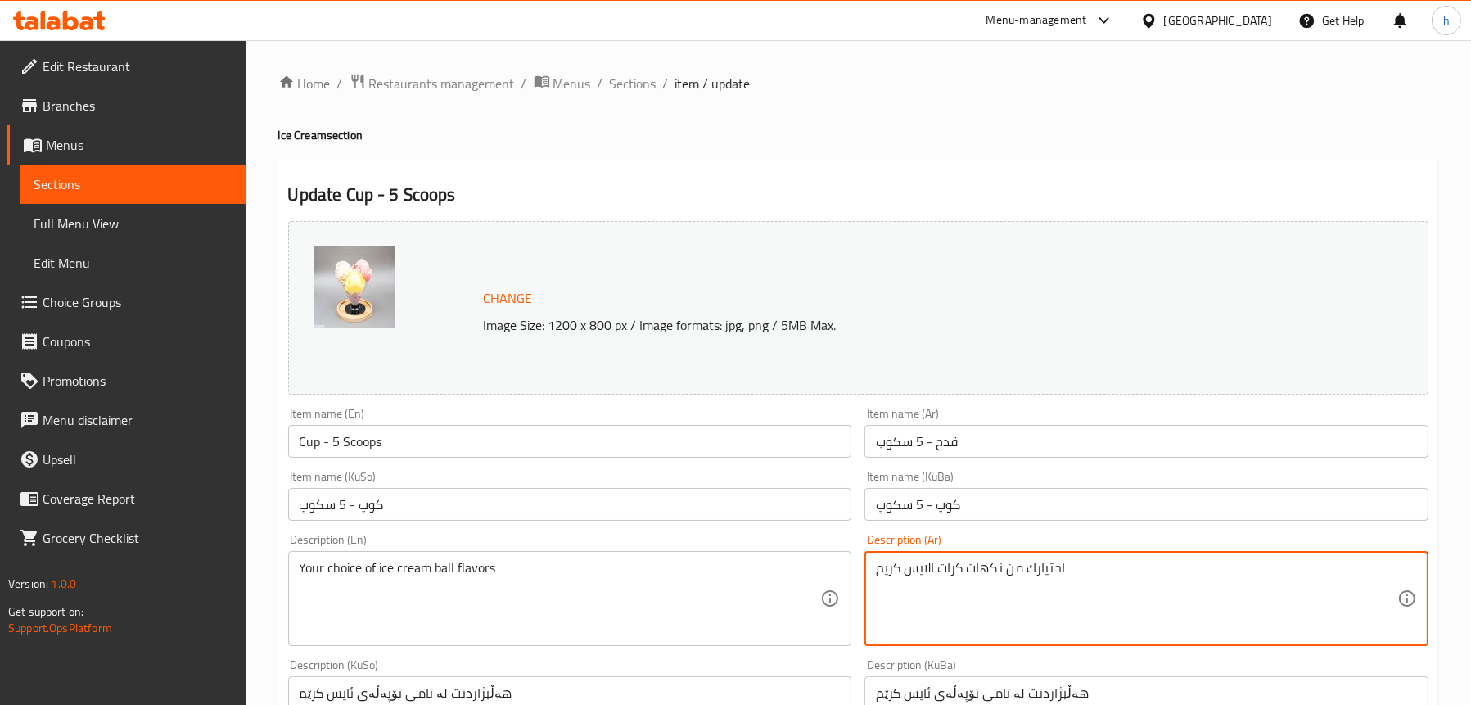
click at [1022, 572] on textarea "اختیارك من نكھات كرات الایس كریم" at bounding box center [1137, 599] width 522 height 78
paste textarea "يارك من نكهات كرات ايس كري"
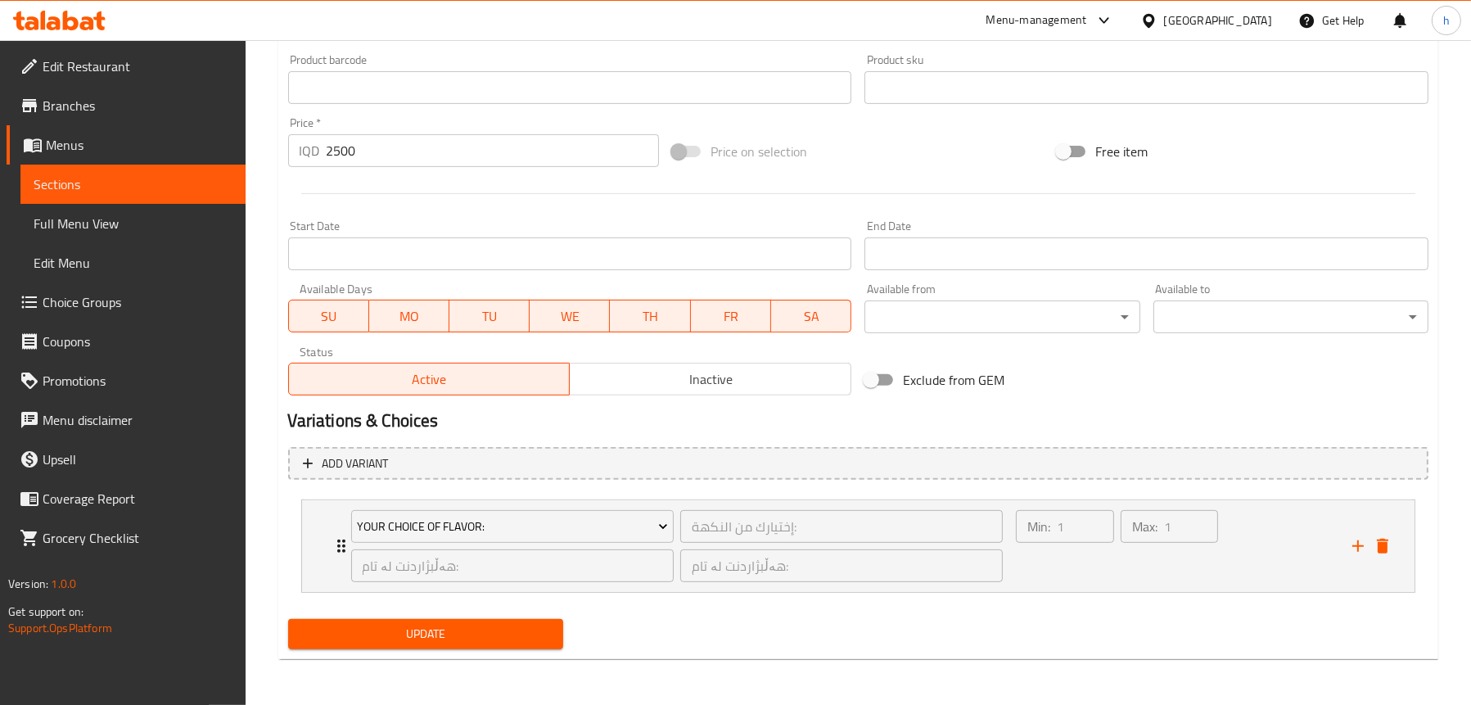
type textarea "اختيارك من نكهات كرات ايس كريم"
click at [444, 644] on span "Update" at bounding box center [425, 634] width 249 height 20
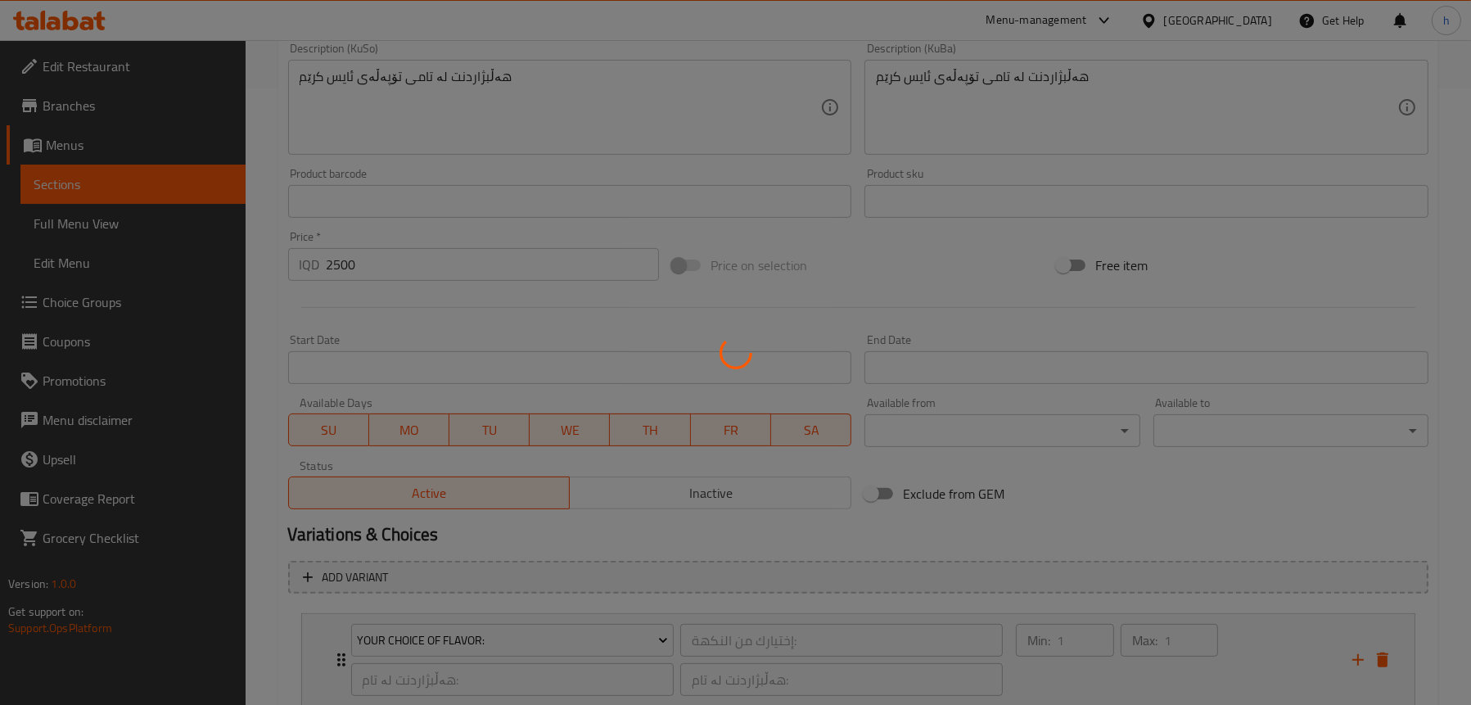
scroll to position [485, 0]
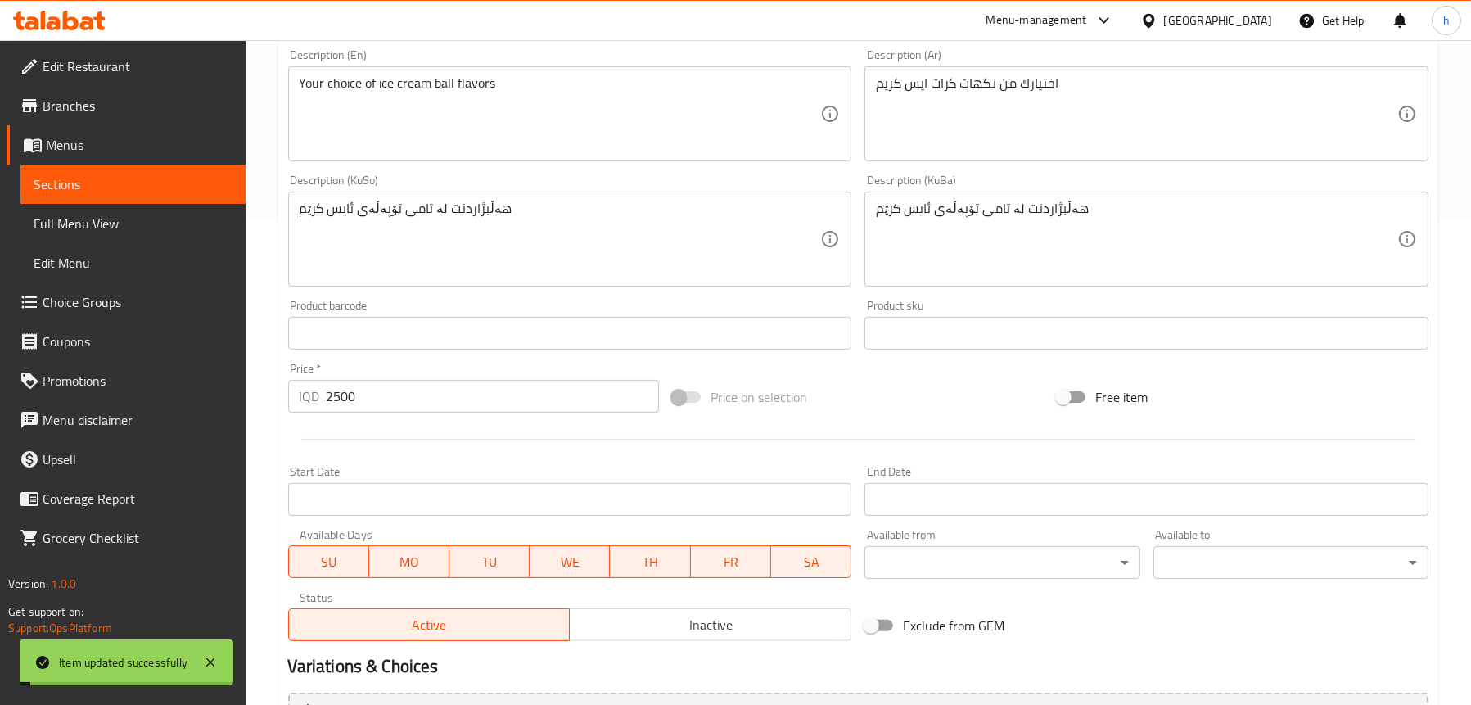
click at [107, 181] on span "Sections" at bounding box center [133, 184] width 199 height 20
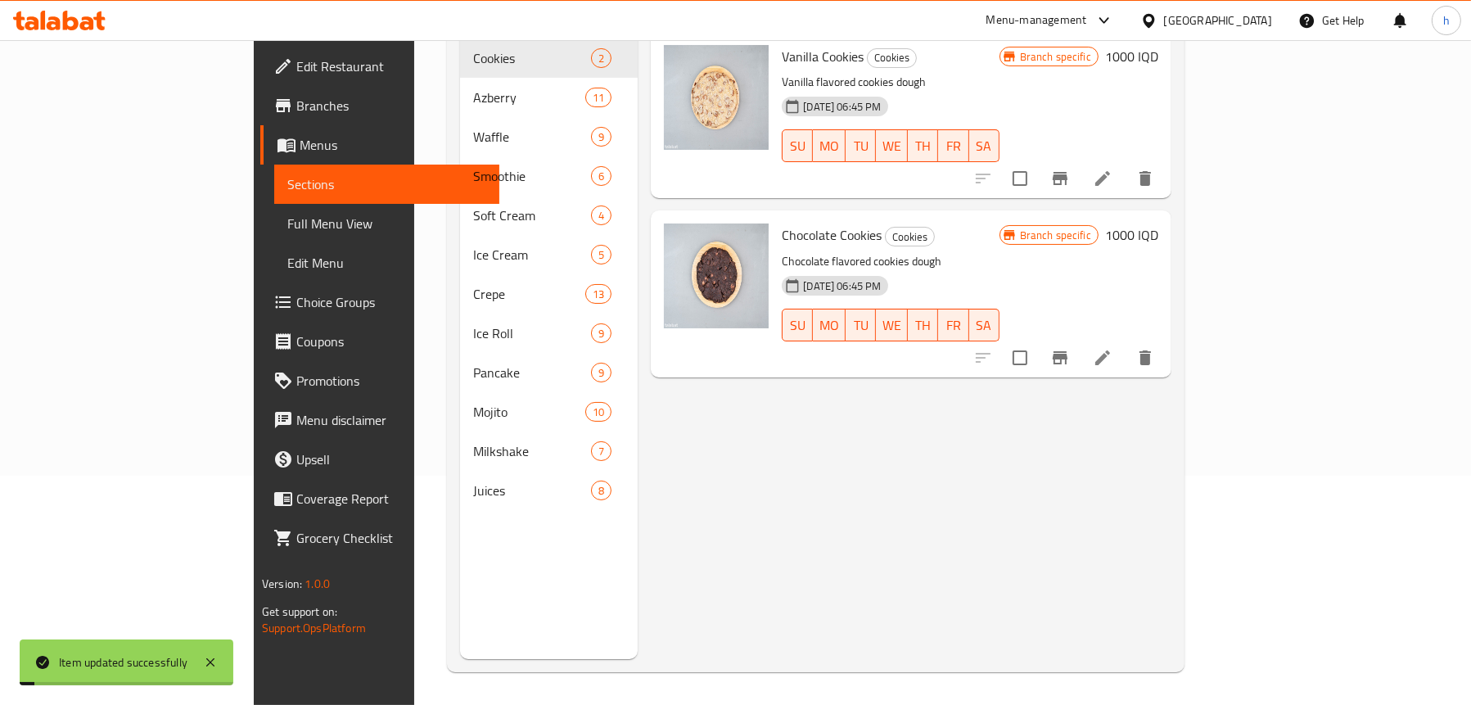
scroll to position [230, 0]
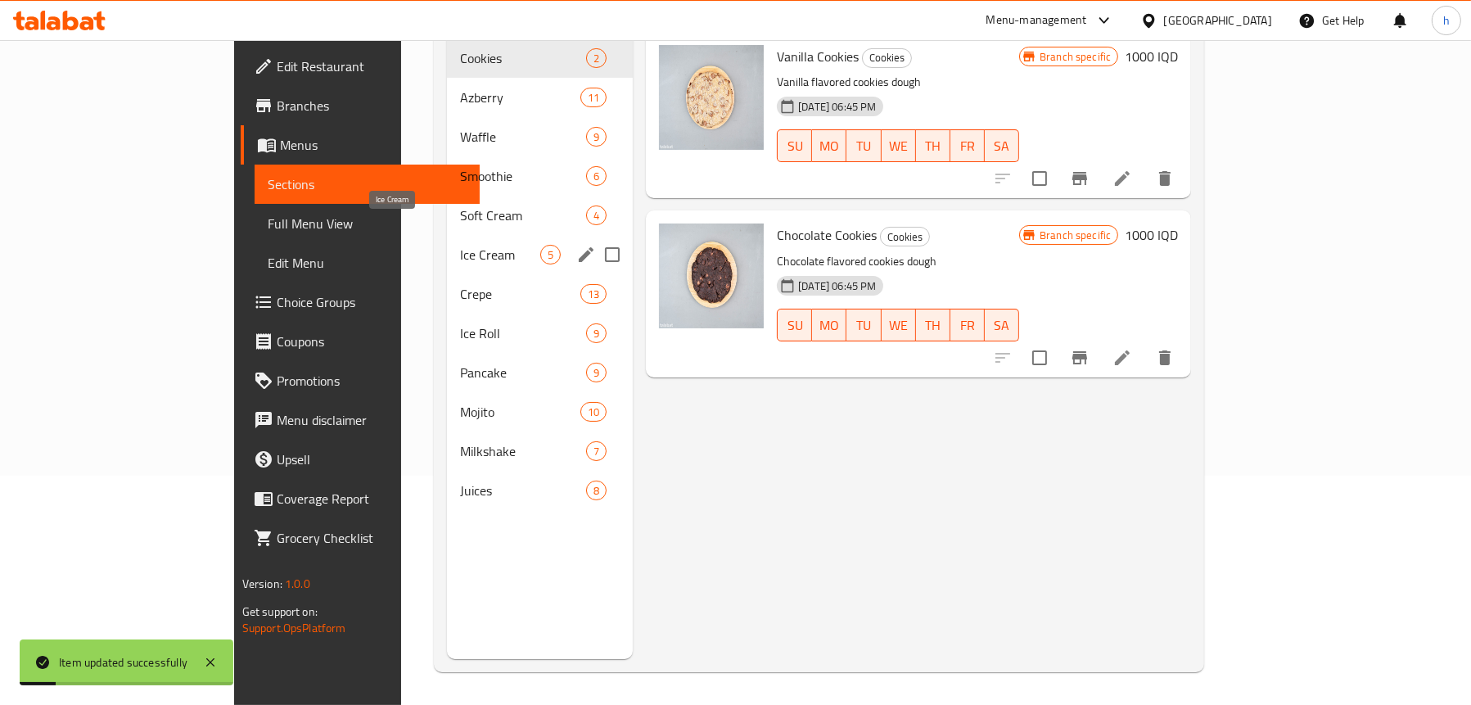
click at [460, 245] on span "Ice Cream" at bounding box center [500, 255] width 80 height 20
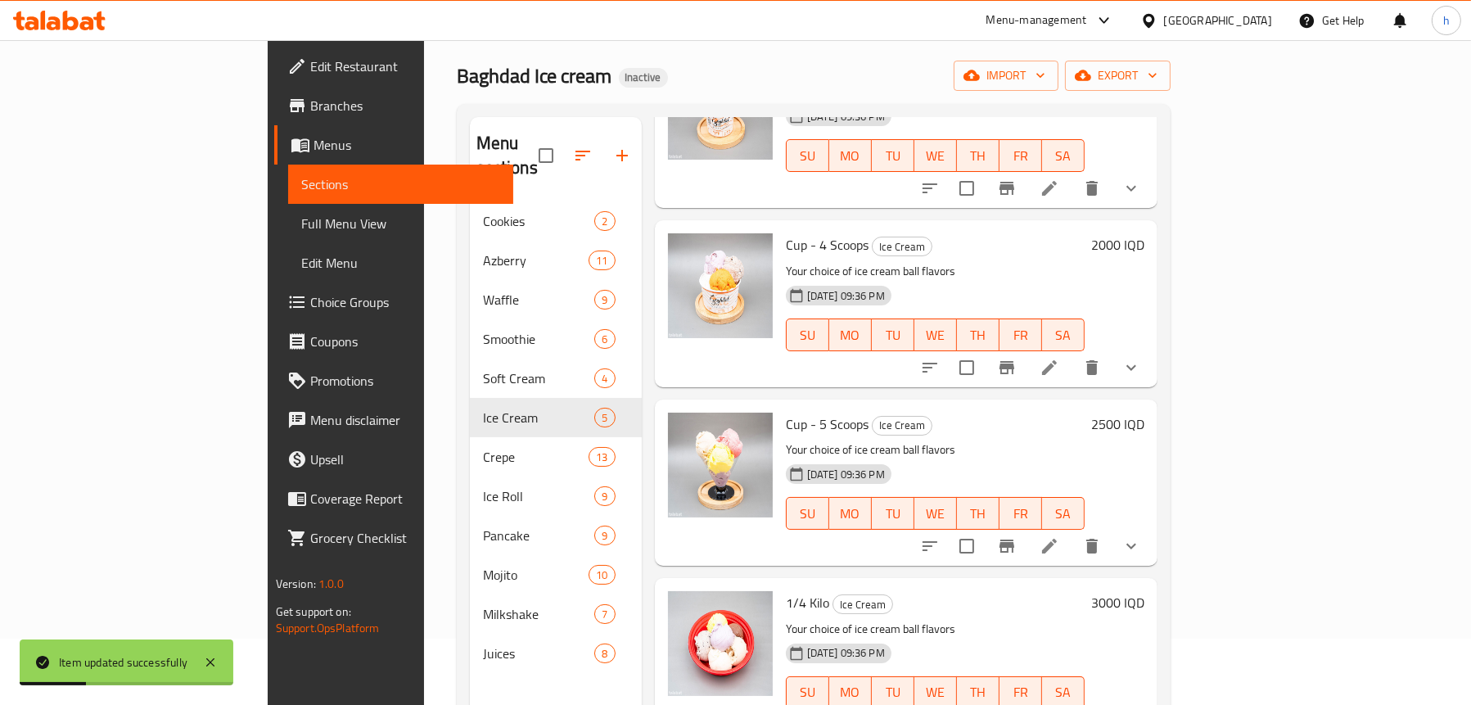
scroll to position [229, 0]
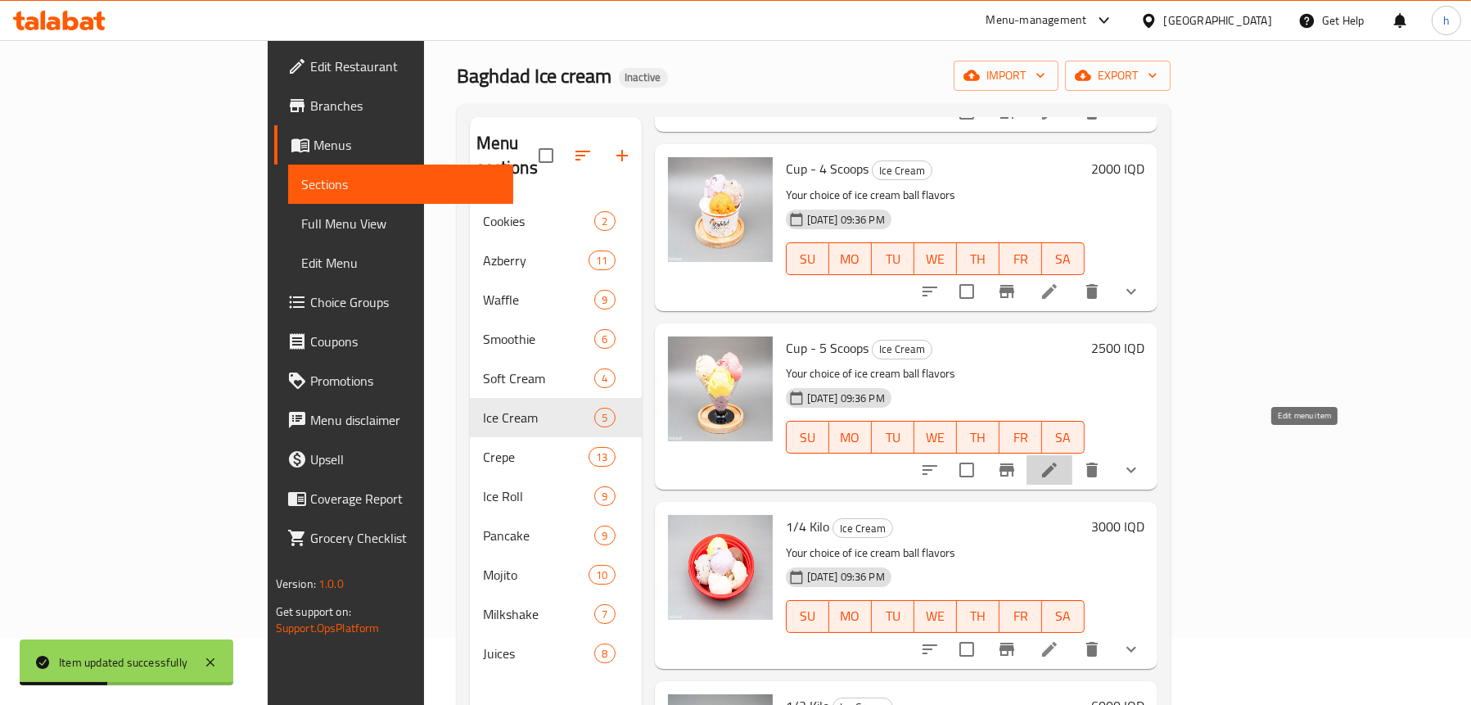
click at [1060, 460] on icon at bounding box center [1050, 470] width 20 height 20
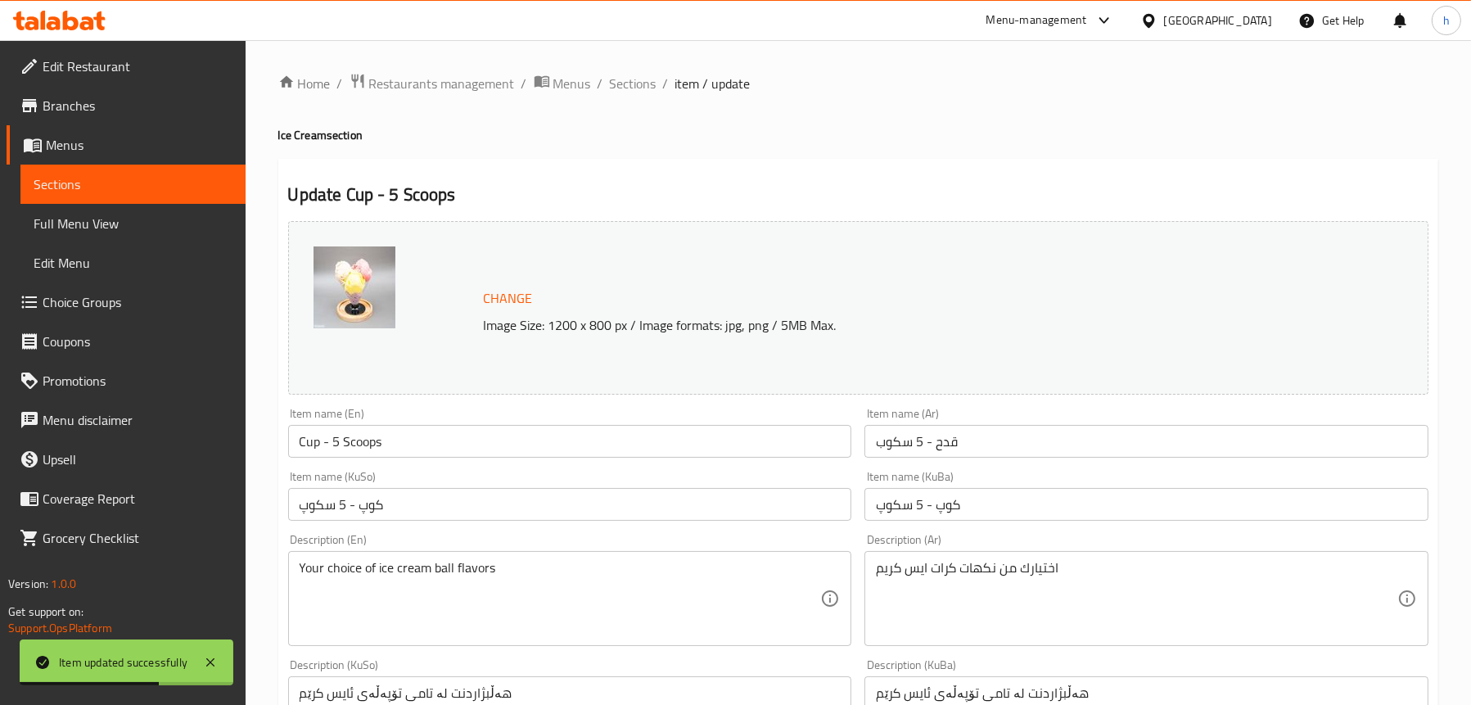
click at [88, 187] on span "Sections" at bounding box center [133, 184] width 199 height 20
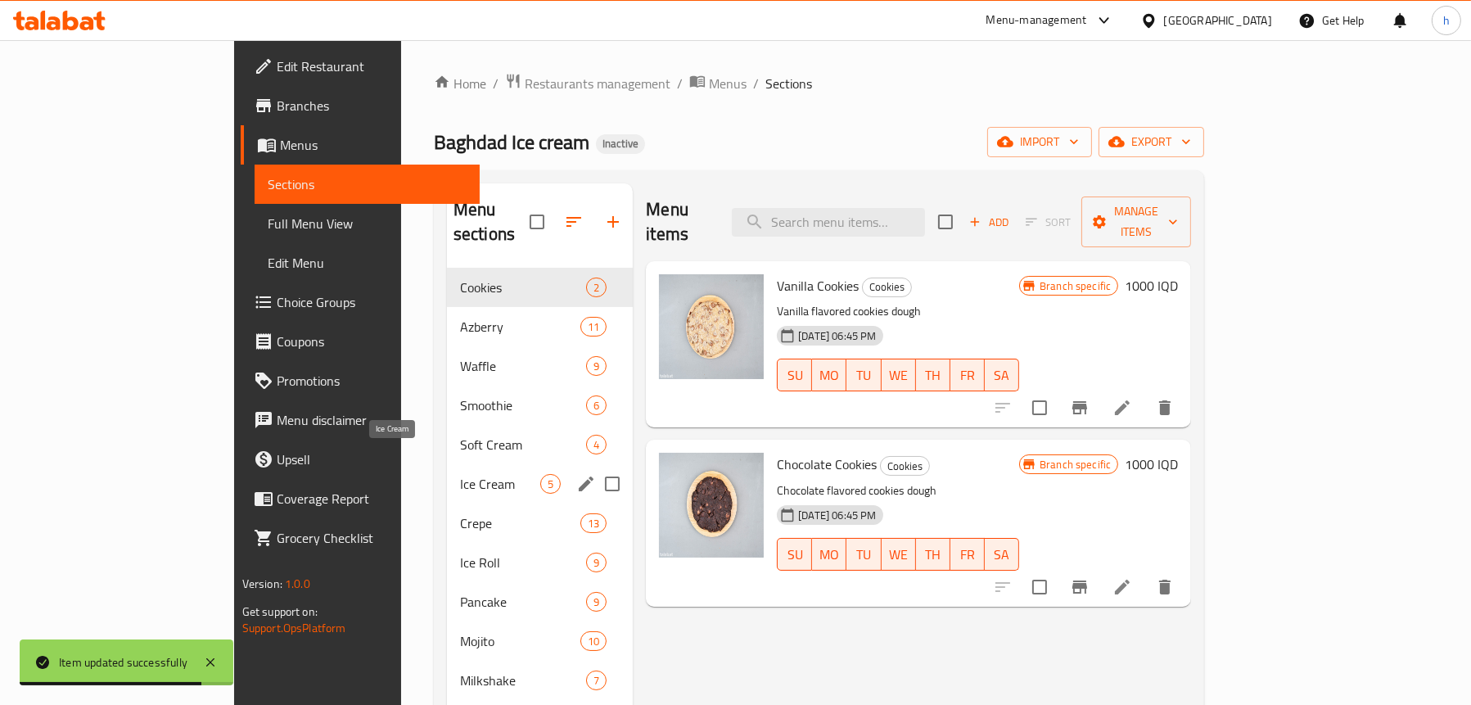
click at [460, 474] on span "Ice Cream" at bounding box center [500, 484] width 80 height 20
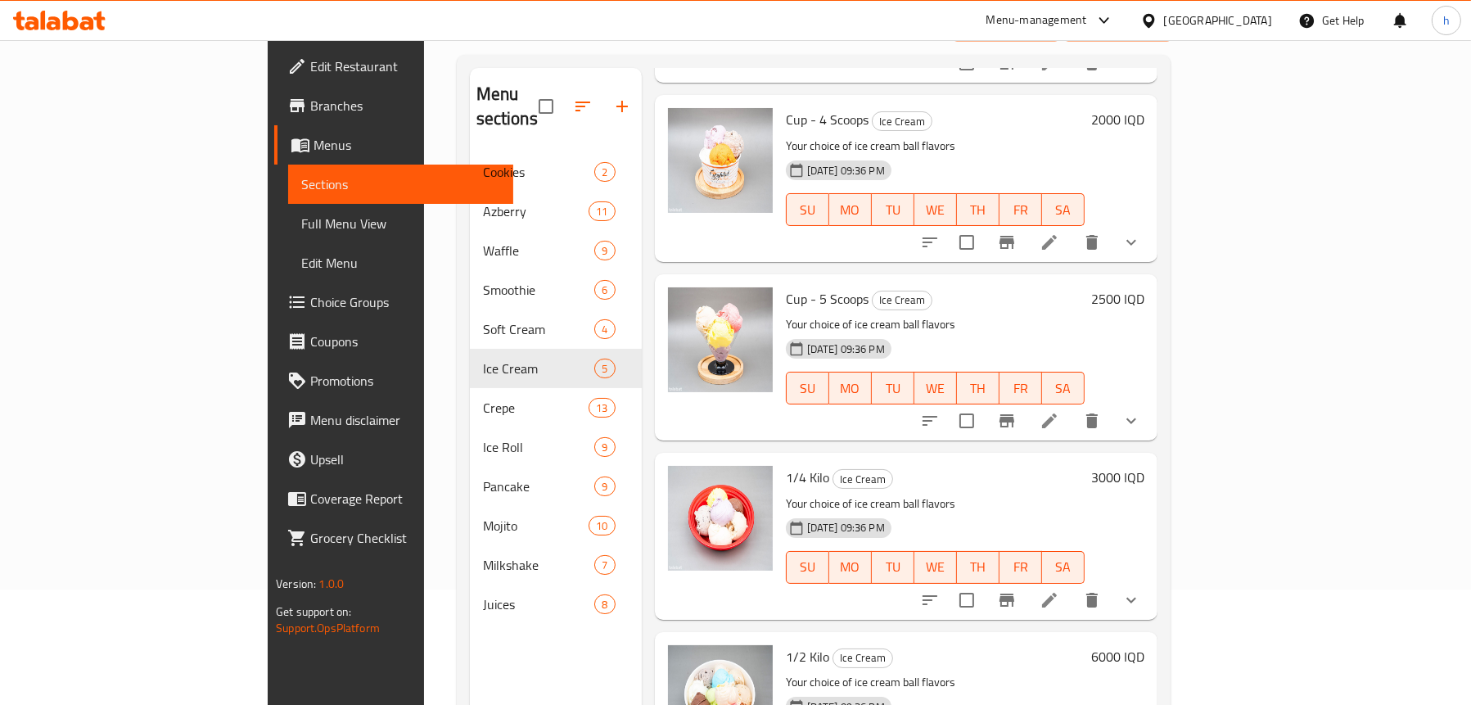
scroll to position [230, 0]
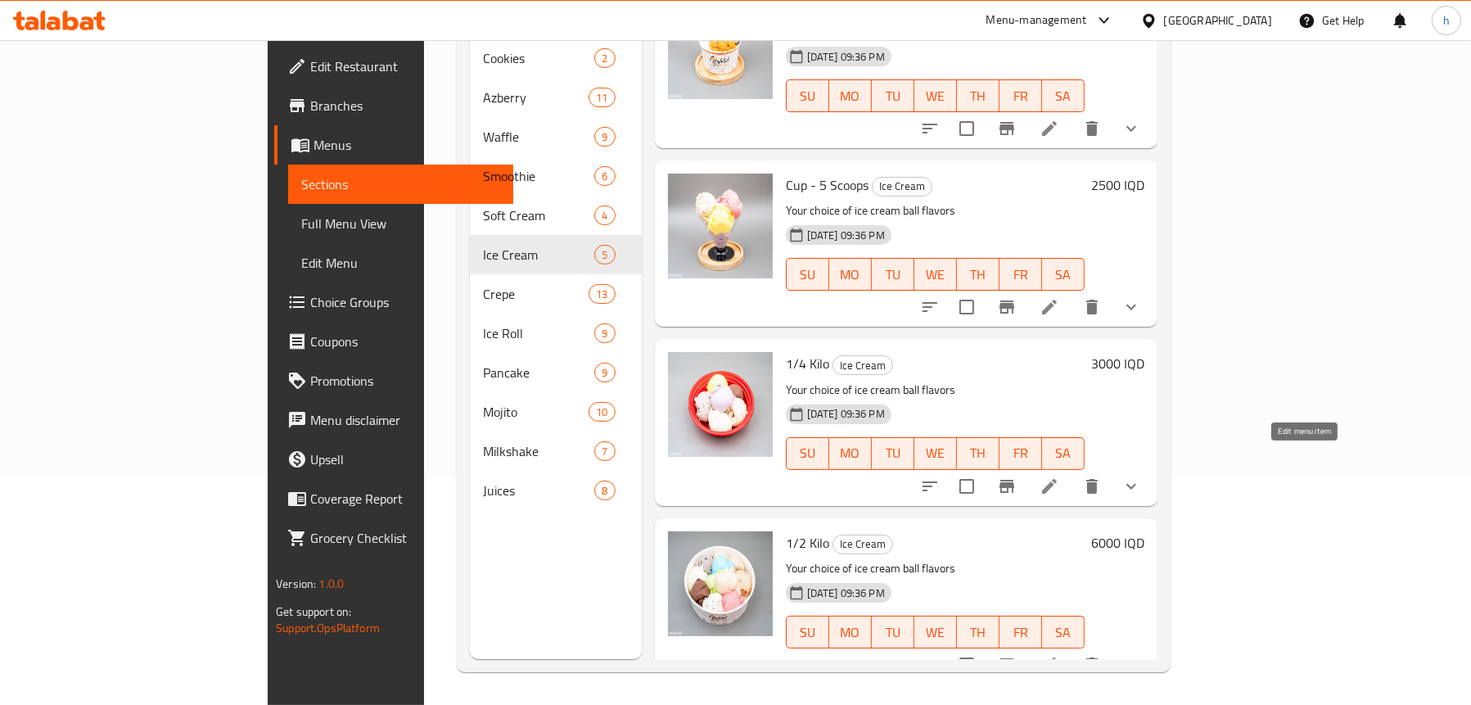
click at [1060, 477] on icon at bounding box center [1050, 487] width 20 height 20
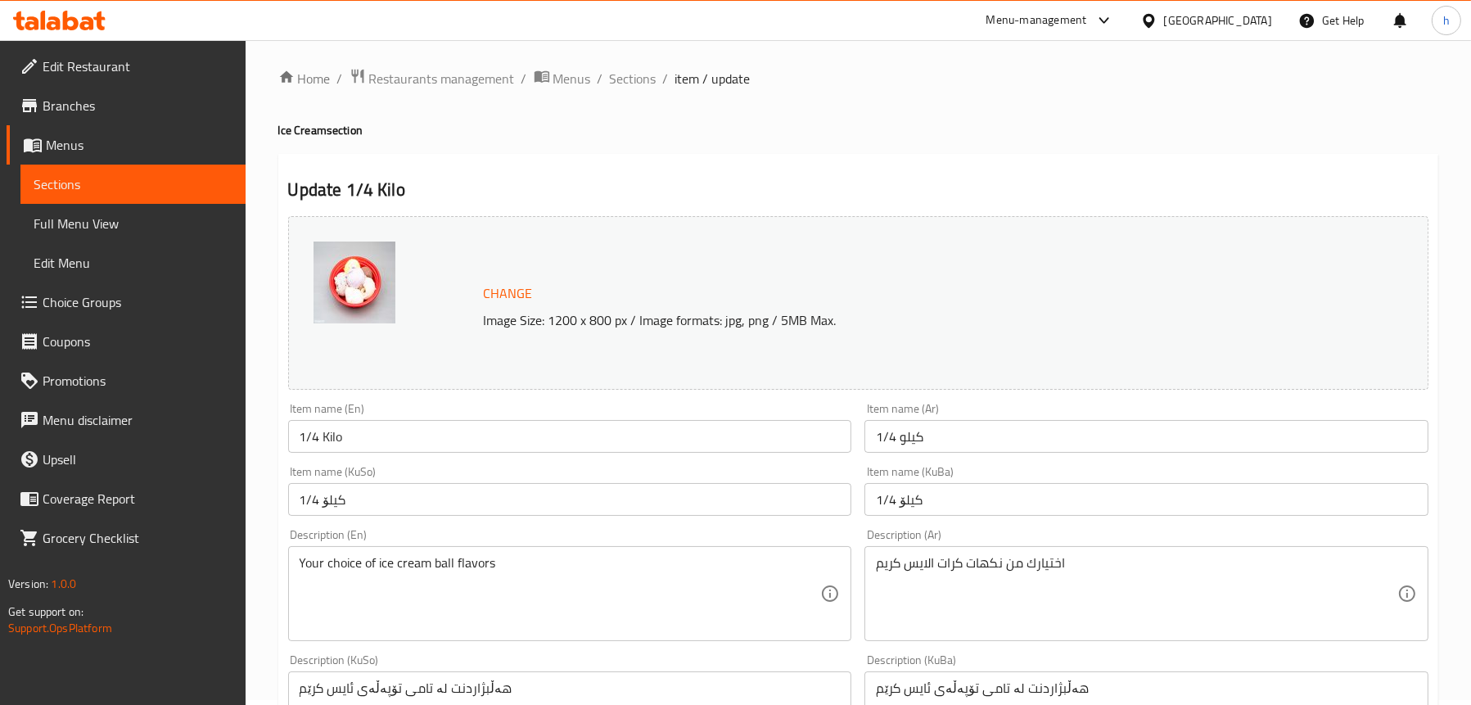
scroll to position [246, 0]
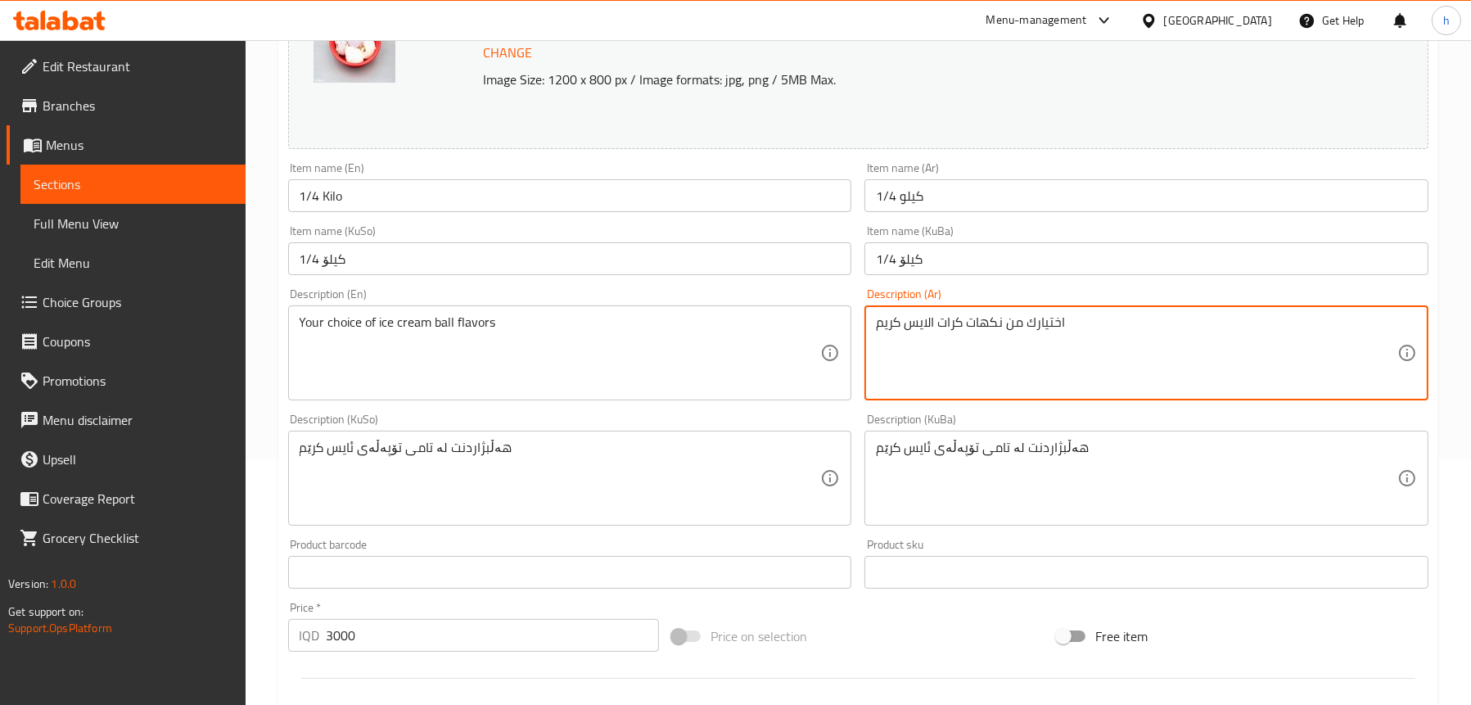
click at [989, 319] on textarea "اختیارك من نكھات كرات الایس كریم" at bounding box center [1137, 353] width 522 height 78
paste textarea "يارك من نكهات كرات ايس كري"
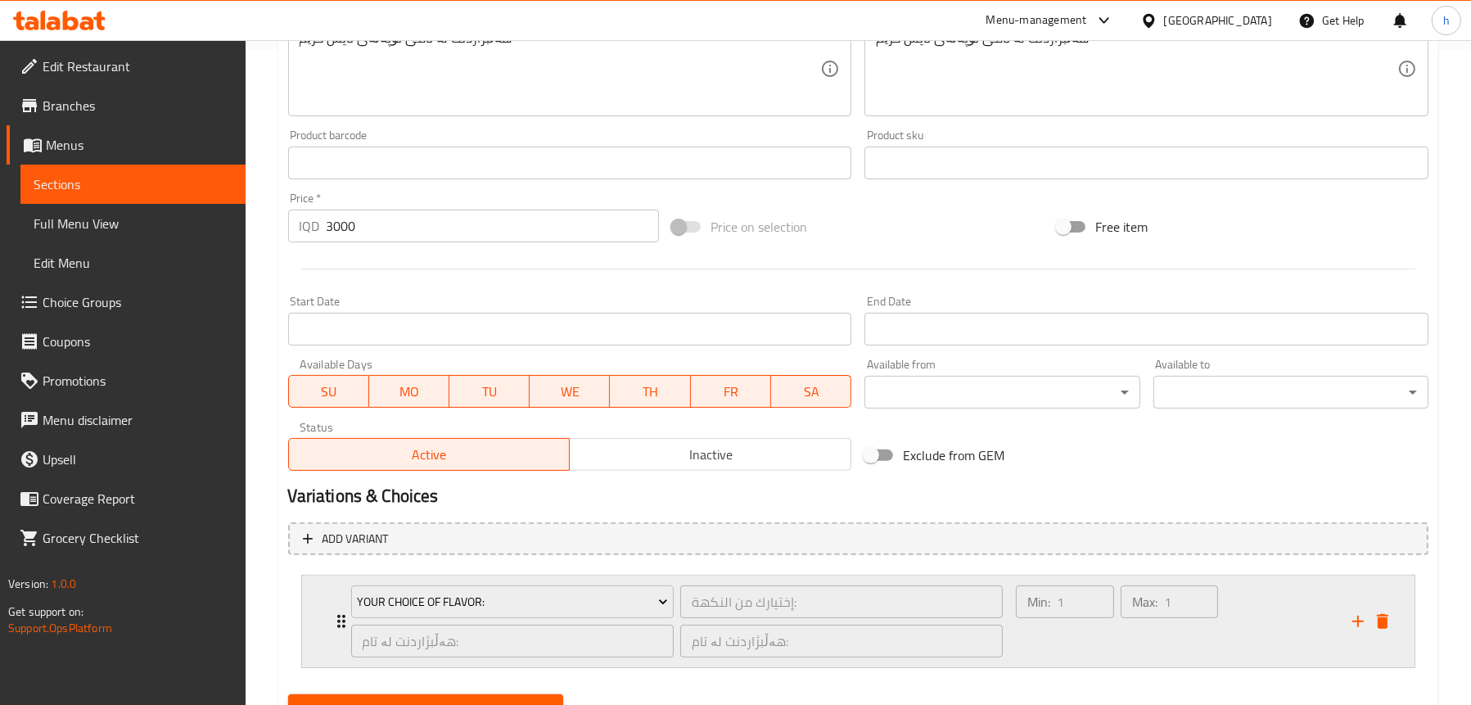
scroll to position [730, 0]
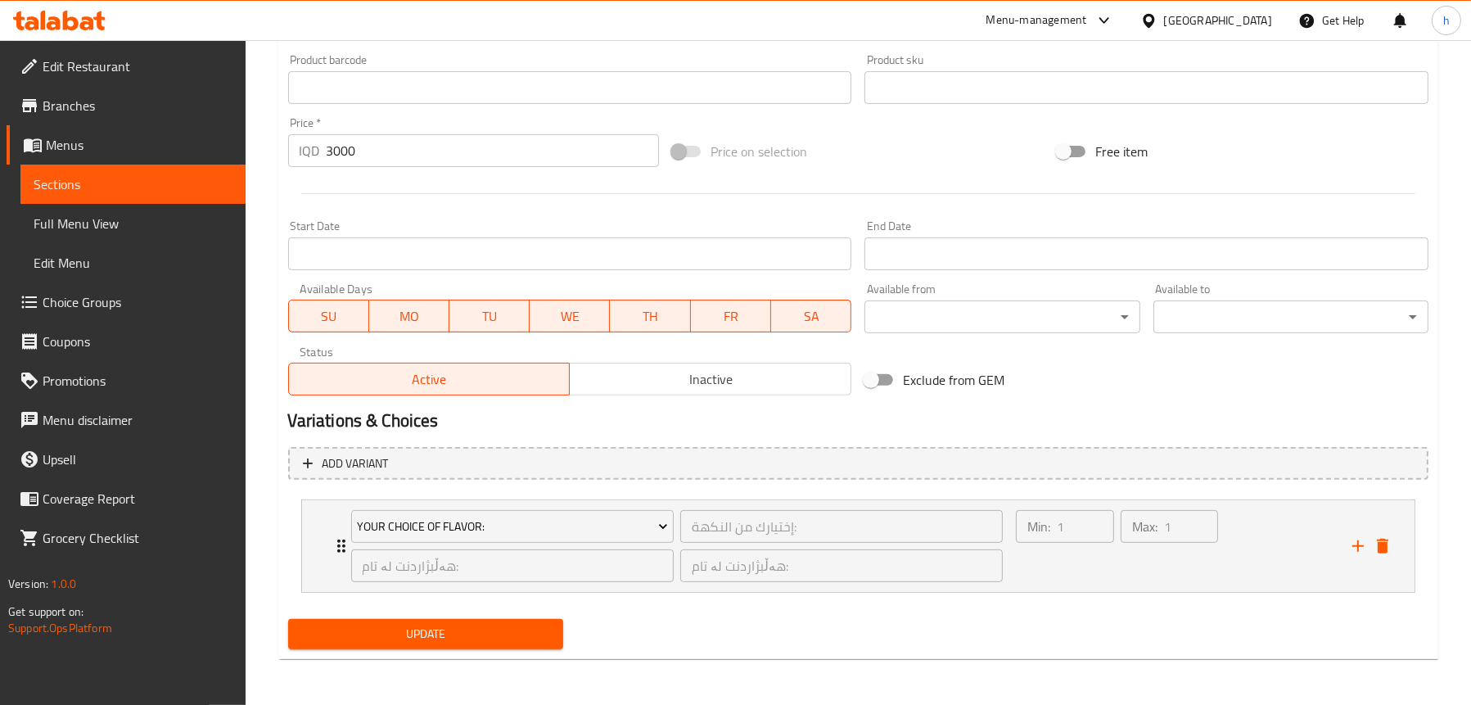
type textarea "اختيارك من نكهات كرات ايس كريم"
click at [463, 632] on span "Update" at bounding box center [425, 634] width 249 height 20
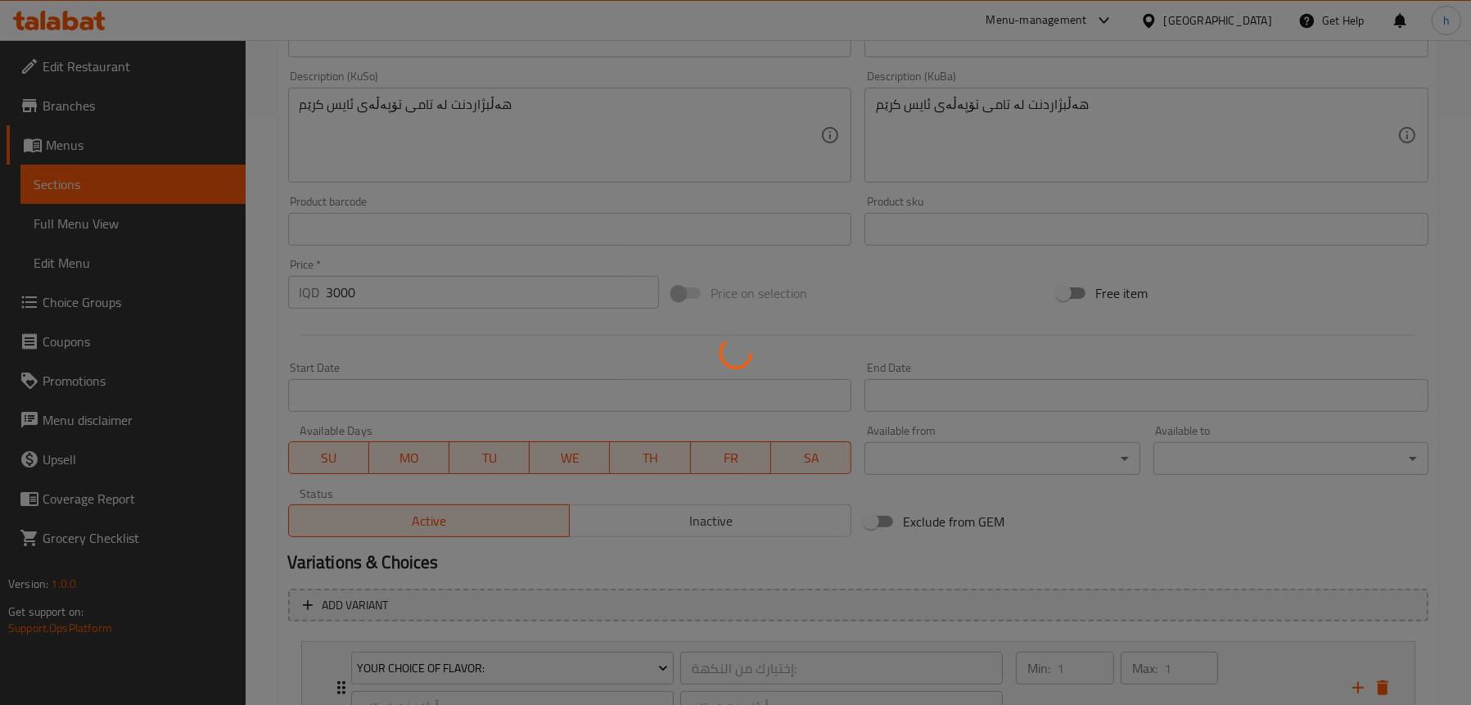
scroll to position [403, 0]
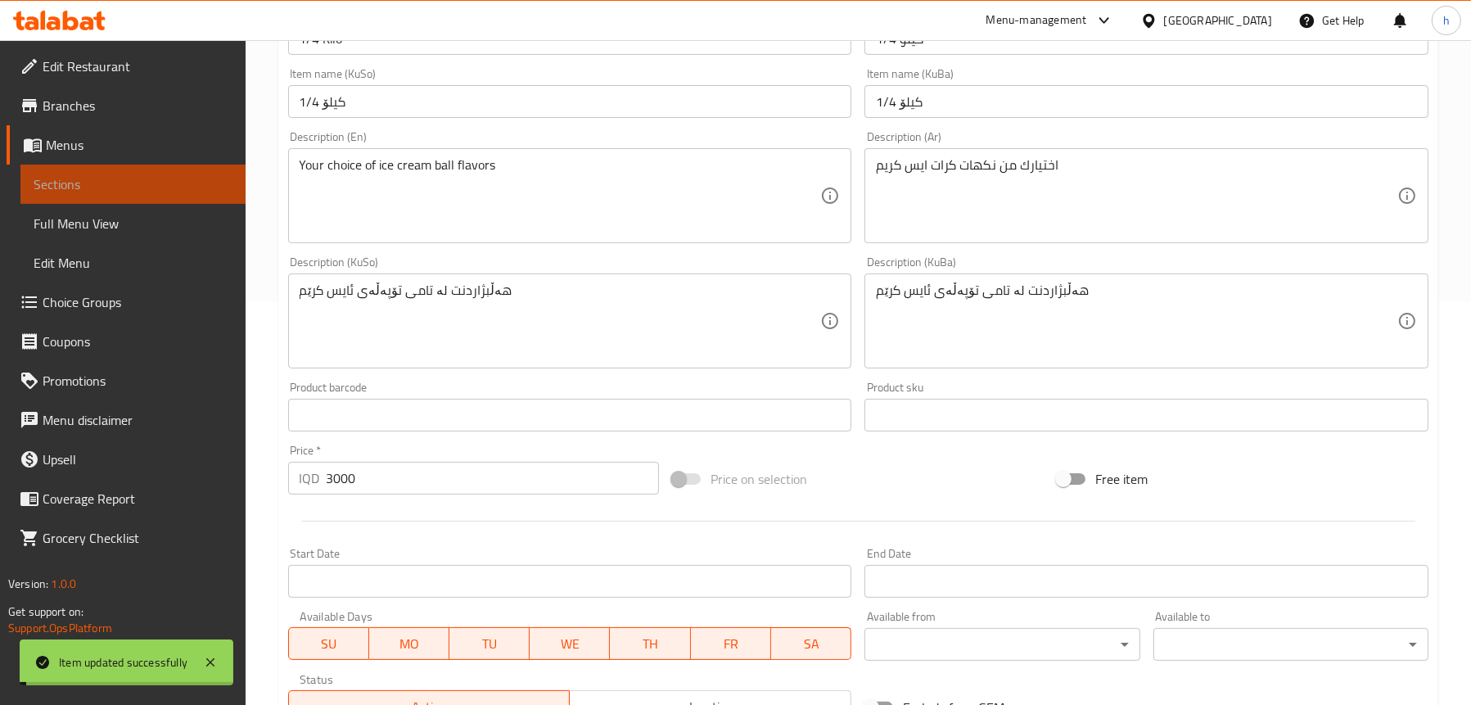
click at [145, 185] on span "Sections" at bounding box center [133, 184] width 199 height 20
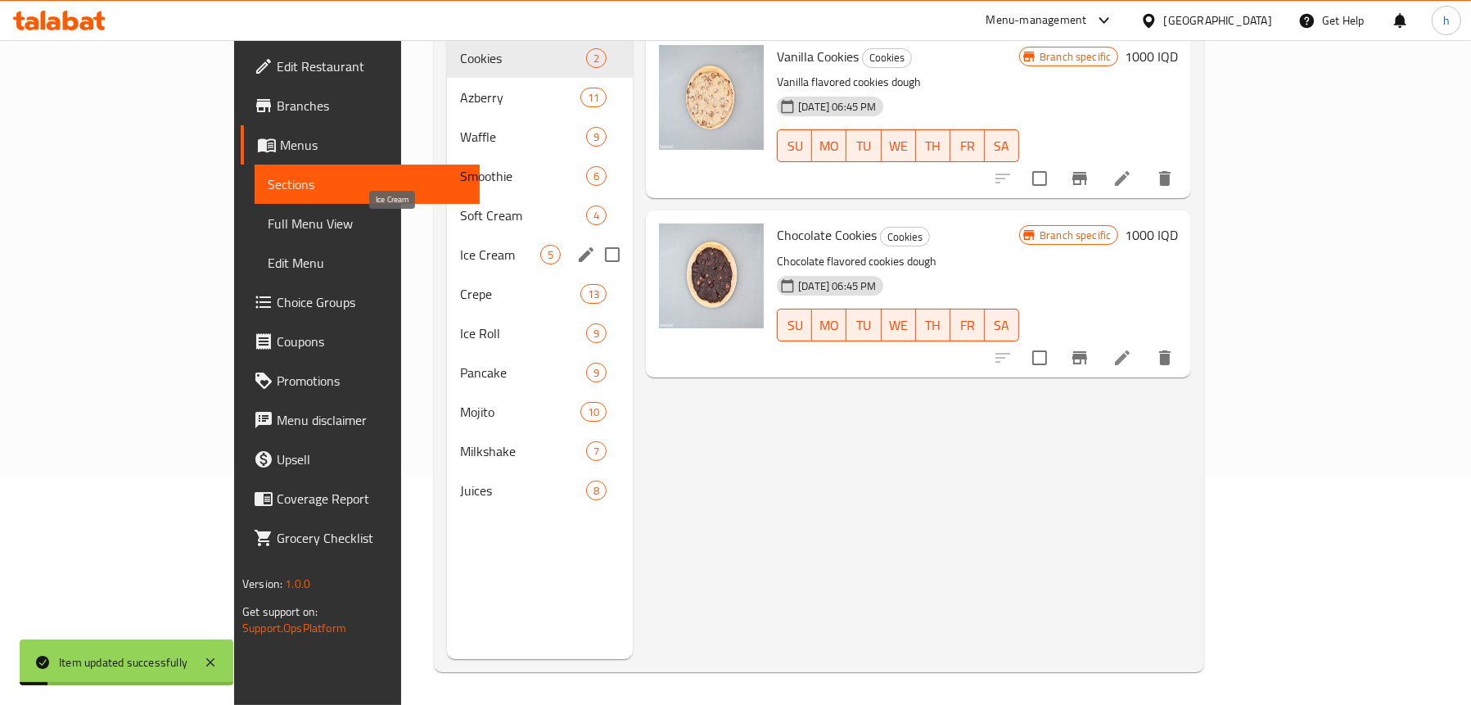
click at [460, 245] on span "Ice Cream" at bounding box center [500, 255] width 80 height 20
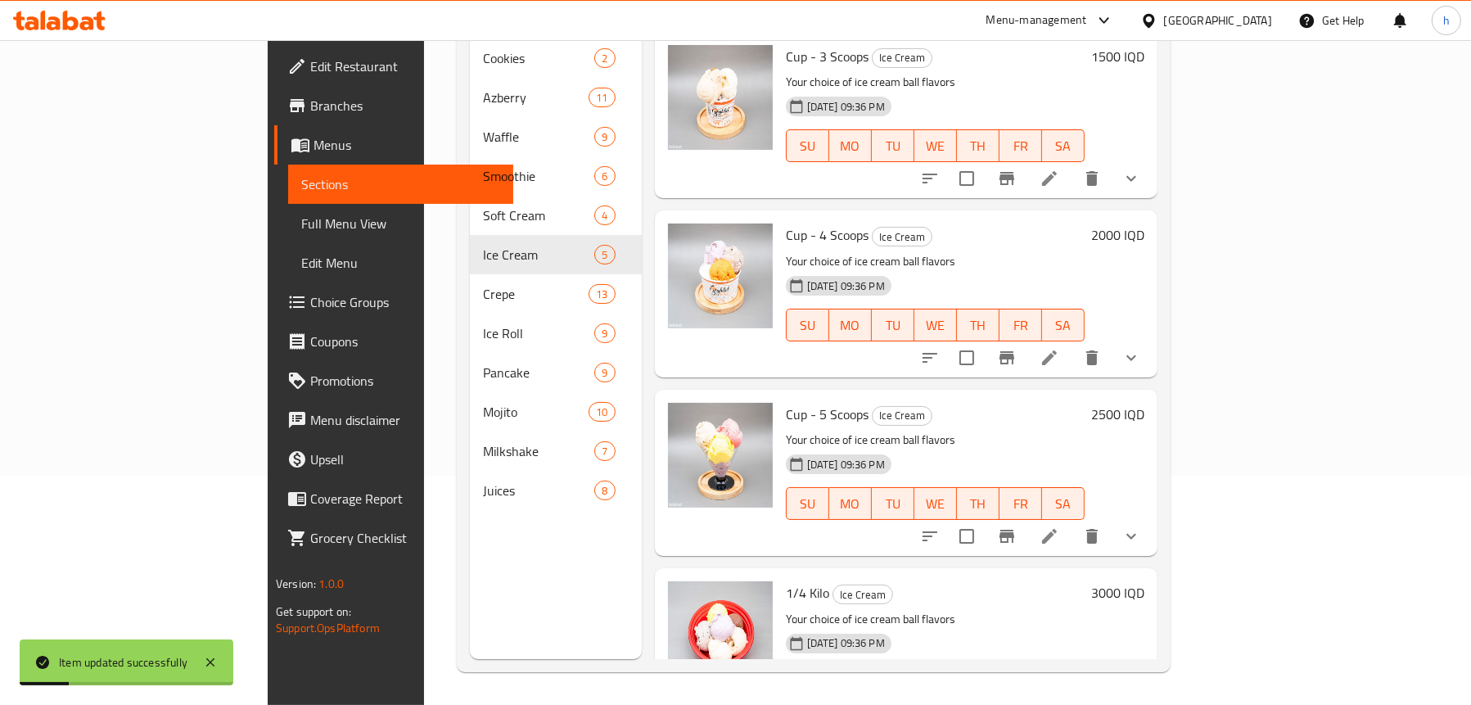
scroll to position [229, 0]
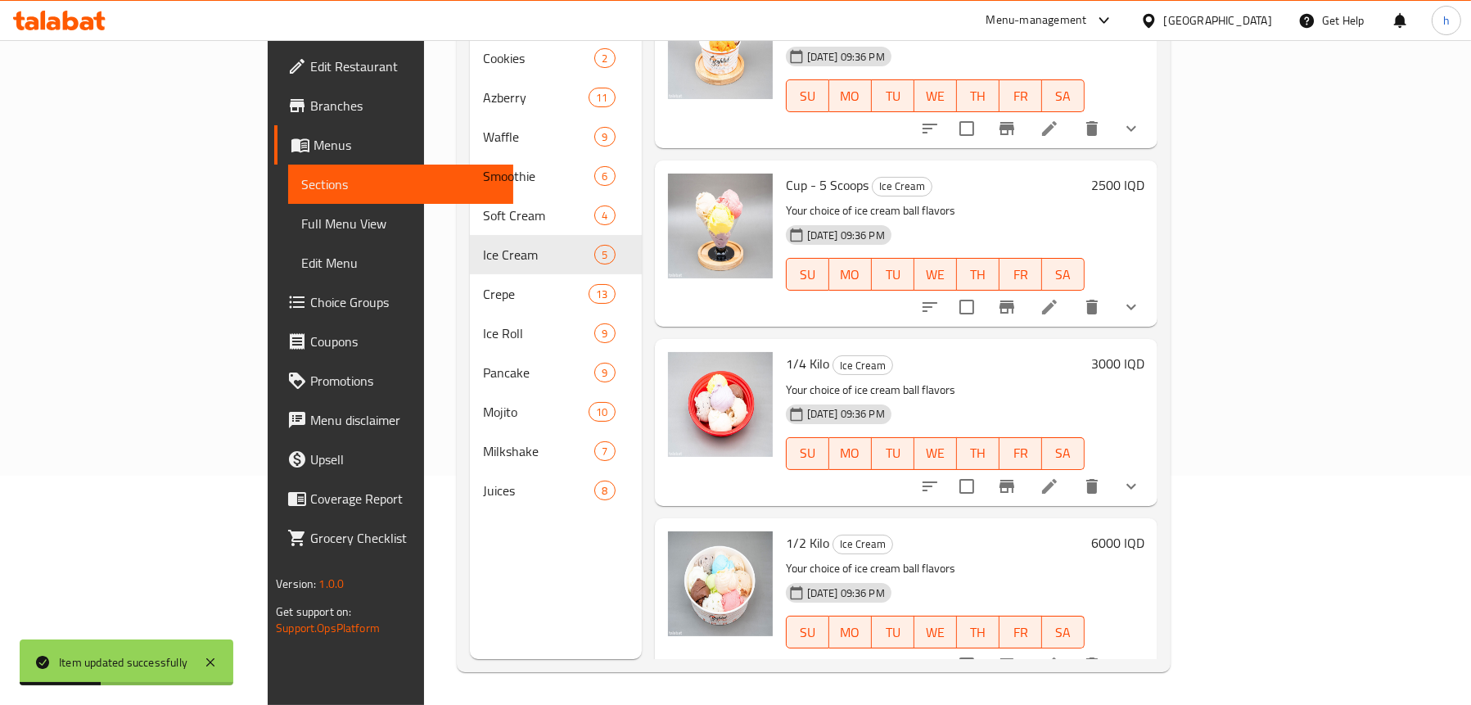
click at [1060, 655] on icon at bounding box center [1050, 665] width 20 height 20
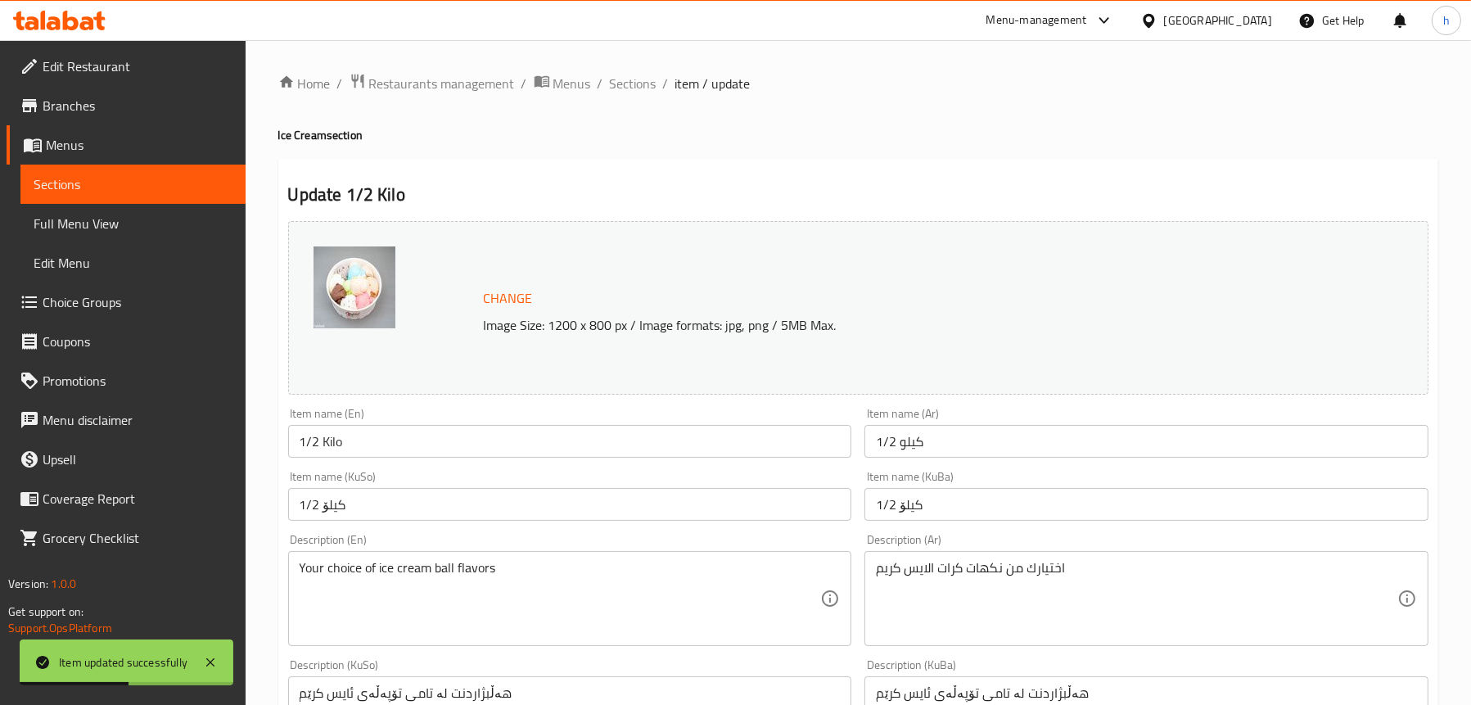
click at [993, 558] on div "اختیارك من نكھات كرات الایس كریم Description (Ar)" at bounding box center [1147, 598] width 564 height 95
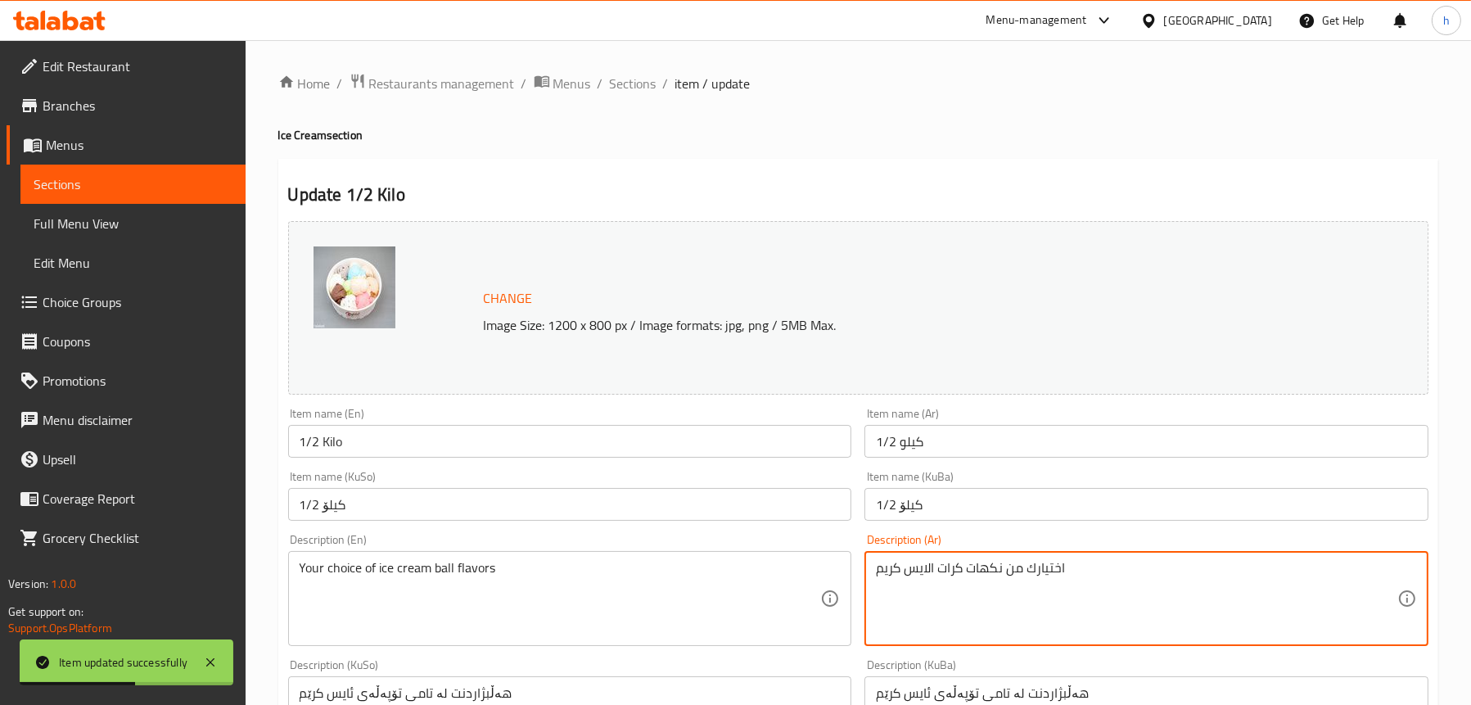
click at [992, 561] on textarea "اختیارك من نكھات كرات الایس كریم" at bounding box center [1137, 599] width 522 height 78
paste textarea "يارك من نكهات كرات ايس كري"
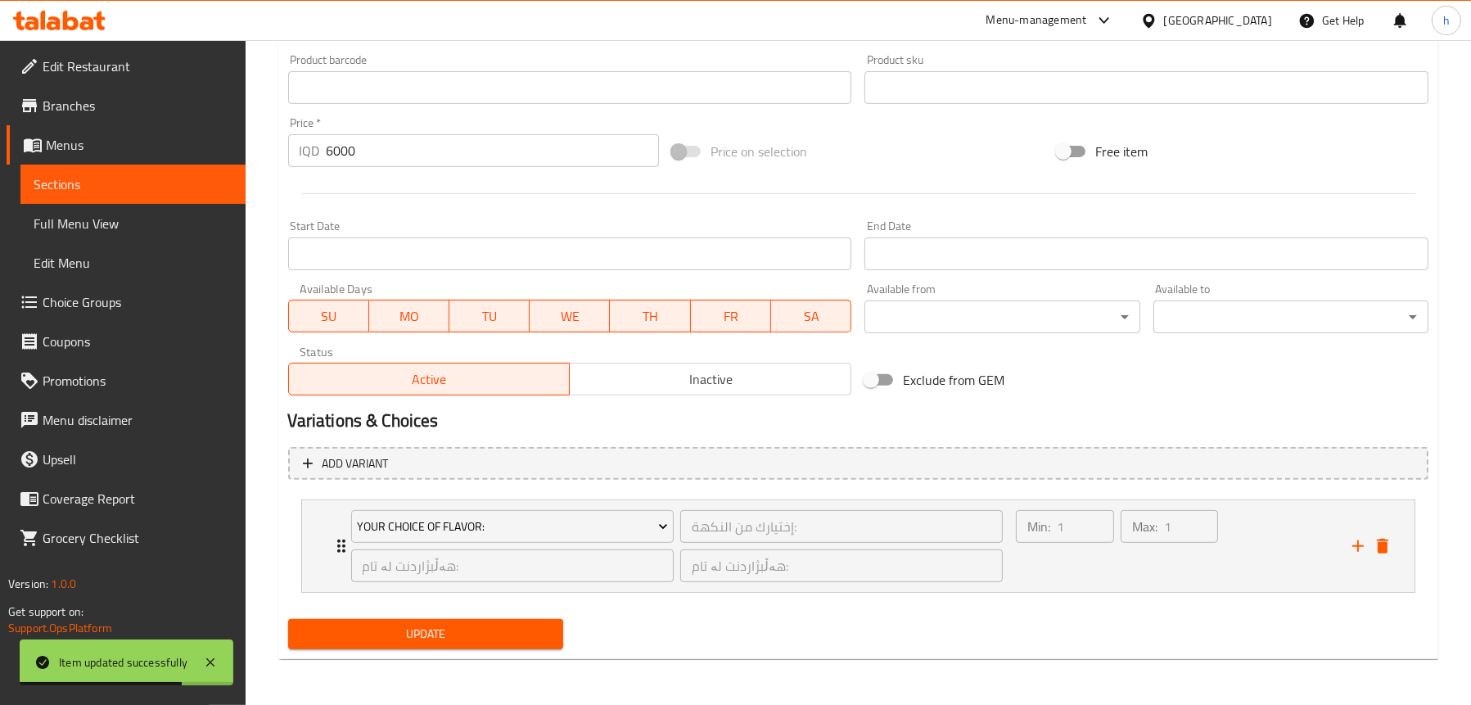
type textarea "اختيارك من نكهات كرات ايس كريم"
click at [424, 624] on span "Update" at bounding box center [425, 634] width 249 height 20
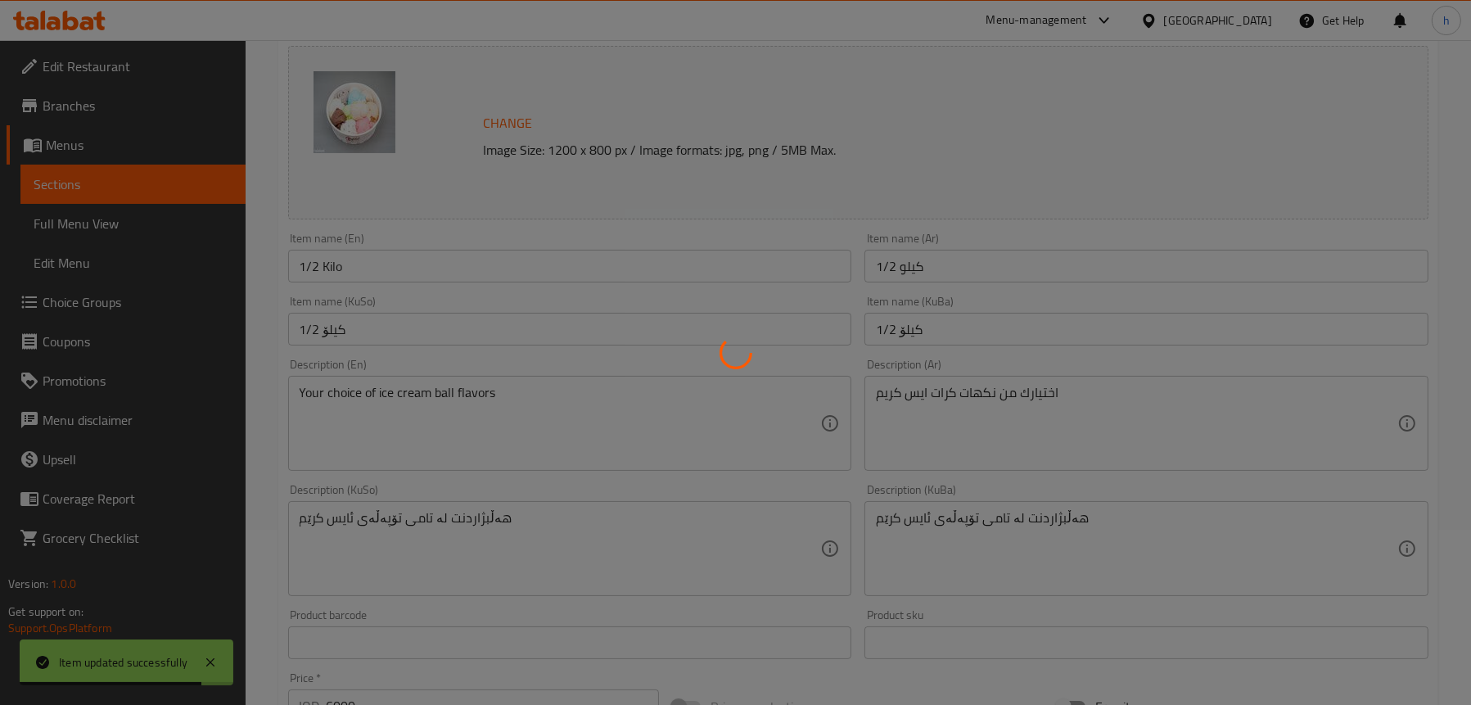
scroll to position [157, 0]
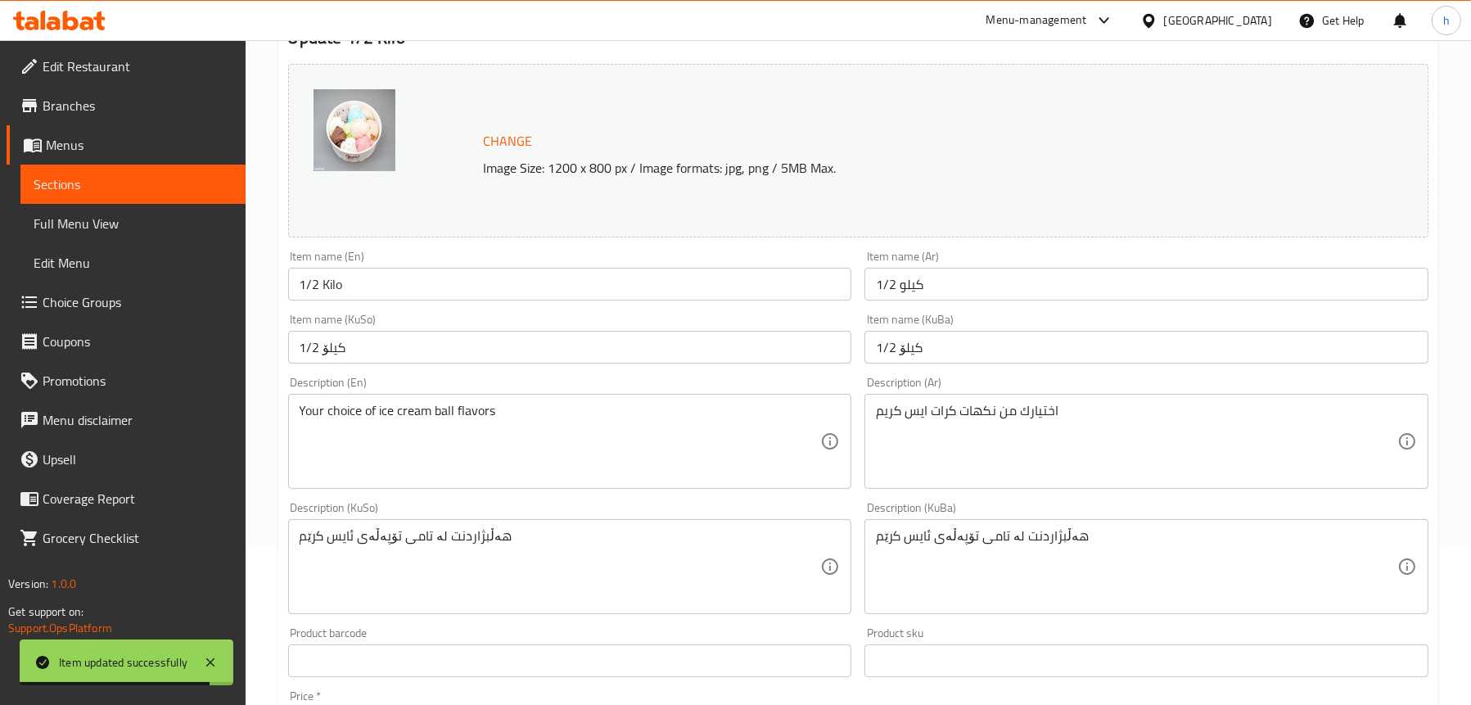
click at [84, 227] on span "Full Menu View" at bounding box center [133, 224] width 199 height 20
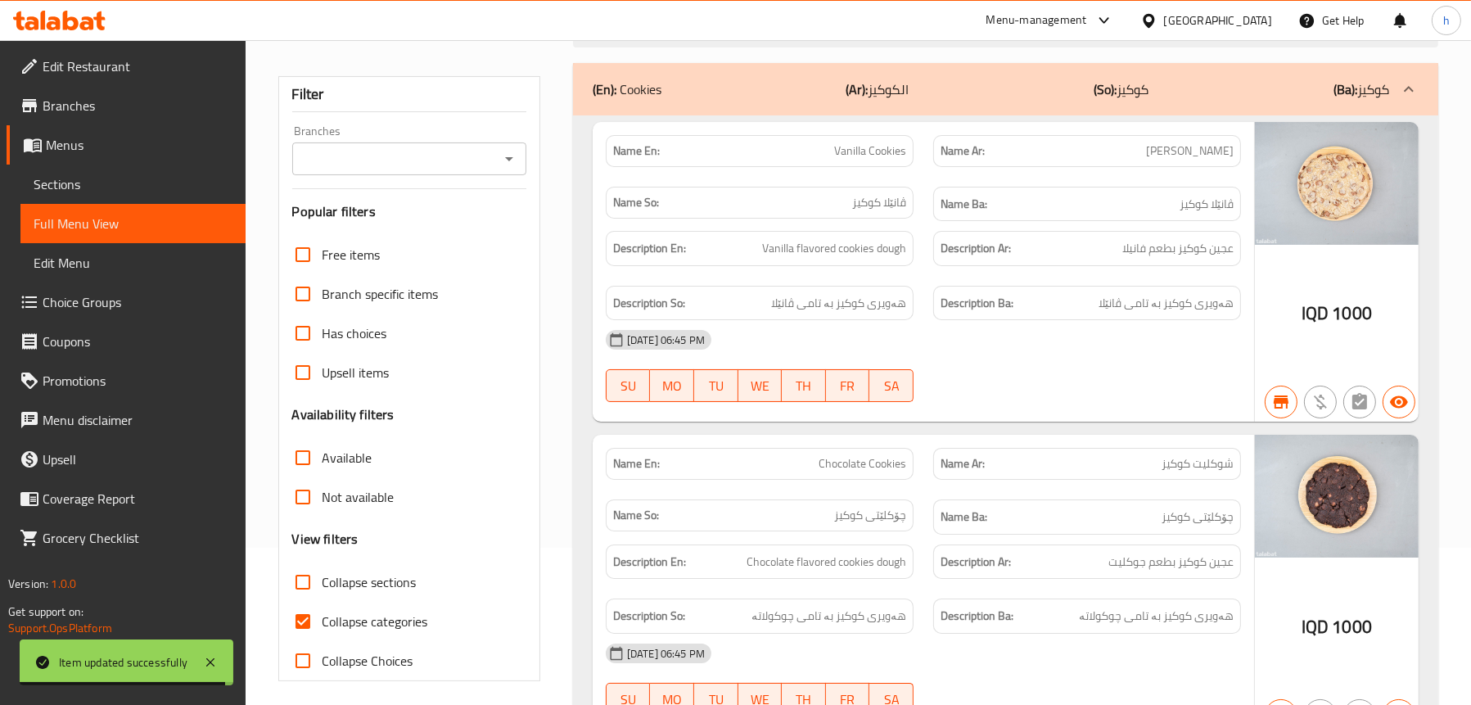
click at [496, 160] on div "Branches" at bounding box center [409, 158] width 234 height 33
click at [513, 159] on icon "Open" at bounding box center [509, 159] width 20 height 20
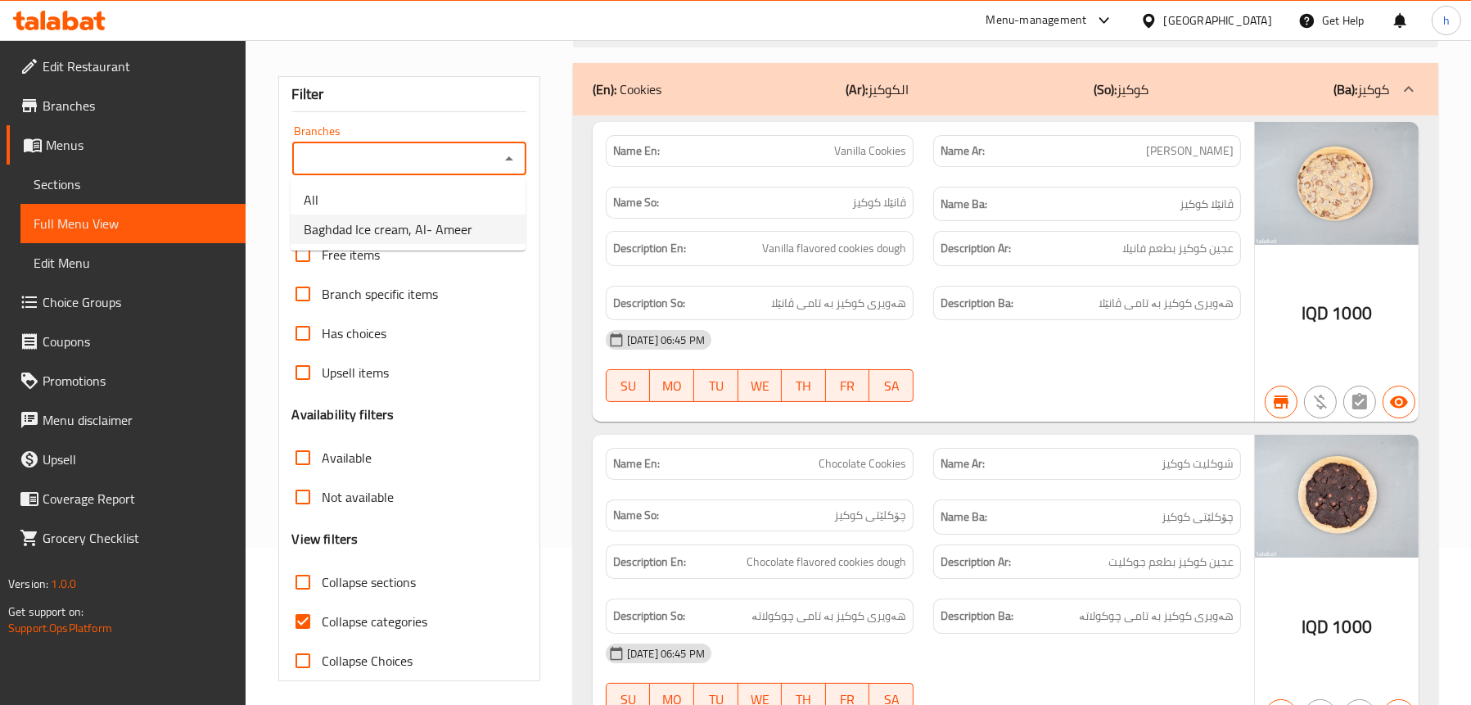
click at [407, 246] on ul "All Baghdad Ice cream, Al- Ameer" at bounding box center [408, 215] width 235 height 72
click at [412, 219] on span "Baghdad Ice cream, Al- Ameer" at bounding box center [388, 229] width 169 height 20
type input "Baghdad Ice cream, Al- Ameer"
click at [317, 574] on input "Collapse sections" at bounding box center [302, 582] width 39 height 39
checkbox input "true"
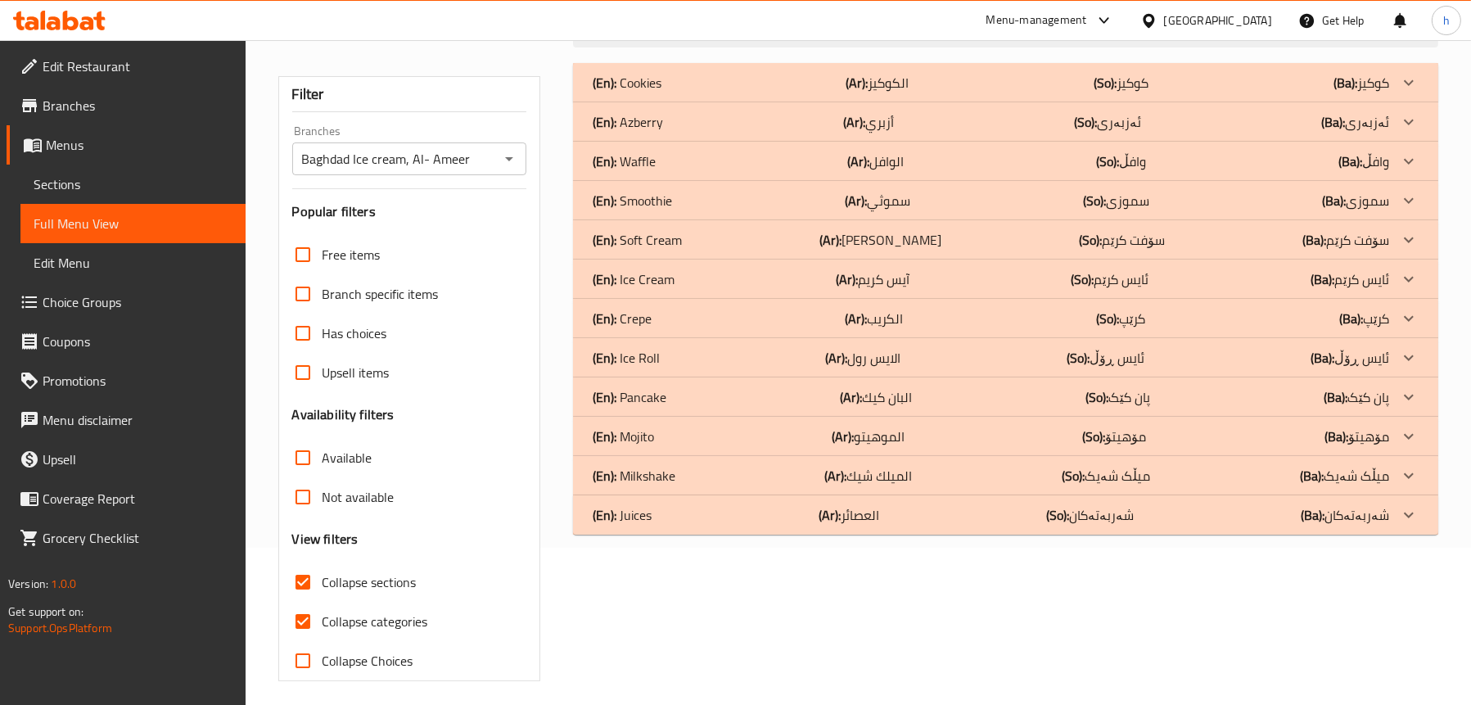
click at [316, 618] on input "Collapse categories" at bounding box center [302, 621] width 39 height 39
checkbox input "false"
click at [662, 93] on p "(En): Ice Cream" at bounding box center [627, 83] width 69 height 20
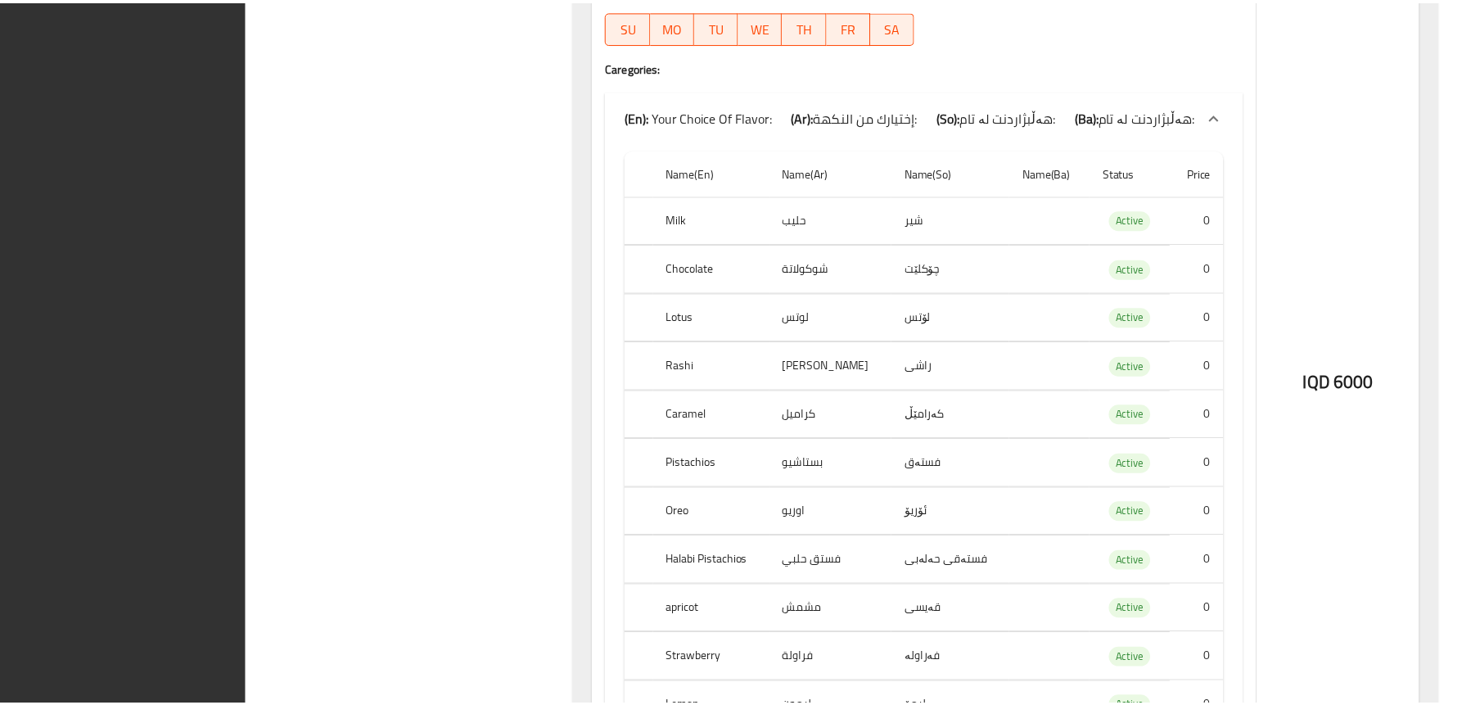
scroll to position [5911, 0]
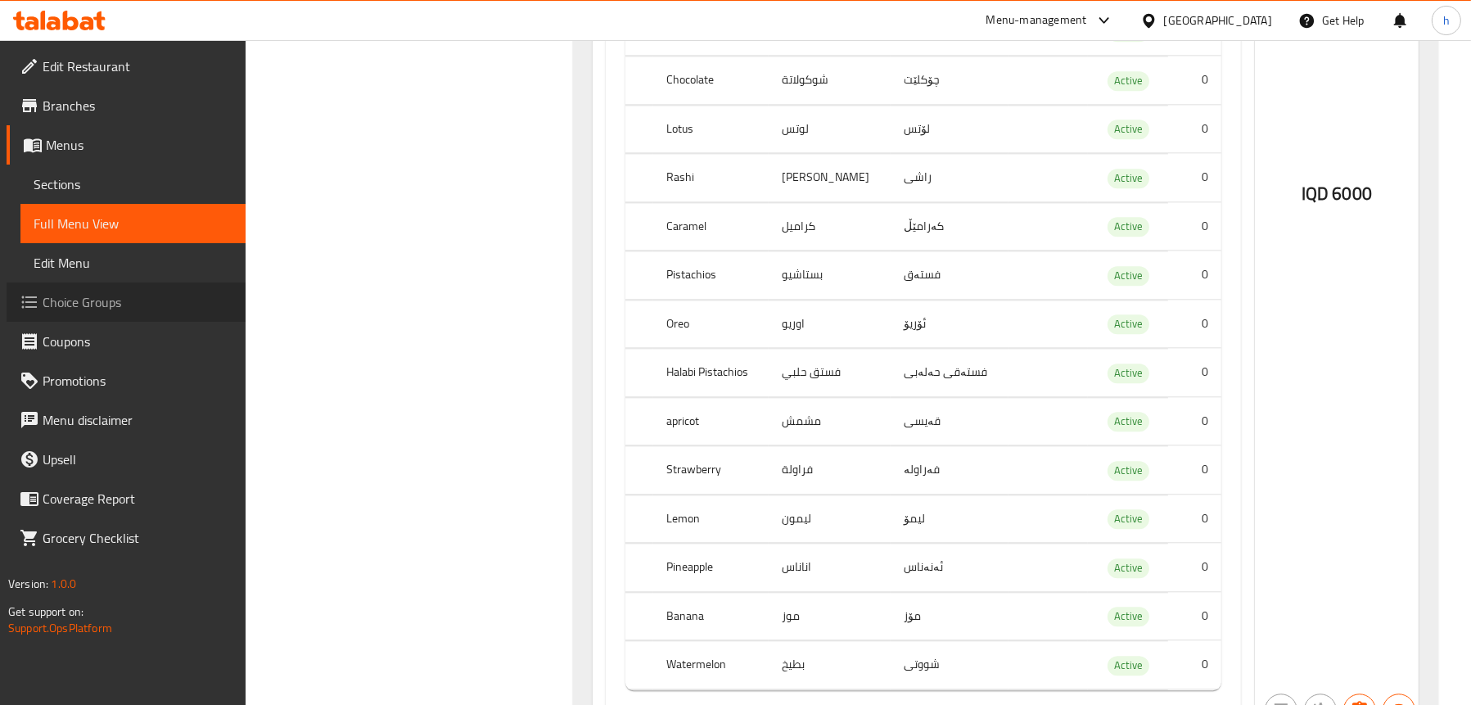
click at [79, 296] on span "Choice Groups" at bounding box center [138, 302] width 190 height 20
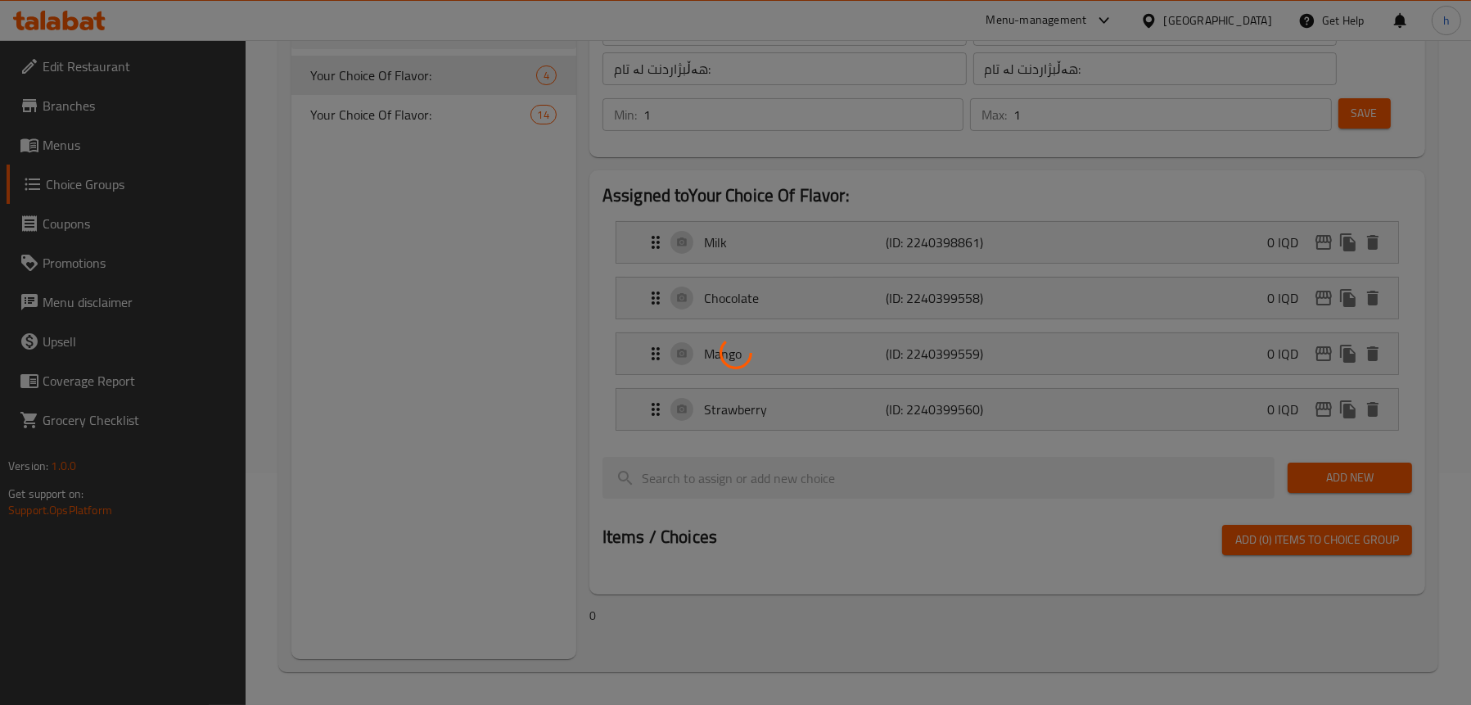
scroll to position [232, 0]
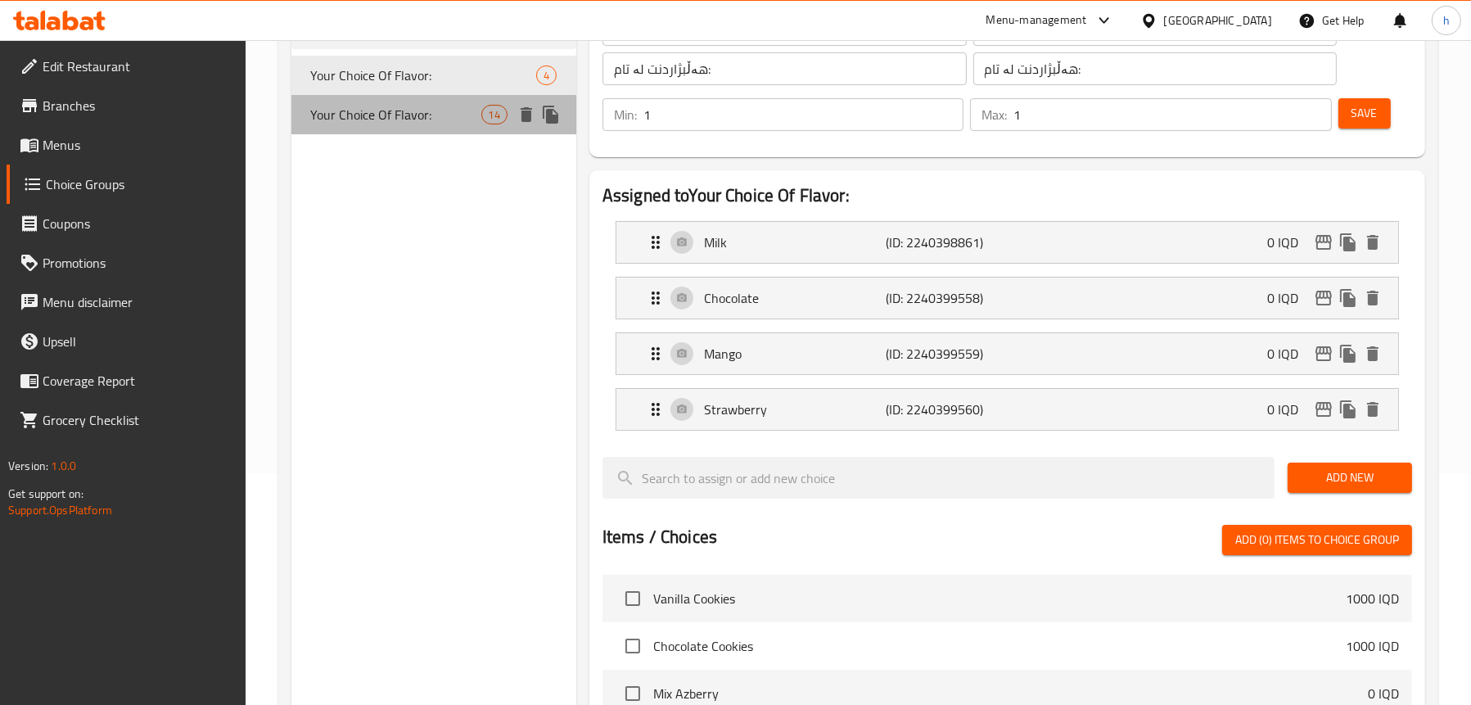
click at [378, 114] on span "Your Choice Of Flavor:" at bounding box center [396, 115] width 170 height 20
type input "Your Choice Of Flavor:"
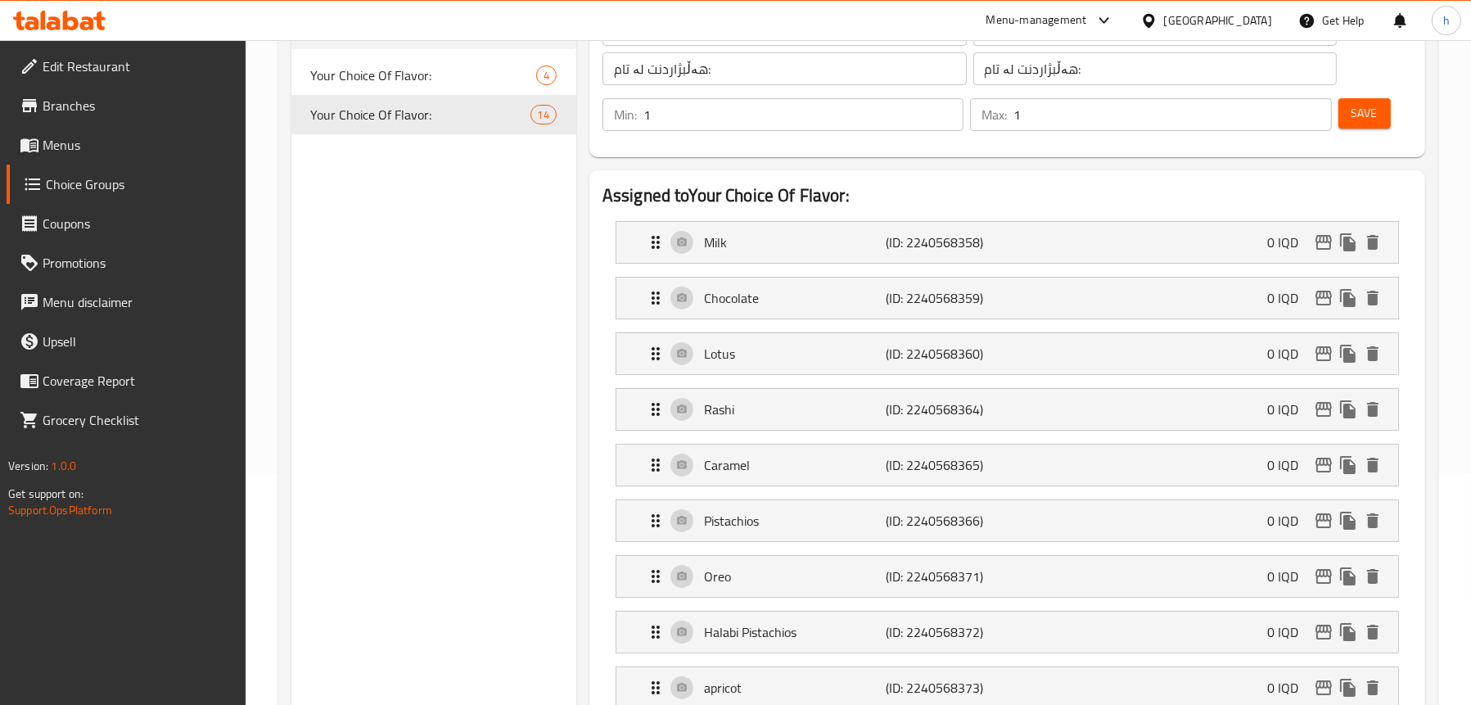
click at [88, 25] on icon at bounding box center [59, 21] width 93 height 20
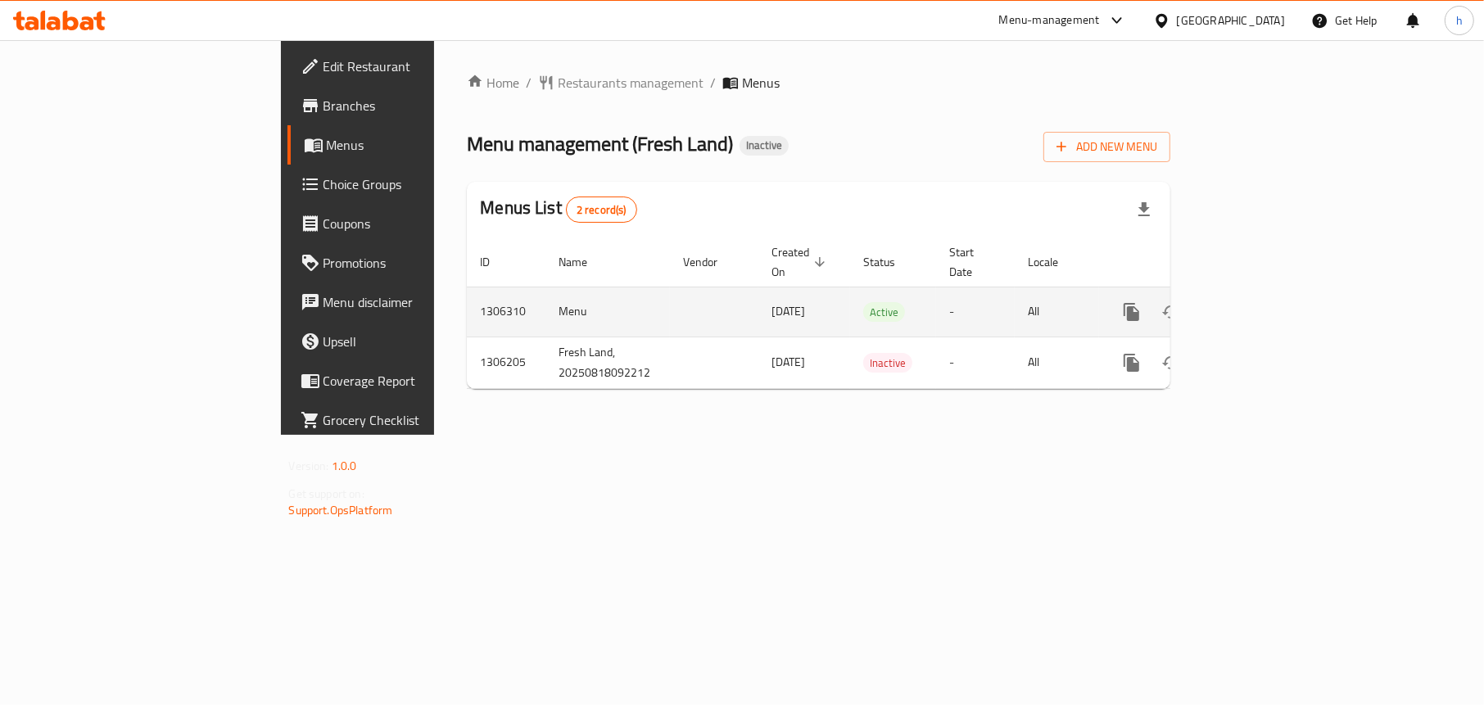
click at [1259, 302] on icon "enhanced table" at bounding box center [1250, 312] width 20 height 20
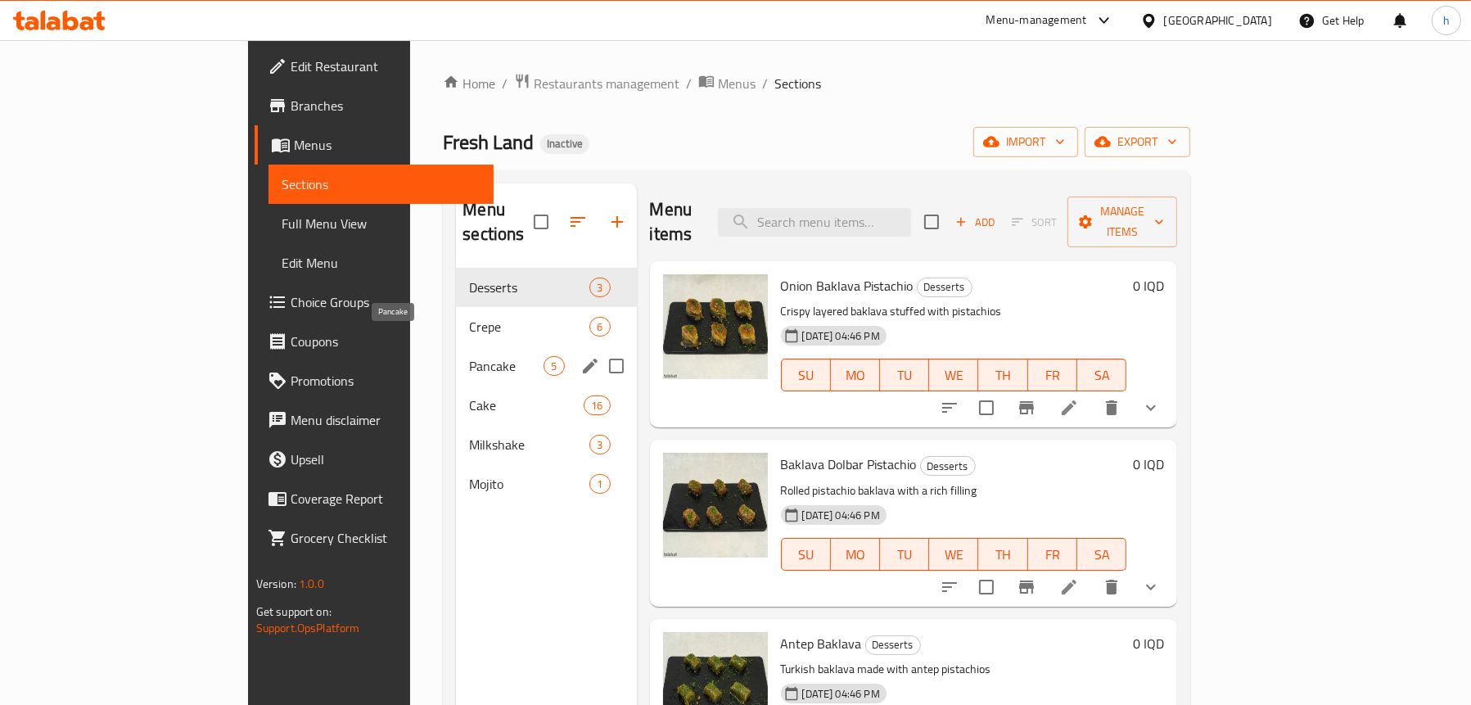
click at [469, 356] on span "Pancake" at bounding box center [506, 366] width 75 height 20
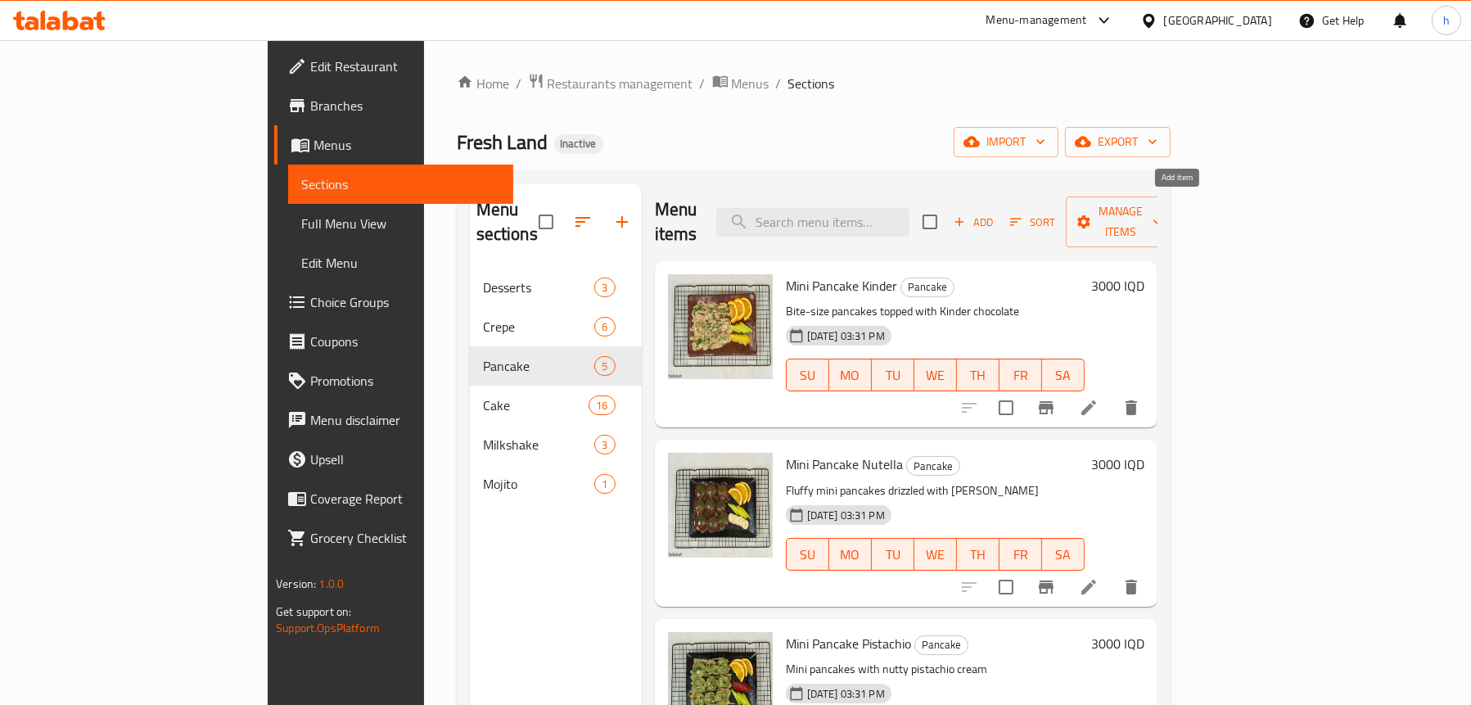
click at [996, 213] on span "Add" at bounding box center [973, 222] width 44 height 19
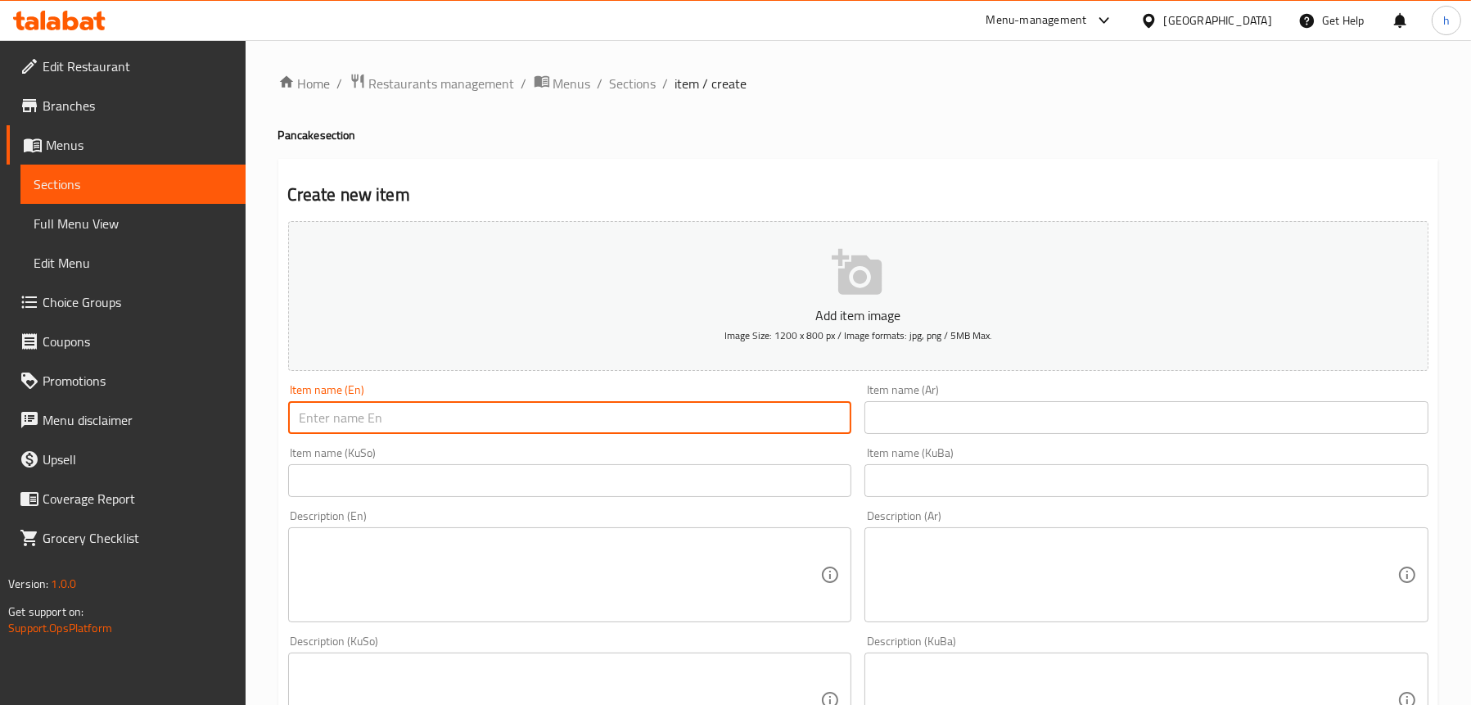
click at [474, 405] on input "text" at bounding box center [570, 417] width 564 height 33
paste input "Pancake mix"
type input "Pancake mix"
click at [945, 412] on input "text" at bounding box center [1147, 417] width 564 height 33
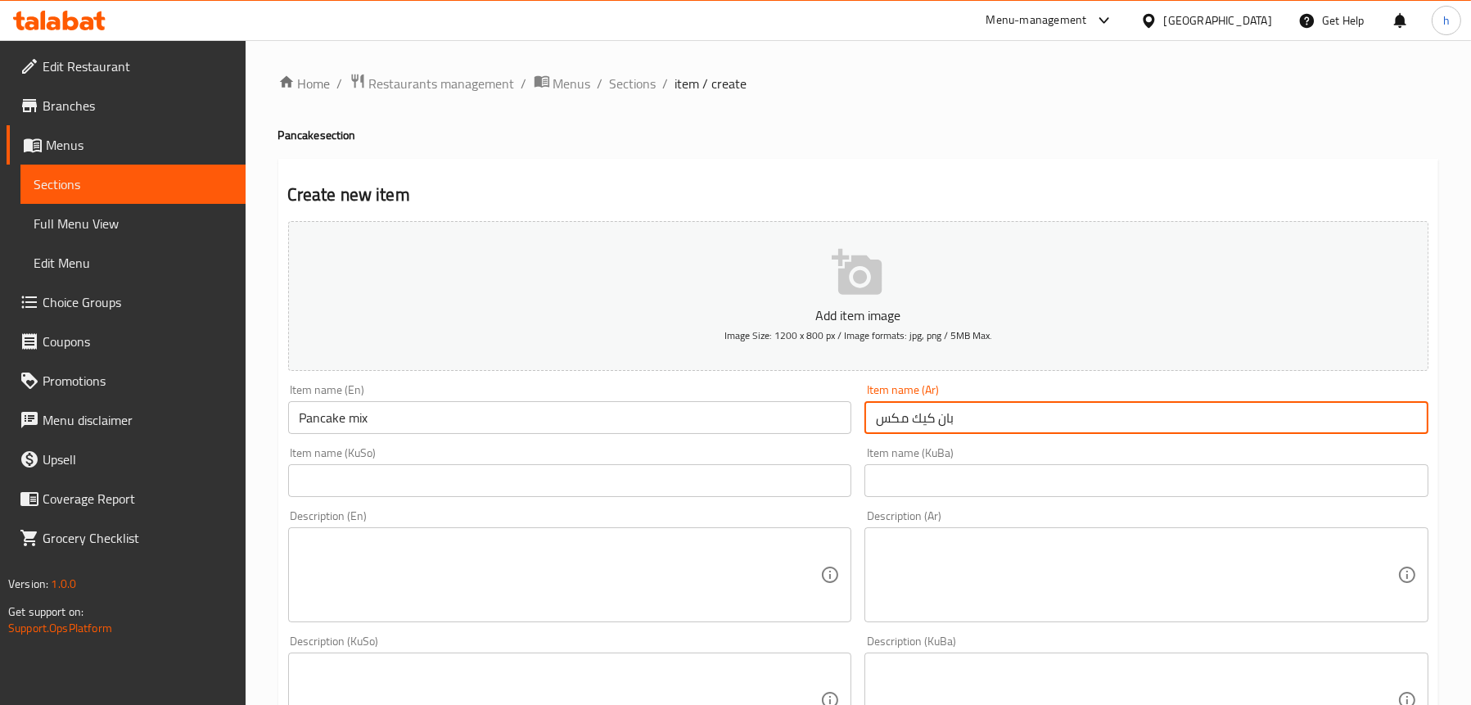
type input "بان كيك مكس"
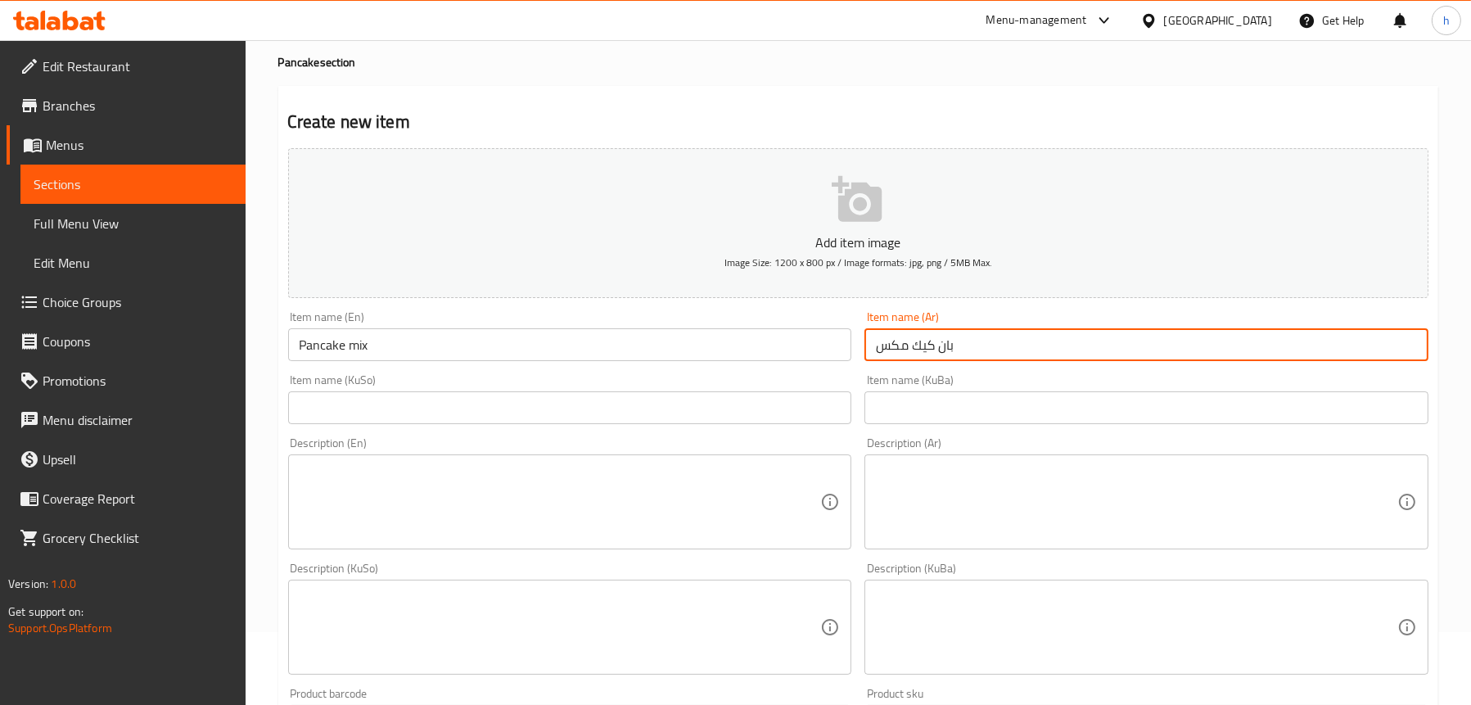
scroll to position [246, 0]
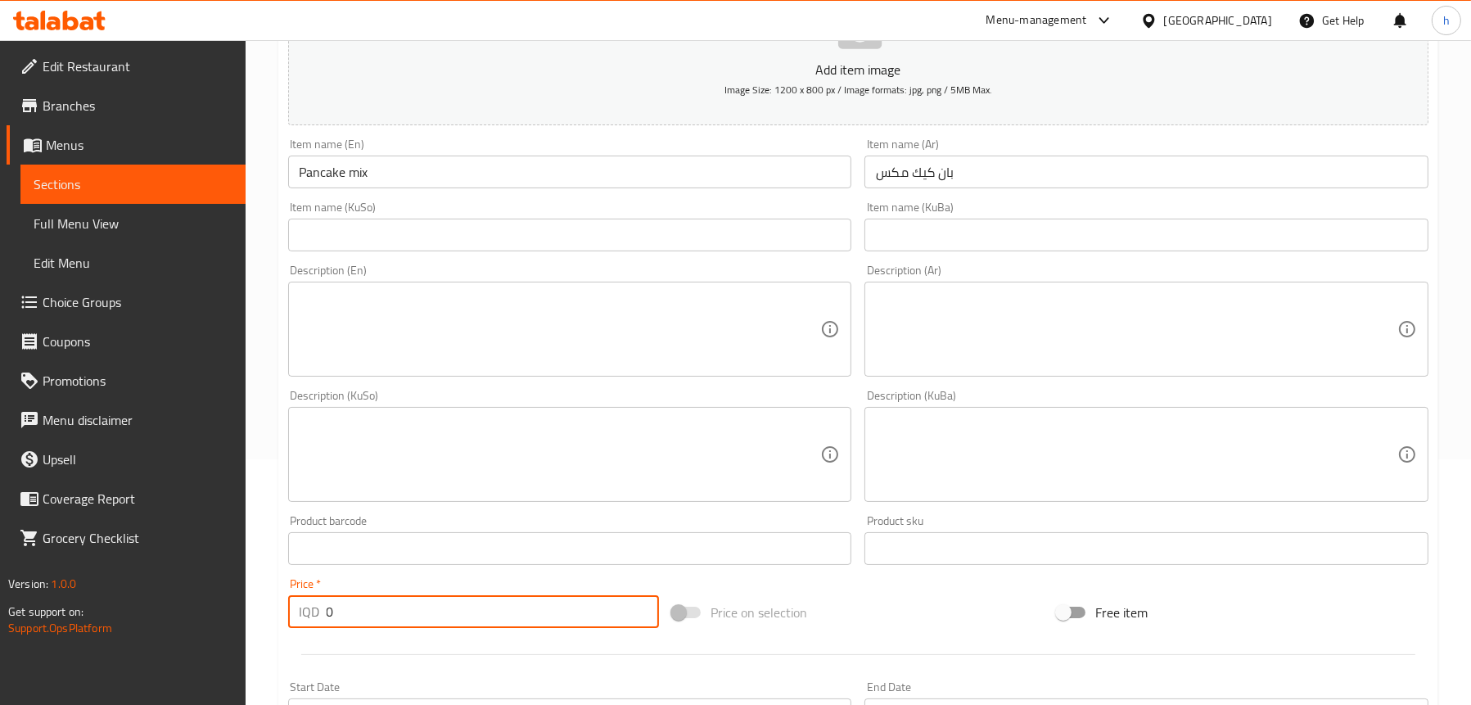
drag, startPoint x: 365, startPoint y: 603, endPoint x: 296, endPoint y: 597, distance: 69.8
click at [296, 597] on div "IQD 0 Price *" at bounding box center [474, 611] width 372 height 33
paste input "400"
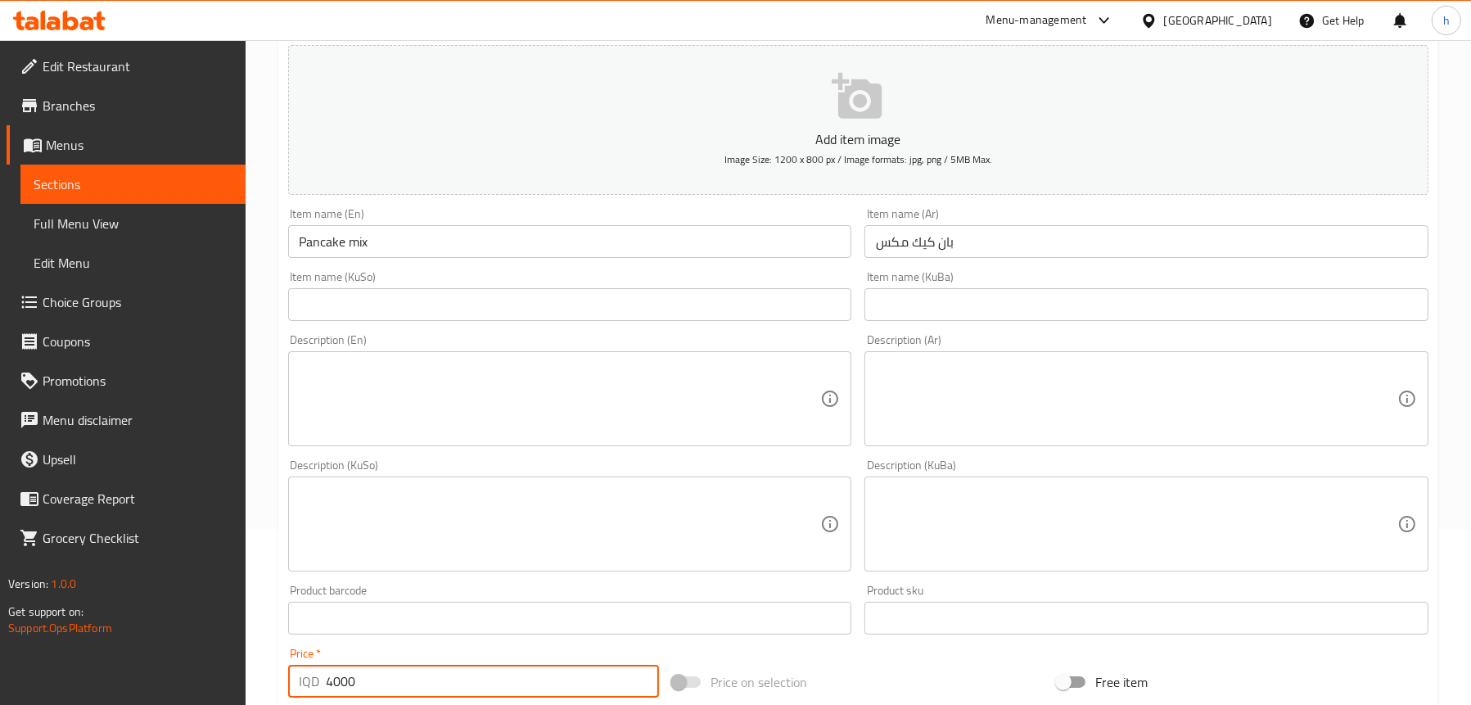
scroll to position [82, 0]
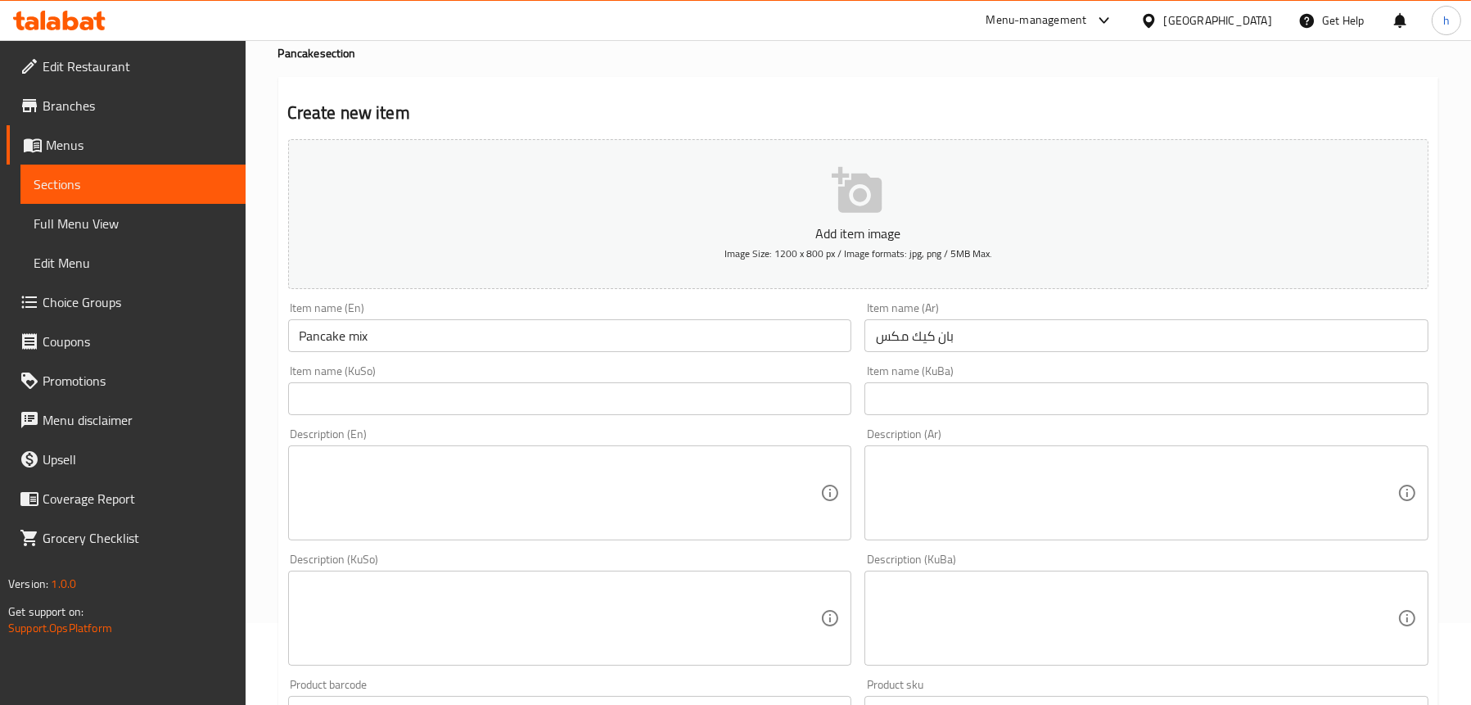
type input "4000"
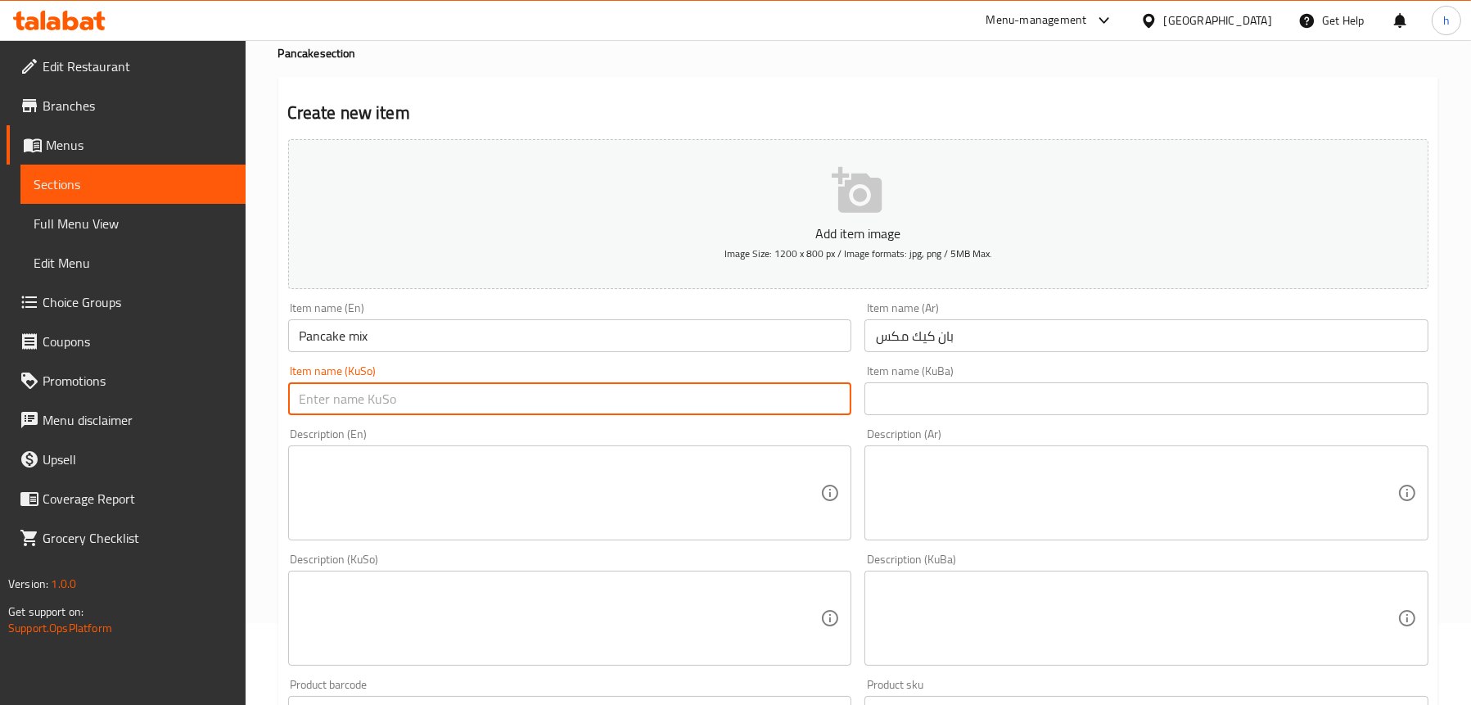
click at [713, 382] on input "text" at bounding box center [570, 398] width 564 height 33
type input "پان کێکی موشەکەل"
click at [887, 328] on input "بان كيك مكس" at bounding box center [1147, 335] width 564 height 33
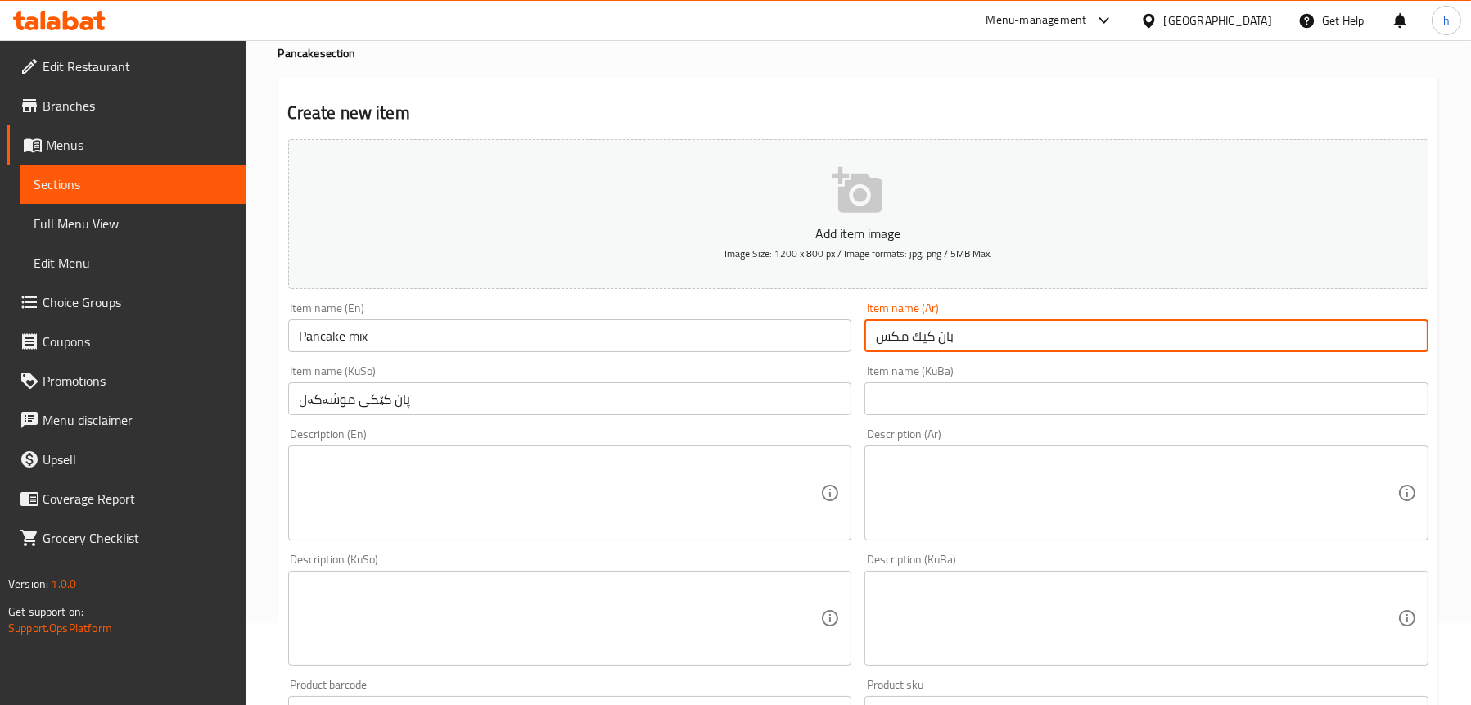
click at [887, 328] on input "بان كيك مكس" at bounding box center [1147, 335] width 564 height 33
type input "بان كيك مشكل"
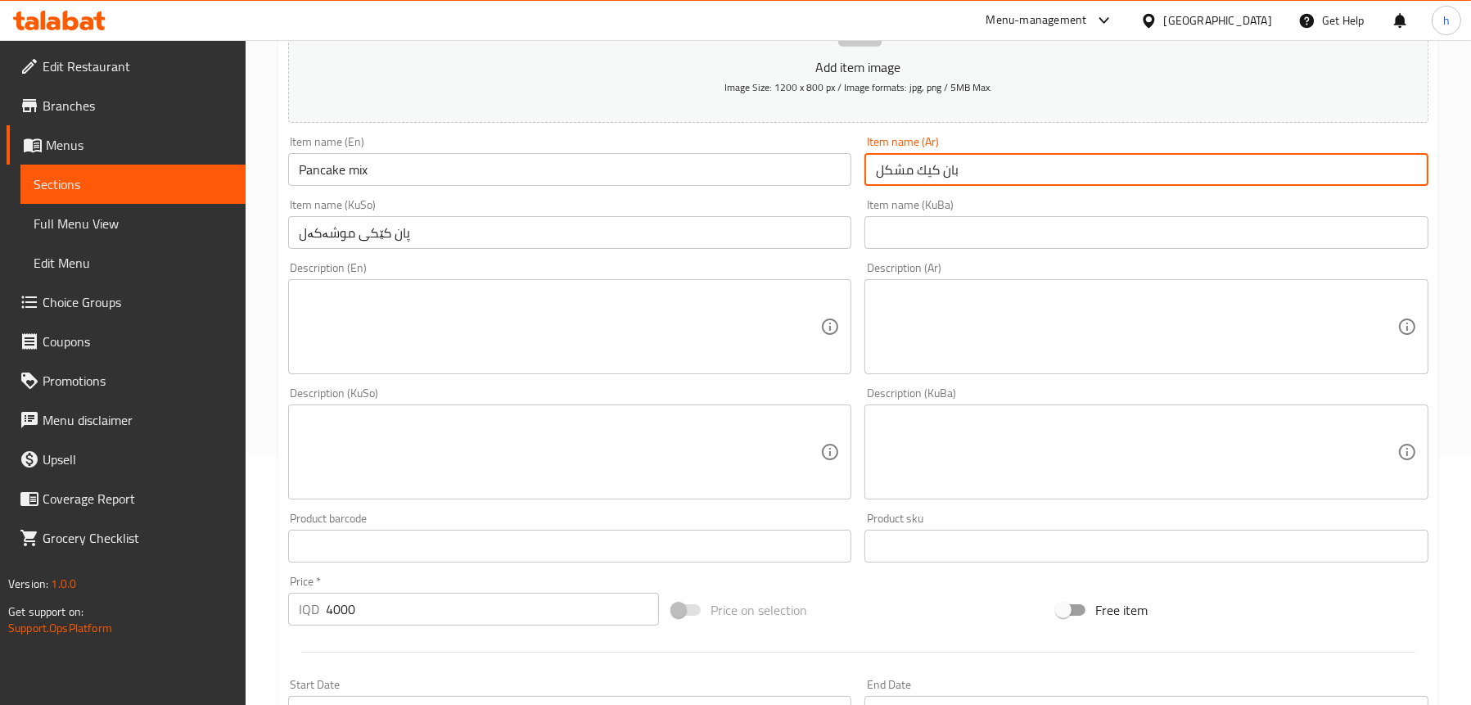
scroll to position [246, 0]
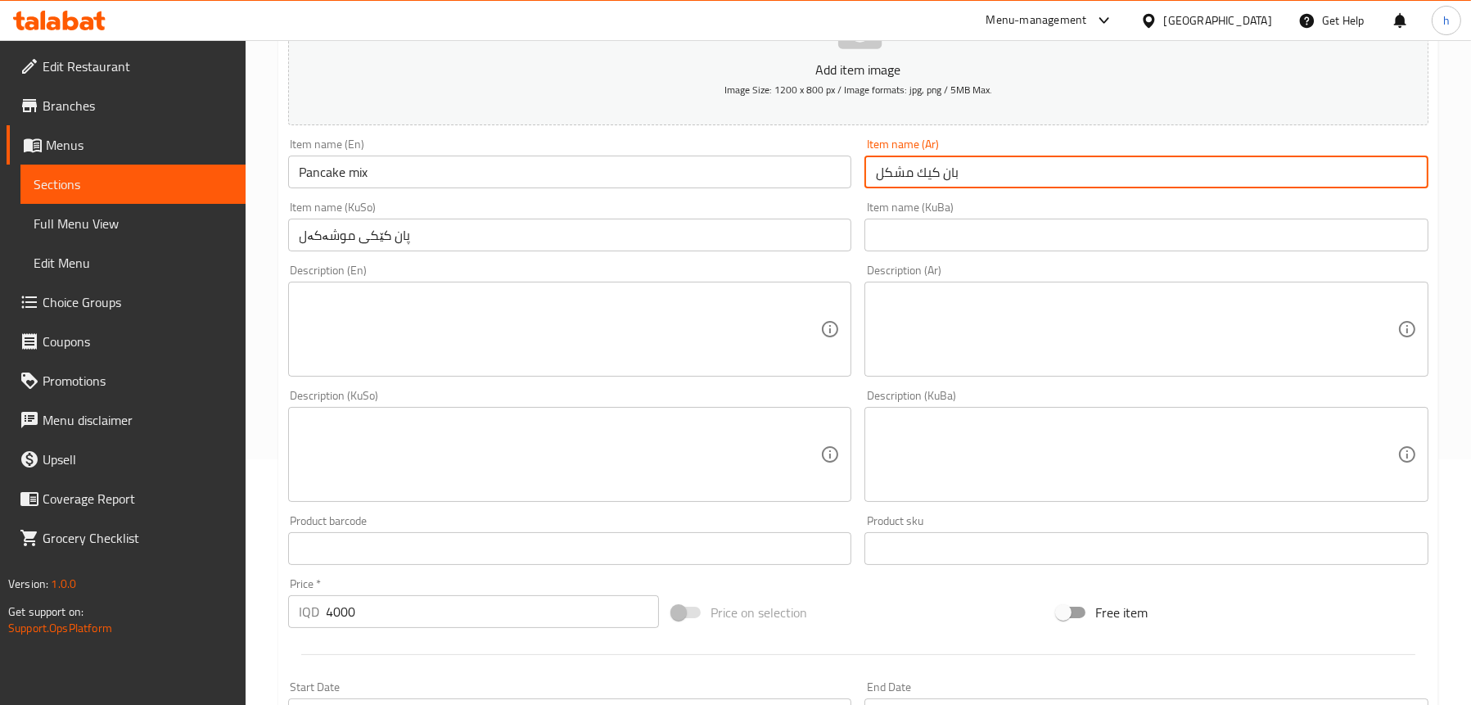
click at [449, 328] on textarea at bounding box center [561, 330] width 522 height 78
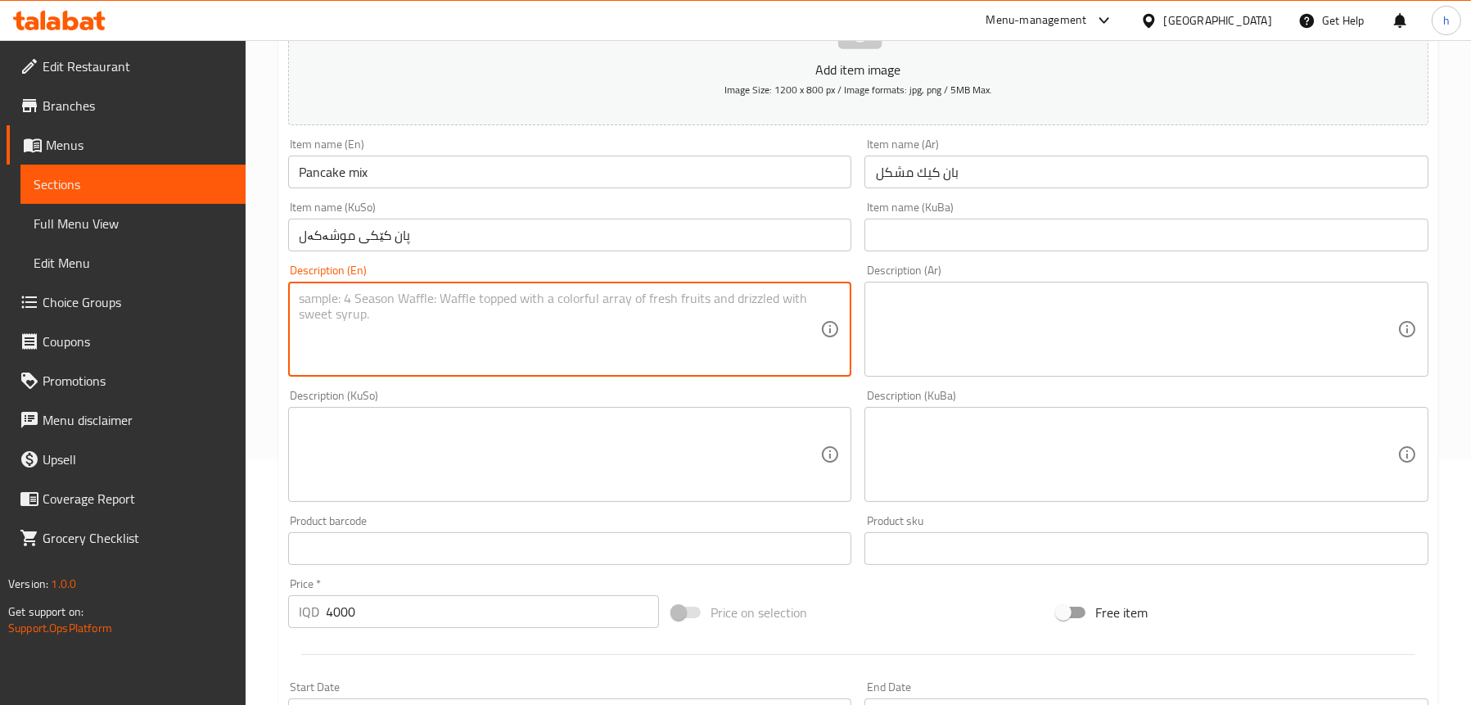
paste textarea "Pancake, nutella, pistachio, lotus cream, banana, orange, green and red apples"
type textarea "Pancake, nutella, pistachio, lotus cream, banana, orange, green and red apples"
click at [976, 308] on textarea at bounding box center [1137, 330] width 522 height 78
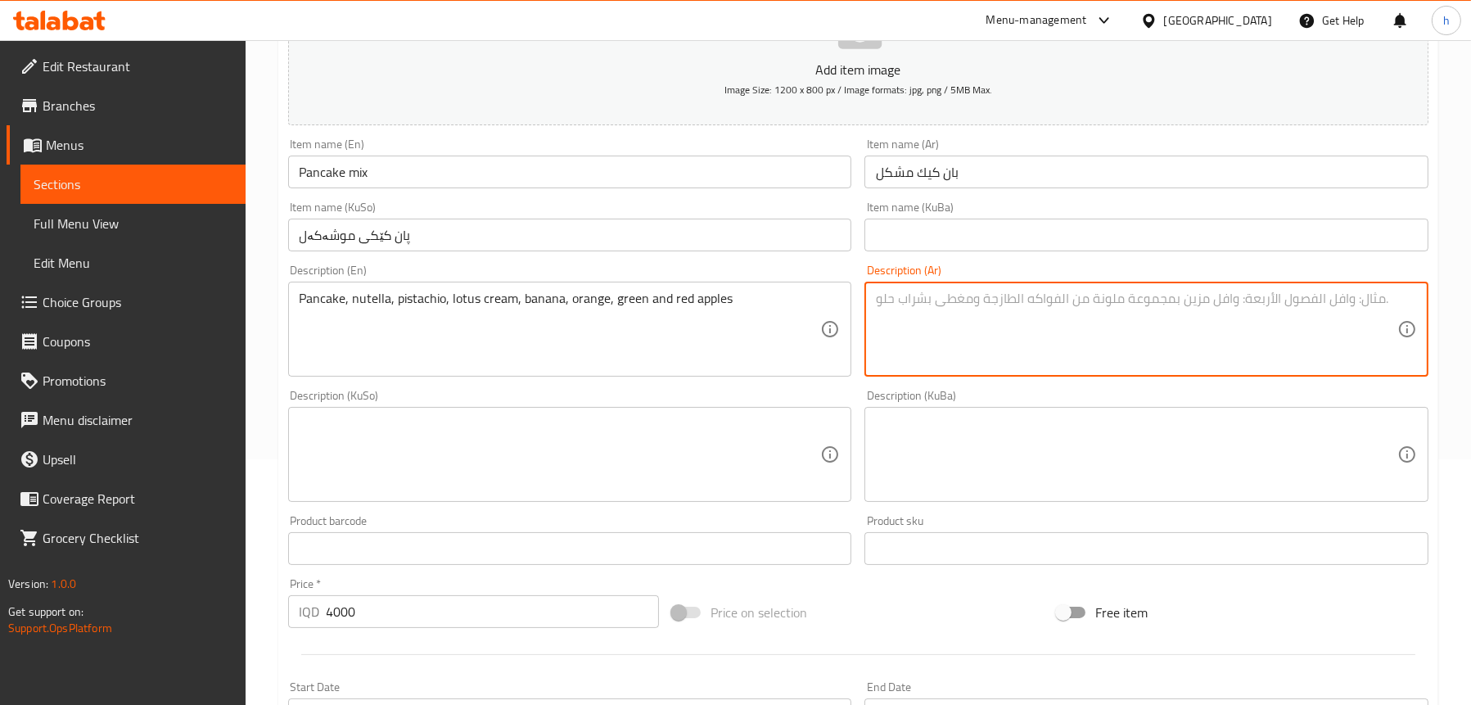
paste textarea "فطيرة، نوتيلا، فستق، كريمة اللوتس، موز، برتقال، تفاح أخضر وأحمر"
click at [1213, 296] on textarea "فطيرة، نوتيلا، فستق، كريمة اللوتس، موز، برتقال، تفاح أخضر وأحمر" at bounding box center [1137, 330] width 522 height 78
click at [974, 304] on textarea "فطيرة، نوتيلا، فستق، كريمة اللوتس، موز، برتقال، تفاح أخضر وأحمر" at bounding box center [1137, 330] width 522 height 78
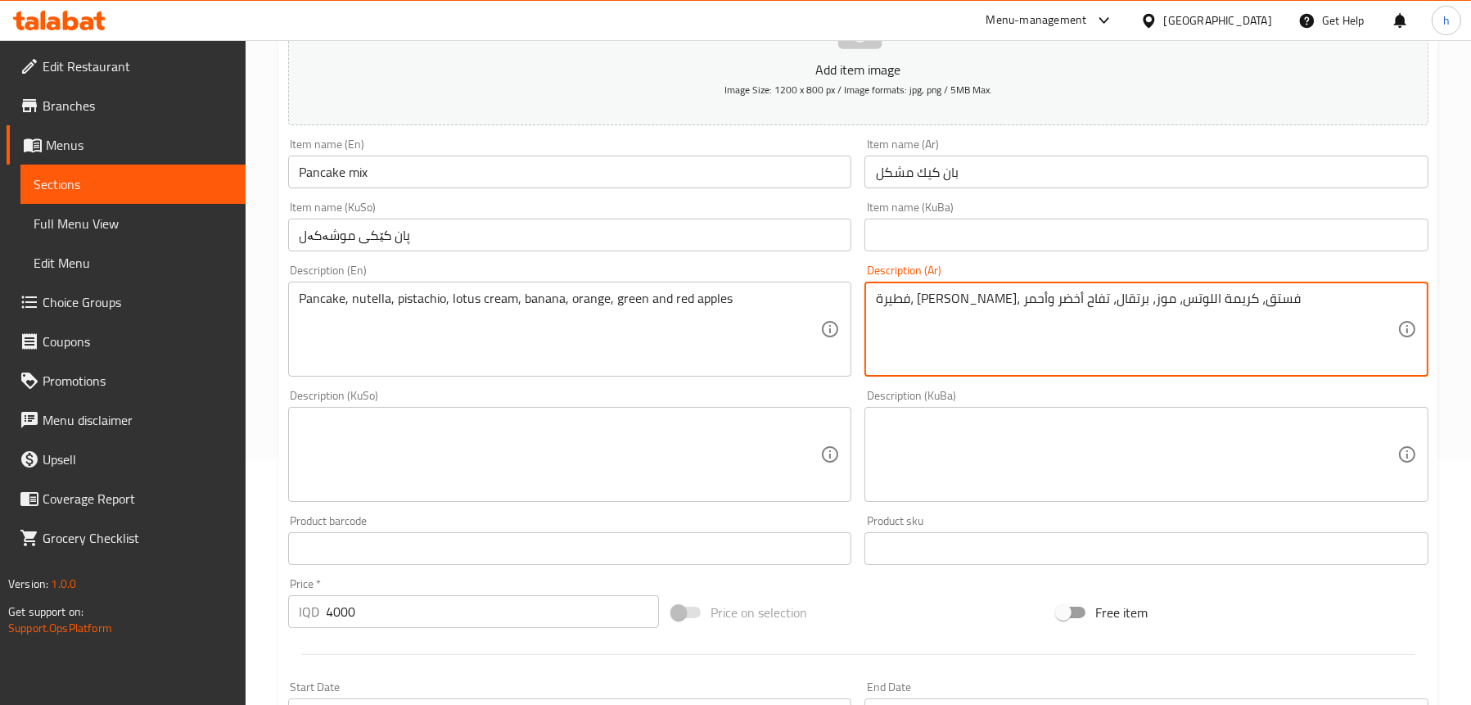
click at [974, 304] on textarea "فطيرة، نوتيلا، فستق، كريمة اللوتس، موز، برتقال، تفاح أخضر وأحمر" at bounding box center [1137, 330] width 522 height 78
paste textarea "بان كيك، نوتيلا، فستق، كريمة"
type textarea "بان كيك، [PERSON_NAME]، فستق، [PERSON_NAME]، [PERSON_NAME]، برتقال، تفاح أخضر و…"
click at [545, 430] on textarea at bounding box center [561, 455] width 522 height 78
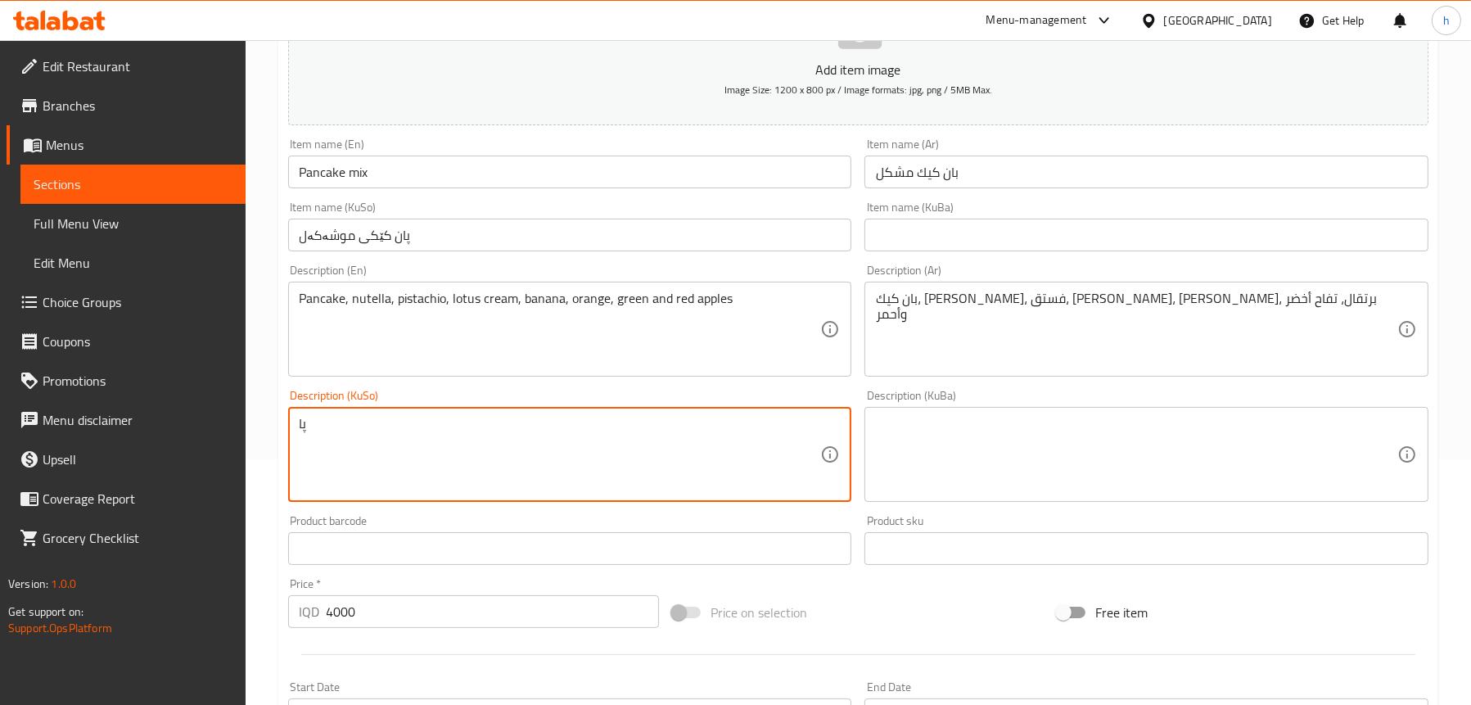
type textarea "پ"
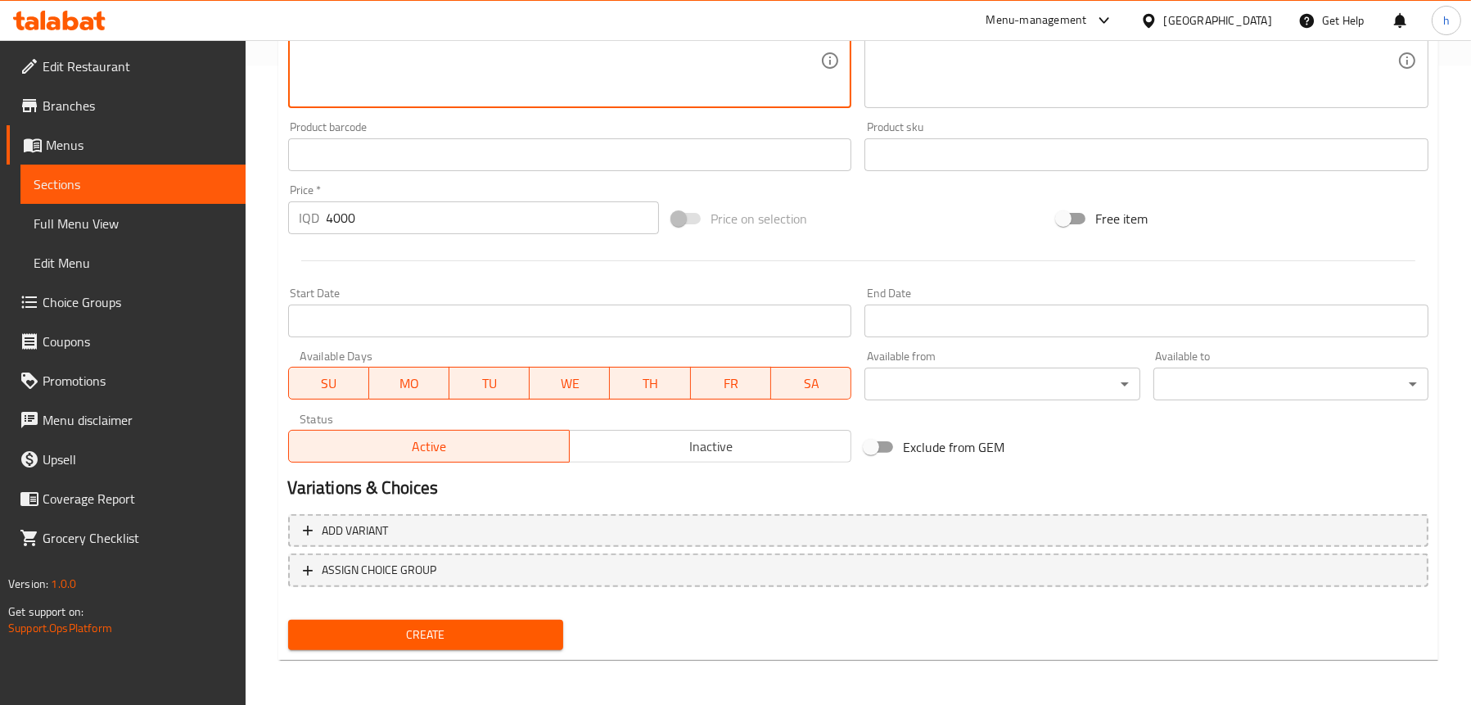
type textarea "پانکێک، نۆتیلا، فستەق، کرێمی لۆتس، مۆز، پرتەقاڵ، سێوی سەوز و سوور"
click at [398, 641] on span "Create" at bounding box center [425, 635] width 249 height 20
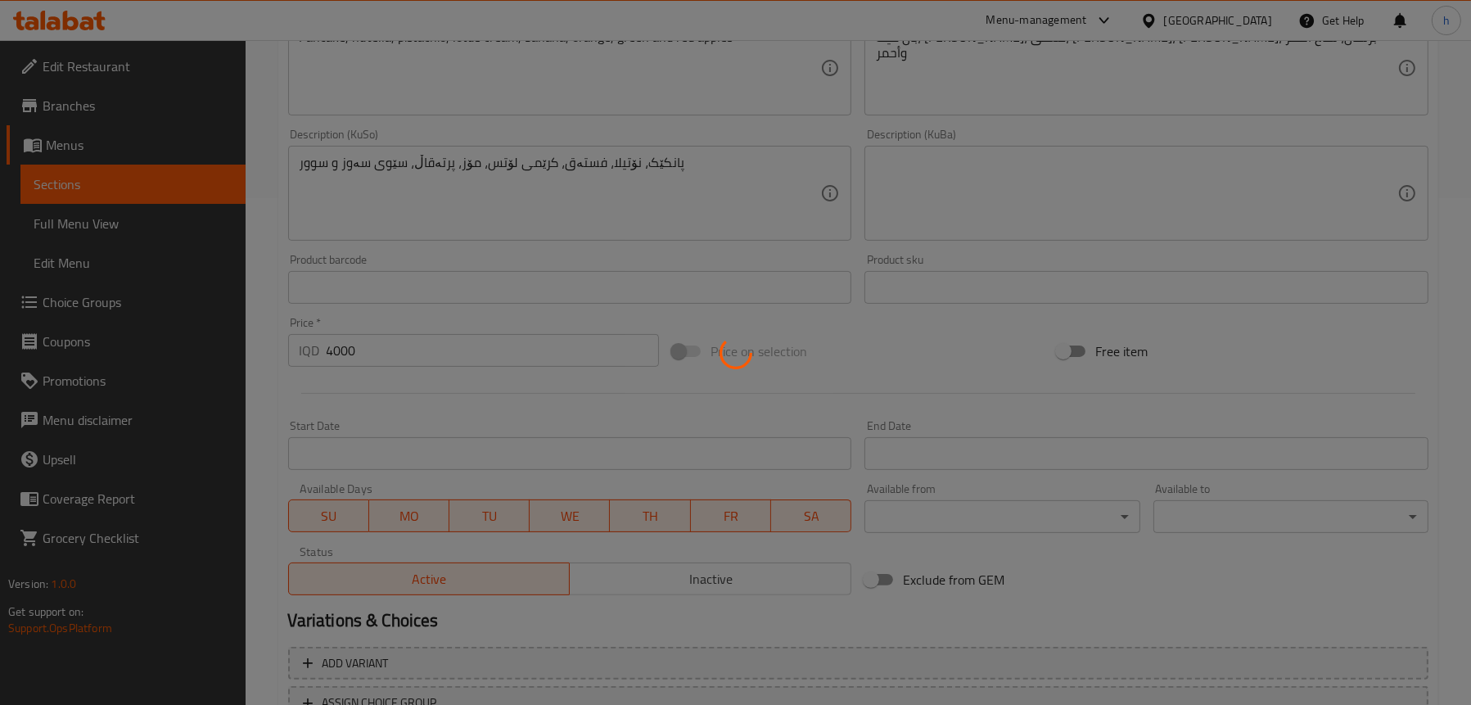
scroll to position [394, 0]
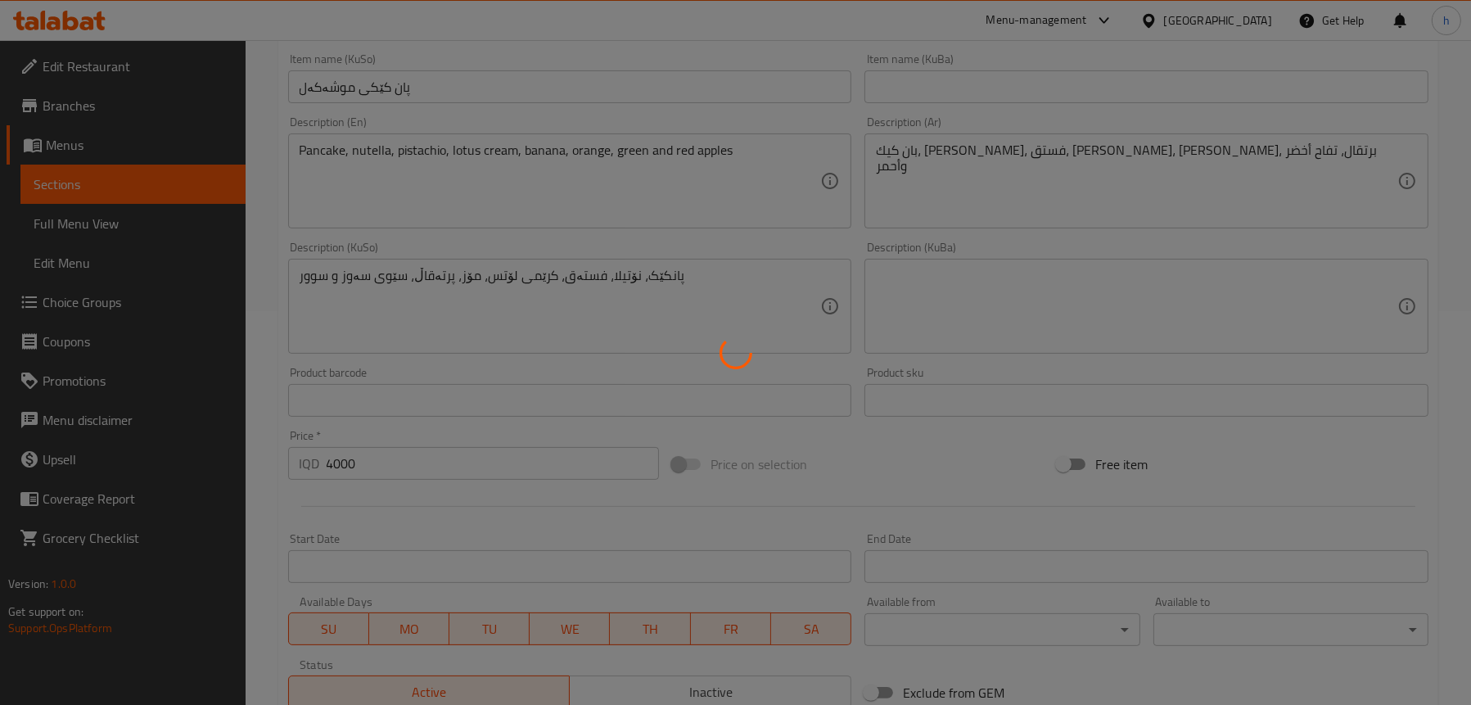
type input "0"
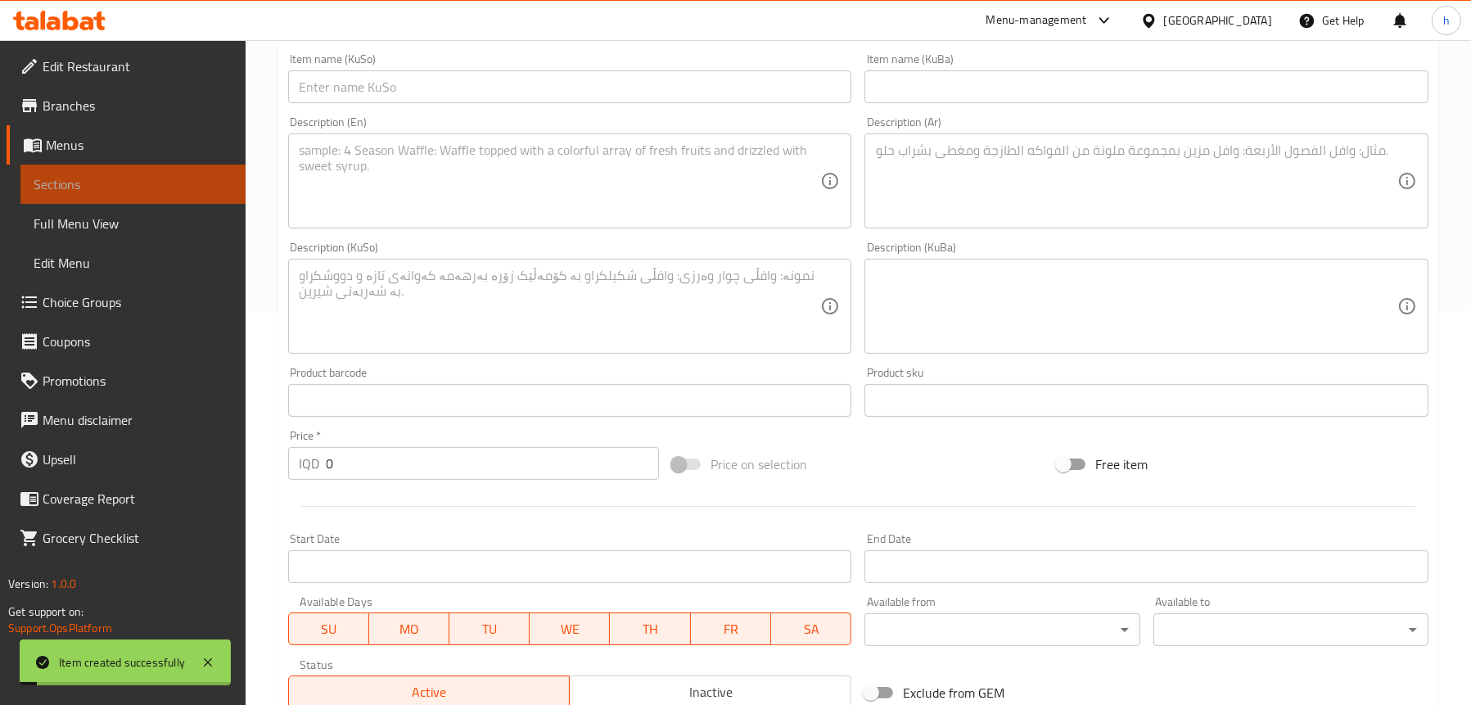
click at [124, 188] on span "Sections" at bounding box center [133, 184] width 199 height 20
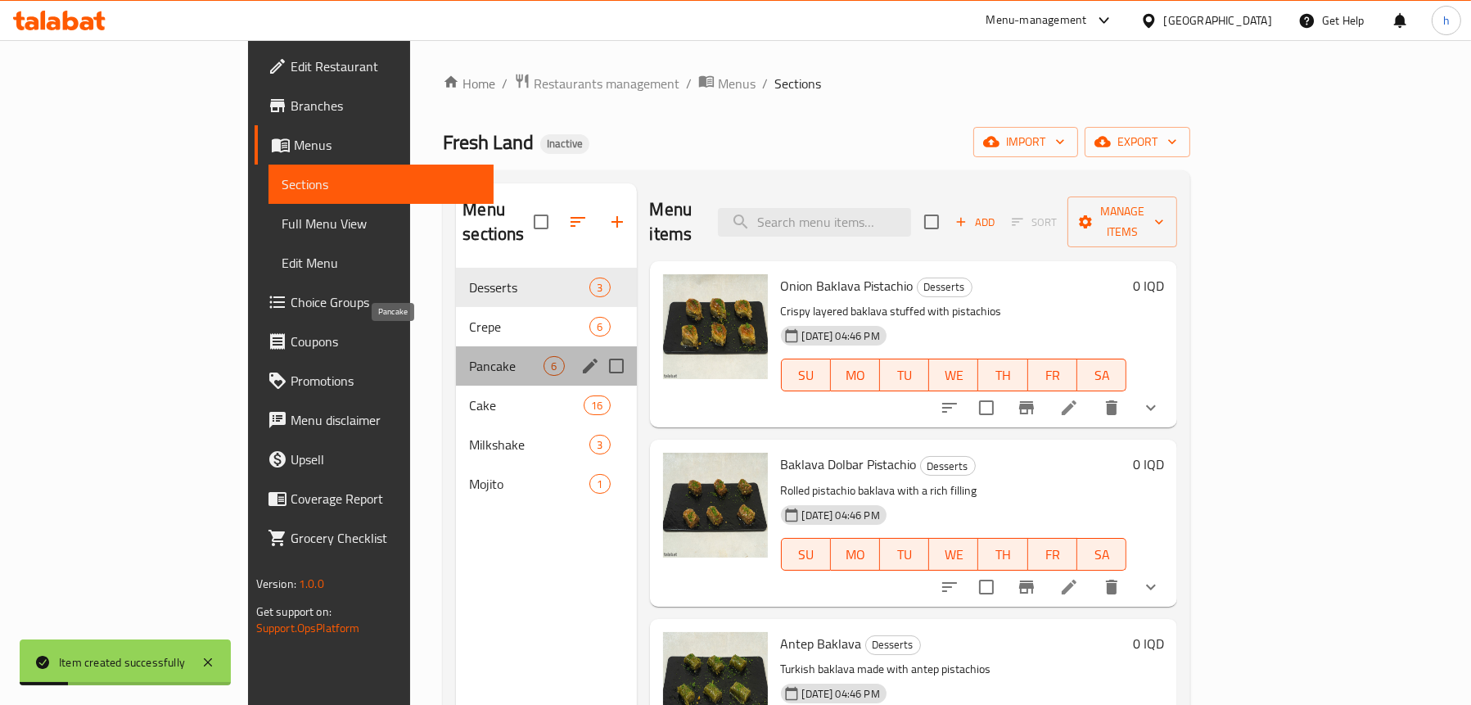
click at [469, 356] on span "Pancake" at bounding box center [506, 366] width 75 height 20
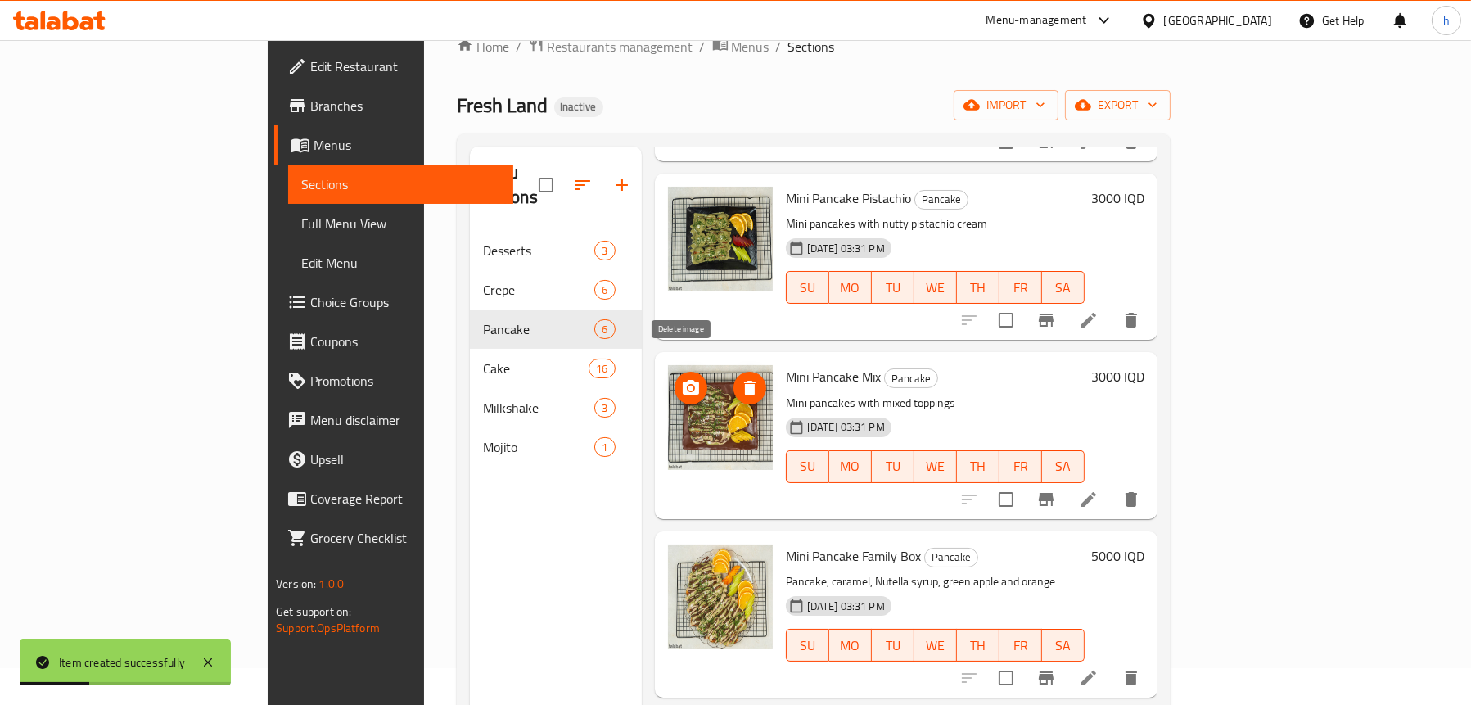
scroll to position [230, 0]
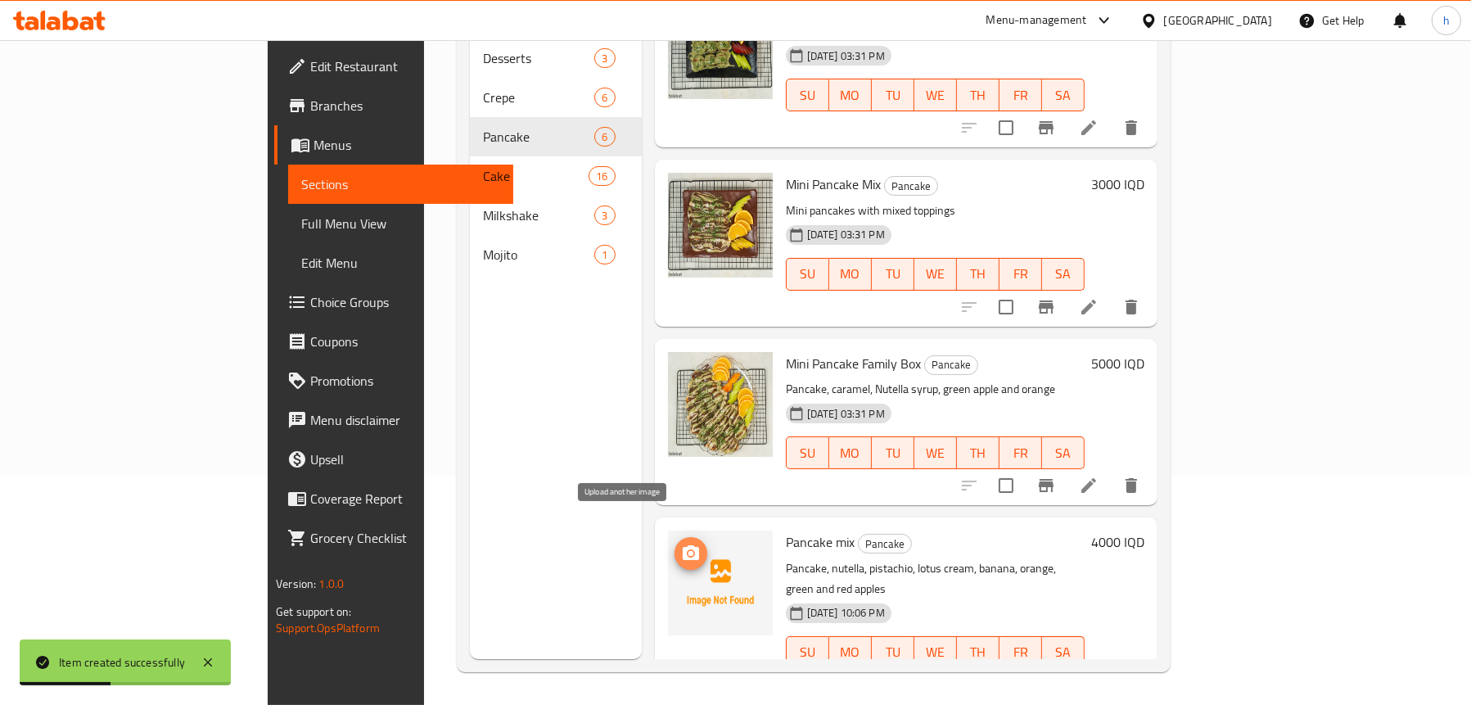
click at [681, 544] on icon "upload picture" at bounding box center [691, 554] width 20 height 20
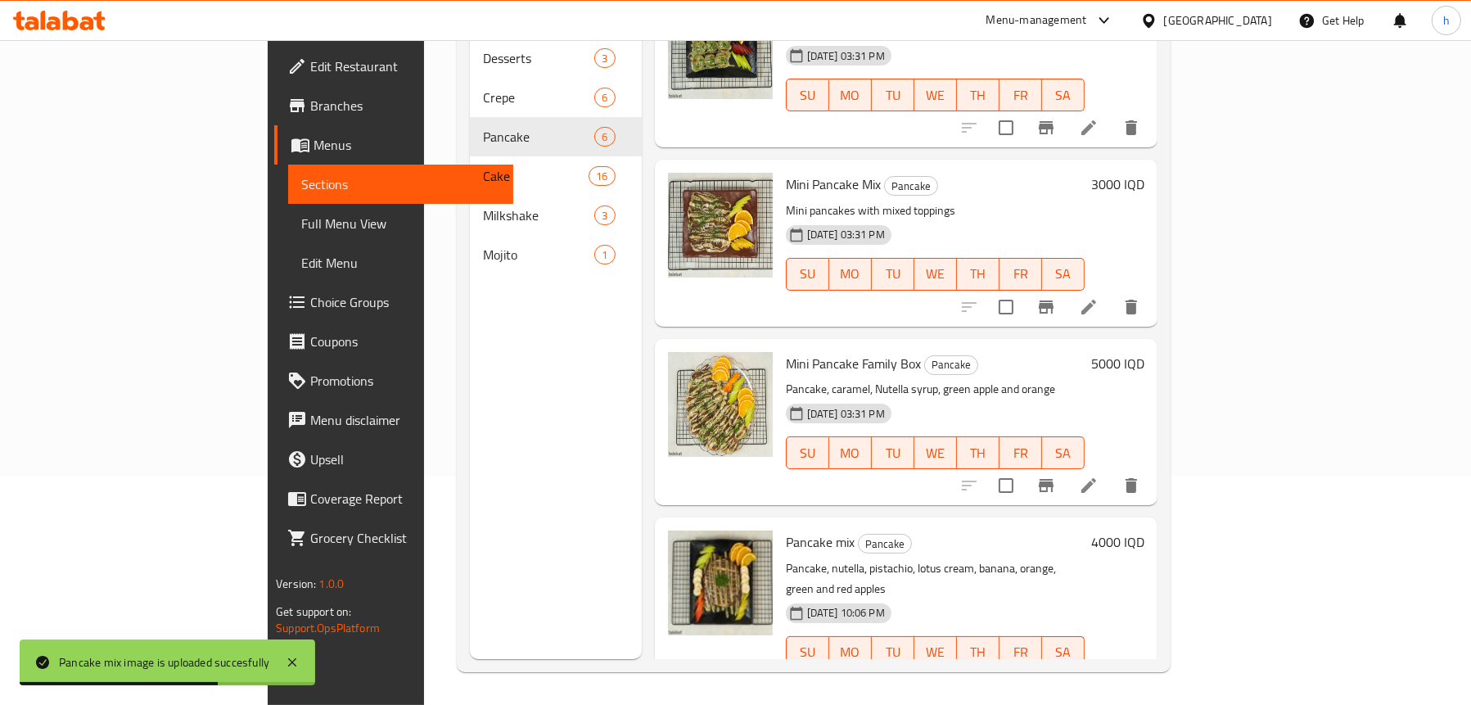
click at [786, 530] on span "Pancake mix" at bounding box center [820, 542] width 69 height 25
copy h6 "Pancake mix"
click at [301, 221] on span "Full Menu View" at bounding box center [400, 224] width 199 height 20
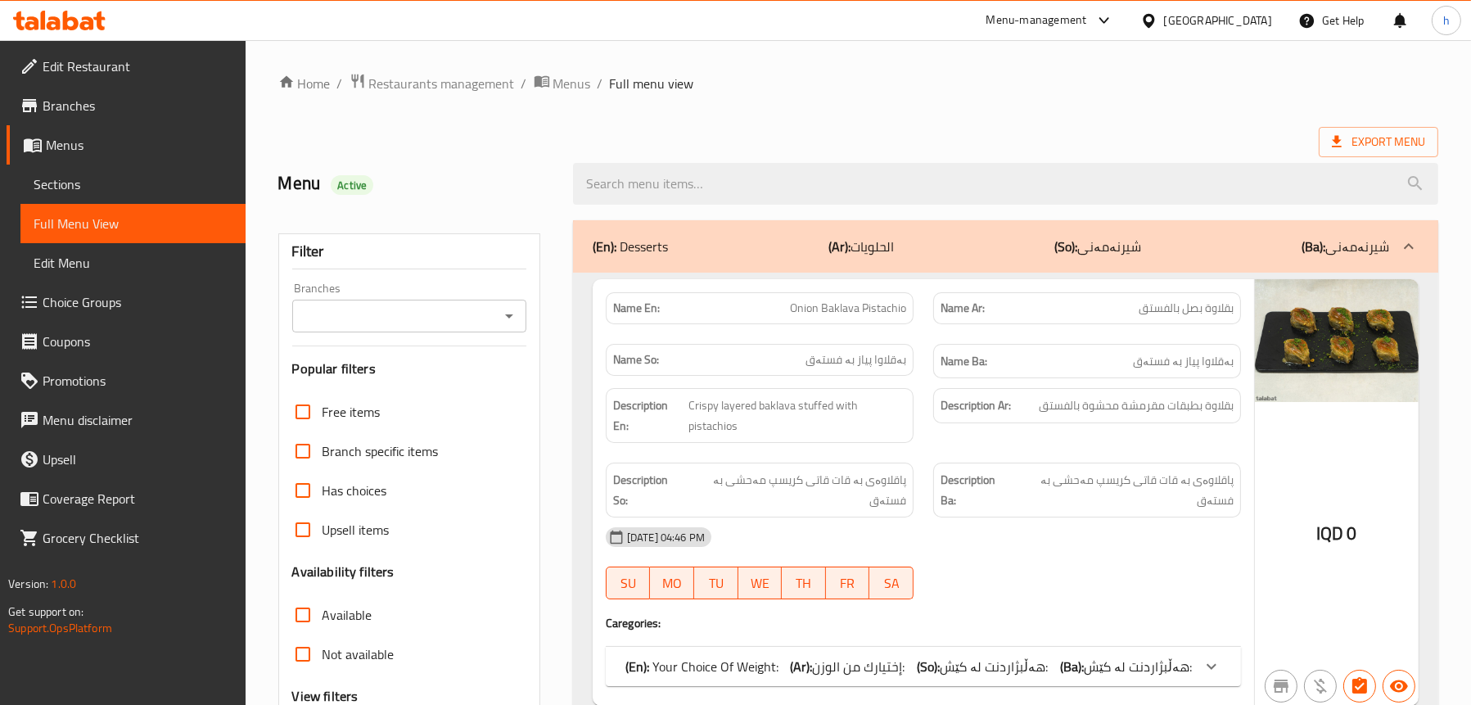
click at [503, 309] on icon "Open" at bounding box center [509, 316] width 20 height 20
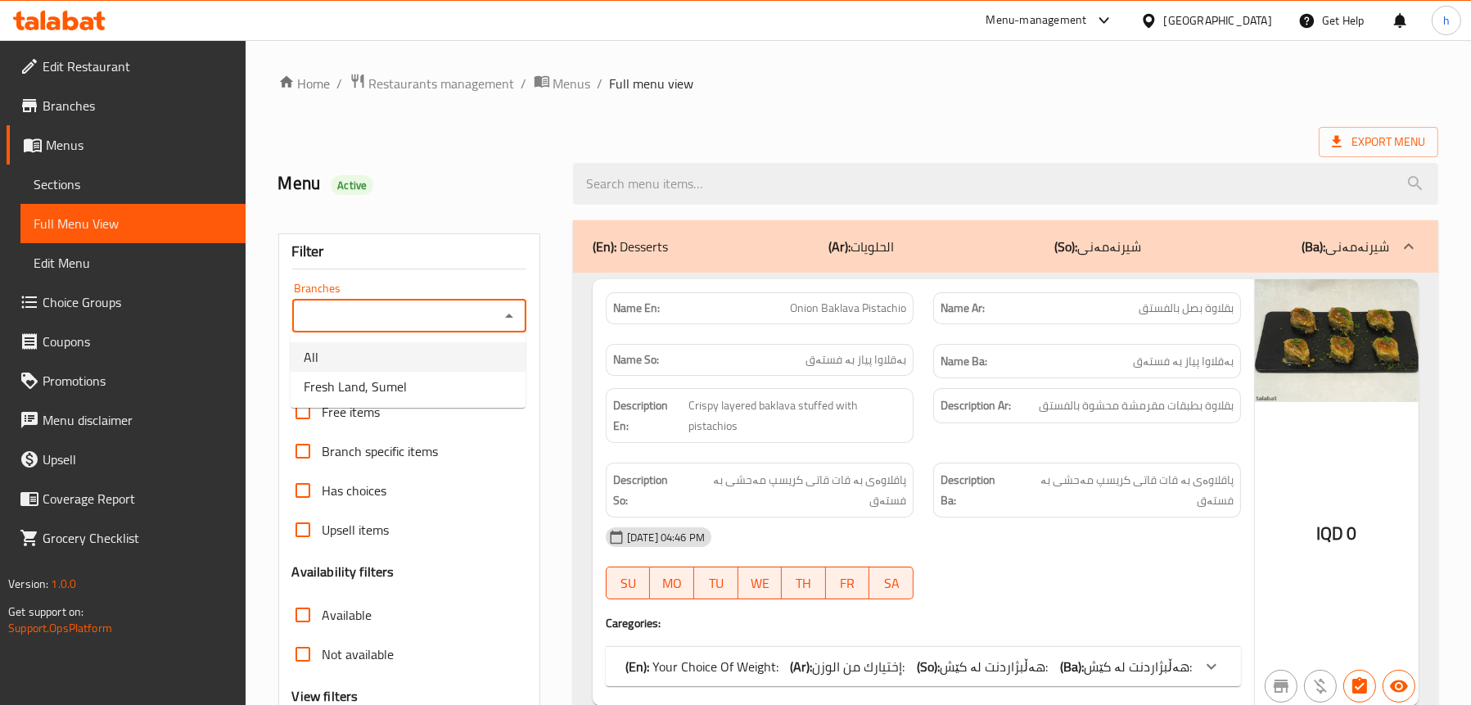
click at [416, 388] on li "Fresh Land, Sumel" at bounding box center [408, 386] width 235 height 29
type input "Fresh Land, Sumel"
click at [682, 182] on input "search" at bounding box center [1005, 184] width 865 height 42
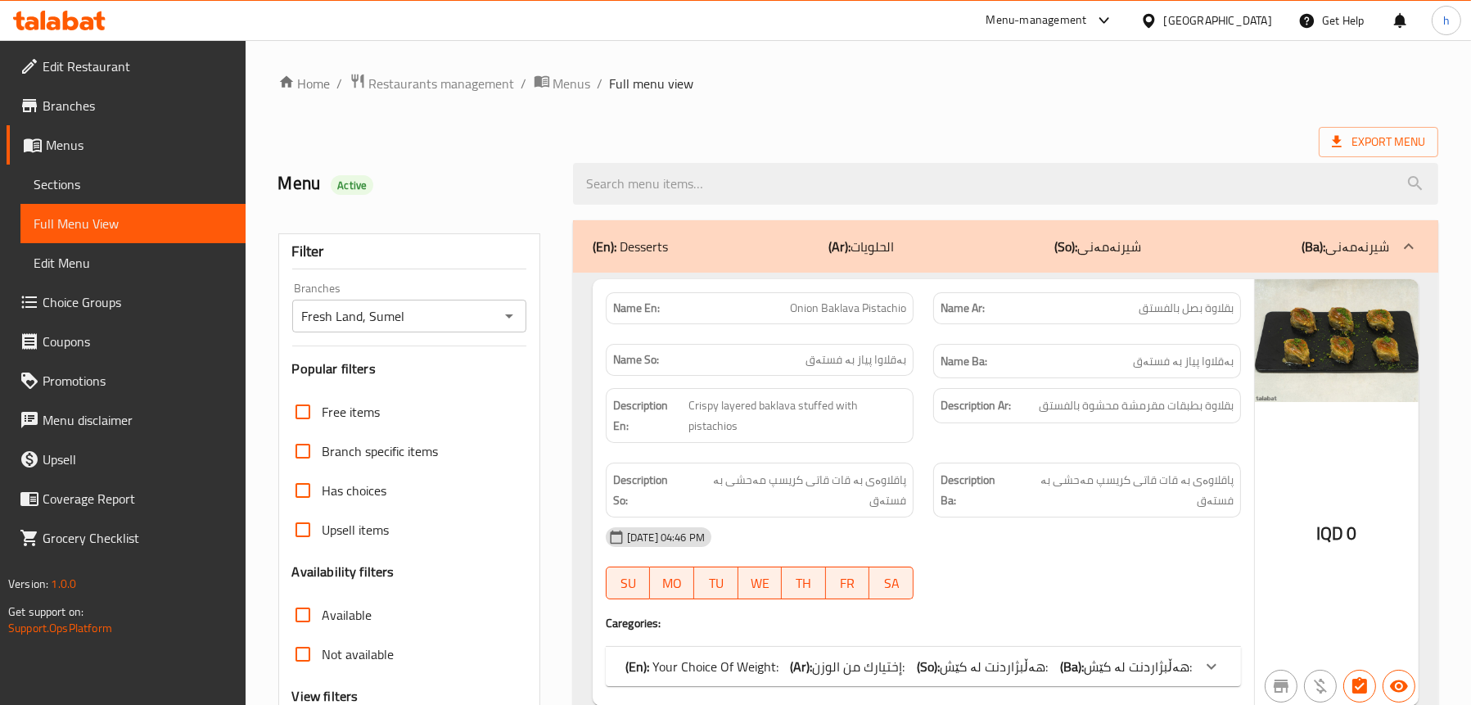
paste input "Pancake mix"
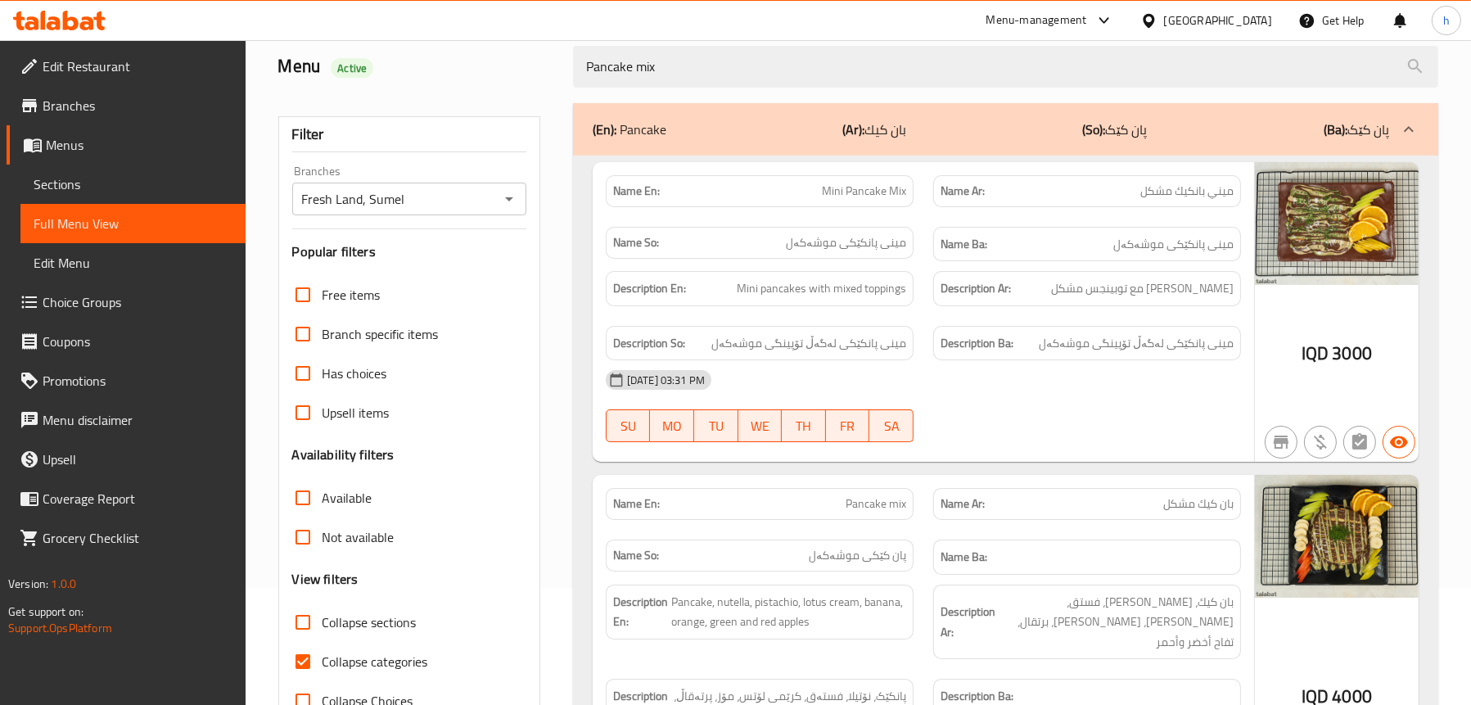
scroll to position [292, 0]
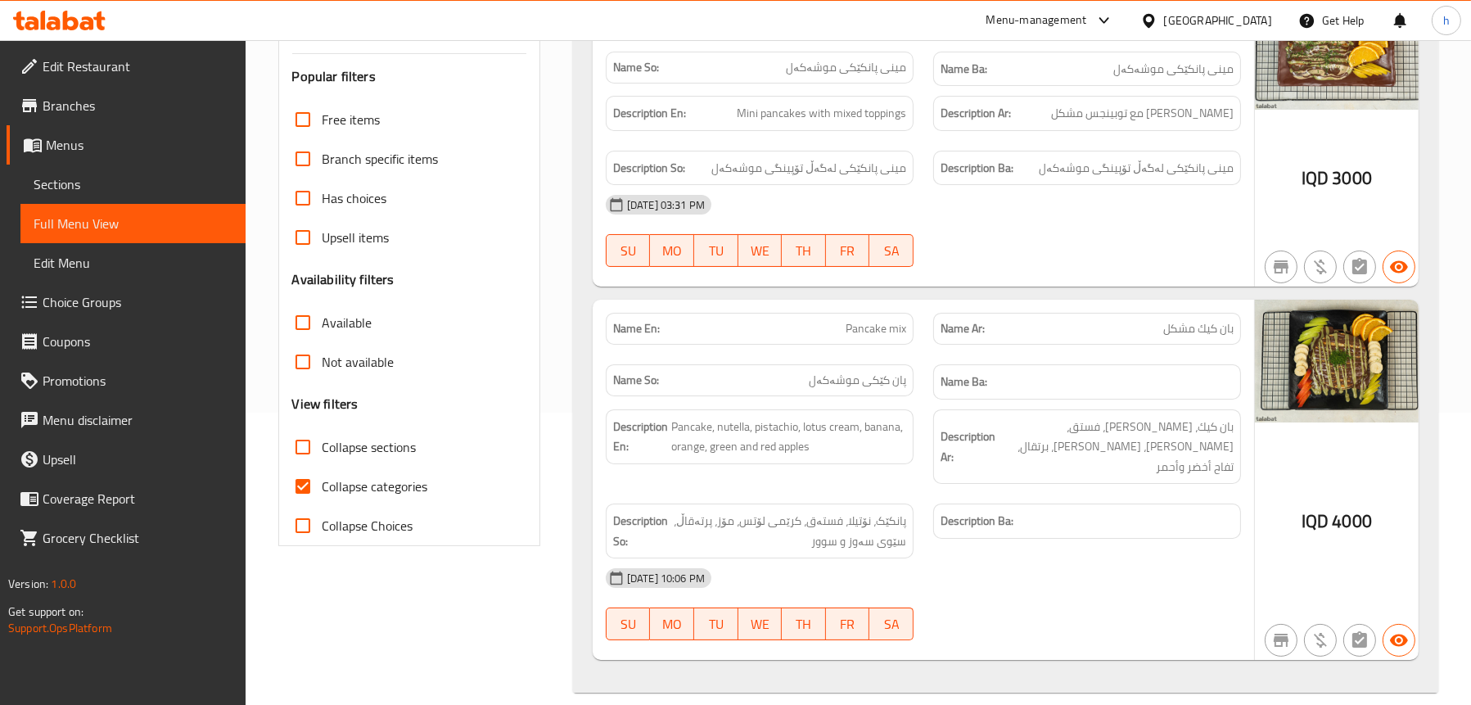
type input "Pancake mix"
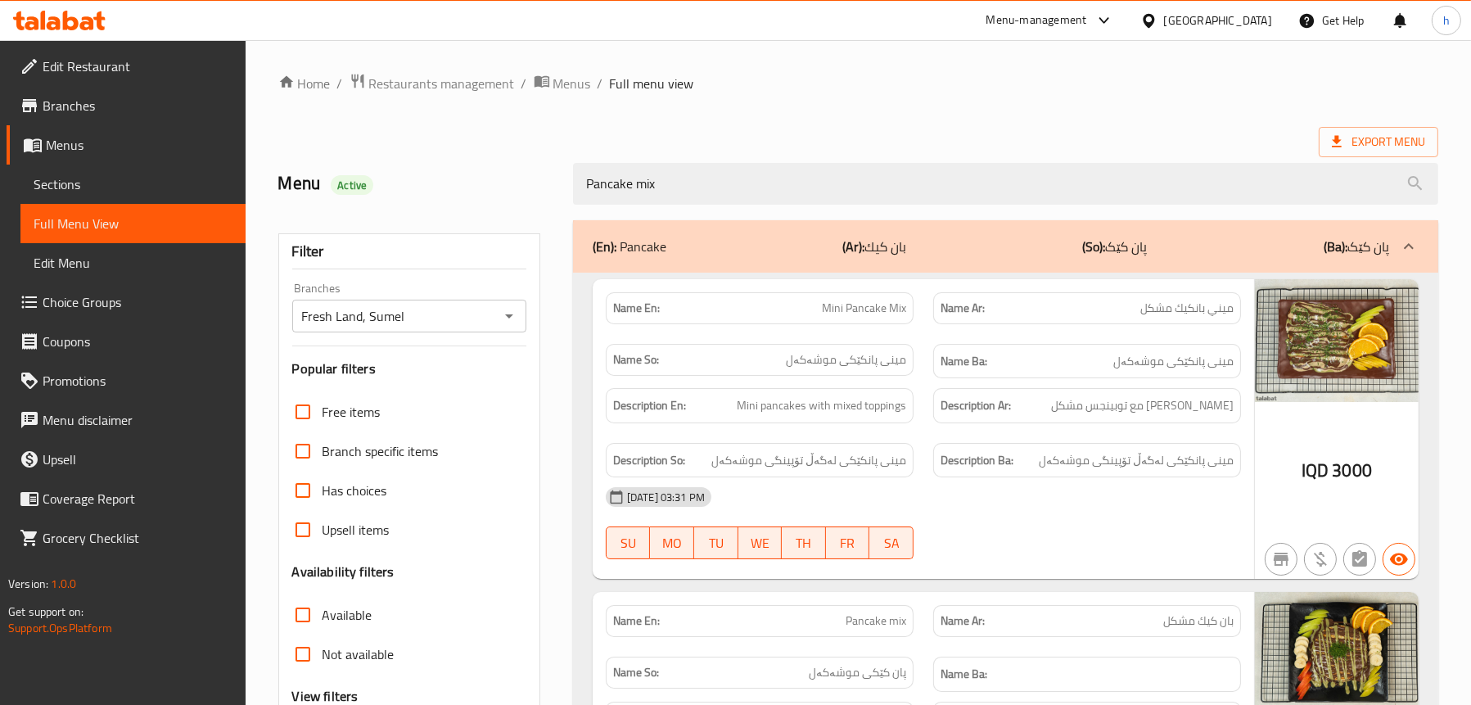
click at [90, 71] on span "Edit Restaurant" at bounding box center [138, 66] width 190 height 20
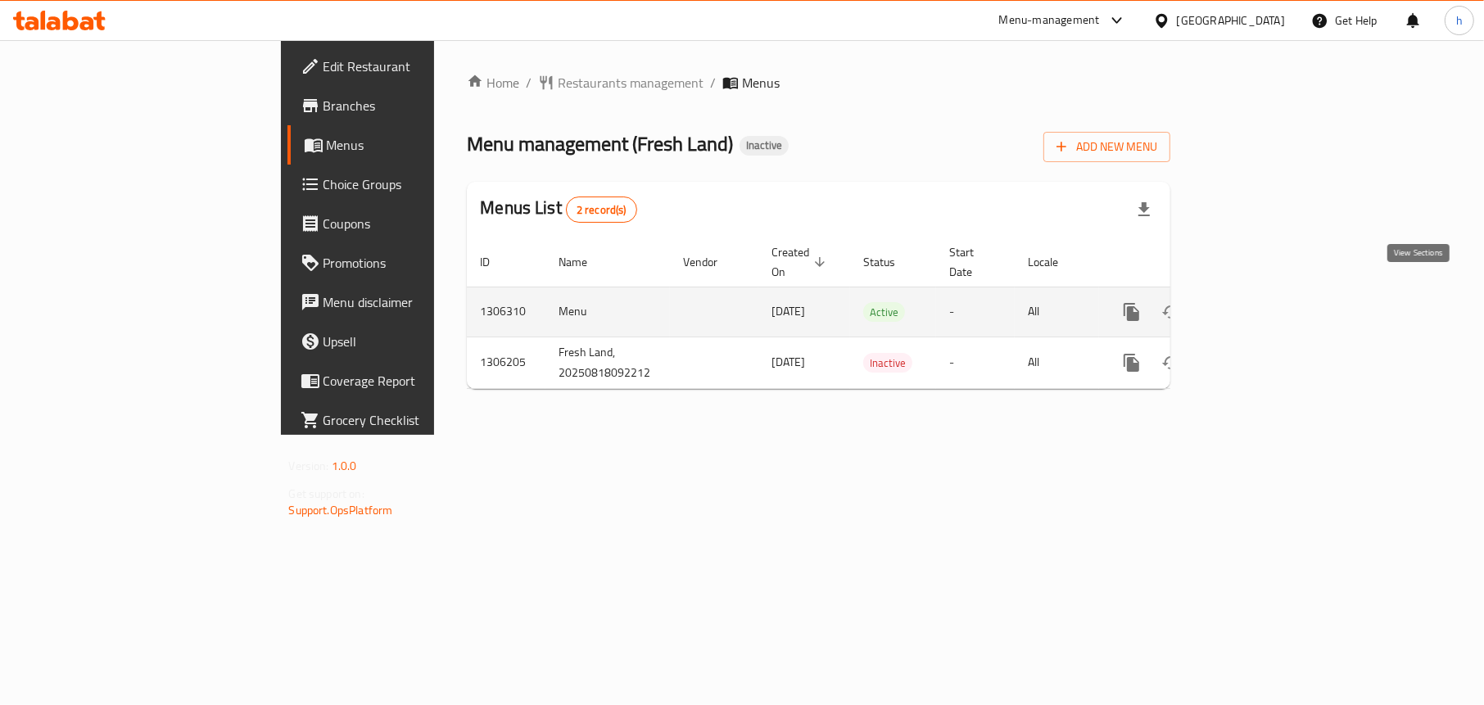
click at [1269, 292] on link "enhanced table" at bounding box center [1249, 311] width 39 height 39
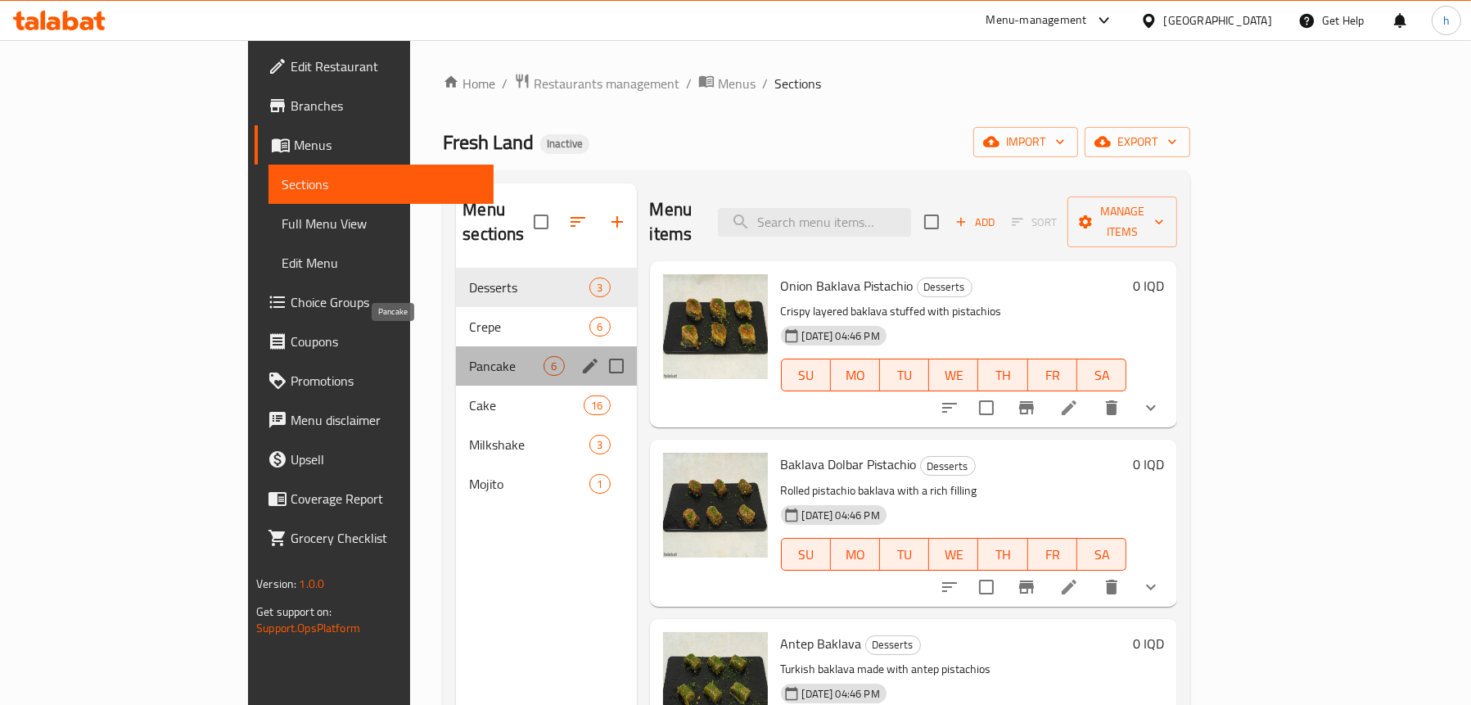
click at [469, 356] on span "Pancake" at bounding box center [506, 366] width 75 height 20
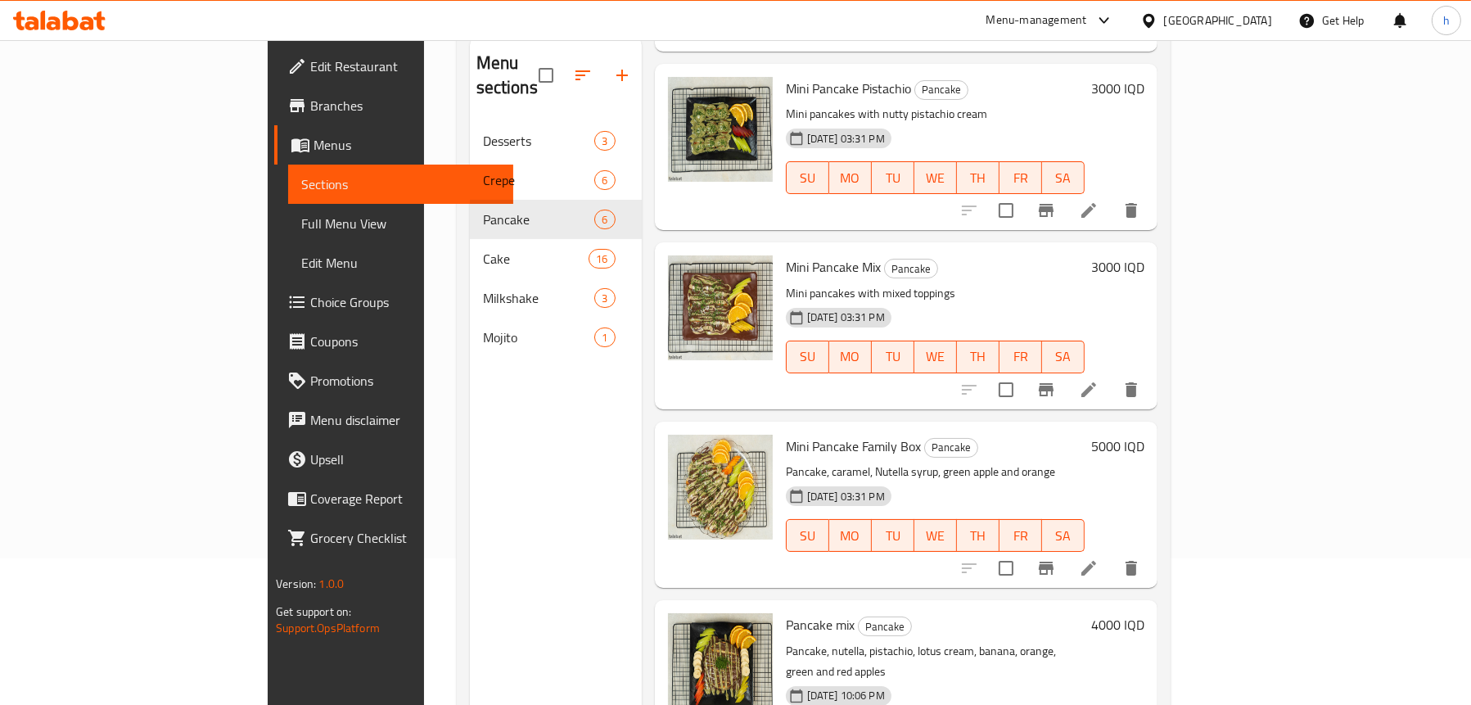
scroll to position [230, 0]
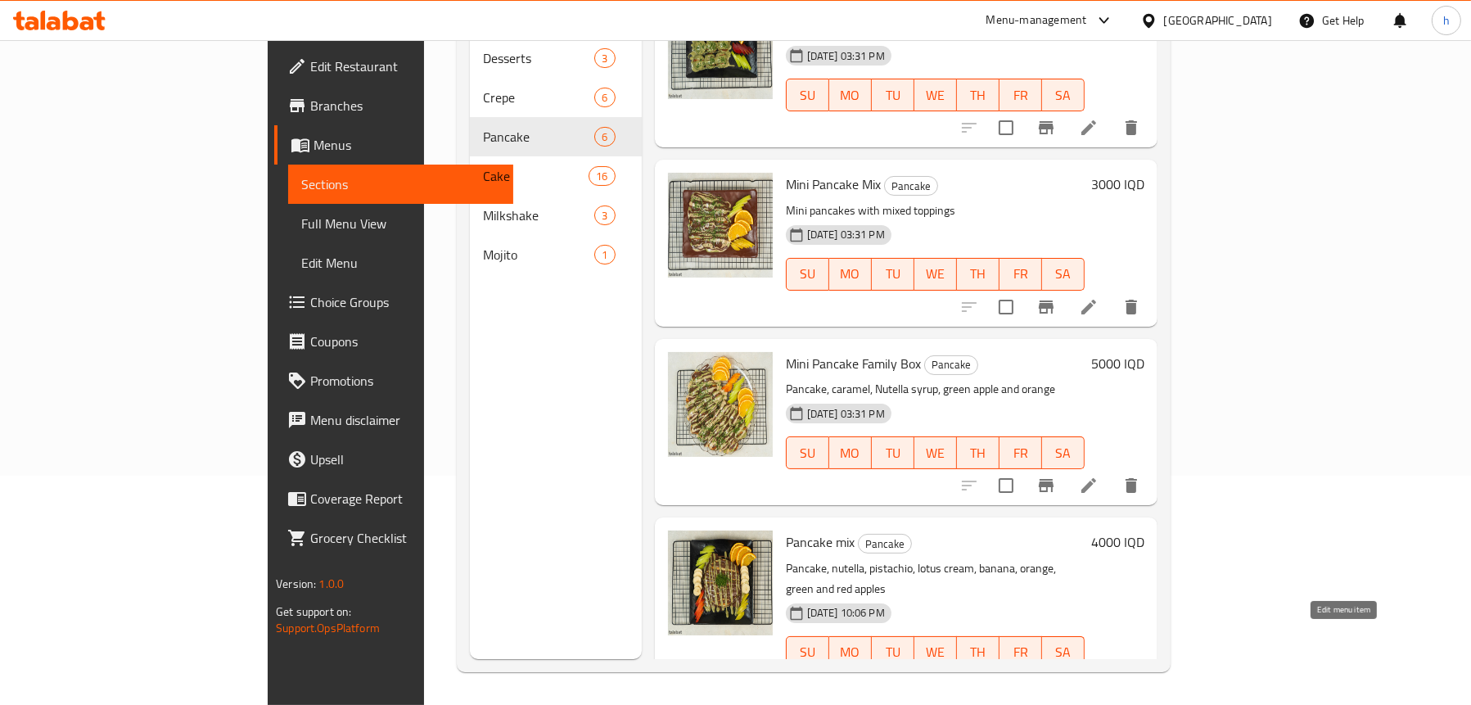
click at [1099, 676] on icon at bounding box center [1089, 686] width 20 height 20
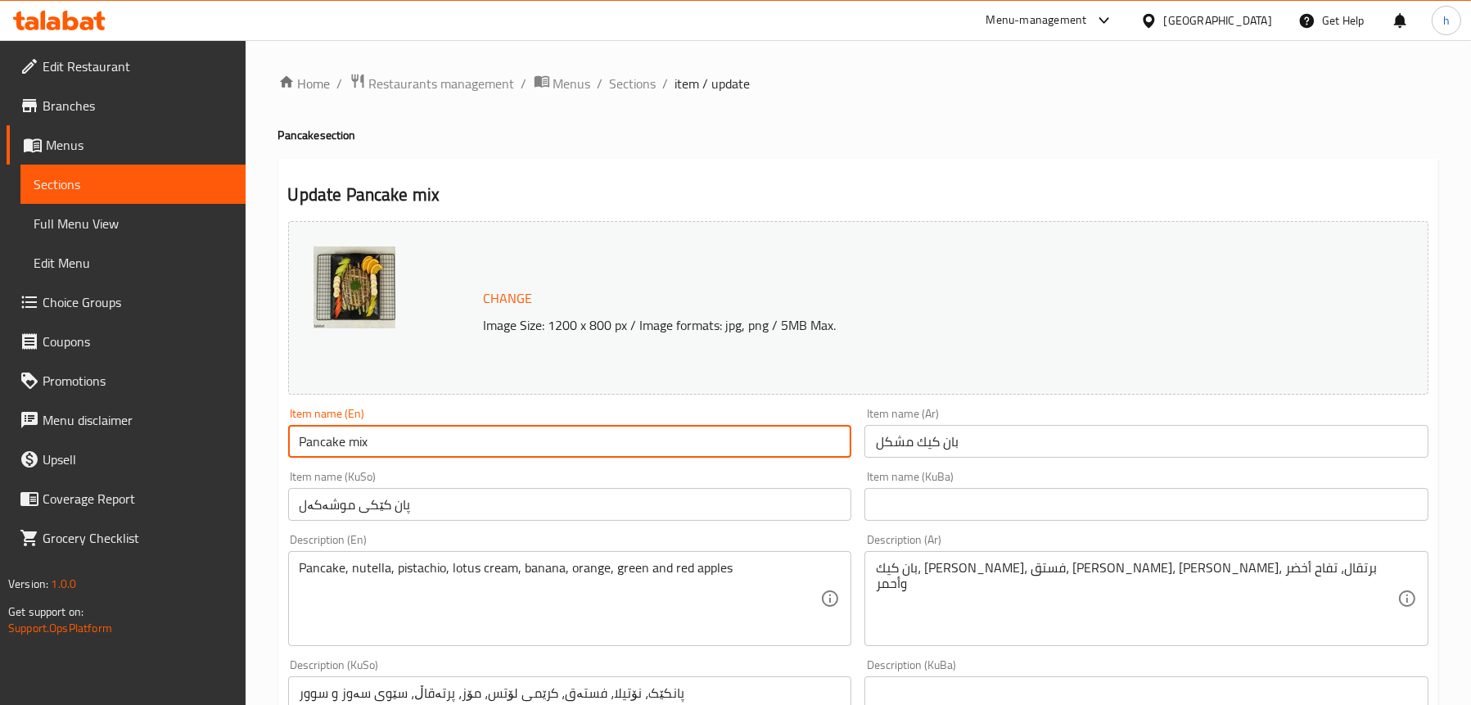
click at [359, 438] on input "Pancake mix" at bounding box center [570, 441] width 564 height 33
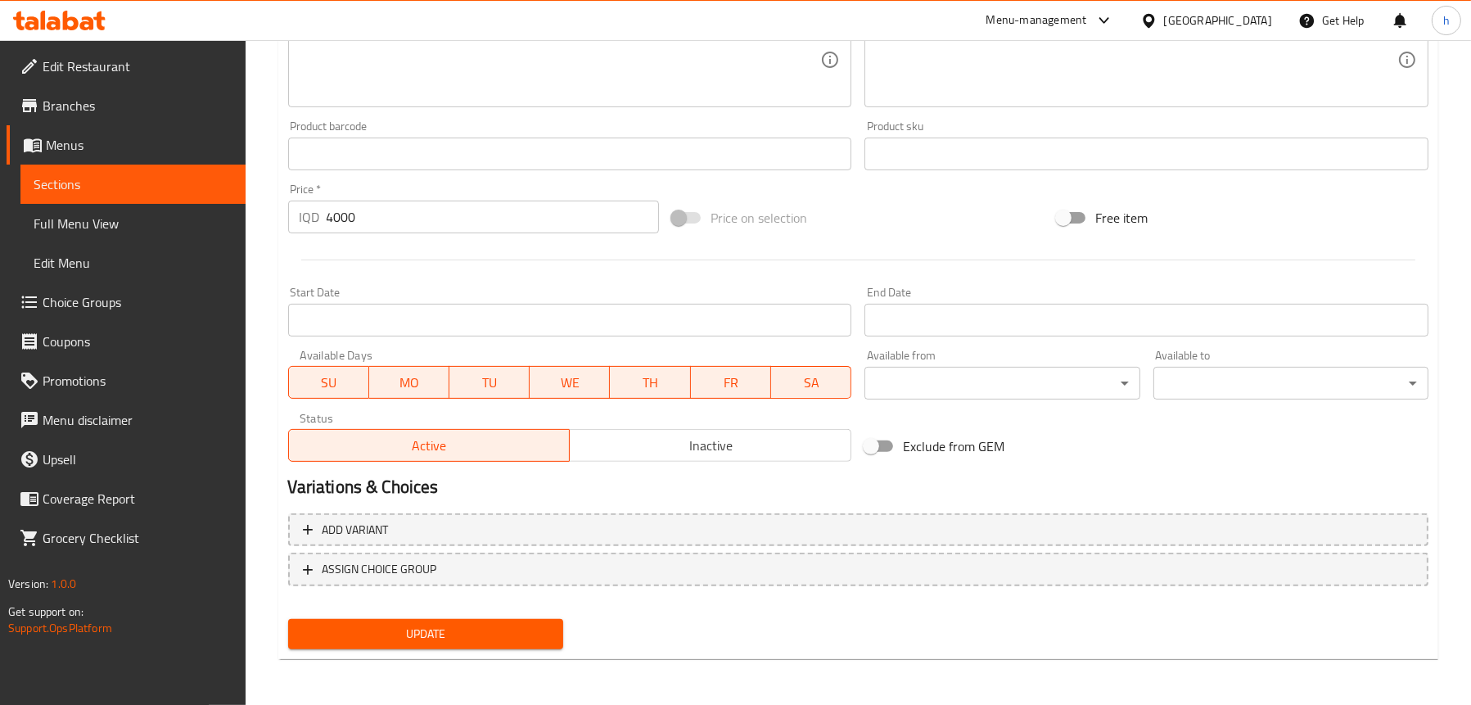
type input "Pancake Mix"
click at [430, 625] on span "Update" at bounding box center [425, 634] width 249 height 20
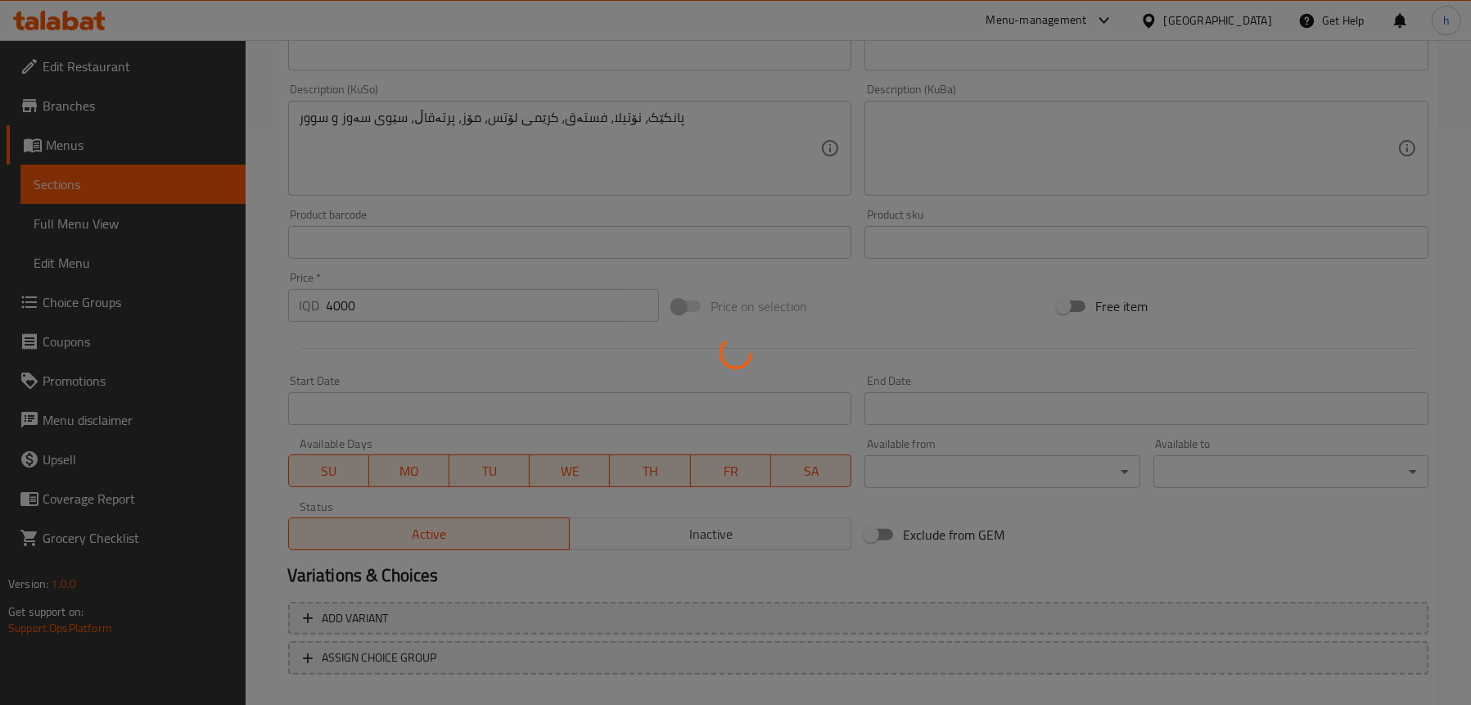
scroll to position [500, 0]
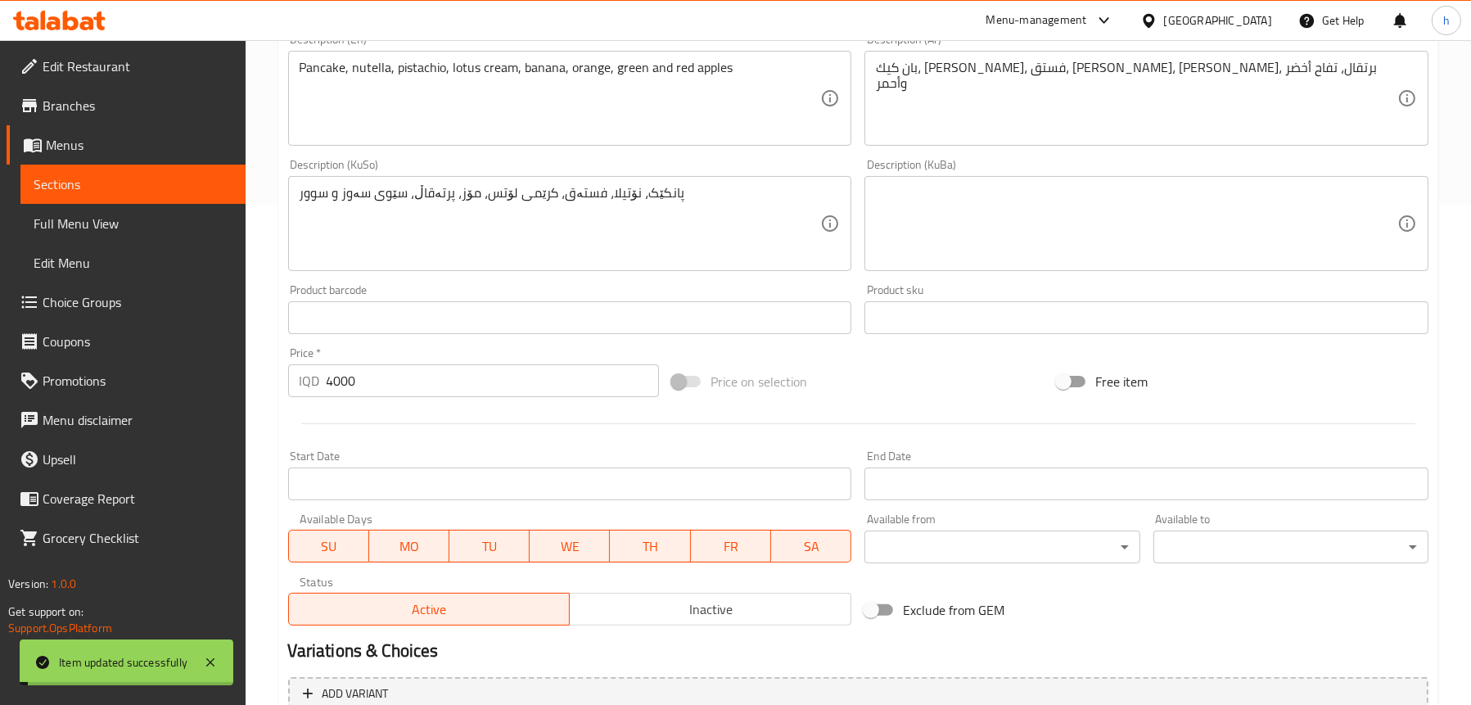
click at [81, 214] on span "Full Menu View" at bounding box center [133, 224] width 199 height 20
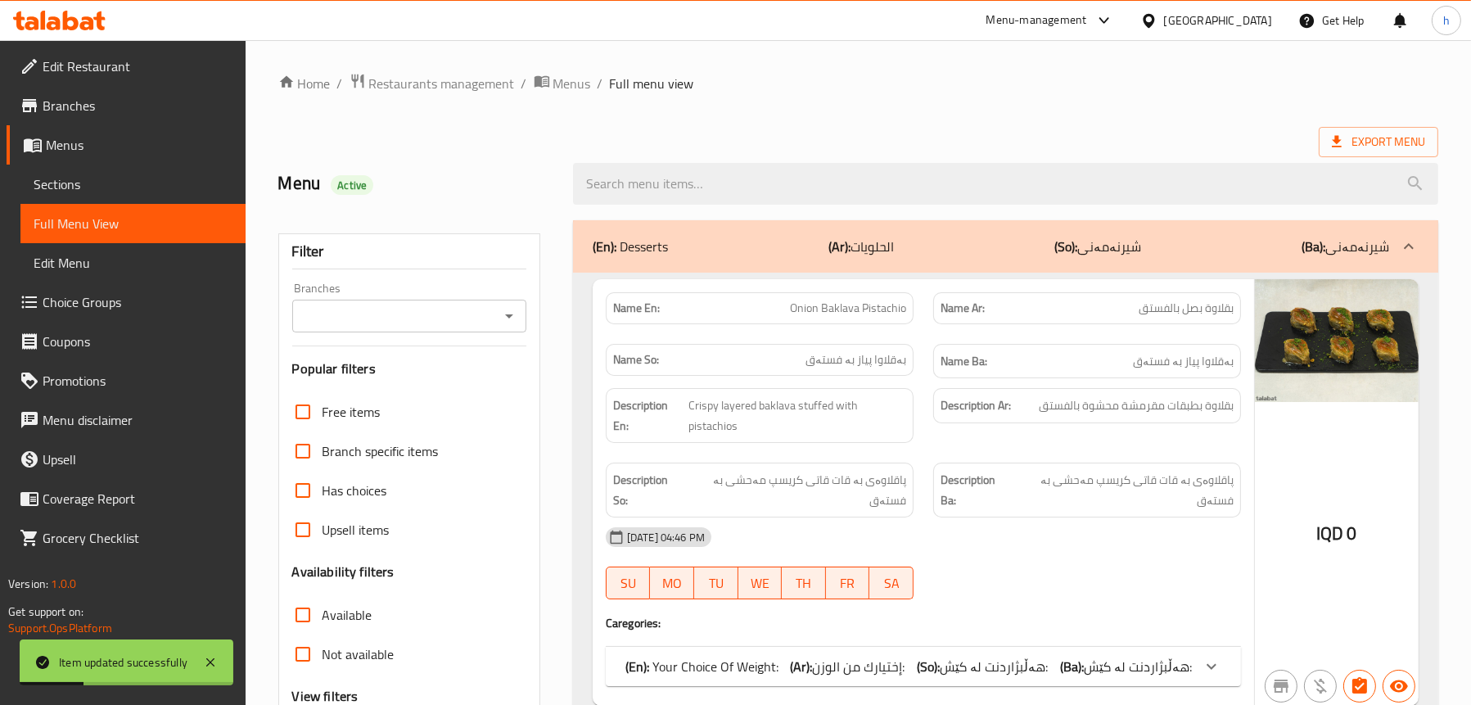
click at [513, 313] on icon "Open" at bounding box center [509, 316] width 20 height 20
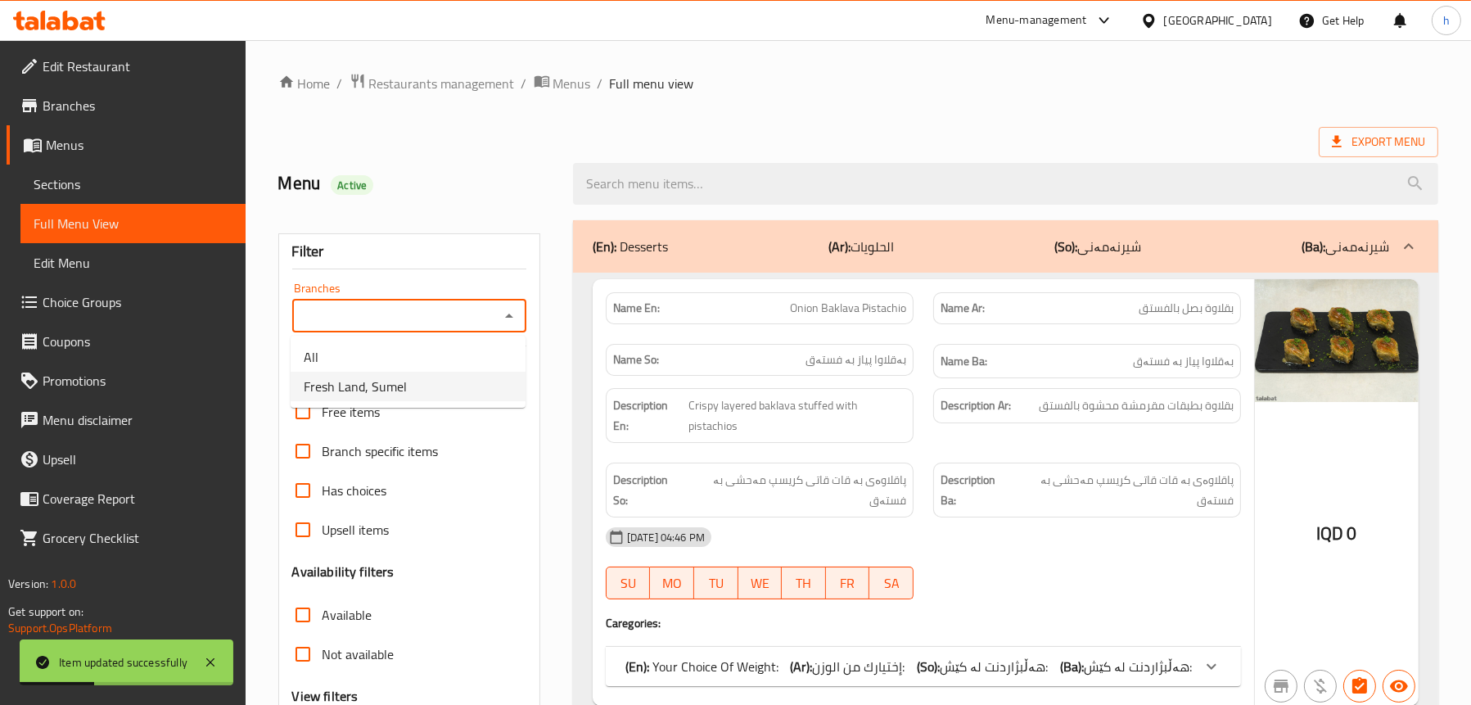
click at [416, 378] on li "Fresh Land, Sumel" at bounding box center [408, 386] width 235 height 29
type input "Fresh Land, Sumel"
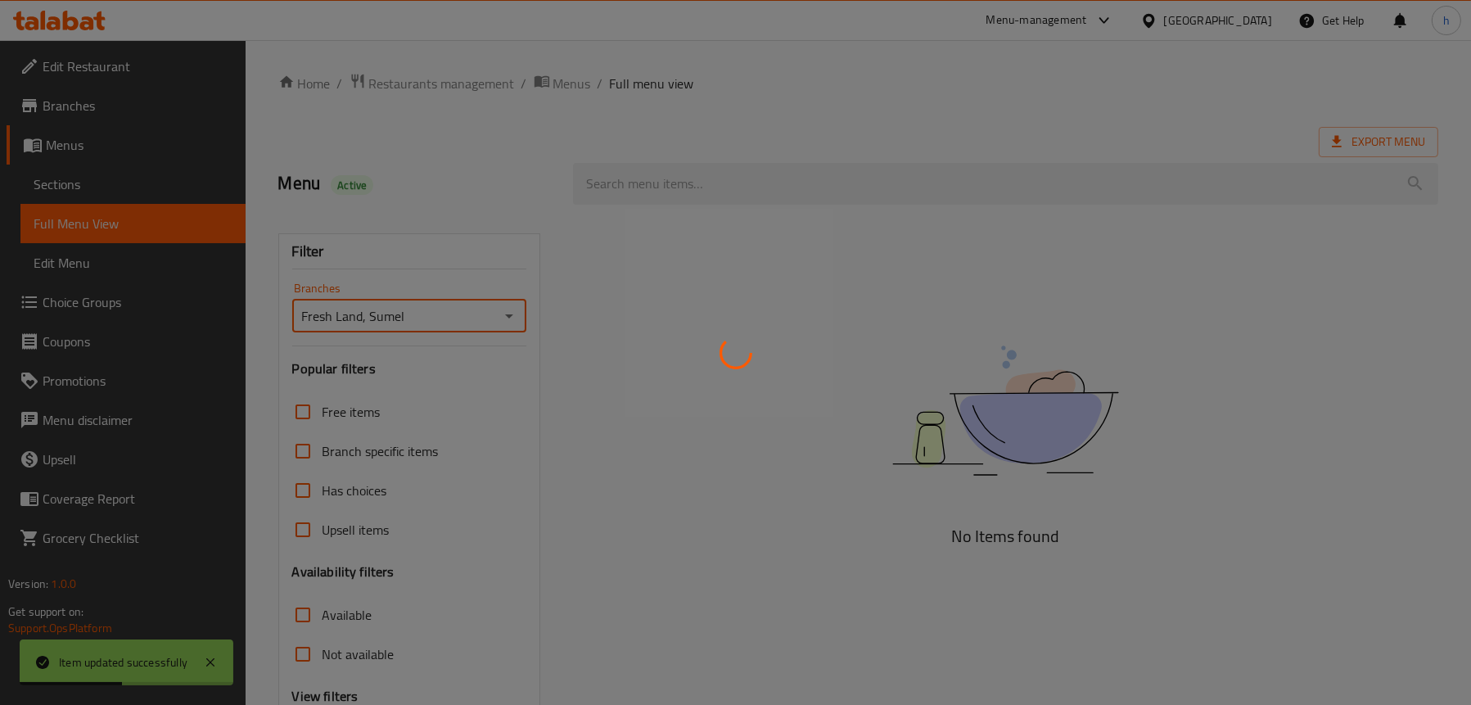
click at [703, 181] on div at bounding box center [735, 352] width 1471 height 705
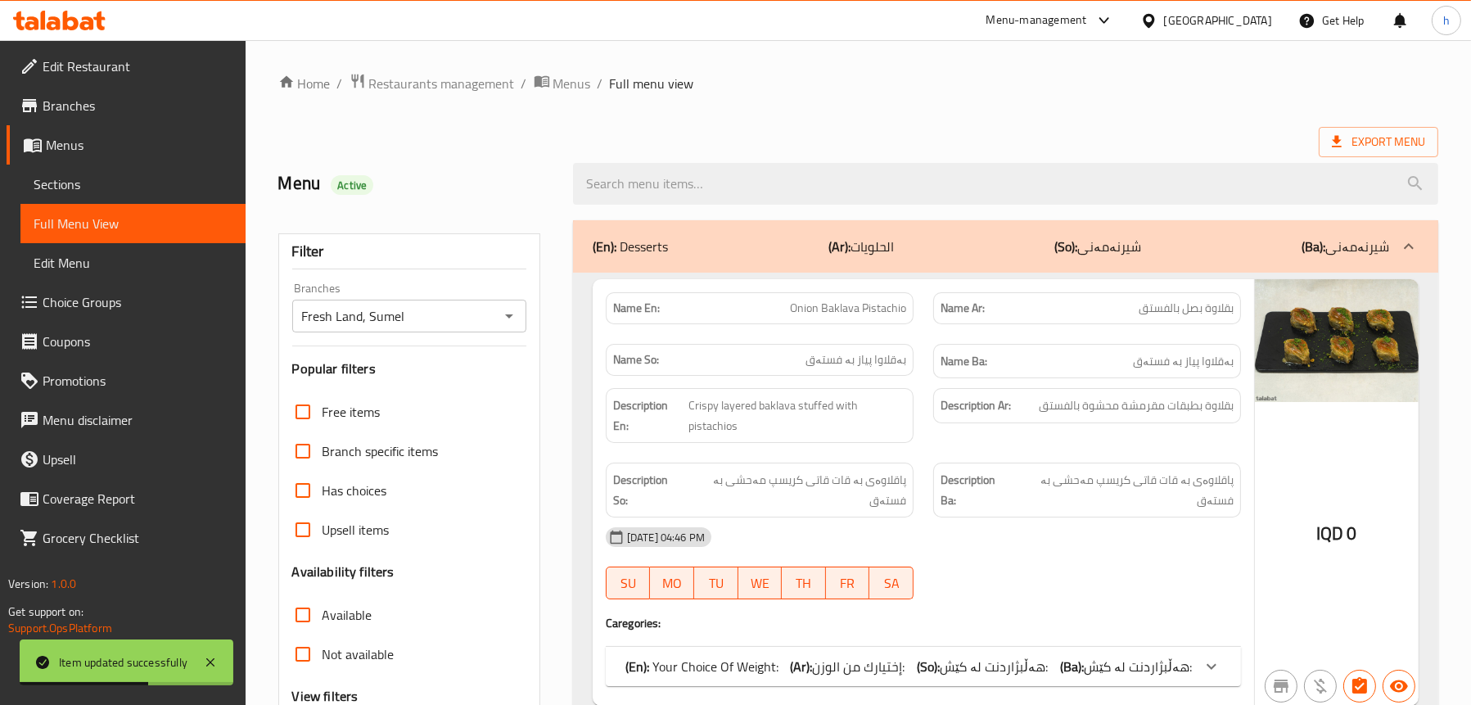
click at [703, 181] on input "search" at bounding box center [1005, 184] width 865 height 42
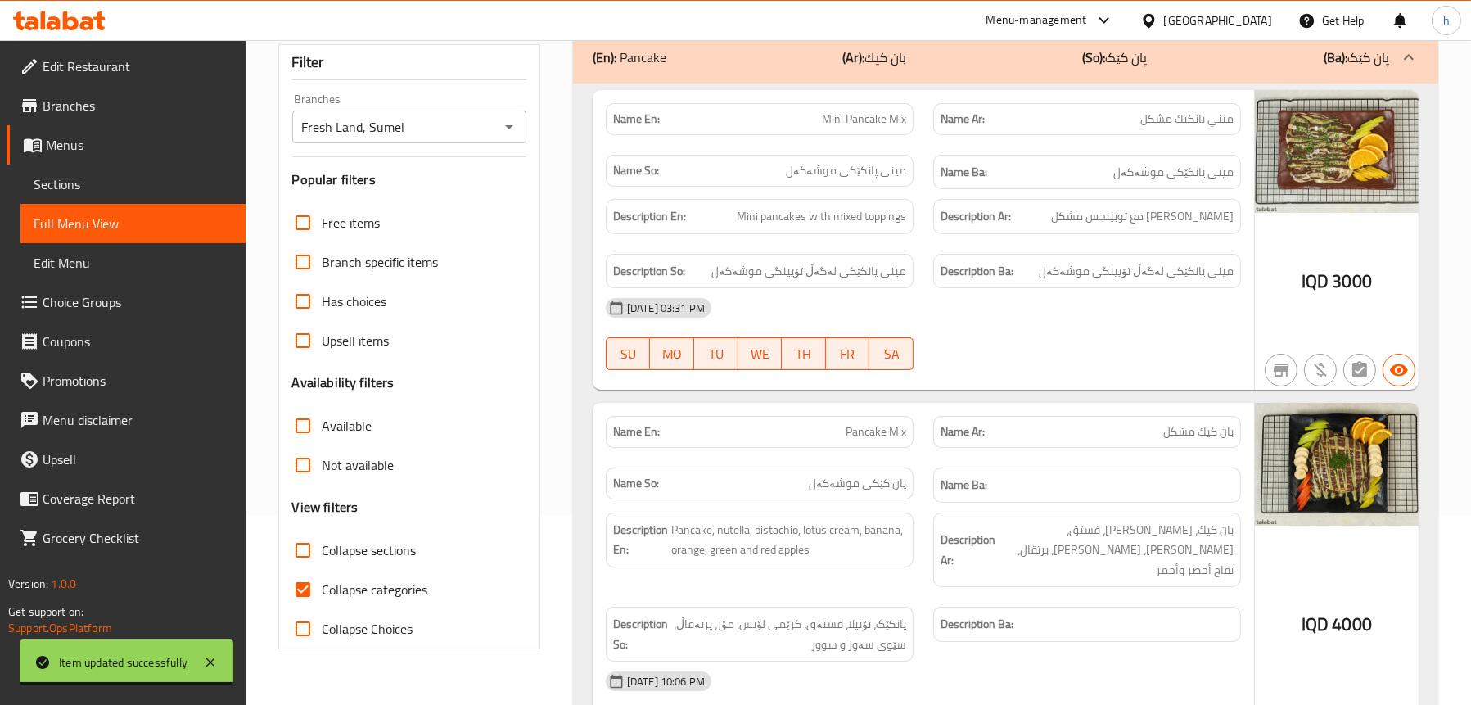
scroll to position [292, 0]
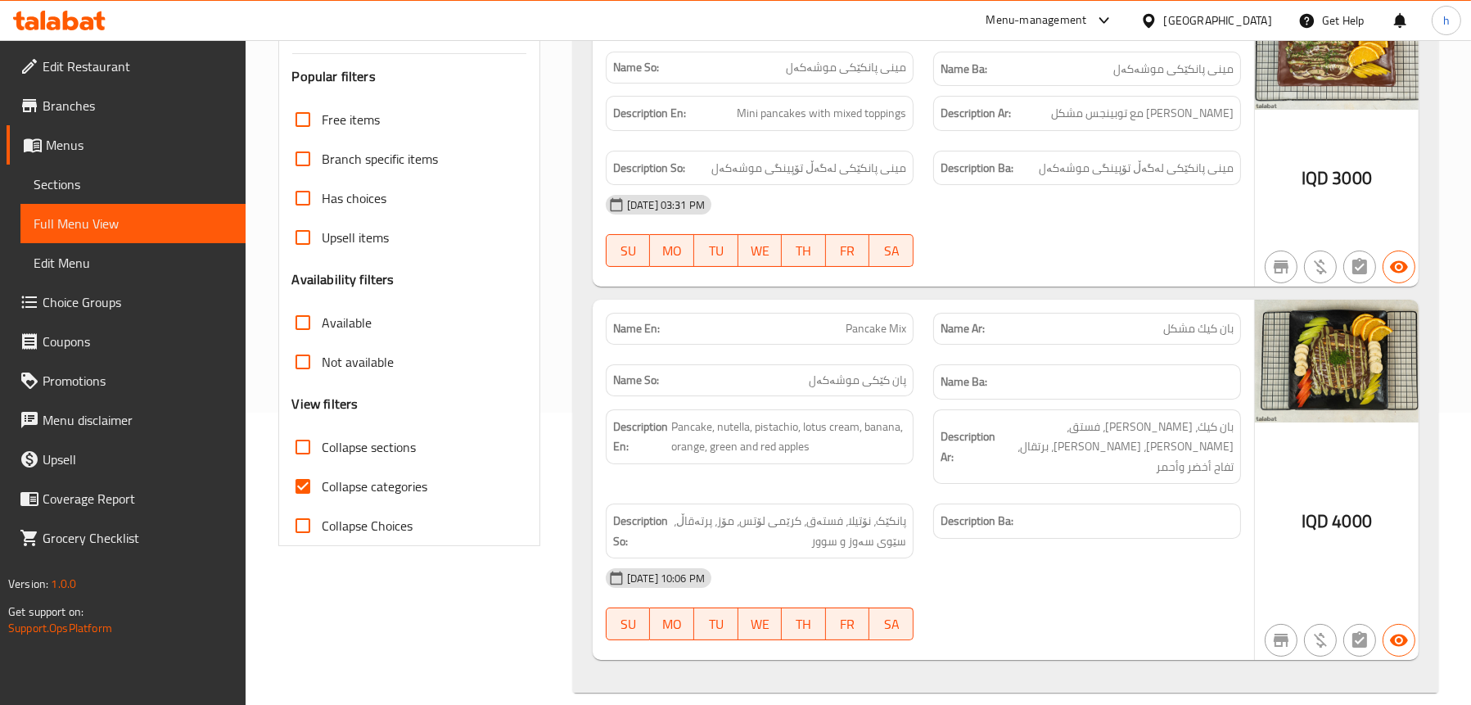
type input "pancake mix"
click at [98, 64] on span "Edit Restaurant" at bounding box center [138, 66] width 190 height 20
